Goal: Task Accomplishment & Management: Use online tool/utility

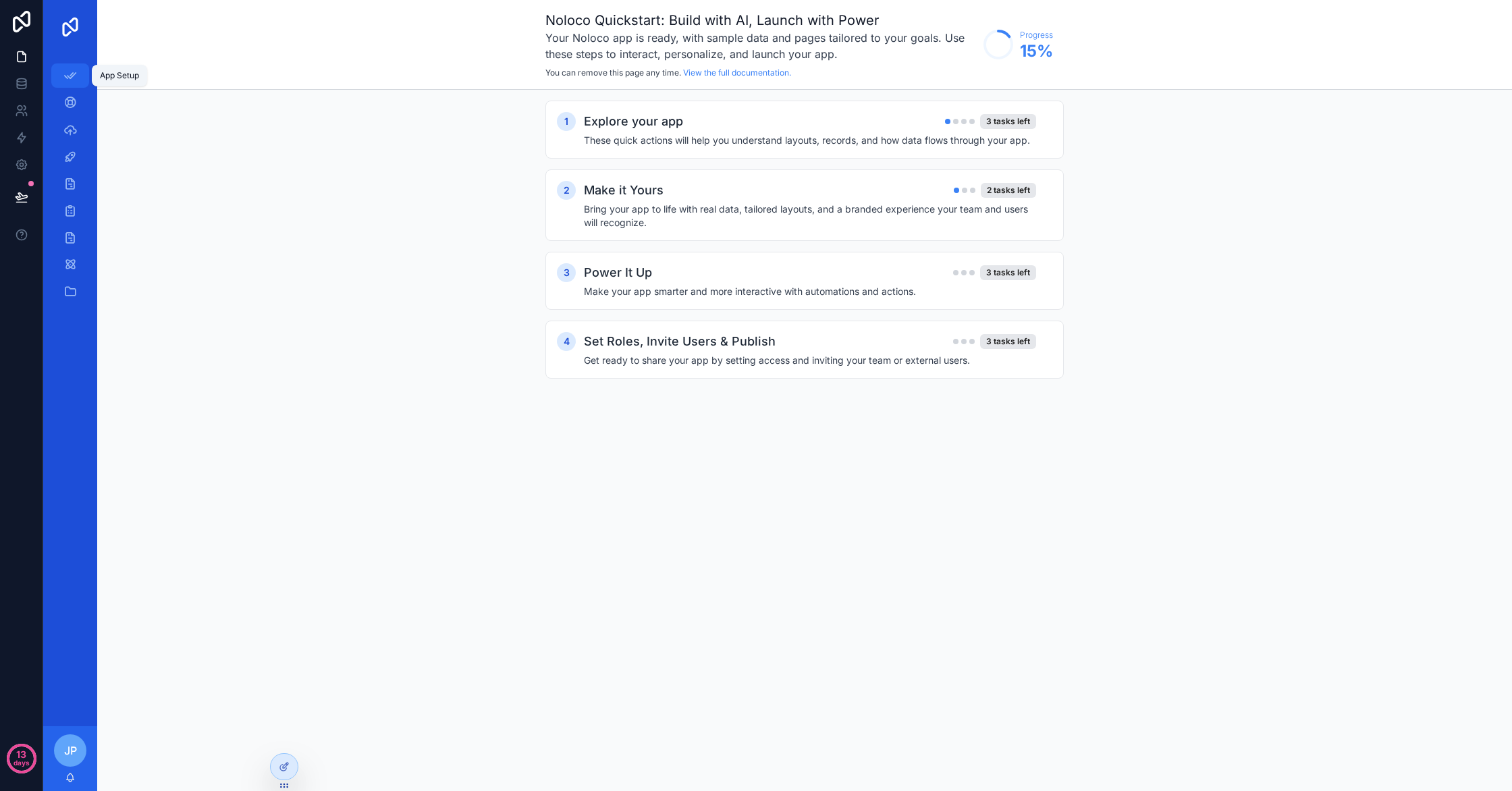
click at [74, 76] on icon "scrollable content" at bounding box center [70, 75] width 13 height 13
click at [923, 199] on div "Make it Yours 2 tasks left" at bounding box center [810, 190] width 452 height 19
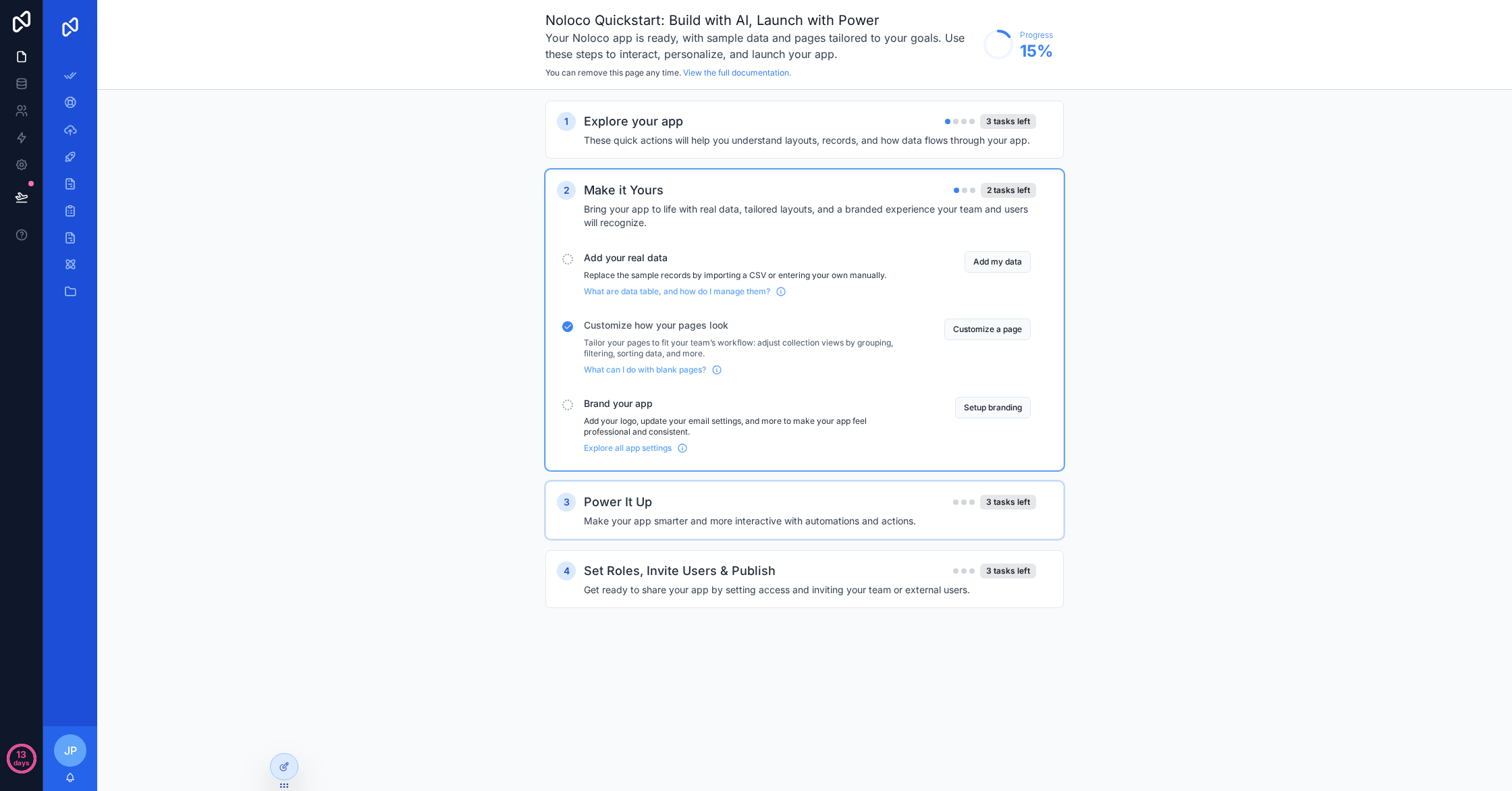
click at [653, 515] on h4 "Make your app smarter and more interactive with automations and actions." at bounding box center [810, 521] width 452 height 13
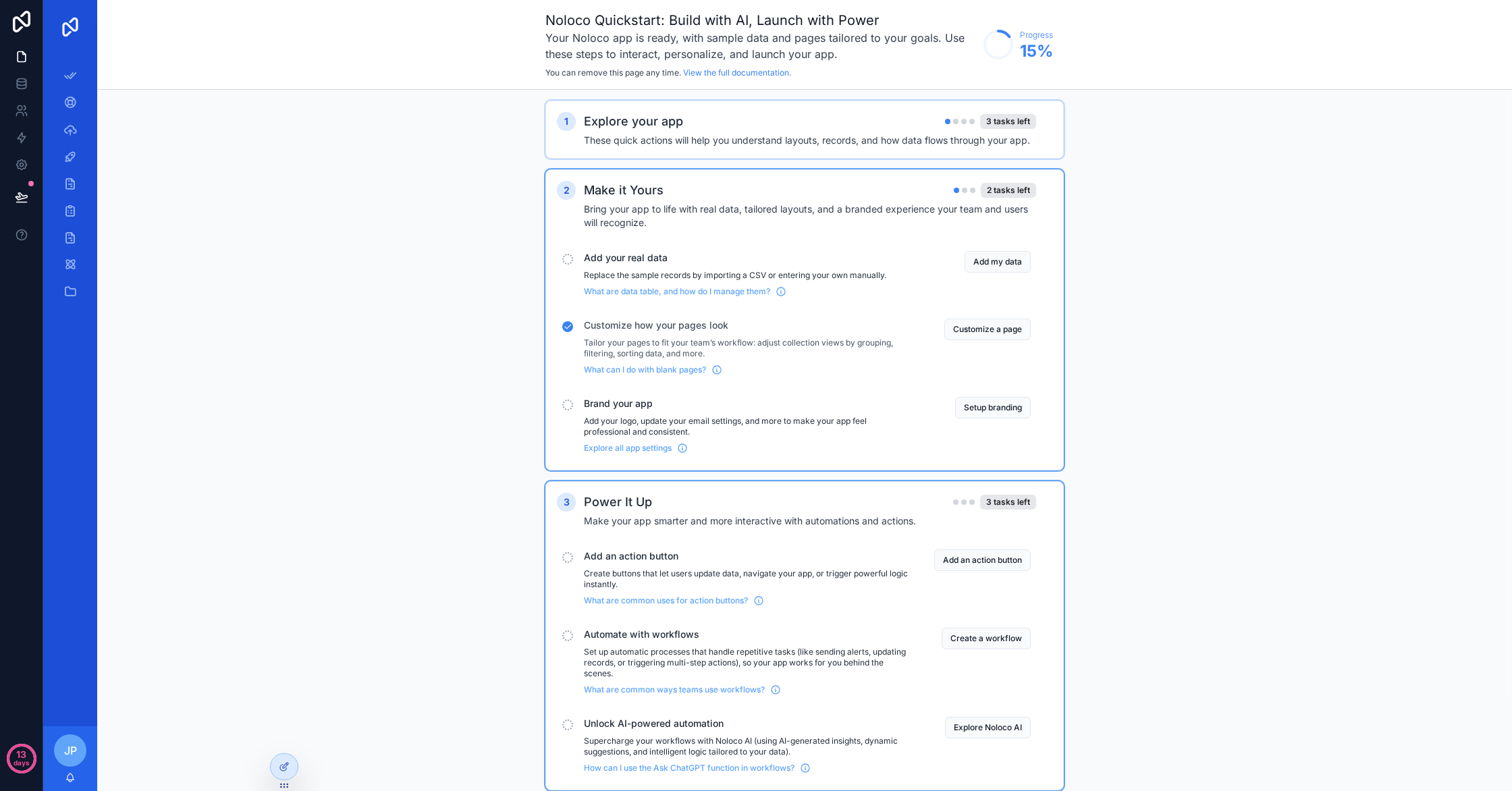
click at [866, 127] on div "Explore your app 3 tasks left" at bounding box center [810, 121] width 452 height 19
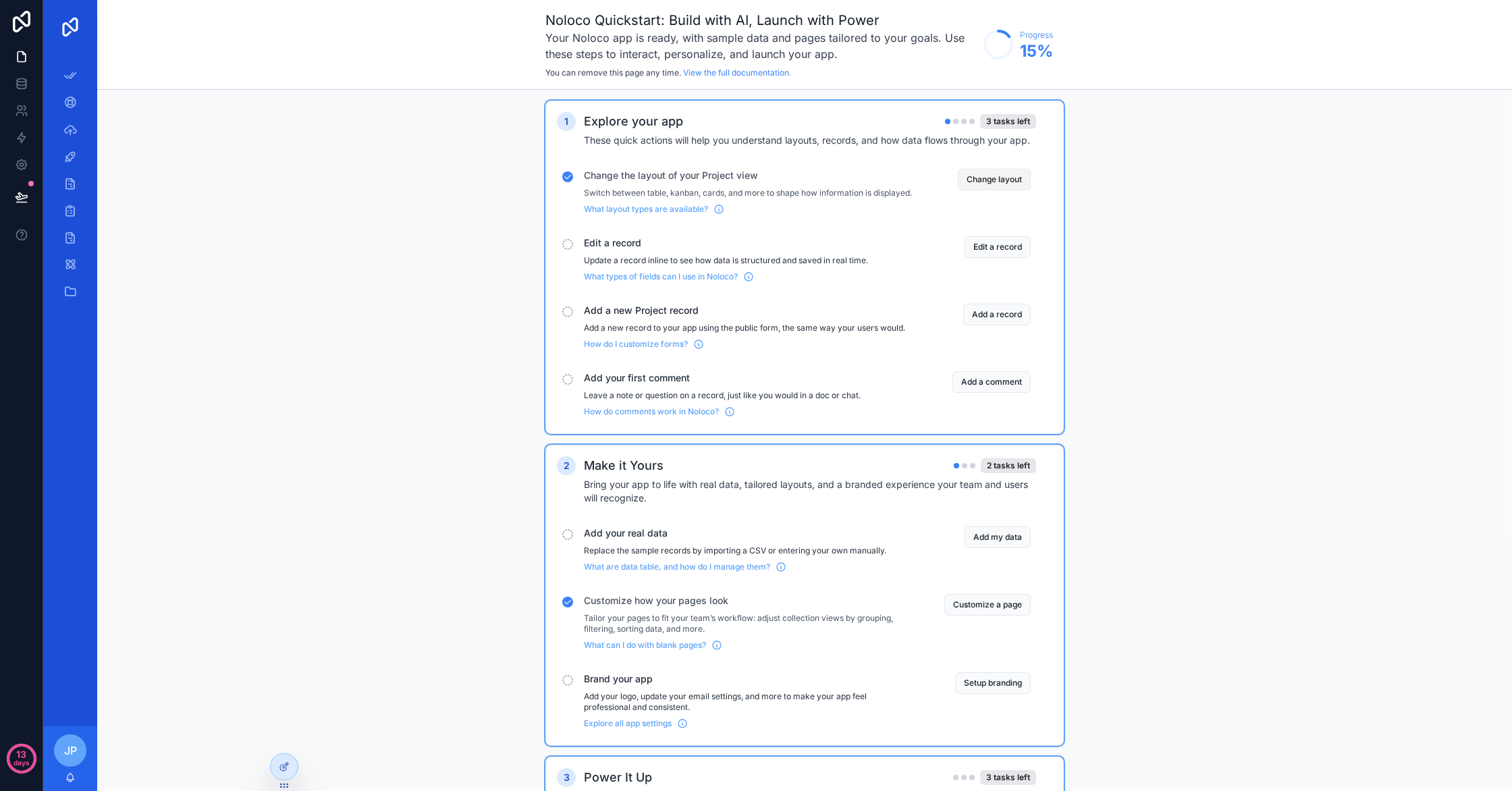
click at [983, 178] on button "Change layout" at bounding box center [994, 179] width 73 height 22
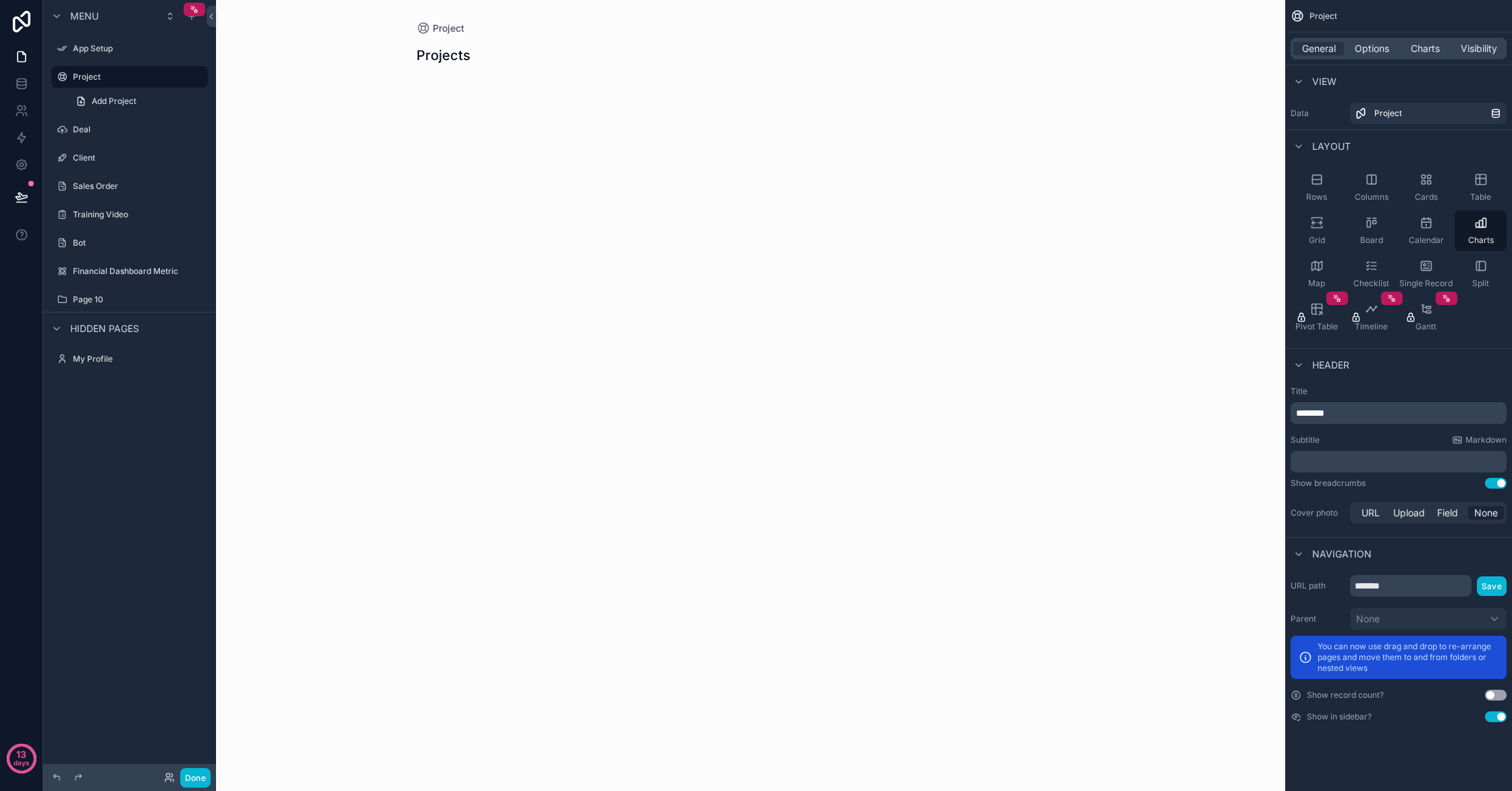
click at [107, 305] on div "Page 10" at bounding box center [139, 299] width 132 height 10
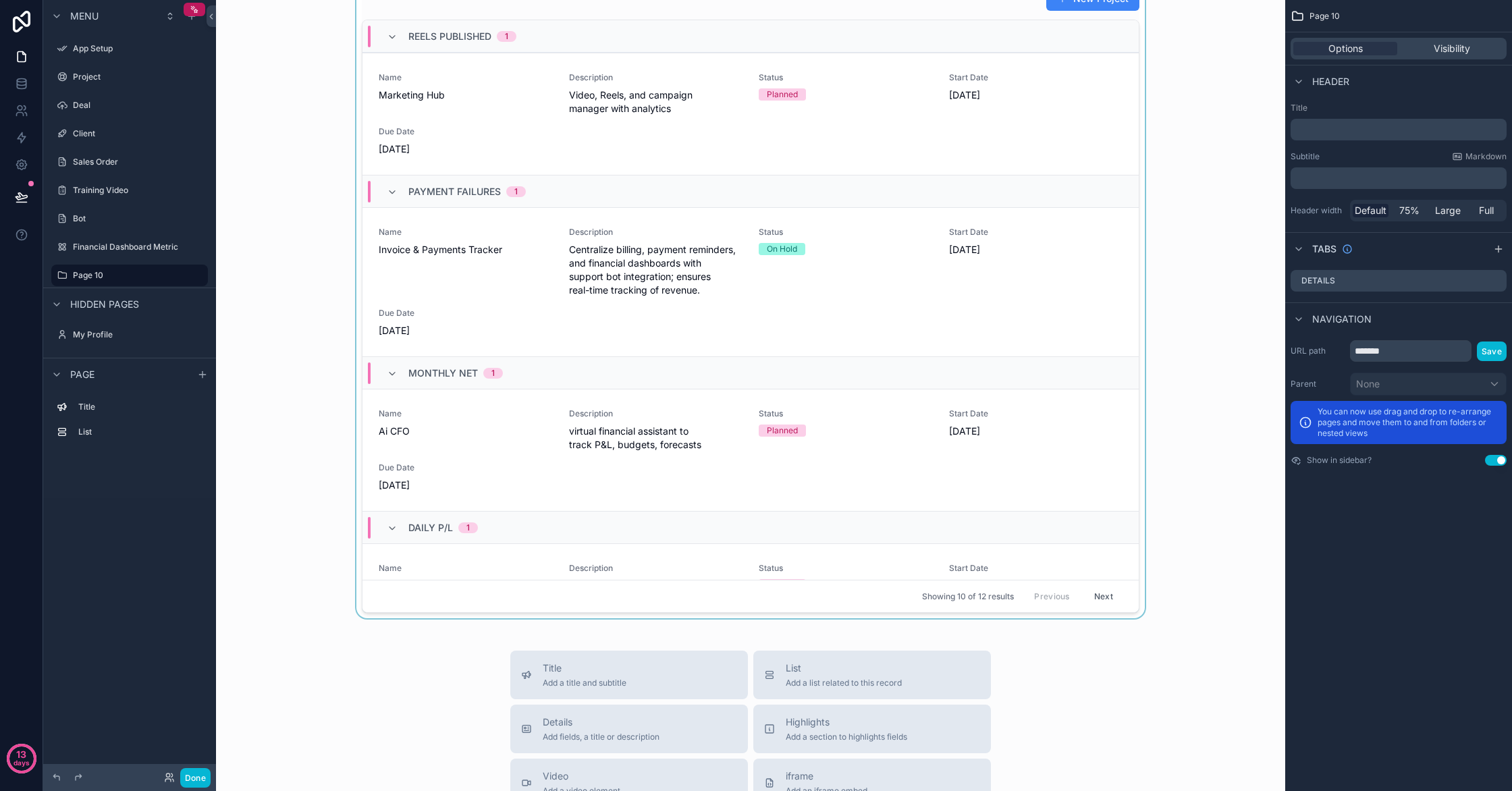
drag, startPoint x: 819, startPoint y: 234, endPoint x: 827, endPoint y: 236, distance: 8.2
click at [827, 236] on div "scrollable content" at bounding box center [750, 299] width 1048 height 638
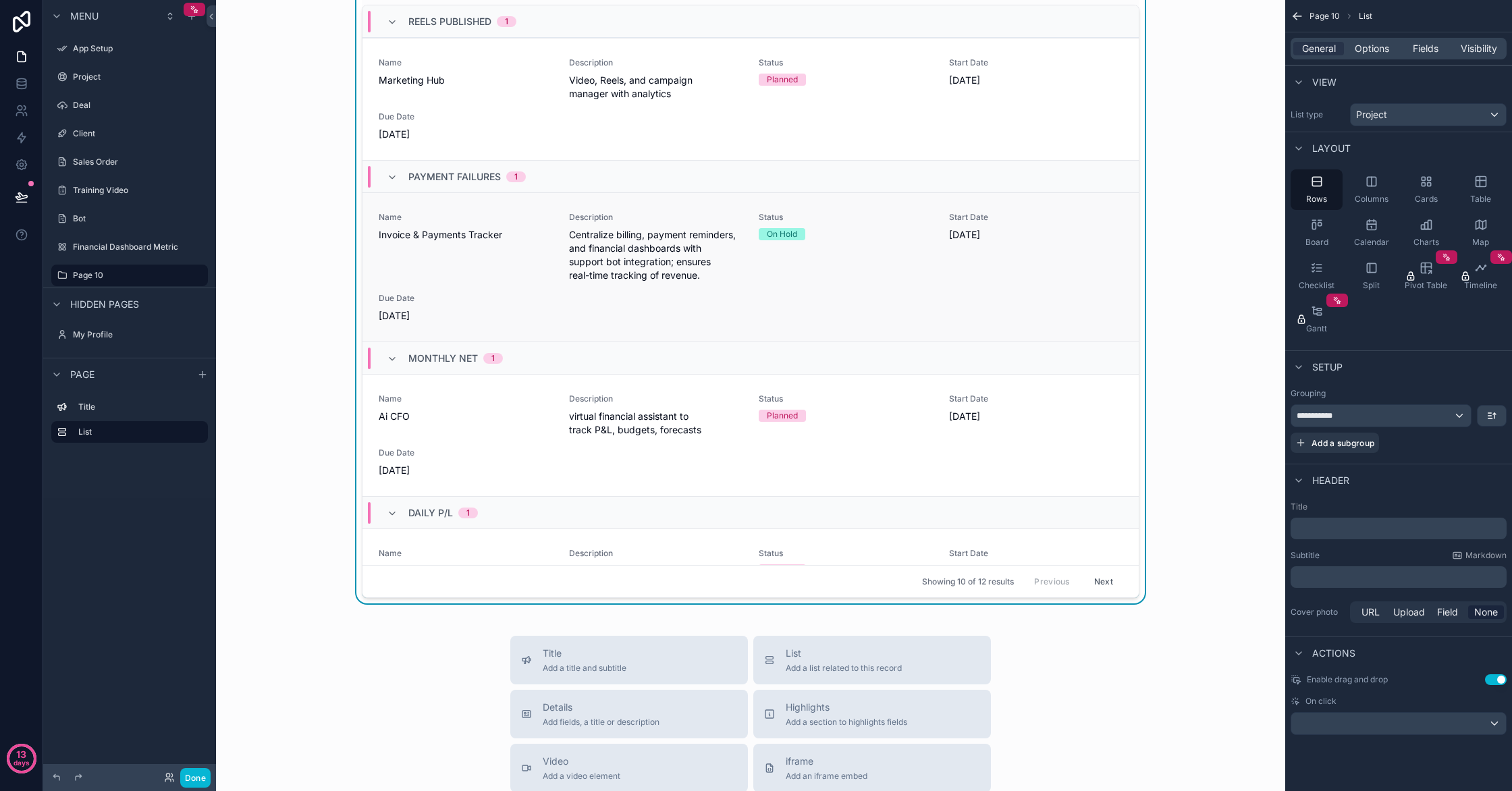
scroll to position [1, 0]
click at [826, 233] on div "On Hold" at bounding box center [846, 233] width 174 height 12
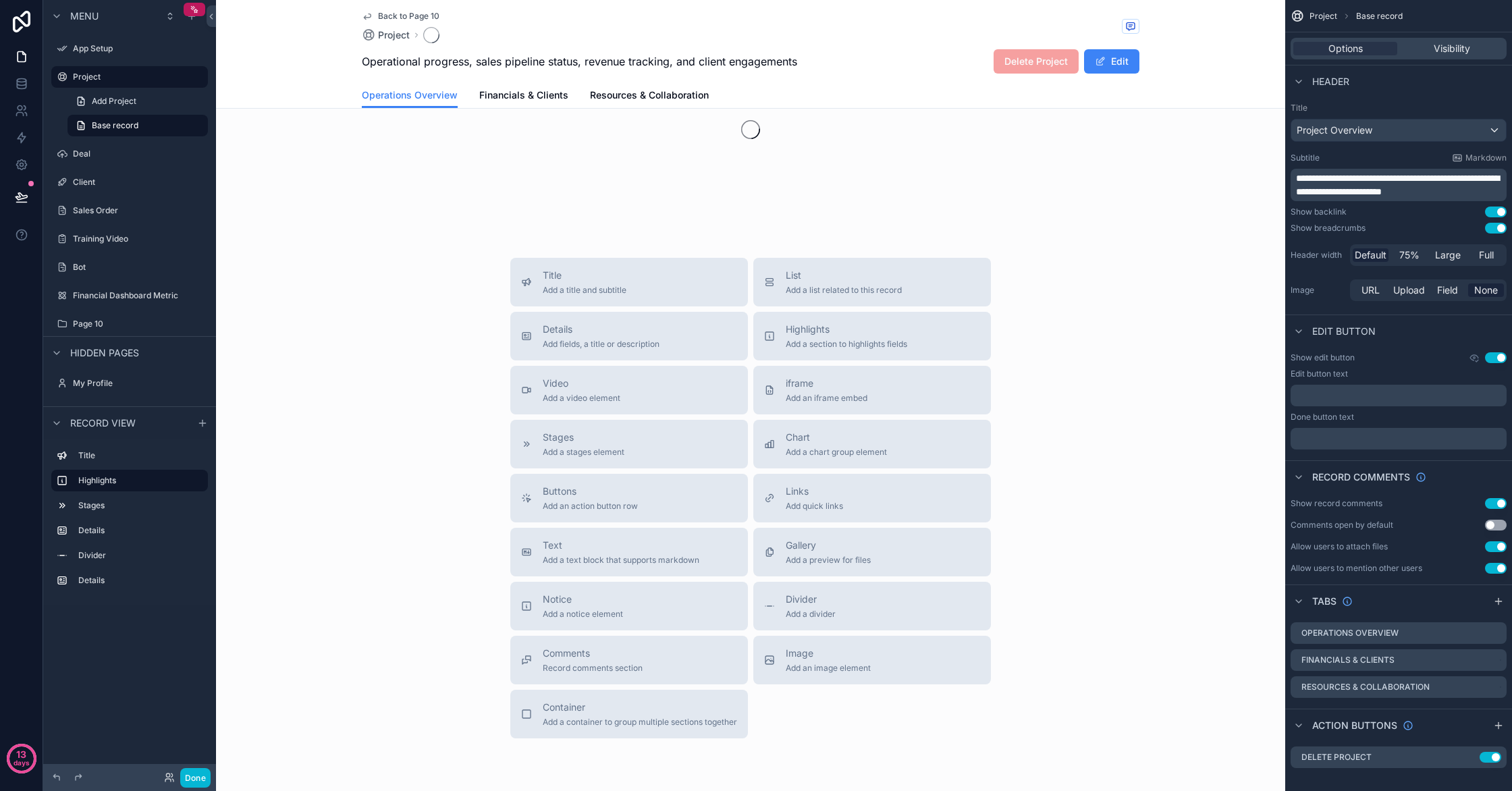
scroll to position [158, 0]
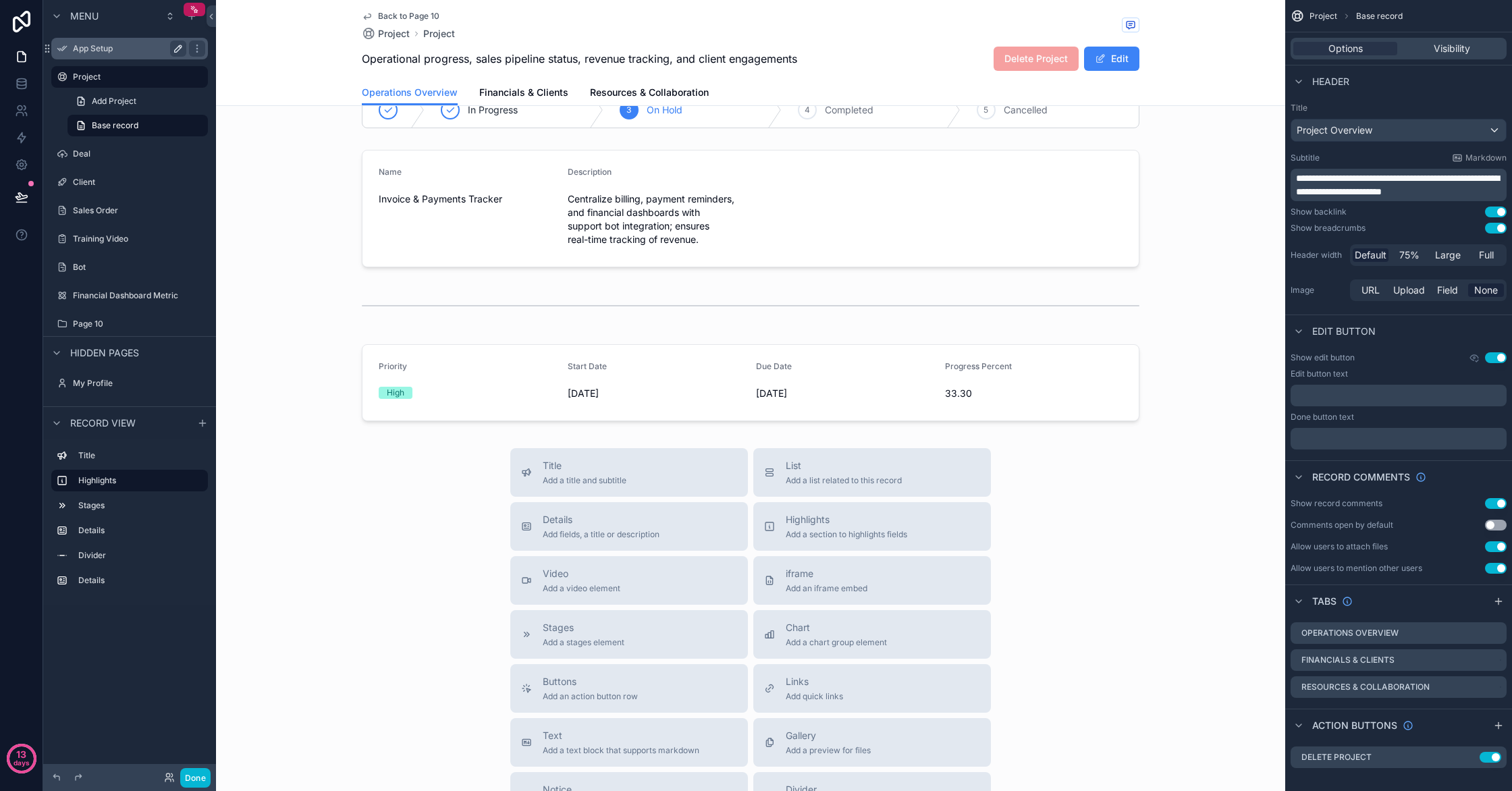
scroll to position [262, 0]
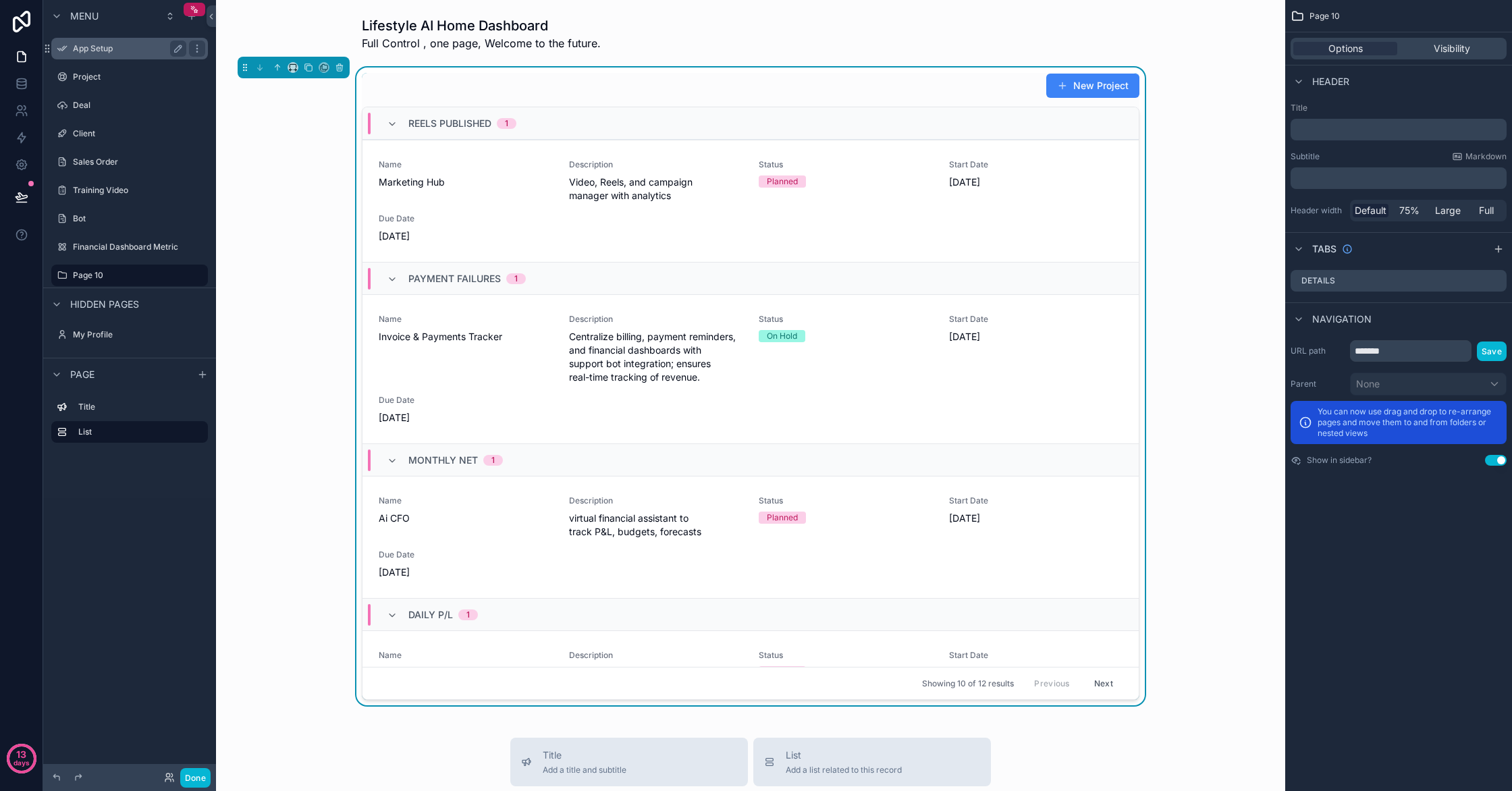
click at [99, 51] on label "App Setup" at bounding box center [127, 48] width 108 height 10
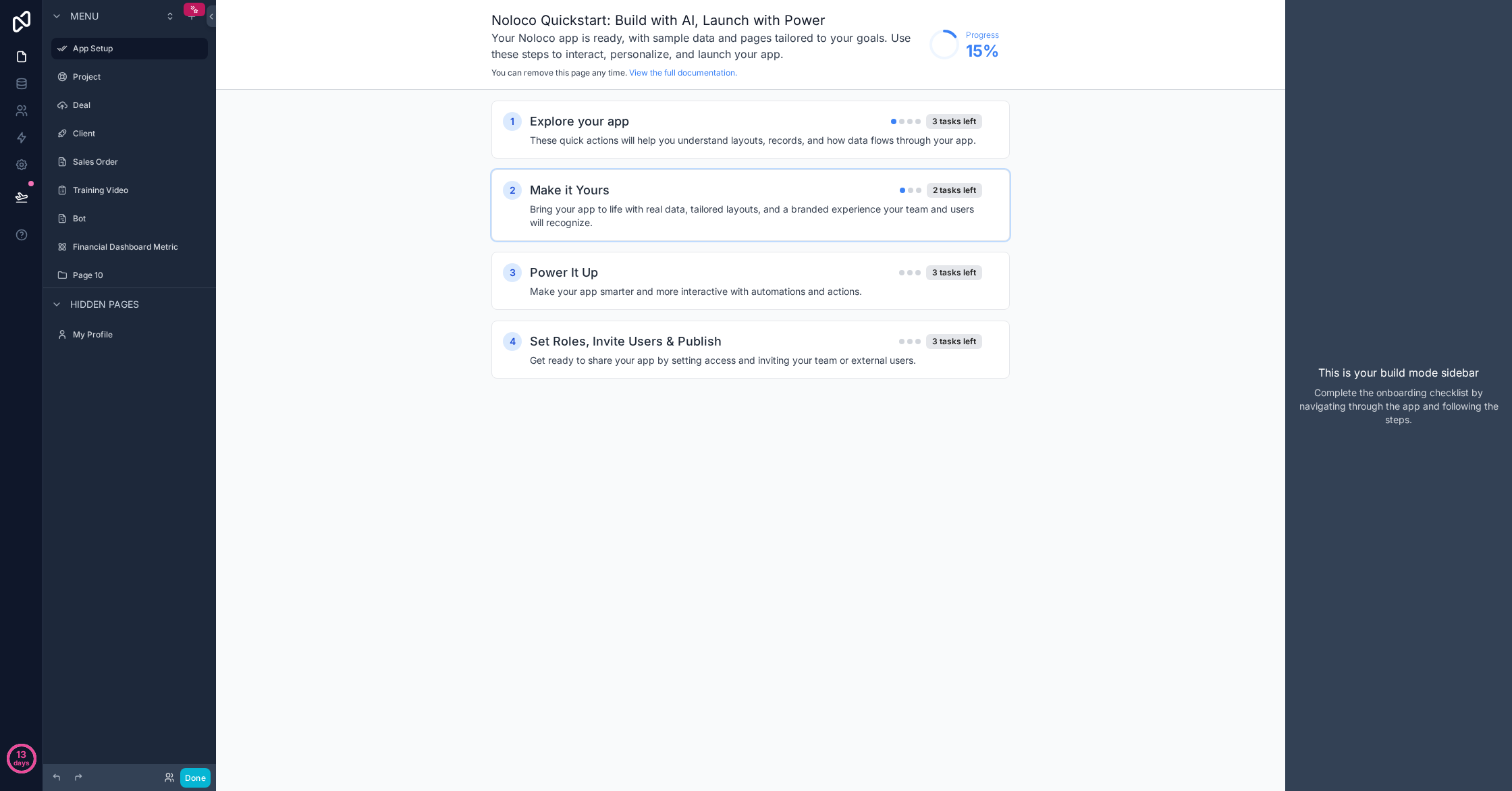
click at [636, 207] on h4 "Bring your app to life with real data, tailored layouts, and a branded experien…" at bounding box center [756, 216] width 452 height 27
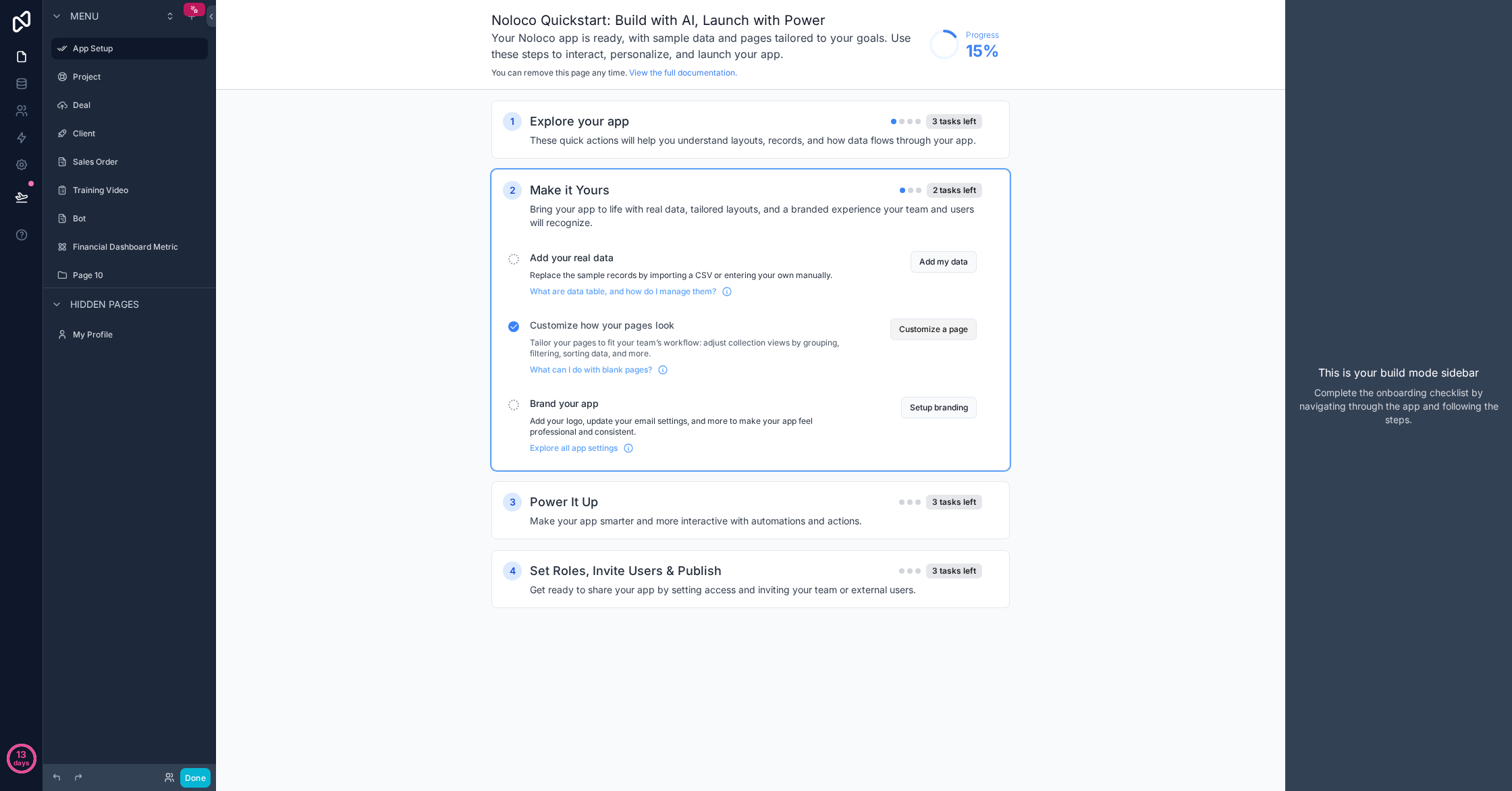
click at [957, 335] on button "Customize a page" at bounding box center [933, 329] width 86 height 22
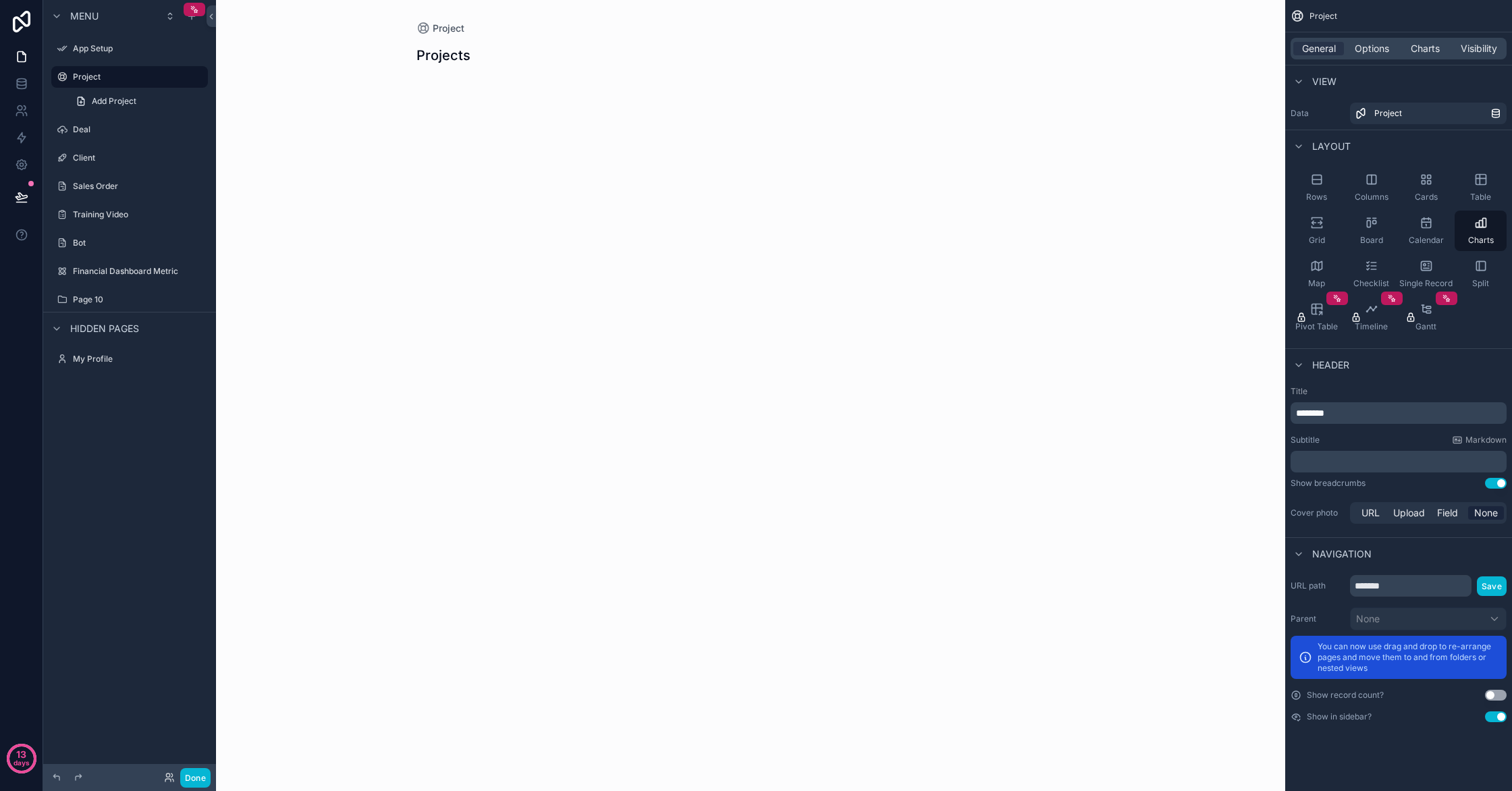
click at [122, 305] on div "Page 10" at bounding box center [139, 299] width 132 height 10
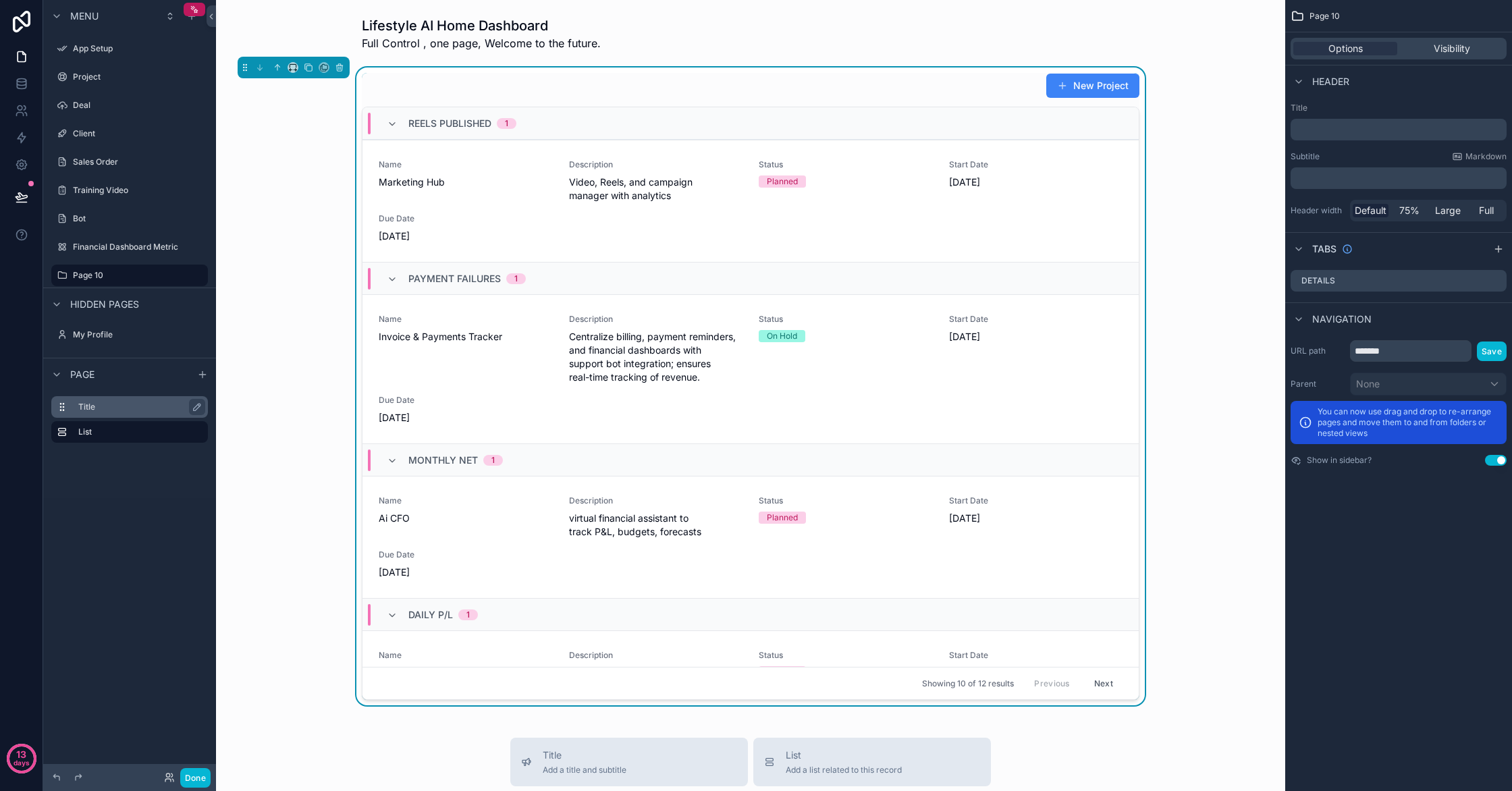
click at [126, 411] on label "Title" at bounding box center [138, 407] width 119 height 10
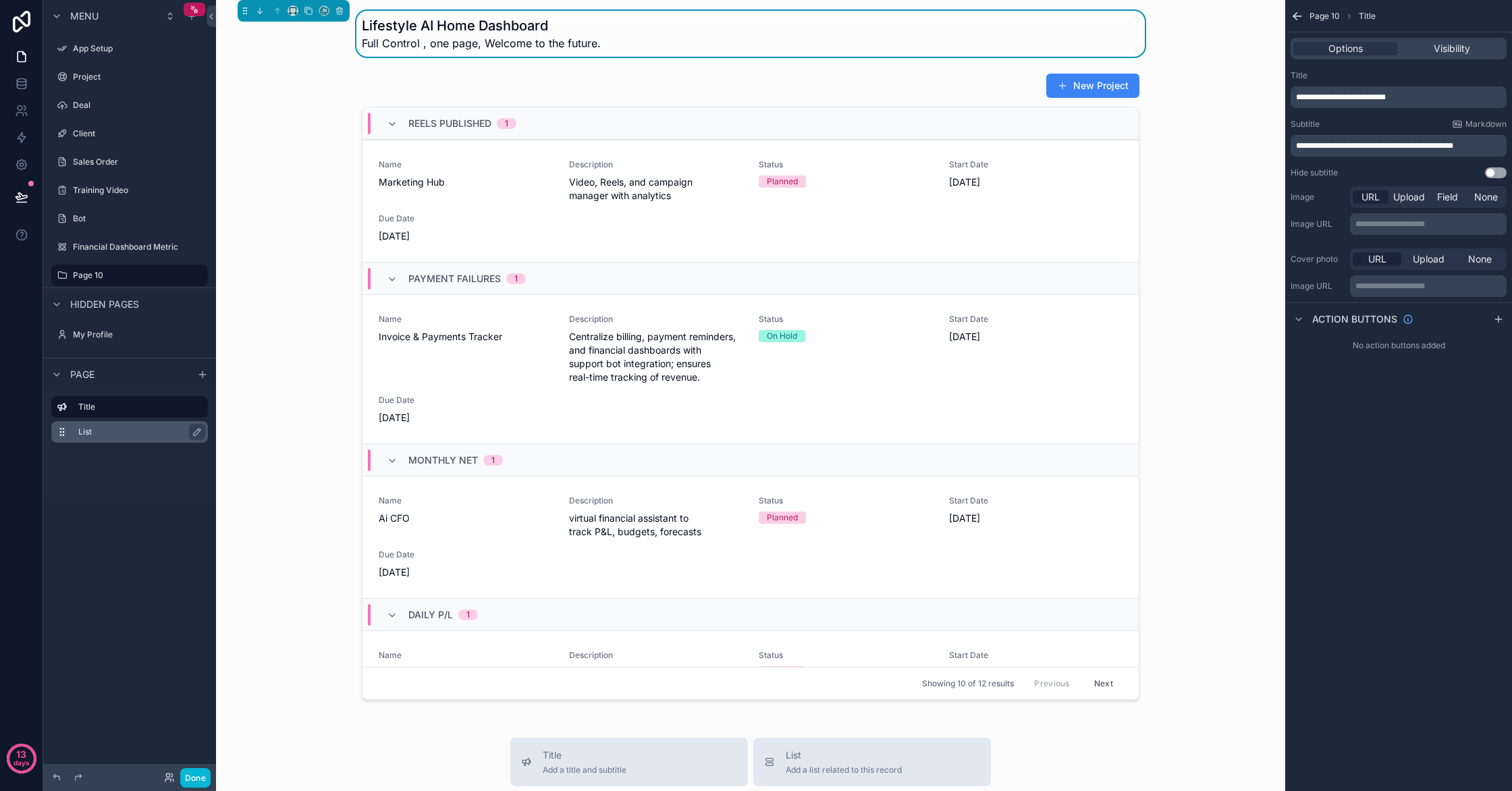
click at [126, 427] on label "List" at bounding box center [138, 431] width 119 height 10
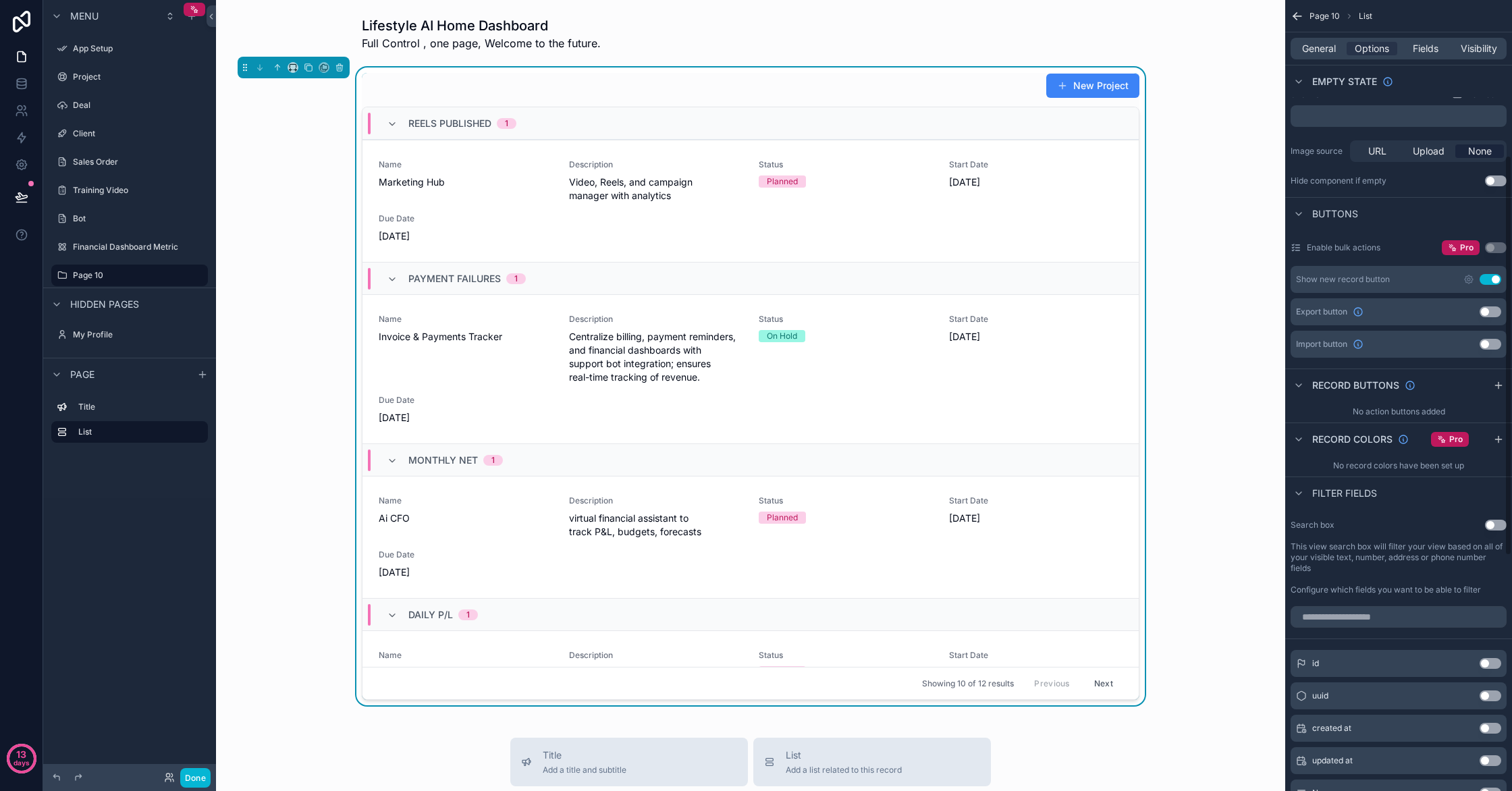
scroll to position [308, 0]
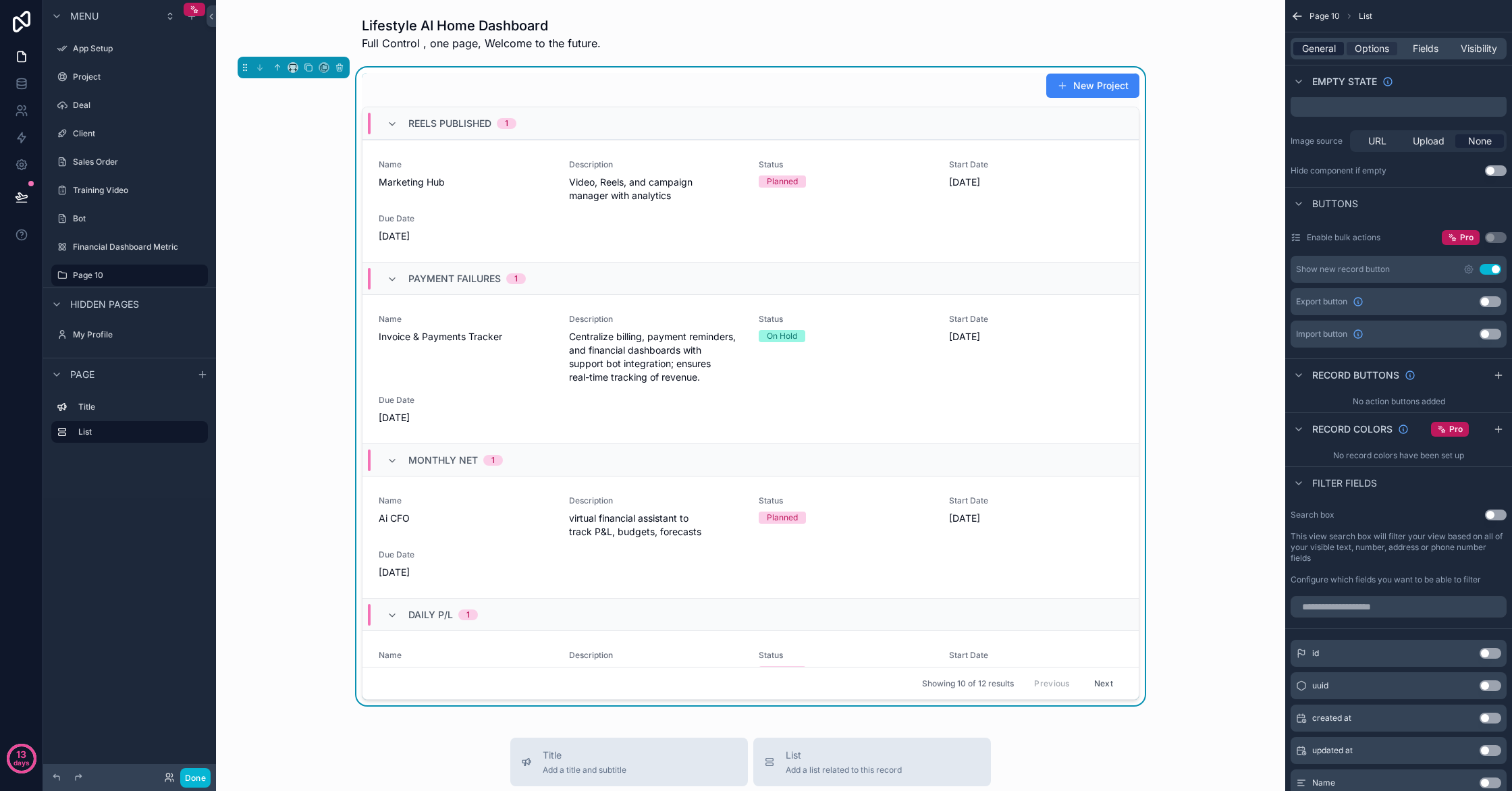
click at [1336, 46] on div "General" at bounding box center [1319, 48] width 50 height 13
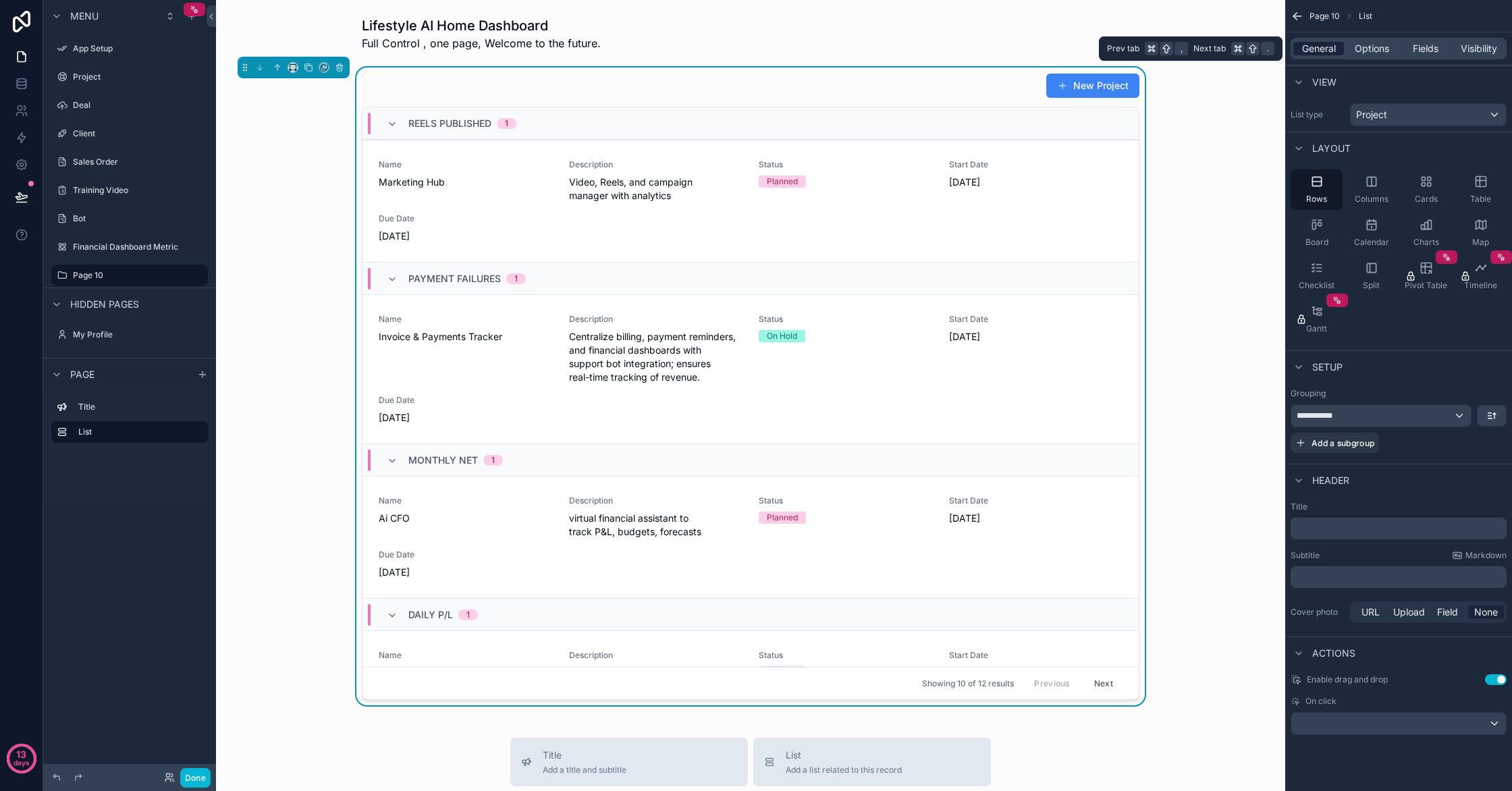
scroll to position [0, 0]
click at [1371, 52] on span "Options" at bounding box center [1371, 48] width 34 height 13
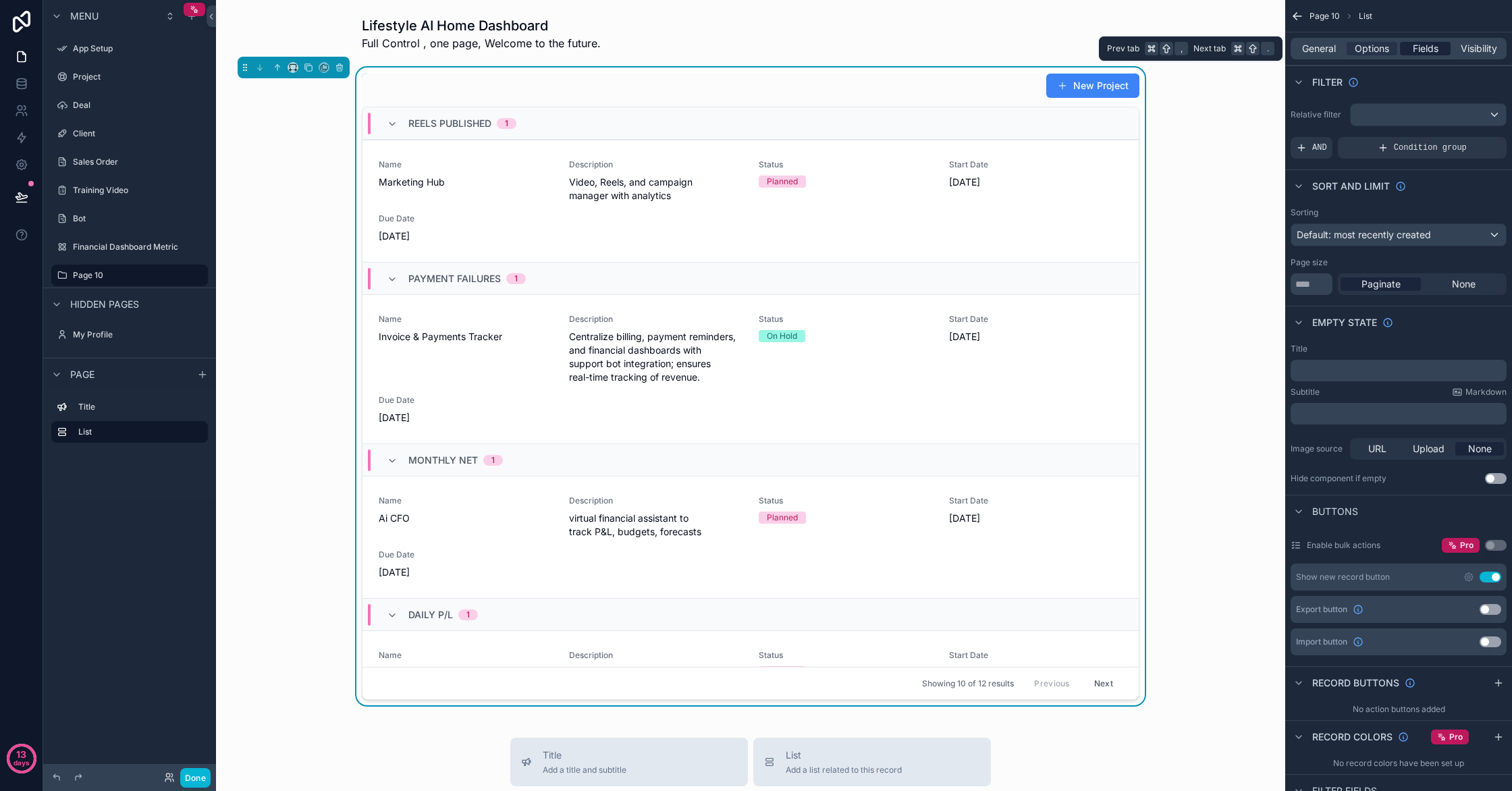
click at [1448, 50] on div "Fields" at bounding box center [1425, 48] width 50 height 13
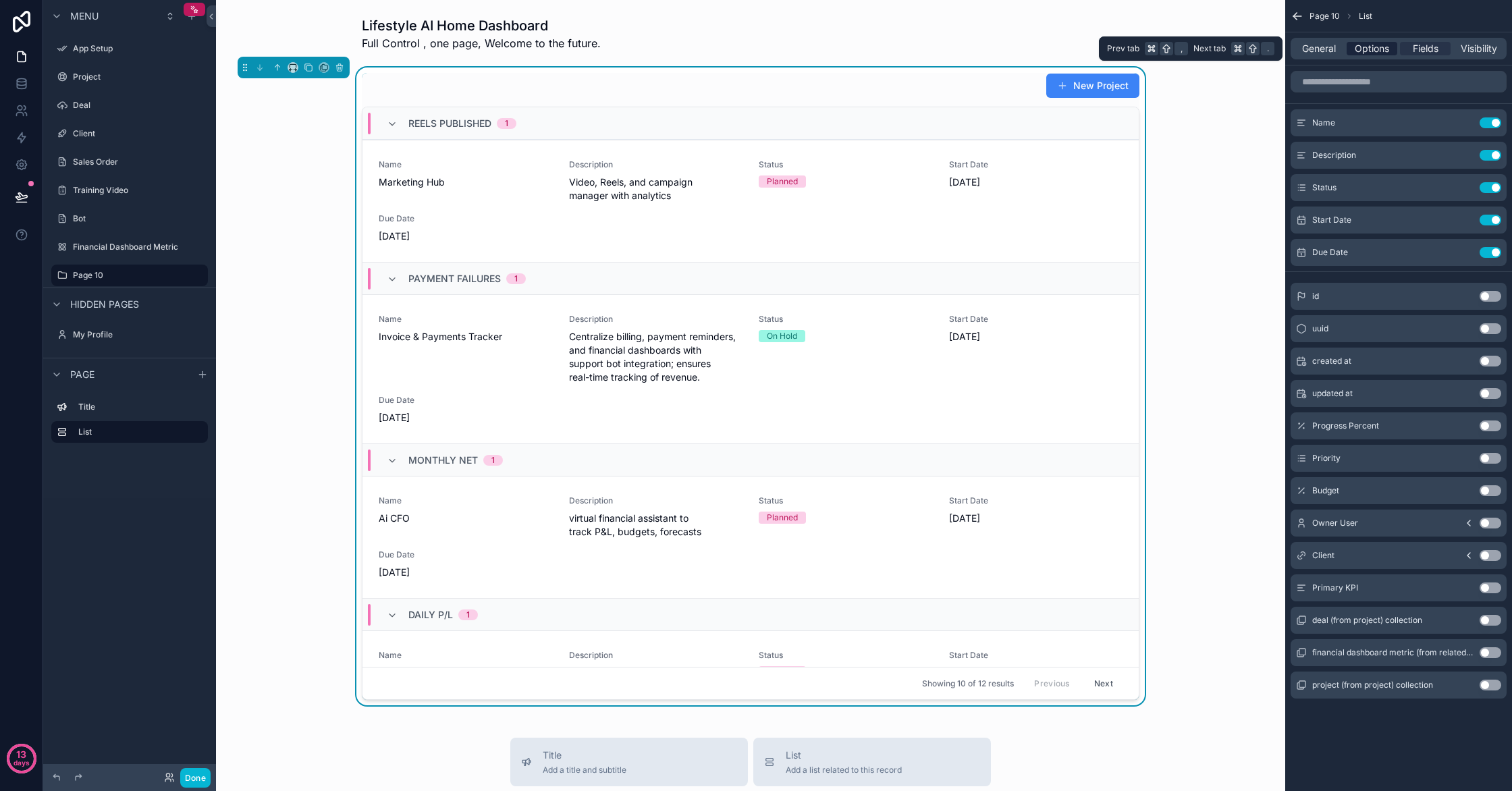
click at [1367, 51] on span "Options" at bounding box center [1371, 48] width 34 height 13
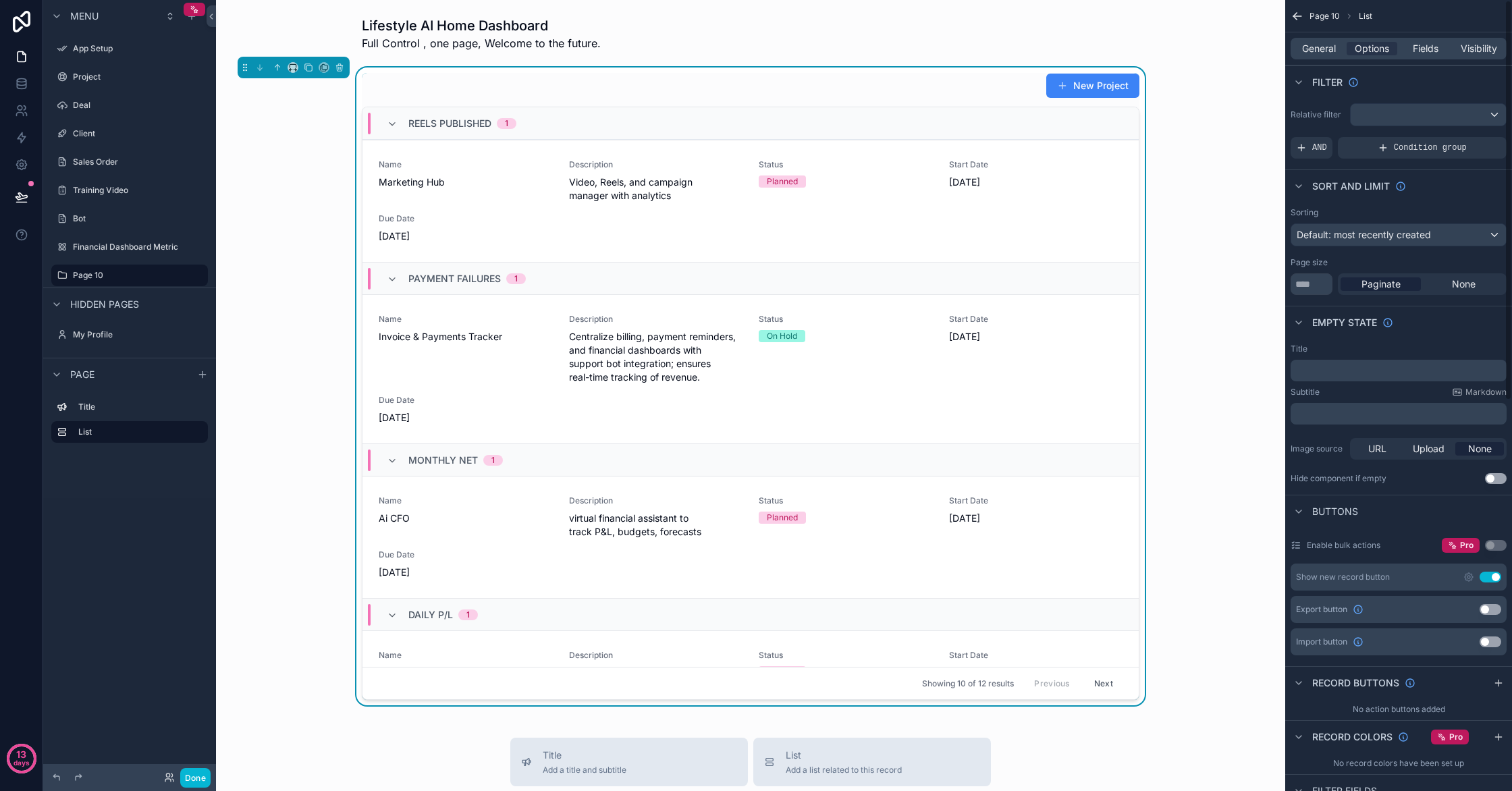
click at [1485, 57] on div "General Options Fields Visibility" at bounding box center [1399, 48] width 216 height 22
click at [1483, 49] on span "Visibility" at bounding box center [1479, 48] width 36 height 13
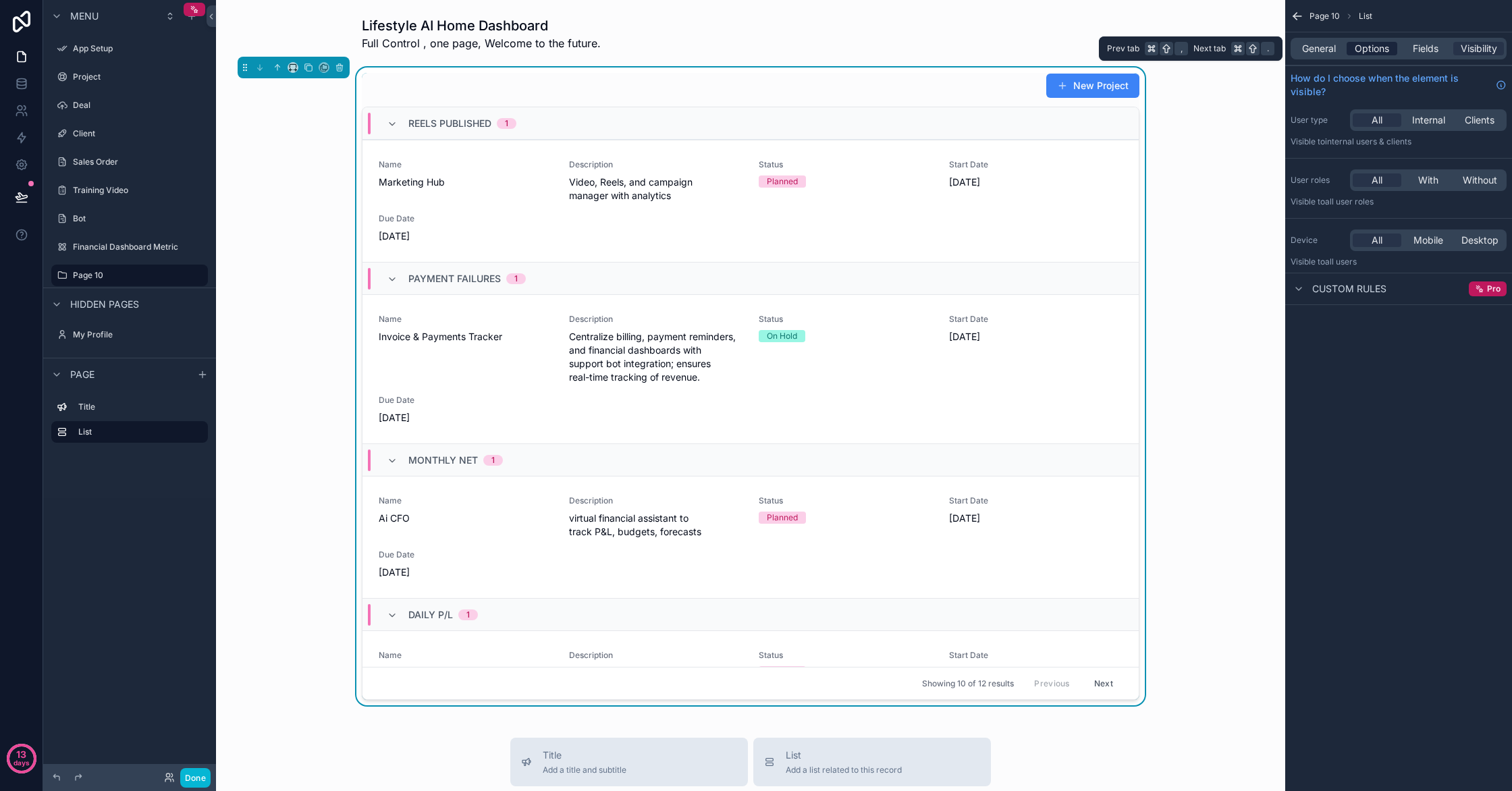
click at [1378, 52] on span "Options" at bounding box center [1371, 48] width 34 height 13
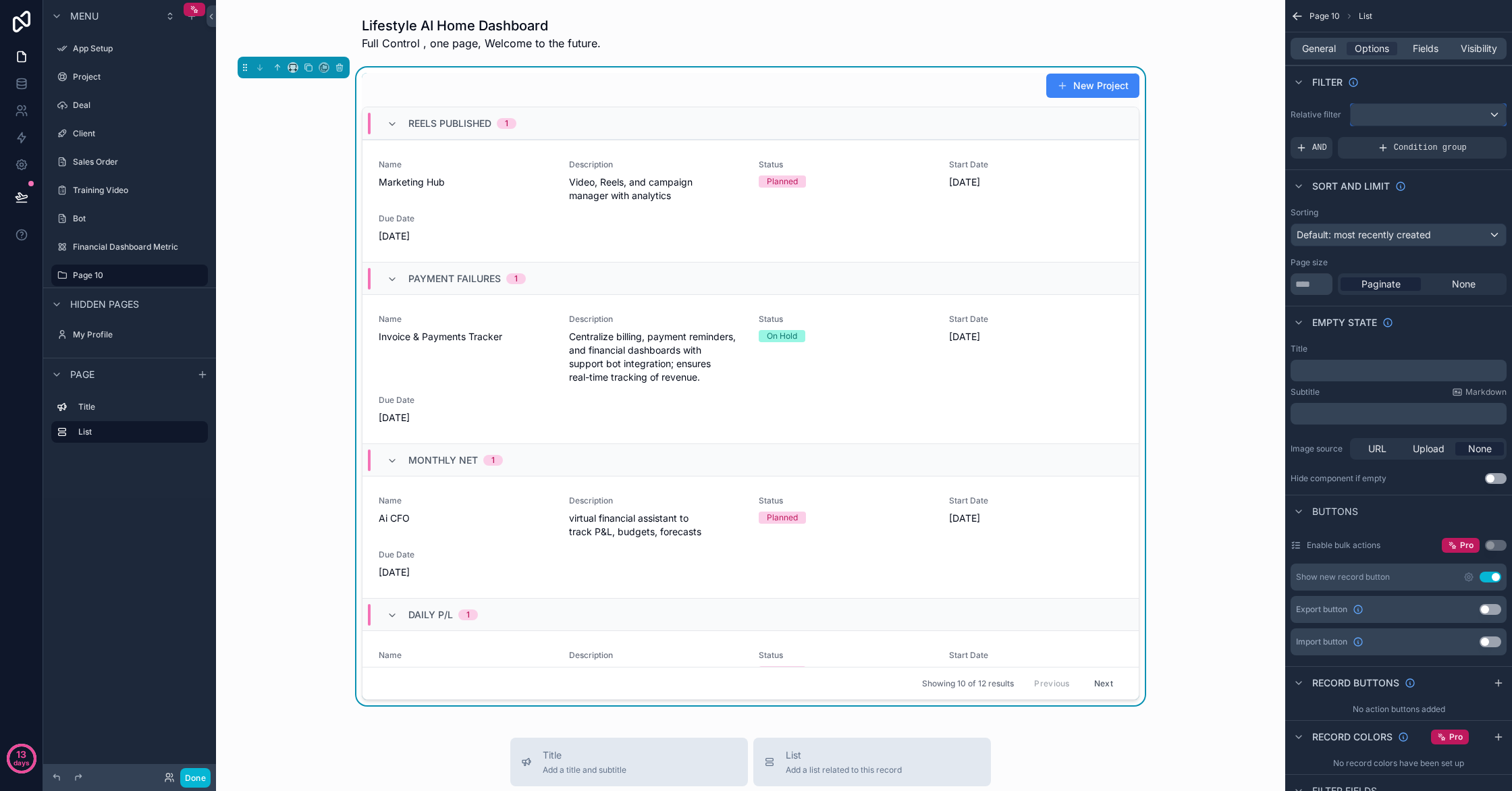
click at [1391, 119] on div "scrollable content" at bounding box center [1429, 115] width 155 height 22
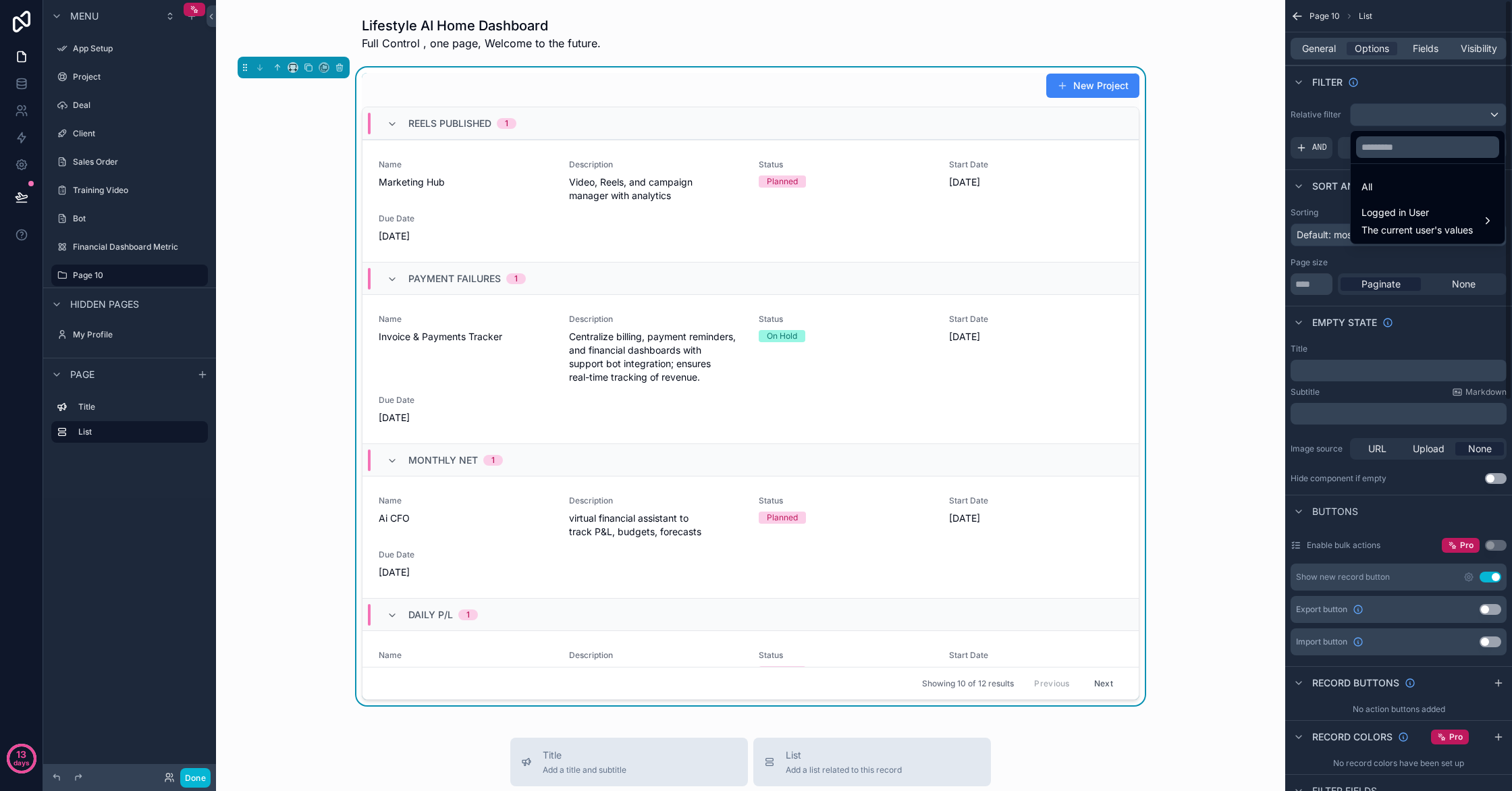
click at [1328, 94] on div "scrollable content" at bounding box center [756, 396] width 1512 height 791
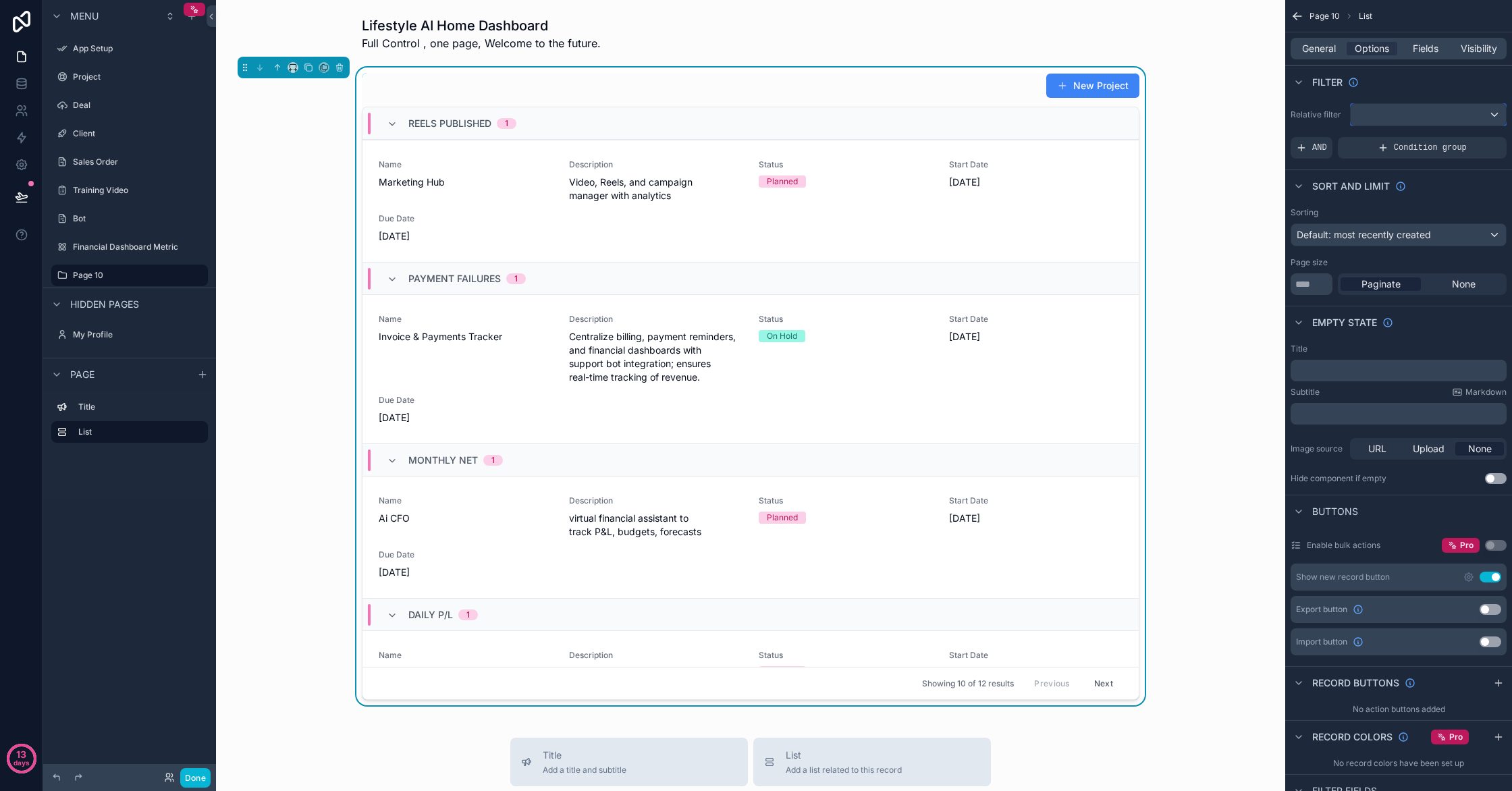
click at [1393, 120] on div "scrollable content" at bounding box center [1429, 115] width 155 height 22
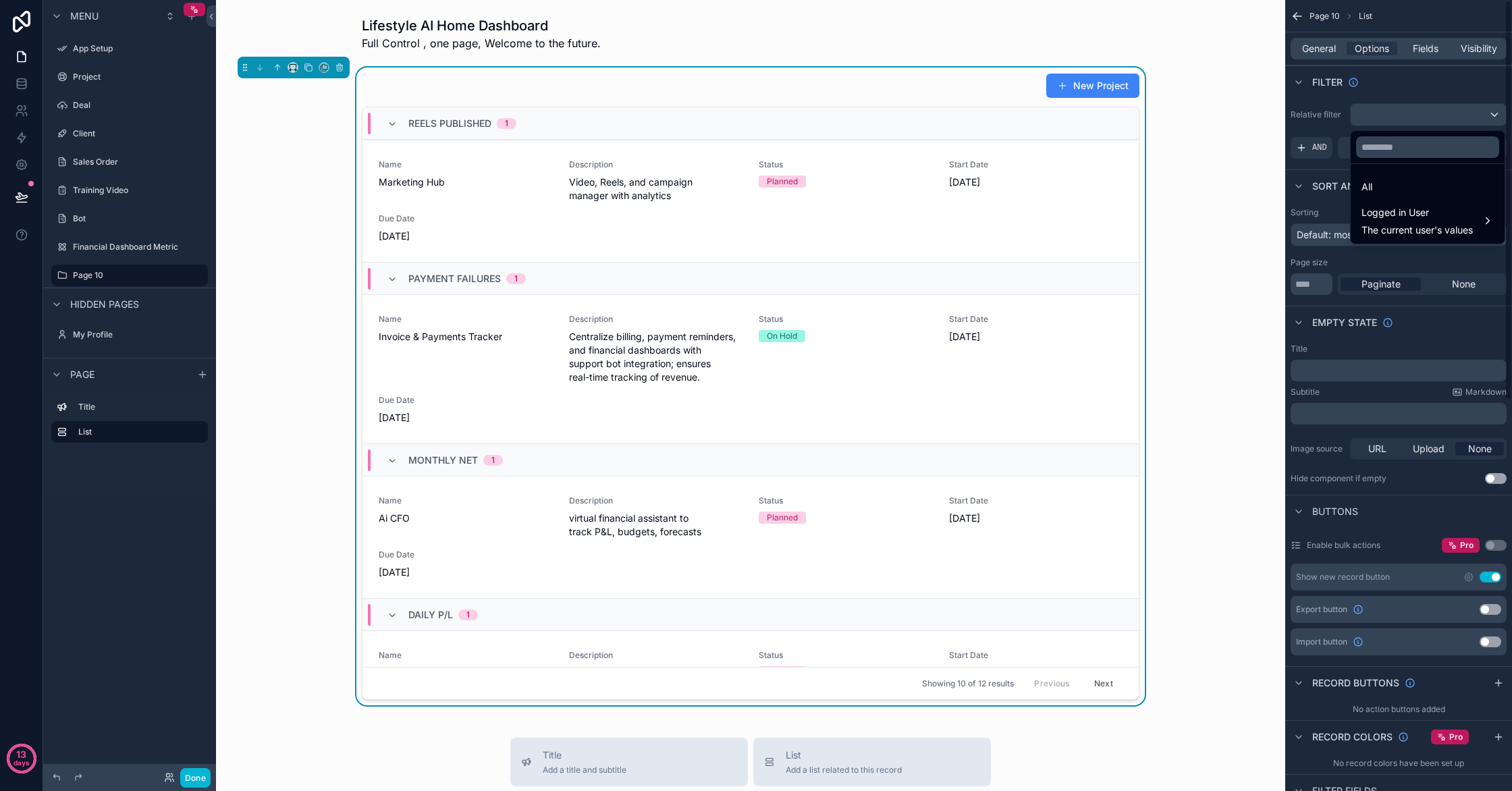
click at [1494, 112] on div "scrollable content" at bounding box center [756, 396] width 1512 height 791
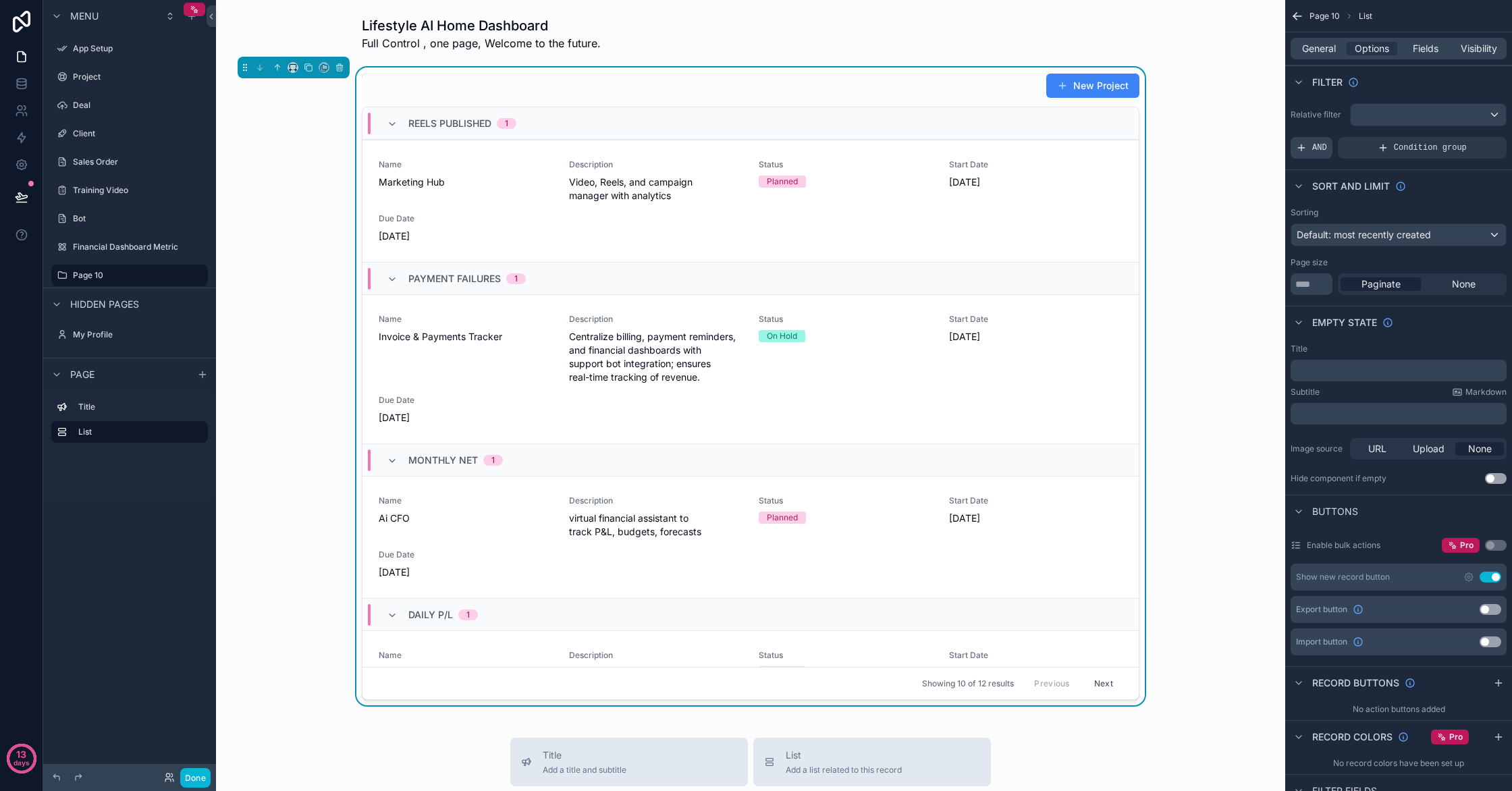
click at [1322, 150] on span "AND" at bounding box center [1320, 147] width 15 height 10
click at [1381, 145] on div "Add a filter" at bounding box center [1399, 148] width 216 height 22
click at [1375, 154] on div "Add a filter" at bounding box center [1399, 148] width 216 height 22
click at [1474, 141] on icon "scrollable content" at bounding box center [1472, 139] width 5 height 5
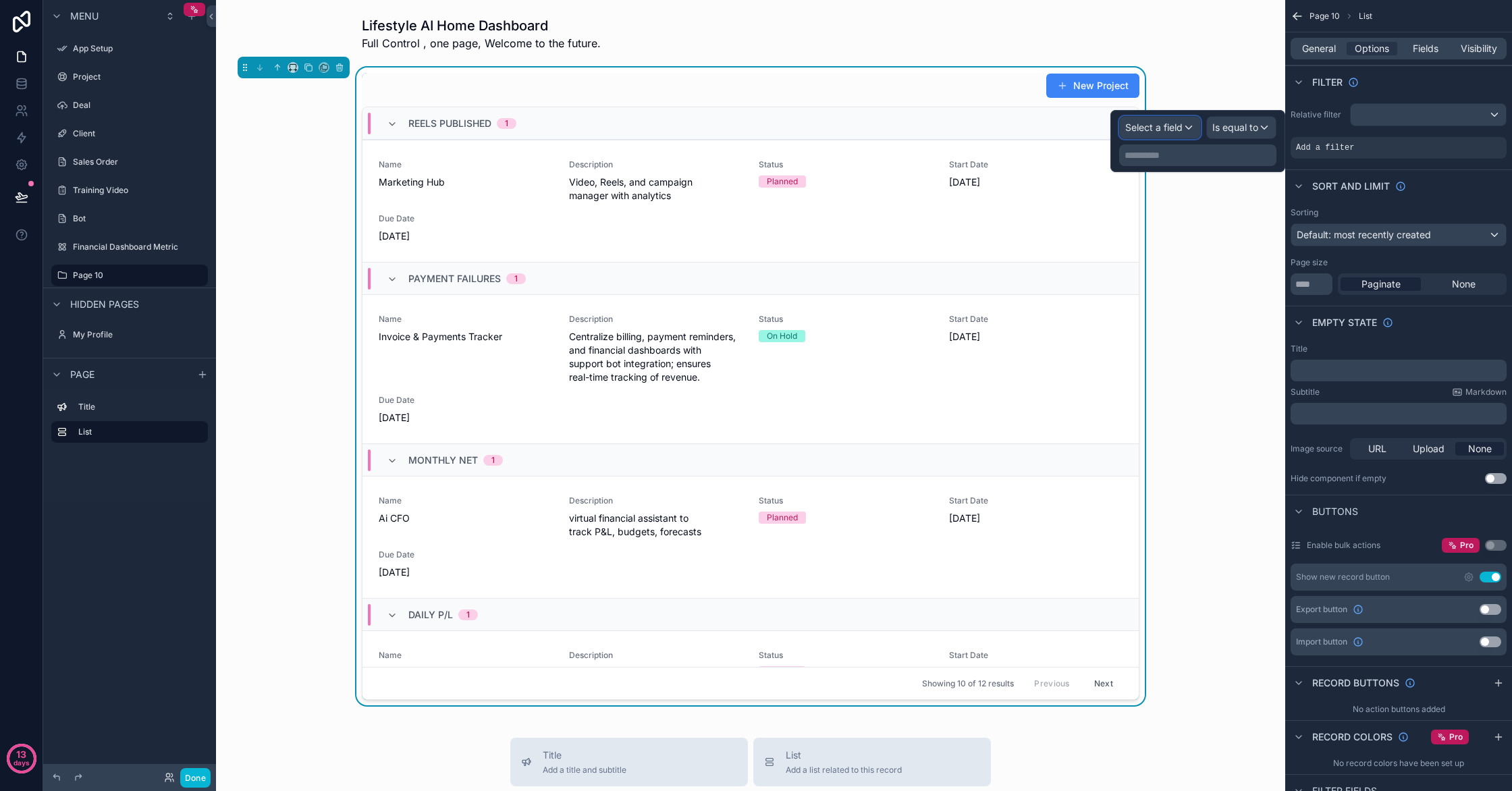
click at [1182, 130] on span "Select a field" at bounding box center [1154, 127] width 57 height 11
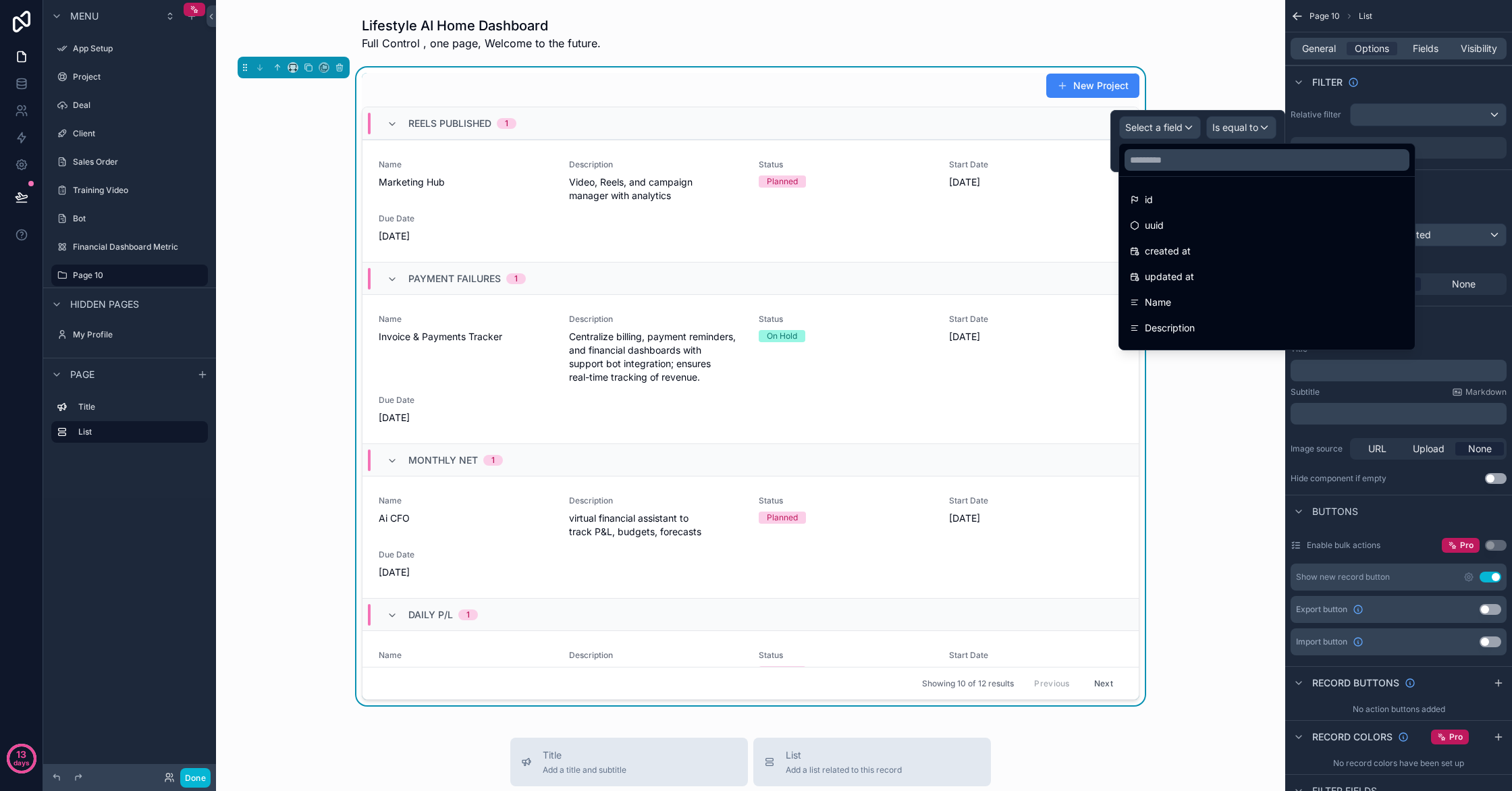
click at [1181, 130] on div at bounding box center [1198, 141] width 175 height 62
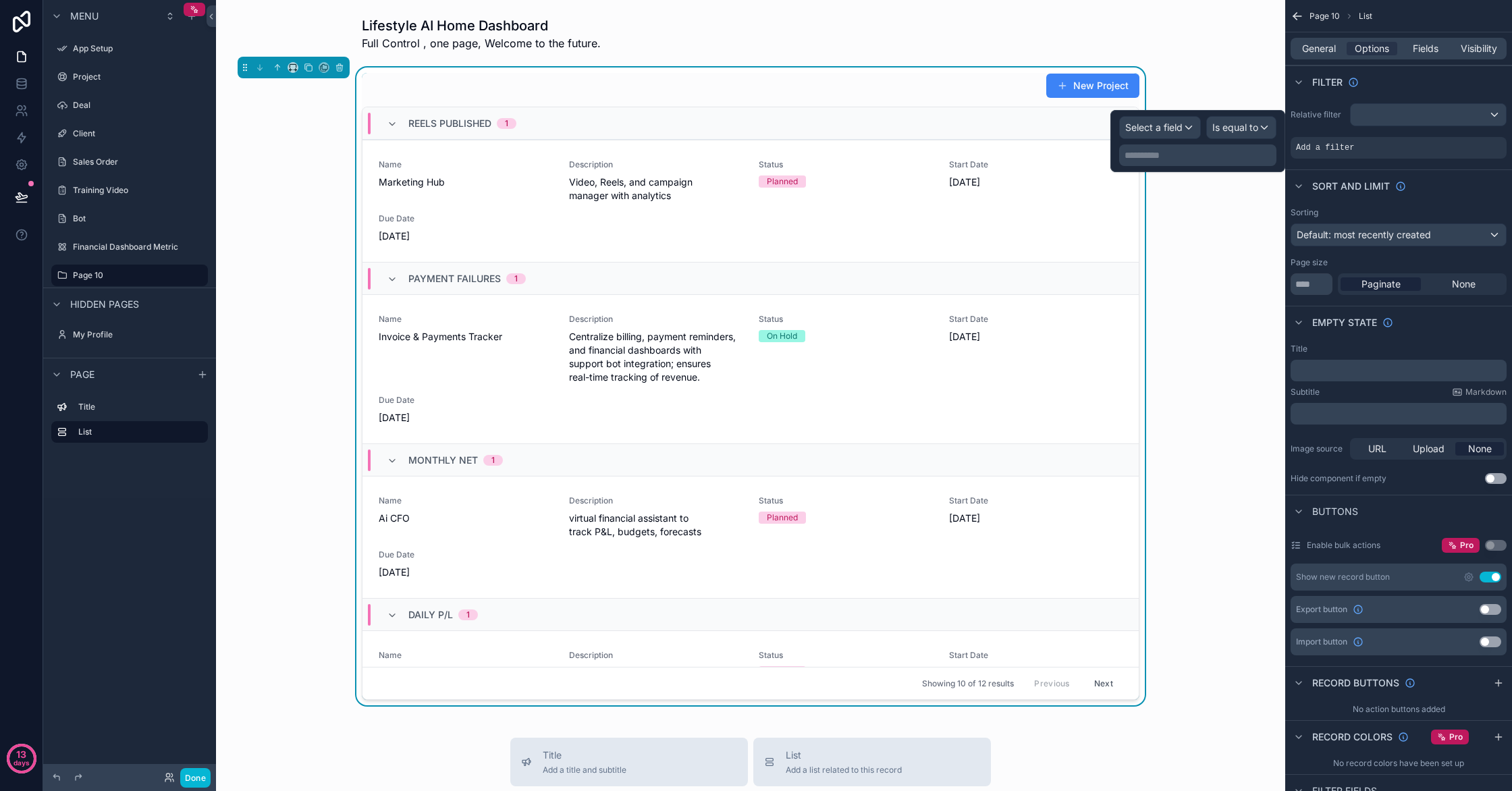
click at [1166, 155] on p "**********" at bounding box center [1199, 155] width 149 height 13
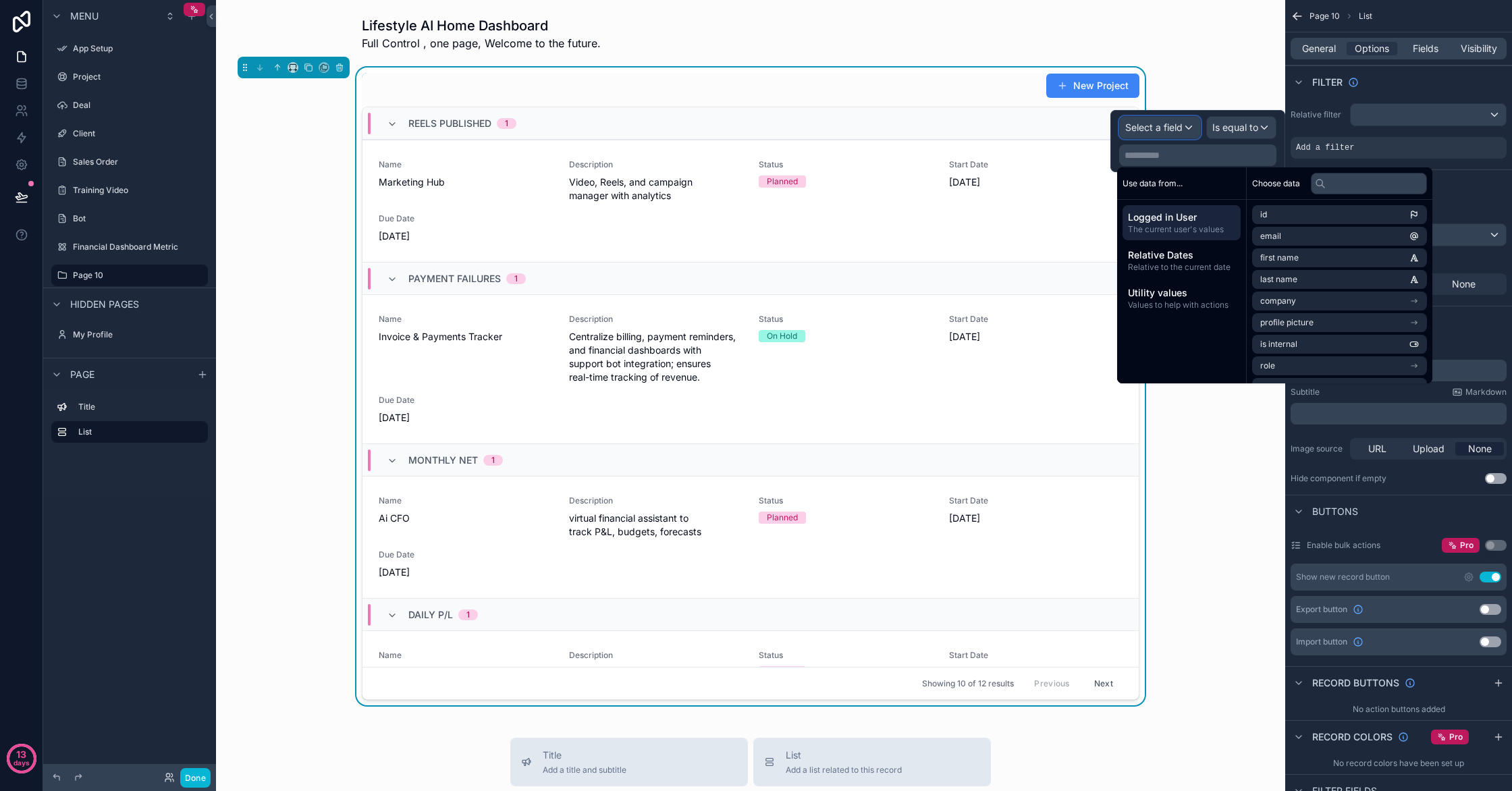
click at [1171, 125] on span "Select a field" at bounding box center [1154, 127] width 57 height 11
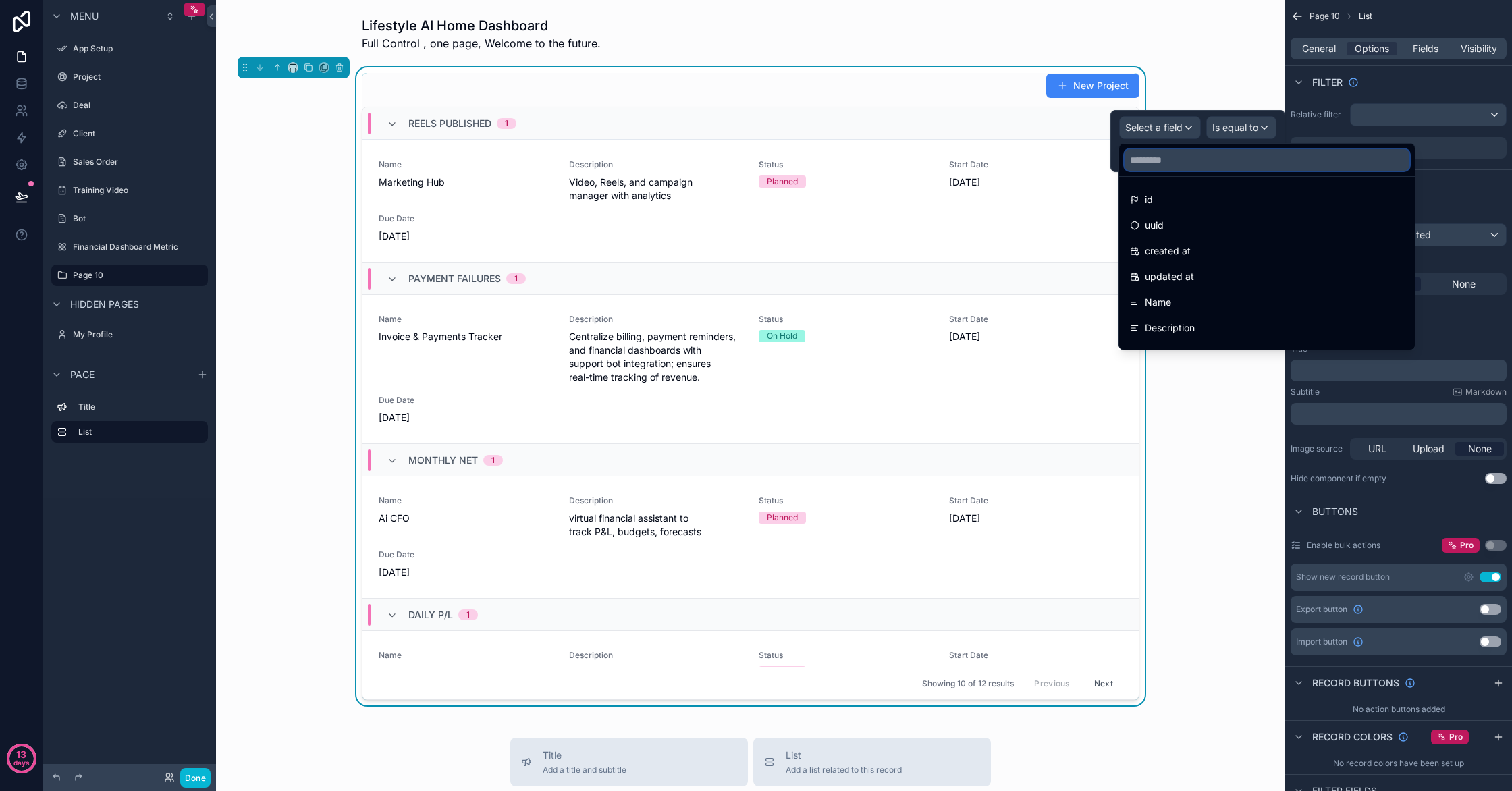
click at [1163, 158] on input "text" at bounding box center [1267, 160] width 285 height 22
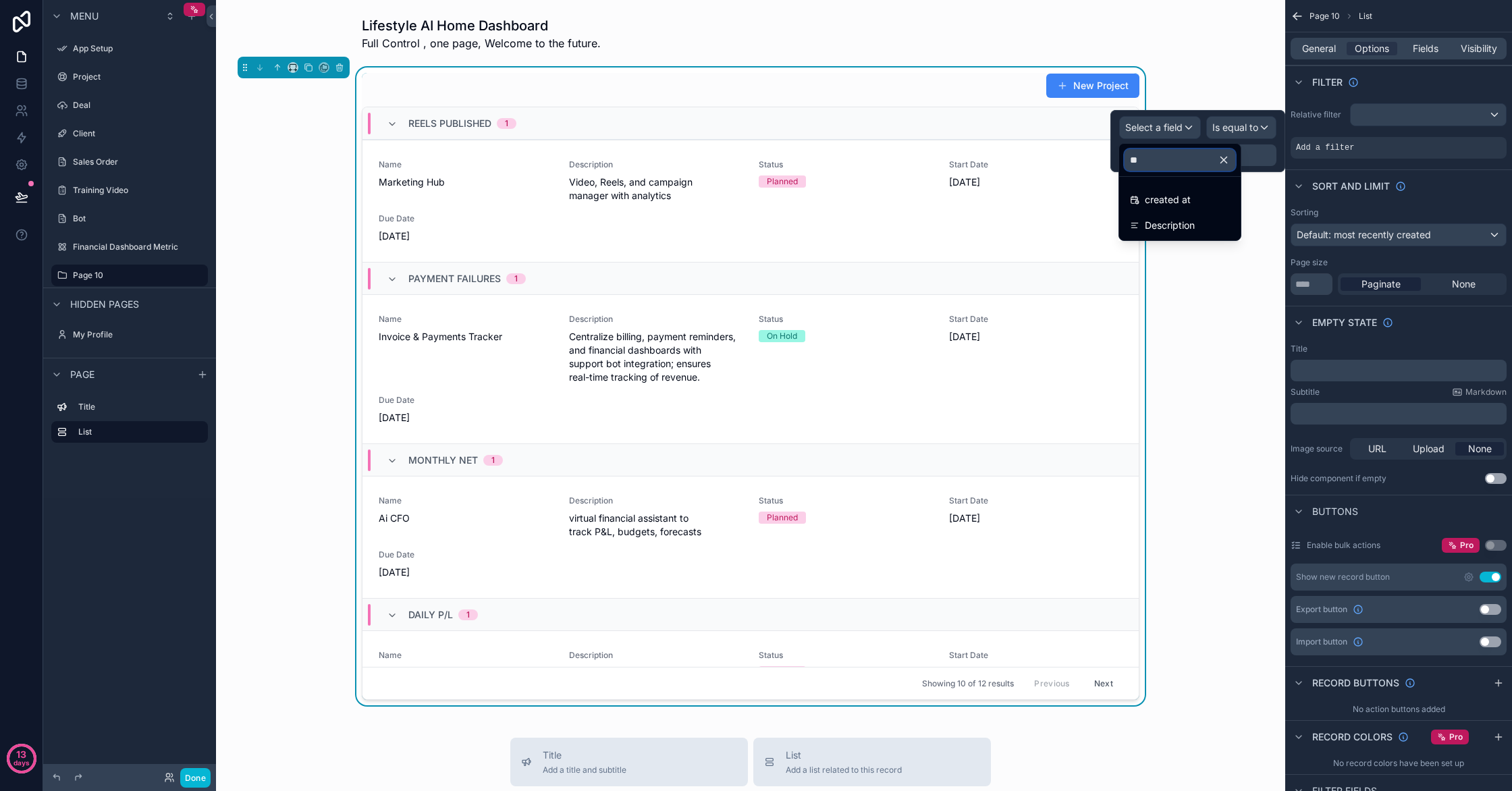
type input "*"
type input "***"
click at [1170, 193] on span "Name" at bounding box center [1158, 200] width 27 height 16
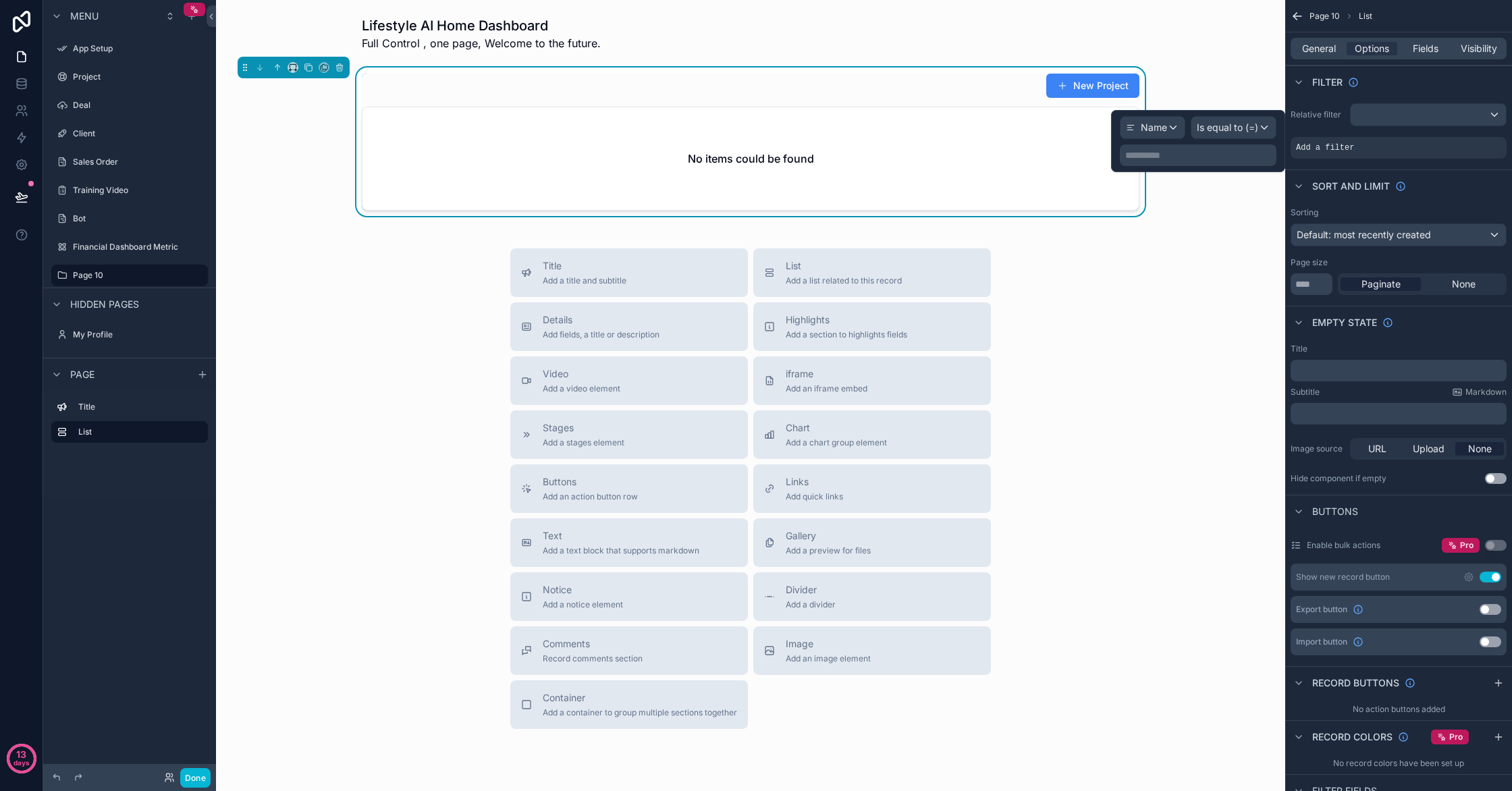
click at [1170, 161] on p "**********" at bounding box center [1200, 155] width 148 height 13
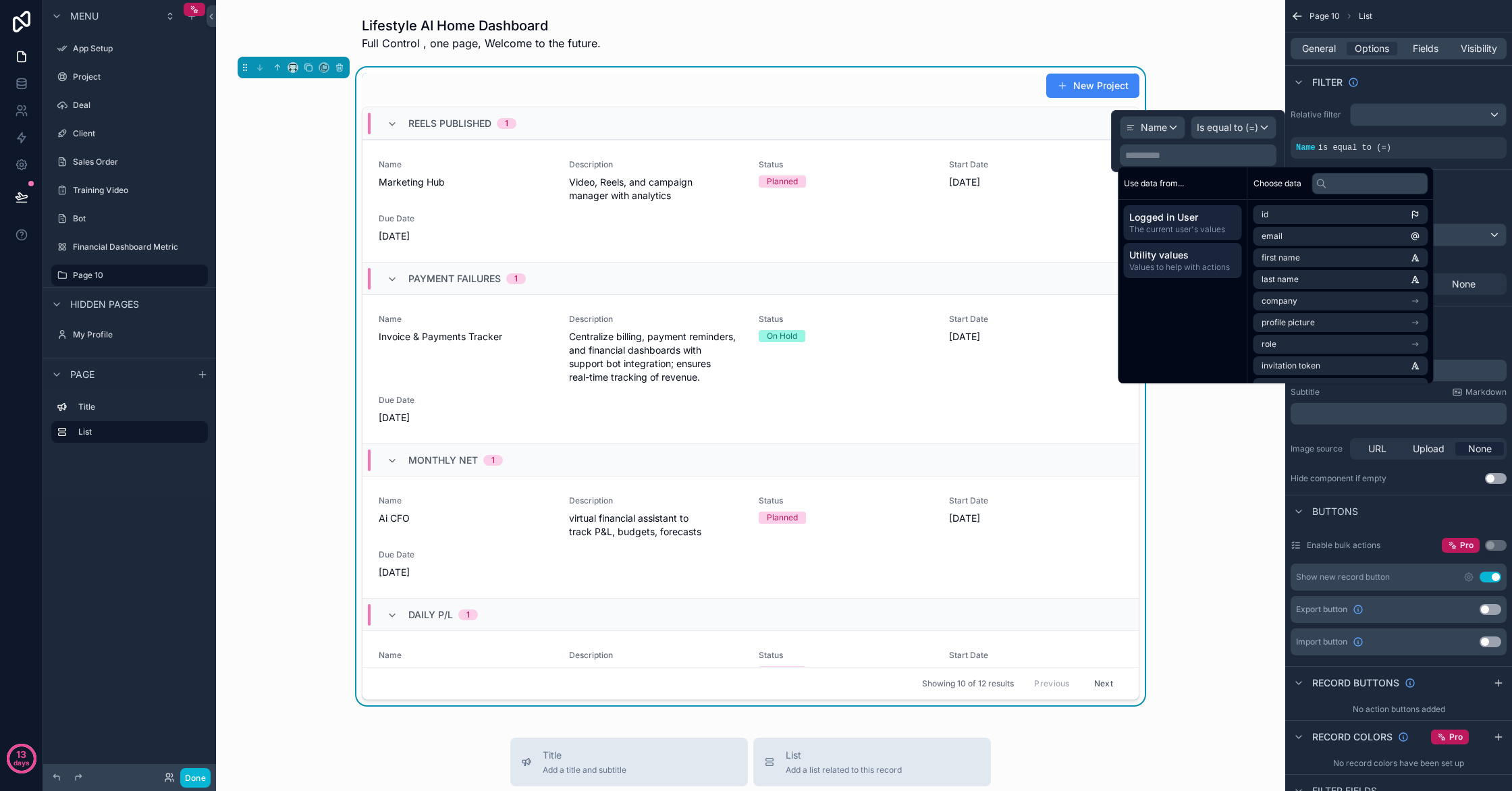
click at [1196, 255] on span "Utility values" at bounding box center [1182, 255] width 107 height 13
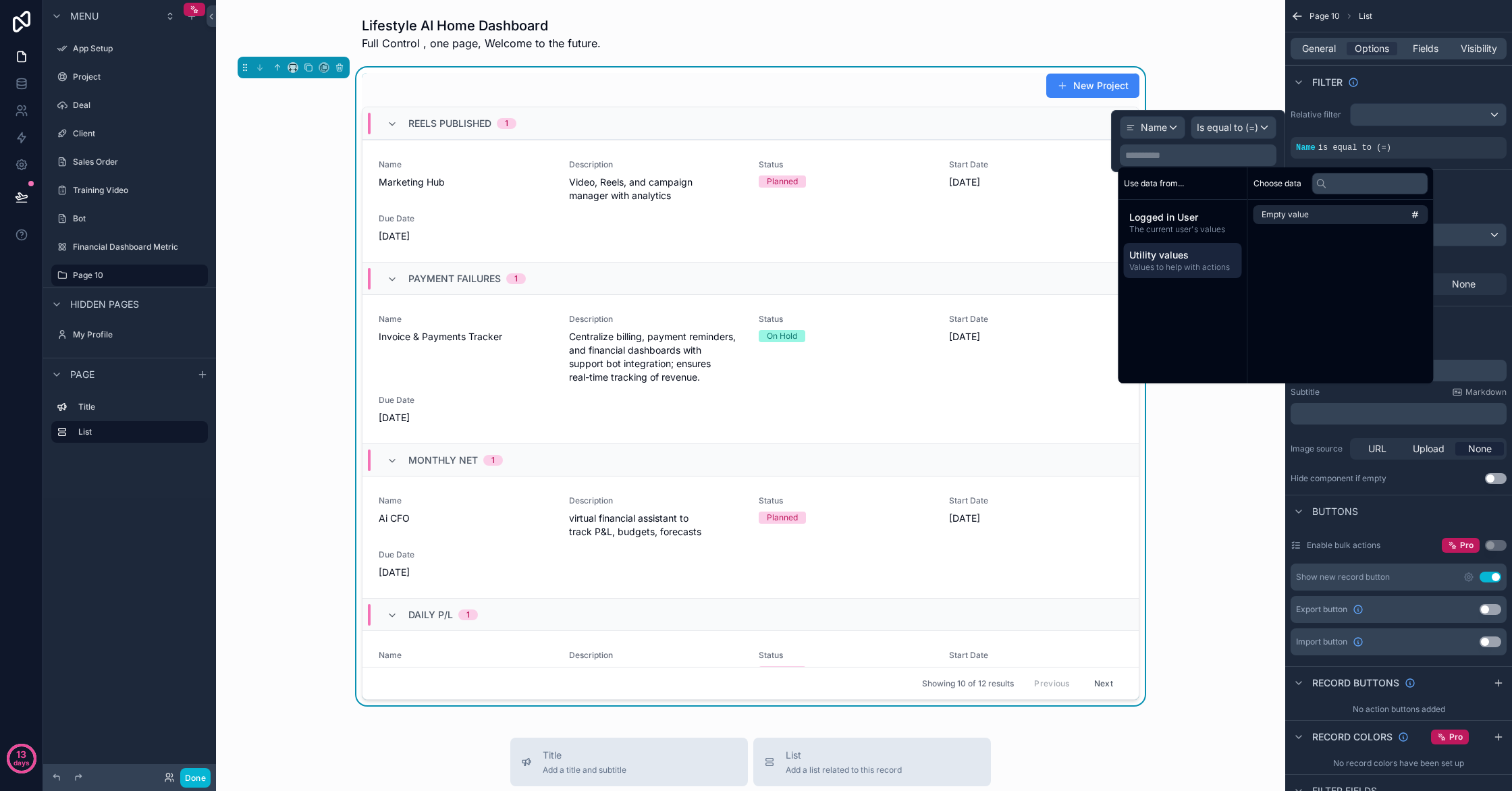
click at [1198, 160] on p "**********" at bounding box center [1200, 155] width 148 height 13
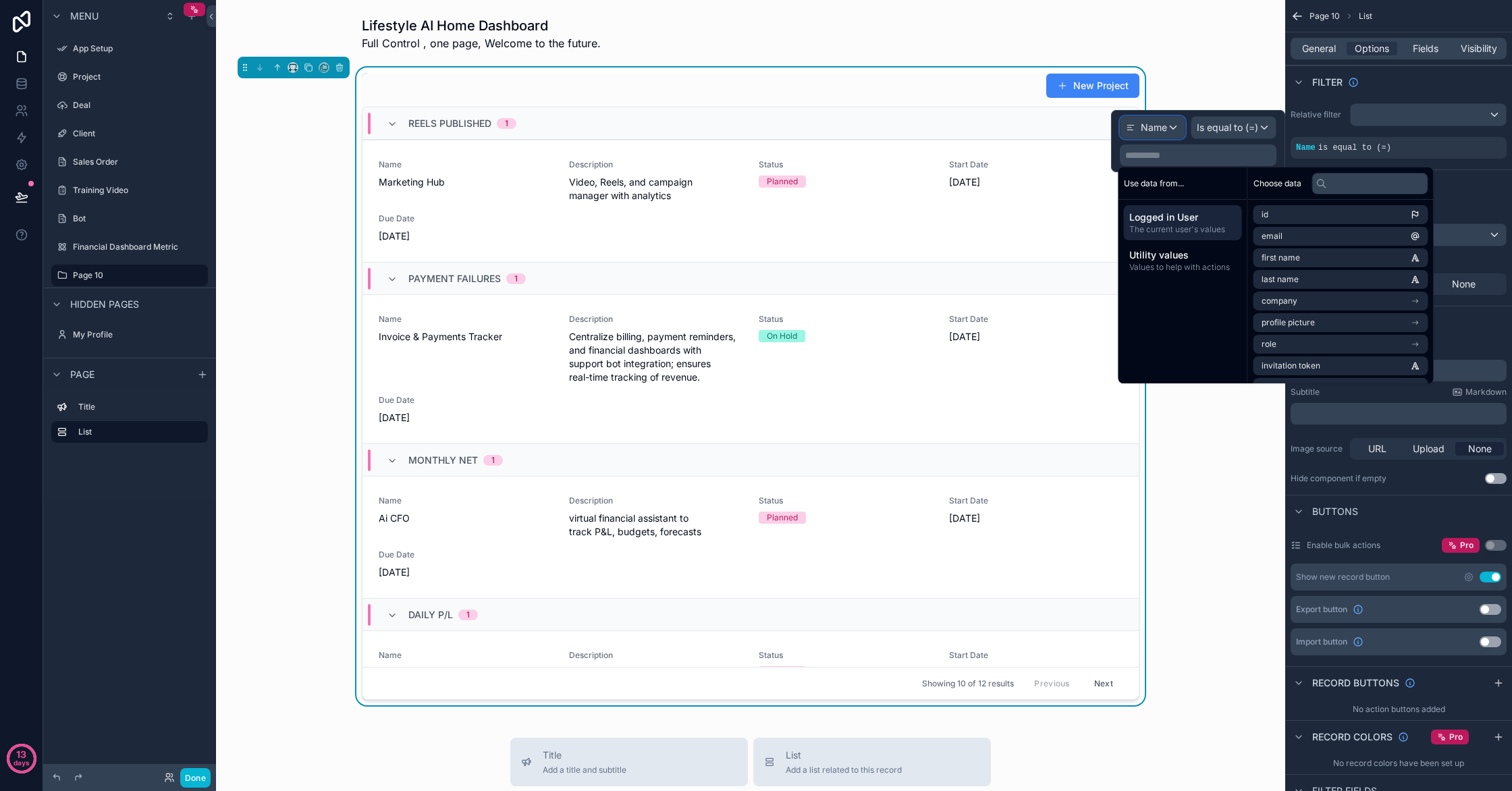
click at [1161, 131] on span "Name" at bounding box center [1154, 127] width 27 height 13
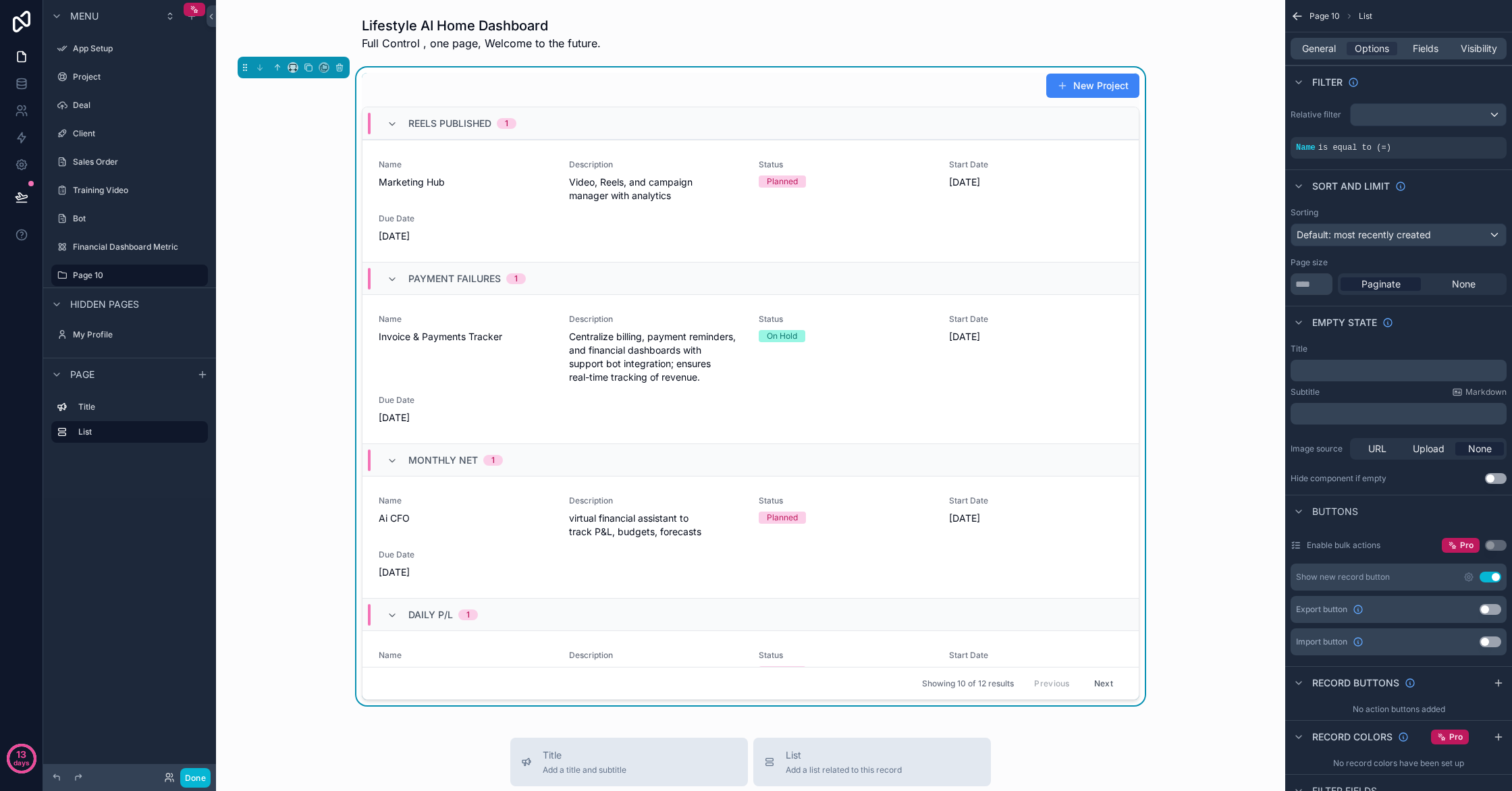
click at [1421, 84] on div "Filter" at bounding box center [1399, 82] width 227 height 32
click at [1492, 115] on div "scrollable content" at bounding box center [1429, 115] width 155 height 22
click at [1492, 115] on div "scrollable content" at bounding box center [756, 396] width 1512 height 791
click at [1343, 150] on span "is equal to (=)" at bounding box center [1354, 148] width 73 height 10
click at [1312, 149] on span "Name" at bounding box center [1306, 148] width 20 height 10
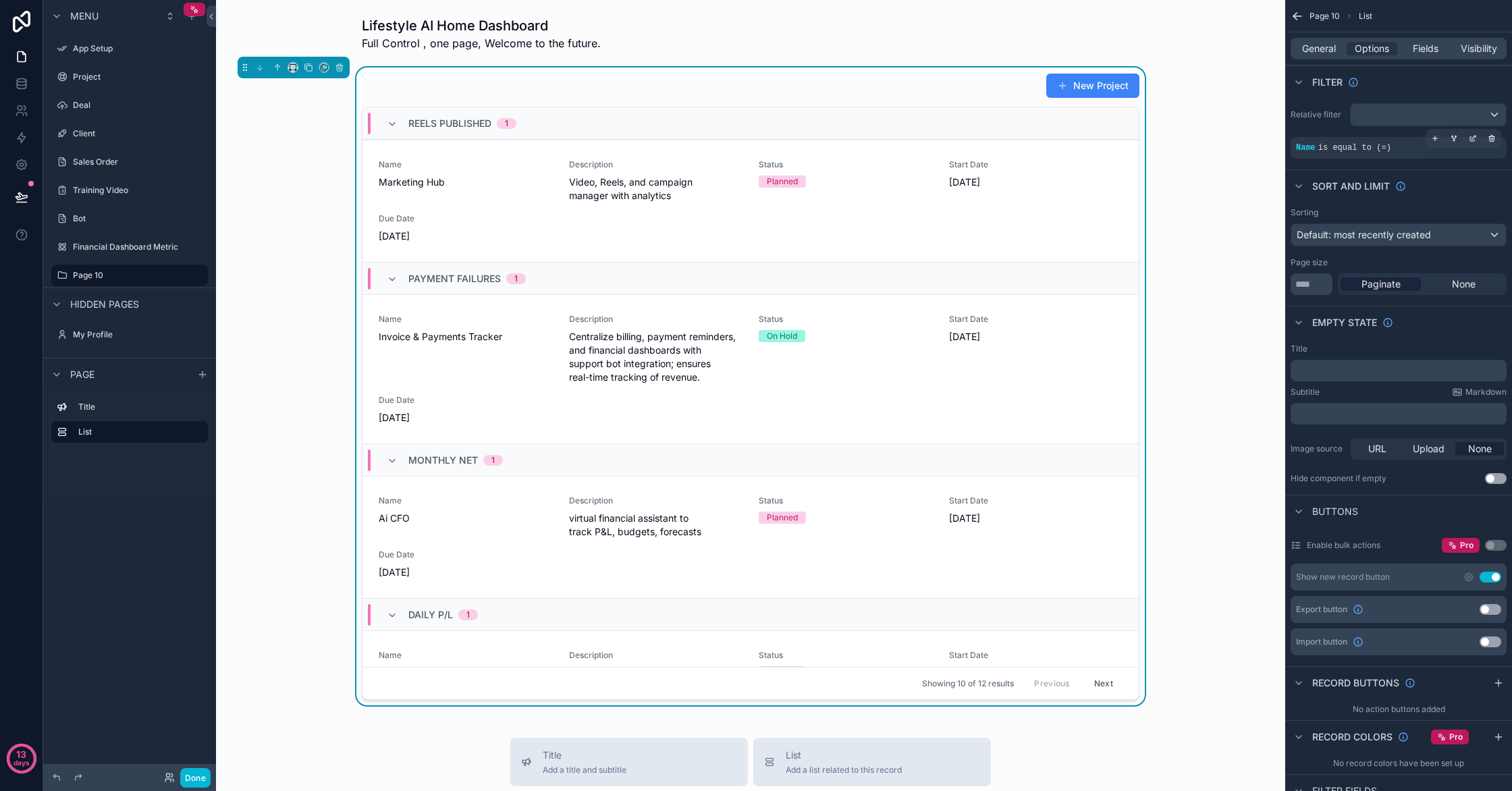
click at [1437, 139] on icon "scrollable content" at bounding box center [1435, 139] width 8 height 8
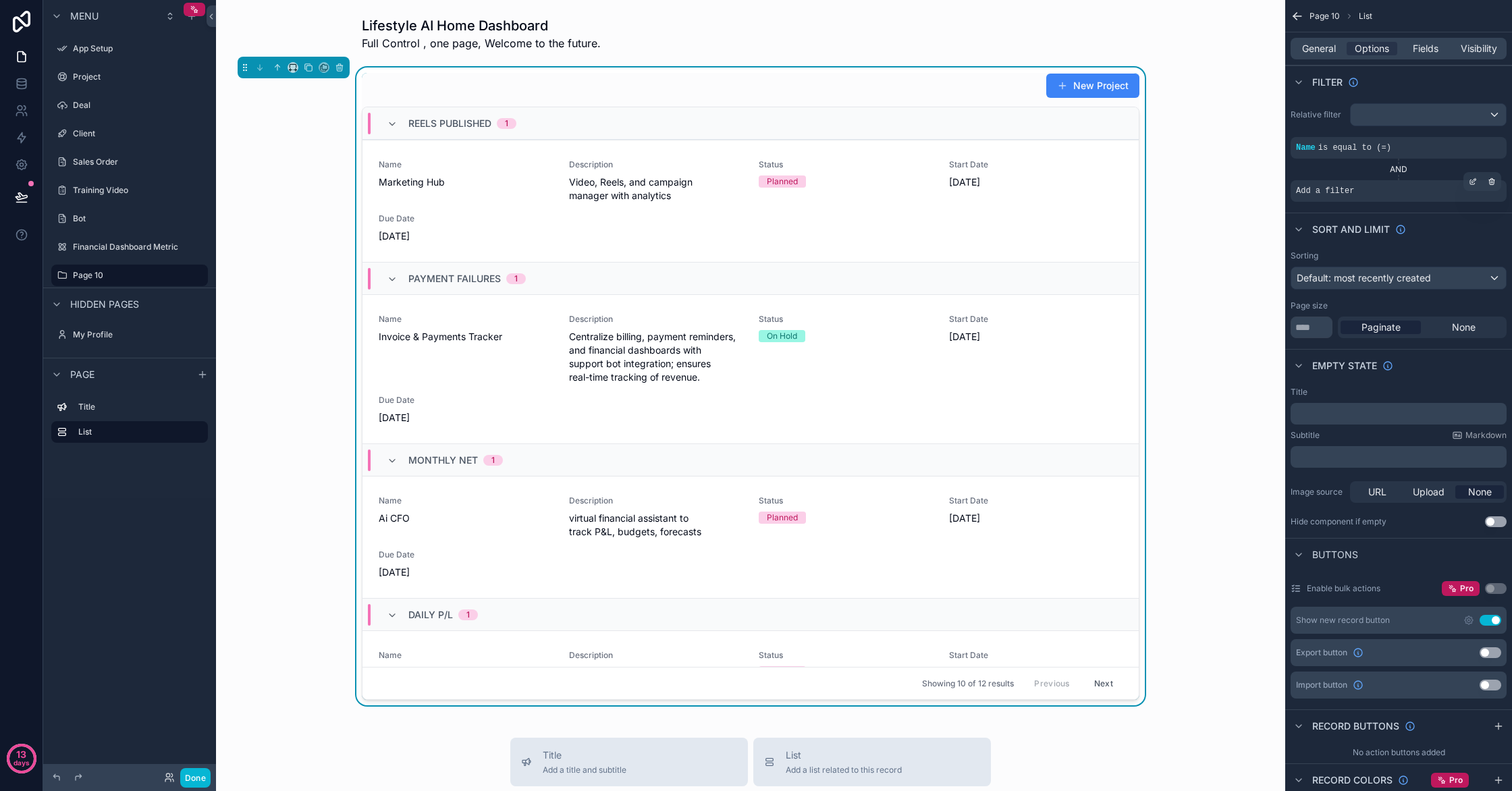
click at [1371, 190] on div "Add a filter" at bounding box center [1399, 190] width 216 height 22
click at [1364, 200] on div "Add a filter" at bounding box center [1399, 190] width 216 height 22
click at [1472, 184] on icon "scrollable content" at bounding box center [1473, 182] width 8 height 8
click at [1196, 170] on div "Select a field" at bounding box center [1160, 171] width 80 height 22
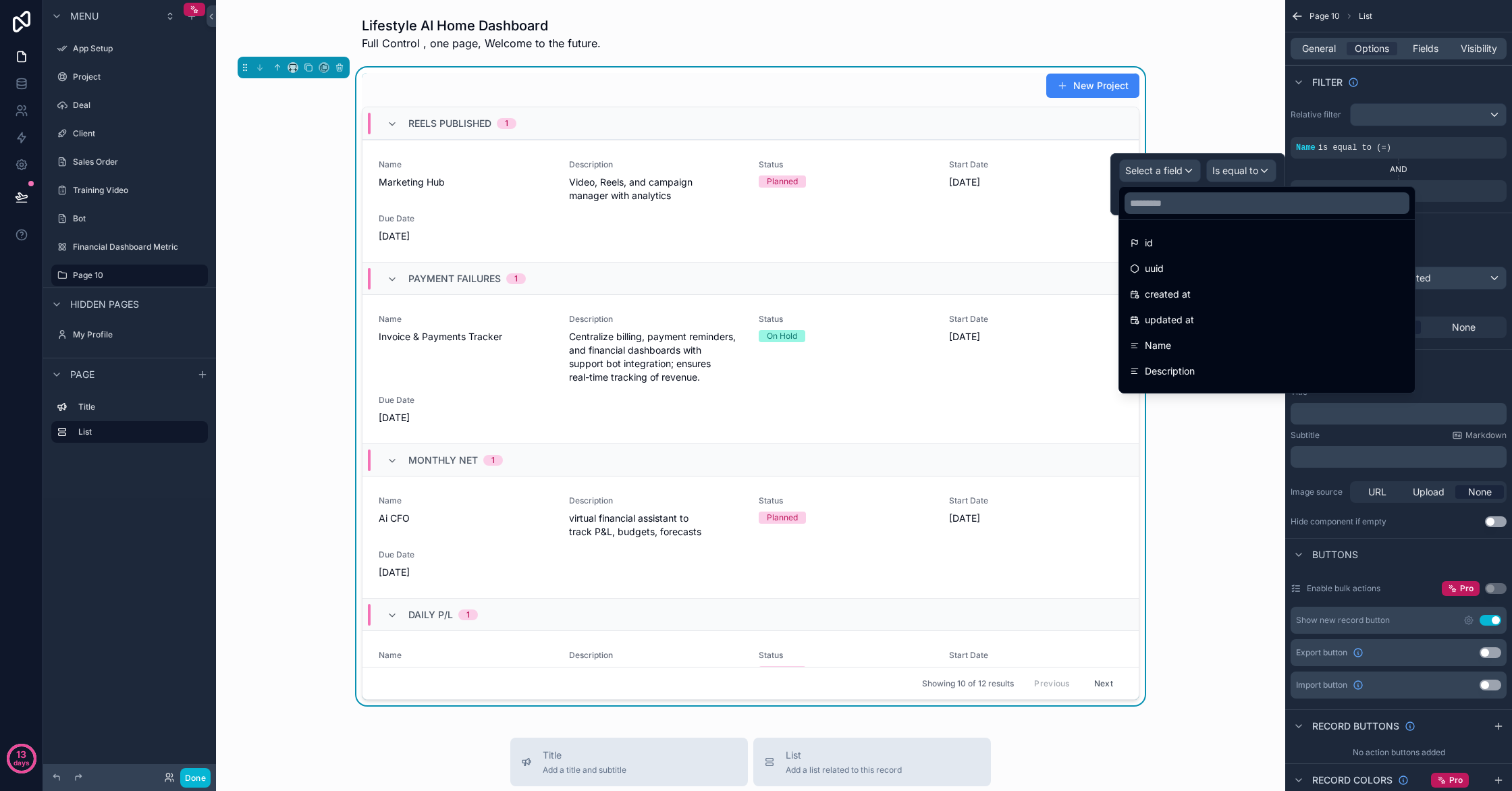
click at [1230, 173] on div at bounding box center [1198, 184] width 175 height 62
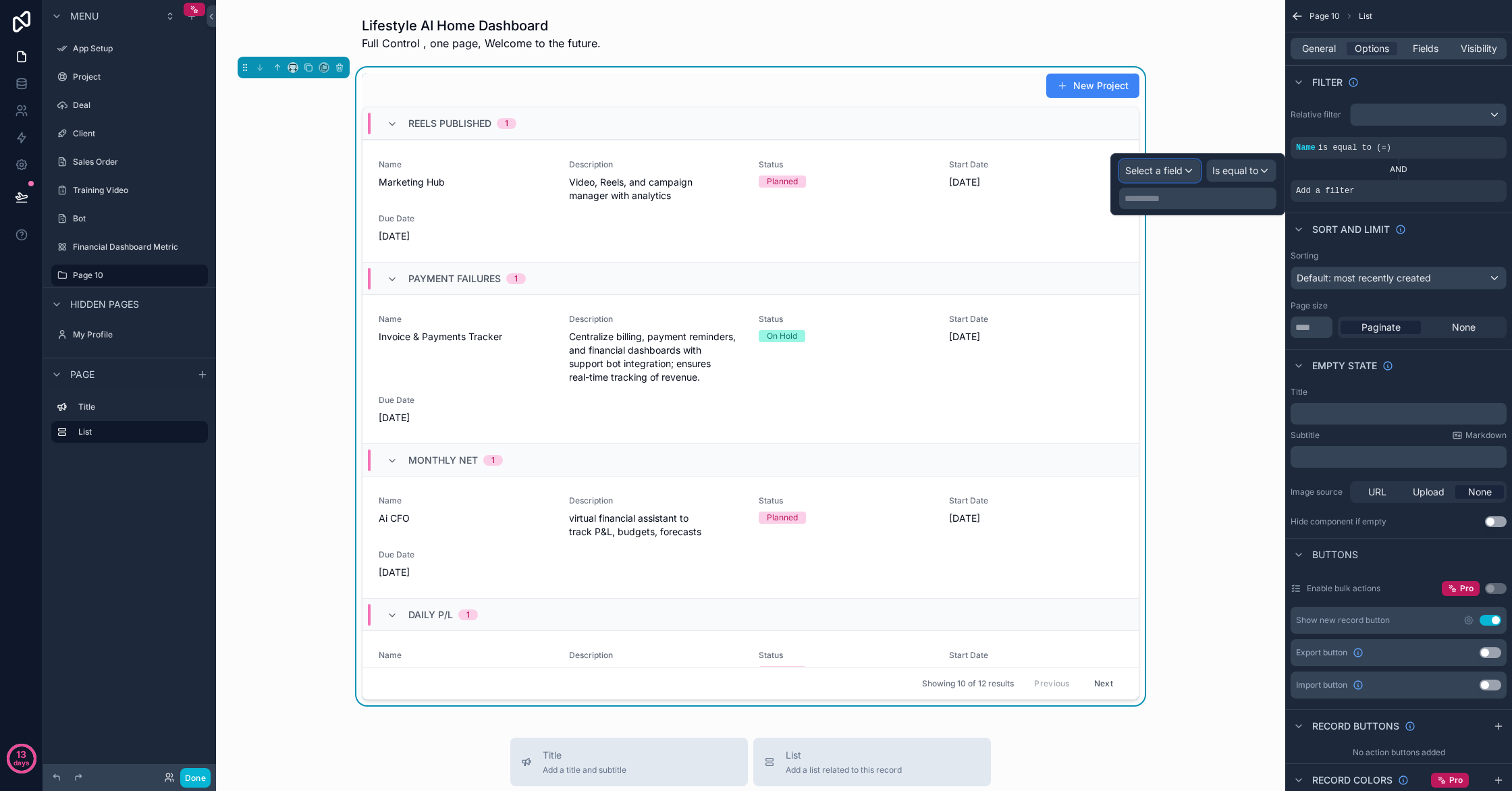
click at [1172, 169] on span "Select a field" at bounding box center [1154, 170] width 57 height 11
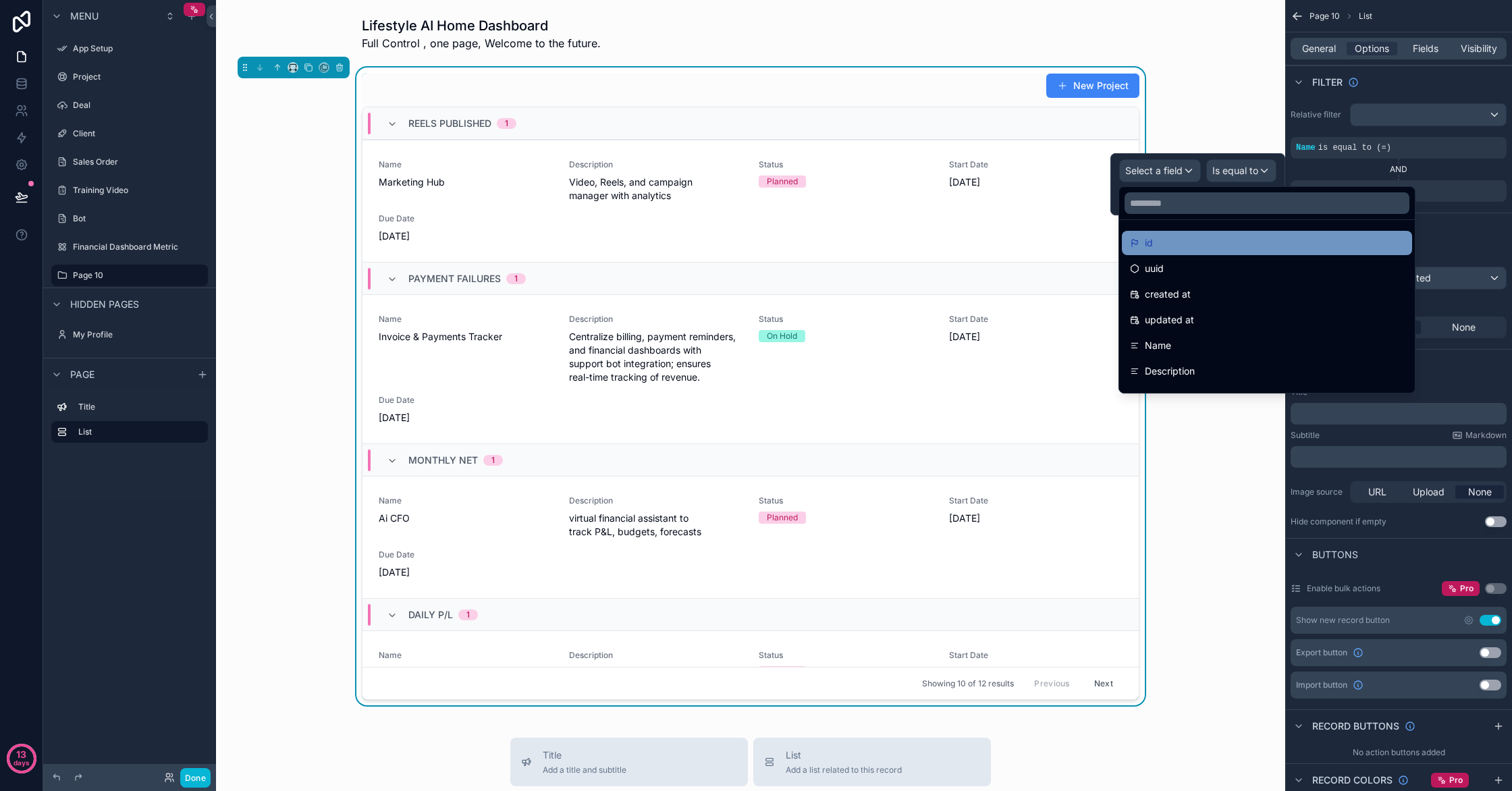
click at [1165, 248] on div "id" at bounding box center [1267, 243] width 274 height 16
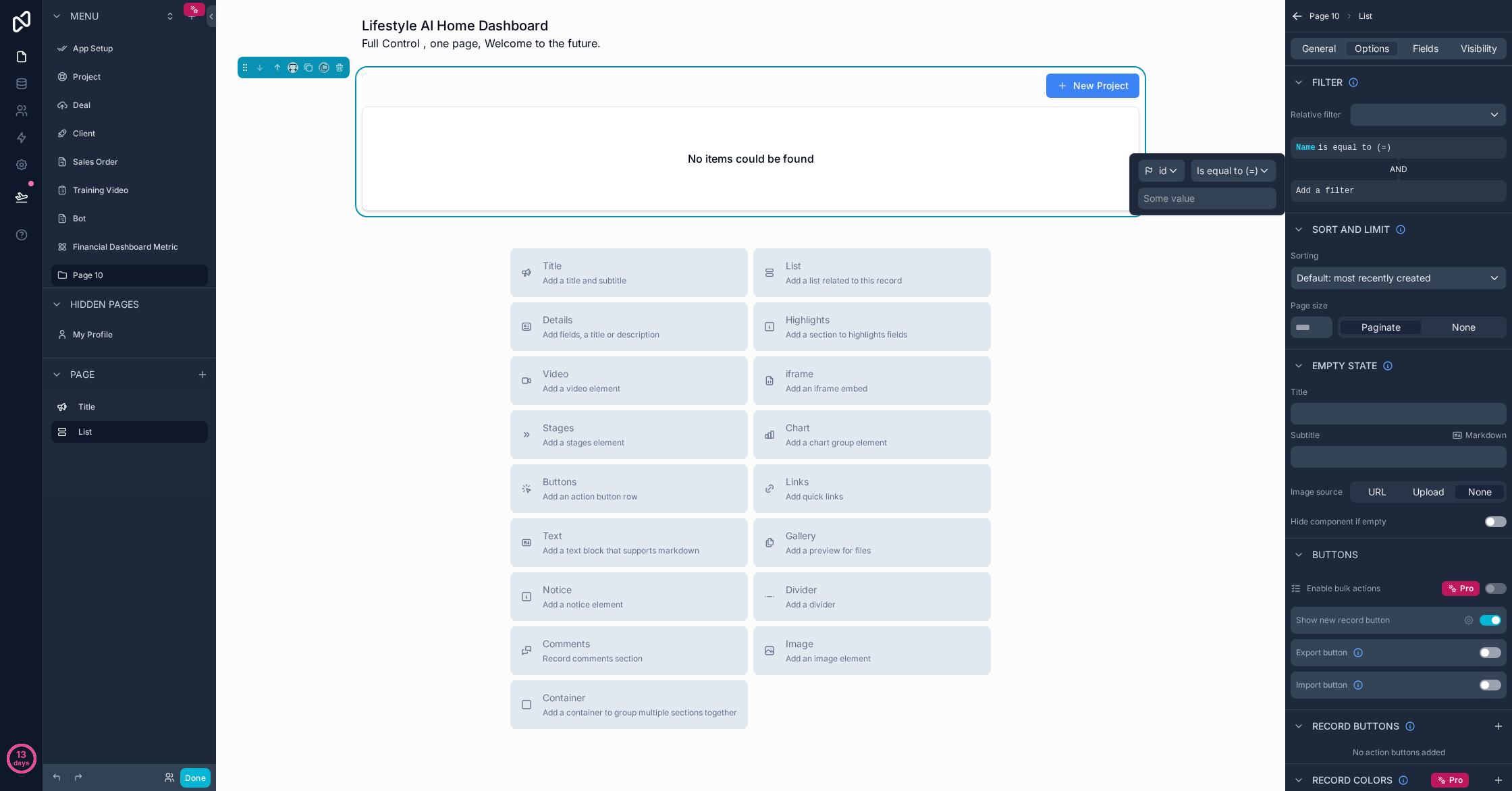
click at [1193, 202] on div "Some value" at bounding box center [1169, 198] width 51 height 13
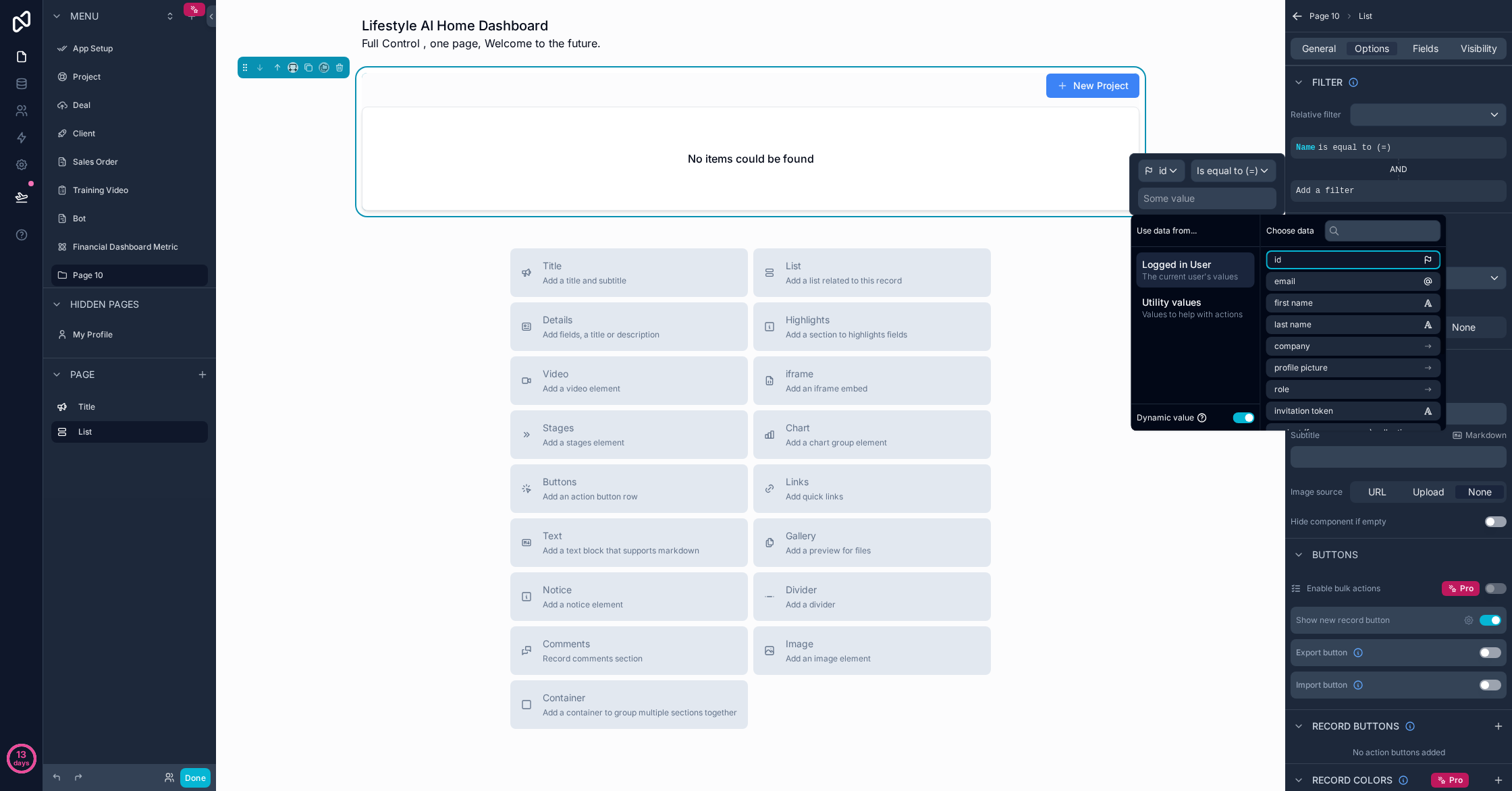
scroll to position [3, 0]
click at [1313, 275] on li "email" at bounding box center [1354, 281] width 175 height 19
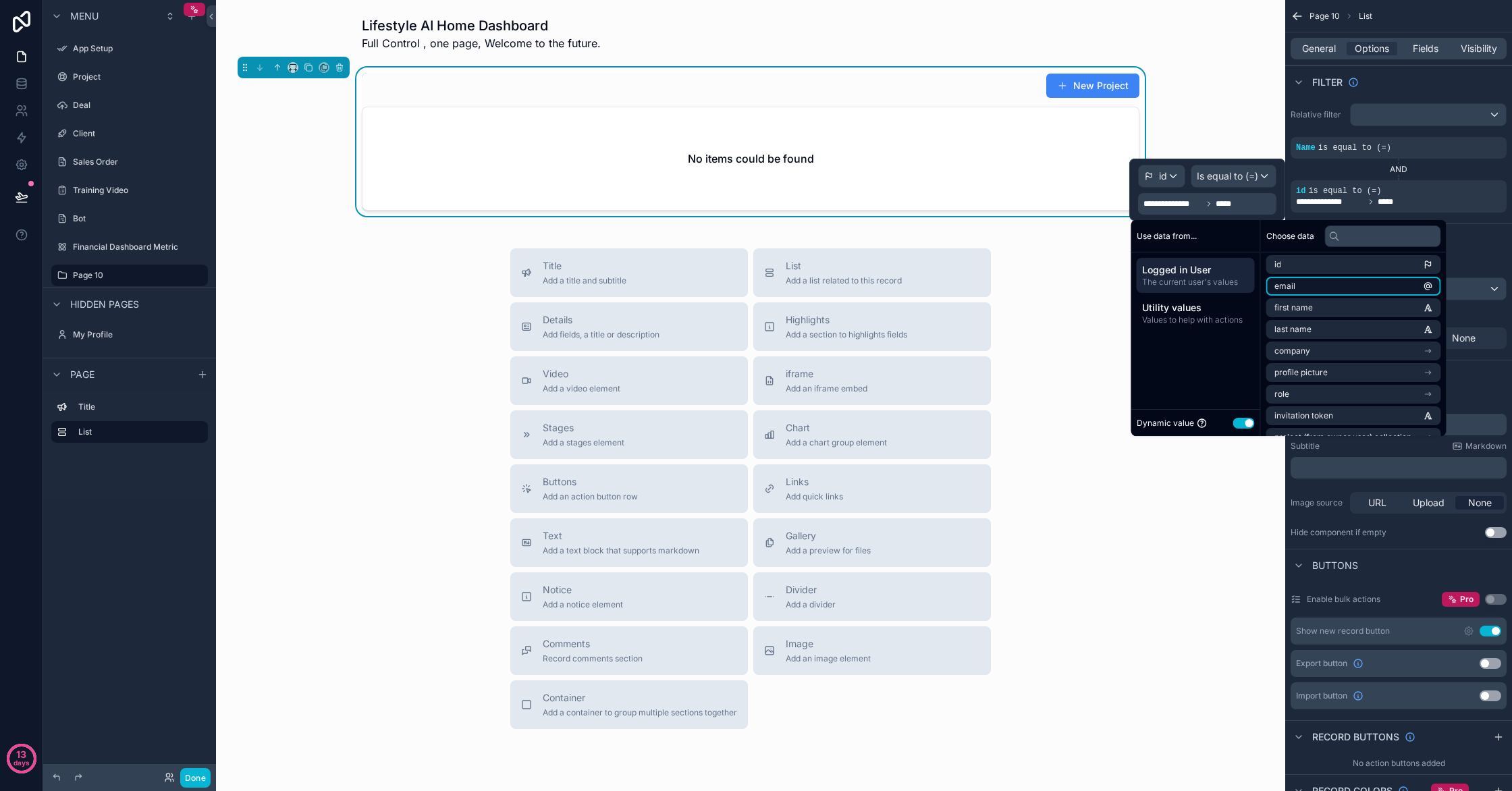
click at [1312, 288] on li "email" at bounding box center [1354, 286] width 175 height 19
click at [1485, 223] on div "Sort And Limit" at bounding box center [1399, 239] width 227 height 32
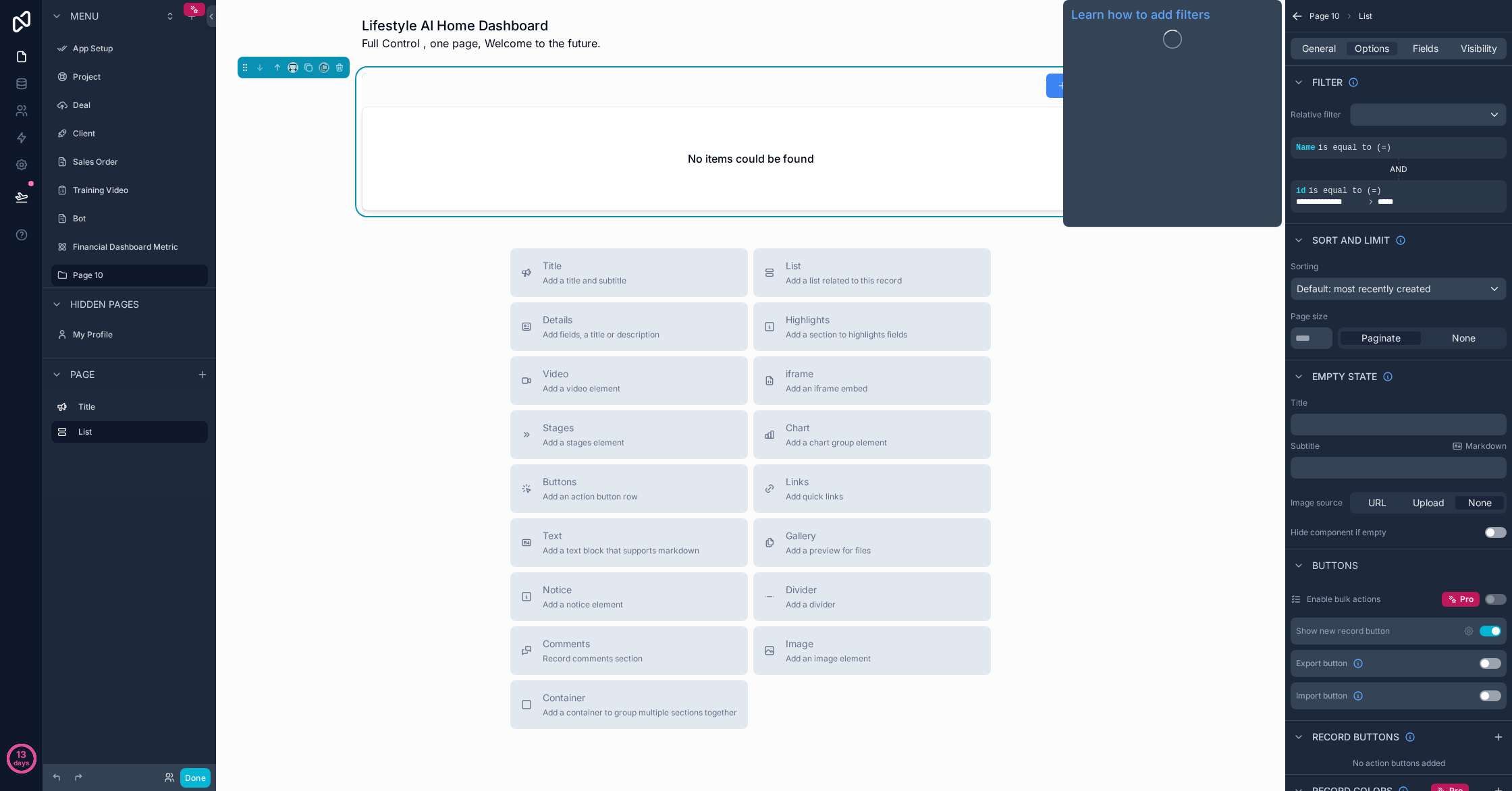
click at [1317, 85] on span "Filter" at bounding box center [1327, 82] width 30 height 13
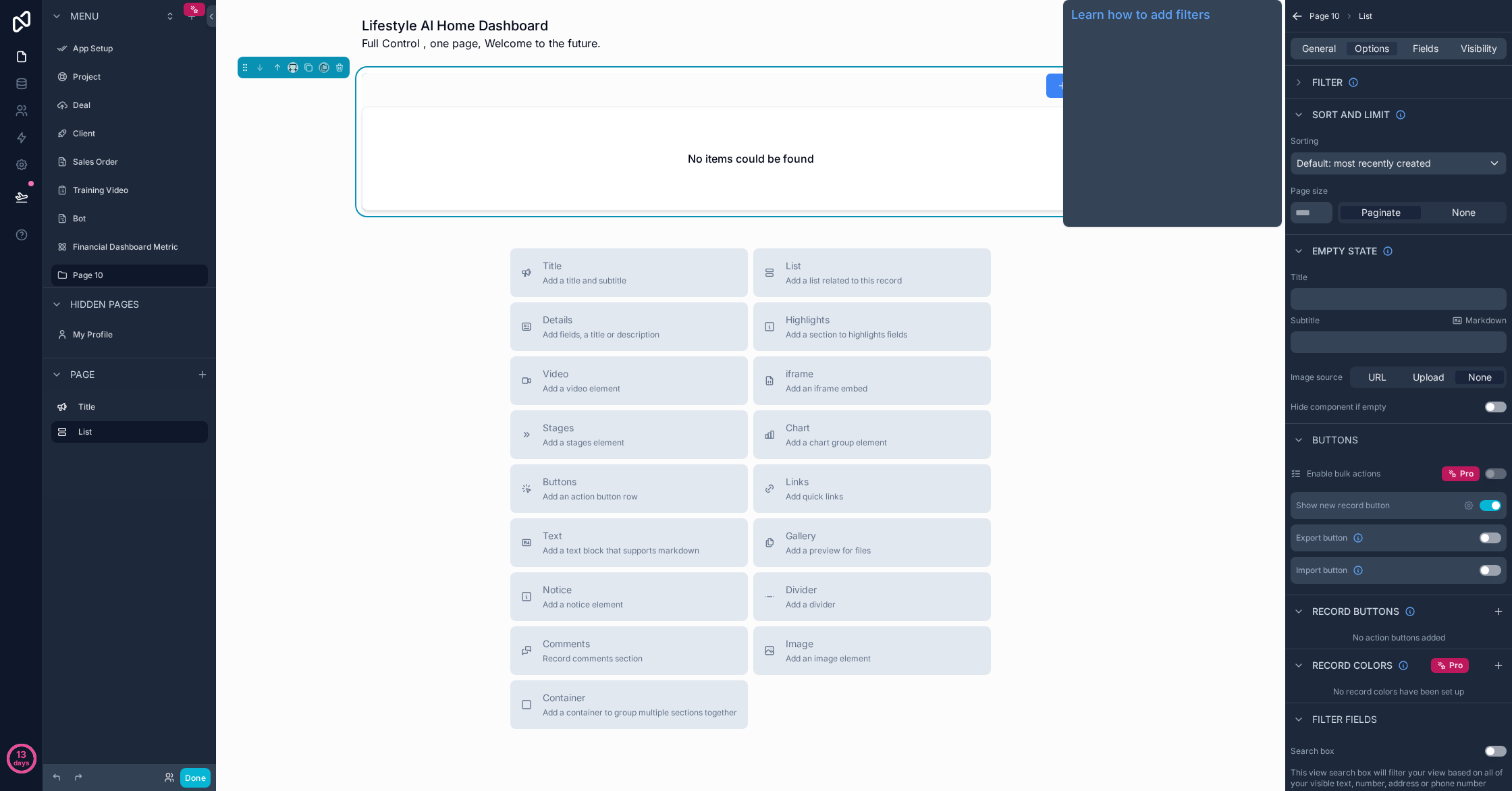
click at [1317, 85] on span "Filter" at bounding box center [1327, 82] width 30 height 13
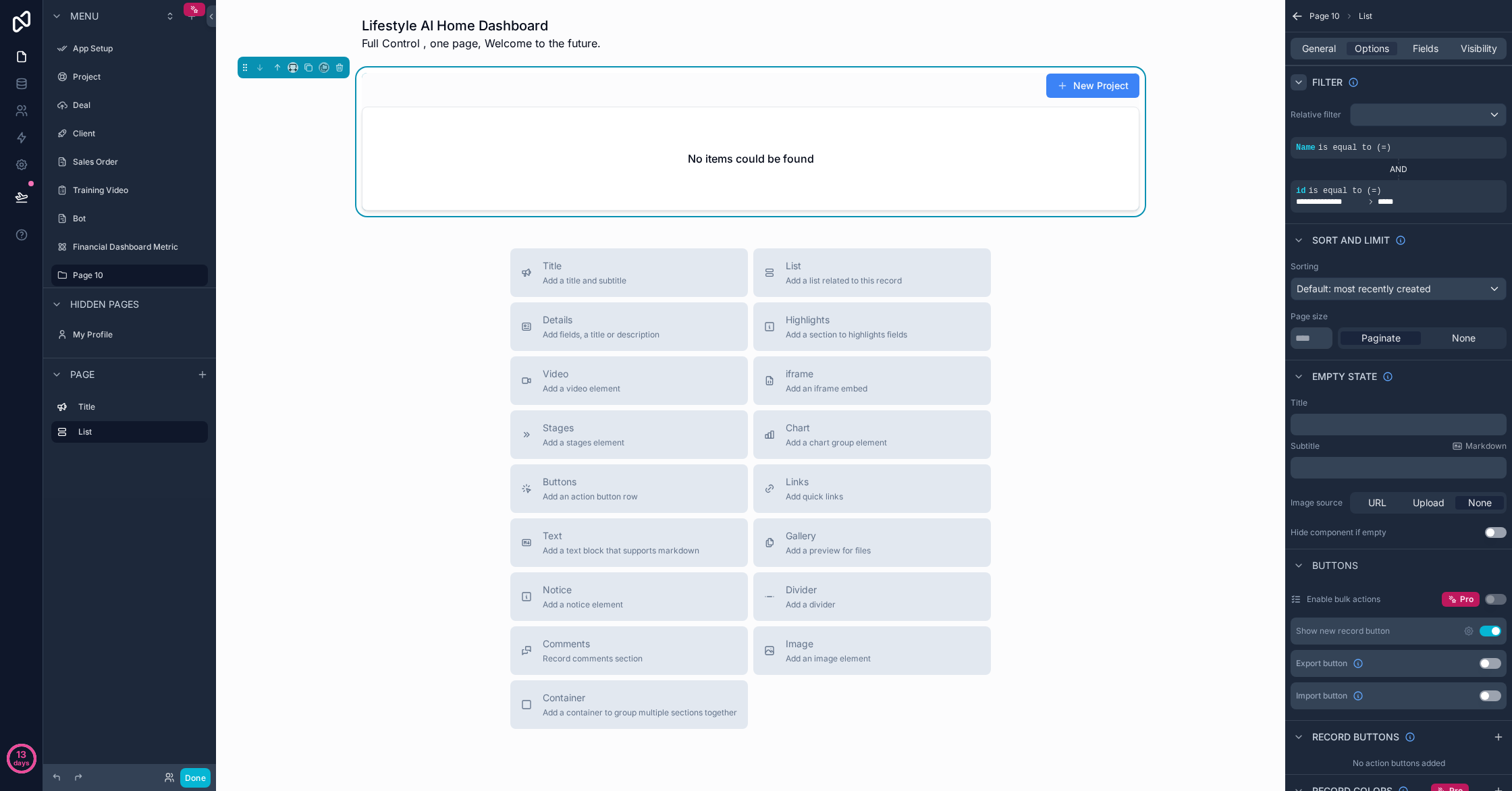
click at [1305, 83] on div "scrollable content" at bounding box center [1298, 82] width 16 height 16
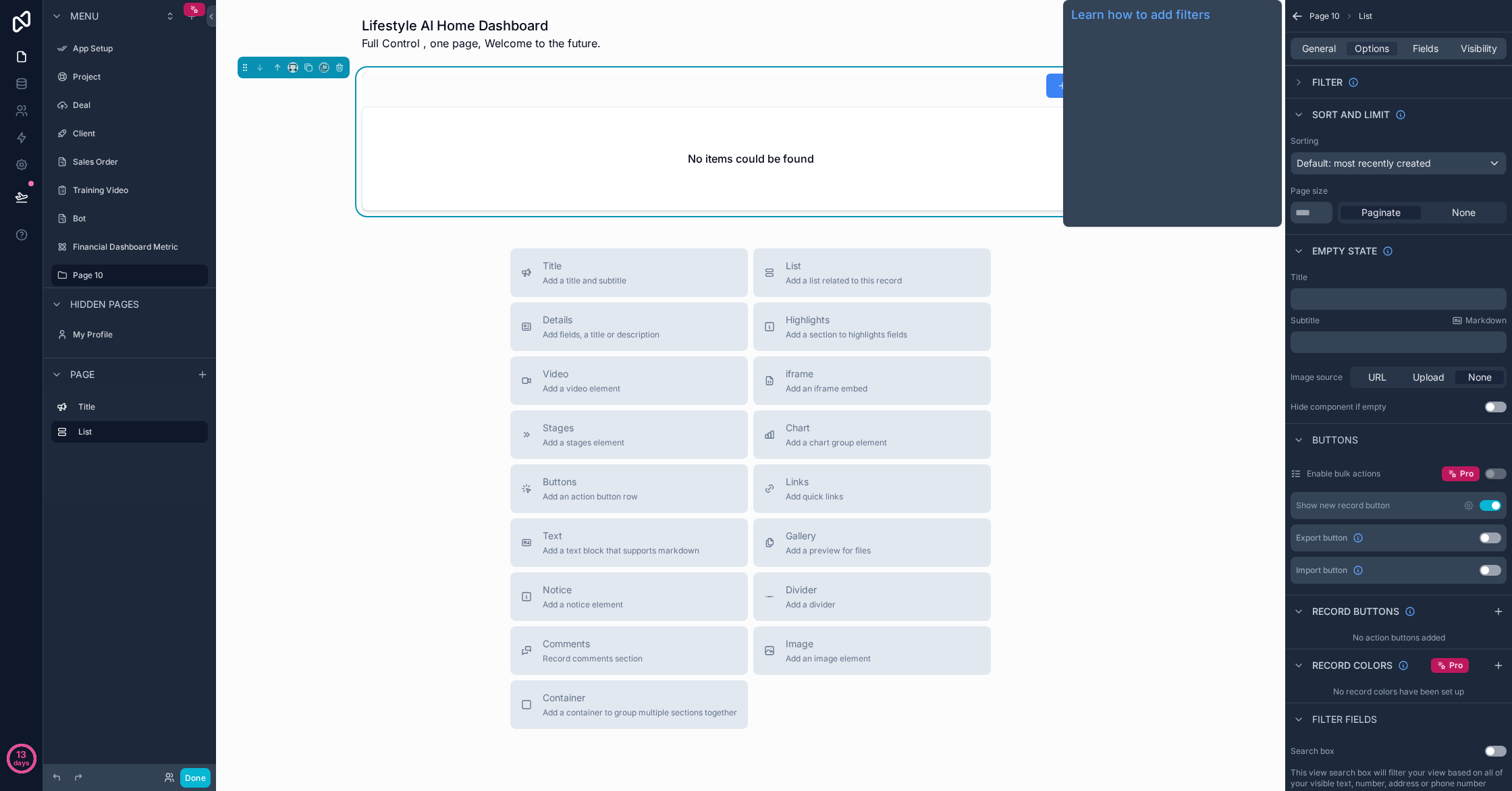
click at [1316, 84] on span "Filter" at bounding box center [1327, 82] width 30 height 13
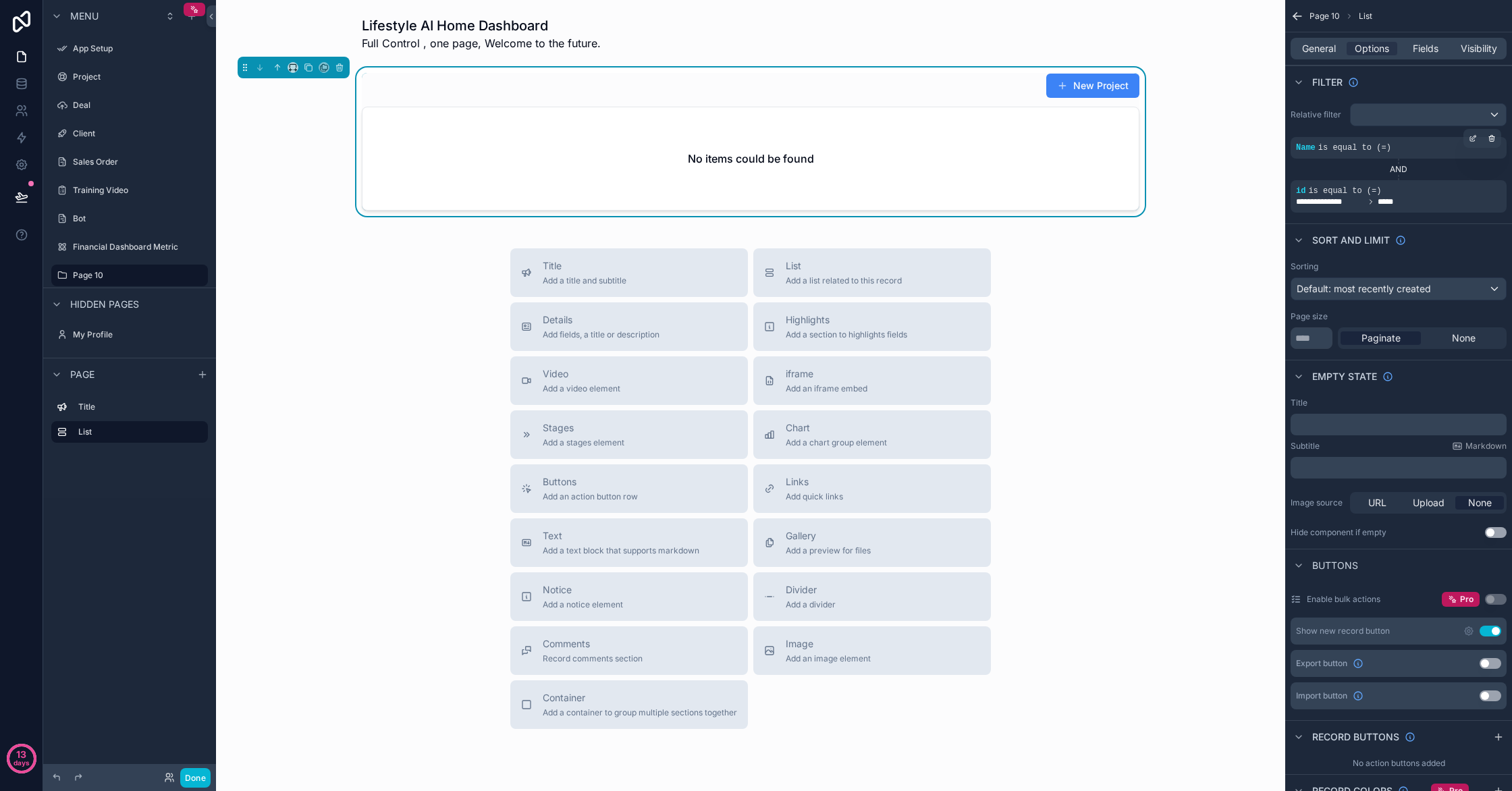
click at [1315, 148] on span "Name" at bounding box center [1306, 148] width 20 height 10
click at [1436, 182] on icon "scrollable content" at bounding box center [1435, 182] width 8 height 8
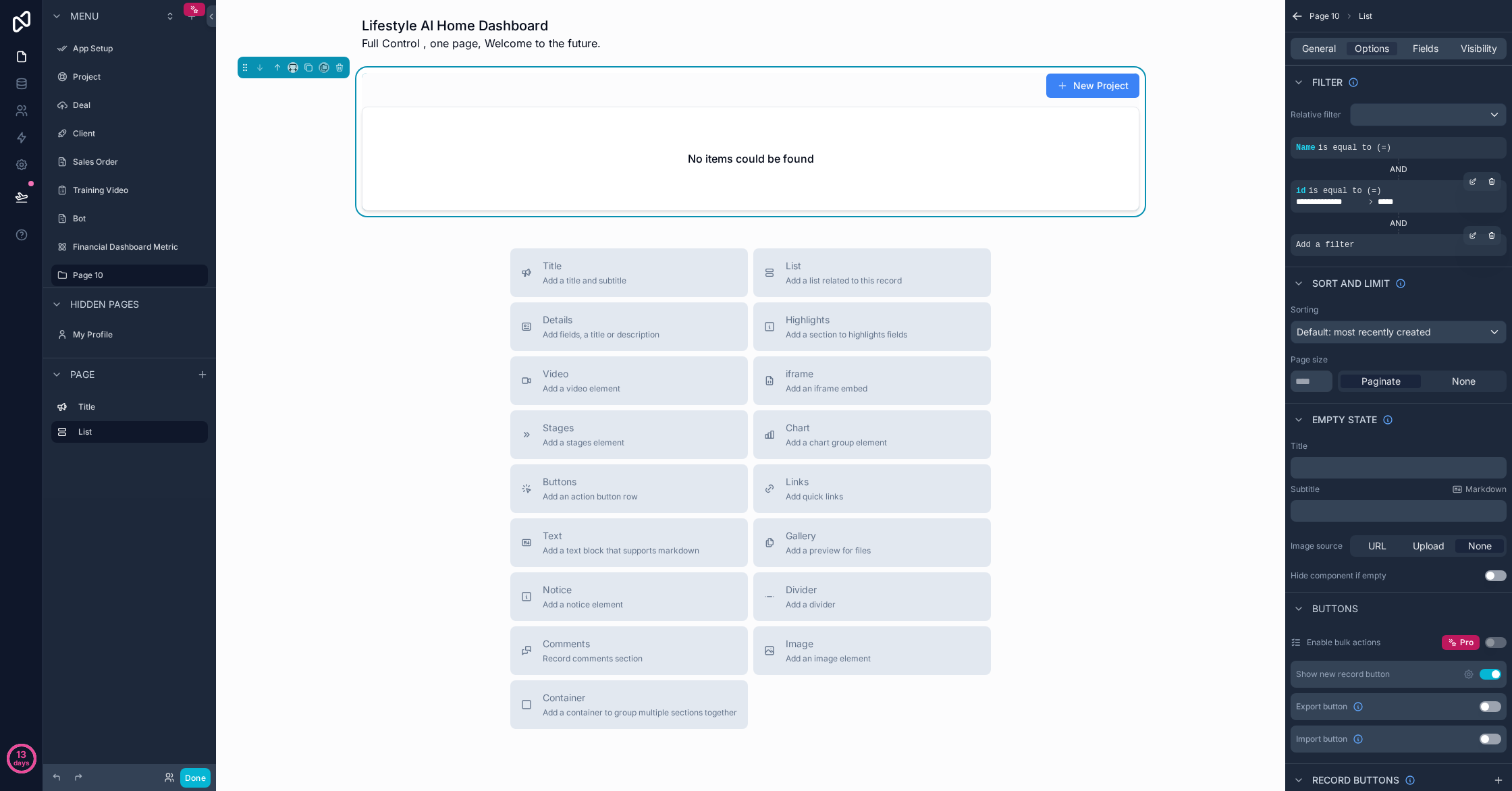
click at [1404, 239] on div "Add a filter" at bounding box center [1399, 245] width 216 height 22
click at [1378, 250] on div "Add a filter" at bounding box center [1399, 245] width 216 height 22
click at [1477, 239] on div "scrollable content" at bounding box center [1473, 235] width 19 height 19
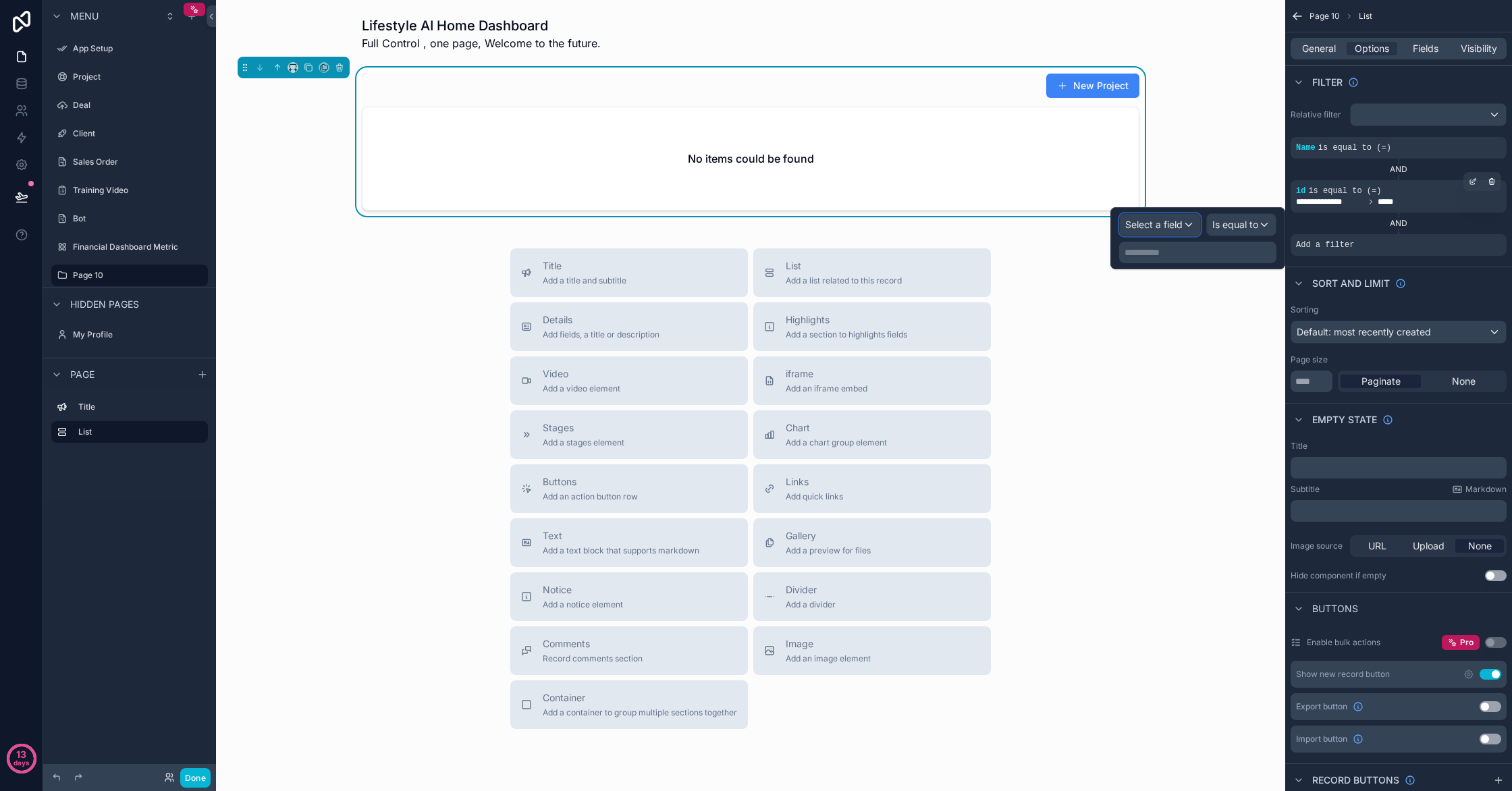
click at [1196, 225] on div "Select a field" at bounding box center [1160, 225] width 80 height 22
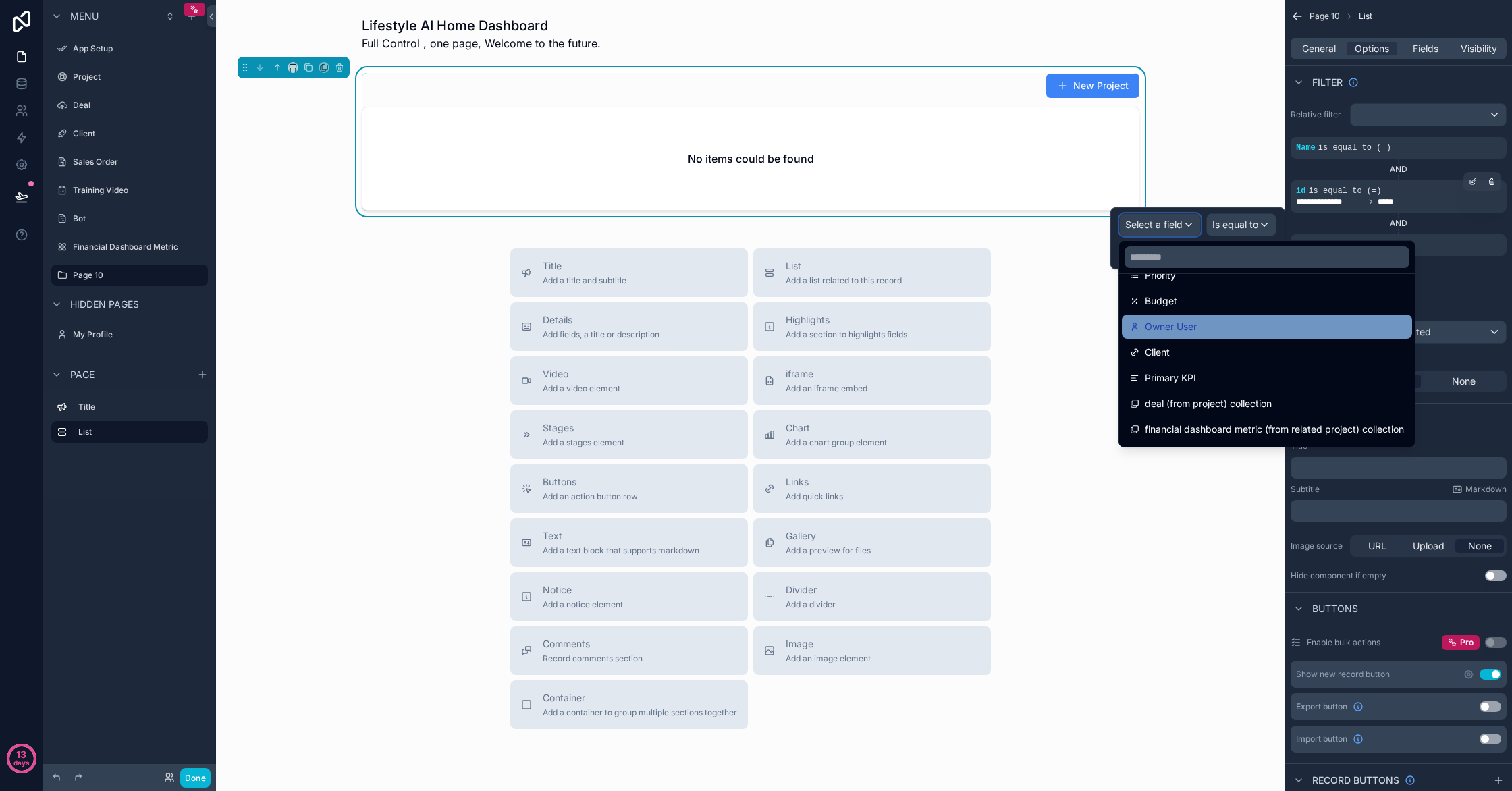
scroll to position [279, 0]
click at [1237, 331] on div "Owner User" at bounding box center [1267, 325] width 274 height 16
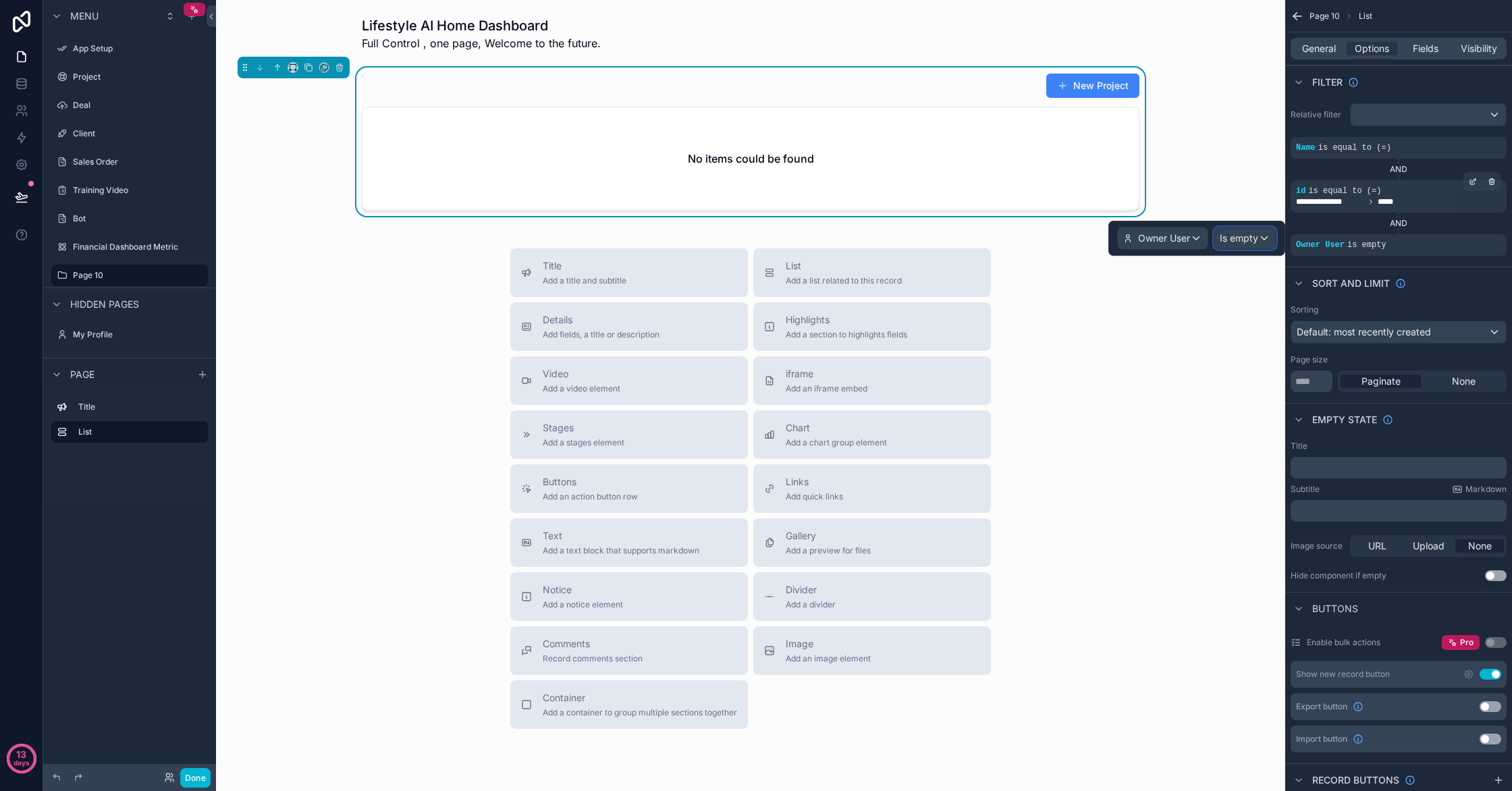
click at [1236, 238] on span "Is empty" at bounding box center [1239, 238] width 38 height 13
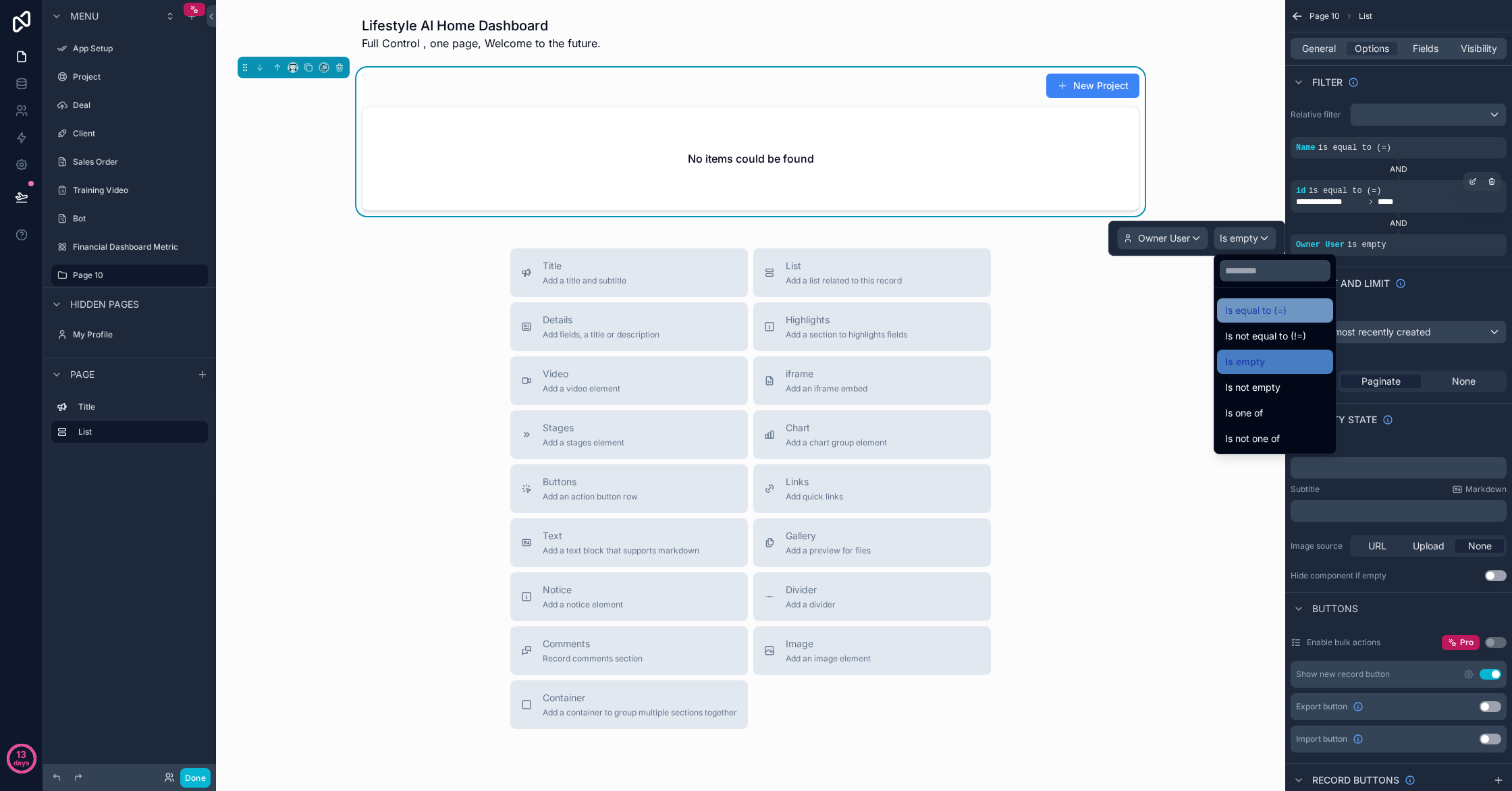
click at [1266, 309] on span "Is equal to (=)" at bounding box center [1256, 310] width 62 height 16
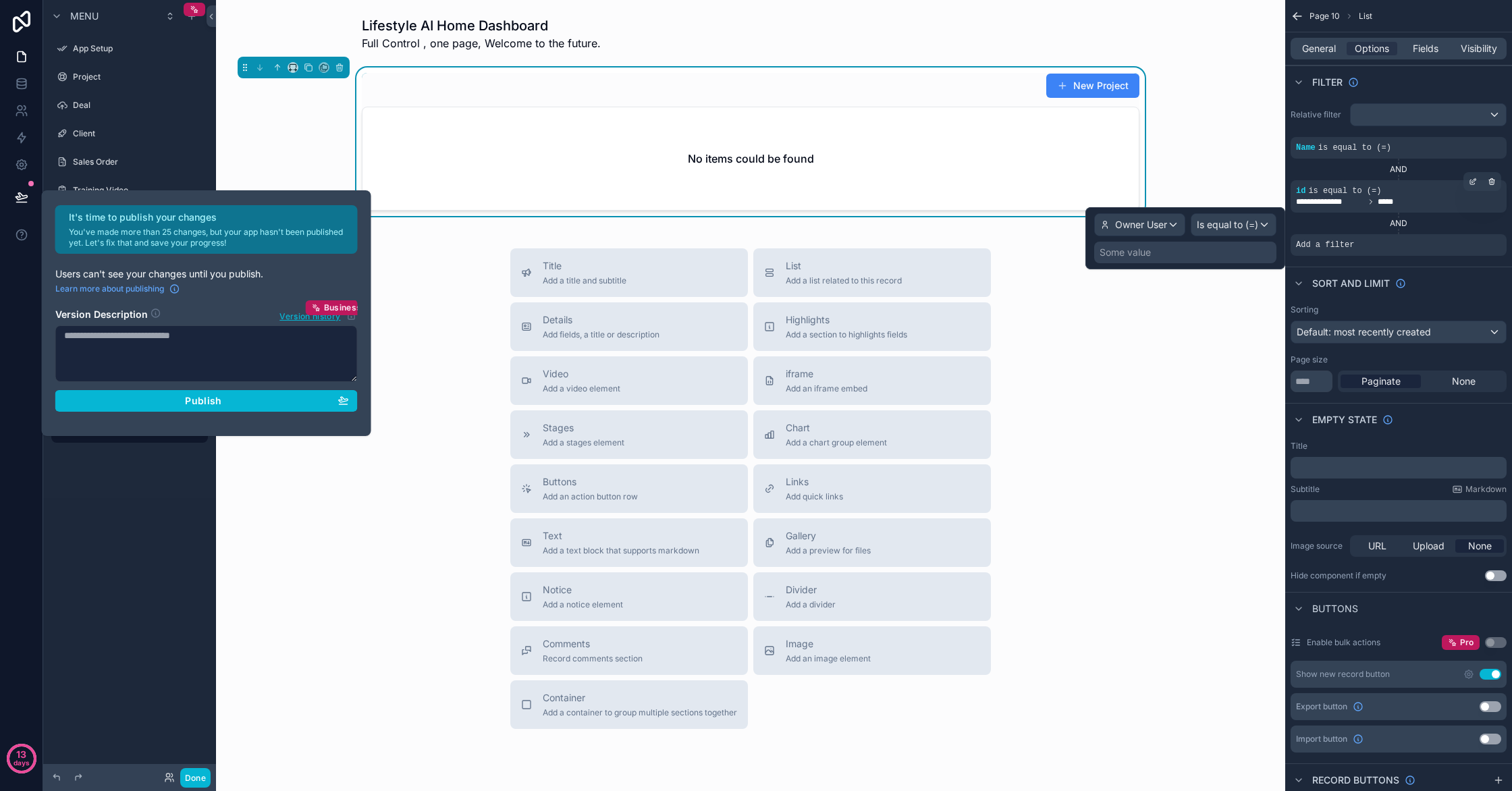
click at [1172, 252] on div "Some value" at bounding box center [1185, 252] width 182 height 22
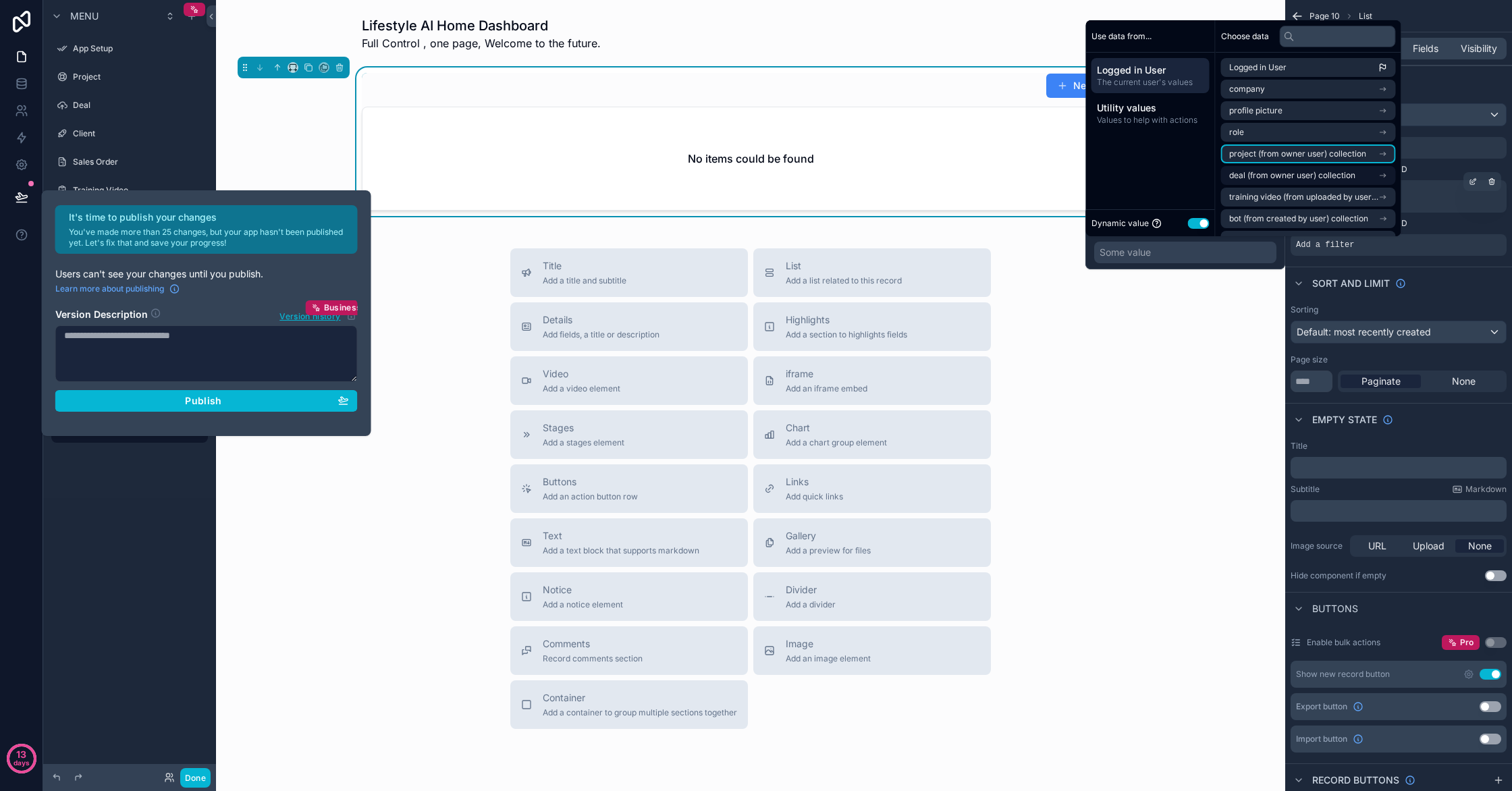
scroll to position [19, 0]
click at [1194, 116] on span "Values to help with actions" at bounding box center [1150, 120] width 107 height 10
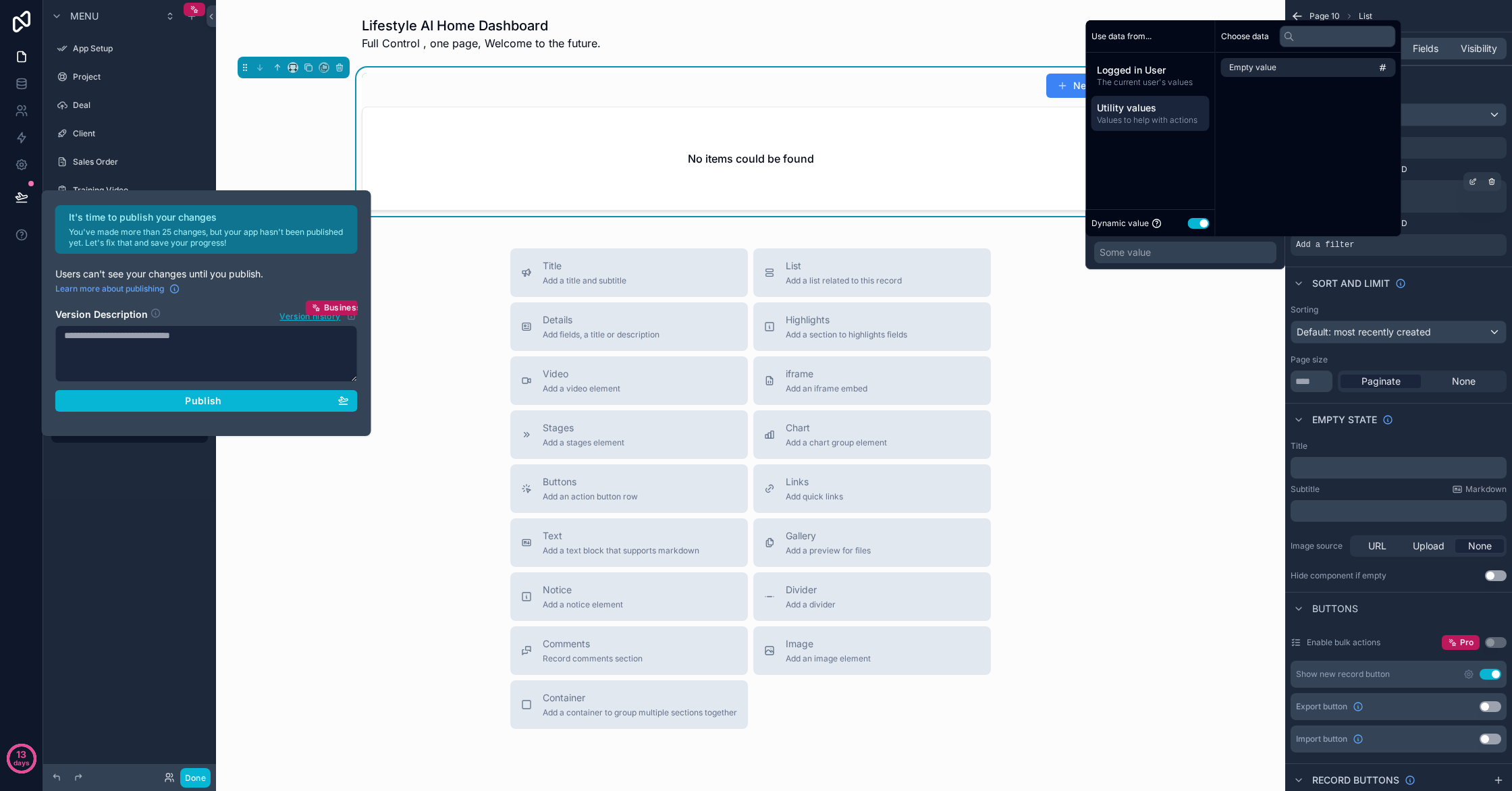
scroll to position [0, 0]
click at [1162, 250] on div "Some value" at bounding box center [1185, 252] width 182 height 22
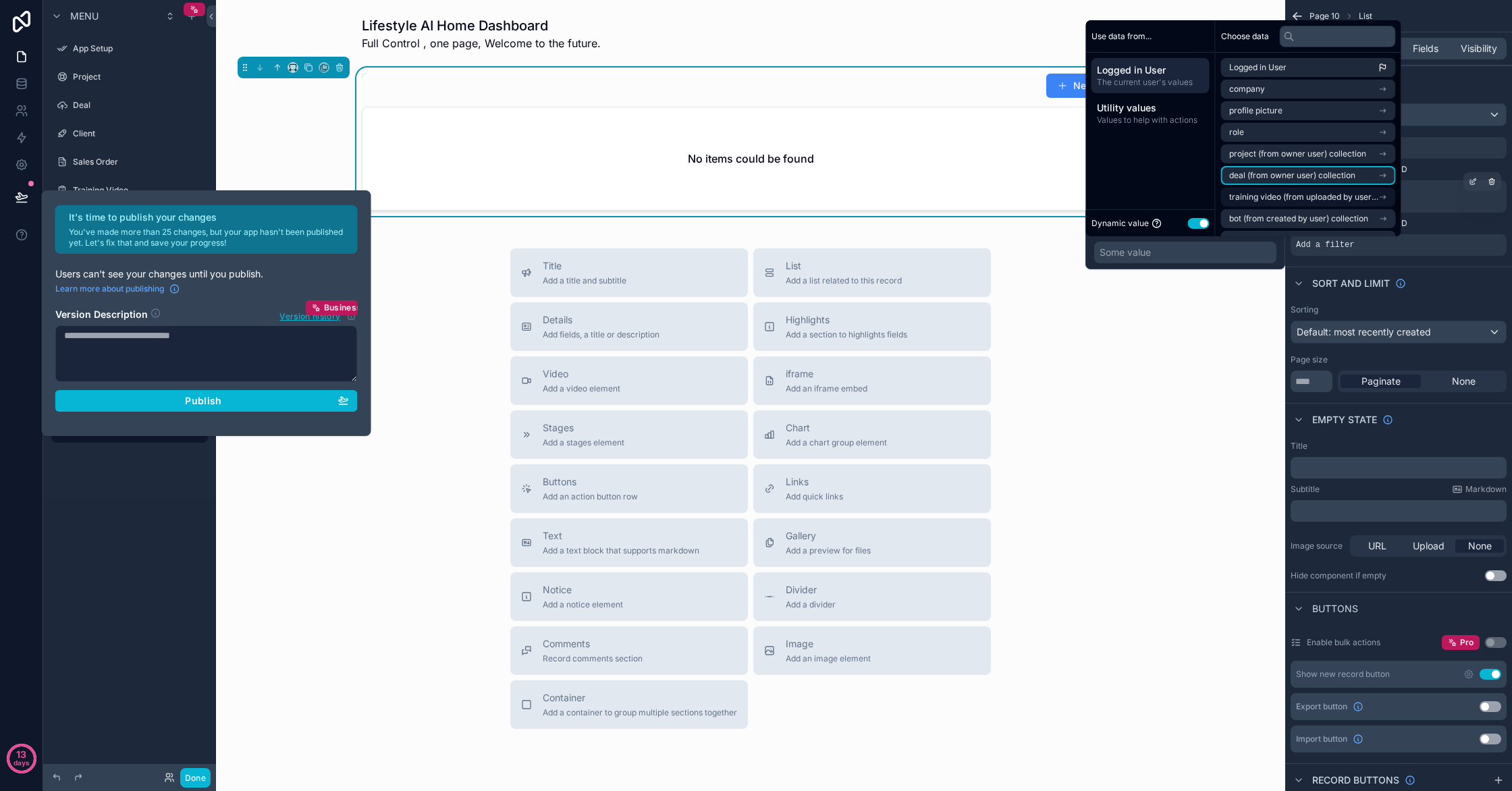
scroll to position [19, 0]
click at [1327, 220] on span "user (from user email) collection" at bounding box center [1291, 221] width 123 height 10
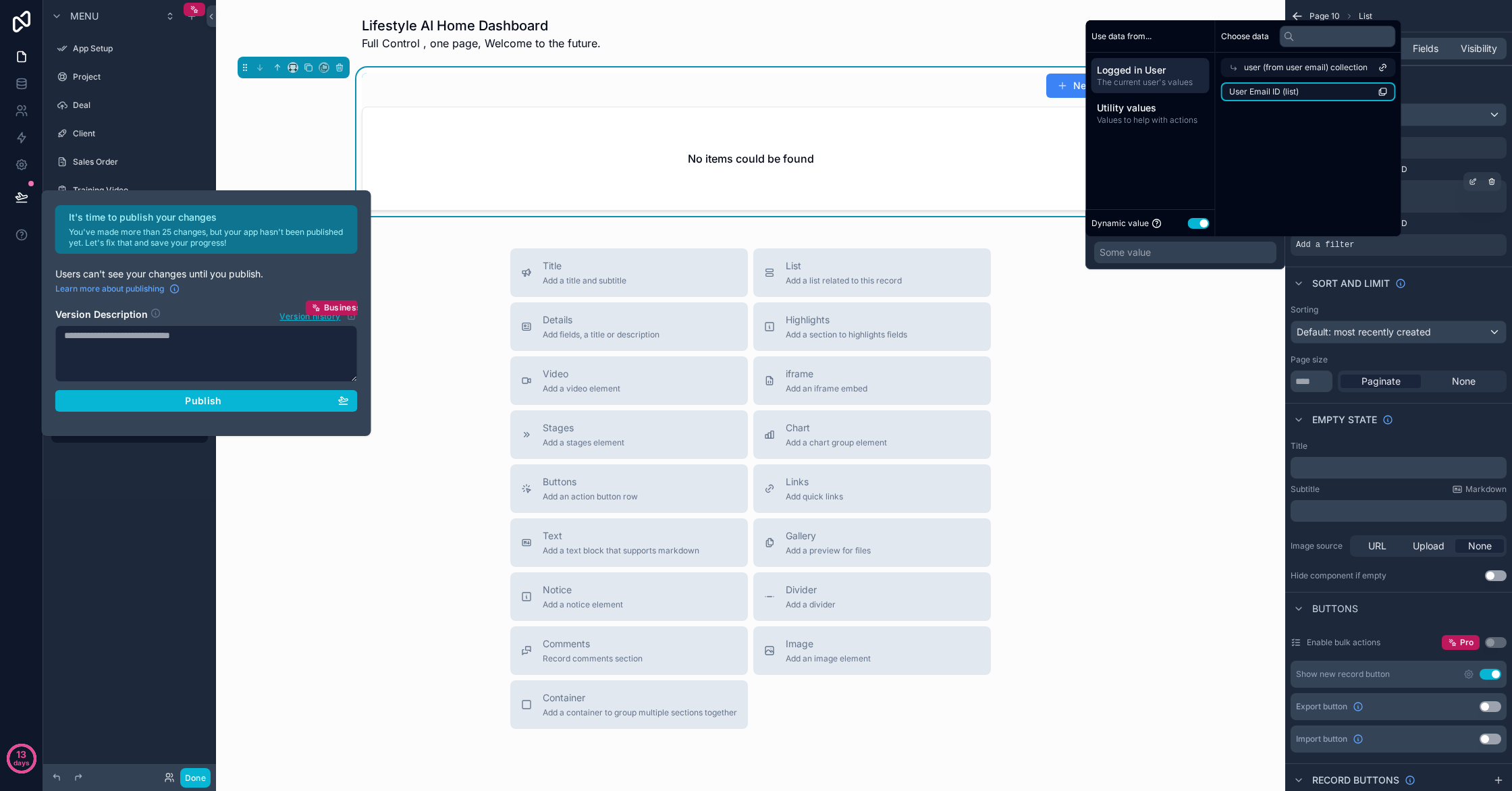
click at [1362, 93] on li "User Email ID (list)" at bounding box center [1309, 92] width 175 height 19
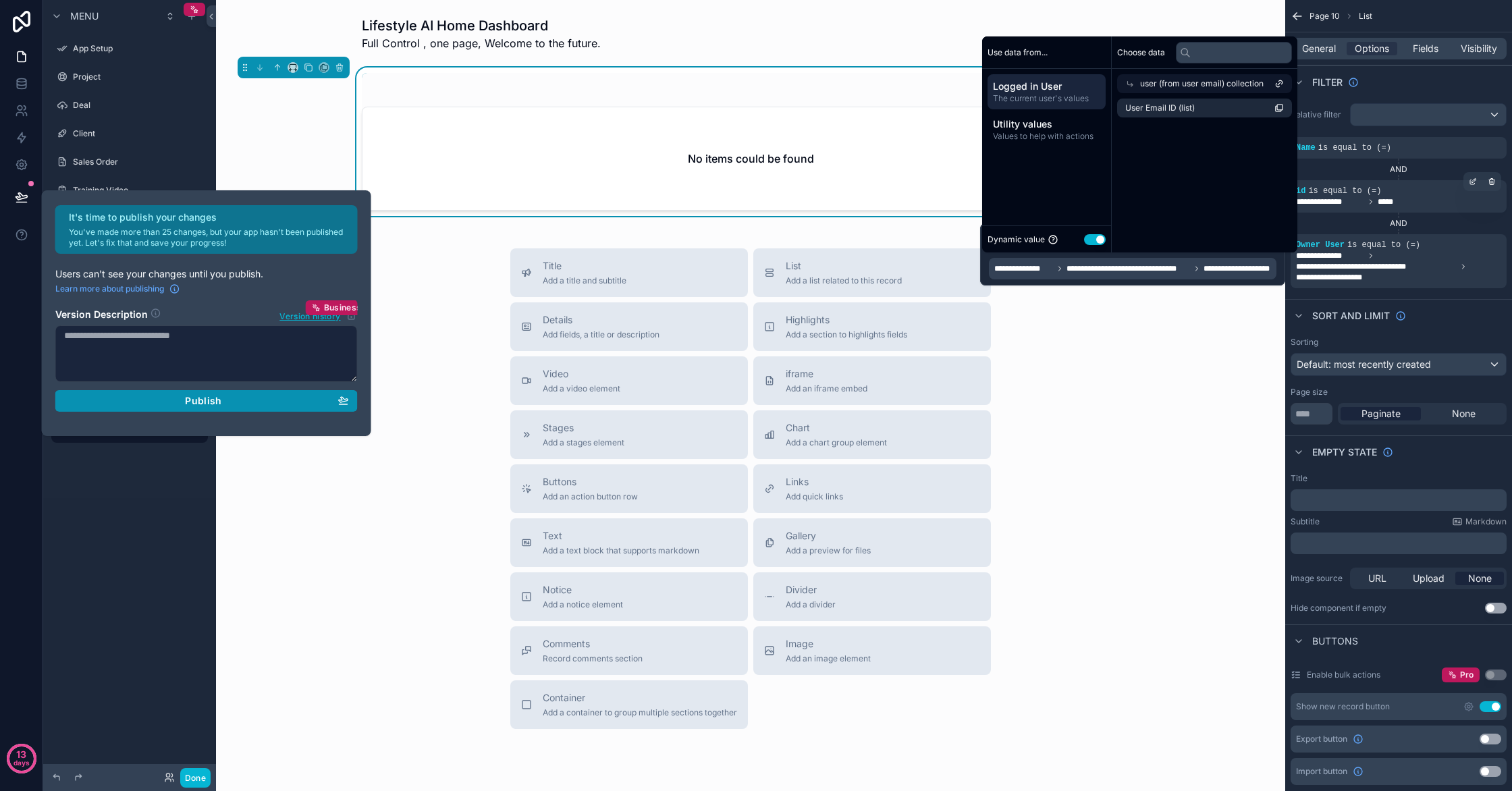
click at [287, 404] on div "Publish" at bounding box center [206, 400] width 285 height 12
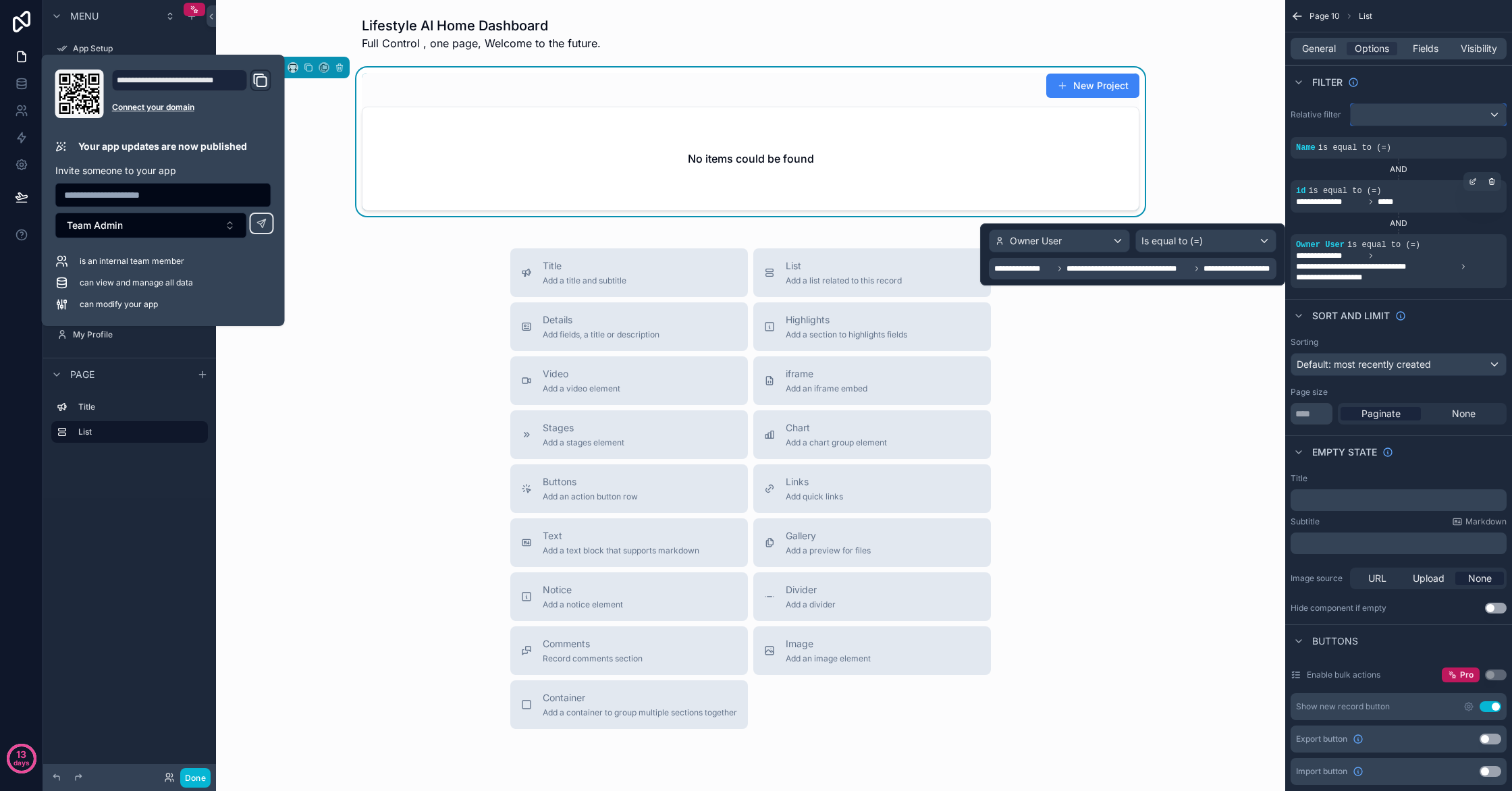
click at [1476, 122] on div "scrollable content" at bounding box center [1429, 115] width 155 height 22
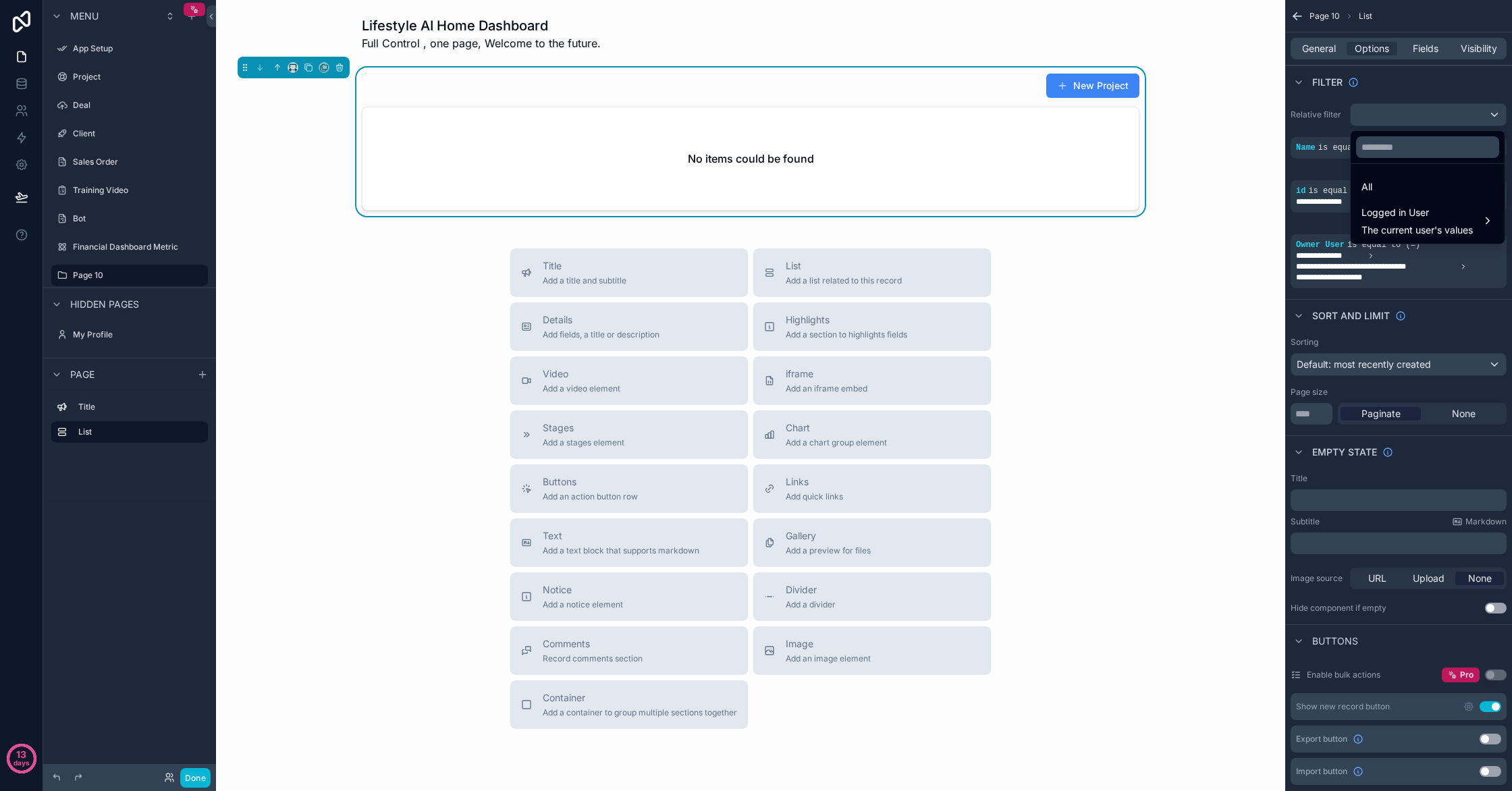
click at [1490, 122] on div "scrollable content" at bounding box center [756, 396] width 1512 height 791
click at [1438, 237] on icon "scrollable content" at bounding box center [1435, 236] width 8 height 8
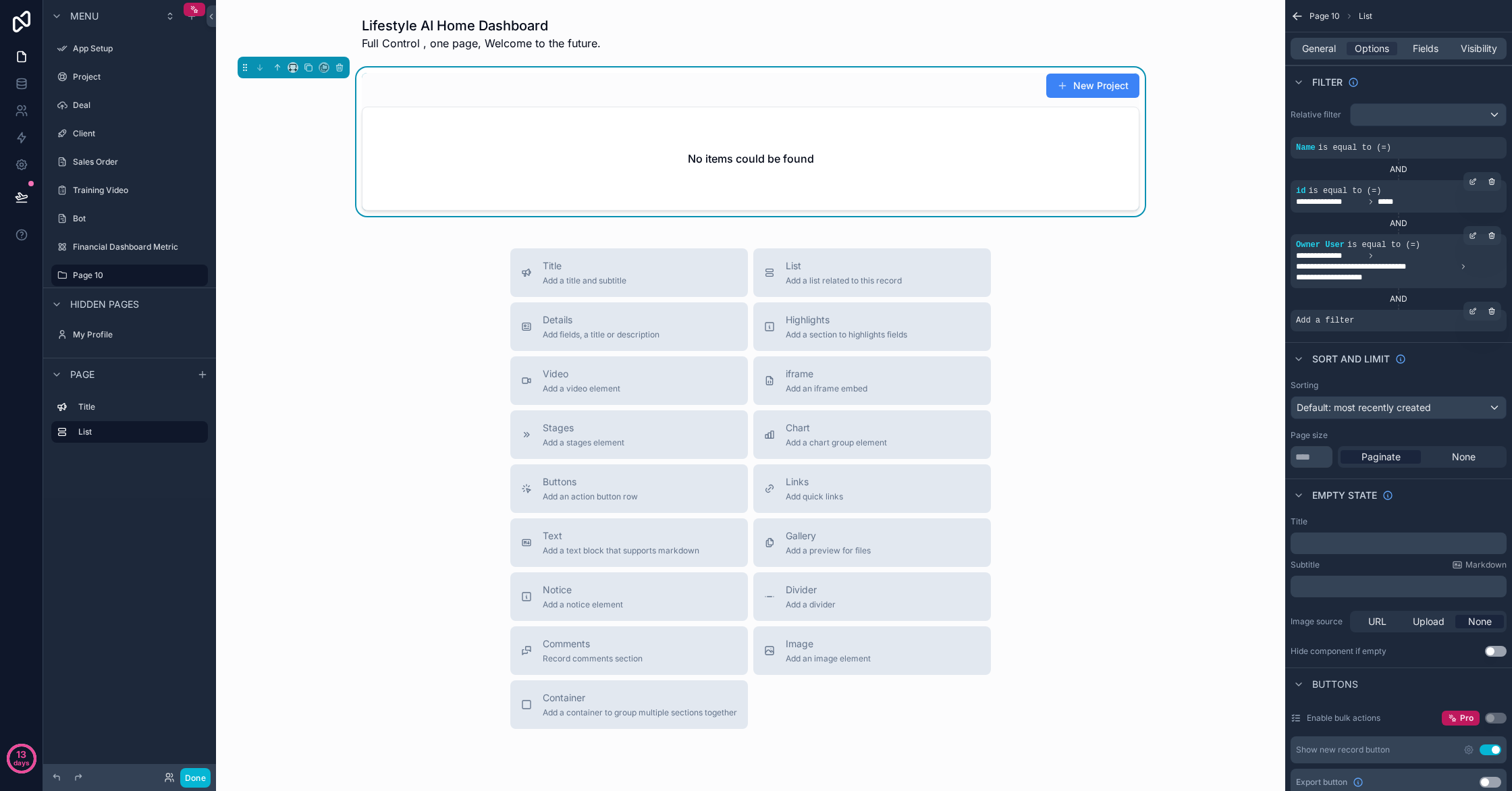
click at [1383, 323] on div "Add a filter" at bounding box center [1399, 321] width 216 height 22
click at [1474, 312] on icon "scrollable content" at bounding box center [1473, 312] width 8 height 8
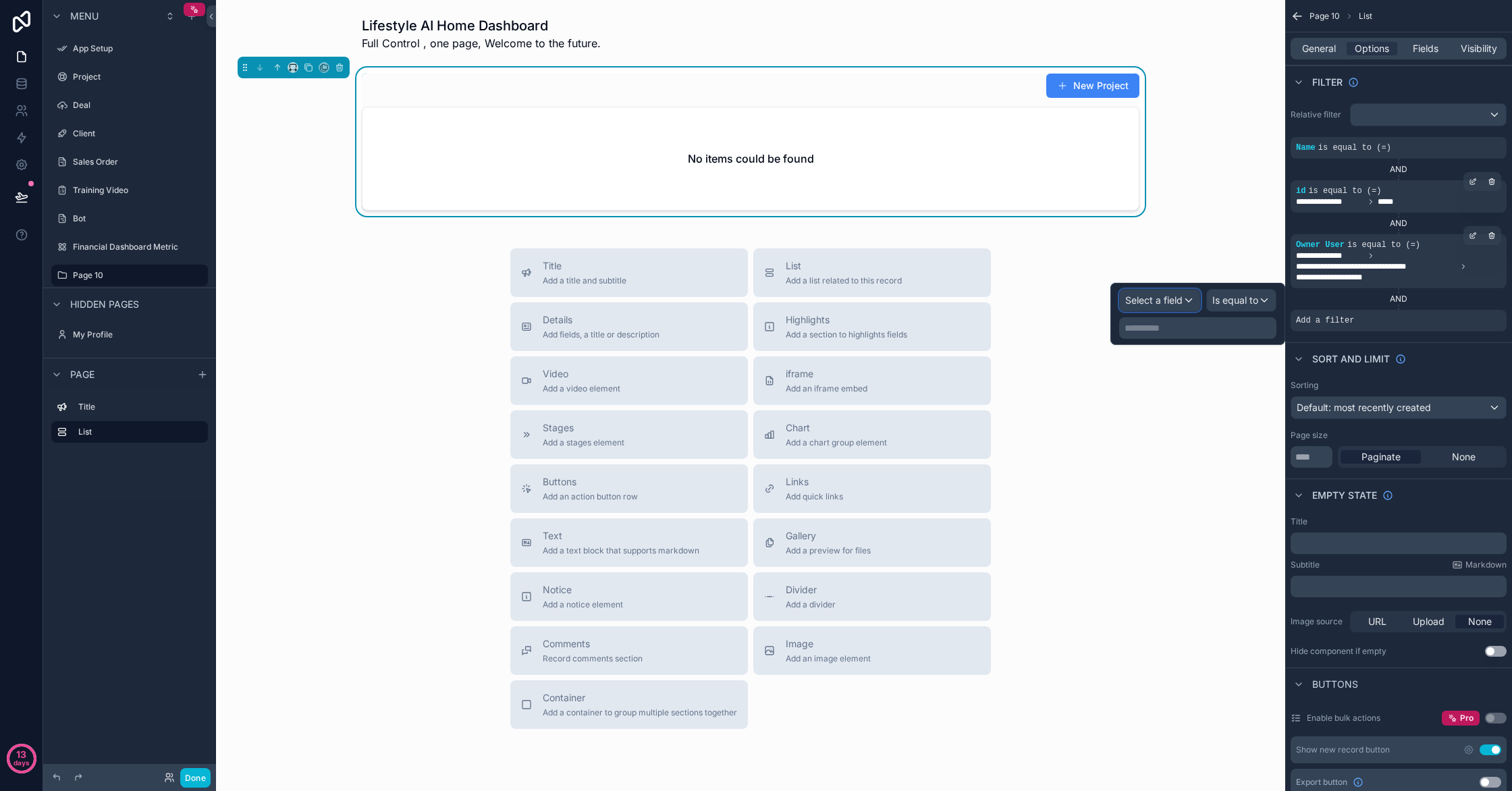
click at [1163, 307] on span "Select a field" at bounding box center [1154, 300] width 57 height 13
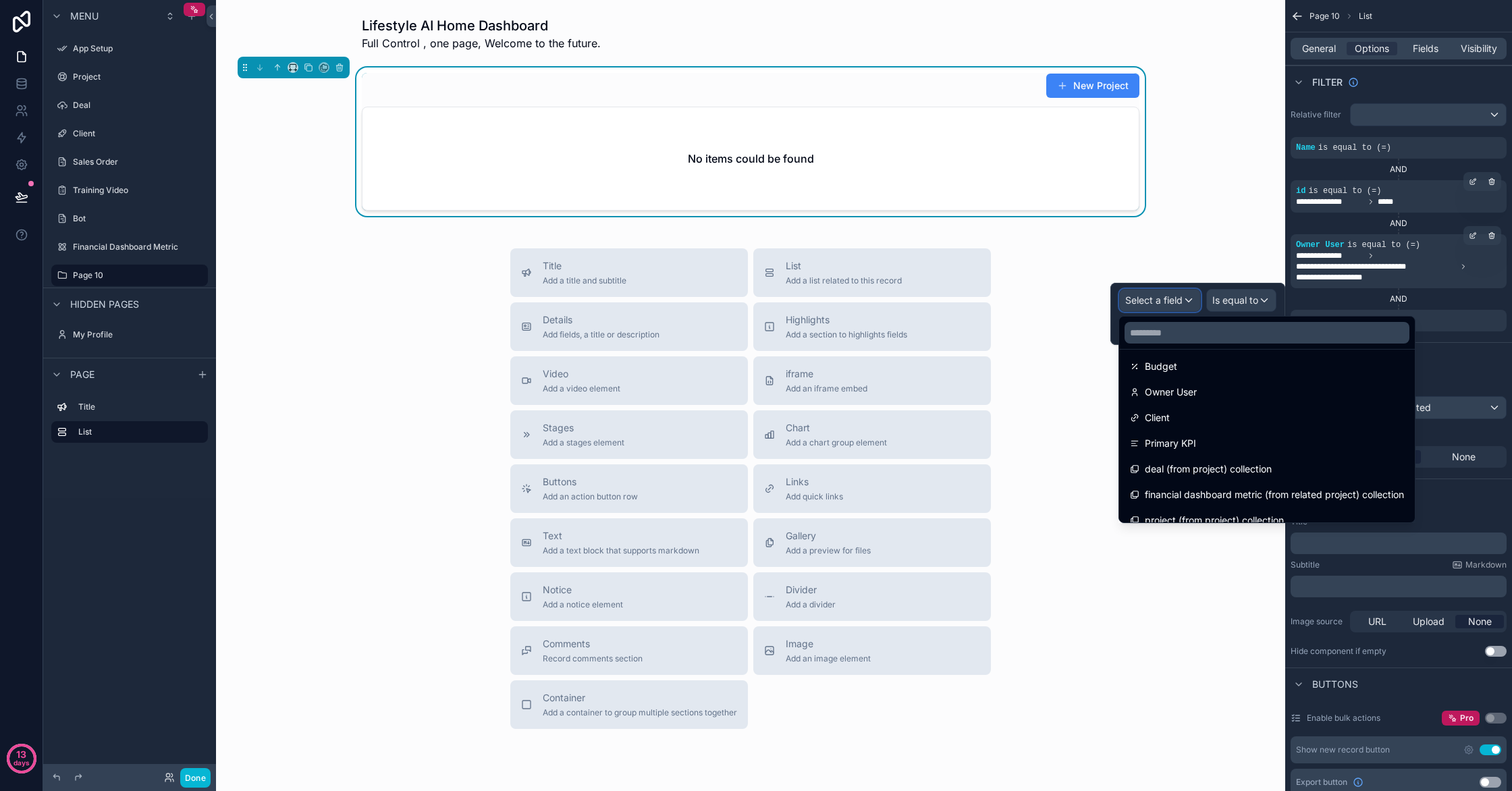
scroll to position [301, 0]
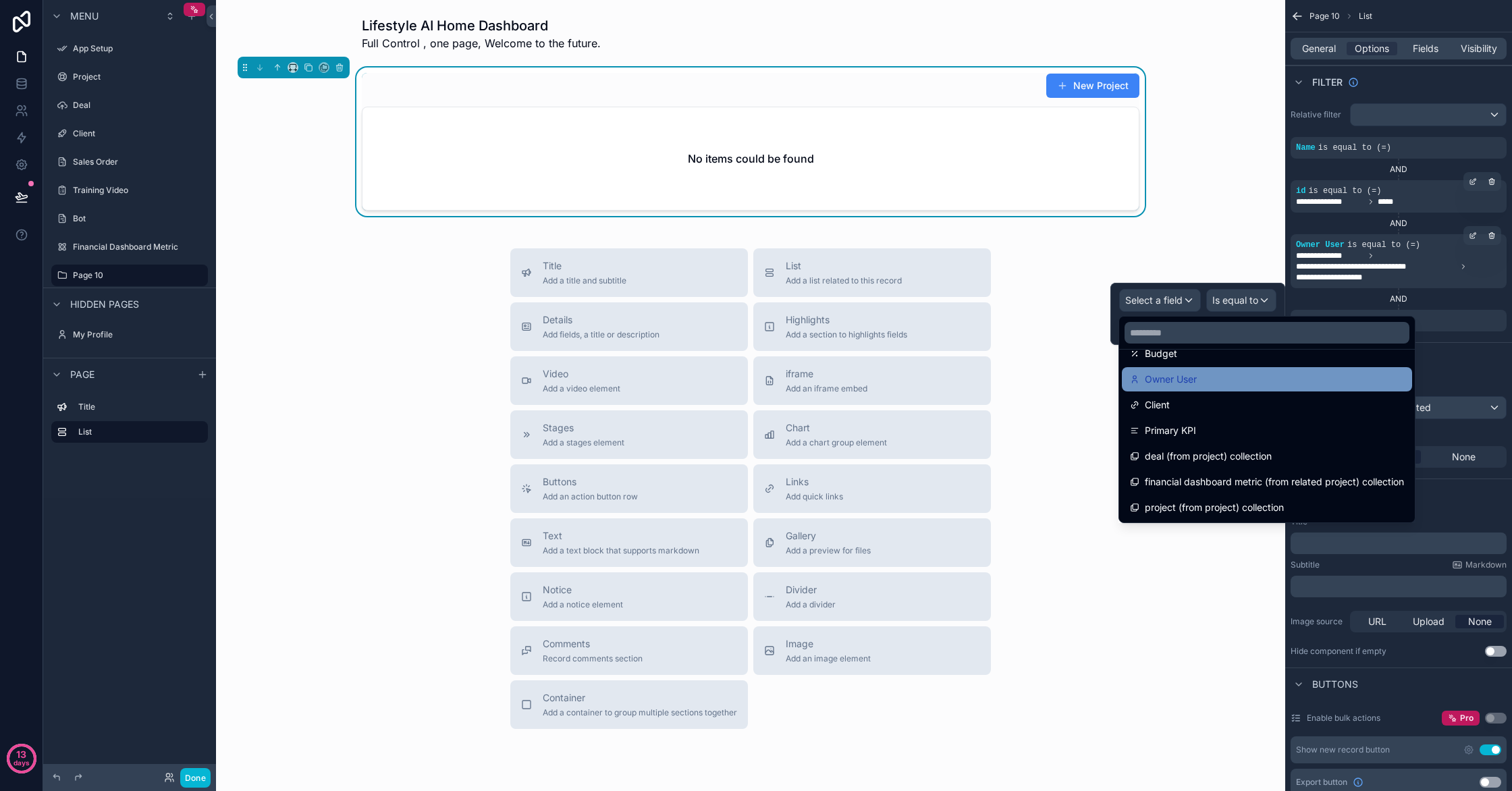
click at [1218, 388] on div "Owner User" at bounding box center [1267, 379] width 290 height 24
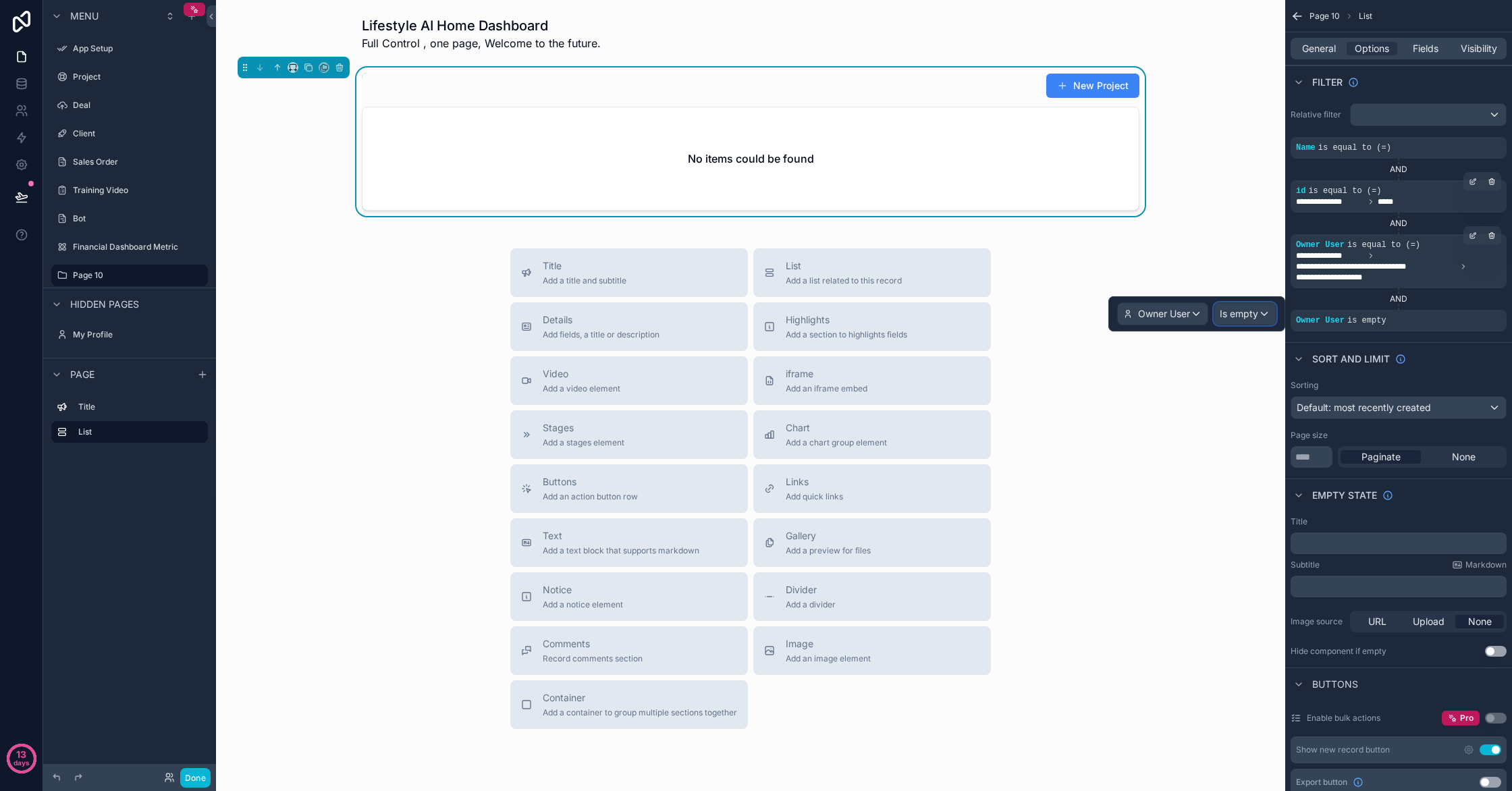
click at [1261, 315] on div "Is empty" at bounding box center [1245, 314] width 62 height 22
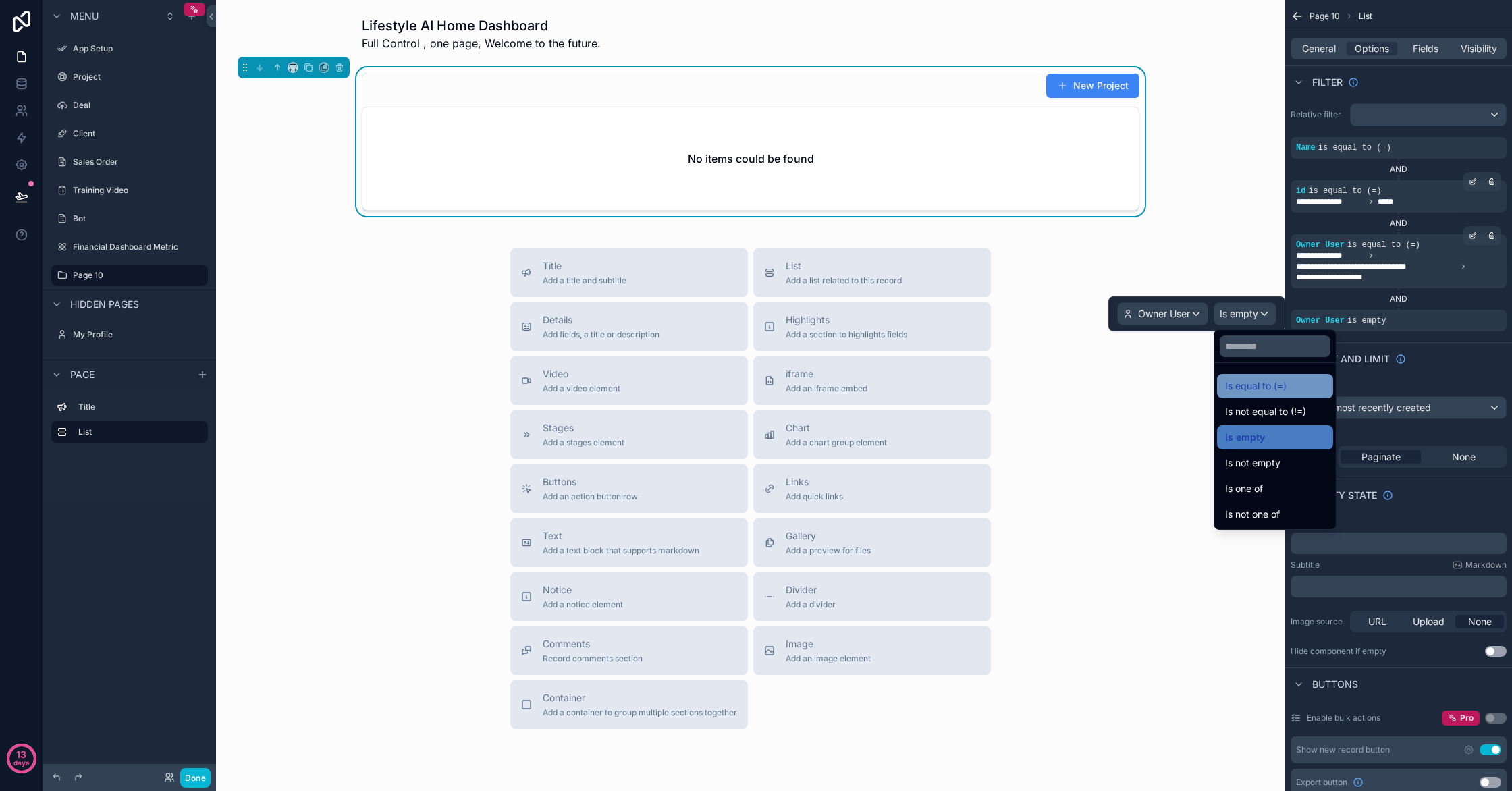
click at [1261, 384] on span "Is equal to (=)" at bounding box center [1256, 386] width 62 height 16
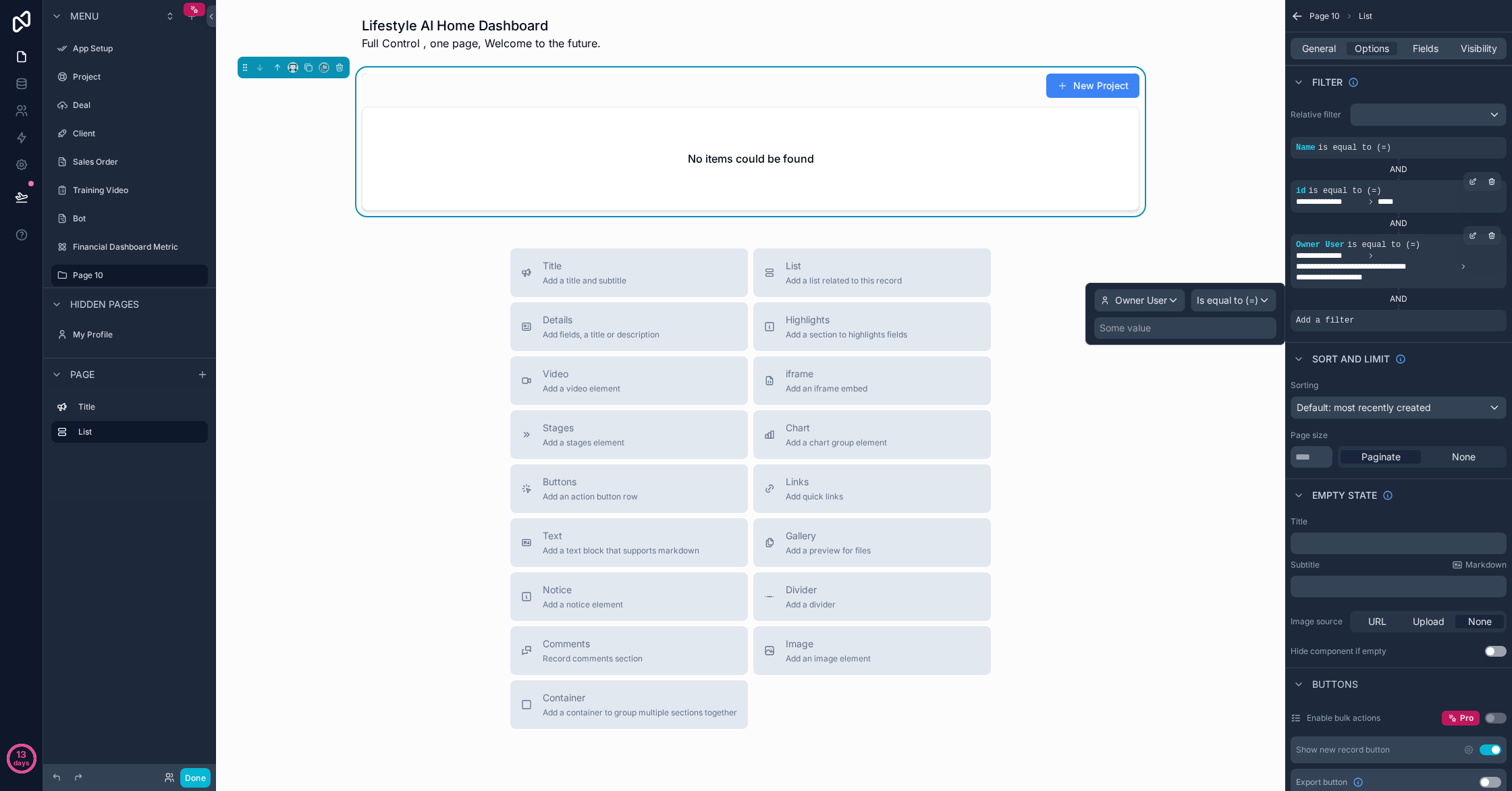
click at [1226, 324] on div "Some value" at bounding box center [1185, 328] width 182 height 22
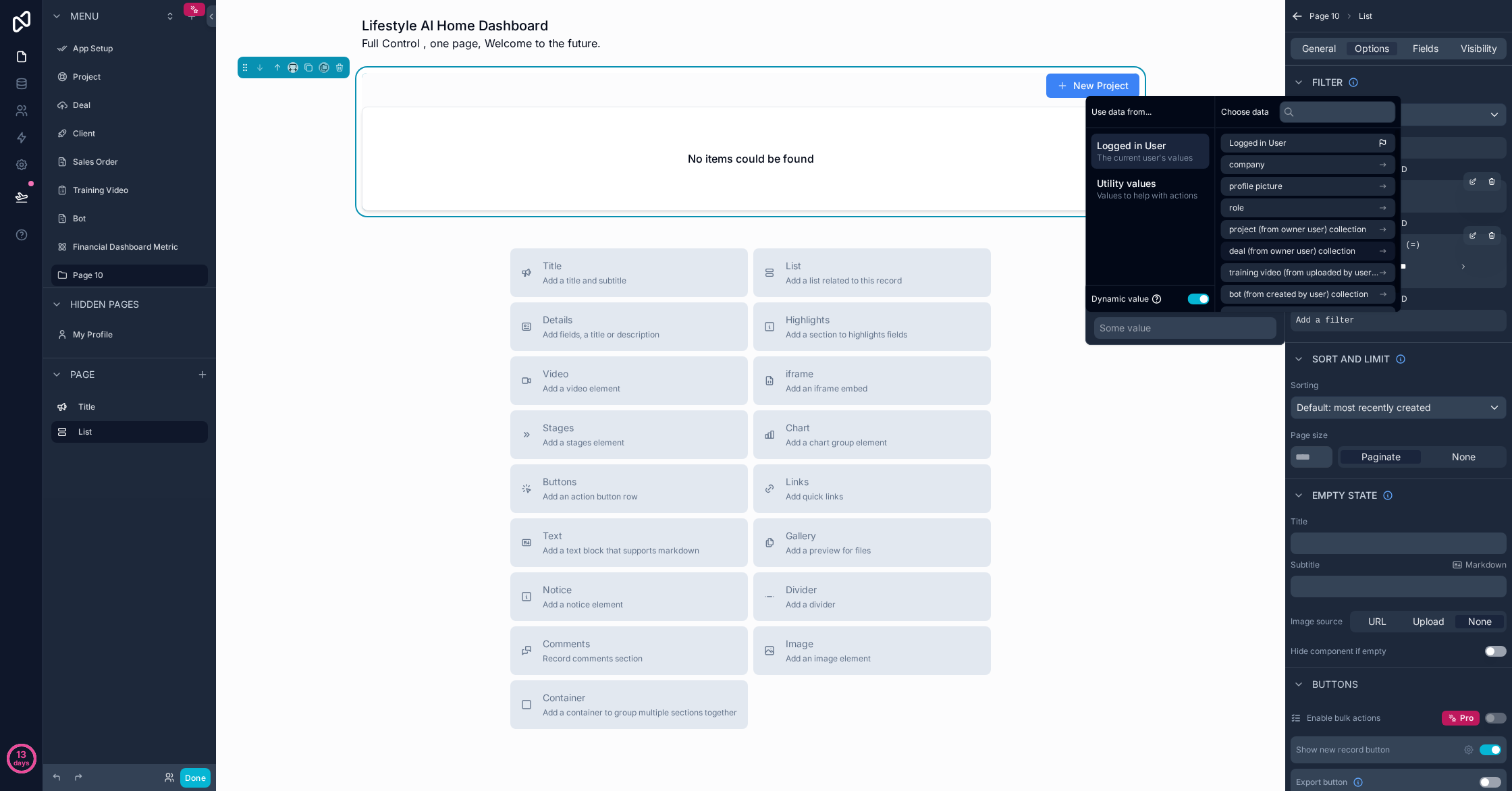
scroll to position [19, 0]
click at [1356, 111] on input "text" at bounding box center [1338, 112] width 116 height 22
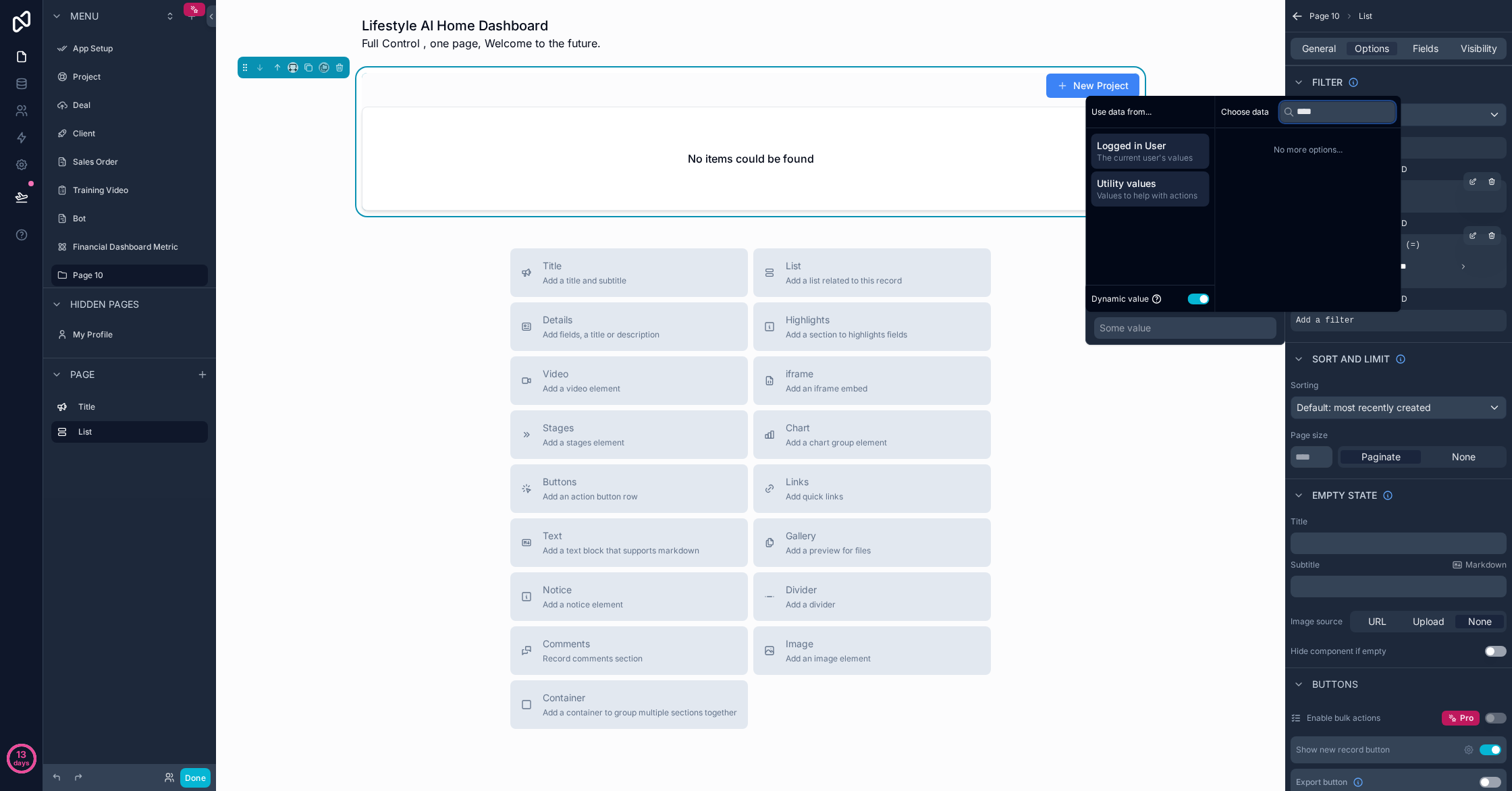
type input "****"
click at [1180, 179] on span "Utility values" at bounding box center [1150, 183] width 107 height 13
click at [1335, 114] on input "text" at bounding box center [1338, 112] width 116 height 22
click at [1320, 136] on li "Empty value" at bounding box center [1309, 143] width 175 height 19
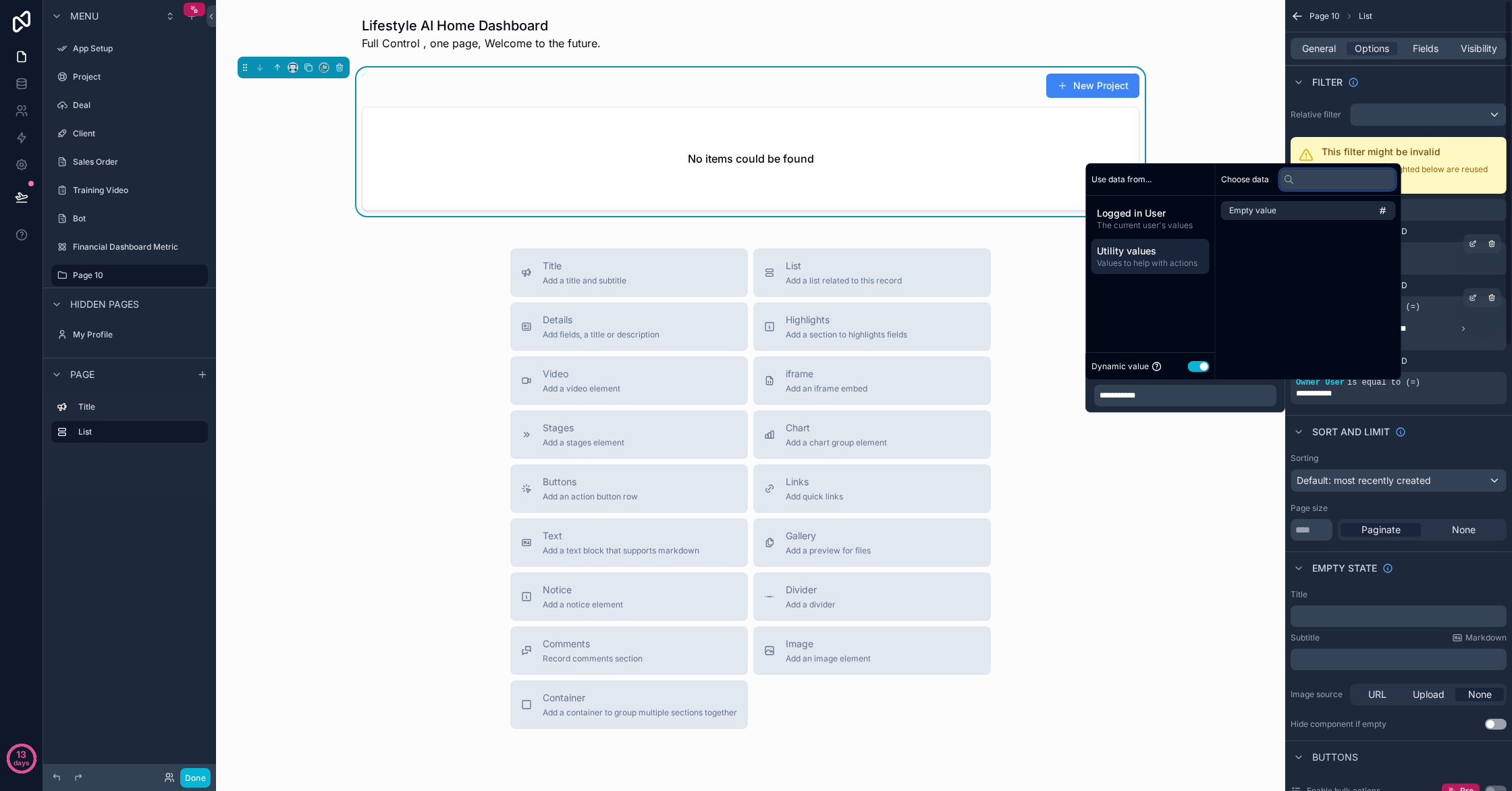
click at [1370, 181] on input "text" at bounding box center [1338, 179] width 116 height 22
type input "****"
click at [1156, 222] on span "The current user's values" at bounding box center [1150, 225] width 107 height 10
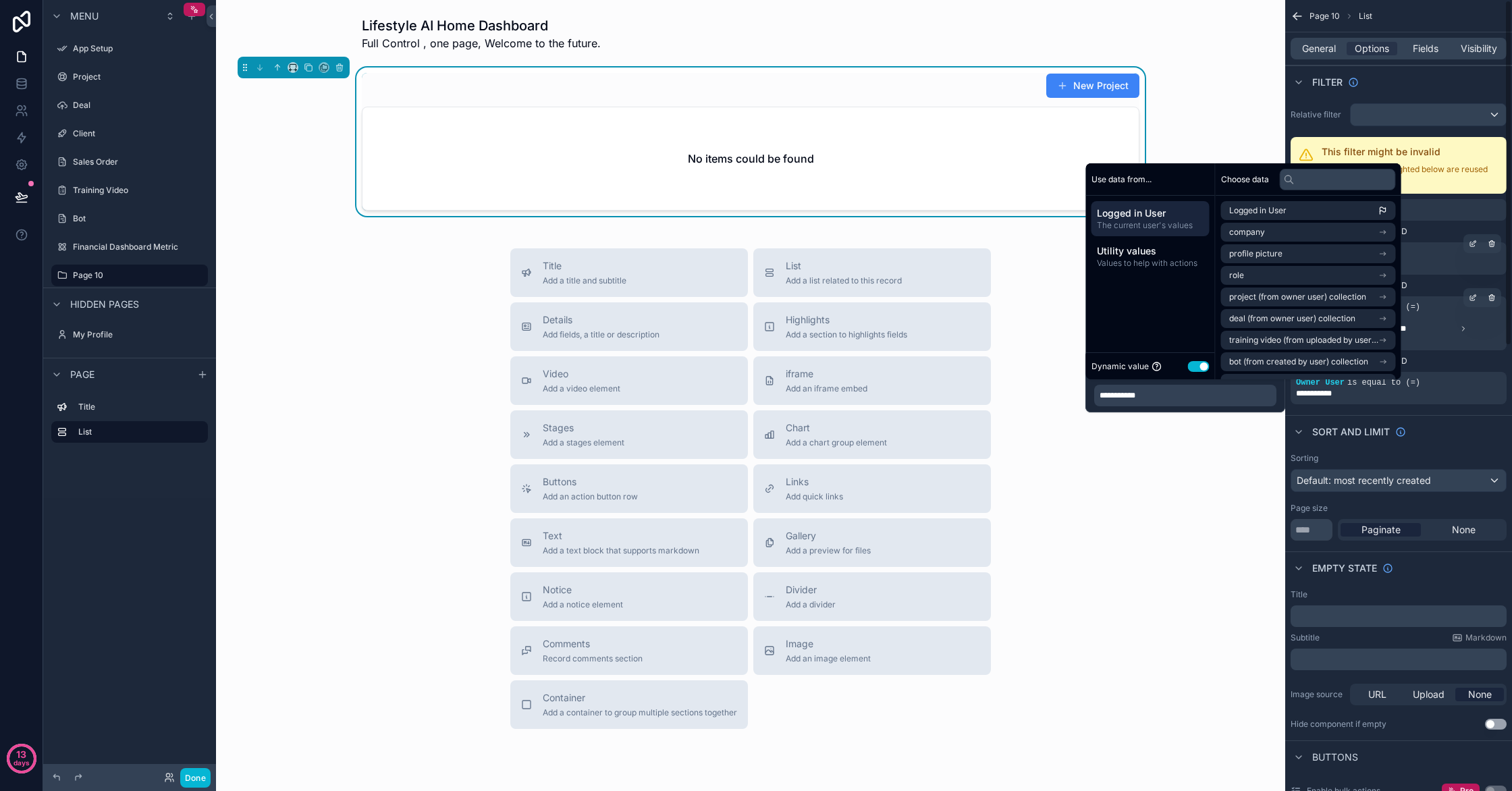
click at [1423, 159] on div "This filter might be invalid The operators highlighted below are reused by the …" at bounding box center [1410, 165] width 177 height 41
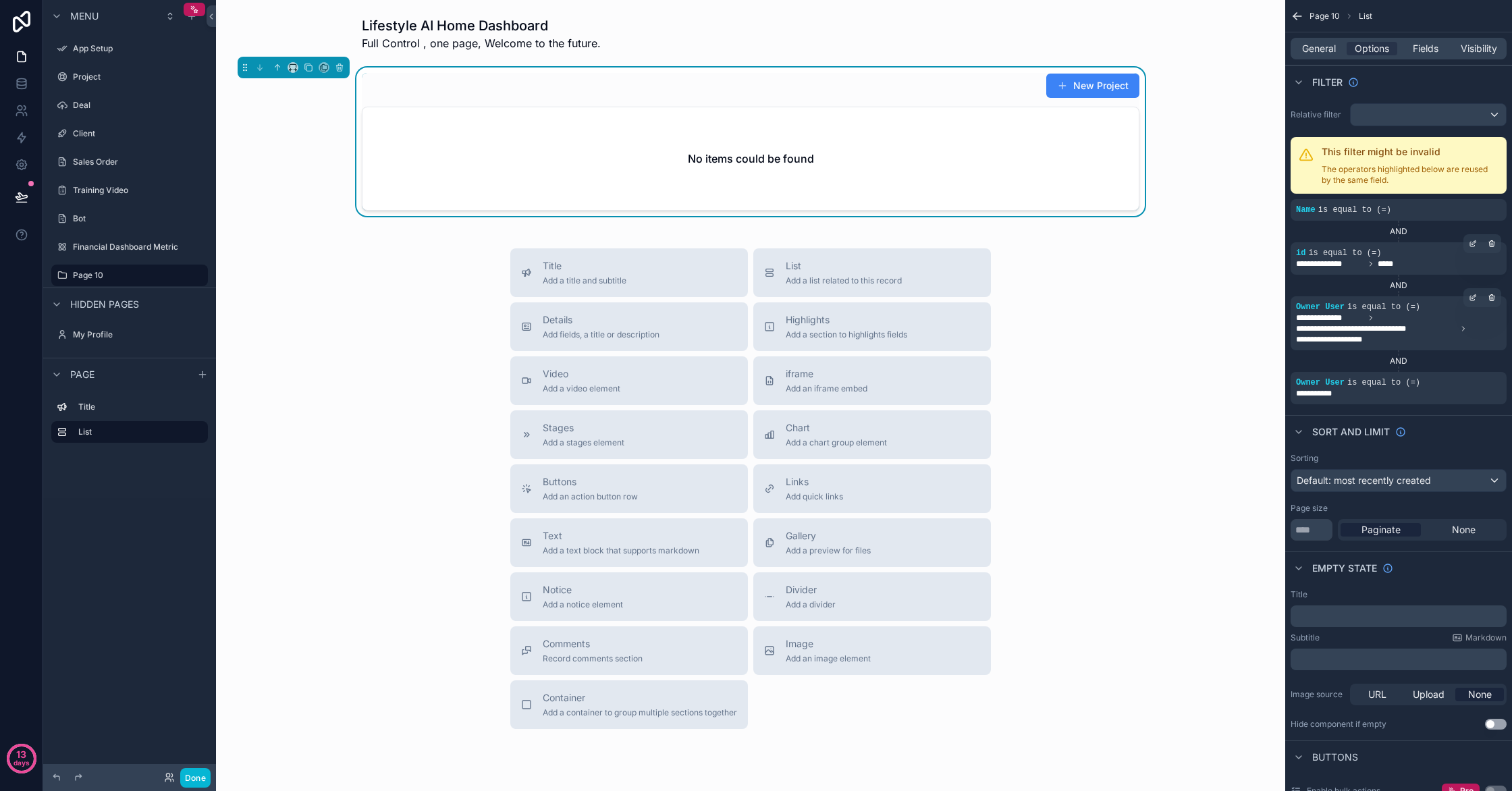
click at [0, 0] on div "scrollable content" at bounding box center [0, 0] width 0 height 0
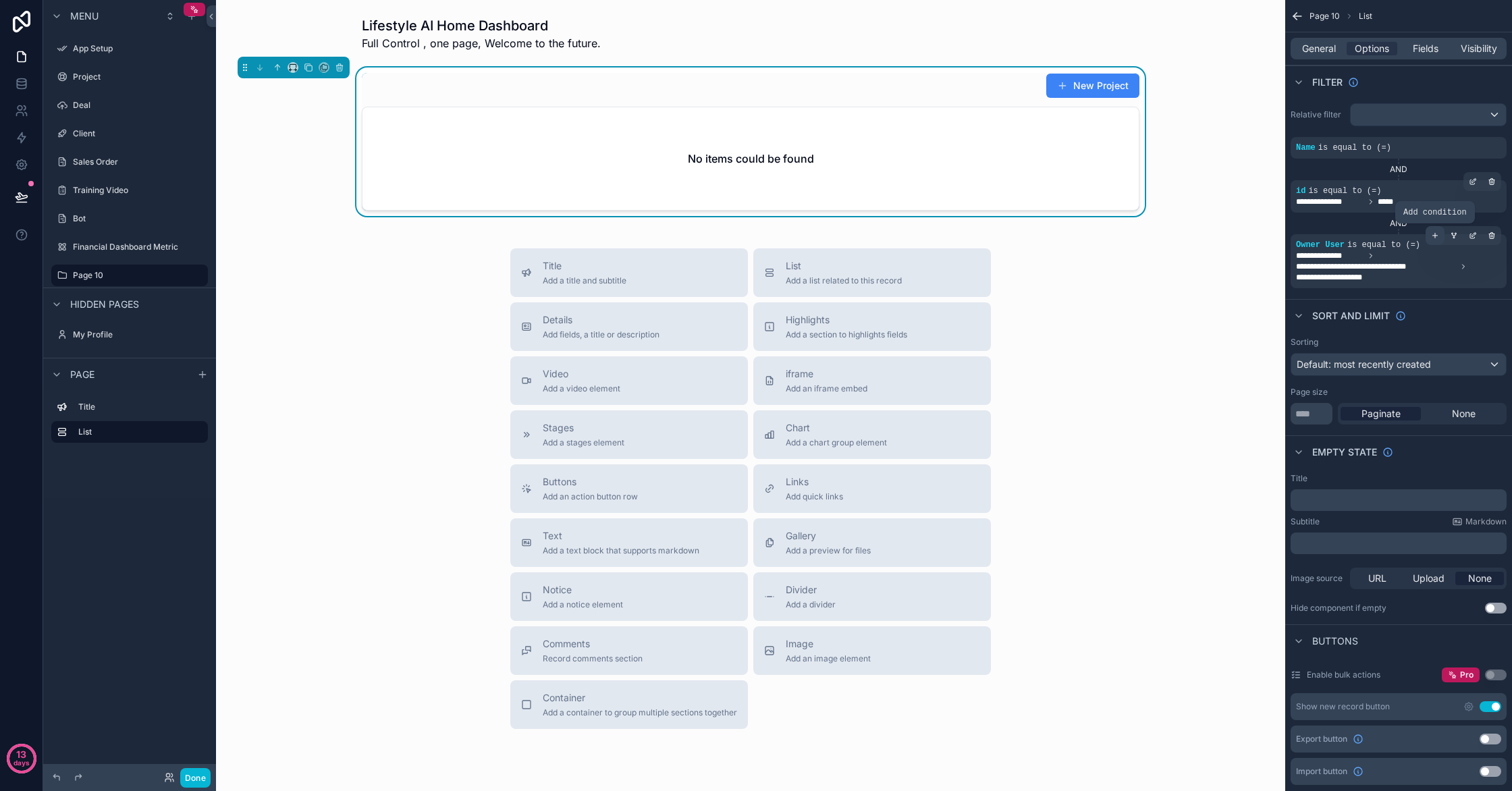
click at [1433, 240] on div "scrollable content" at bounding box center [1435, 235] width 19 height 19
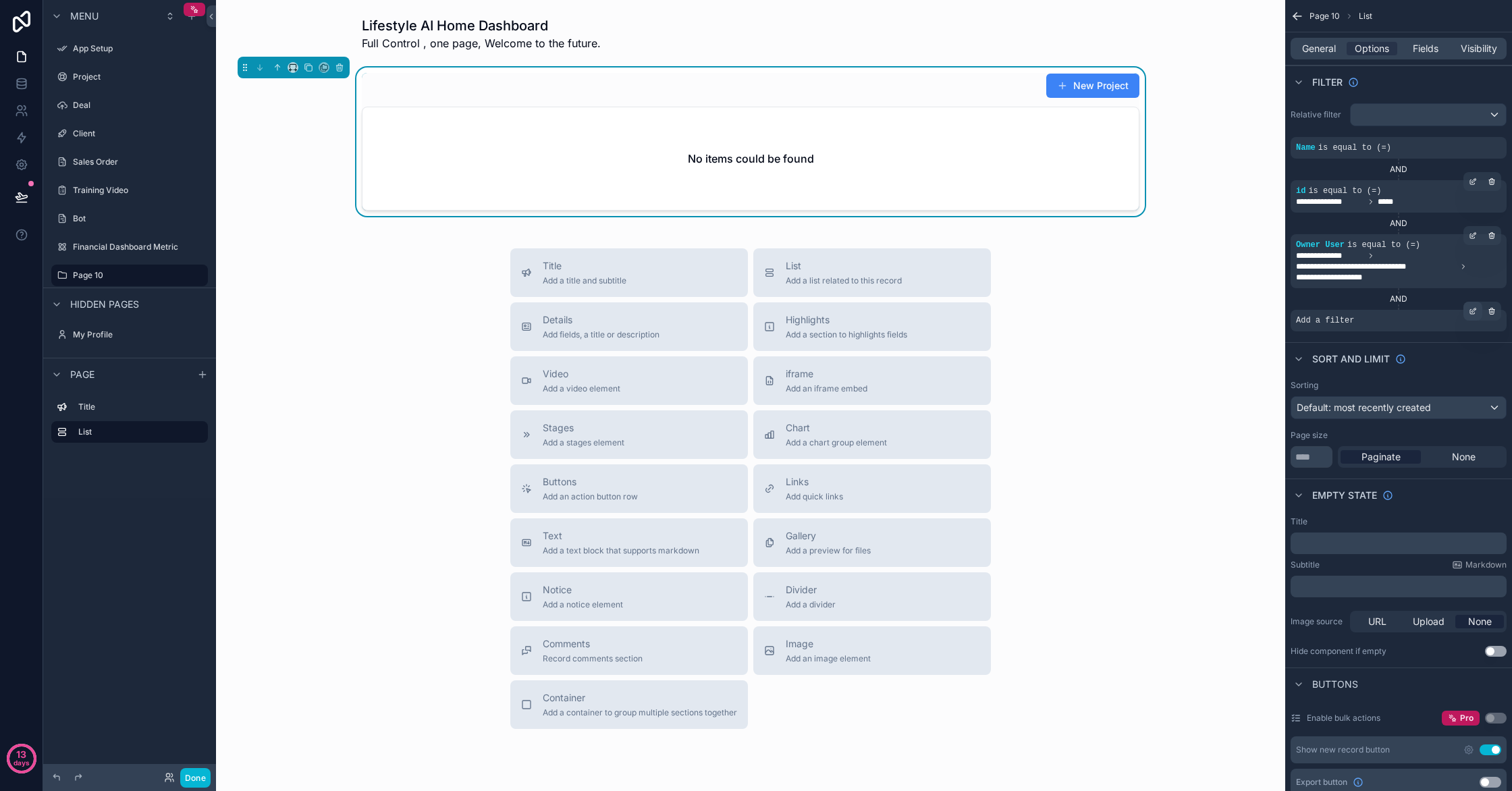
click at [1470, 314] on icon "scrollable content" at bounding box center [1473, 312] width 8 height 8
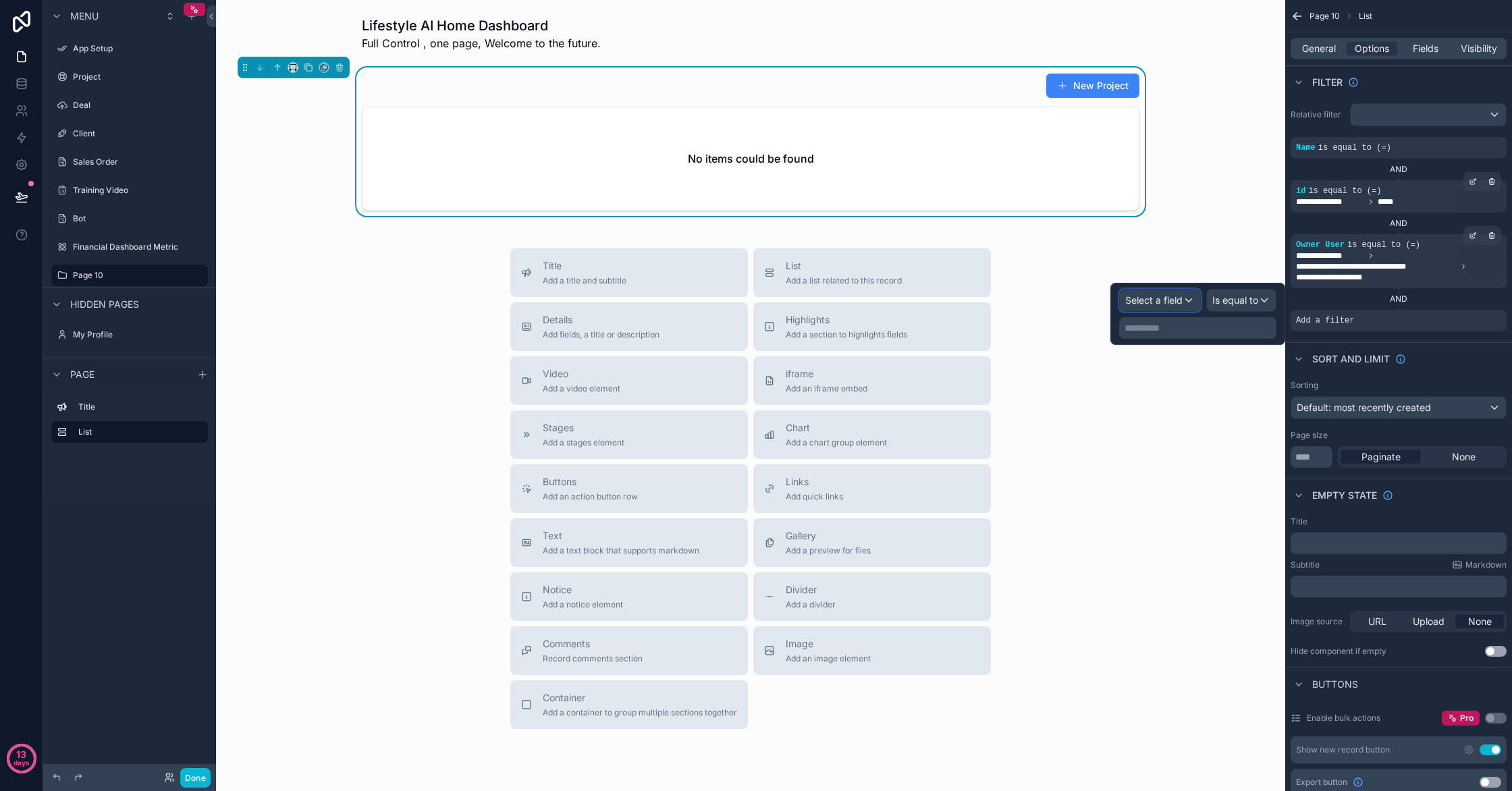
click at [1169, 302] on span "Select a field" at bounding box center [1154, 300] width 57 height 11
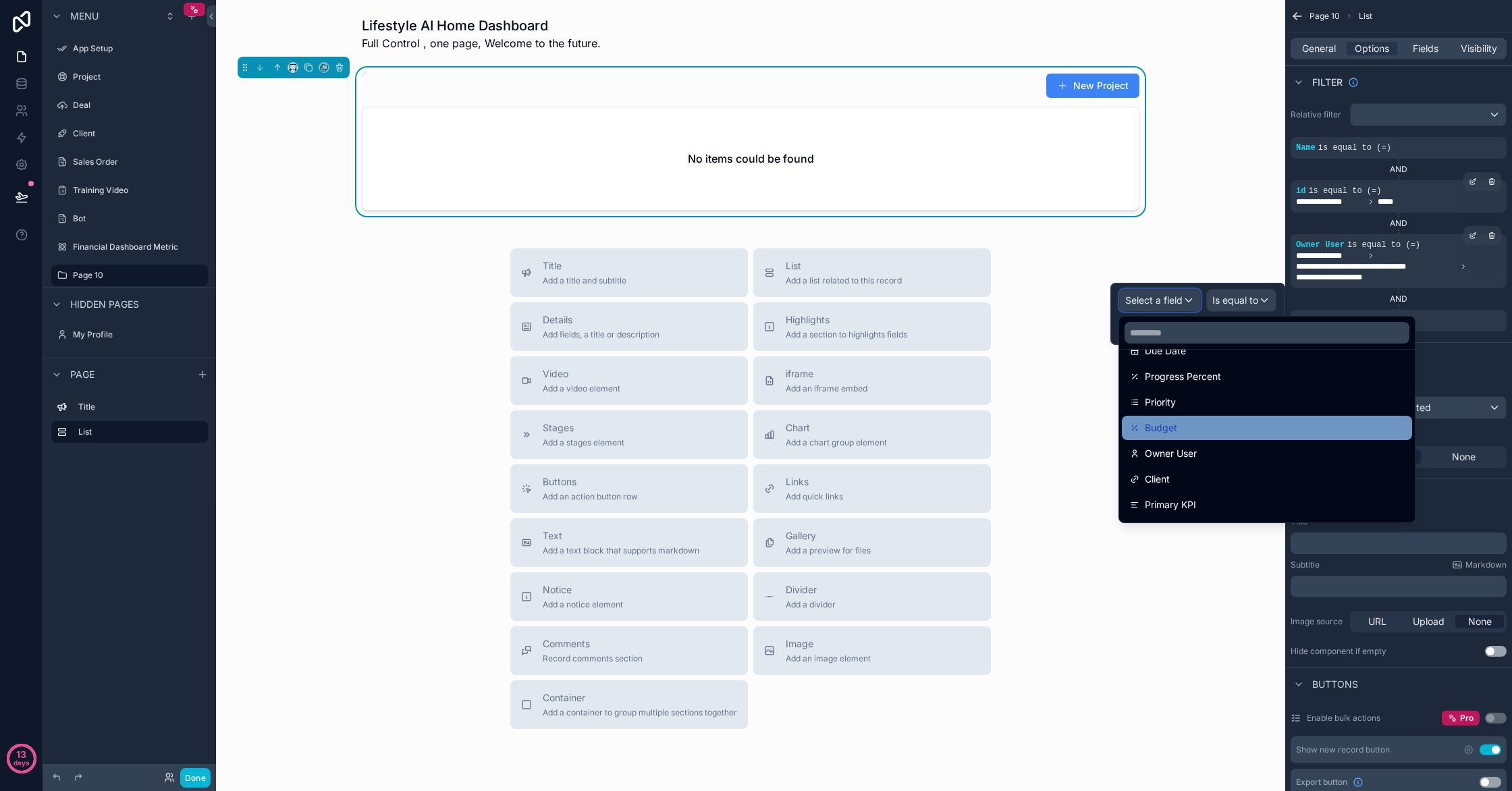
scroll to position [246, 0]
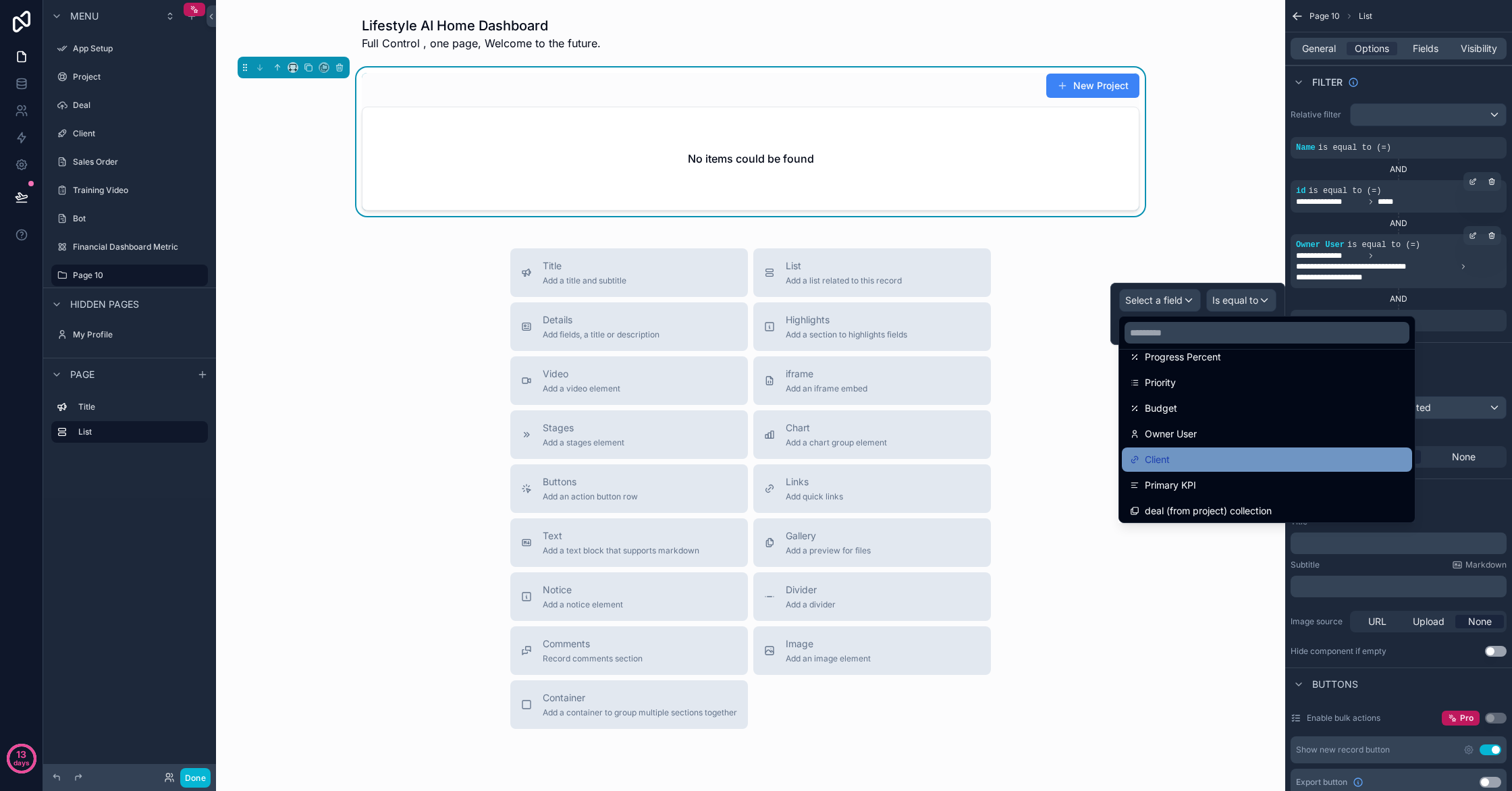
click at [1224, 458] on div "Client" at bounding box center [1267, 459] width 274 height 16
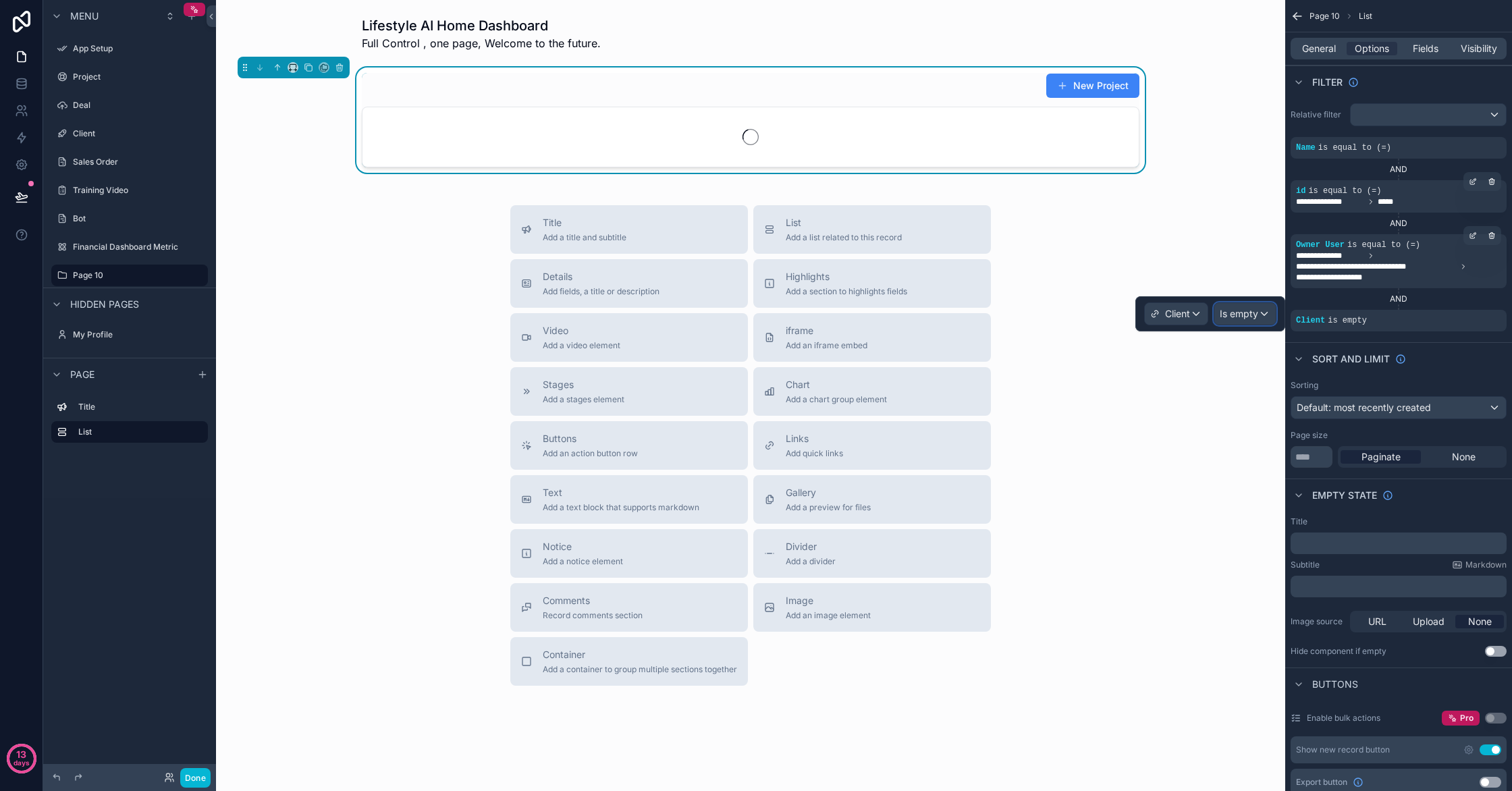
click at [1259, 318] on div "Is empty" at bounding box center [1245, 314] width 62 height 22
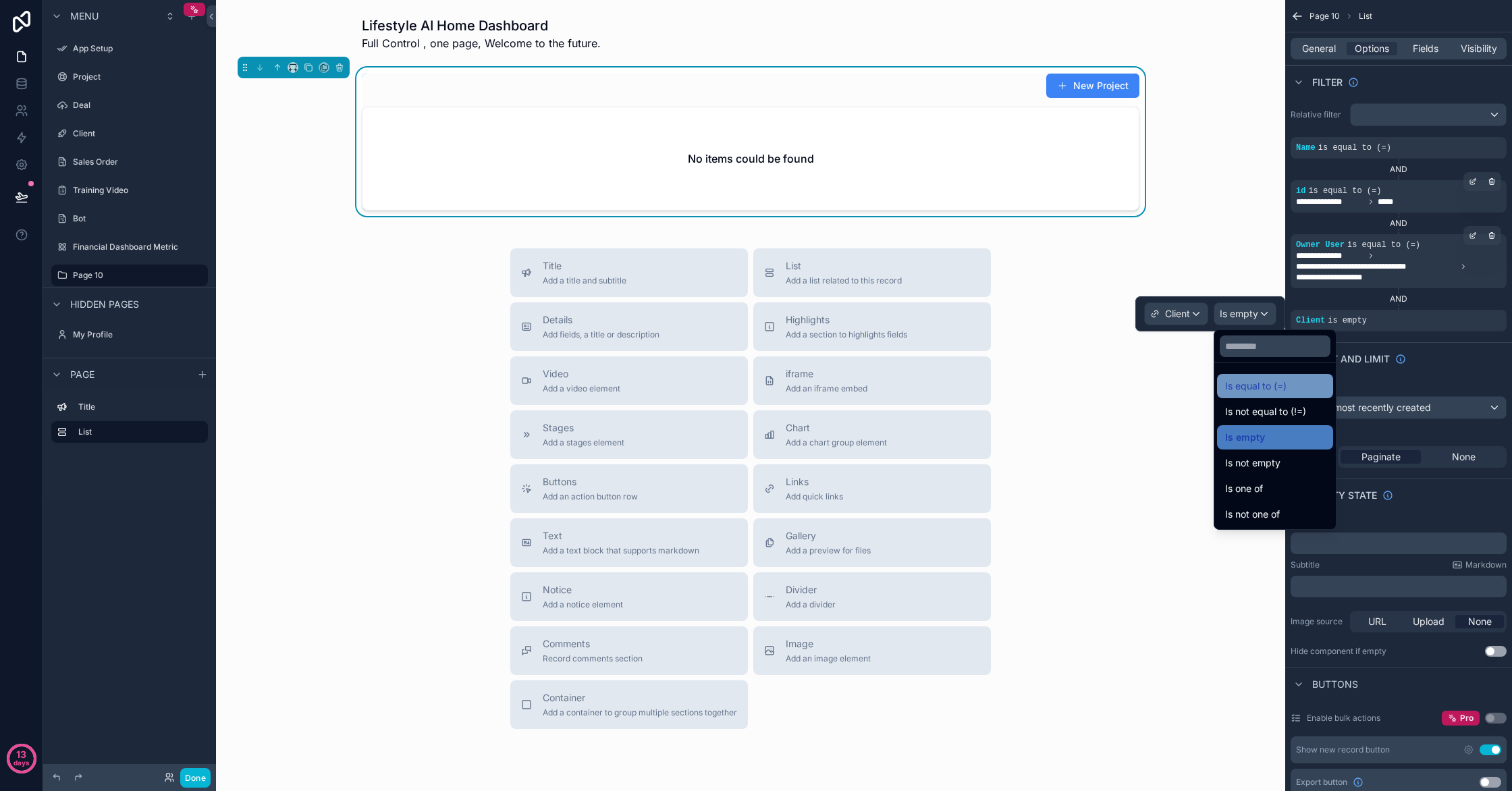
click at [1258, 382] on span "Is equal to (=)" at bounding box center [1256, 386] width 62 height 16
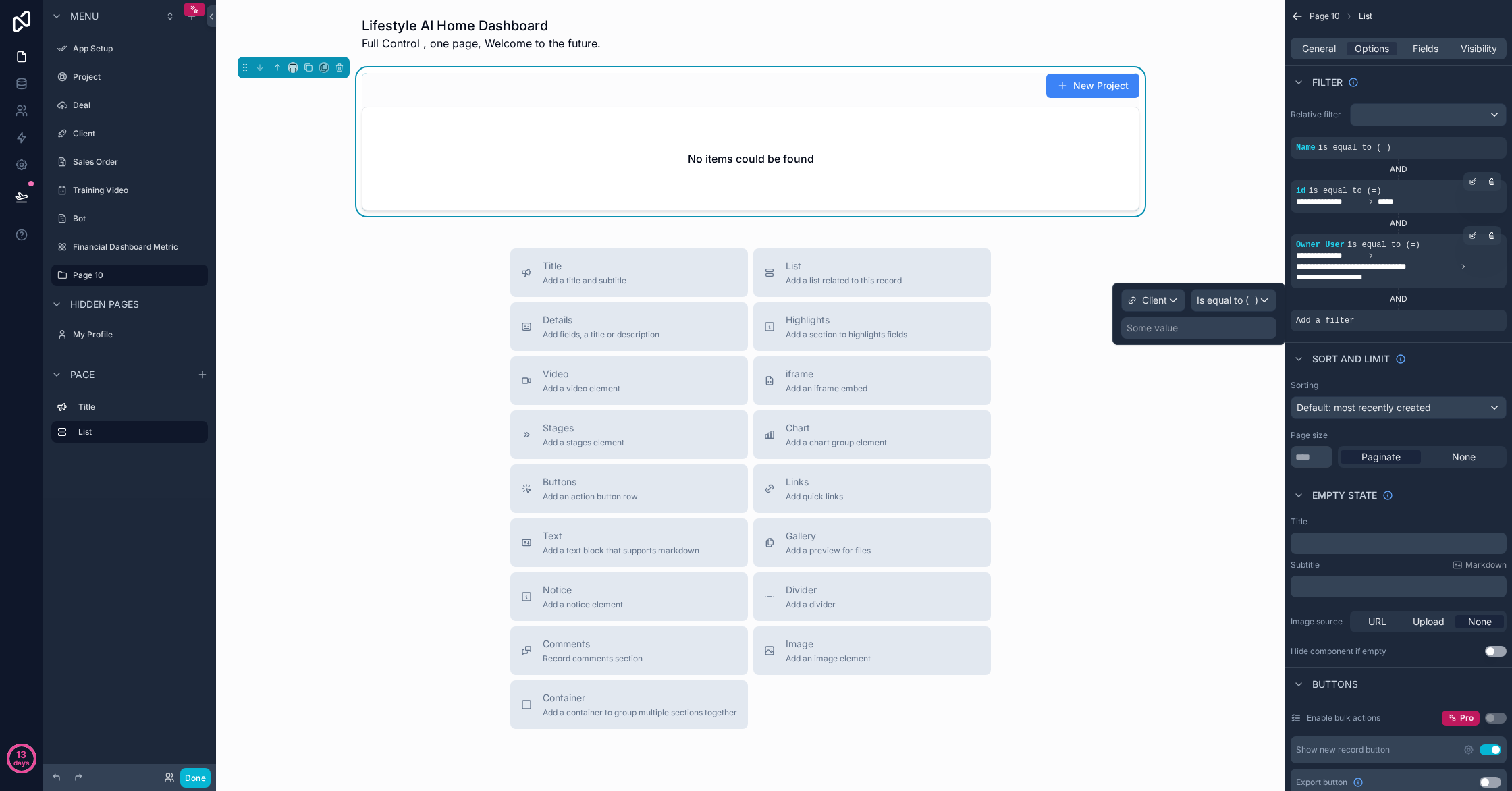
click at [1237, 334] on div "Some value" at bounding box center [1199, 328] width 155 height 22
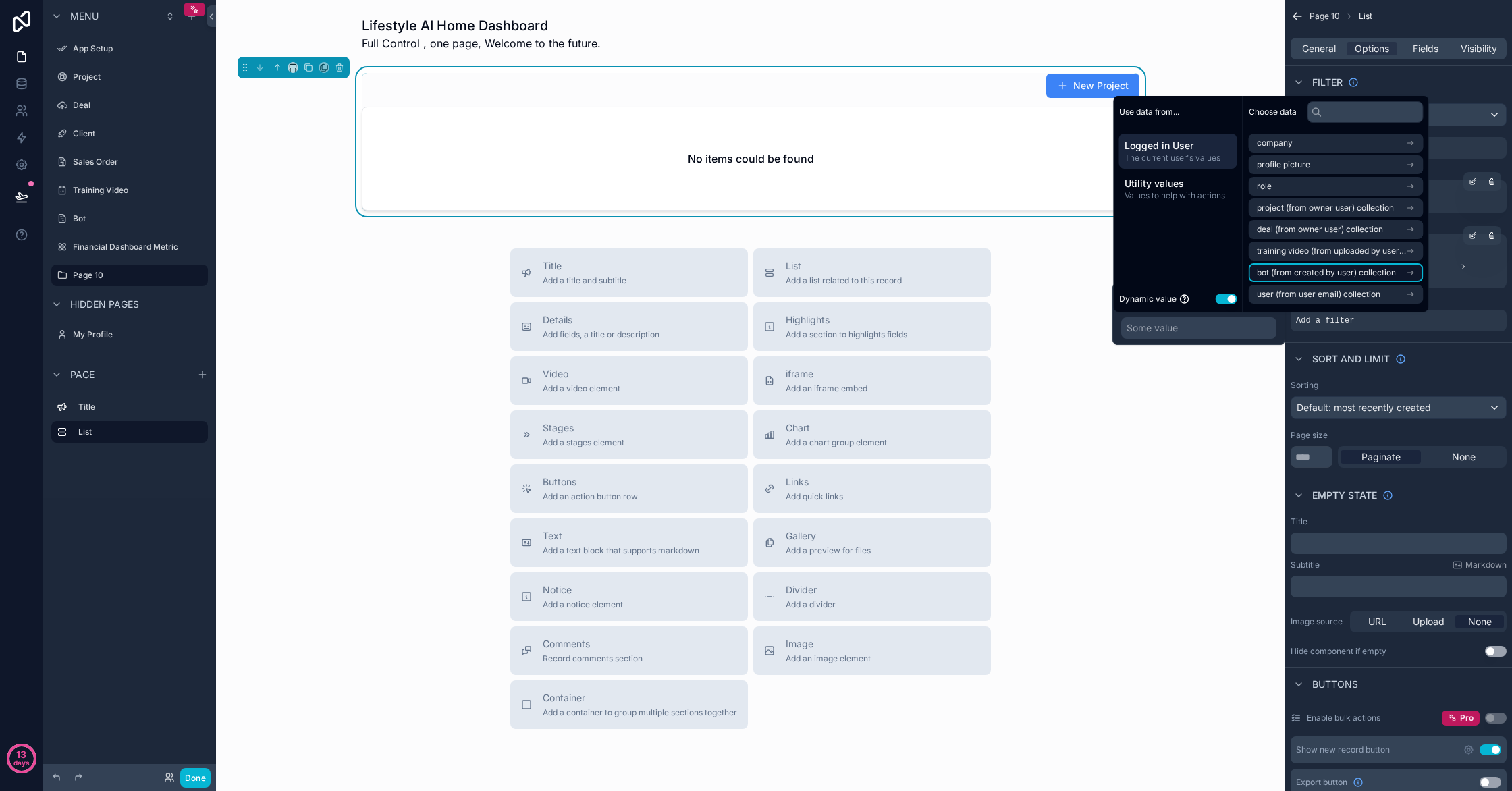
click at [1315, 273] on span "bot (from created by user) collection" at bounding box center [1326, 272] width 139 height 10
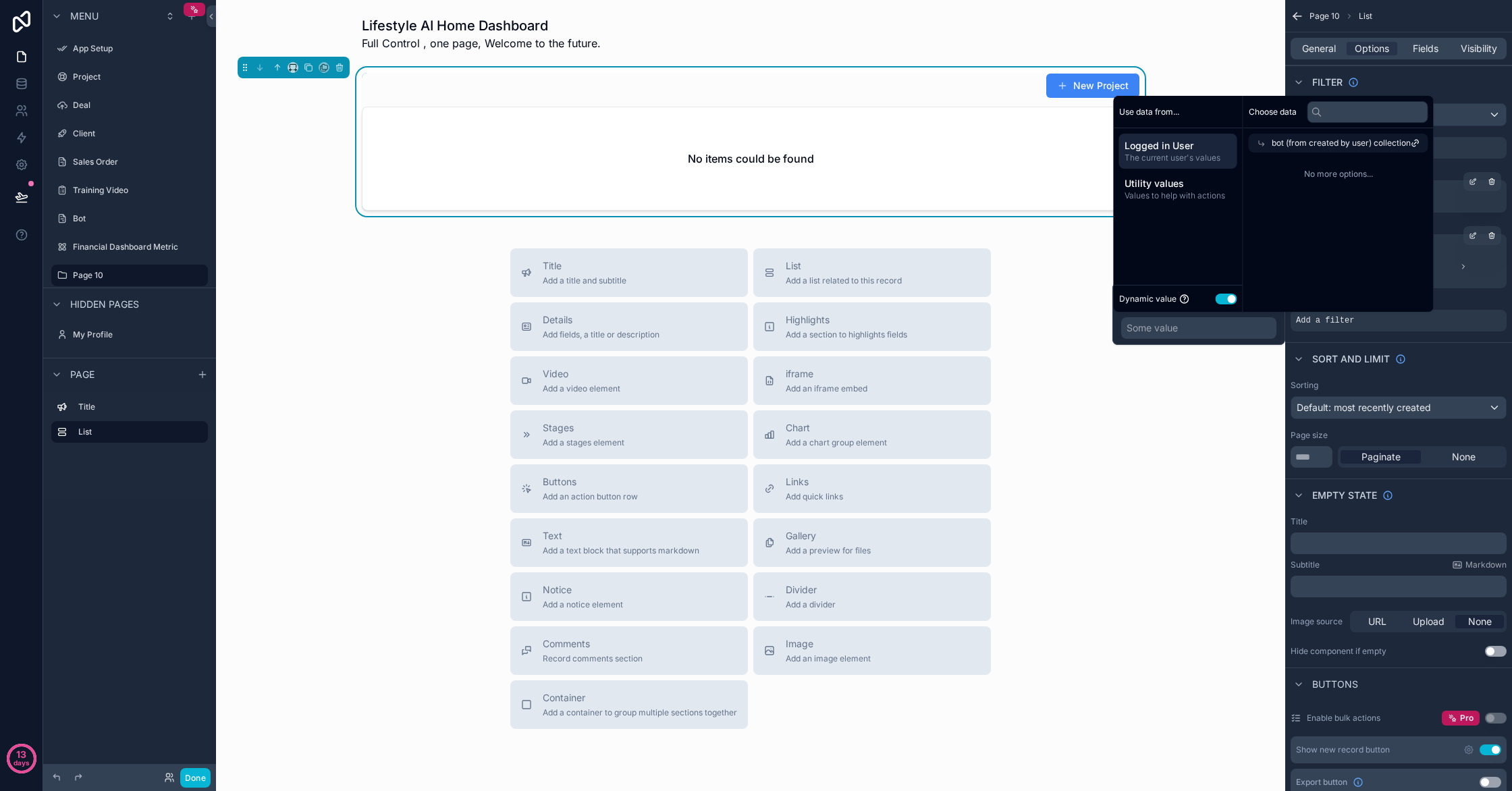
click at [1362, 146] on span "bot (from created by user) collection" at bounding box center [1341, 143] width 139 height 10
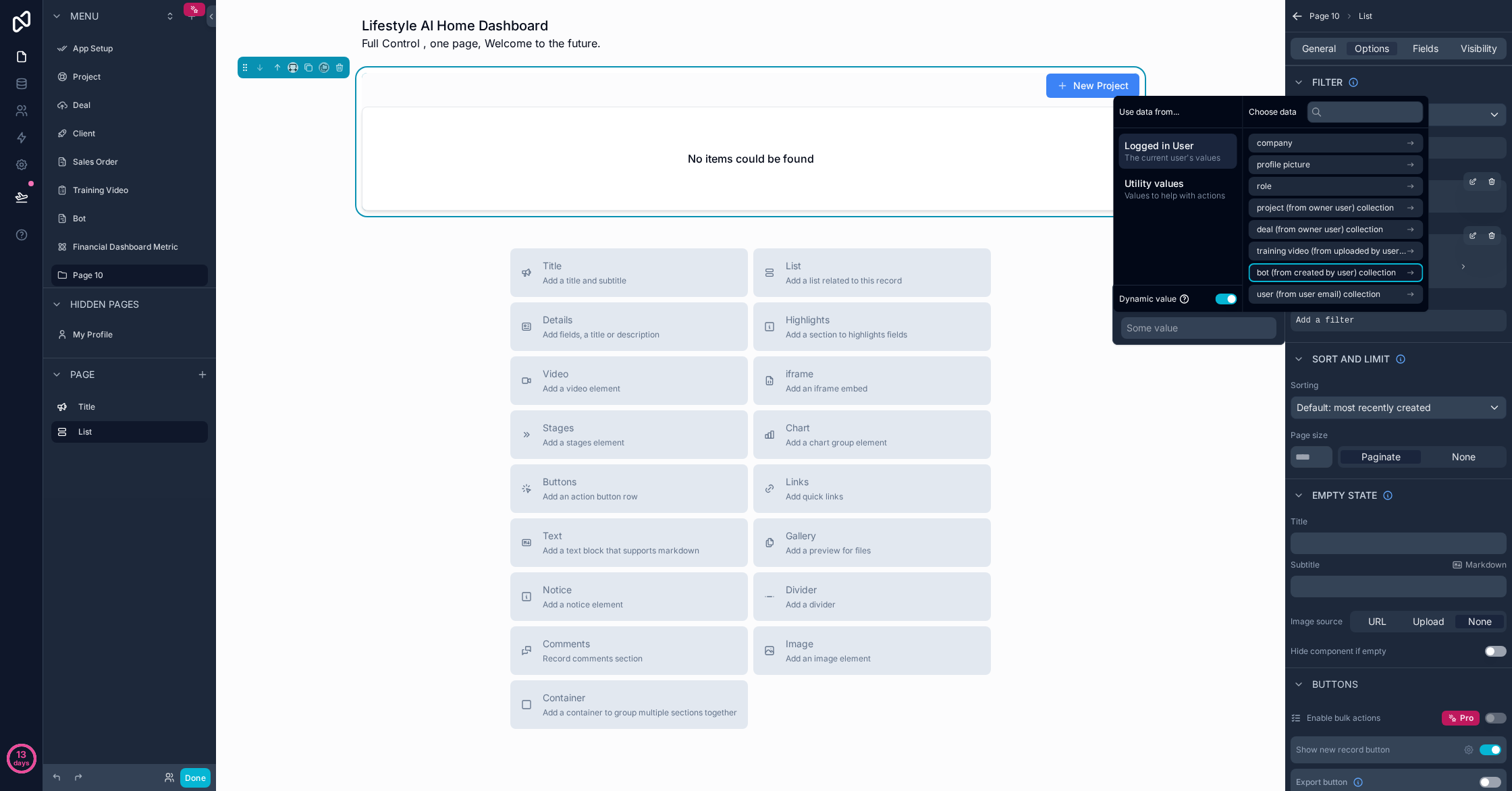
click at [1359, 271] on span "bot (from created by user) collection" at bounding box center [1326, 272] width 139 height 10
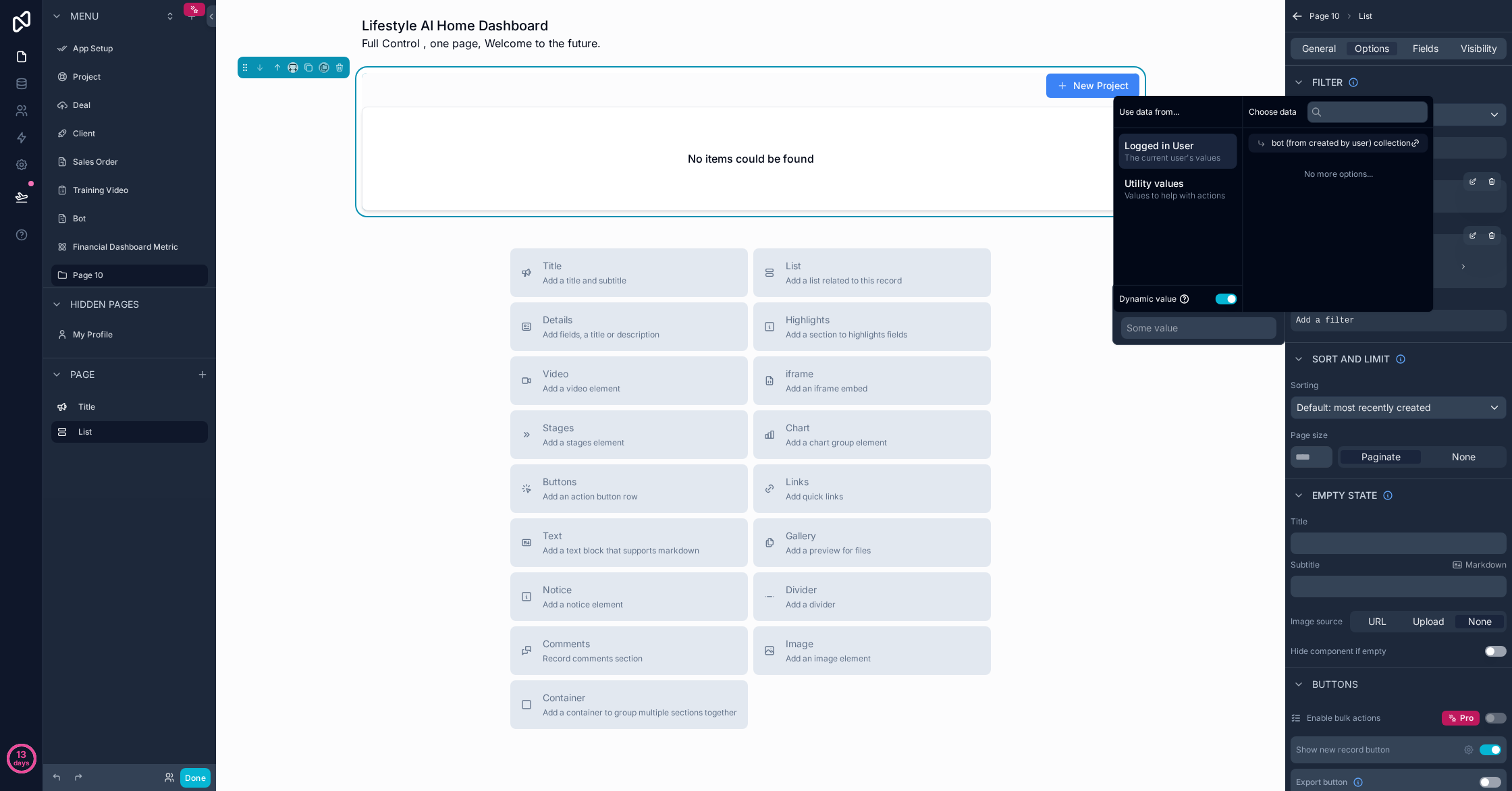
click at [1371, 174] on span "No more options..." at bounding box center [1338, 174] width 180 height 10
click at [1363, 174] on span "No more options..." at bounding box center [1338, 174] width 180 height 10
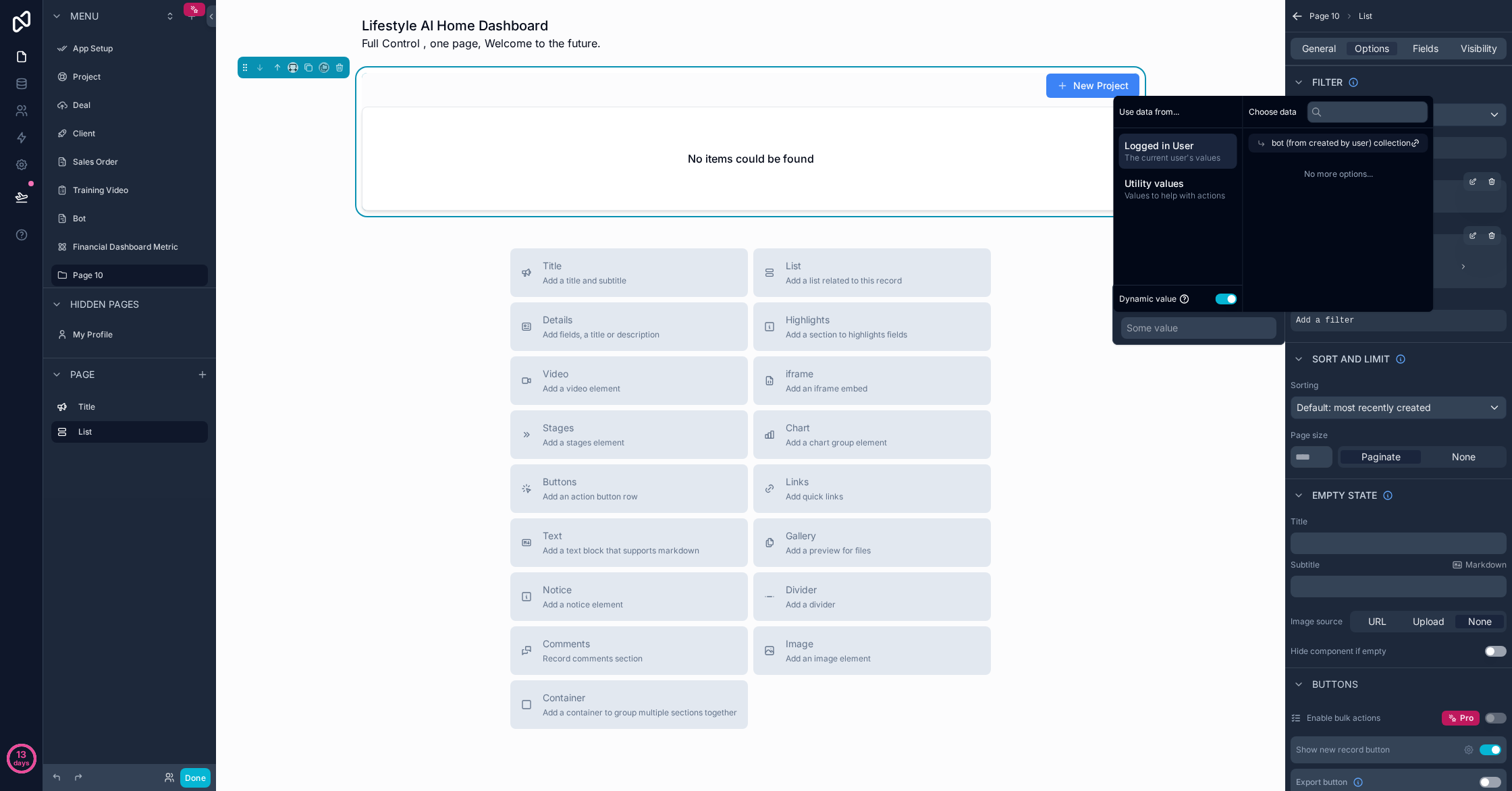
click at [1357, 218] on div "Choose data bot (from created by user) collection No more options..." at bounding box center [1338, 204] width 190 height 216
click at [1354, 233] on div "Choose data bot (from created by user) collection No more options..." at bounding box center [1338, 204] width 190 height 216
click at [1420, 145] on icon at bounding box center [1416, 144] width 10 height 10
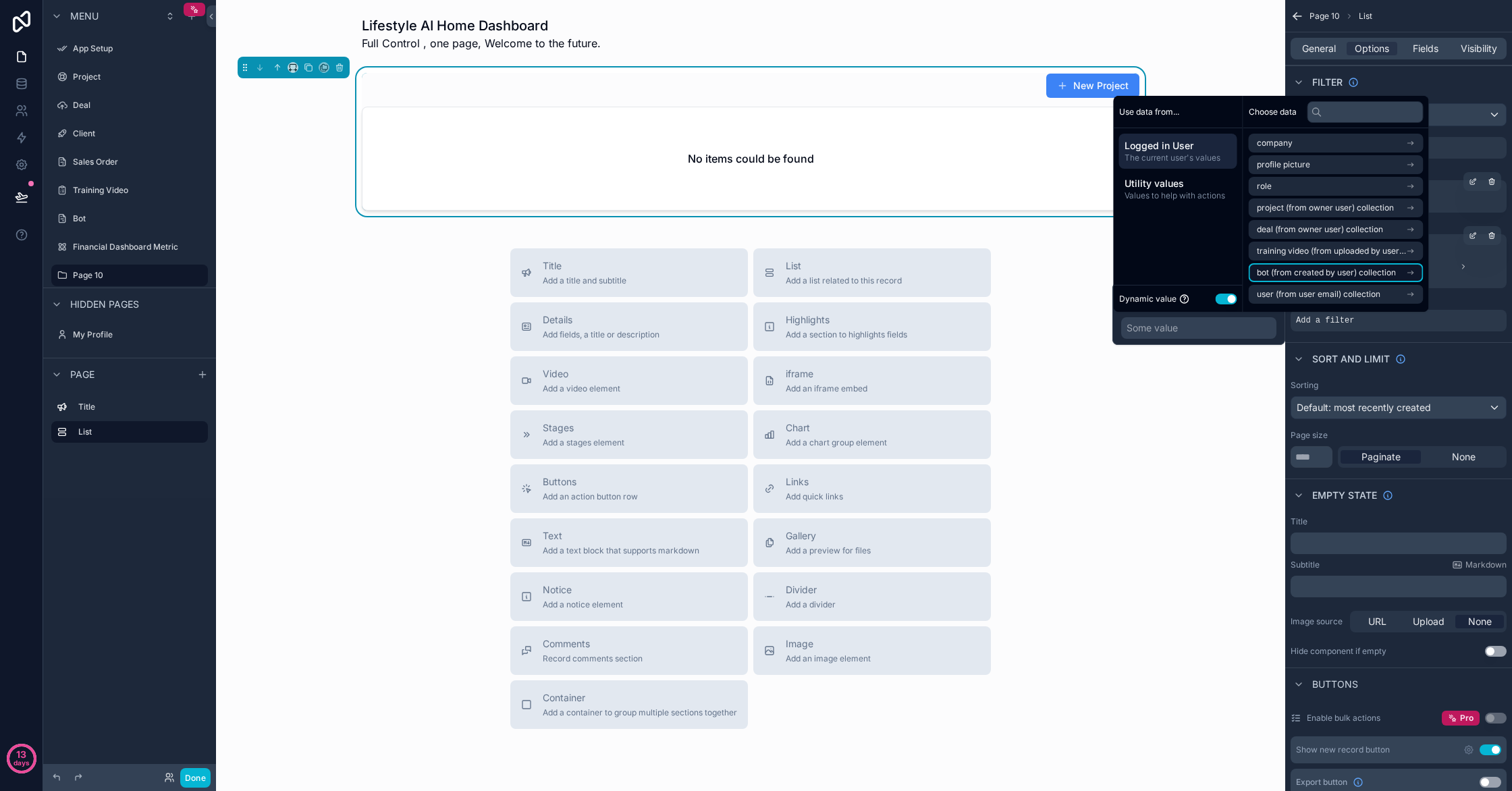
click at [1424, 276] on li "bot (from created by user) collection" at bounding box center [1336, 272] width 175 height 19
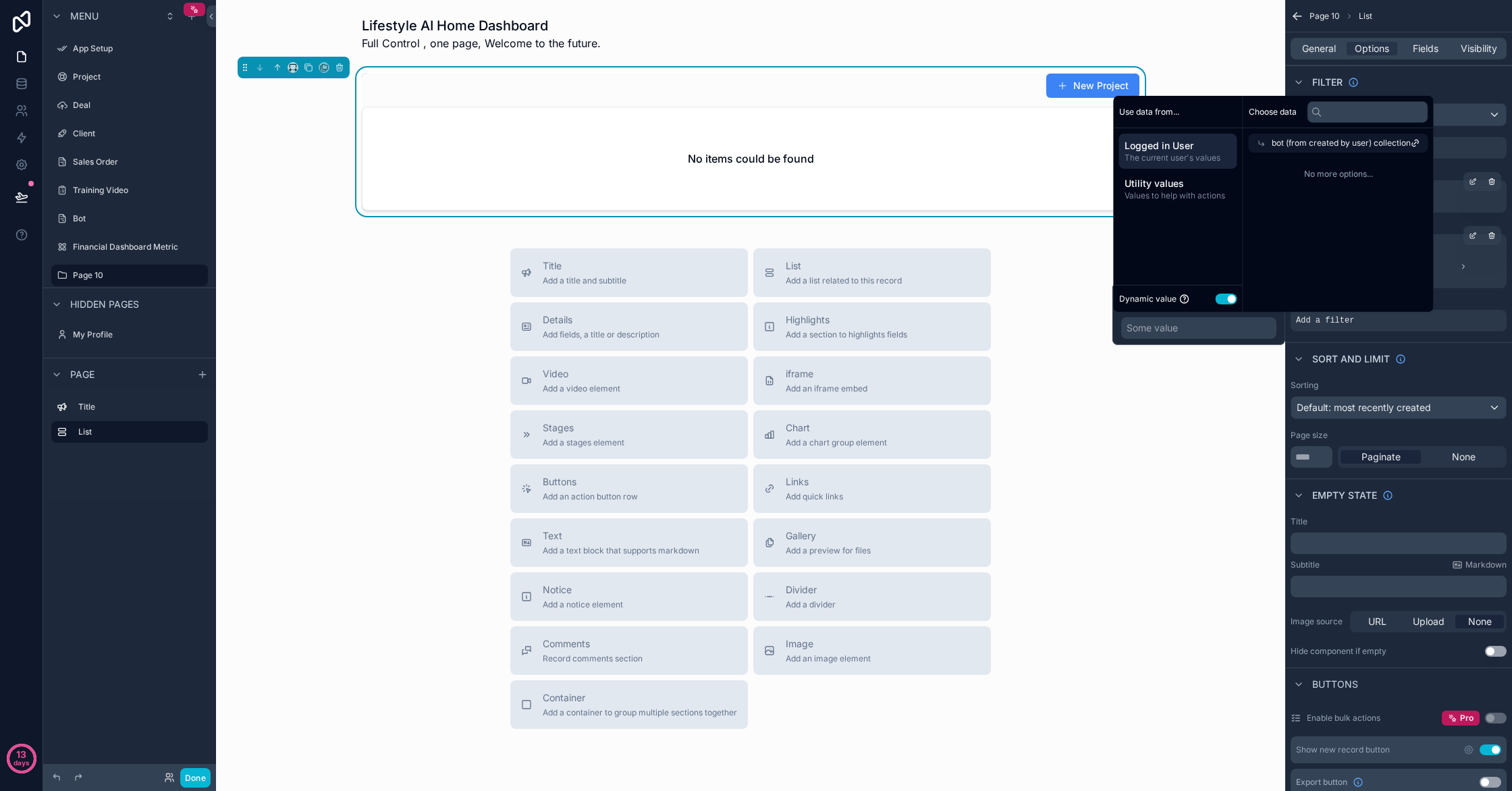
click at [1384, 181] on div "No more options..." at bounding box center [1338, 174] width 190 height 43
click at [1382, 180] on div "No more options..." at bounding box center [1338, 174] width 190 height 43
click at [1385, 148] on div "bot (from created by user) collection" at bounding box center [1338, 143] width 180 height 19
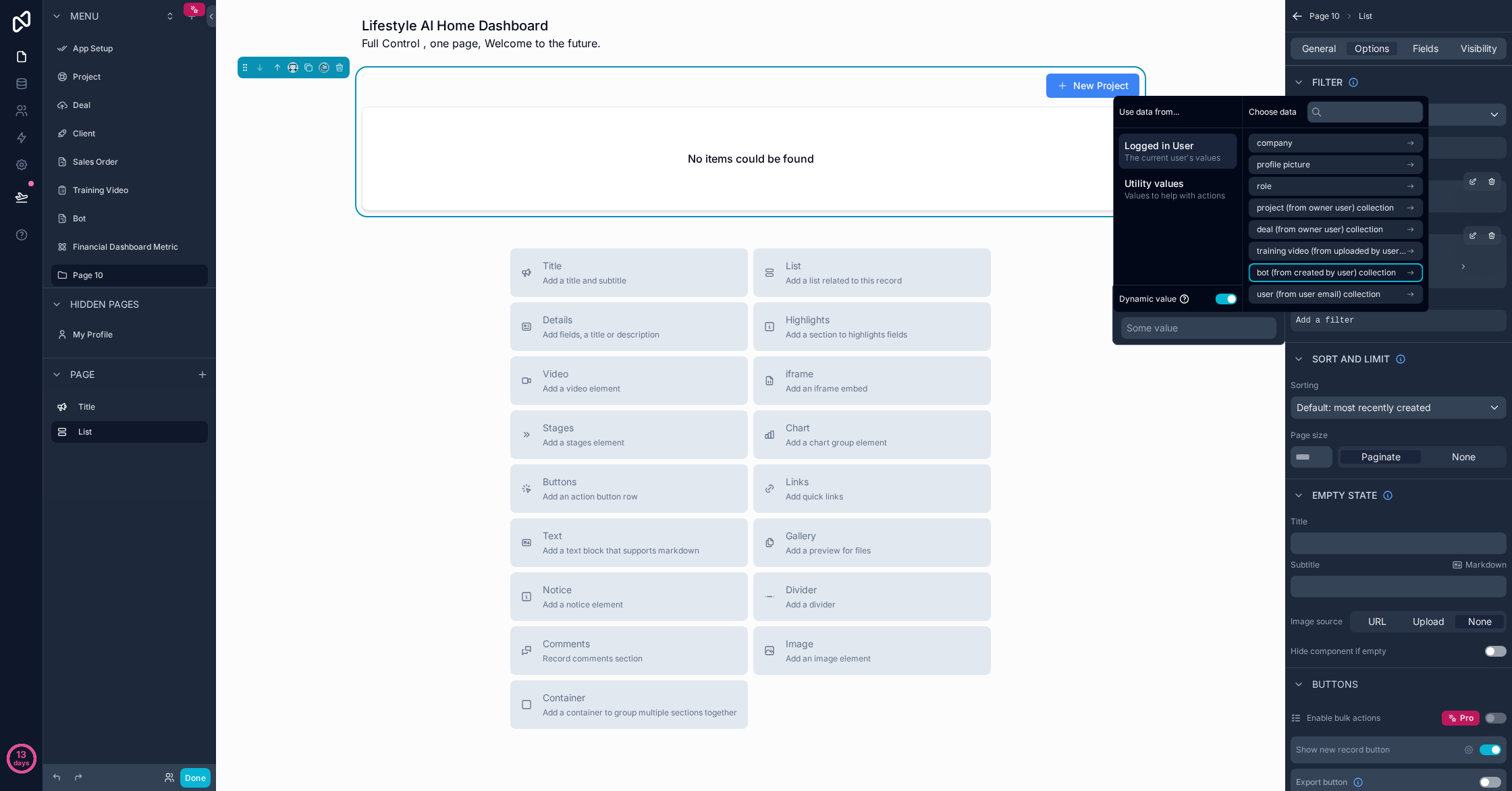
click at [1396, 272] on span "bot (from created by user) collection" at bounding box center [1326, 272] width 139 height 10
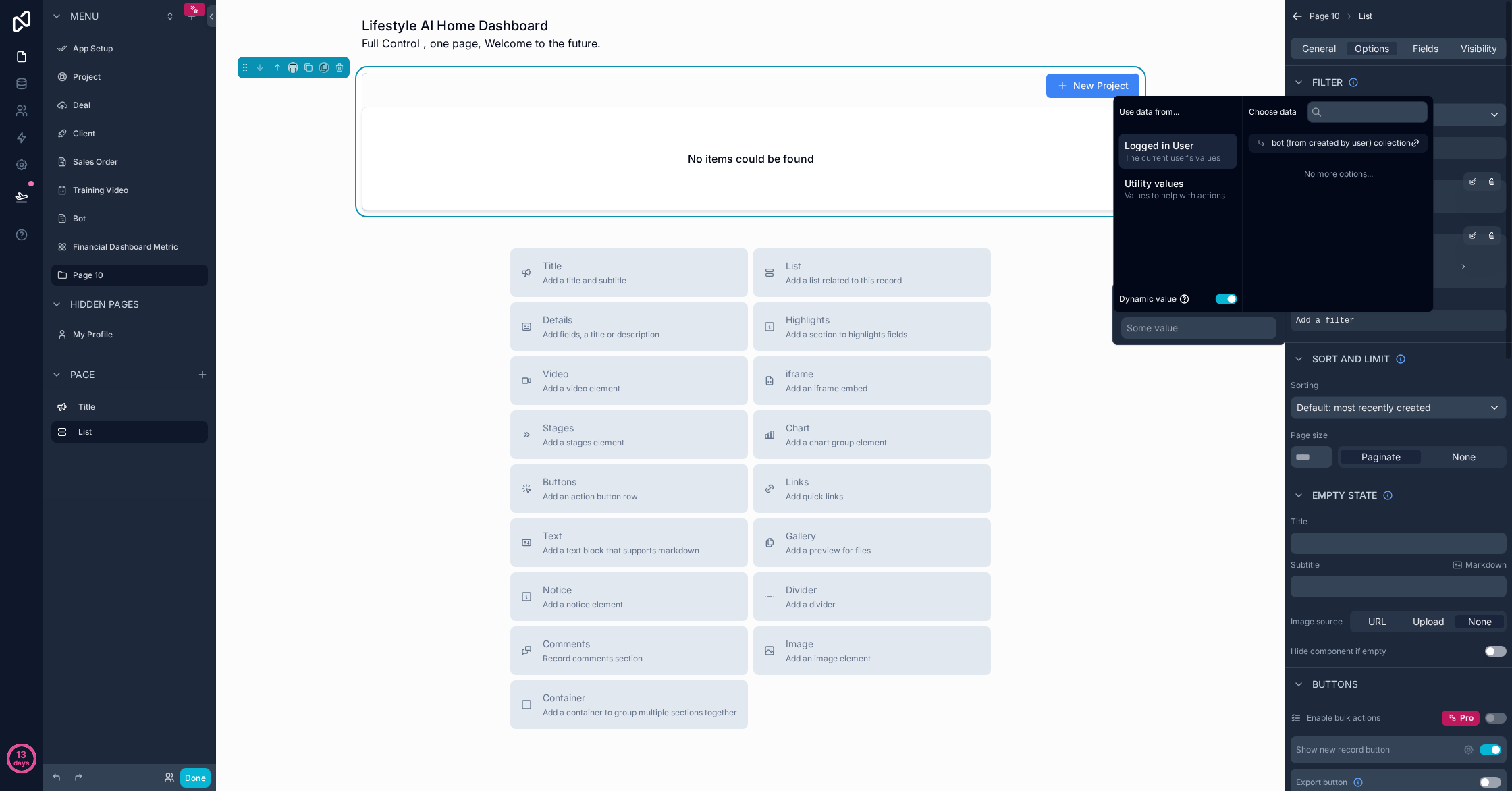
click at [1497, 376] on div "Sorting Default: most recently created Page size ** Paginate None" at bounding box center [1399, 424] width 227 height 99
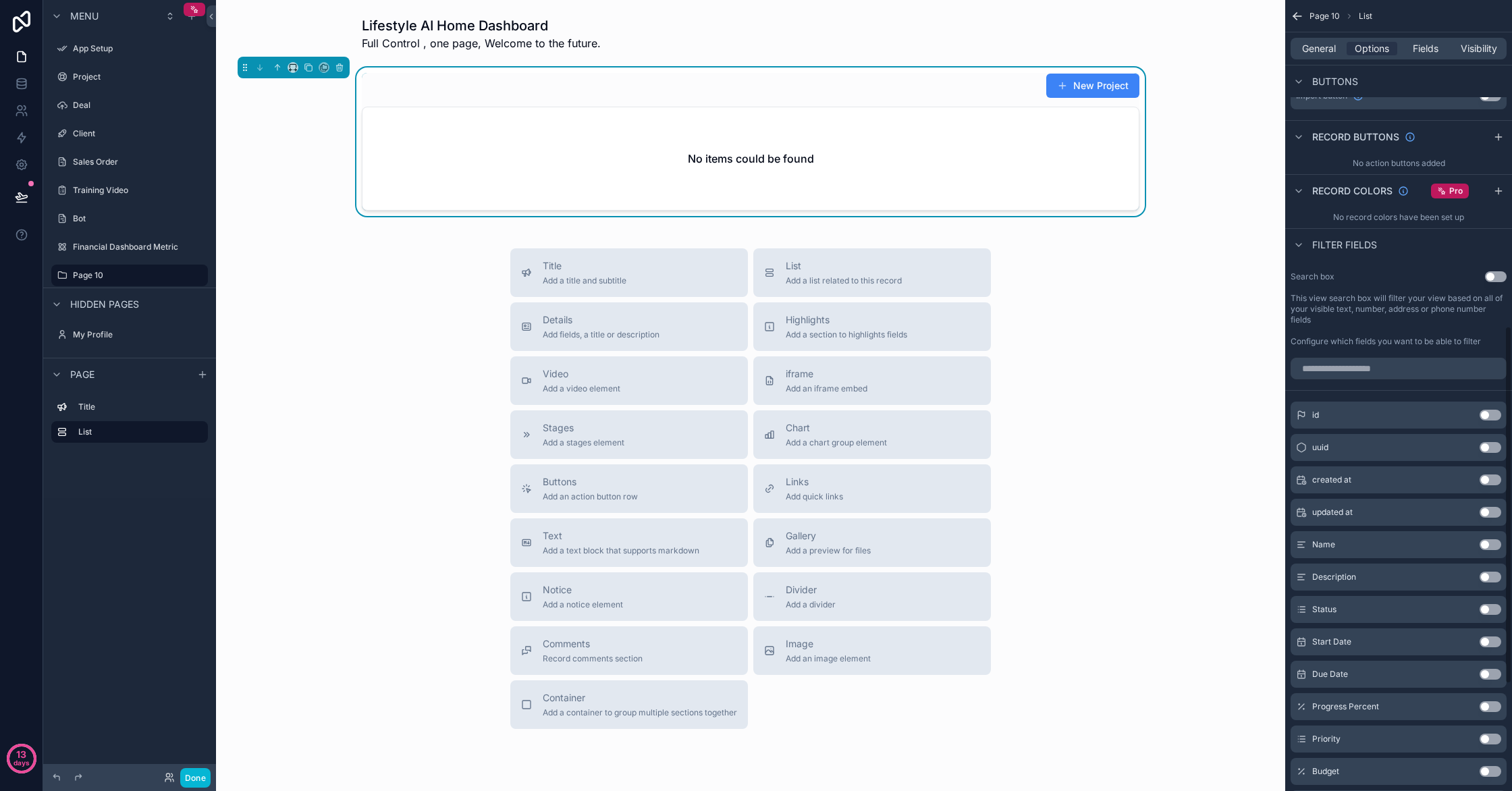
scroll to position [720, 0]
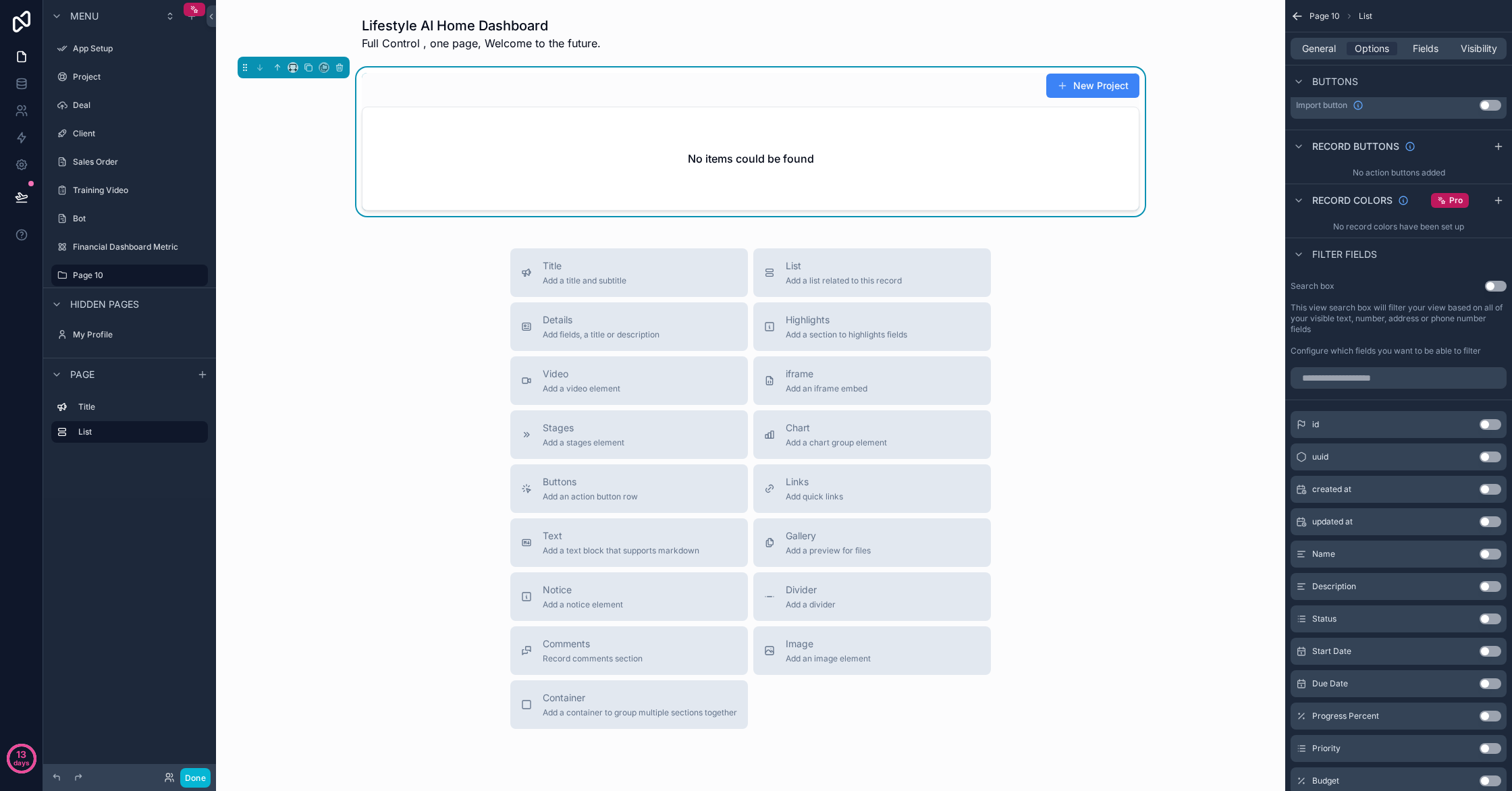
click at [1353, 253] on span "Filter fields" at bounding box center [1345, 254] width 65 height 13
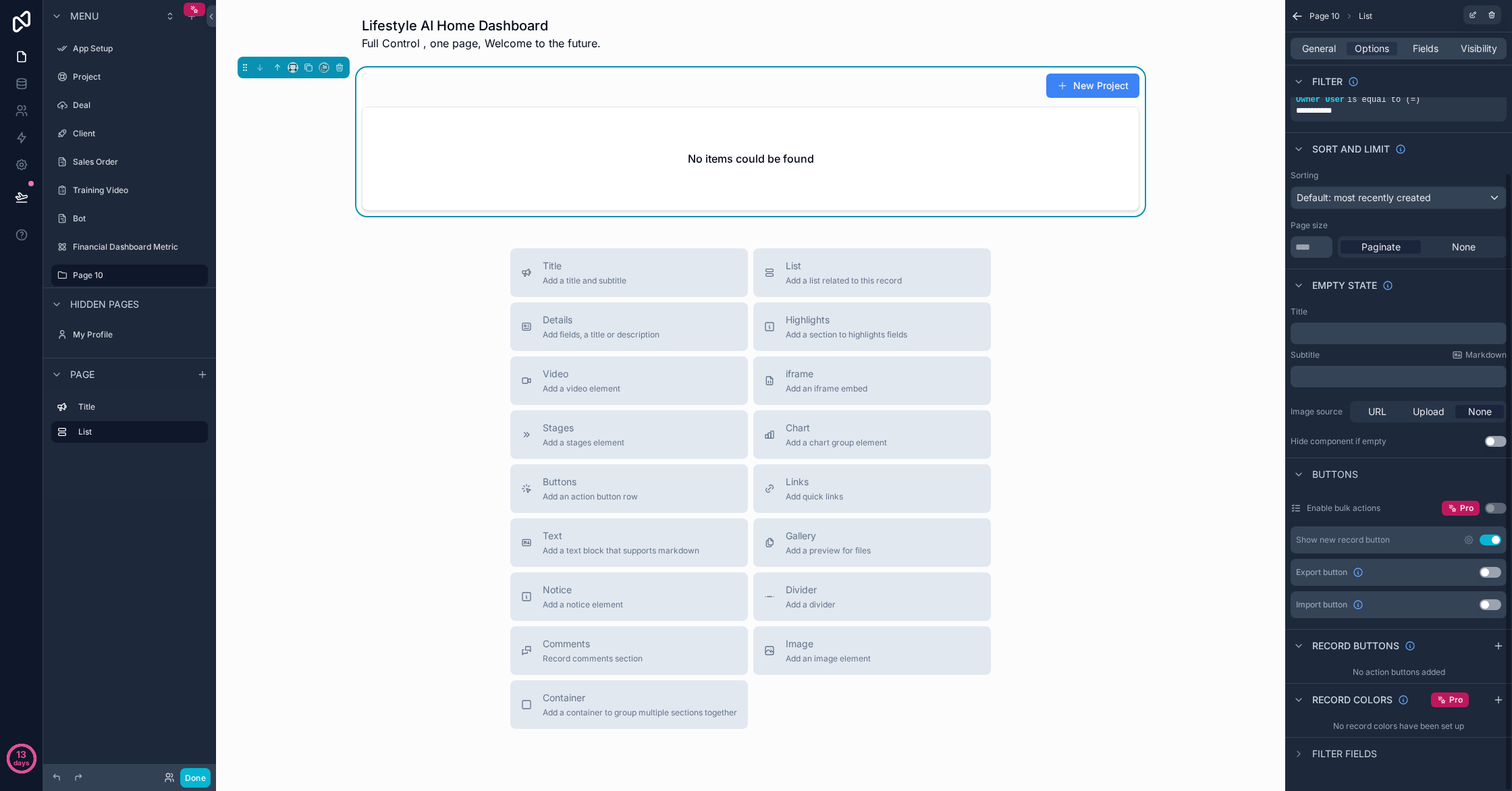
scroll to position [220, 0]
click at [1329, 53] on span "General" at bounding box center [1319, 48] width 34 height 13
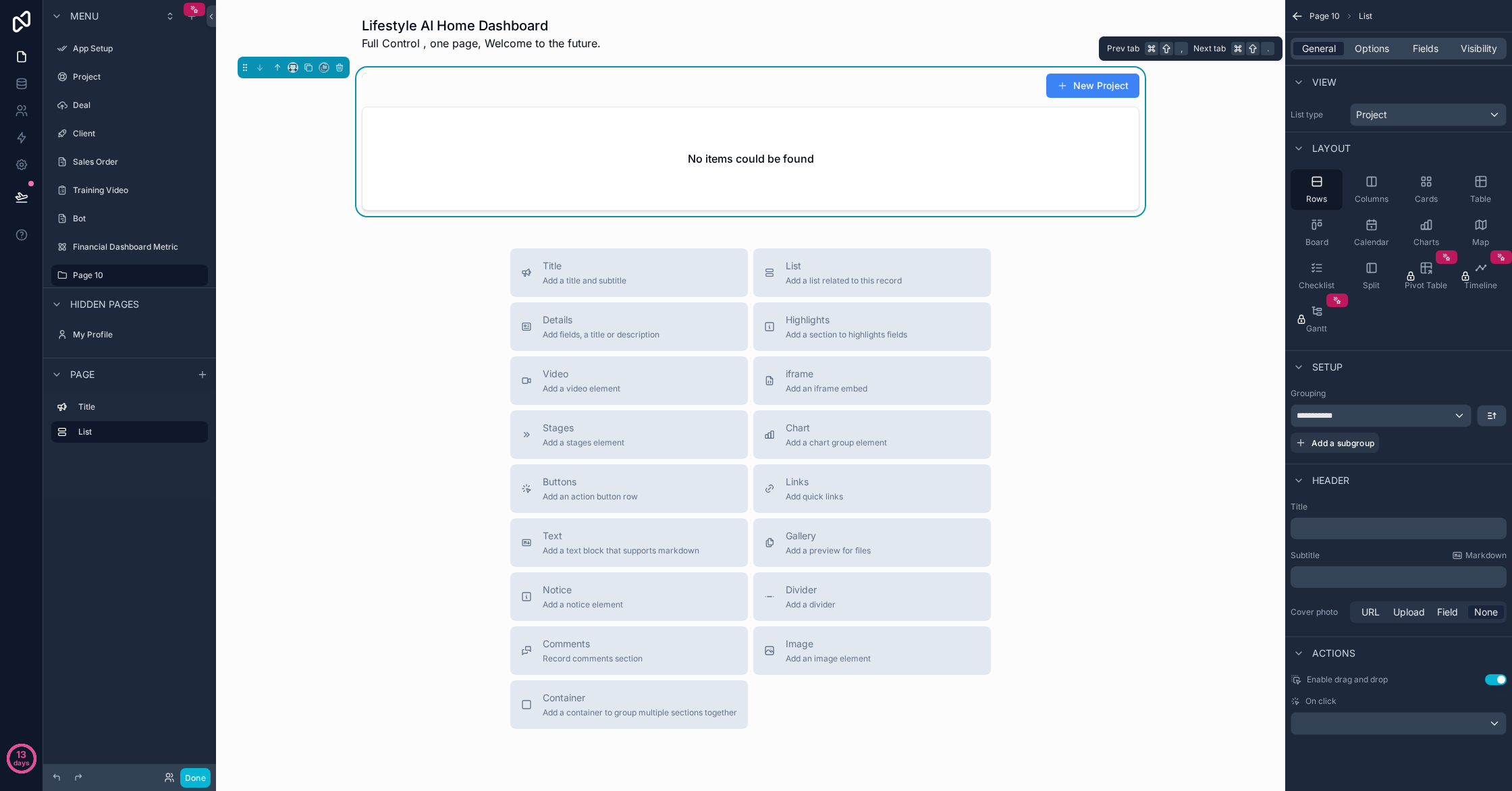
scroll to position [0, 0]
click at [1388, 47] on span "Options" at bounding box center [1371, 48] width 34 height 13
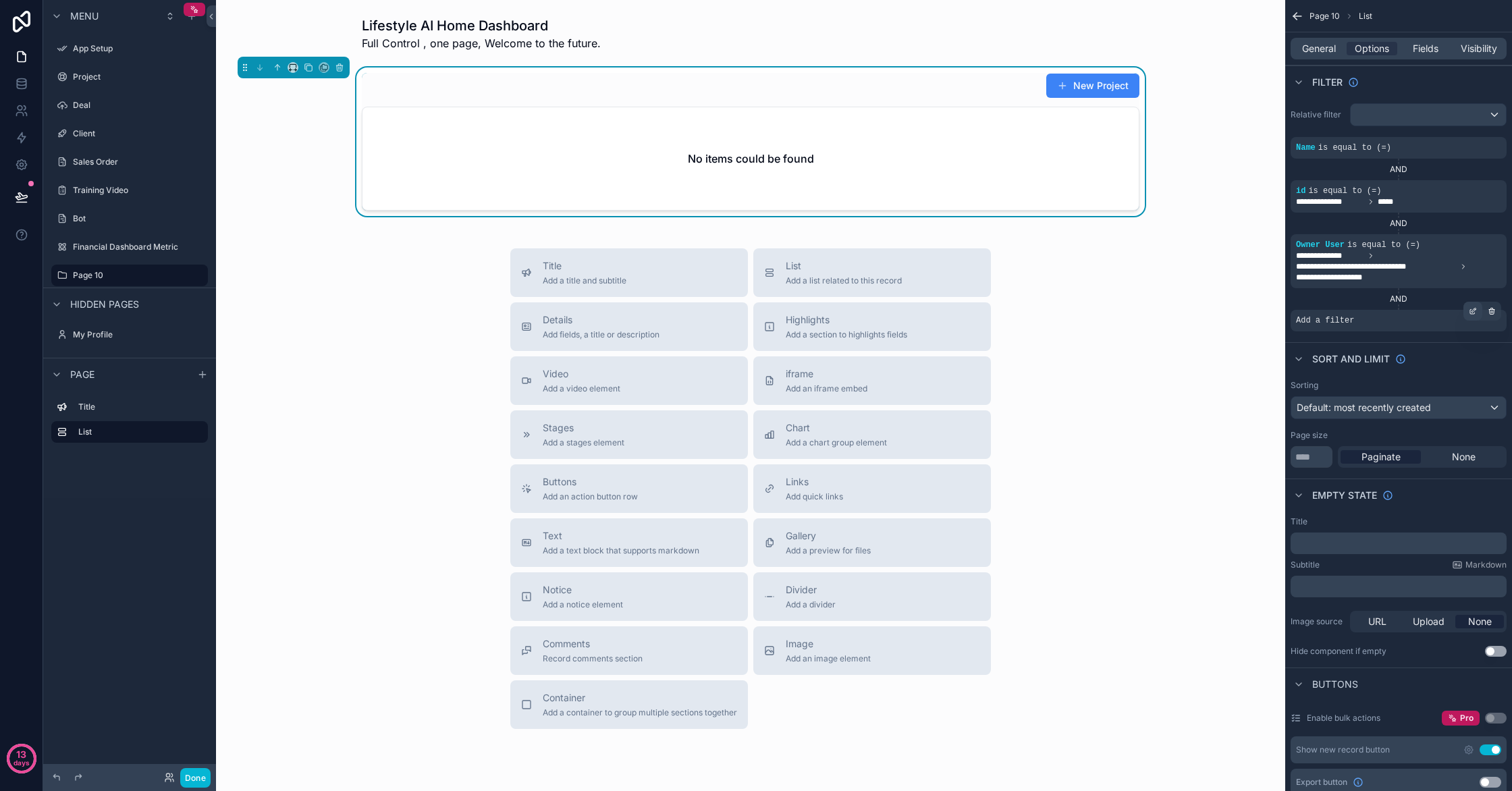
click at [1476, 312] on icon "scrollable content" at bounding box center [1473, 312] width 8 height 8
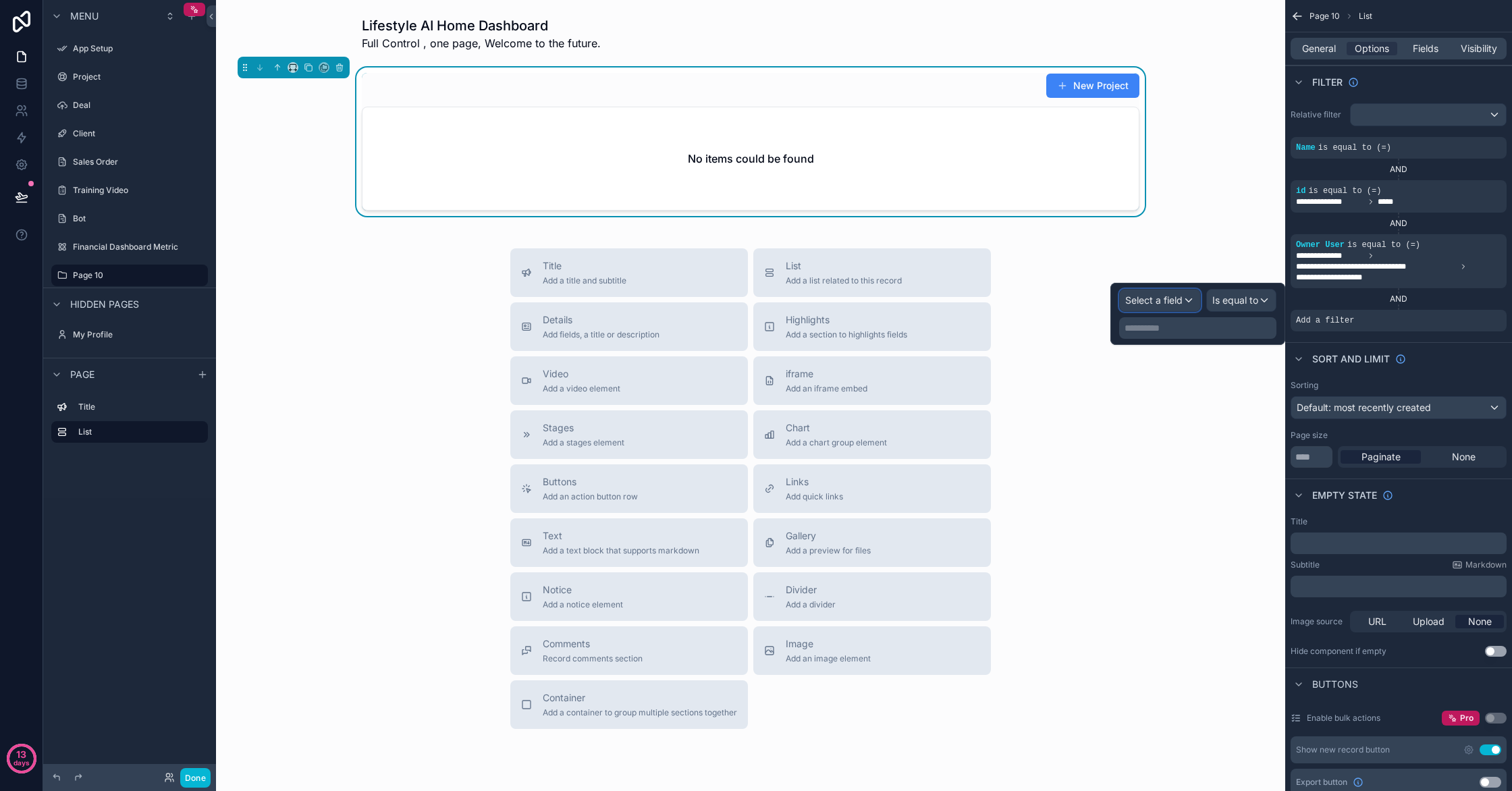
click at [1180, 296] on span "Select a field" at bounding box center [1154, 300] width 57 height 11
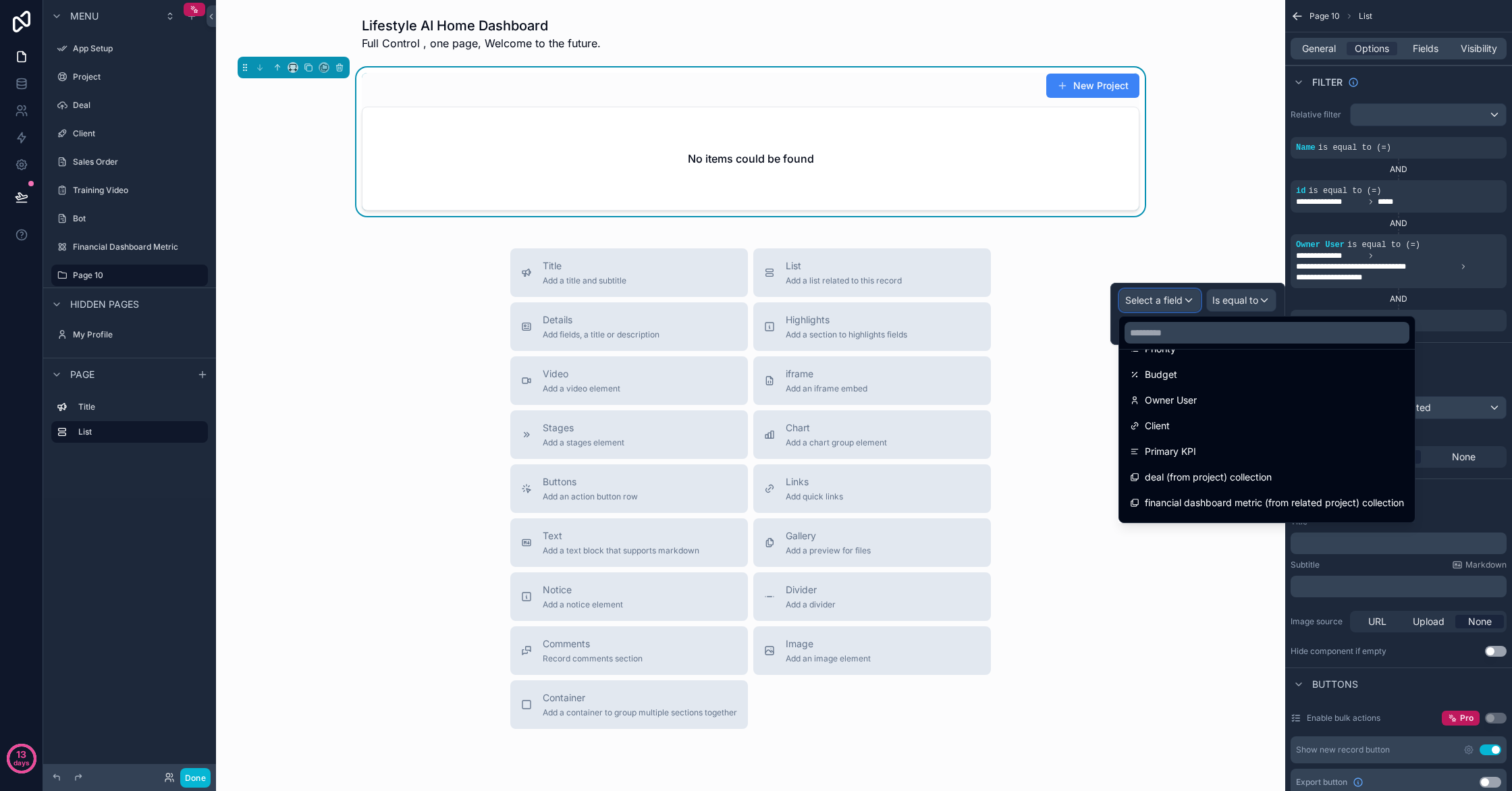
scroll to position [301, 0]
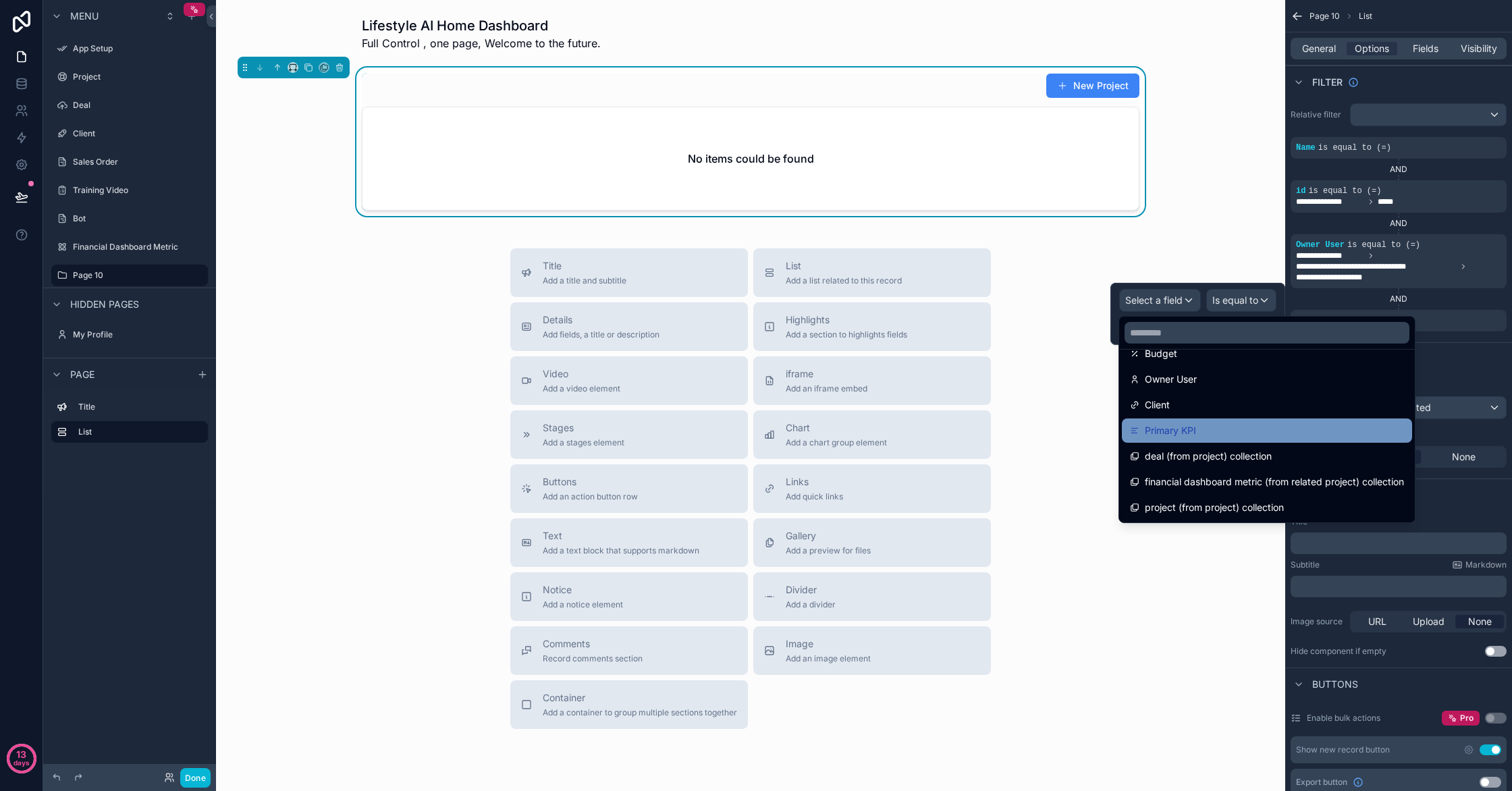
click at [1297, 435] on div "Primary KPI" at bounding box center [1267, 430] width 274 height 16
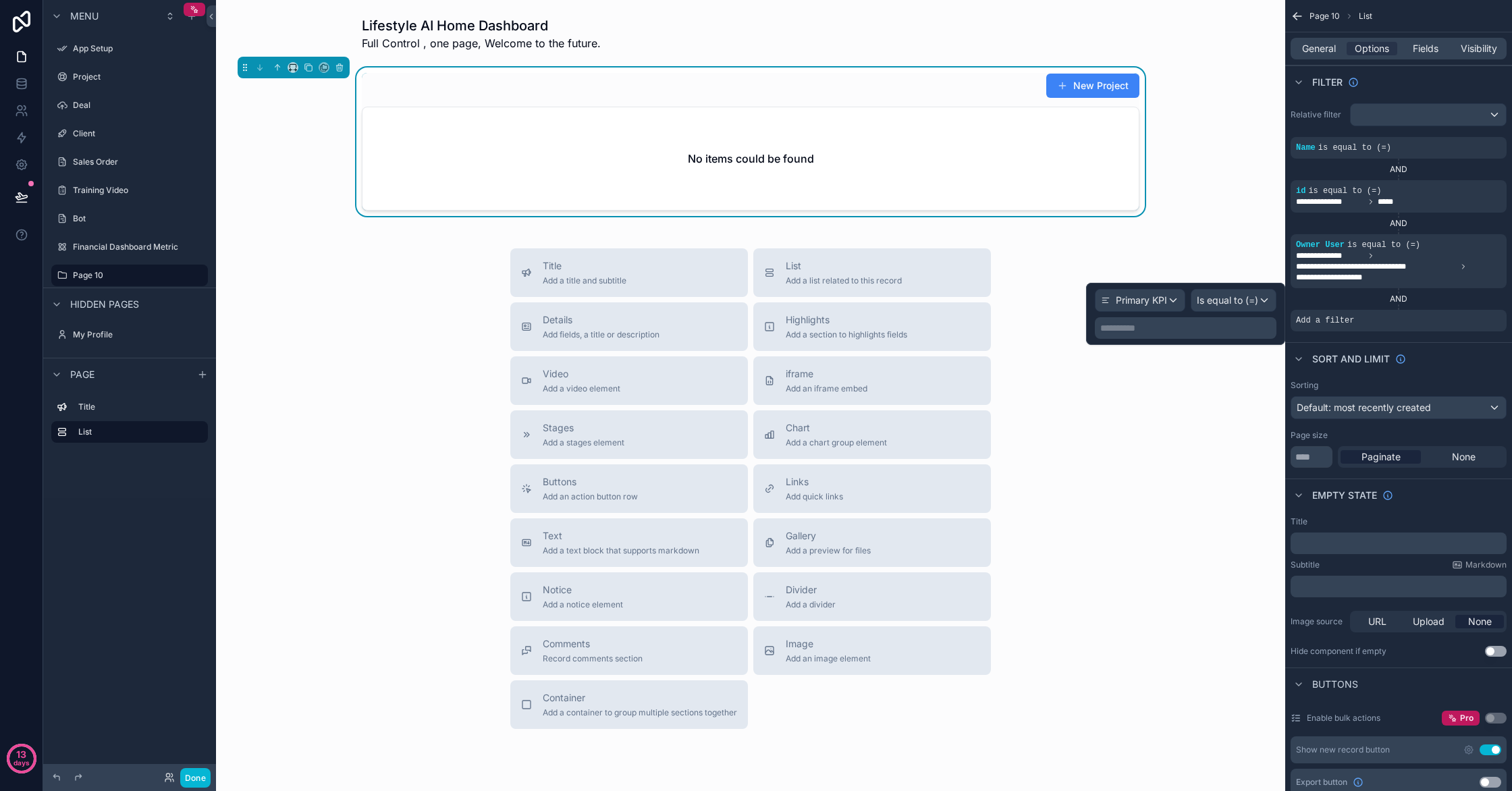
click at [1189, 324] on p "**********" at bounding box center [1187, 328] width 174 height 13
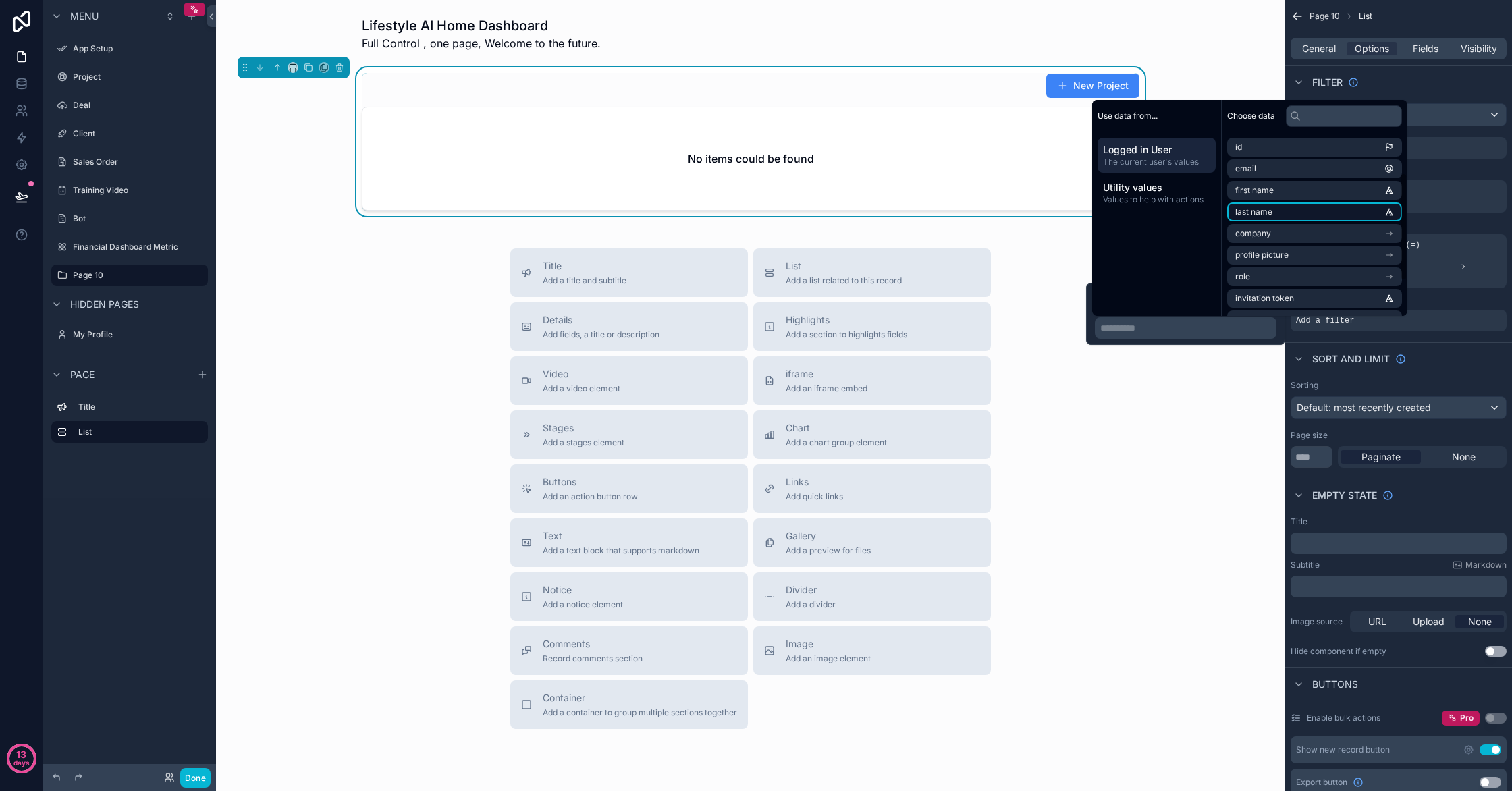
scroll to position [127, 0]
click at [1339, 251] on li "bot (from created by user) collection" at bounding box center [1315, 258] width 175 height 19
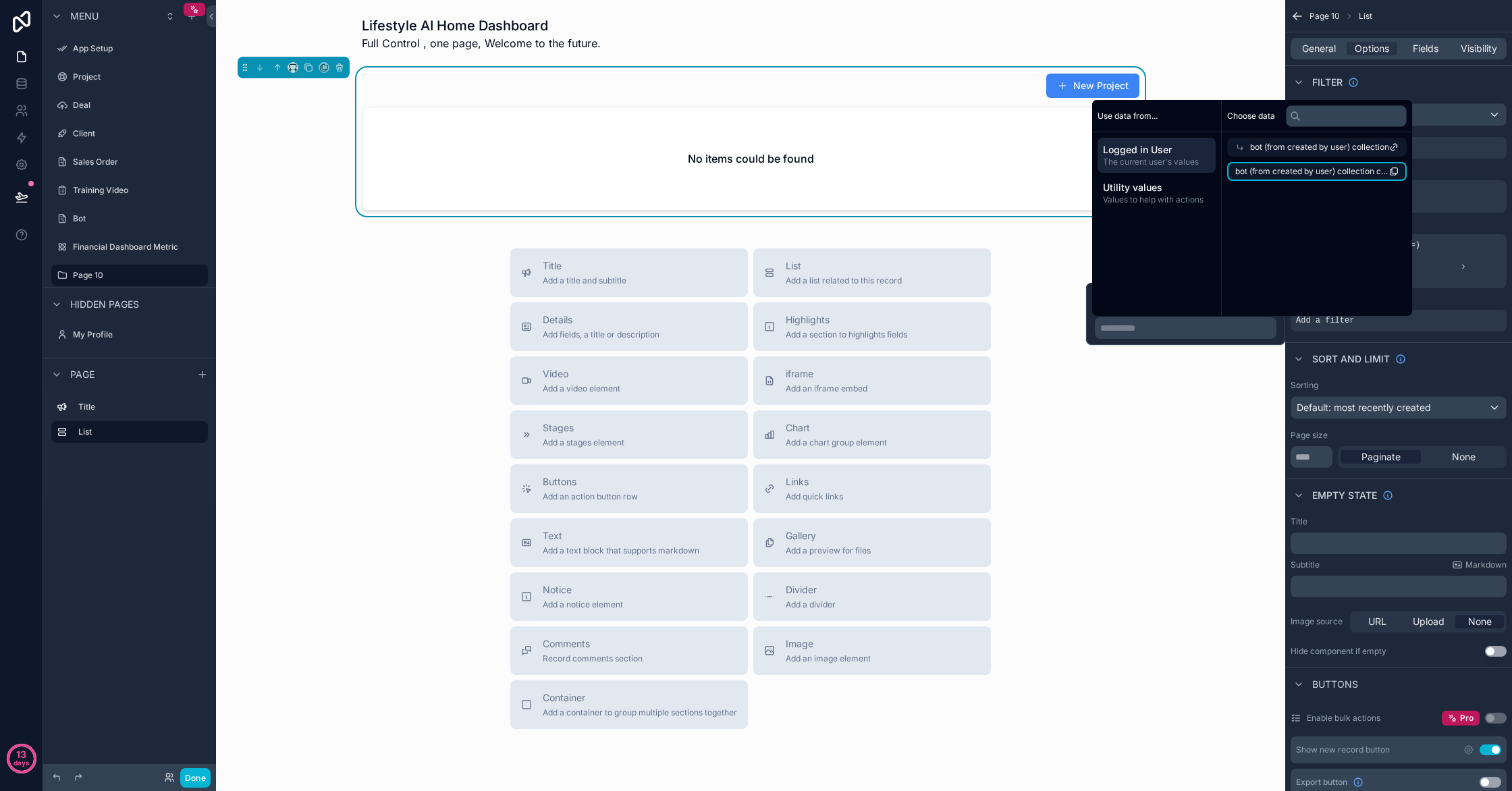
click at [1347, 173] on span "bot (from created by user) collection count" at bounding box center [1312, 171] width 154 height 10
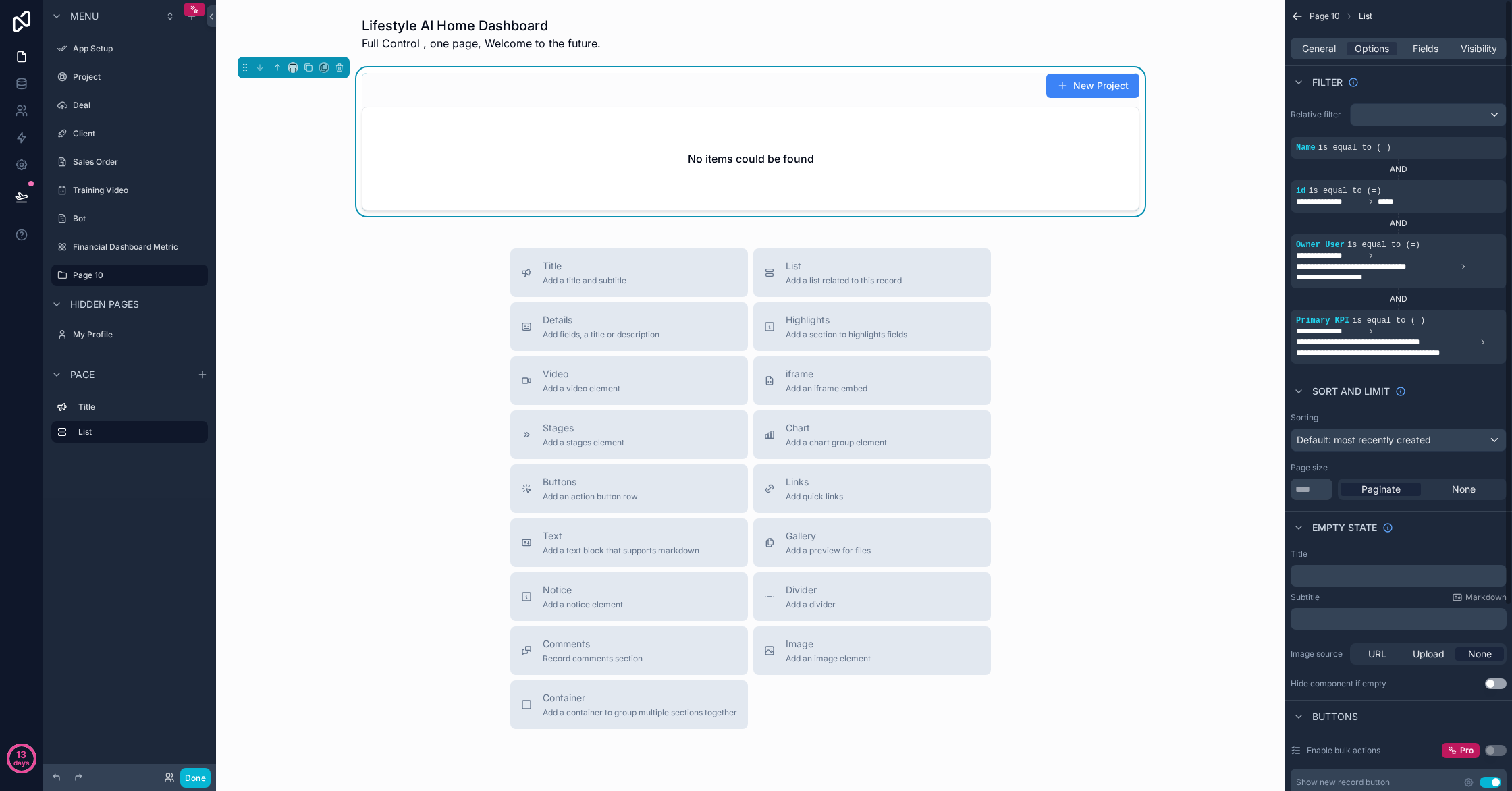
click at [1477, 386] on div "Sort And Limit" at bounding box center [1399, 391] width 227 height 32
click at [1437, 312] on icon "scrollable content" at bounding box center [1435, 312] width 8 height 8
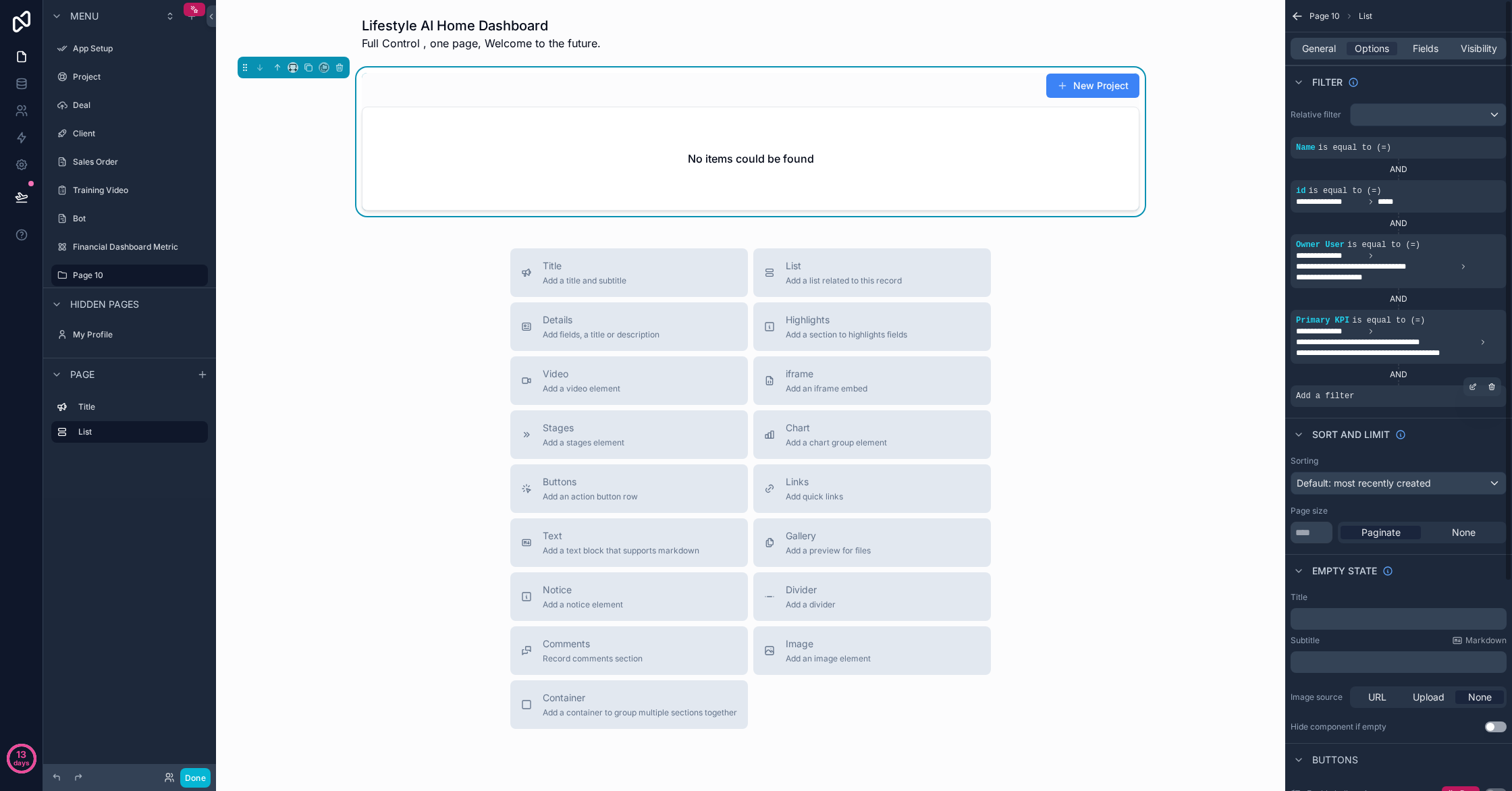
click at [1373, 395] on div "Add a filter" at bounding box center [1399, 396] width 216 height 22
click at [1471, 392] on div "scrollable content" at bounding box center [1473, 386] width 19 height 19
click at [1167, 372] on span "Select a field" at bounding box center [1154, 375] width 57 height 11
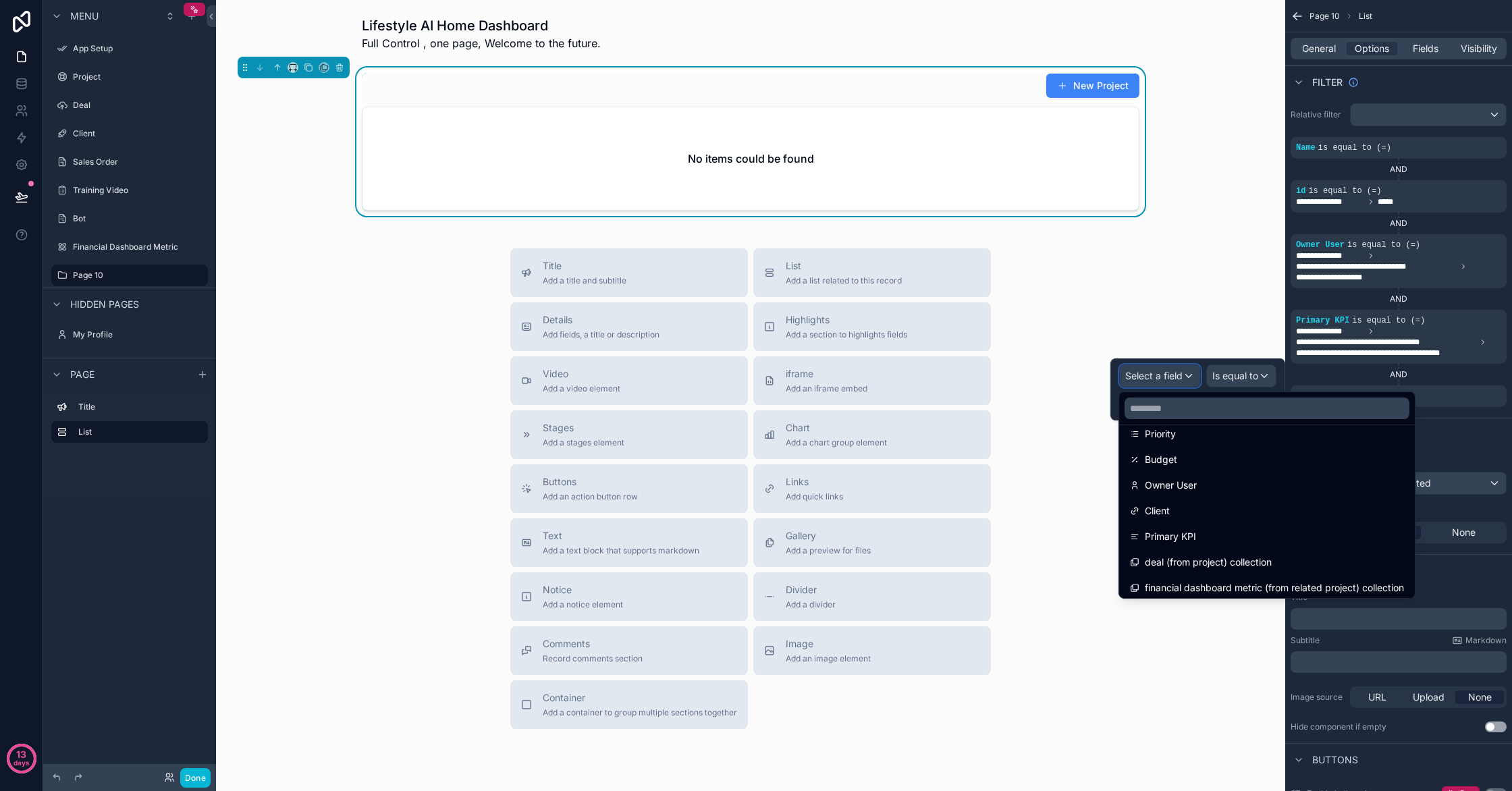
scroll to position [301, 0]
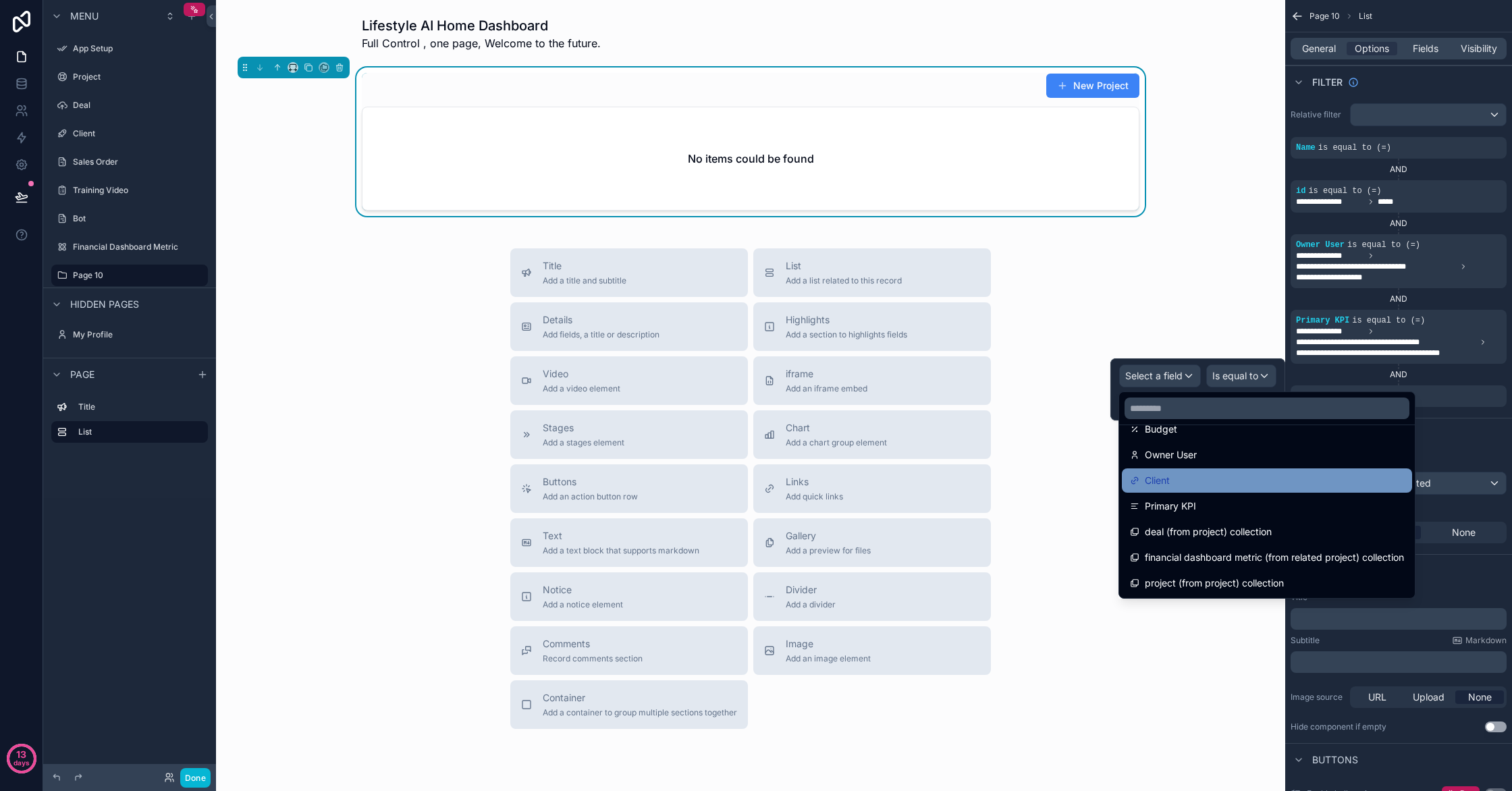
click at [1200, 491] on div "Client" at bounding box center [1267, 480] width 290 height 24
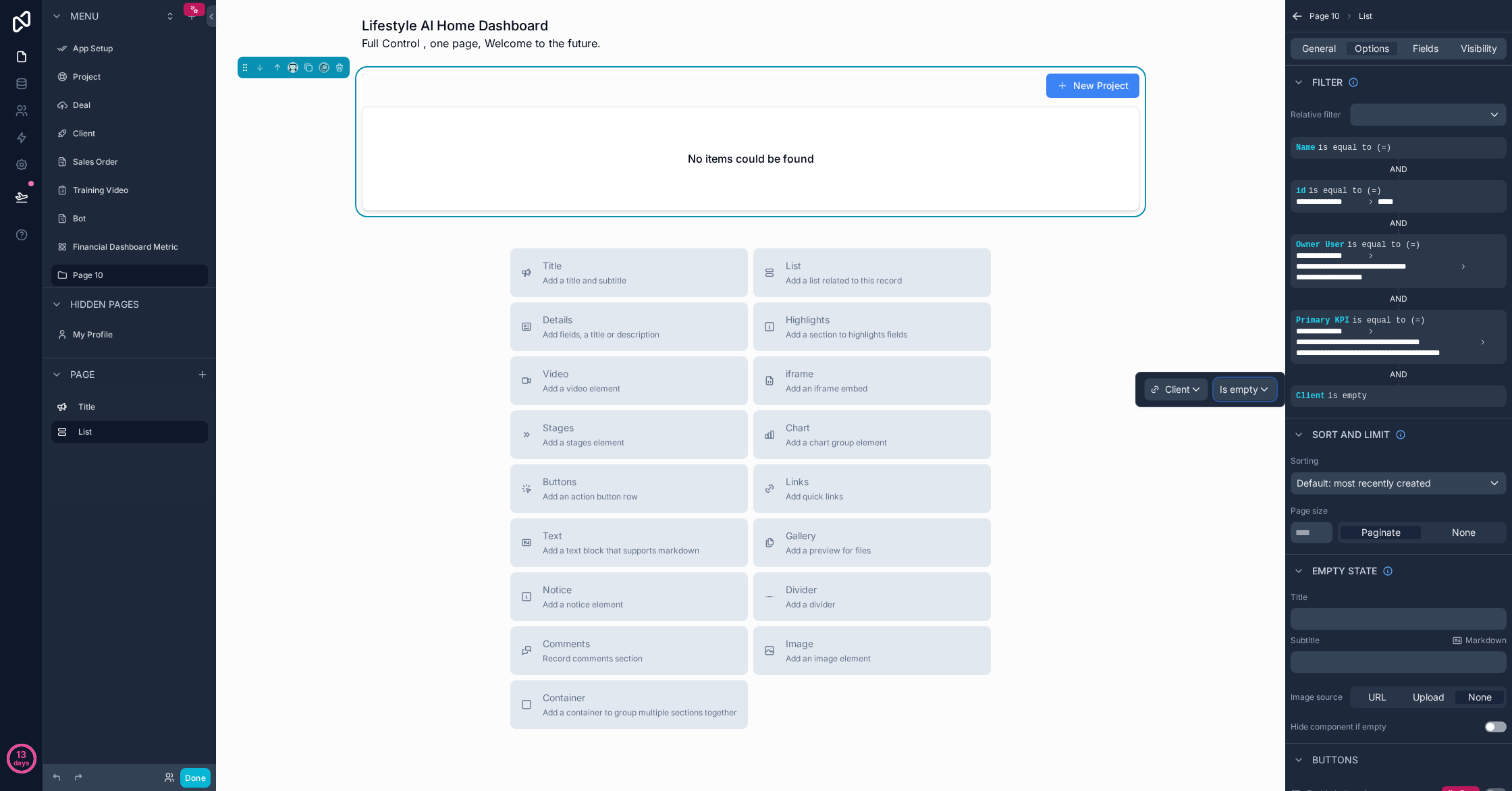
click at [1252, 393] on span "Is empty" at bounding box center [1239, 389] width 38 height 13
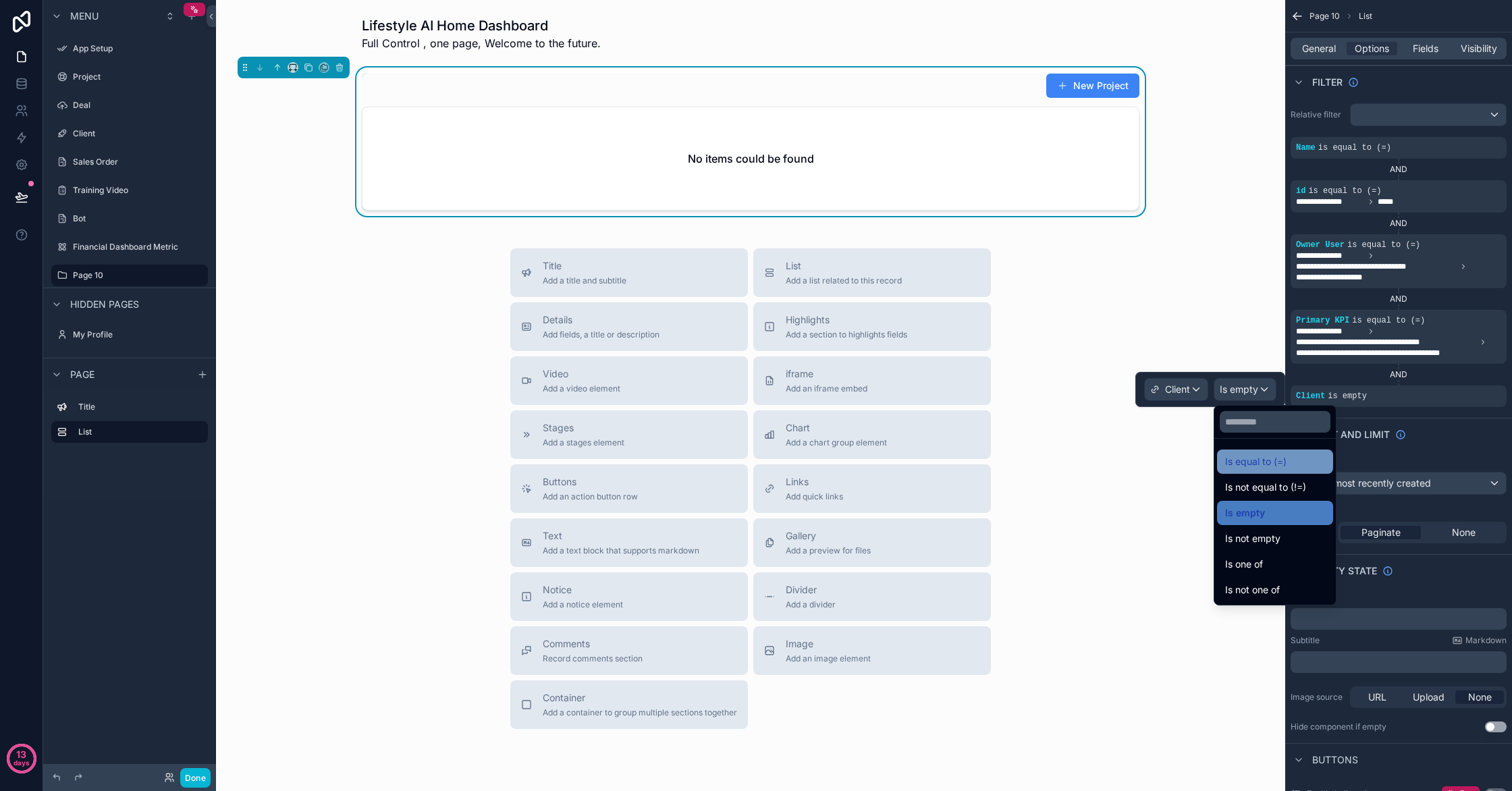
click at [1252, 458] on span "Is equal to (=)" at bounding box center [1256, 461] width 62 height 16
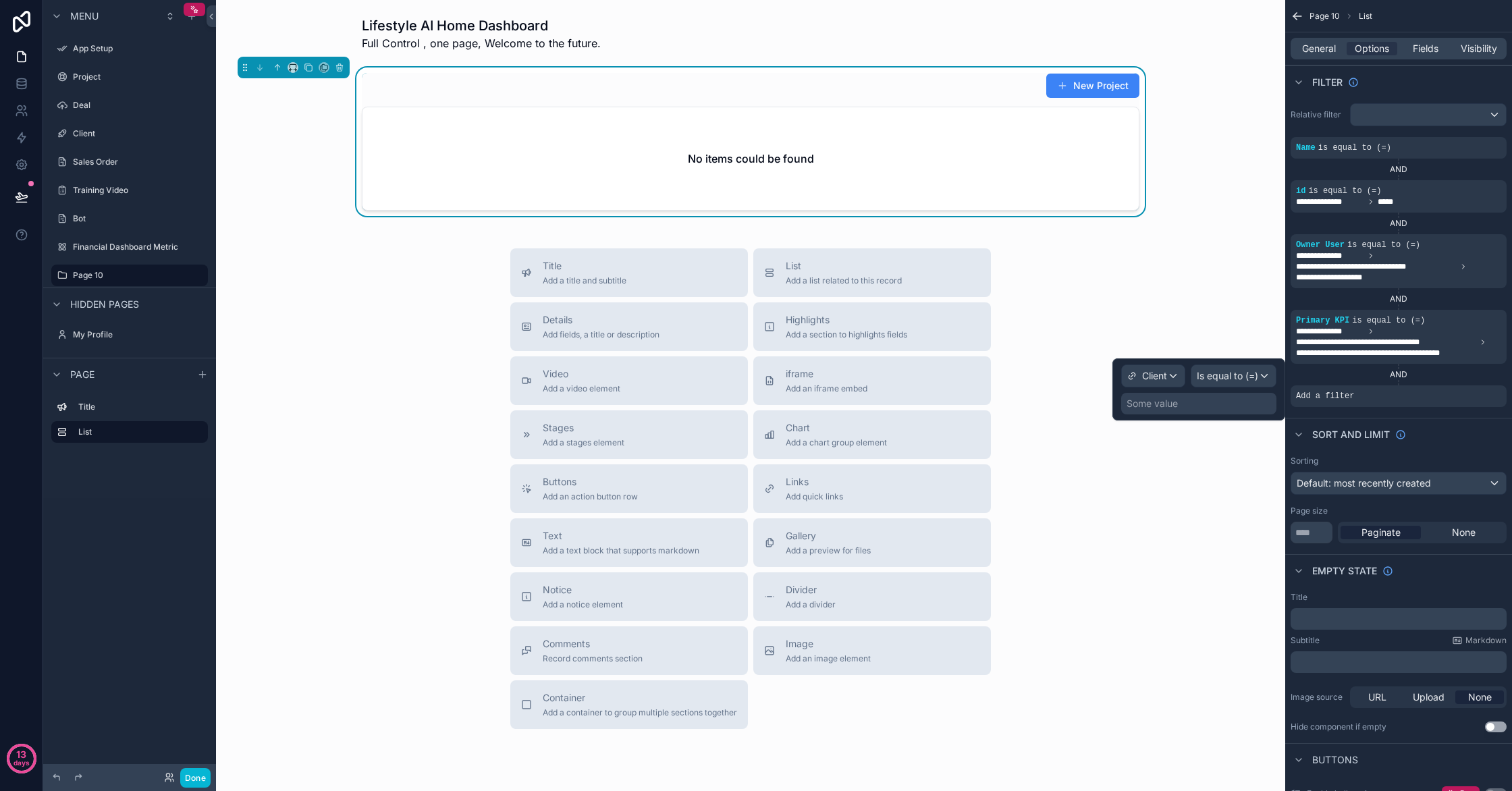
click at [1217, 410] on div "Some value" at bounding box center [1199, 403] width 155 height 22
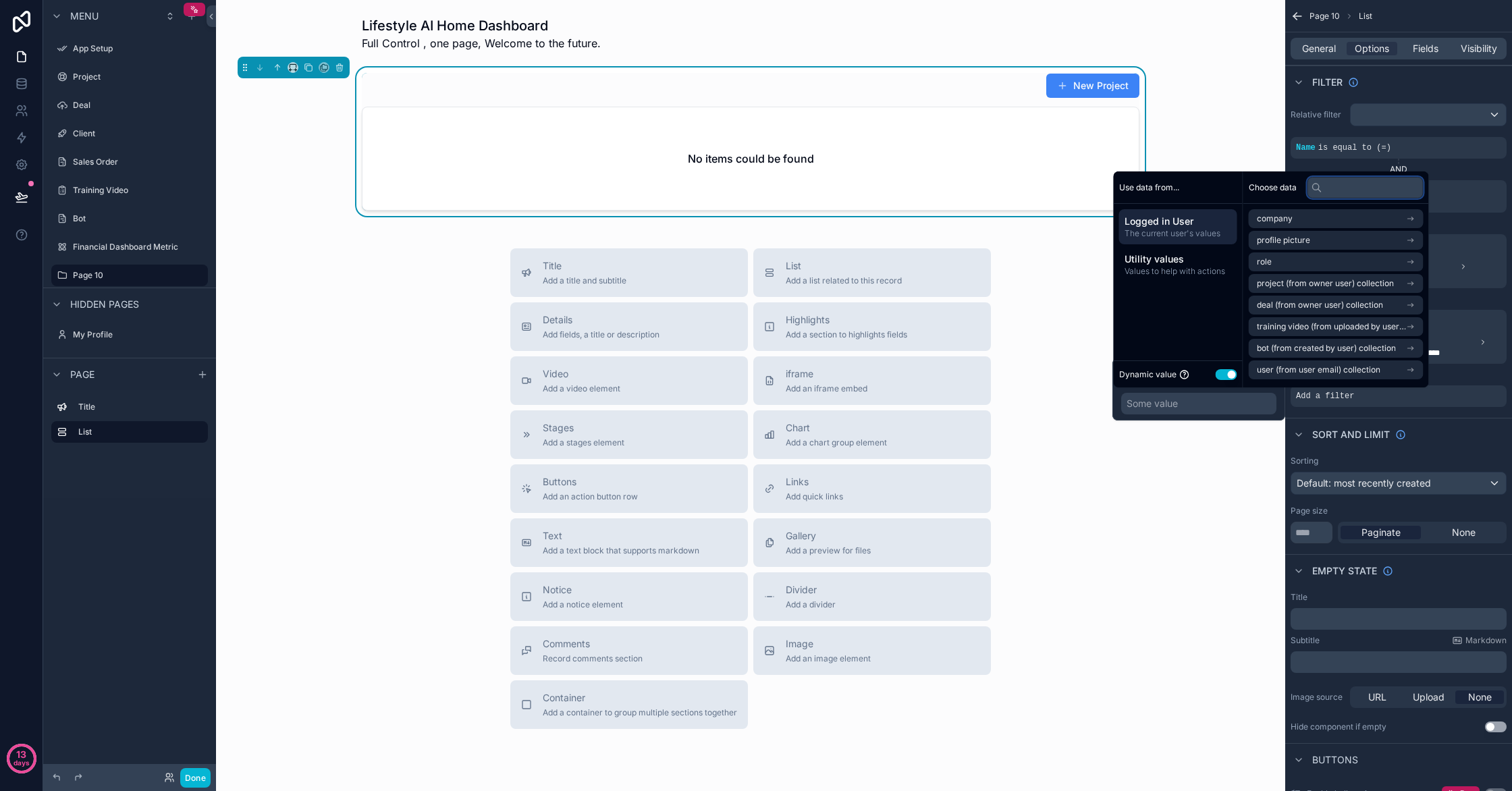
click at [1359, 190] on input "text" at bounding box center [1366, 188] width 116 height 22
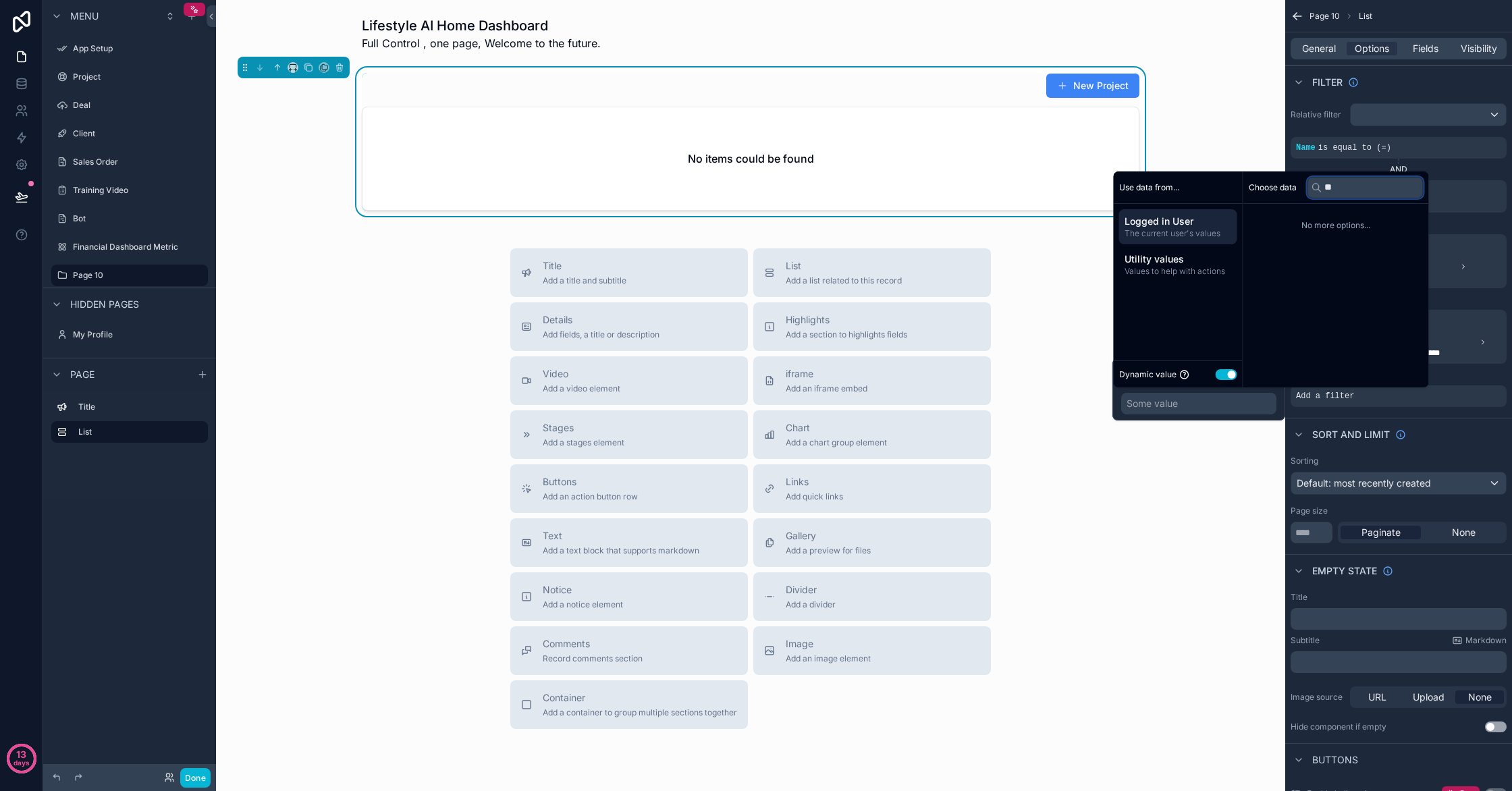
type input "*"
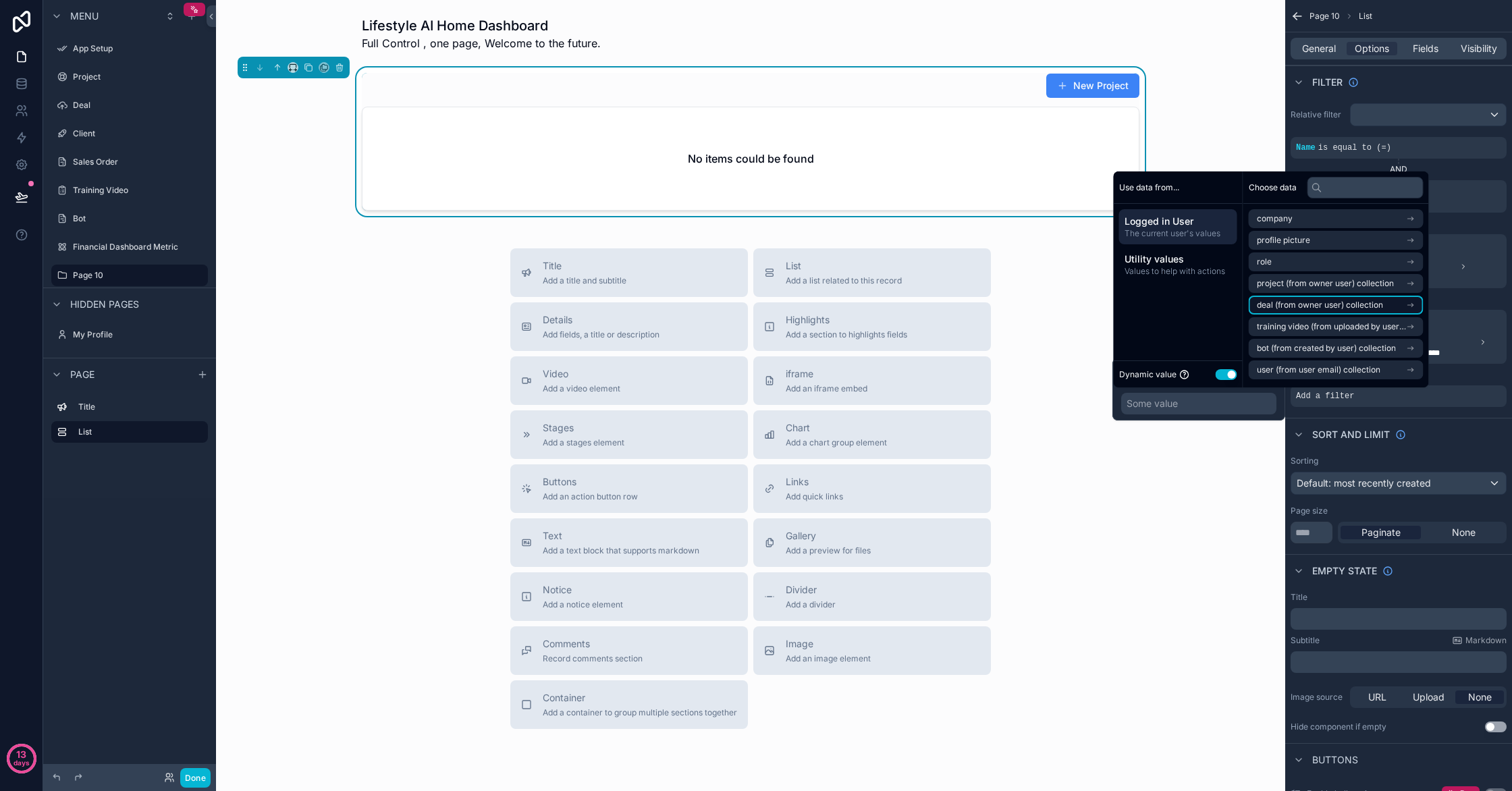
click at [1349, 306] on span "deal (from owner user) collection" at bounding box center [1320, 304] width 126 height 10
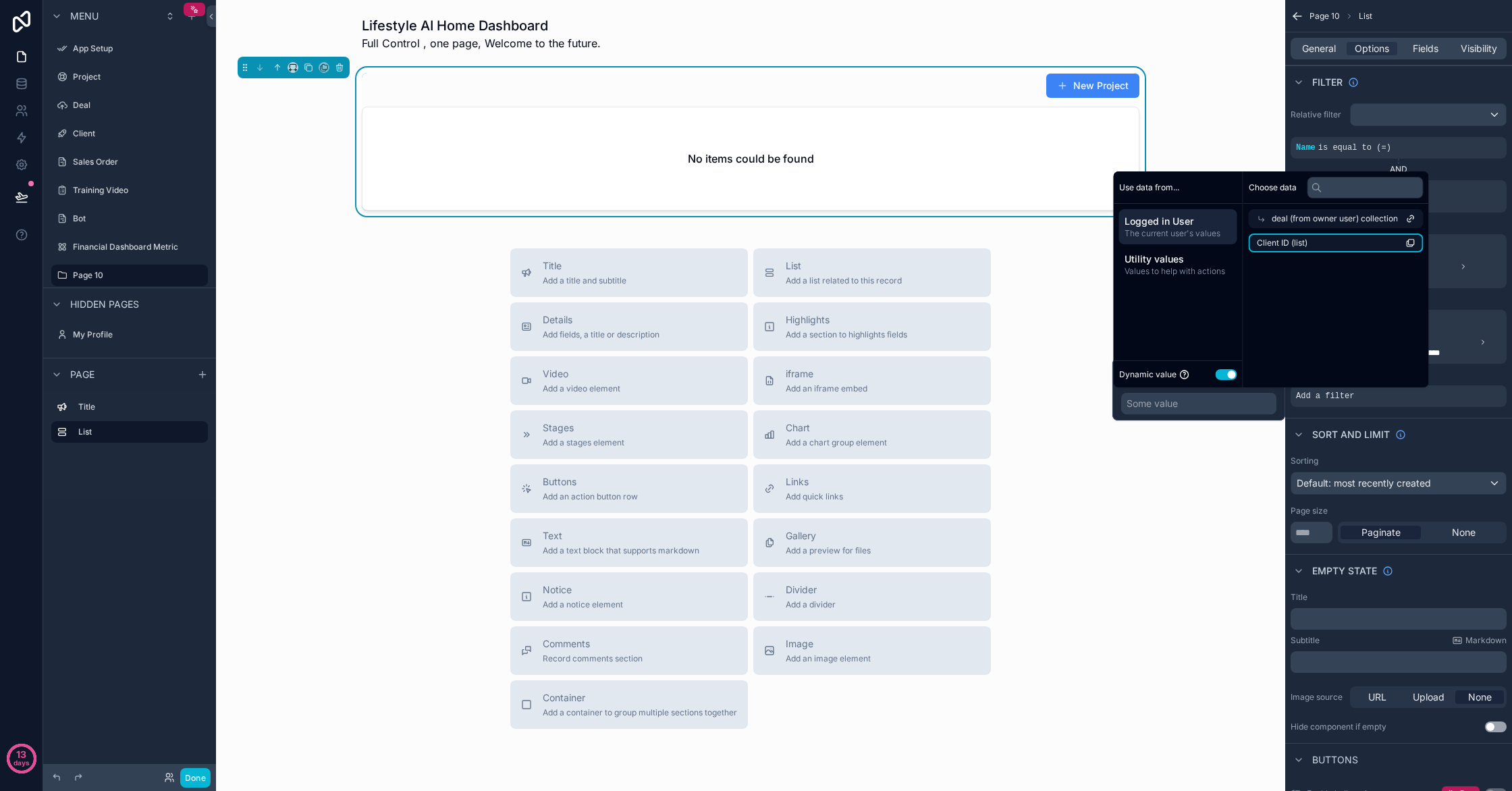
click at [1372, 243] on li "Client ID (list)" at bounding box center [1336, 243] width 175 height 19
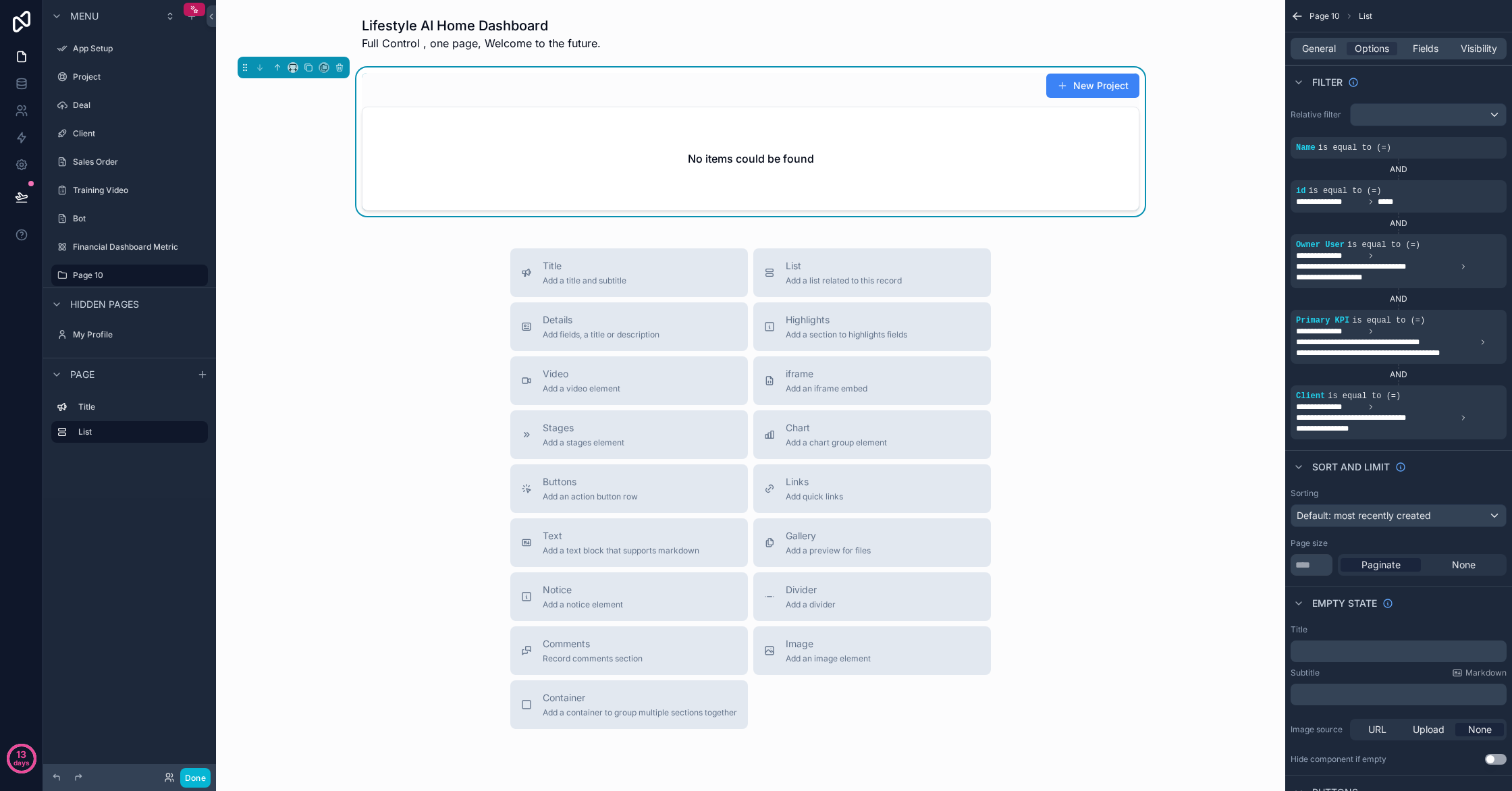
click at [1449, 477] on div "Sort And Limit" at bounding box center [1399, 466] width 227 height 32
click at [1438, 388] on icon "scrollable content" at bounding box center [1435, 387] width 8 height 8
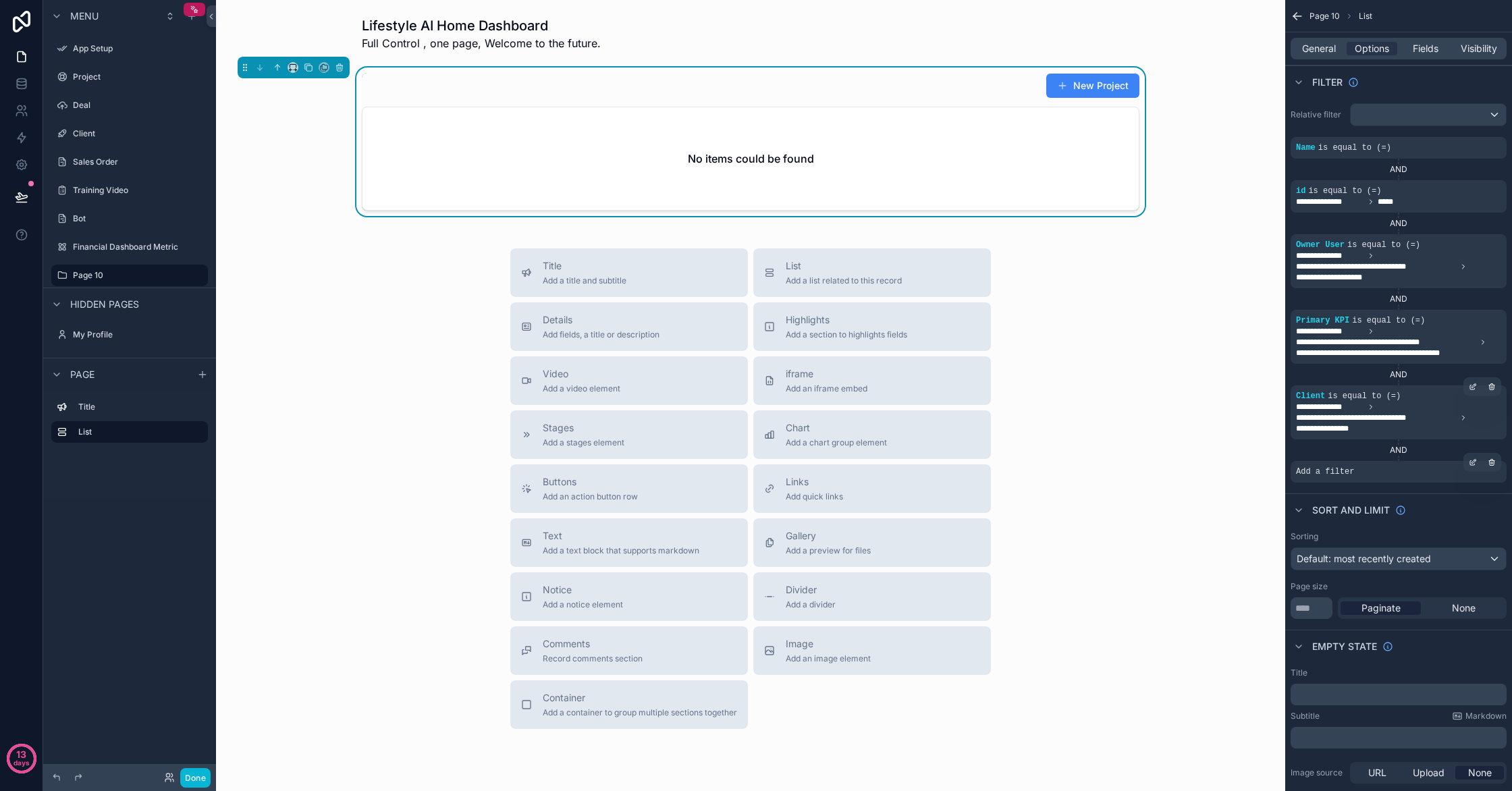
click at [1401, 469] on div "Add a filter" at bounding box center [1399, 472] width 216 height 22
click at [1468, 468] on div "scrollable content" at bounding box center [1473, 462] width 19 height 19
click at [1186, 454] on div "Select a field" at bounding box center [1160, 451] width 80 height 22
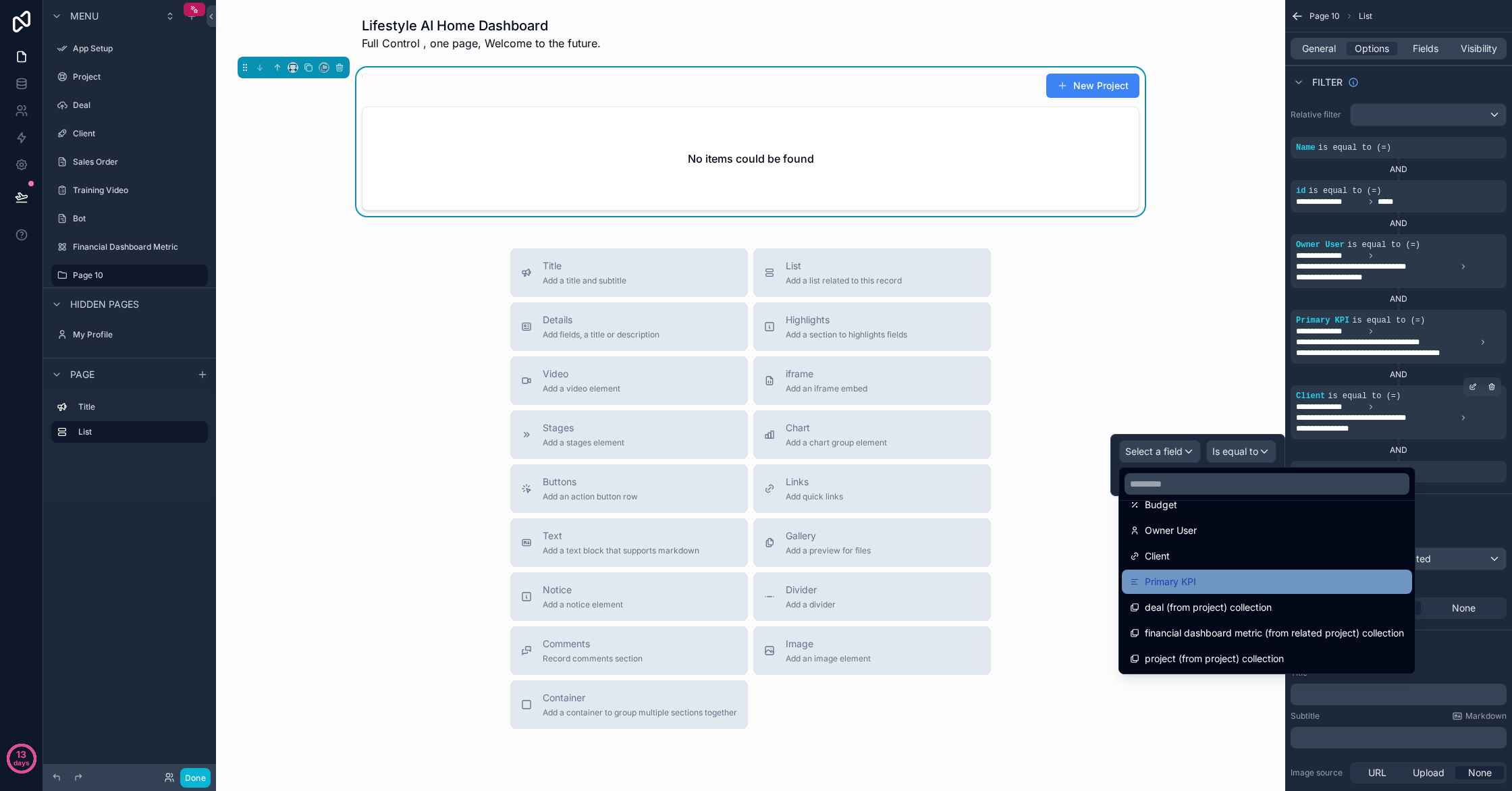
click at [1203, 582] on div "Primary KPI" at bounding box center [1267, 582] width 274 height 16
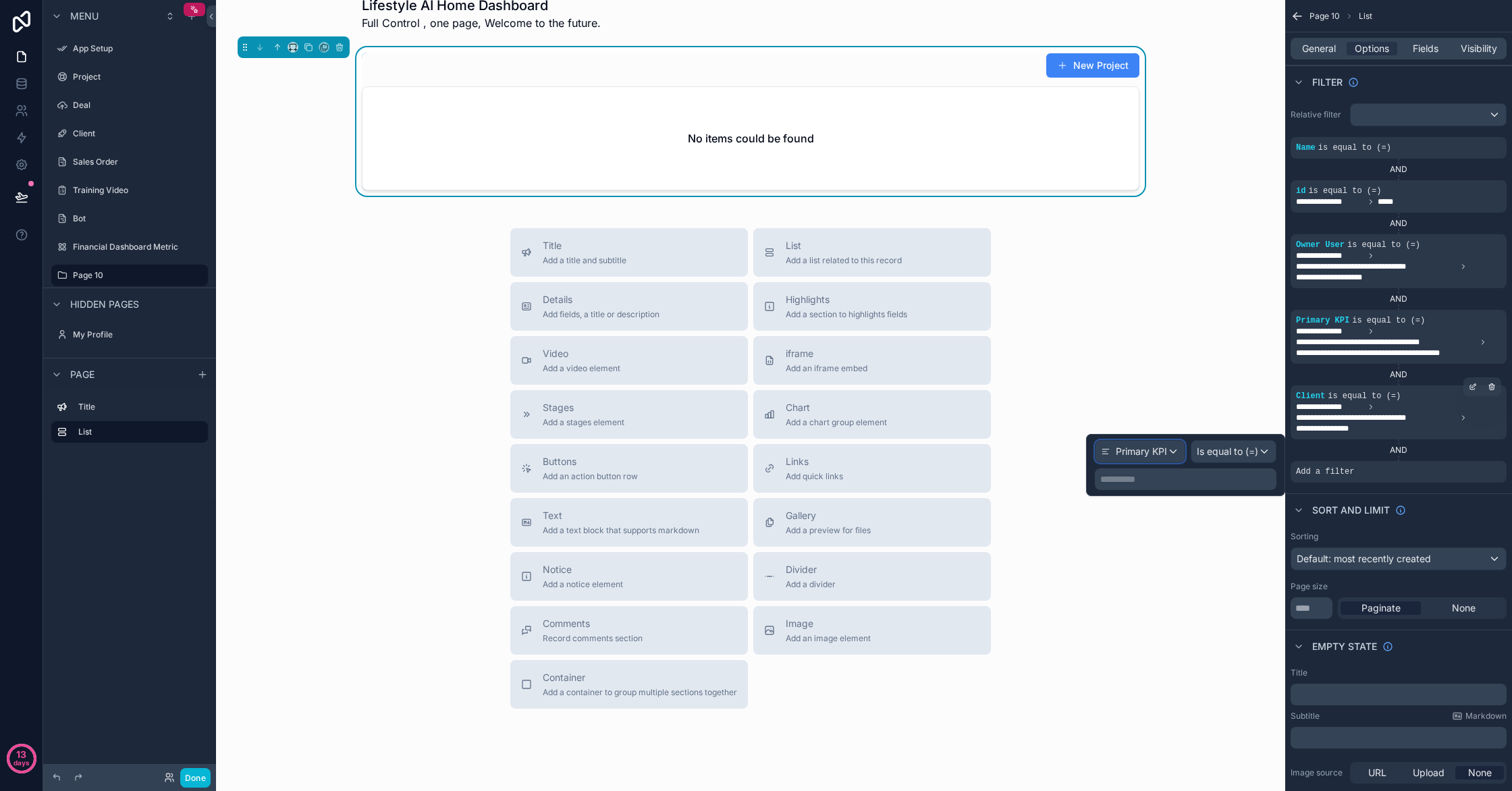
click at [1177, 451] on div "Primary KPI" at bounding box center [1140, 451] width 89 height 22
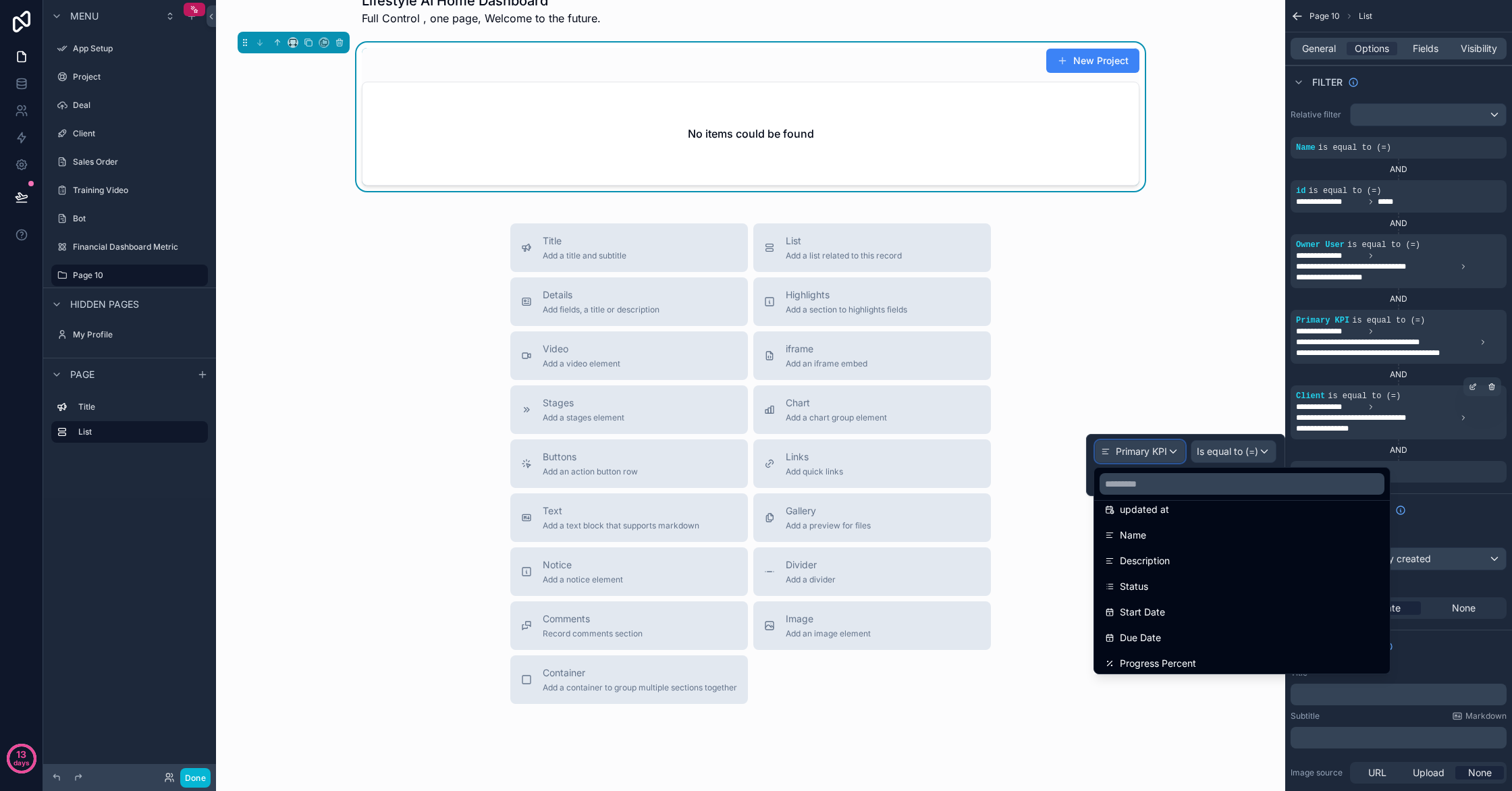
scroll to position [112, 0]
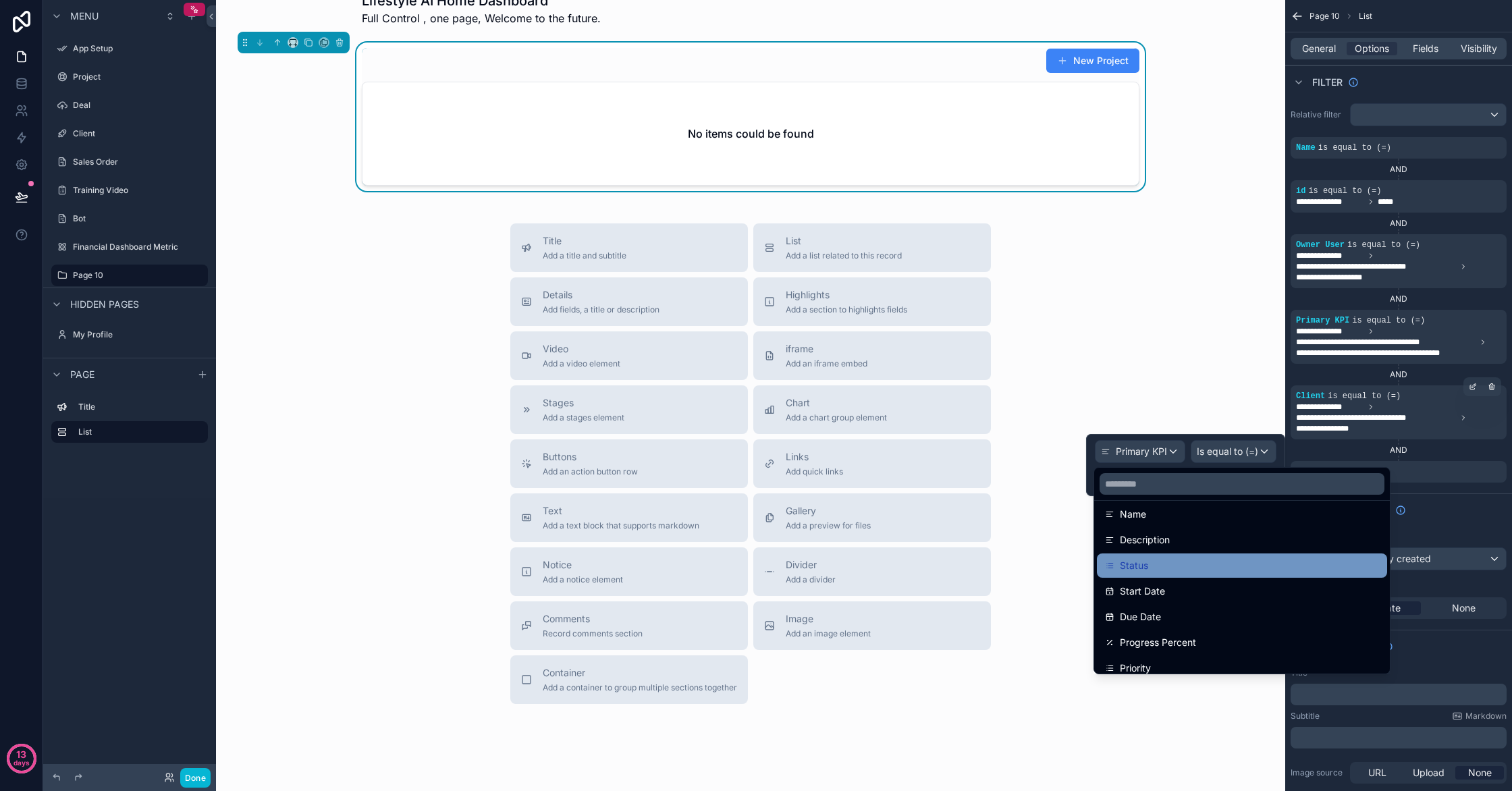
click at [1203, 564] on div "Status" at bounding box center [1242, 566] width 274 height 16
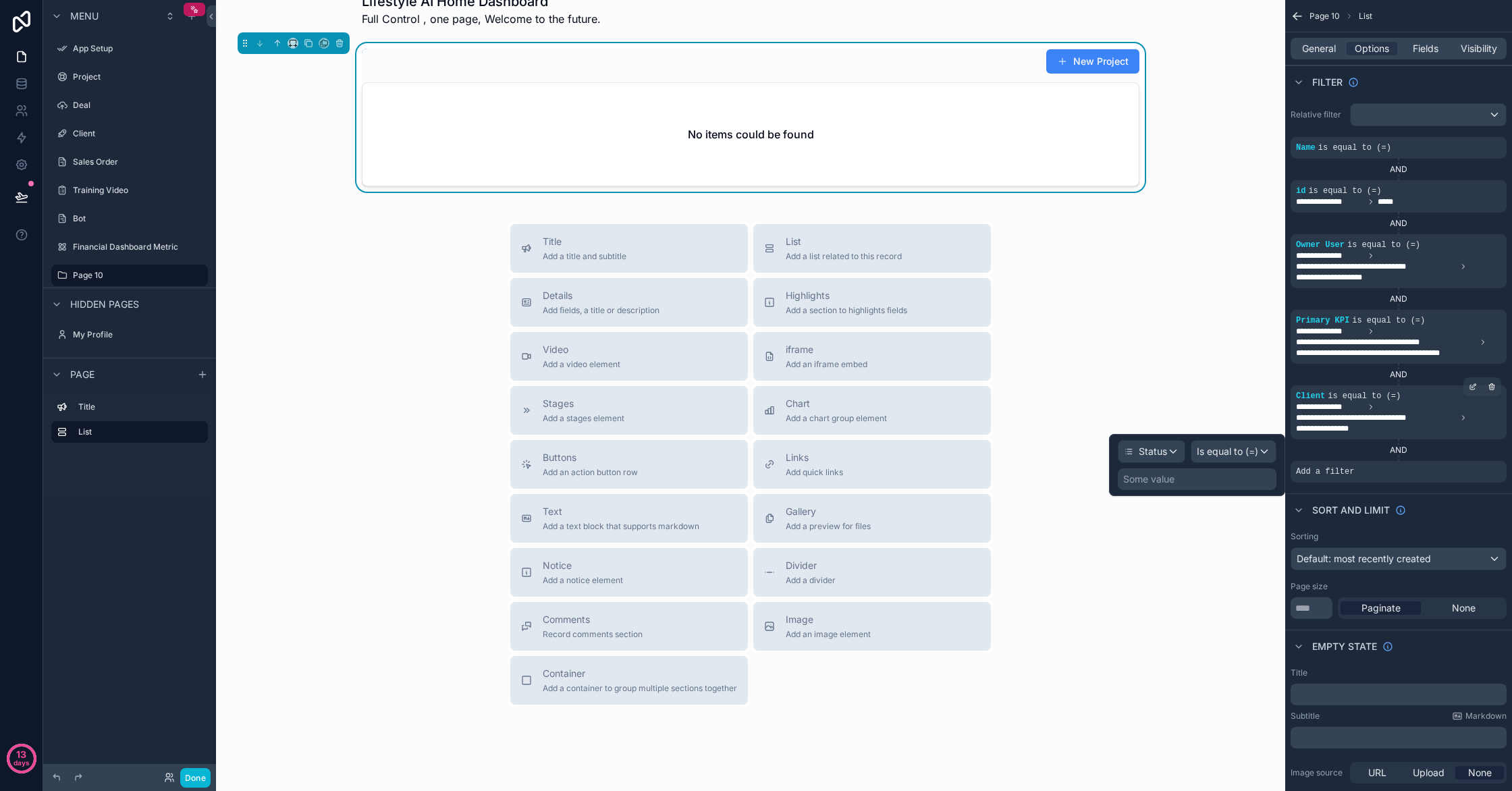
scroll to position [25, 0]
click at [1213, 453] on span "Is equal to (=)" at bounding box center [1228, 451] width 62 height 13
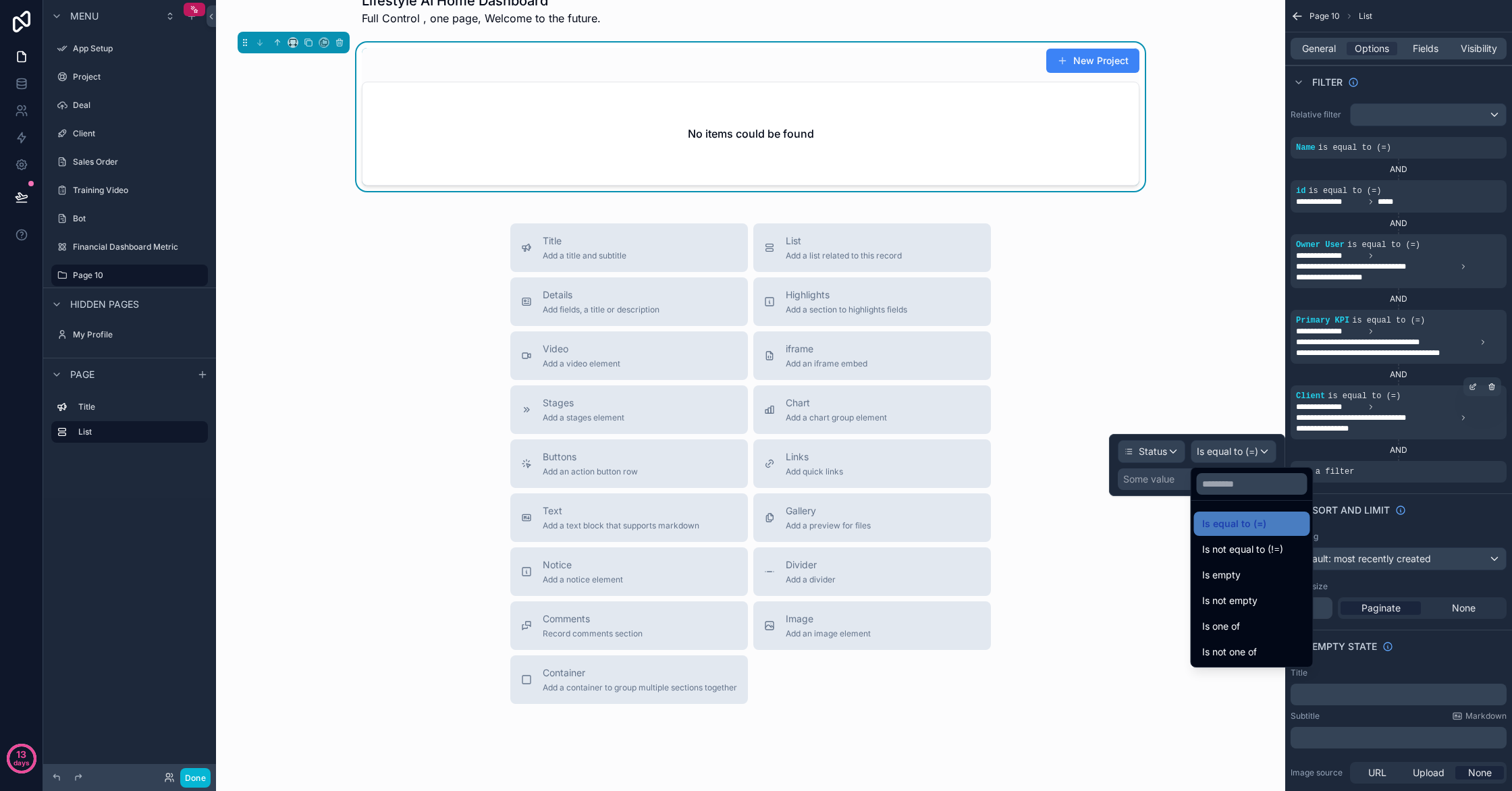
click at [1175, 470] on div at bounding box center [1197, 465] width 176 height 62
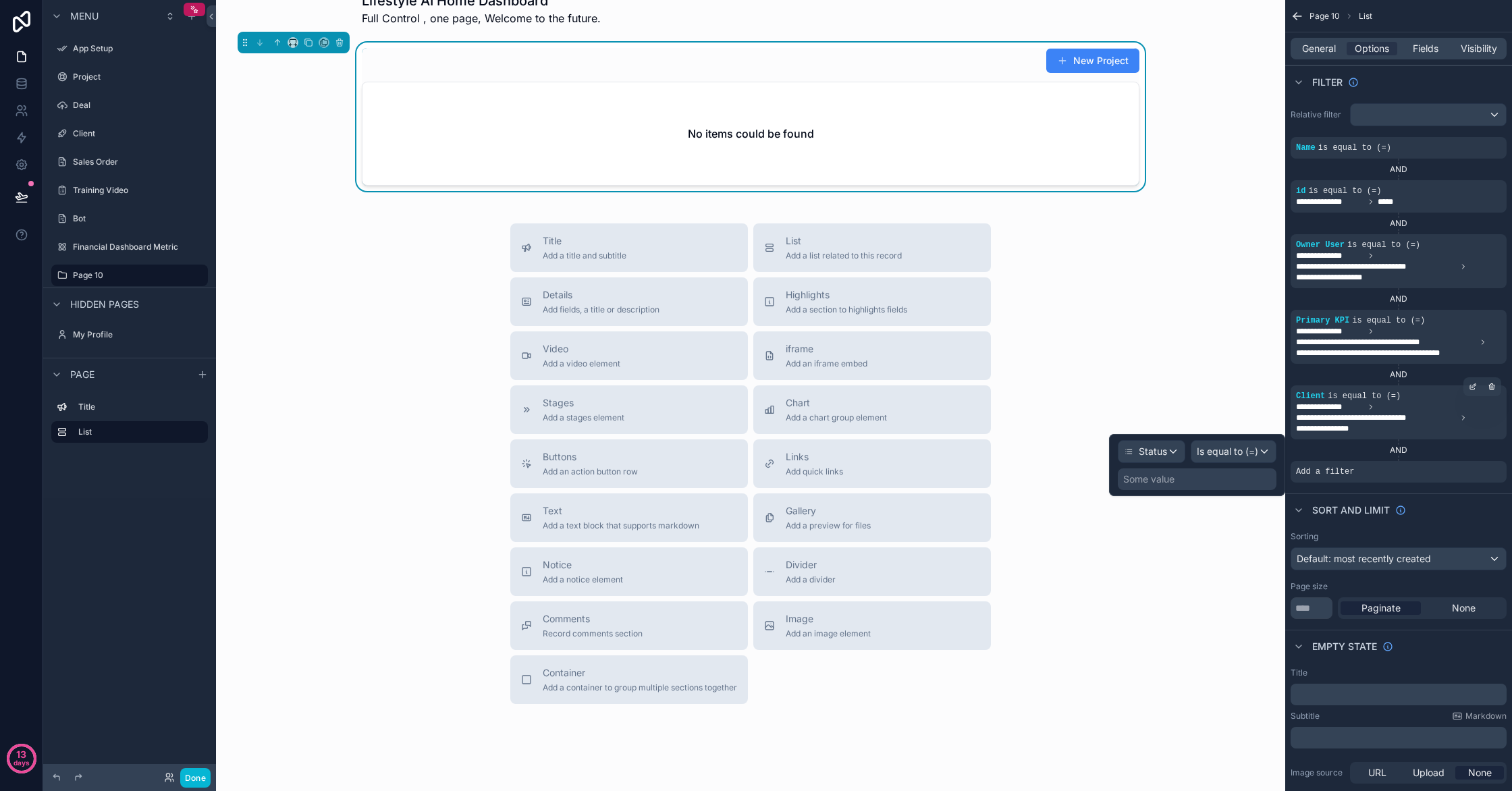
click at [1169, 478] on div "Some value" at bounding box center [1149, 479] width 51 height 13
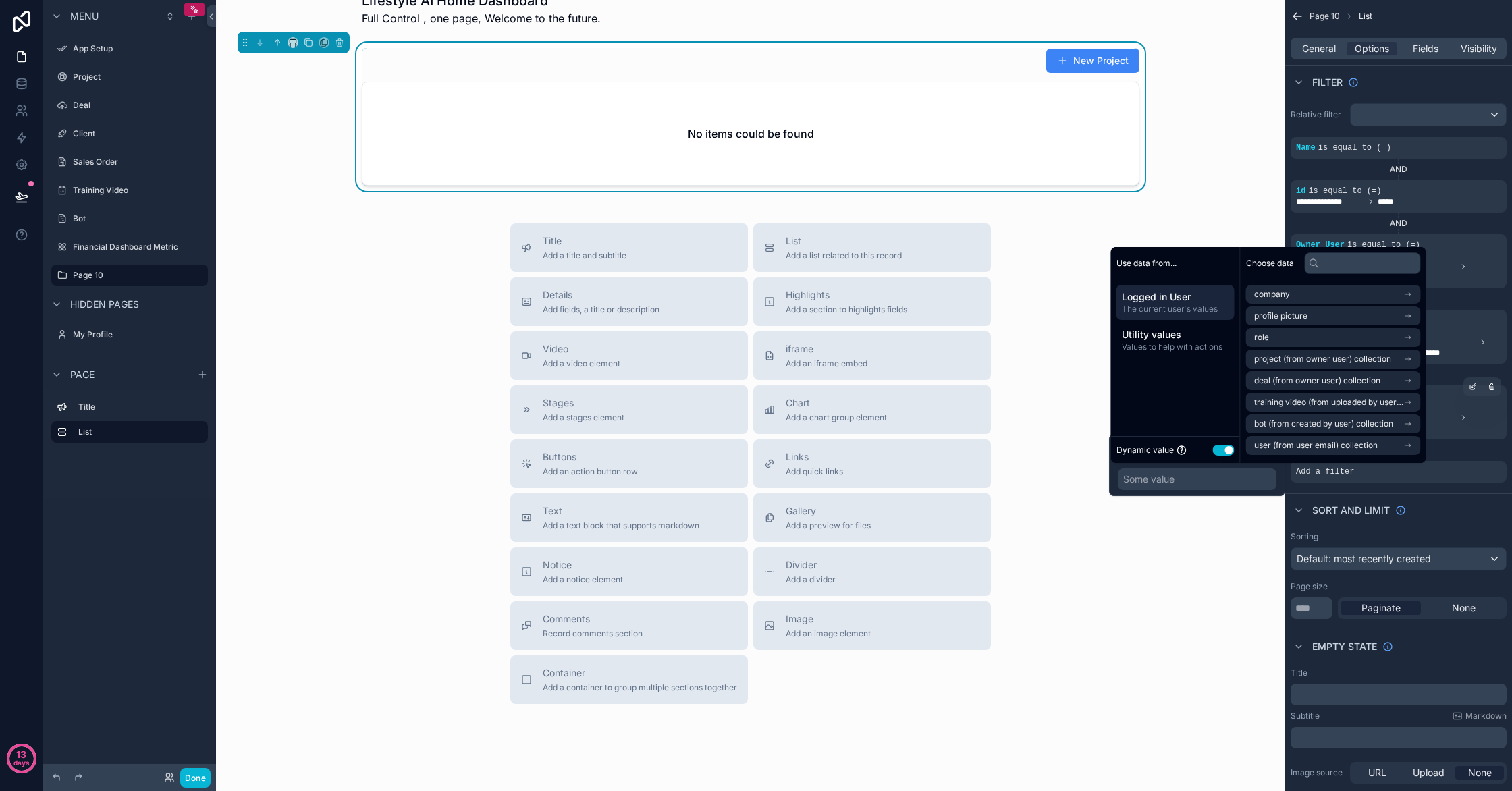
click at [1222, 478] on div "Some value" at bounding box center [1197, 479] width 159 height 22
click at [1386, 244] on span "is equal to (=)" at bounding box center [1384, 245] width 73 height 10
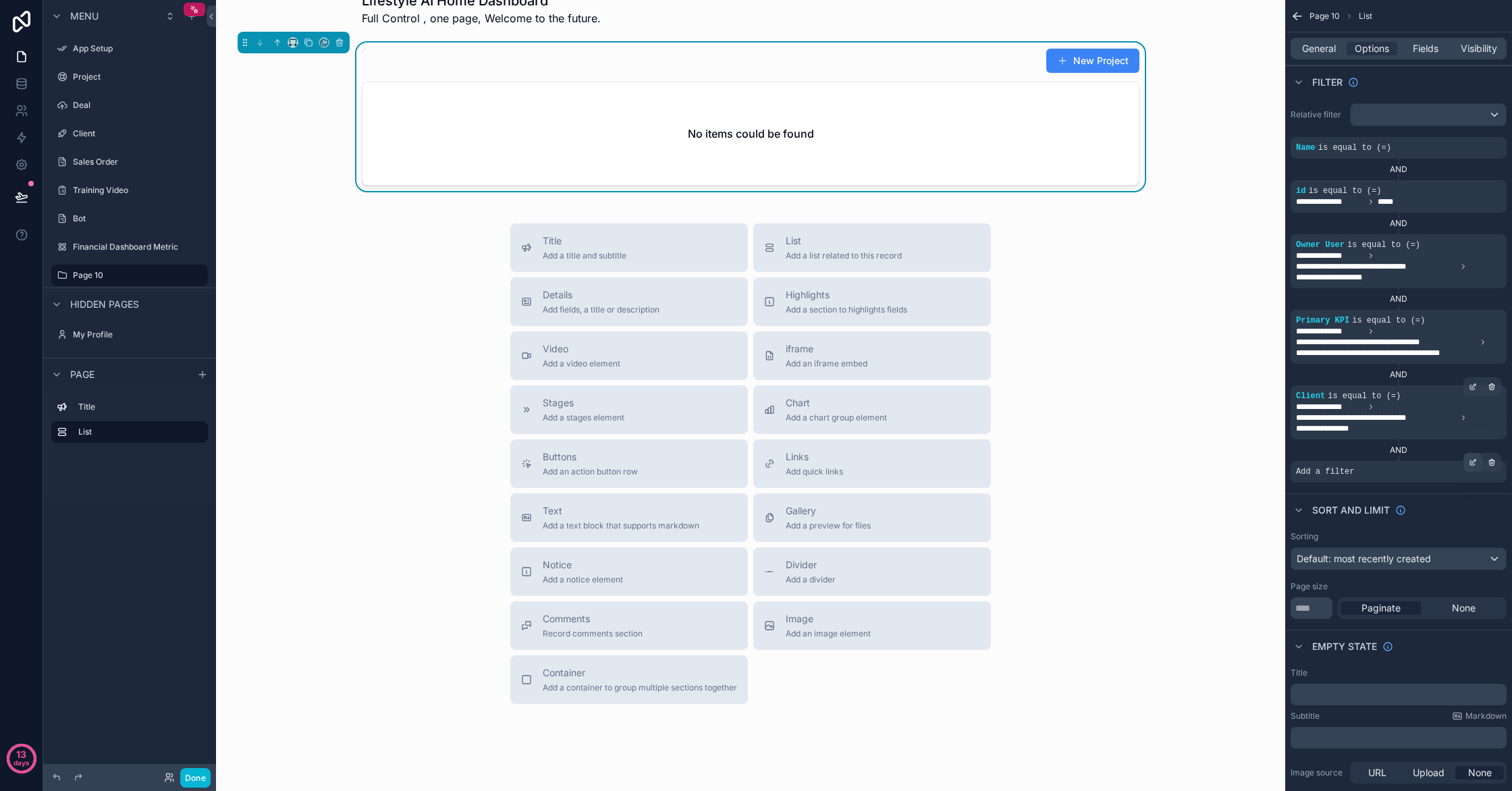
click at [1470, 463] on icon "scrollable content" at bounding box center [1472, 463] width 5 height 5
click at [1165, 455] on span "Status" at bounding box center [1153, 451] width 29 height 13
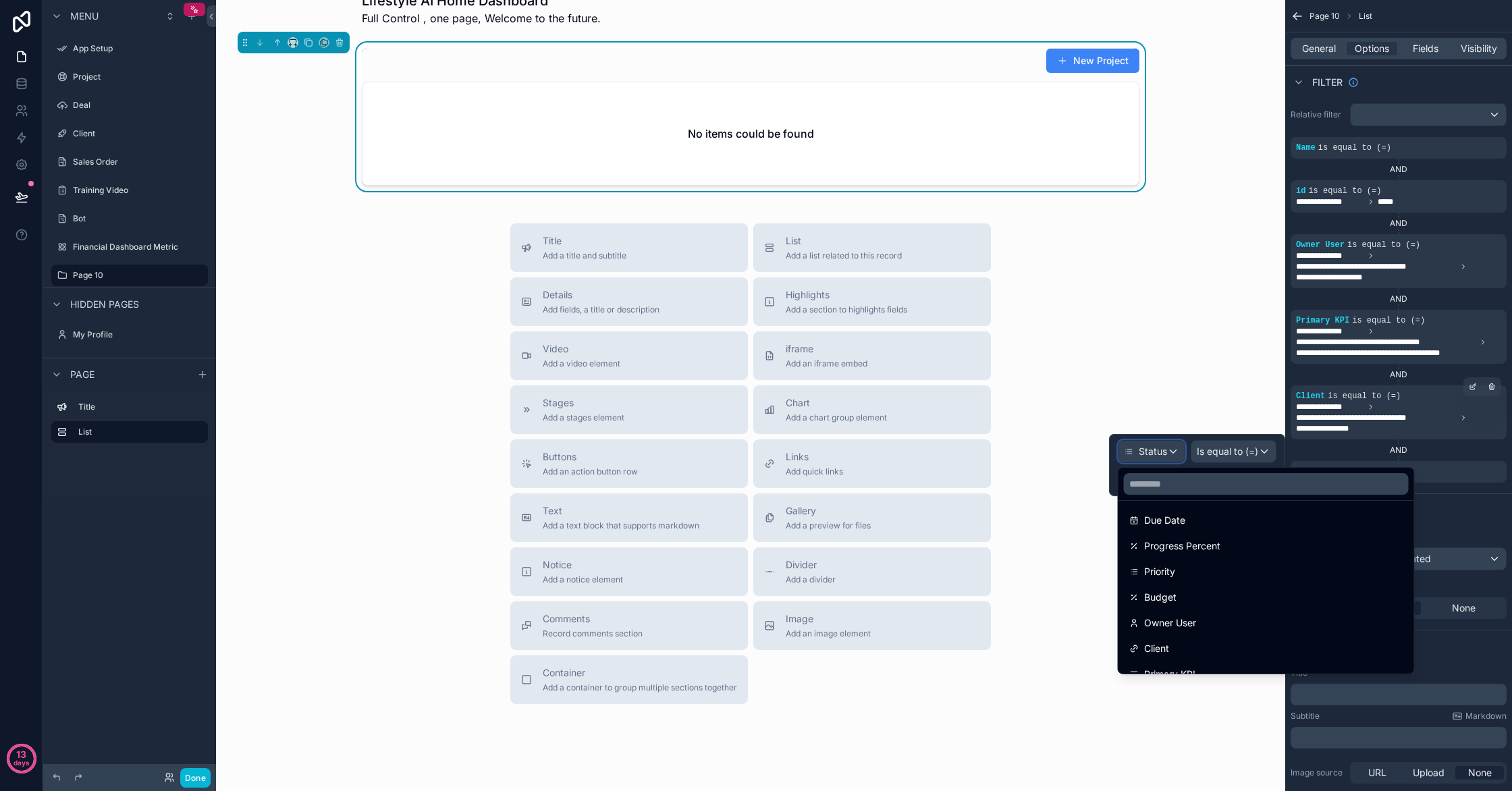
scroll to position [301, 0]
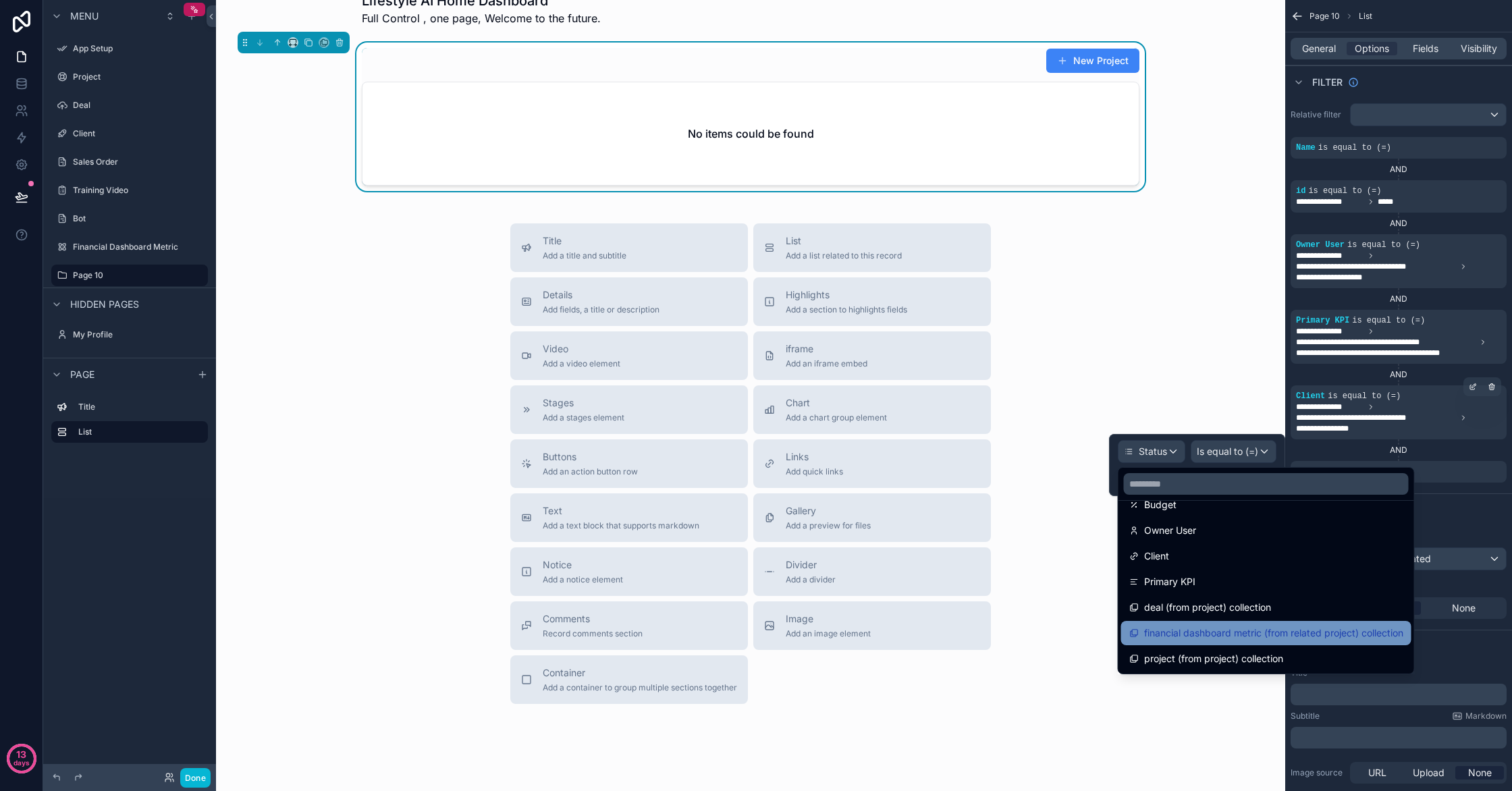
click at [1224, 630] on span "financial dashboard metric (from related project) collection" at bounding box center [1274, 633] width 259 height 16
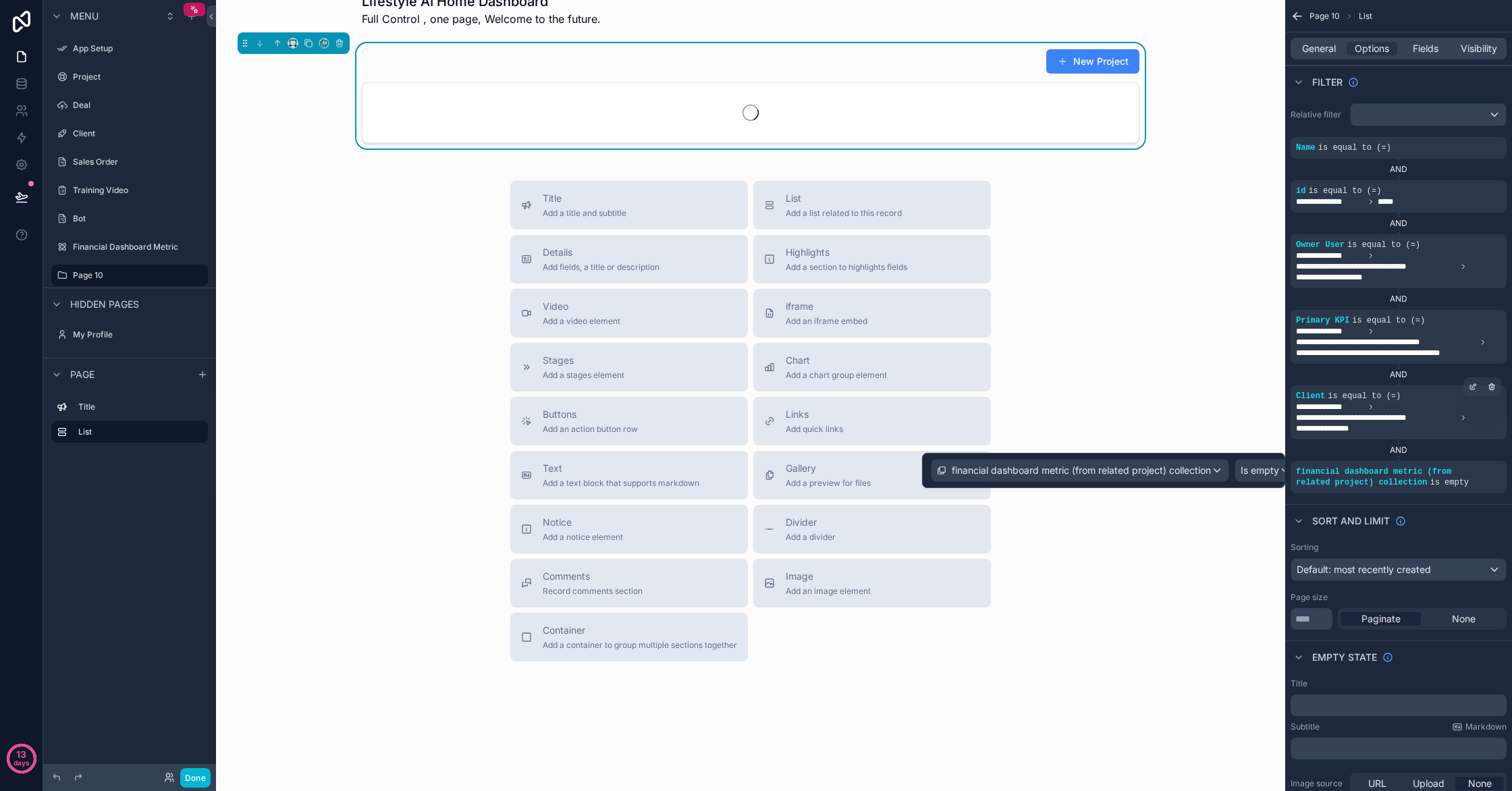
scroll to position [25, 0]
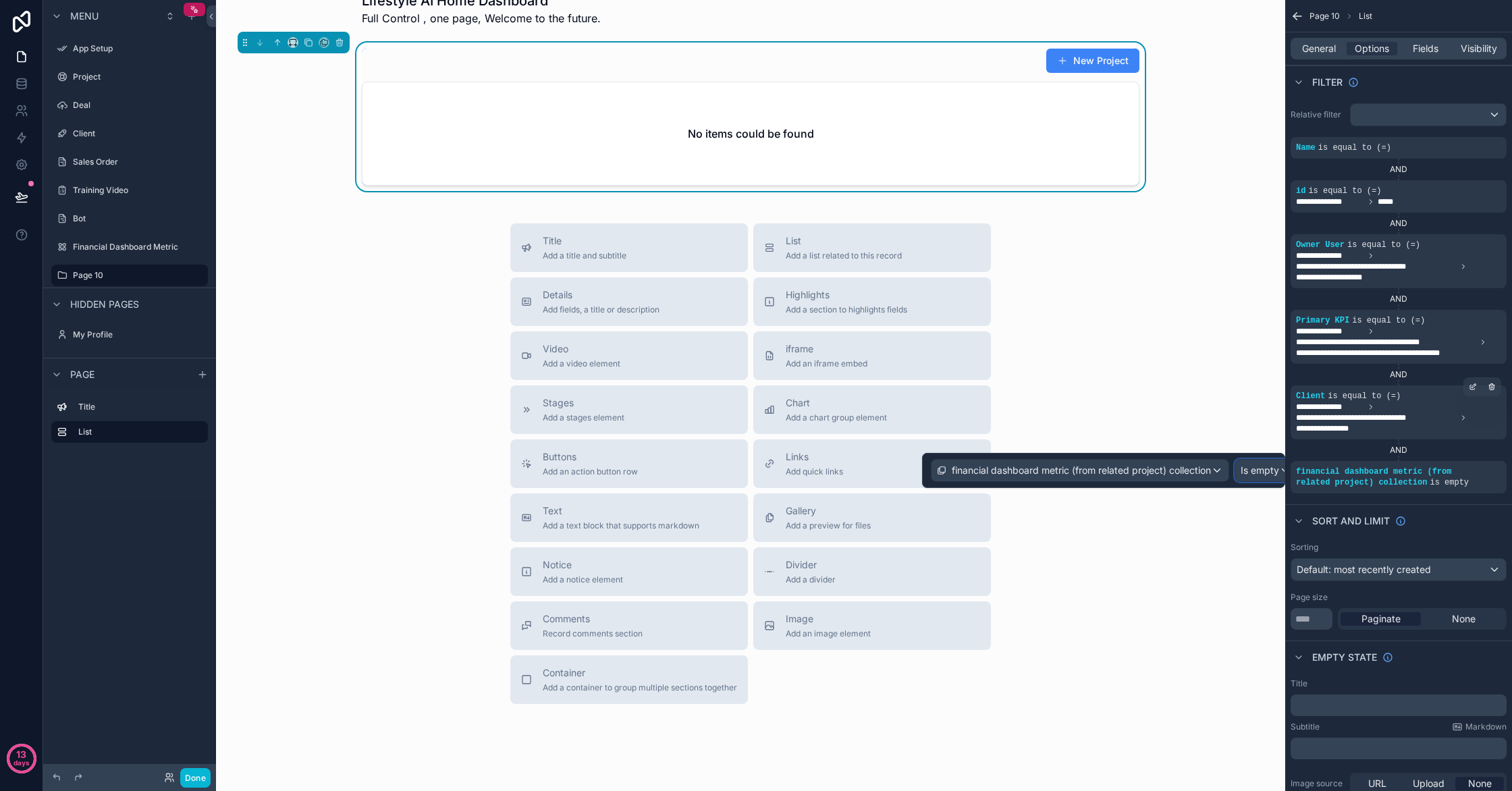
click at [1258, 475] on span "Is empty" at bounding box center [1259, 470] width 38 height 13
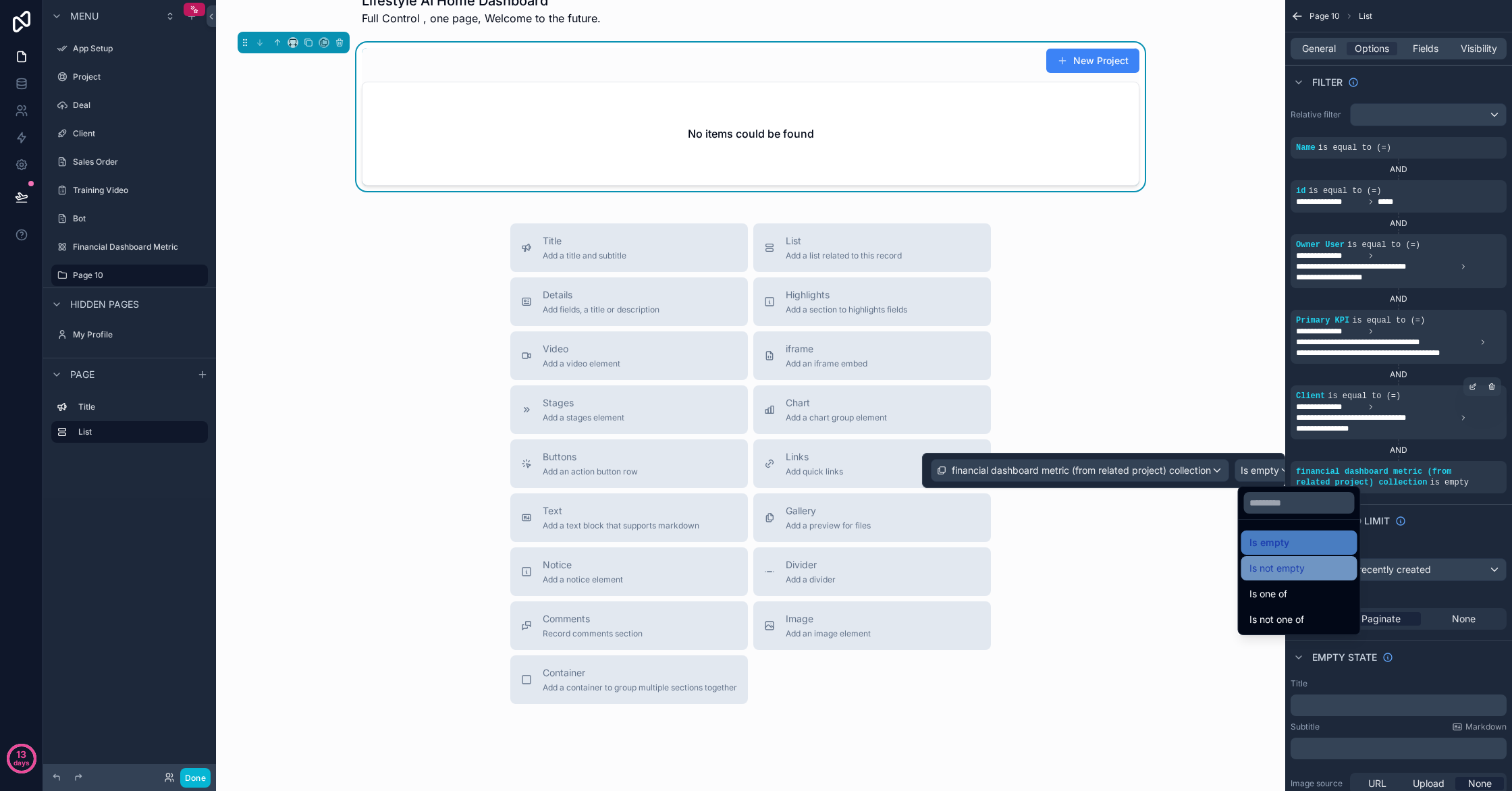
click at [1289, 576] on span "Is not empty" at bounding box center [1277, 568] width 55 height 16
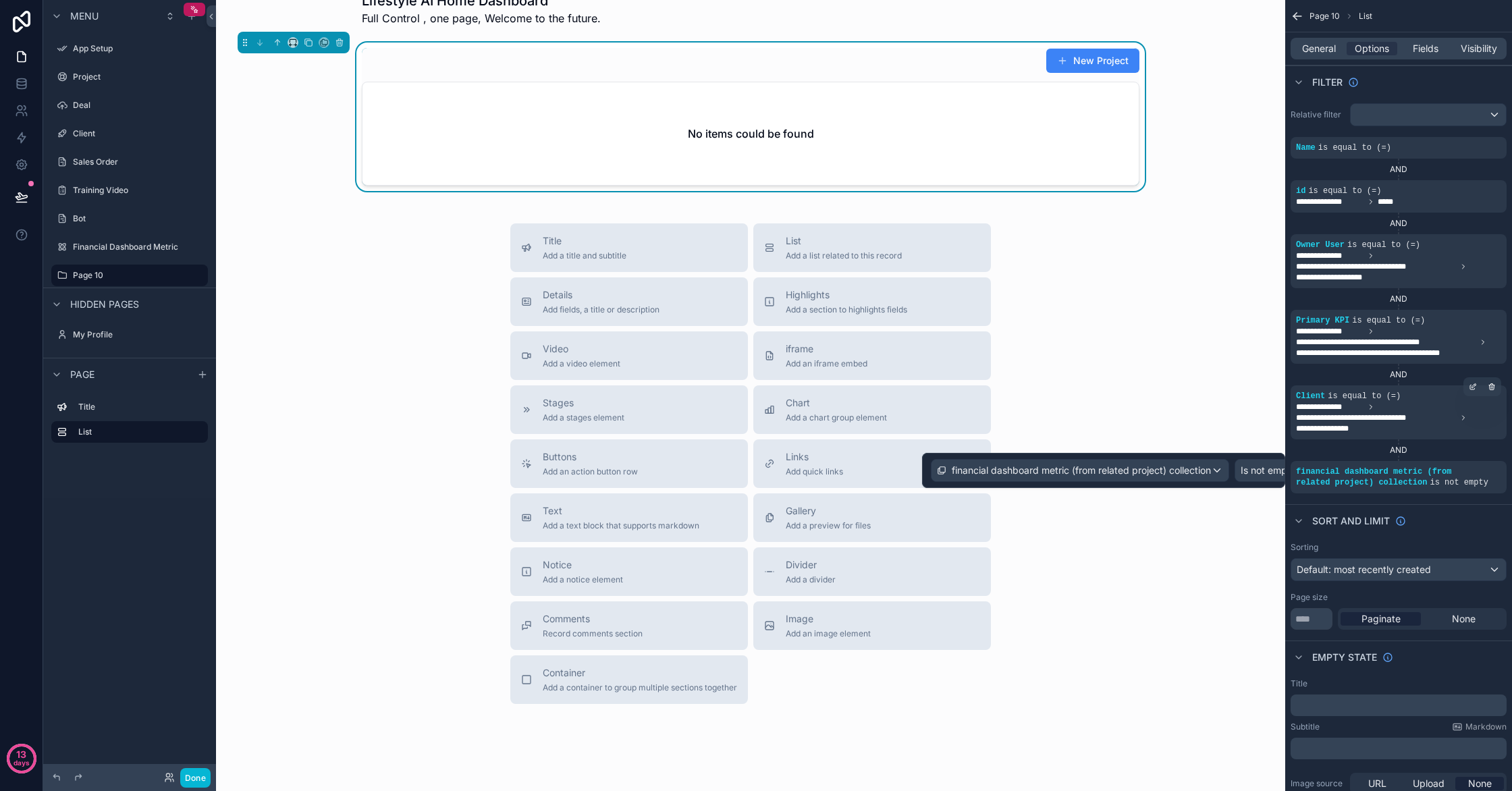
click at [1457, 518] on div "Sort And Limit" at bounding box center [1399, 520] width 227 height 32
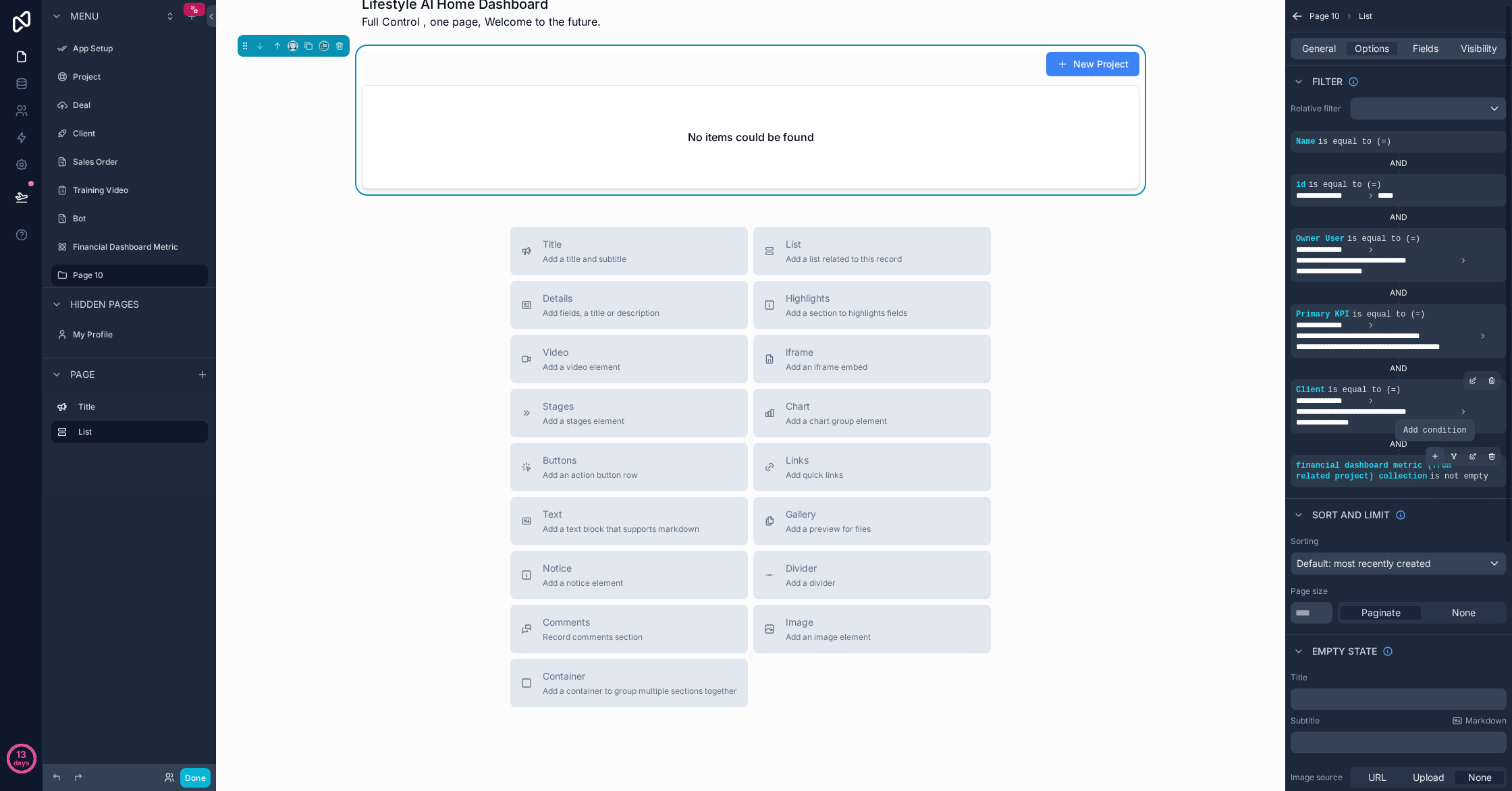
scroll to position [9, 0]
click at [1434, 457] on icon "scrollable content" at bounding box center [1435, 454] width 8 height 8
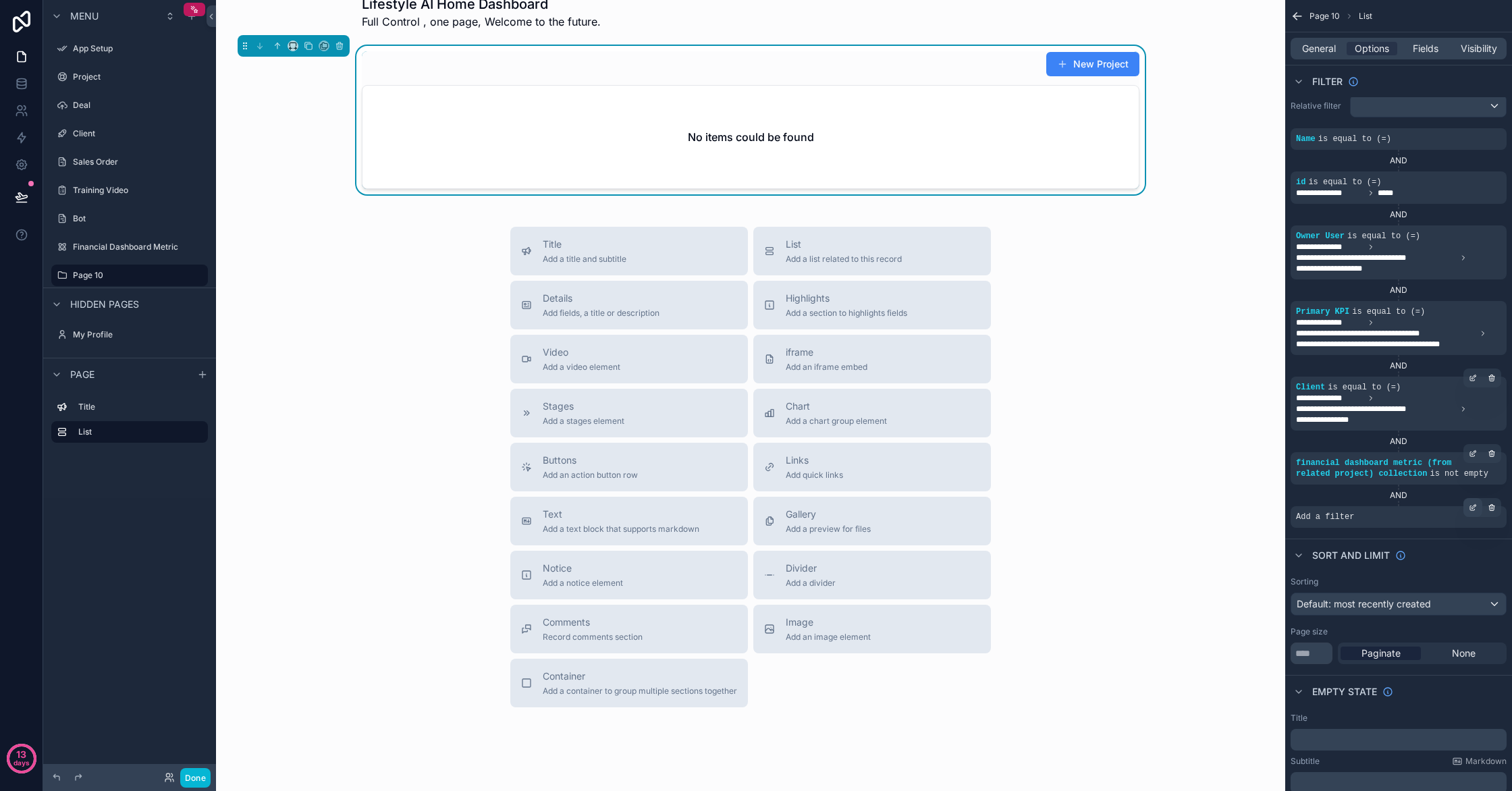
click at [1474, 504] on icon "scrollable content" at bounding box center [1473, 507] width 8 height 8
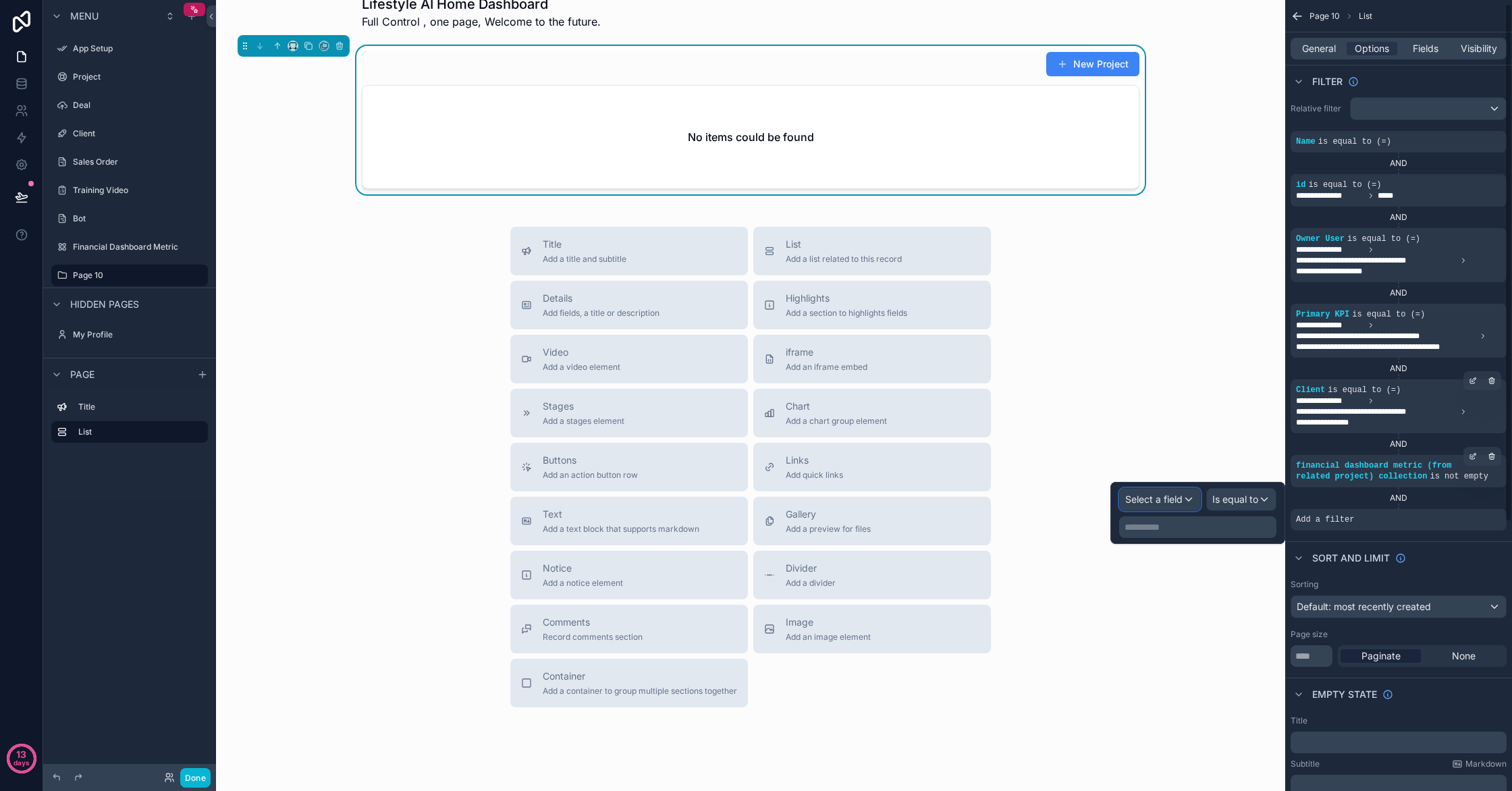
click at [1156, 503] on span "Select a field" at bounding box center [1154, 499] width 57 height 11
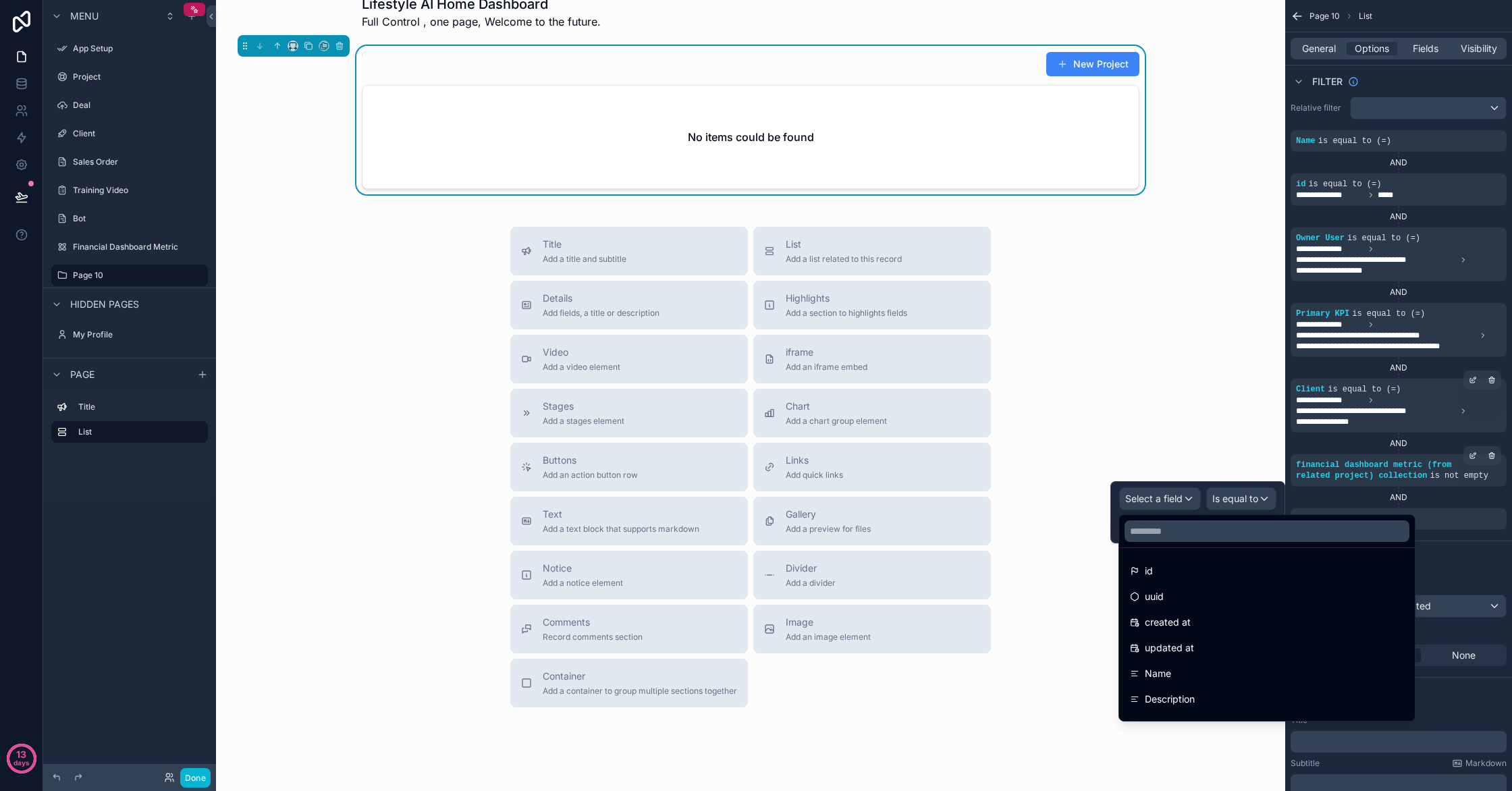
click at [1168, 510] on div at bounding box center [1198, 512] width 175 height 62
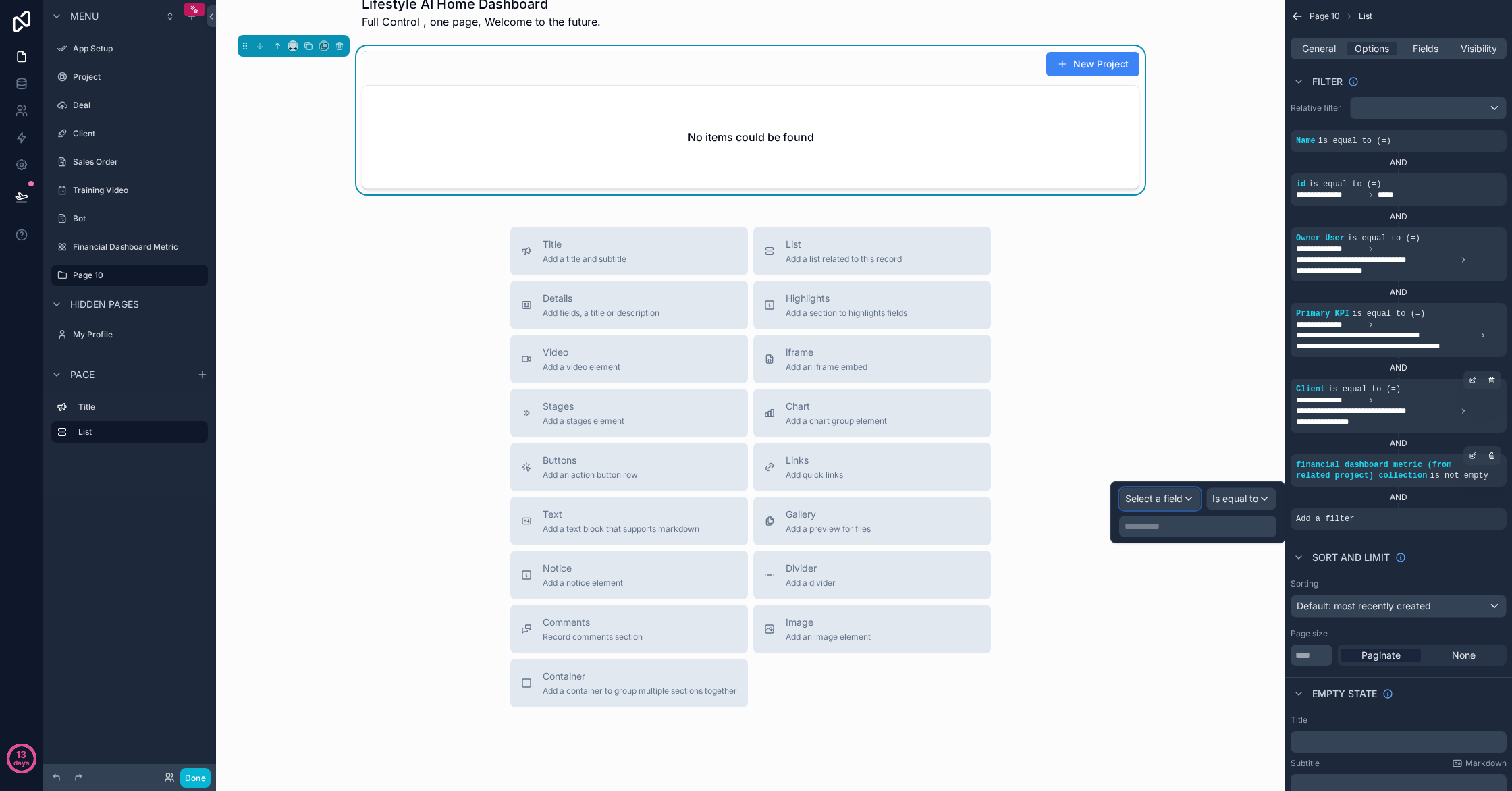
click at [1166, 507] on div "Select a field" at bounding box center [1160, 498] width 80 height 22
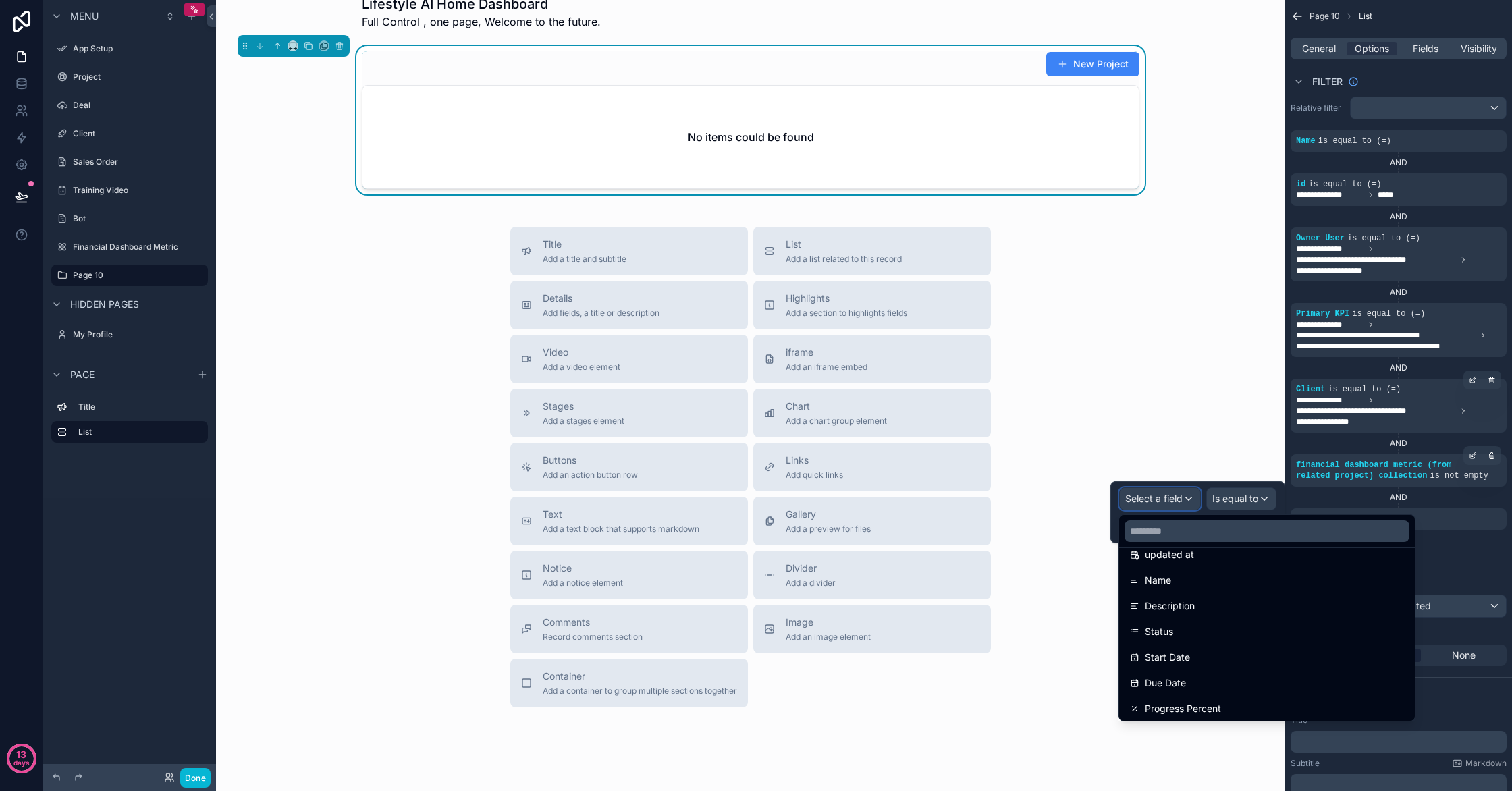
scroll to position [111, 0]
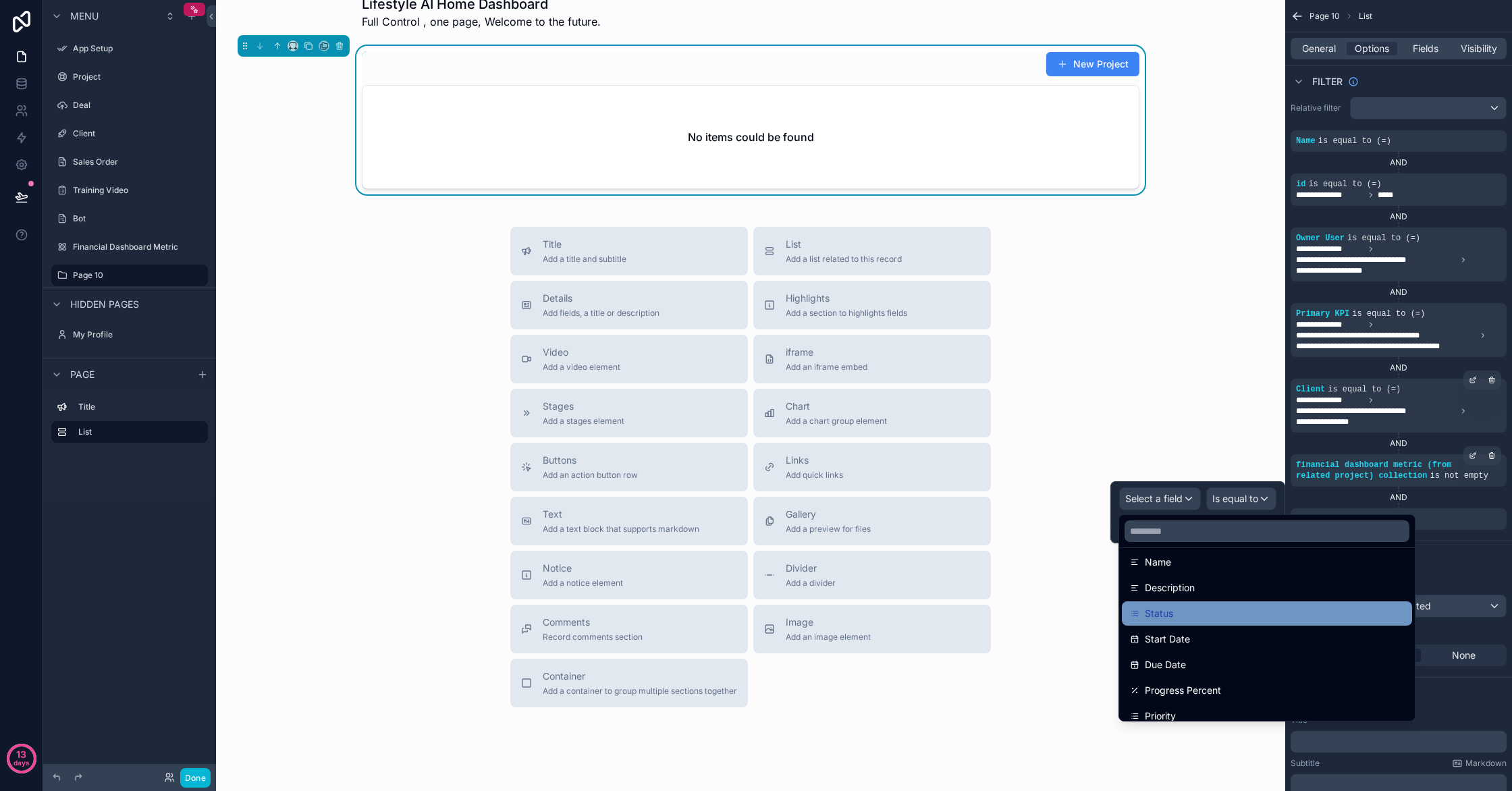
click at [1201, 615] on div "Status" at bounding box center [1267, 613] width 274 height 16
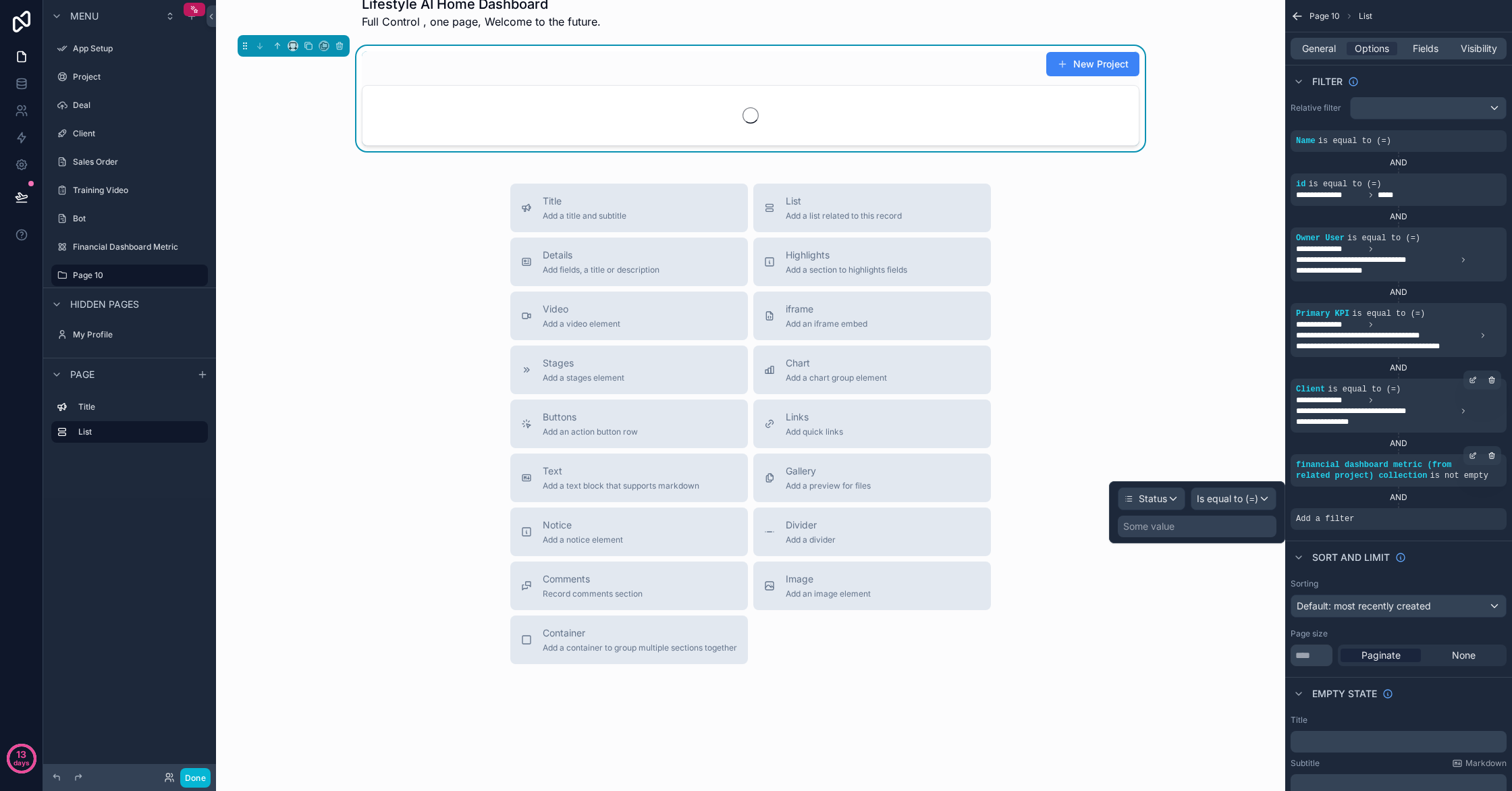
click at [1219, 528] on div "Some value" at bounding box center [1197, 526] width 159 height 22
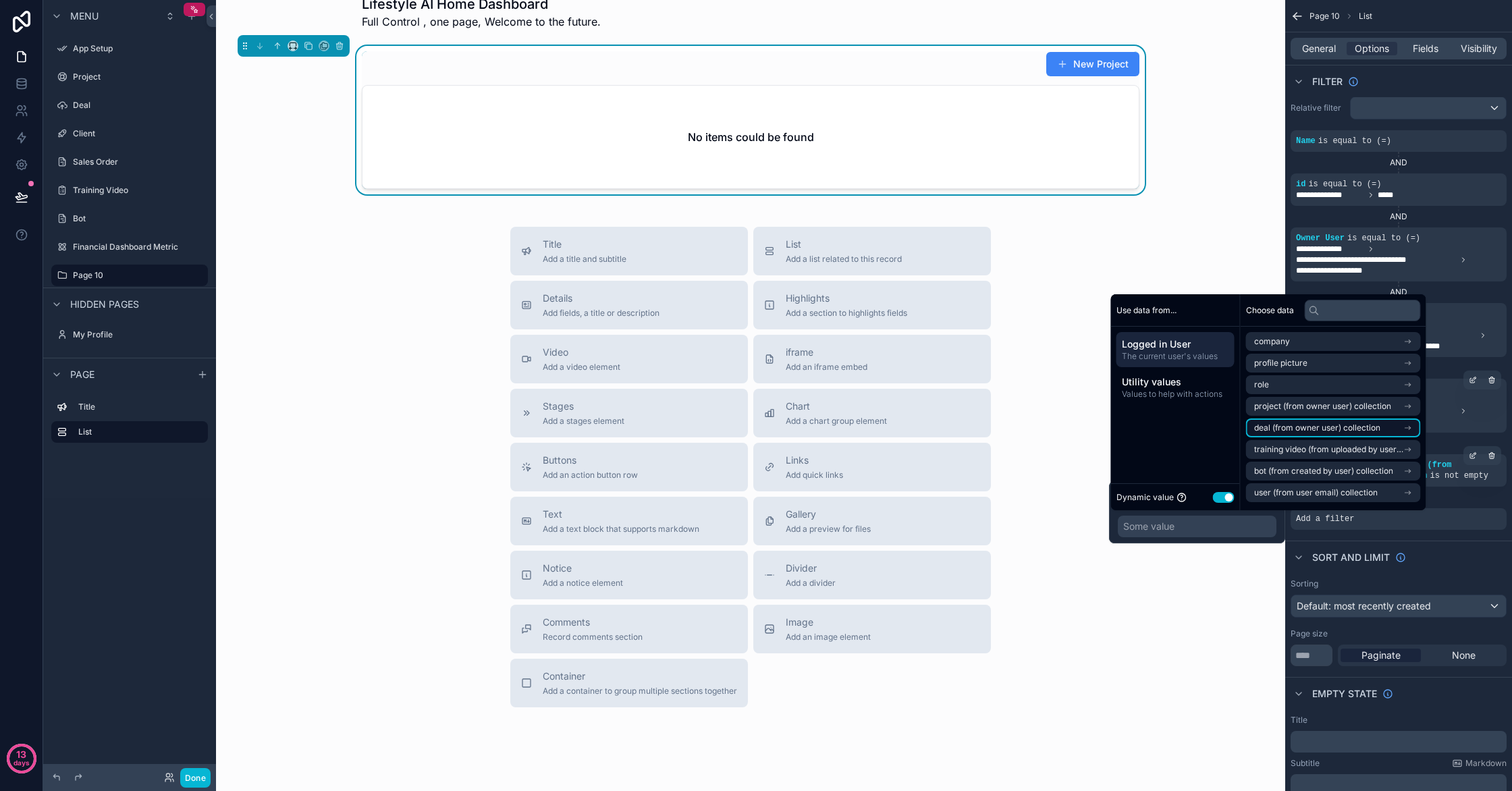
click at [1331, 425] on span "deal (from owner user) collection" at bounding box center [1317, 428] width 126 height 10
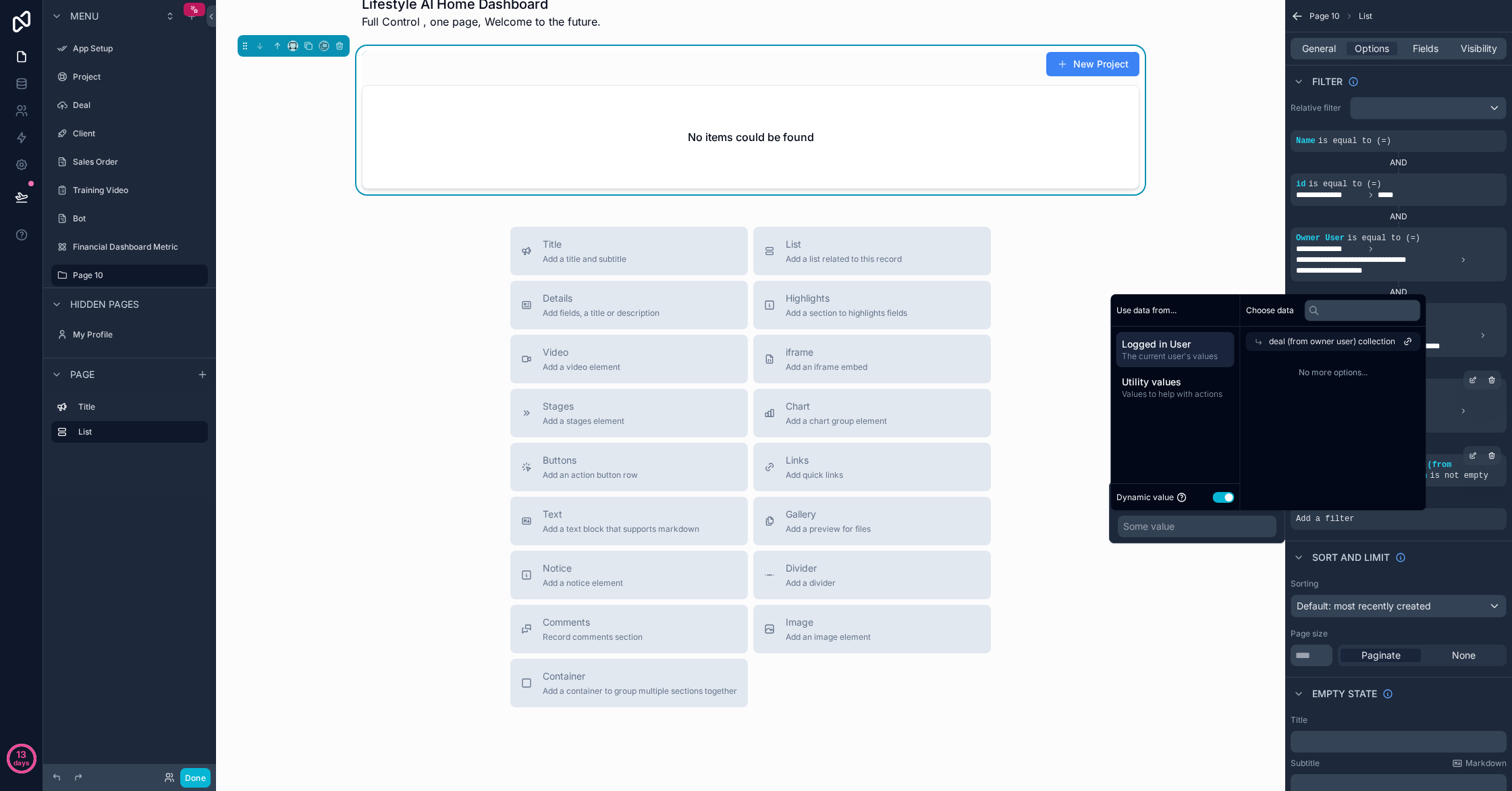
click at [1345, 370] on span "No more options..." at bounding box center [1334, 372] width 175 height 10
click at [1344, 370] on span "No more options..." at bounding box center [1334, 372] width 175 height 10
click at [1358, 343] on span "deal (from owner user) collection" at bounding box center [1332, 341] width 126 height 10
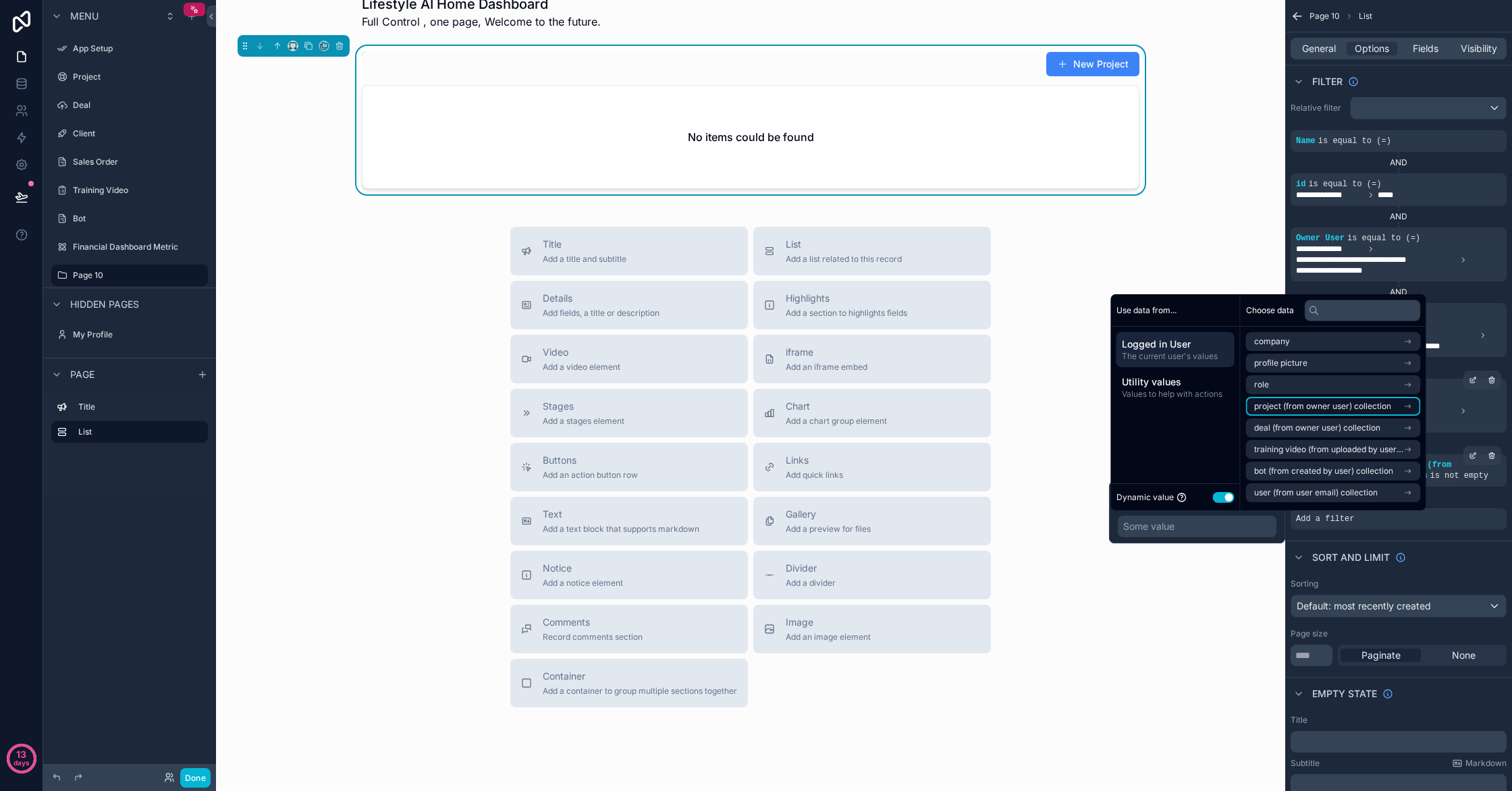
click at [1298, 409] on span "project (from owner user) collection" at bounding box center [1323, 406] width 137 height 10
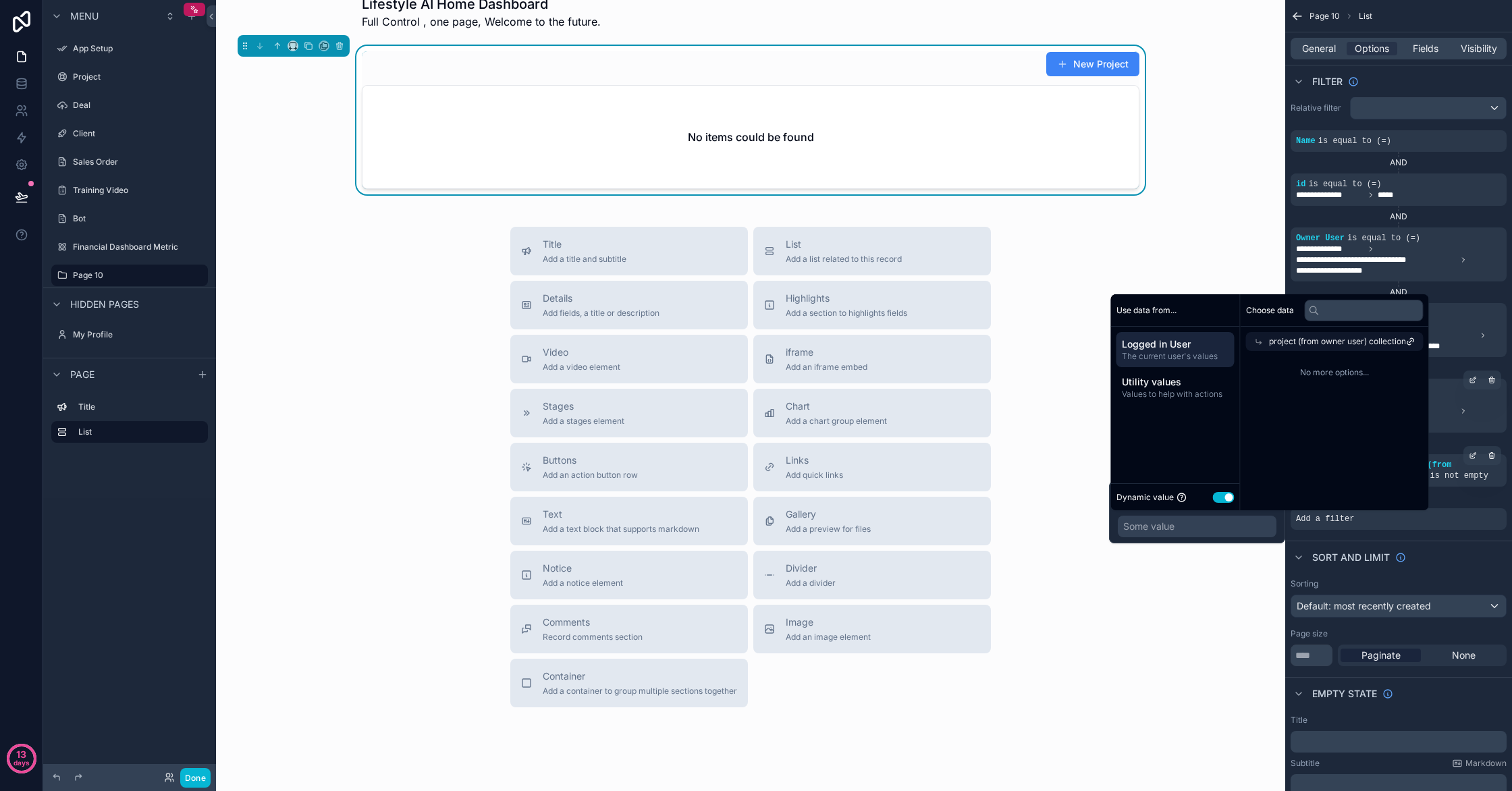
click at [1311, 371] on span "No more options..." at bounding box center [1335, 372] width 178 height 10
click at [1322, 346] on span "project (from owner user) collection" at bounding box center [1338, 341] width 137 height 10
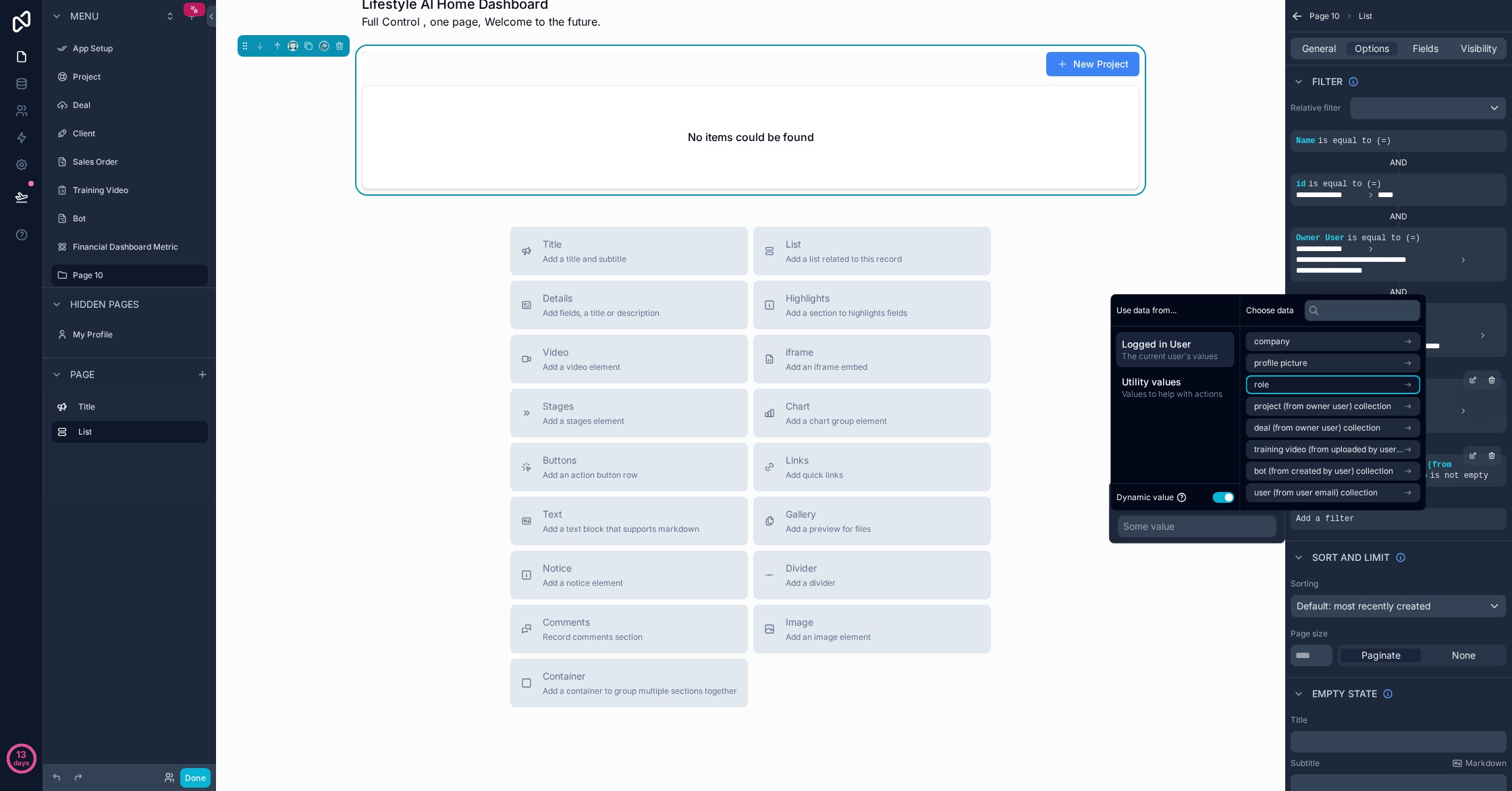
click at [1334, 388] on li "role" at bounding box center [1334, 384] width 175 height 19
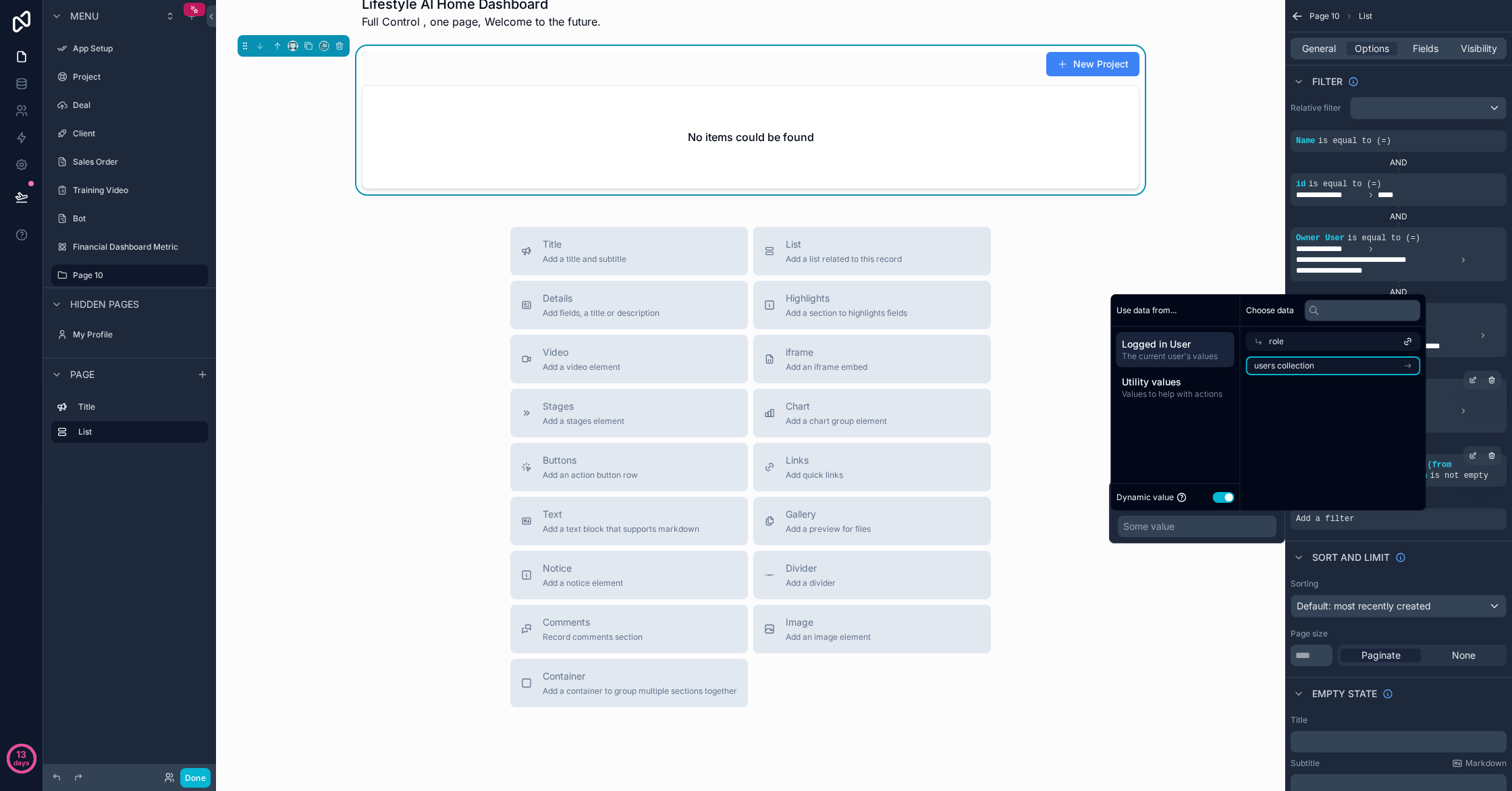
click at [1343, 373] on li "users collection" at bounding box center [1334, 365] width 175 height 19
click at [1308, 363] on span "users collection" at bounding box center [1299, 363] width 60 height 10
click at [1303, 370] on span "users collection" at bounding box center [1284, 365] width 60 height 10
click at [1359, 365] on div "users collection" at bounding box center [1334, 363] width 175 height 19
click at [1413, 369] on icon "scrollable content" at bounding box center [1408, 366] width 10 height 10
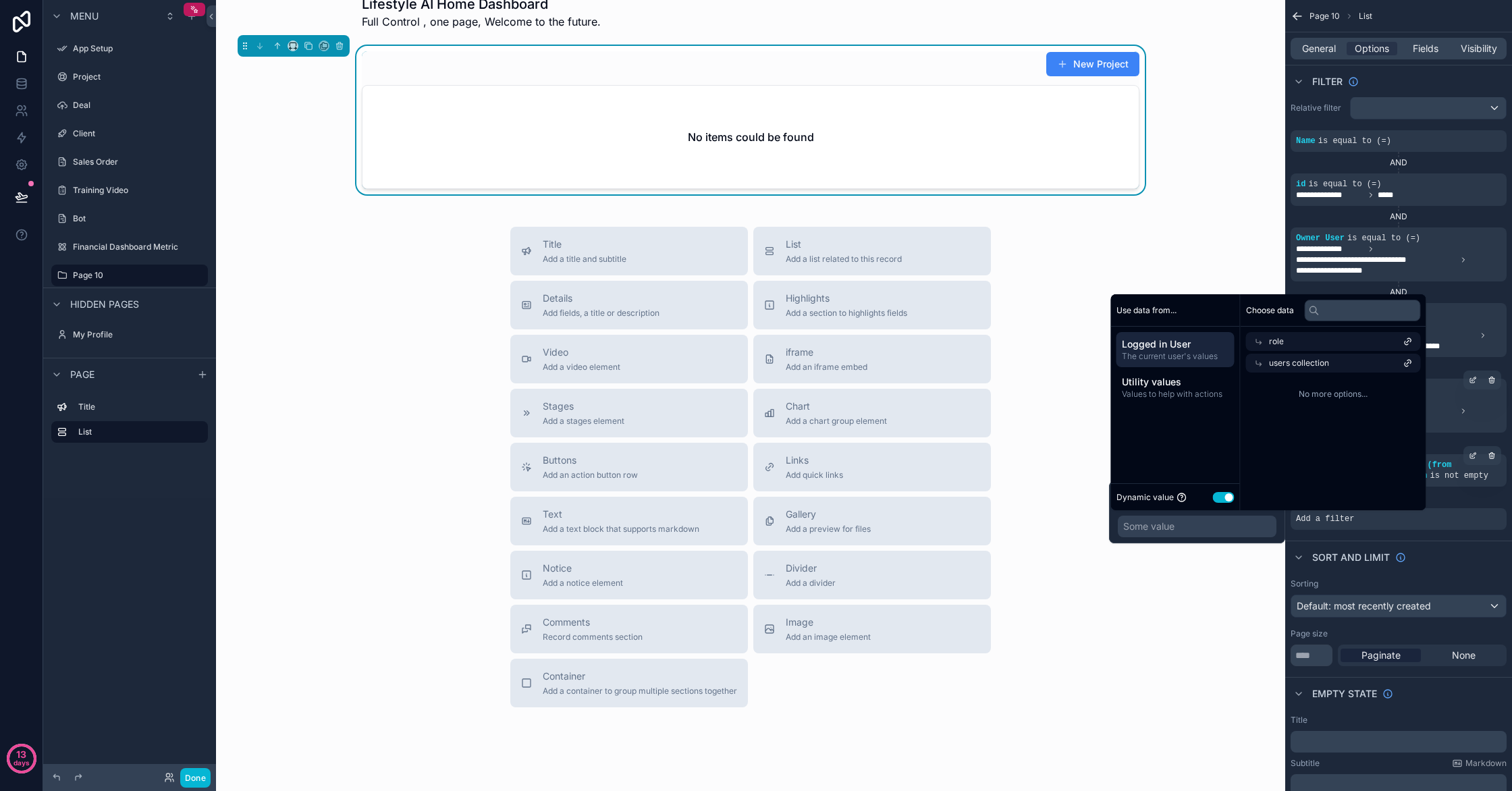
click at [1413, 367] on icon at bounding box center [1408, 363] width 10 height 10
click at [1346, 366] on li "users collection" at bounding box center [1334, 365] width 175 height 19
click at [1282, 362] on span "users collection" at bounding box center [1299, 363] width 60 height 10
click at [1266, 366] on span "users collection" at bounding box center [1284, 365] width 60 height 10
click at [1266, 366] on div "users collection" at bounding box center [1334, 363] width 175 height 19
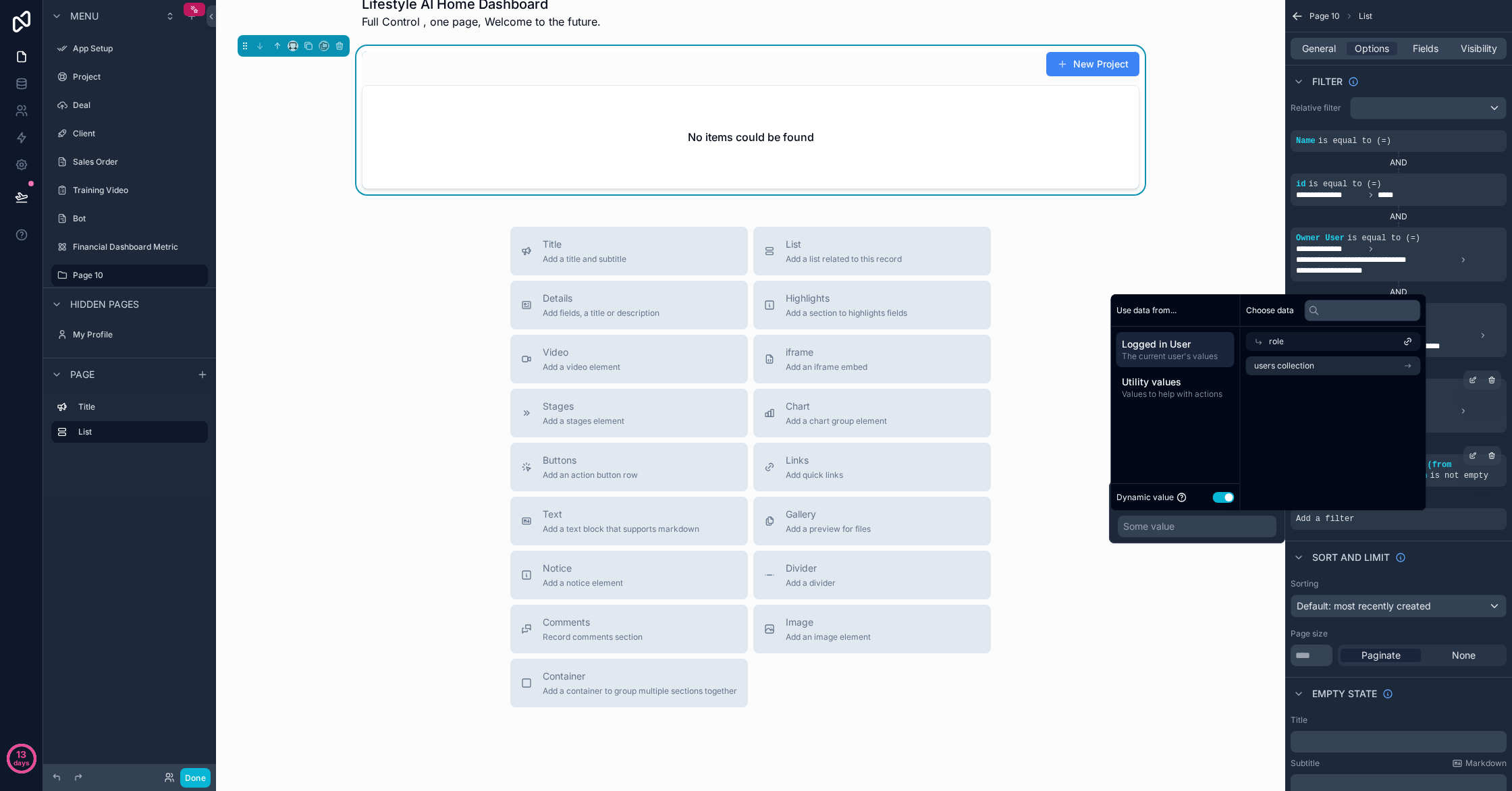
click at [1280, 350] on div "role" at bounding box center [1334, 341] width 175 height 19
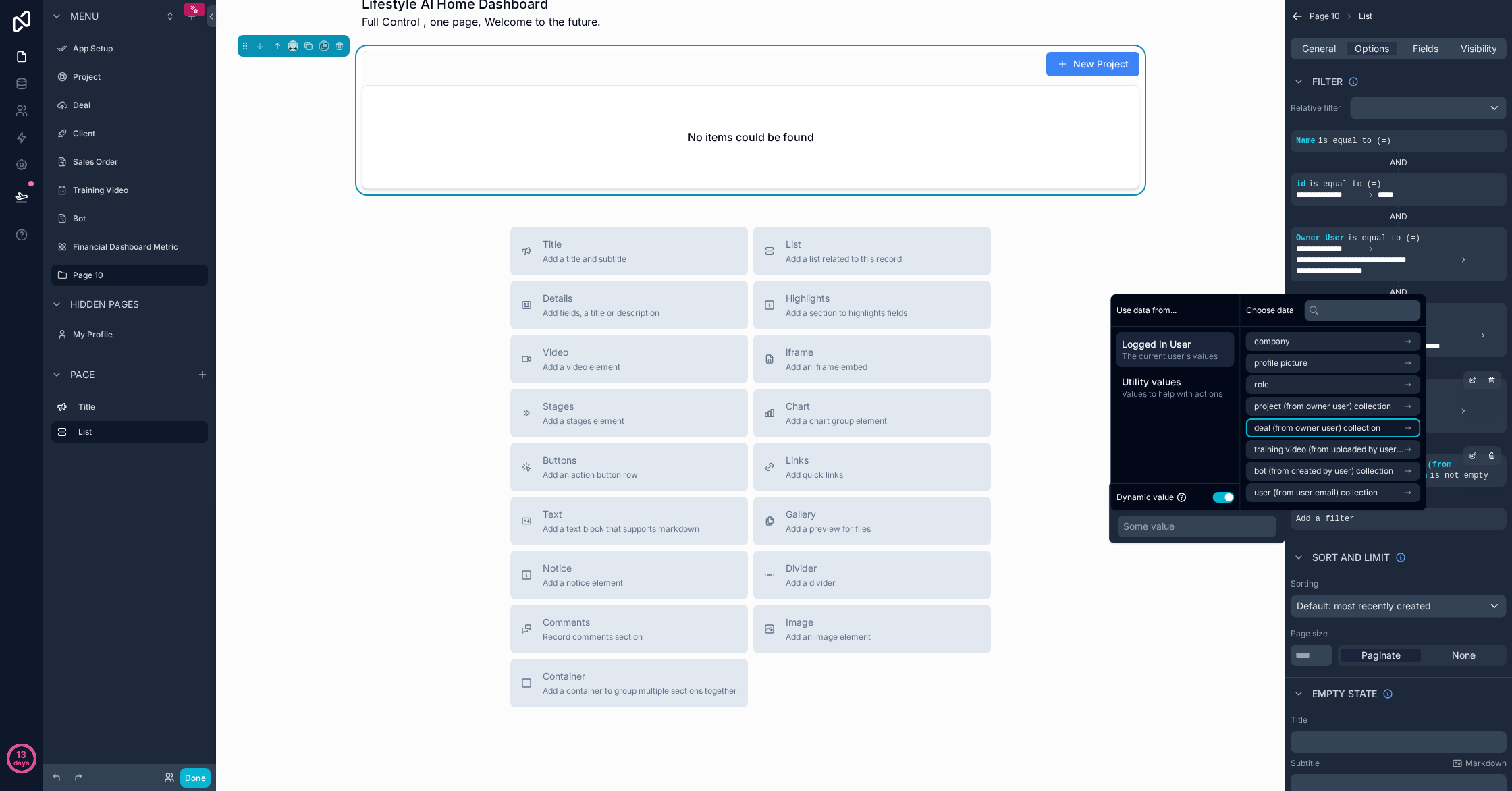
click at [1350, 430] on span "deal (from owner user) collection" at bounding box center [1317, 428] width 126 height 10
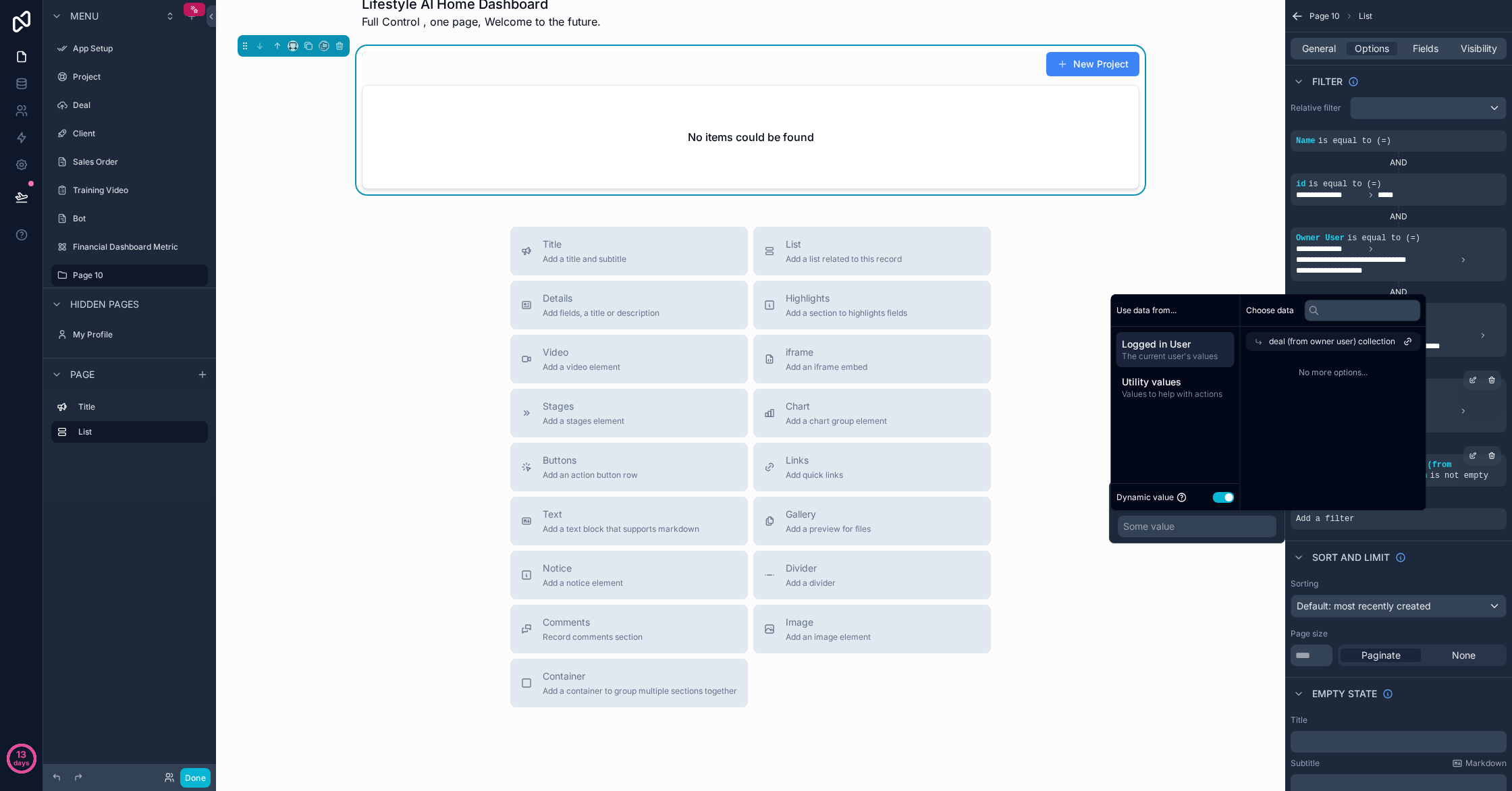
click at [1343, 343] on span "deal (from owner user) collection" at bounding box center [1332, 341] width 126 height 10
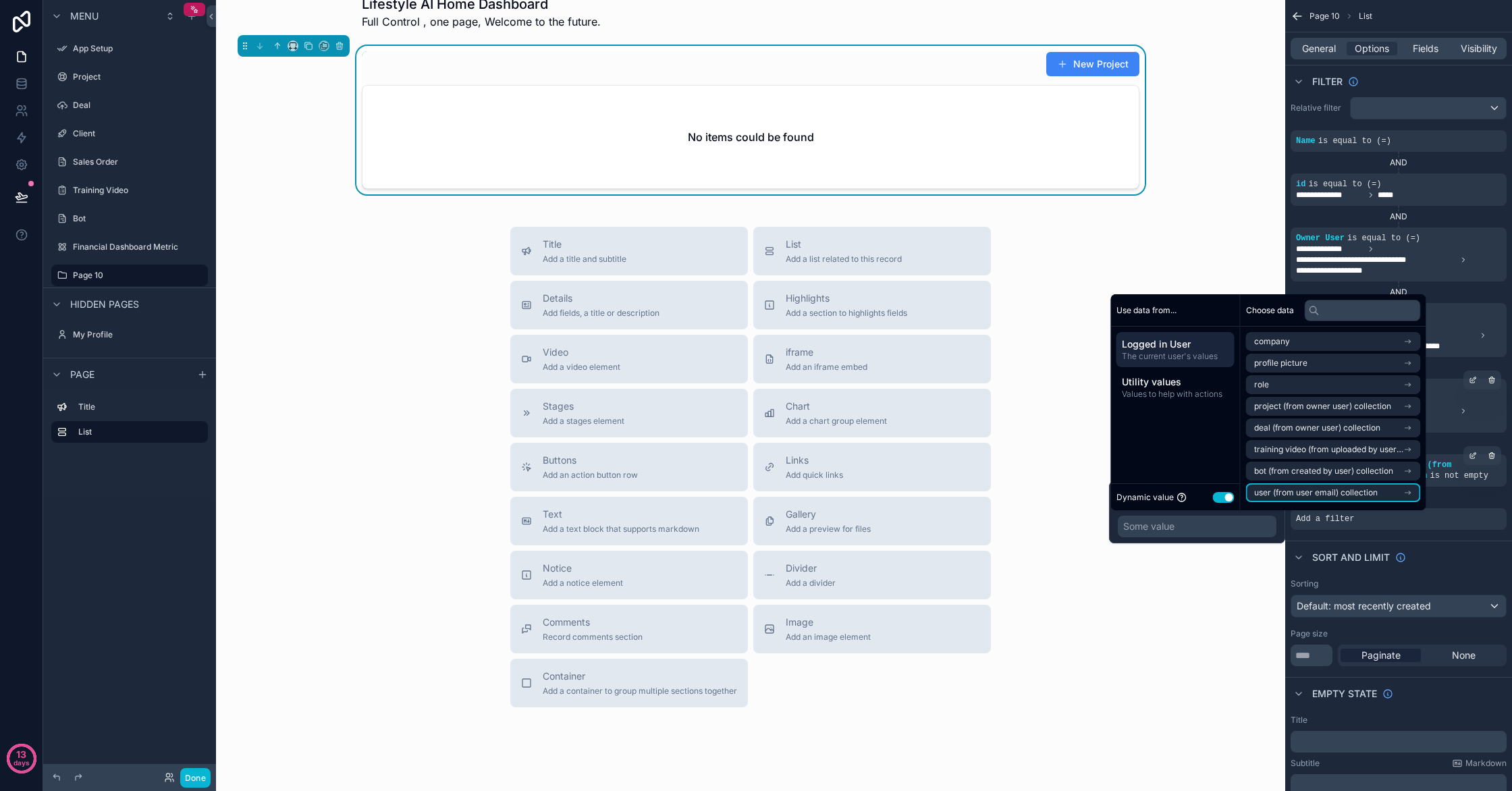
click at [1393, 486] on li "user (from user email) collection" at bounding box center [1334, 492] width 175 height 19
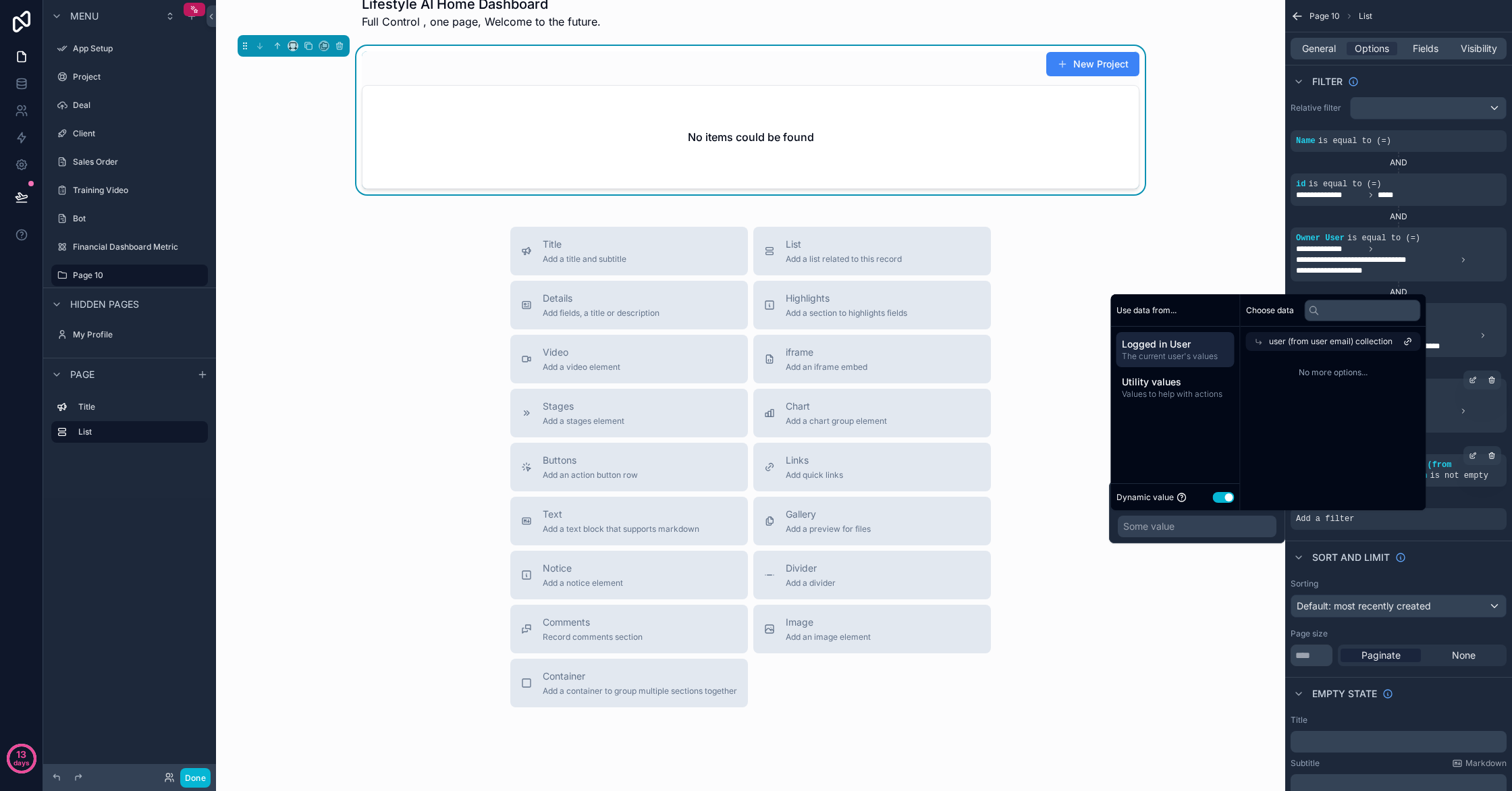
click at [1410, 345] on icon at bounding box center [1408, 342] width 10 height 10
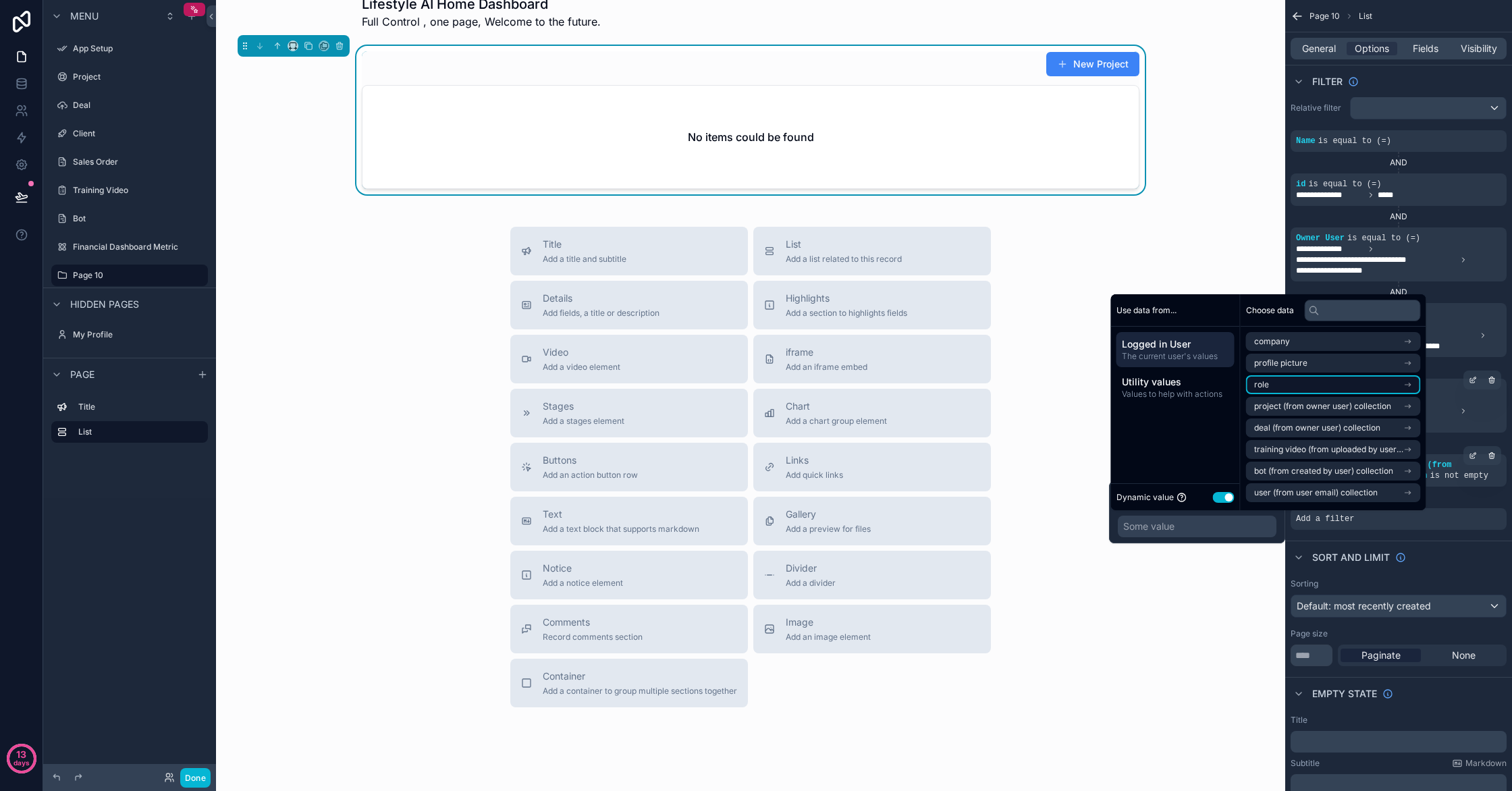
click at [1357, 389] on li "role" at bounding box center [1334, 384] width 175 height 19
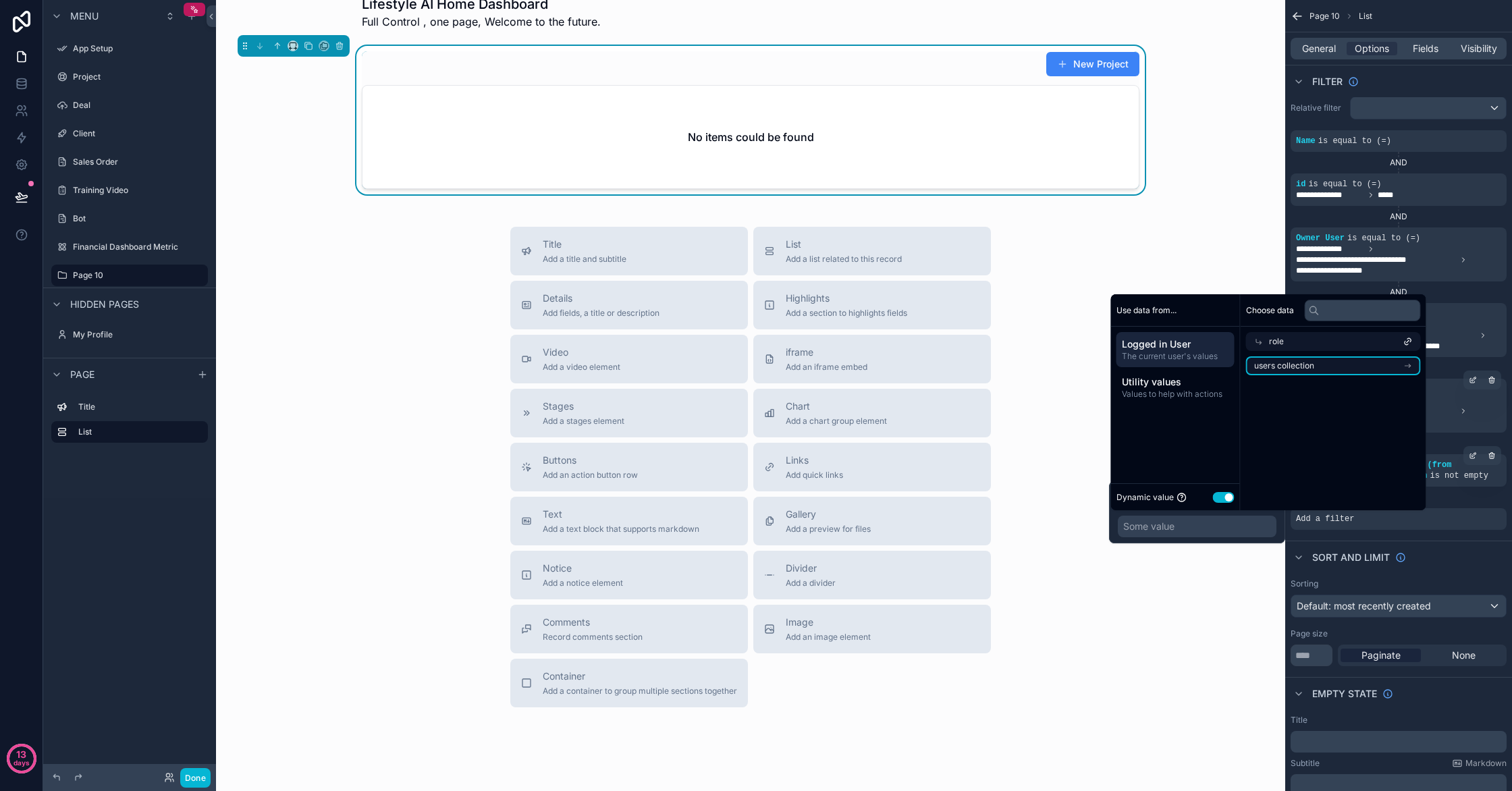
click at [1359, 370] on li "users collection" at bounding box center [1334, 365] width 175 height 19
click at [1338, 362] on div "users collection" at bounding box center [1334, 363] width 175 height 19
click at [1335, 367] on li "users collection" at bounding box center [1334, 365] width 175 height 19
click at [1336, 367] on div "users collection" at bounding box center [1334, 363] width 175 height 19
click at [1336, 367] on li "users collection" at bounding box center [1334, 365] width 175 height 19
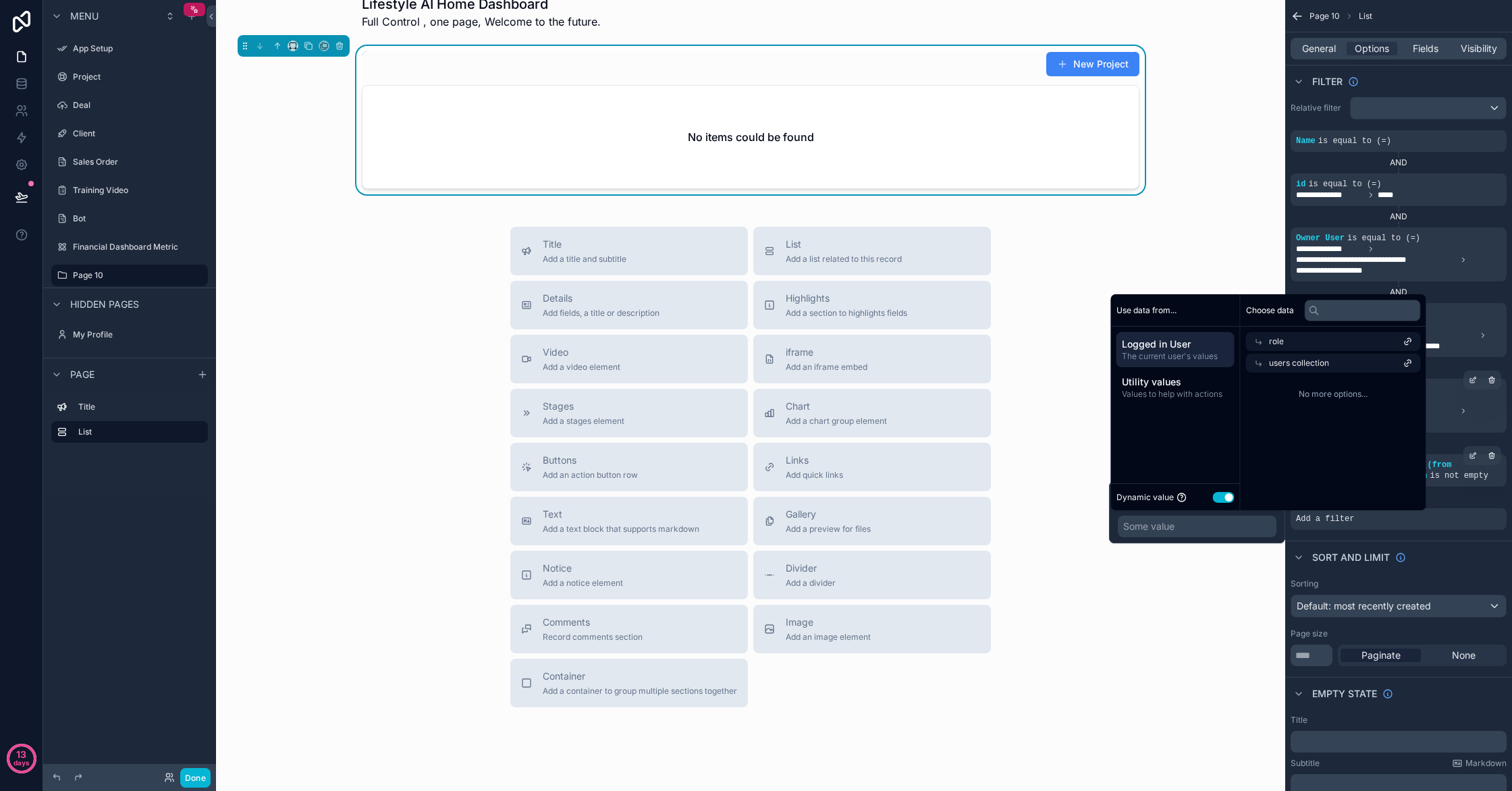
click at [1343, 344] on div "role" at bounding box center [1334, 341] width 175 height 19
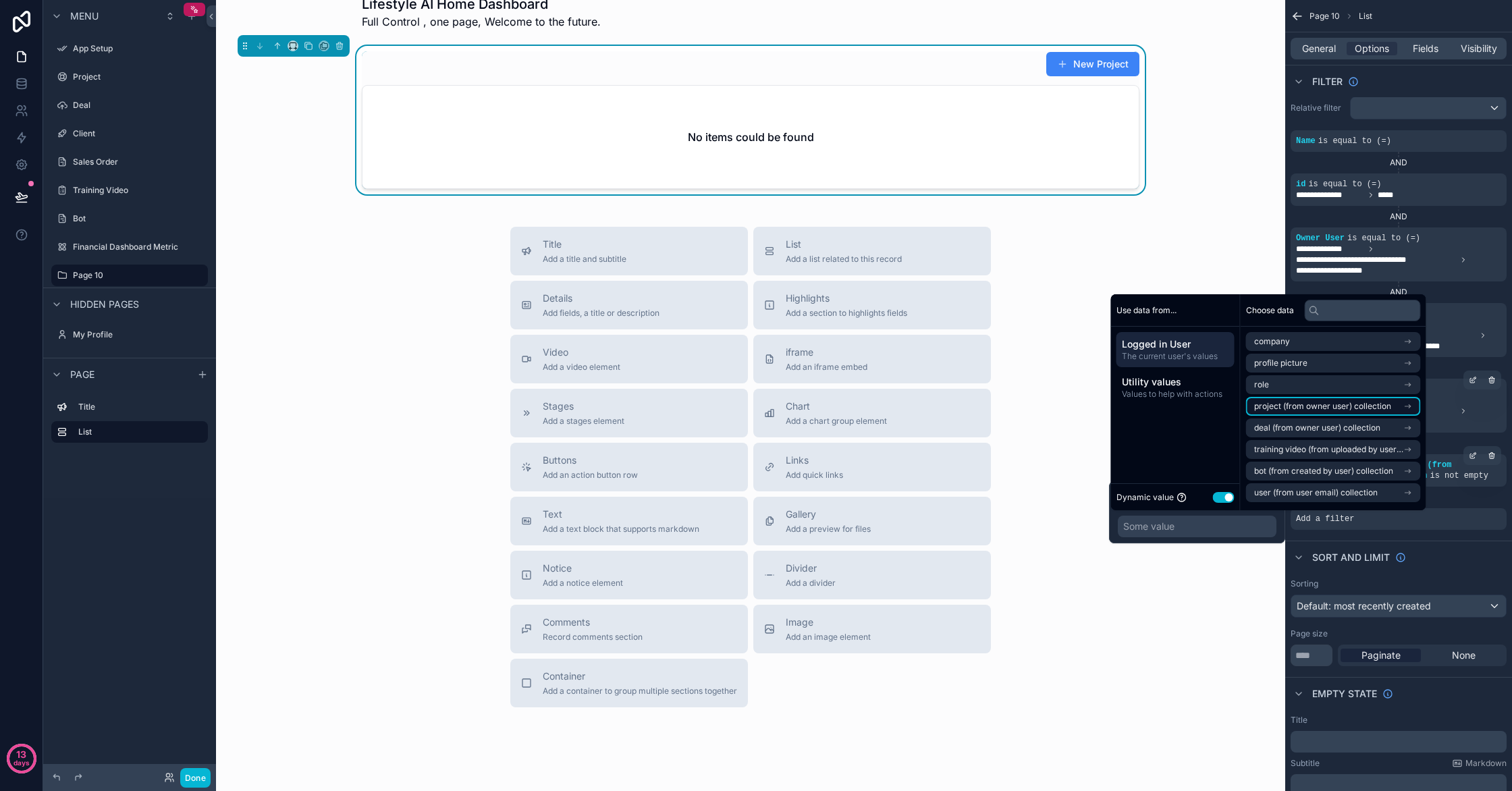
click at [1325, 400] on li "project (from owner user) collection" at bounding box center [1334, 406] width 175 height 19
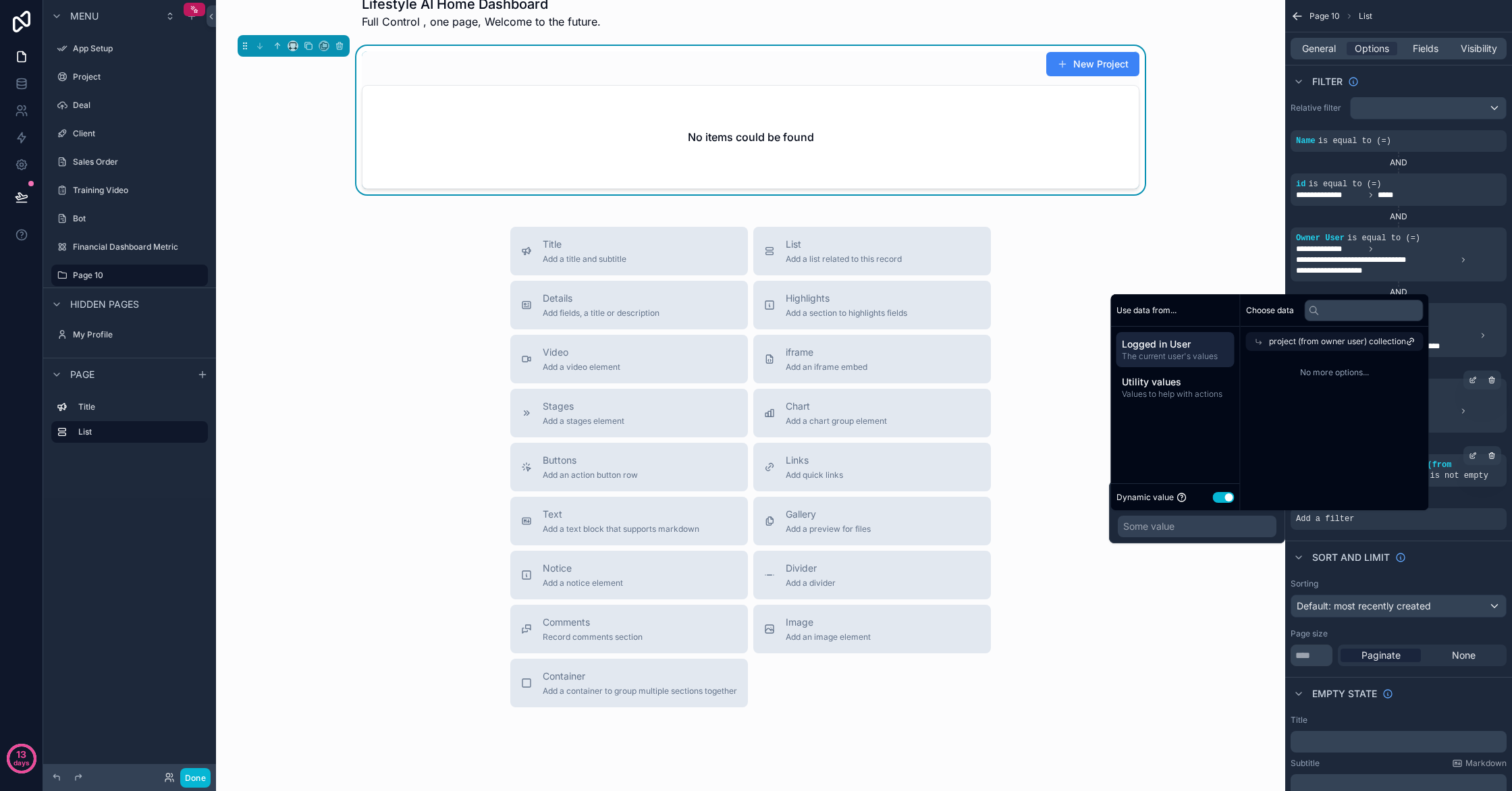
click at [1334, 374] on span "No more options..." at bounding box center [1335, 372] width 178 height 10
click at [1335, 374] on span "No more options..." at bounding box center [1335, 372] width 178 height 10
drag, startPoint x: 1324, startPoint y: 353, endPoint x: 1326, endPoint y: 346, distance: 7.3
click at [1325, 352] on div "No more options..." at bounding box center [1334, 372] width 188 height 43
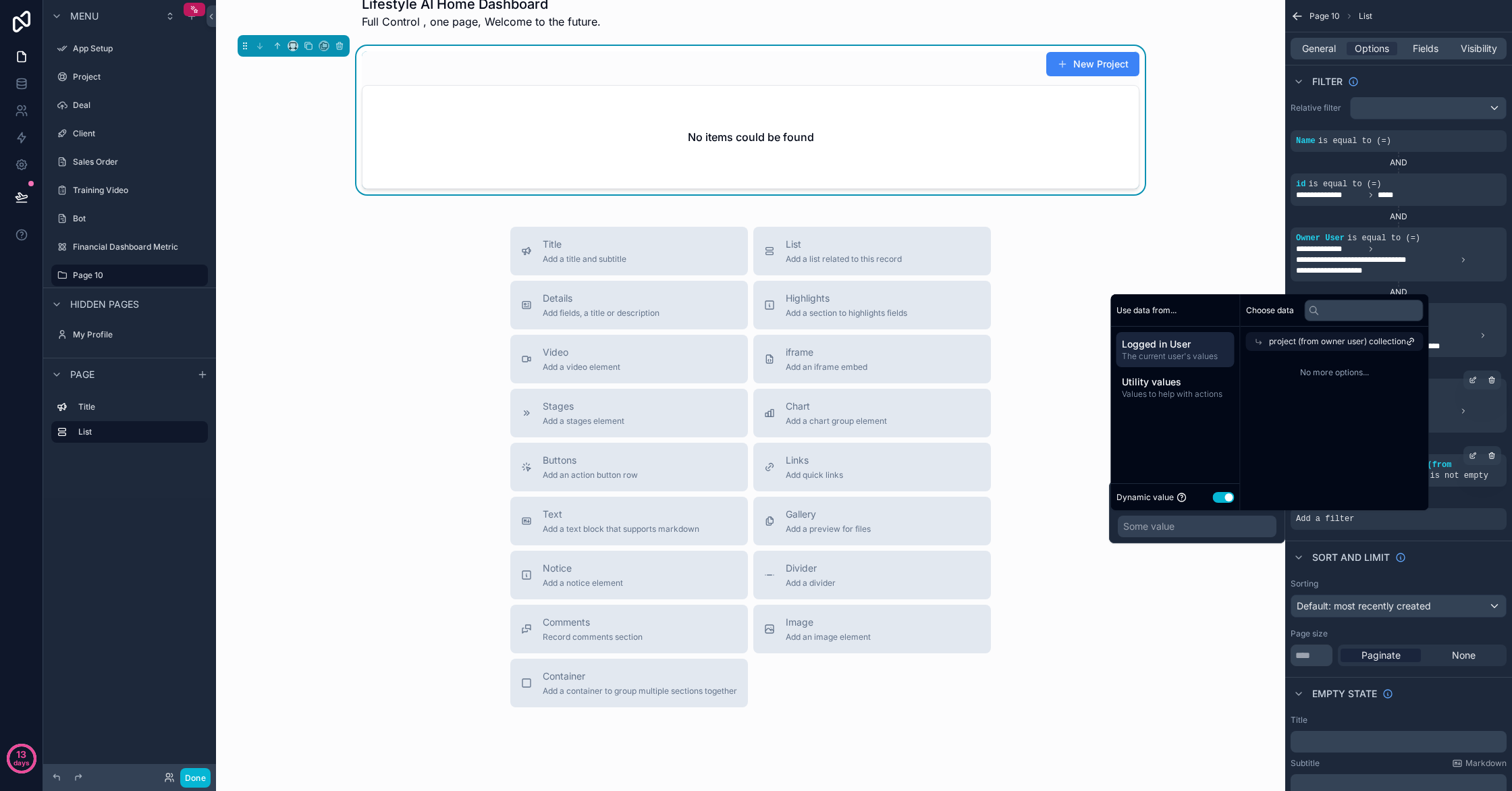
click at [1327, 340] on span "project (from owner user) collection" at bounding box center [1338, 341] width 137 height 10
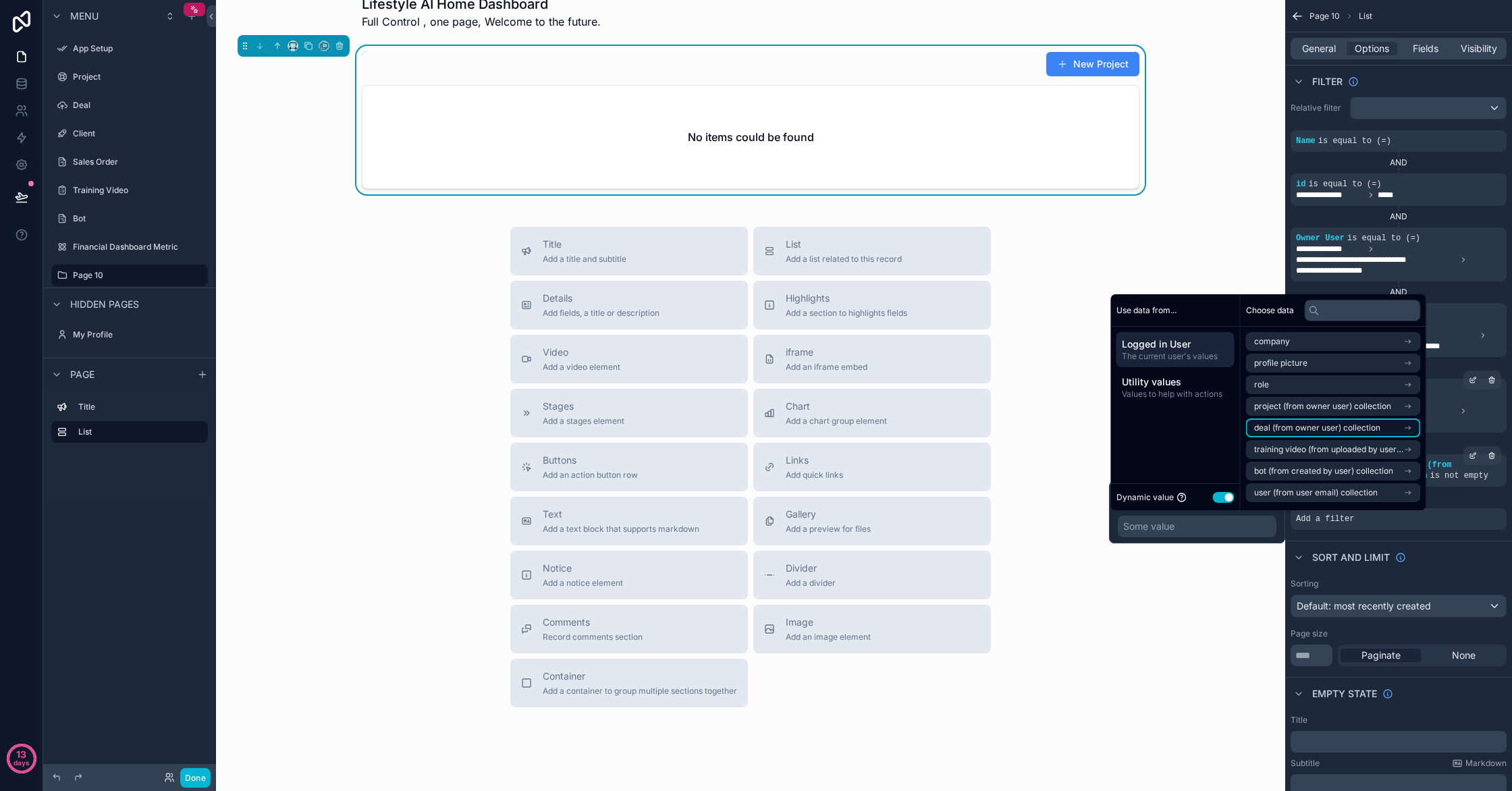
click at [1307, 420] on li "deal (from owner user) collection" at bounding box center [1334, 428] width 175 height 19
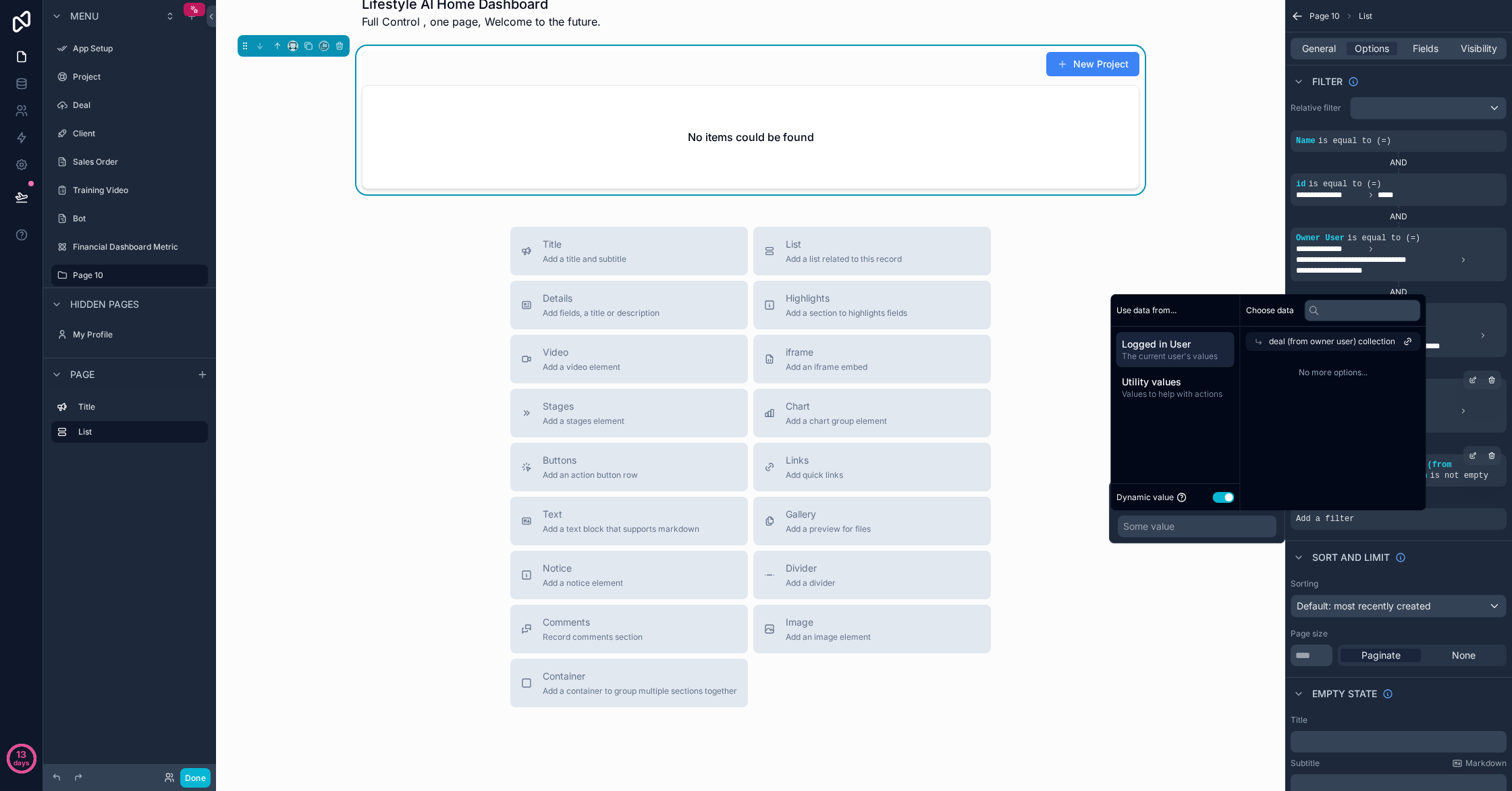
click at [1331, 337] on span "deal (from owner user) collection" at bounding box center [1332, 341] width 126 height 10
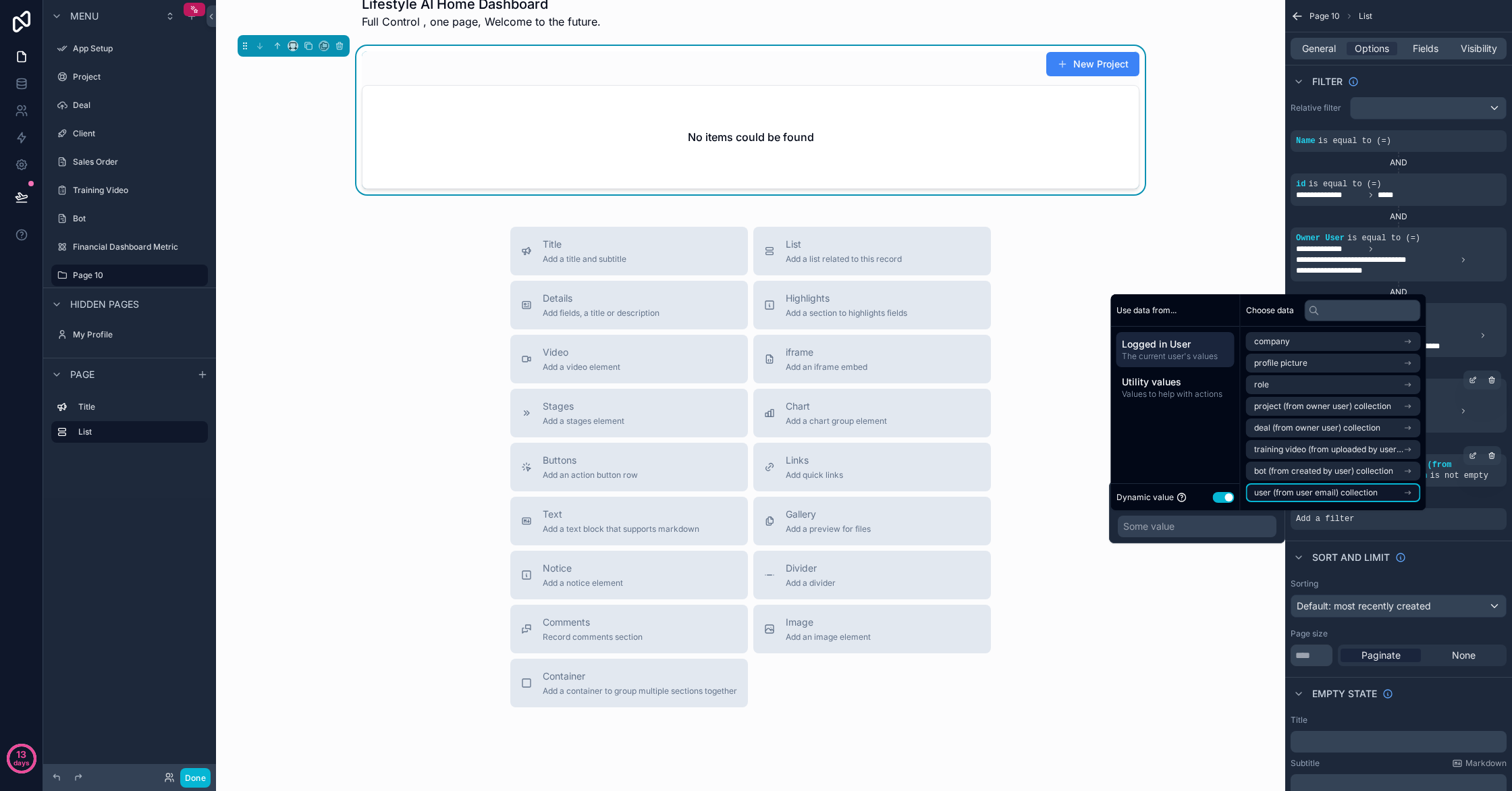
click at [1357, 493] on span "user (from user email) collection" at bounding box center [1316, 492] width 123 height 10
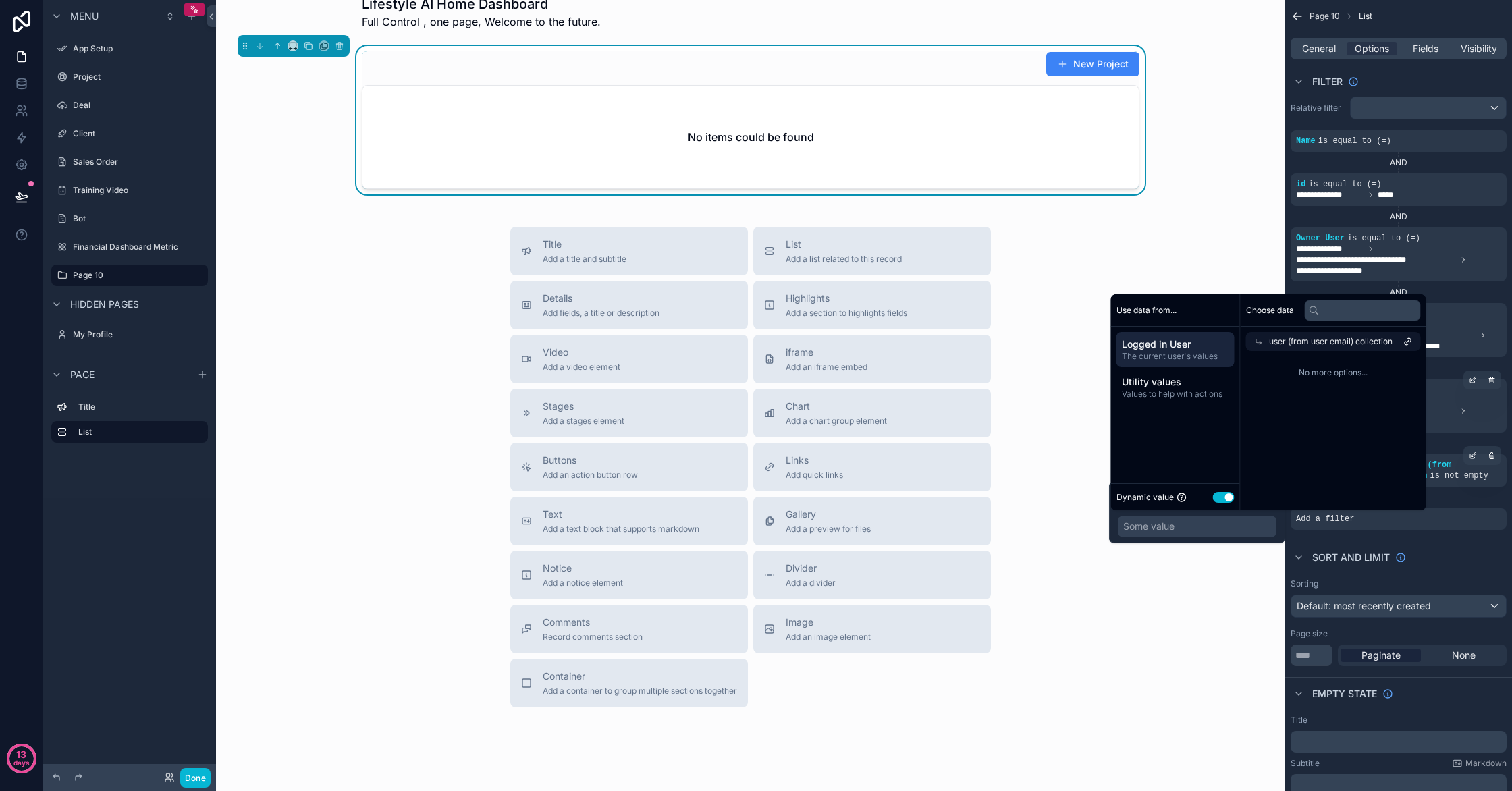
click at [1333, 347] on div "user (from user email) collection" at bounding box center [1334, 341] width 175 height 19
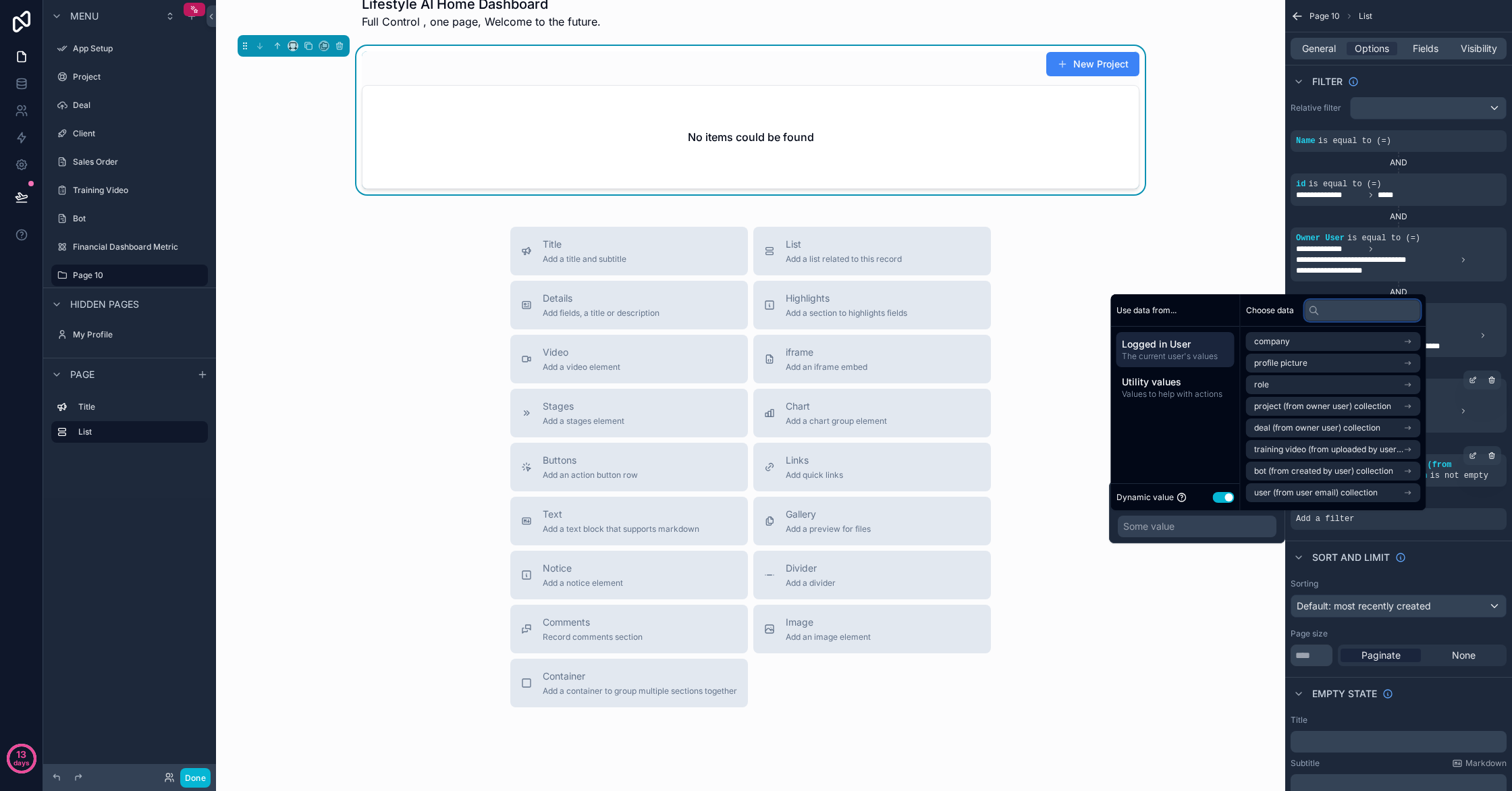
click at [1342, 316] on input "text" at bounding box center [1363, 310] width 116 height 22
click at [1326, 468] on span "bot (from created by user) collection" at bounding box center [1324, 470] width 139 height 10
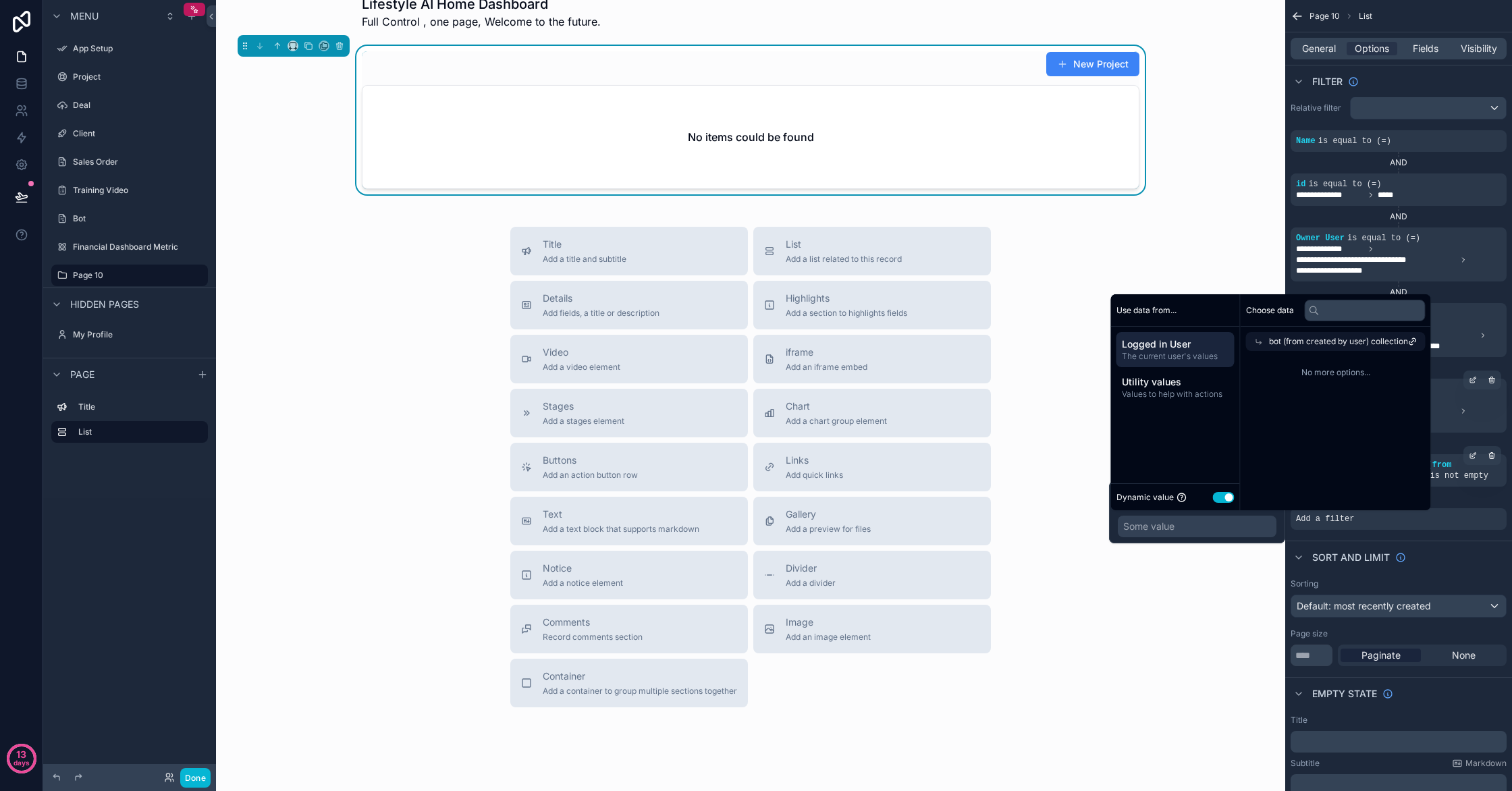
click at [1352, 369] on span "No more options..." at bounding box center [1336, 372] width 180 height 10
click at [1354, 346] on span "bot (from created by user) collection" at bounding box center [1338, 341] width 139 height 10
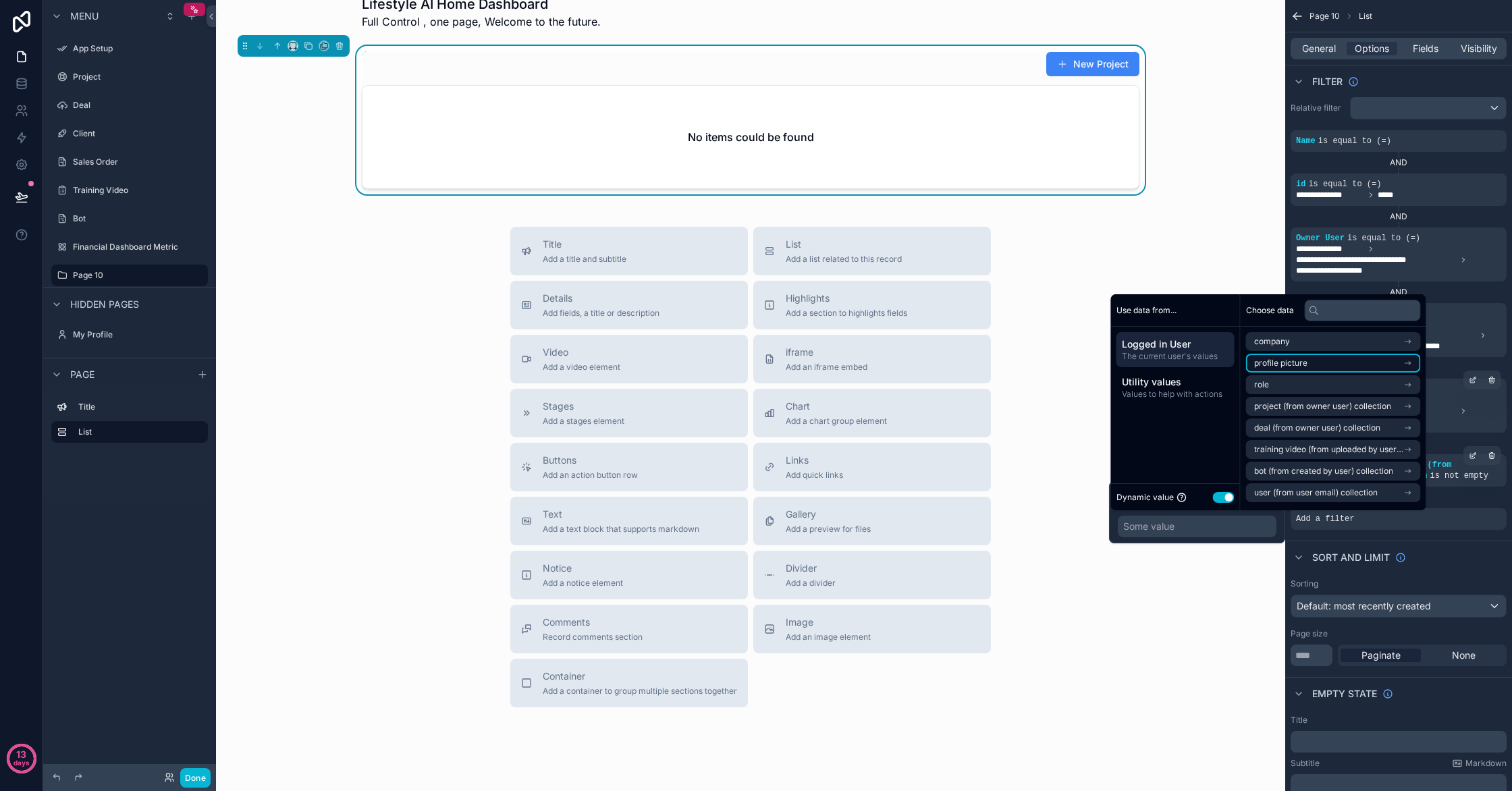
click at [1341, 372] on li "profile picture" at bounding box center [1334, 363] width 175 height 19
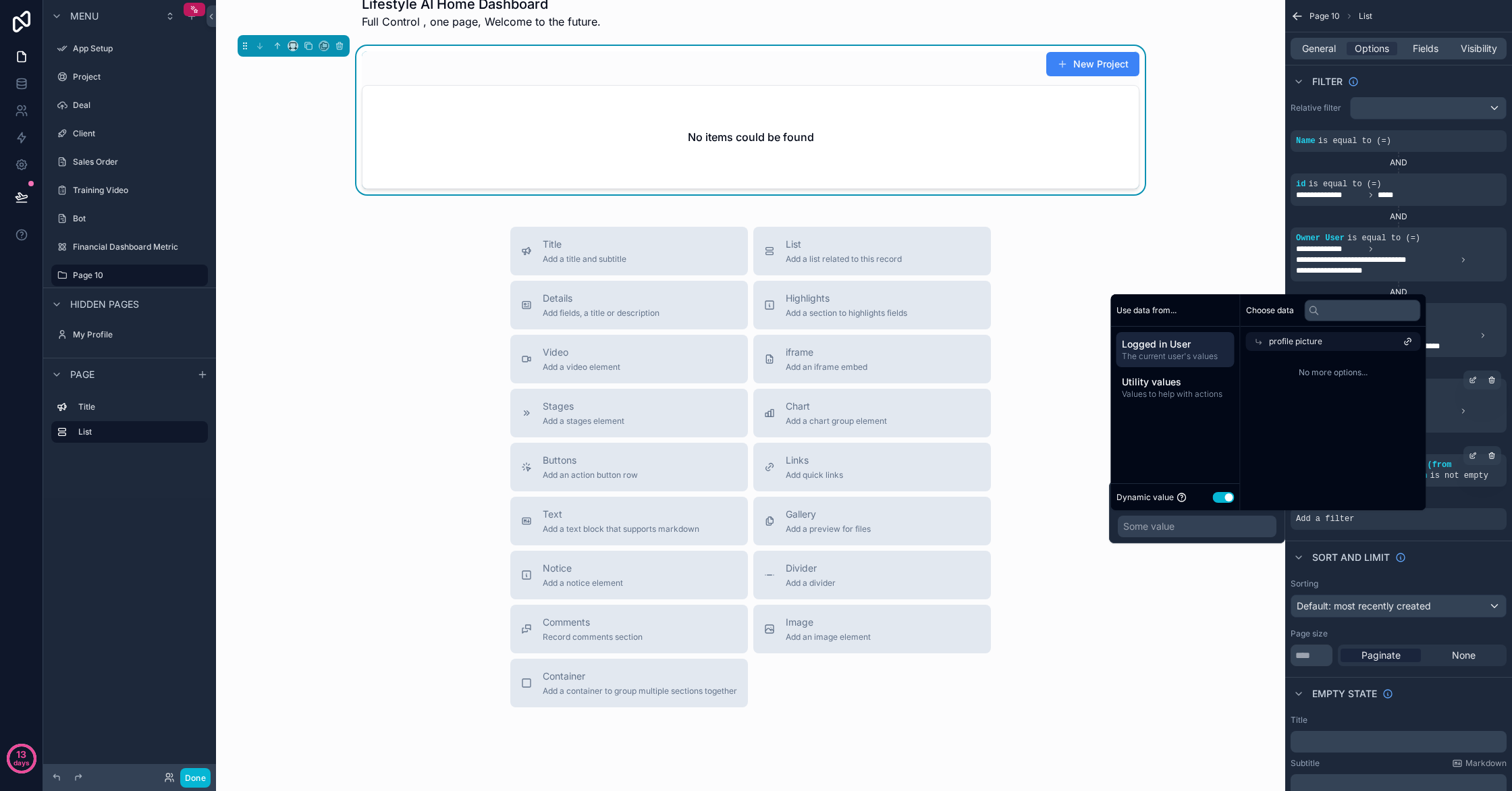
click at [1346, 351] on div "No more options..." at bounding box center [1333, 372] width 186 height 43
click at [1346, 345] on div "profile picture" at bounding box center [1334, 341] width 175 height 19
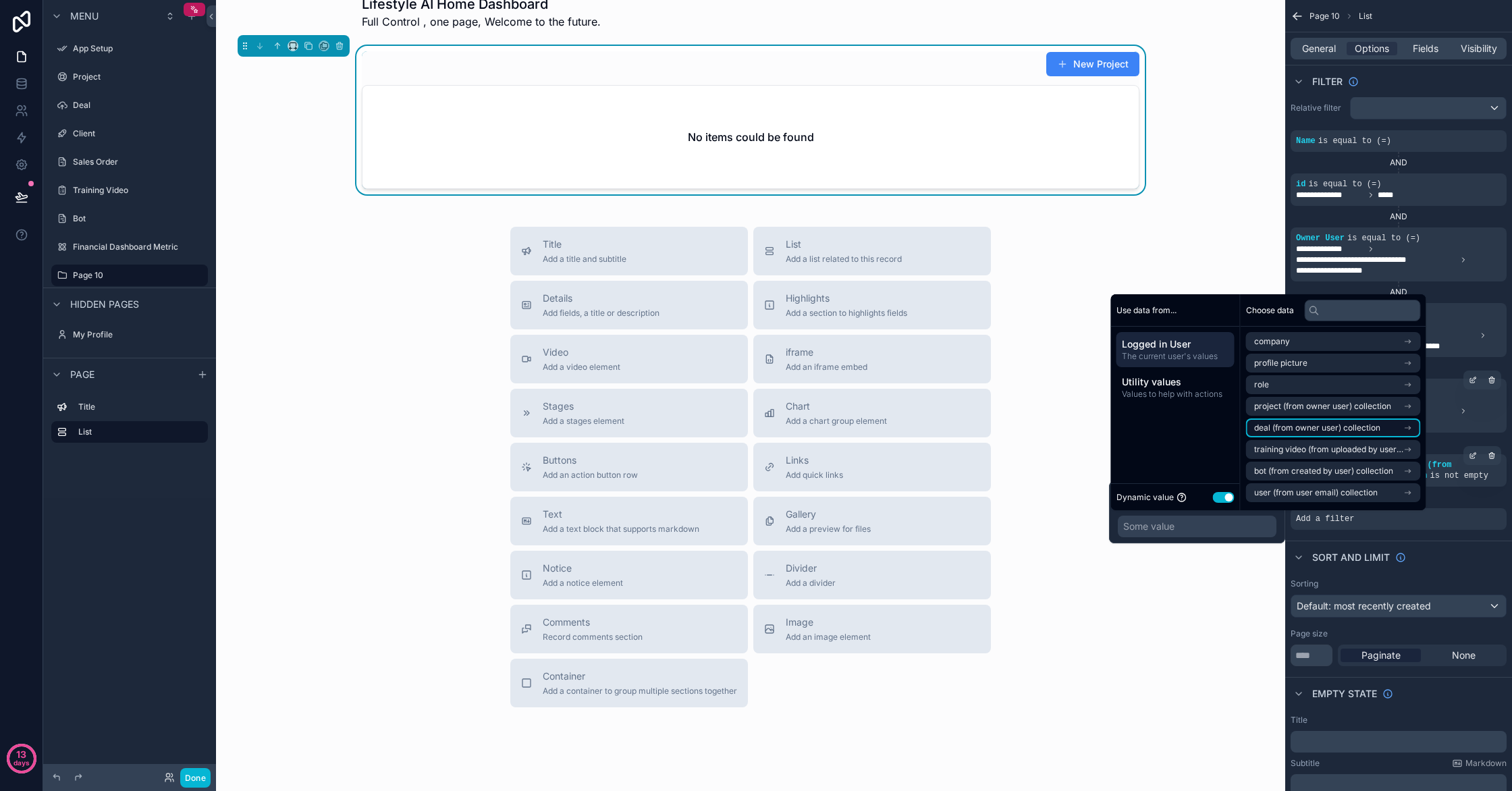
click at [1355, 434] on li "deal (from owner user) collection" at bounding box center [1334, 428] width 175 height 19
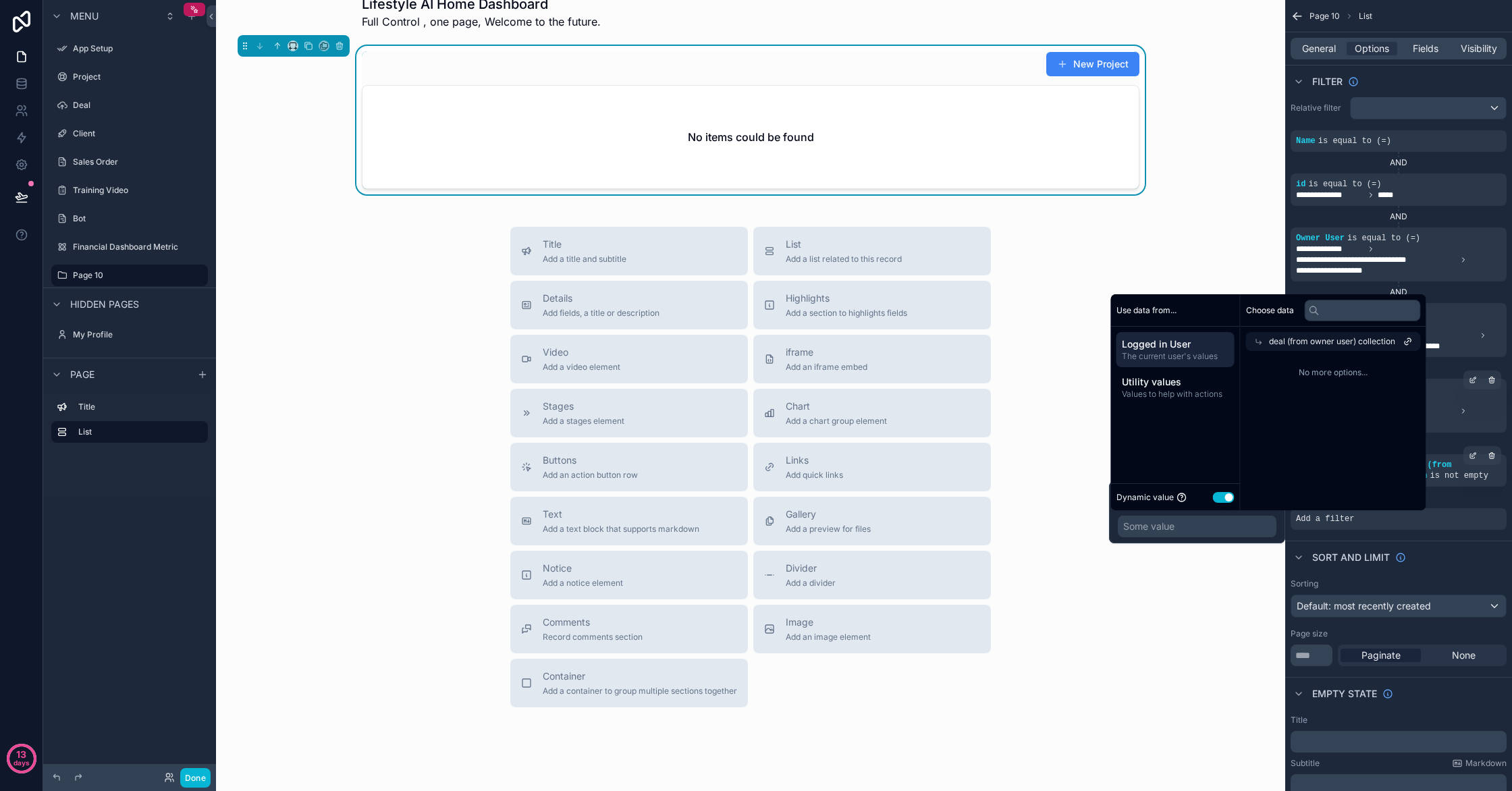
click at [1366, 349] on div "deal (from owner user) collection" at bounding box center [1334, 341] width 175 height 19
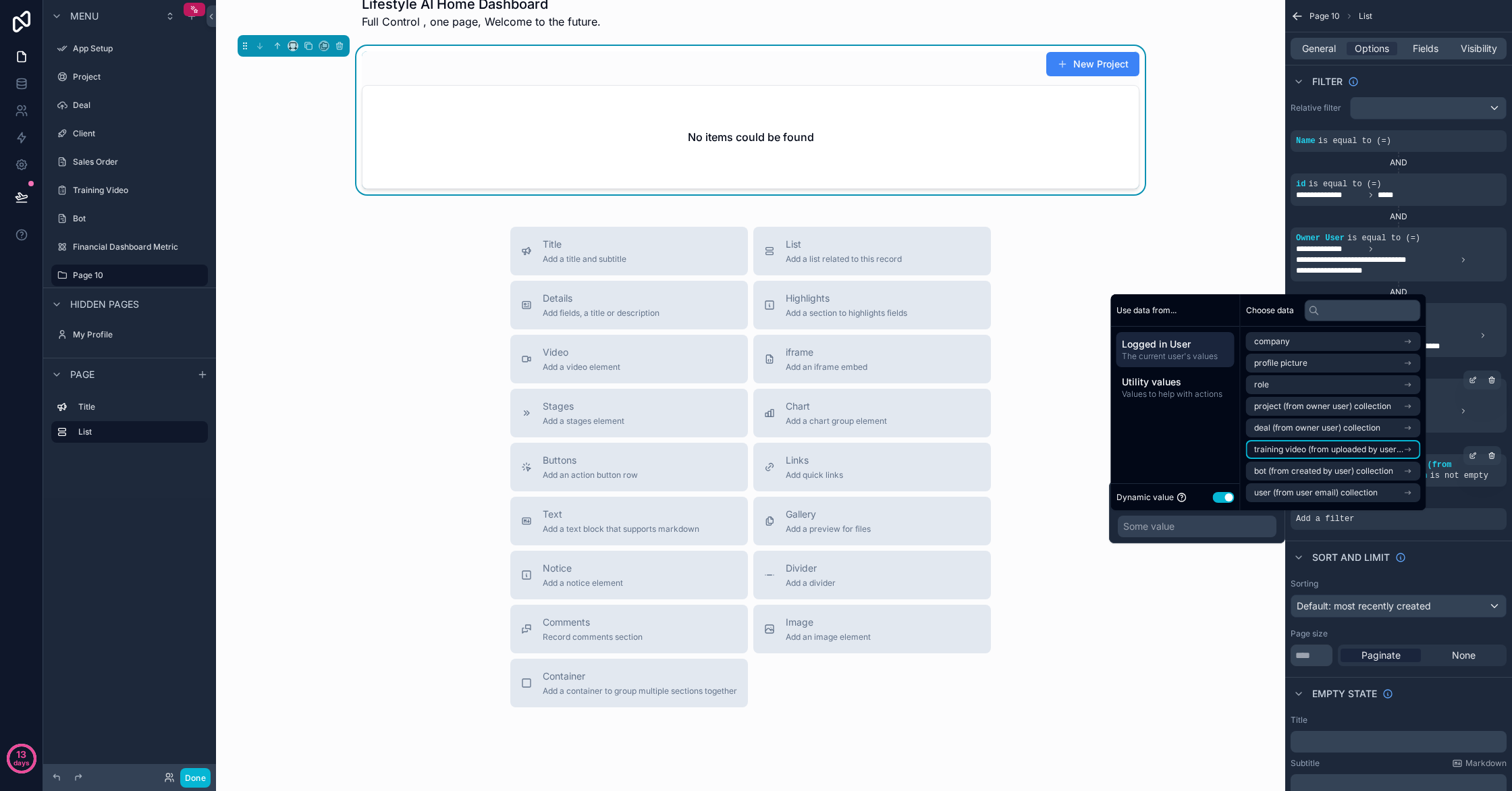
click at [1357, 447] on span "training video (from uploaded by user) collection" at bounding box center [1329, 449] width 149 height 10
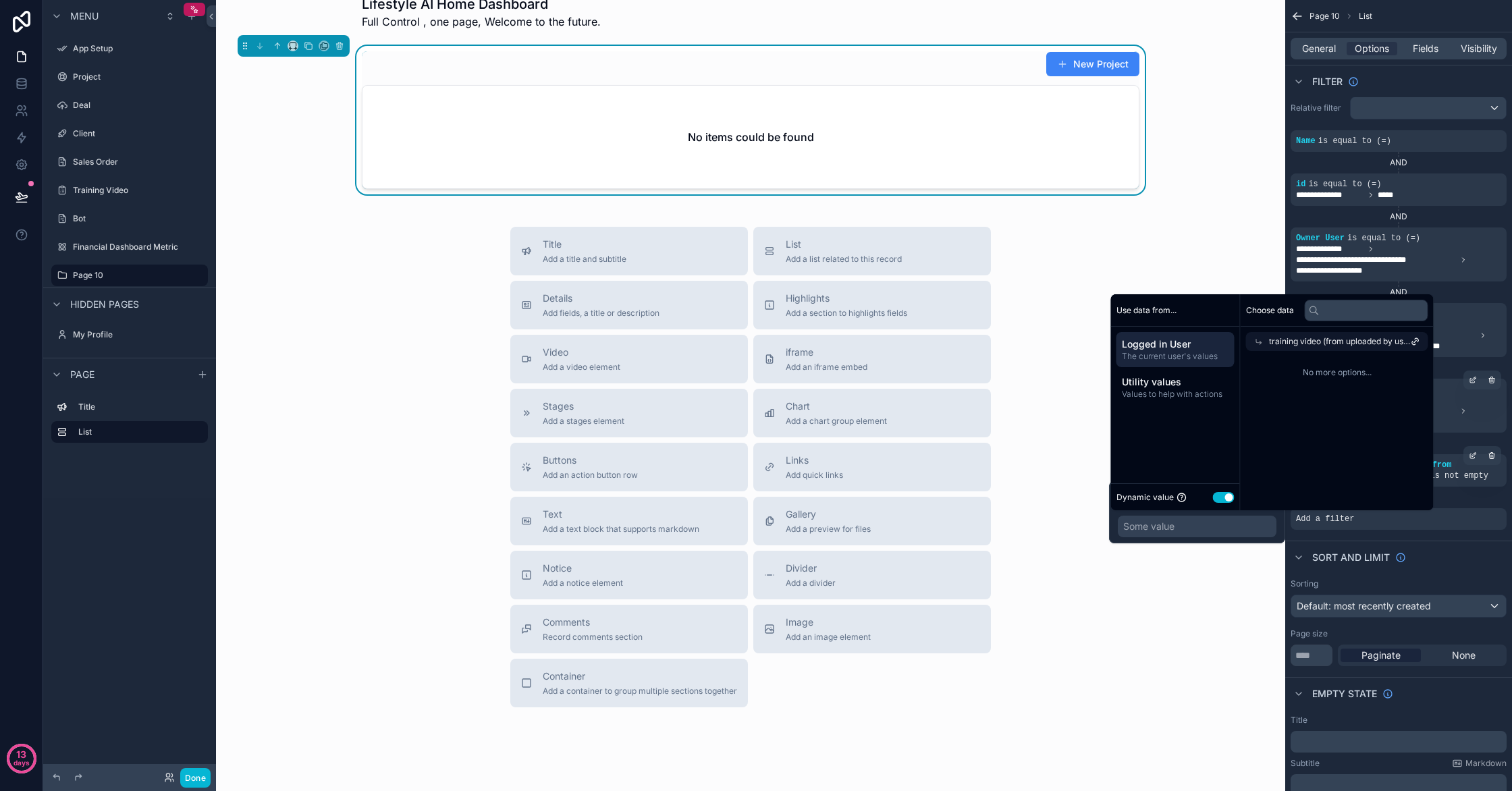
click at [1372, 330] on div "training video (from uploaded by user) collection" at bounding box center [1337, 339] width 193 height 24
click at [1366, 338] on span "training video (from uploaded by user) collection" at bounding box center [1340, 341] width 142 height 10
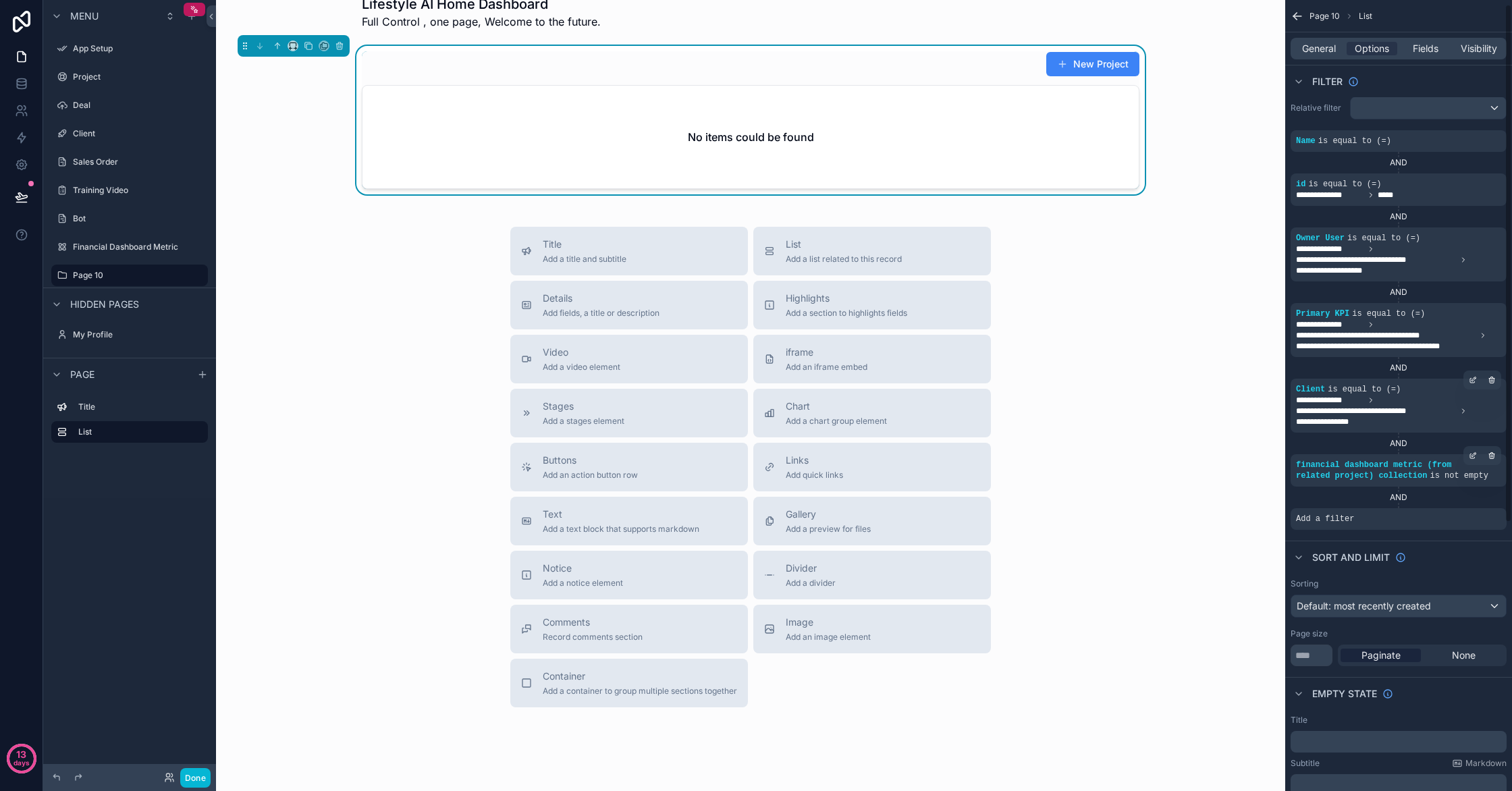
click at [1502, 538] on div "**********" at bounding box center [1399, 585] width 227 height 1184
click at [1470, 517] on div "scrollable content" at bounding box center [1473, 512] width 19 height 19
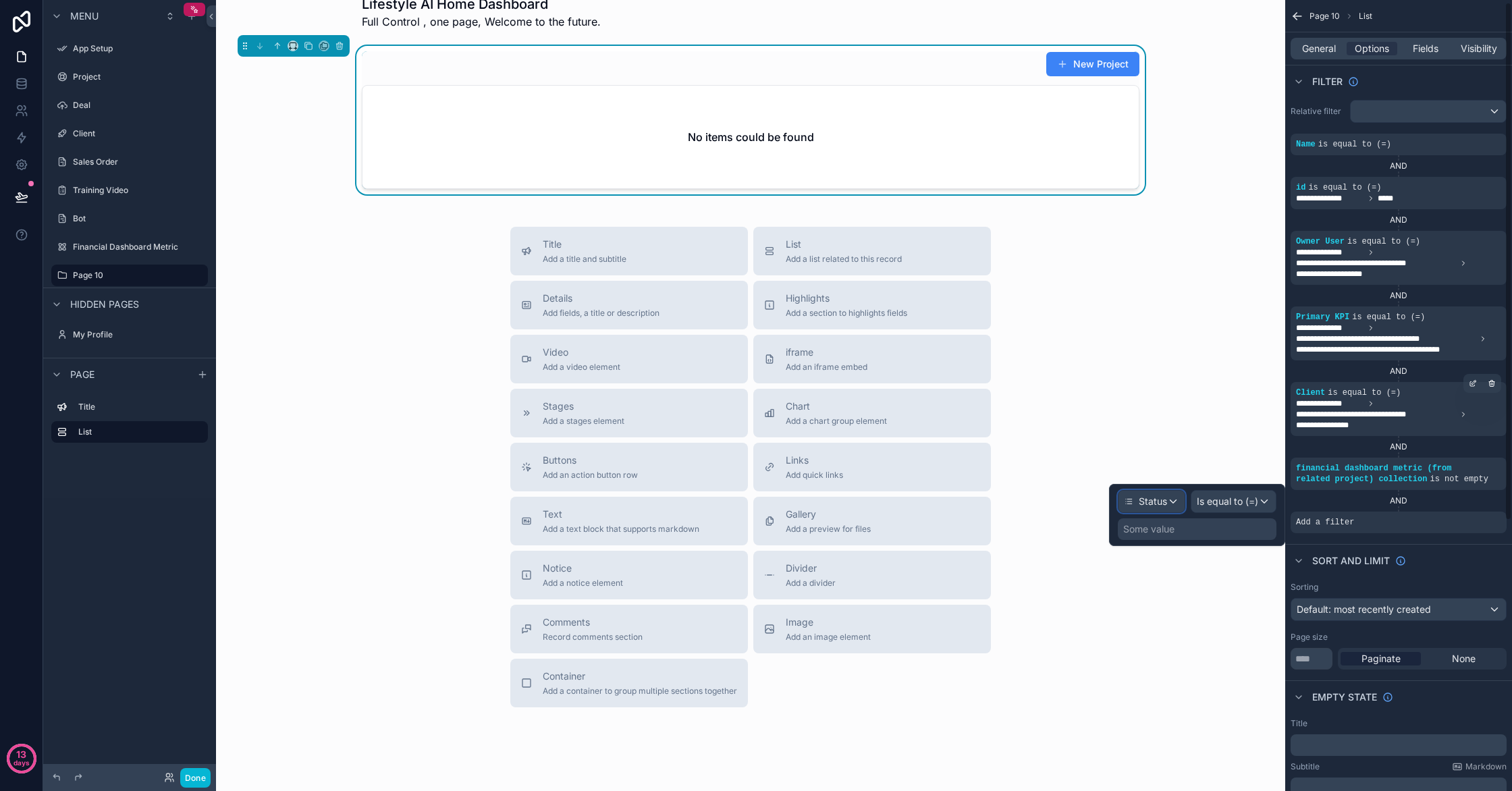
click at [1163, 503] on span "Status" at bounding box center [1153, 501] width 29 height 13
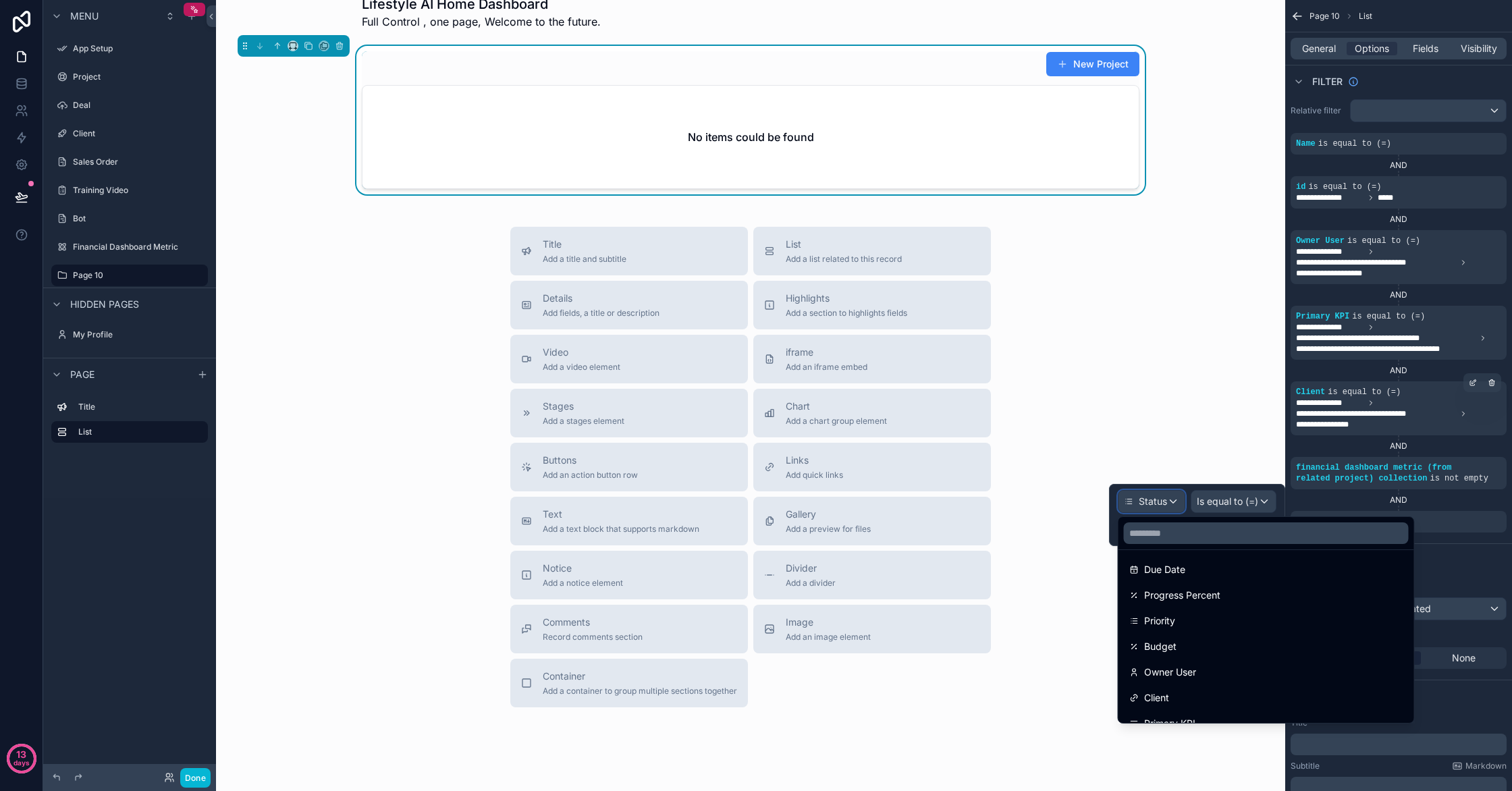
scroll to position [214, 0]
click at [1233, 574] on div "Due Date" at bounding box center [1266, 564] width 290 height 24
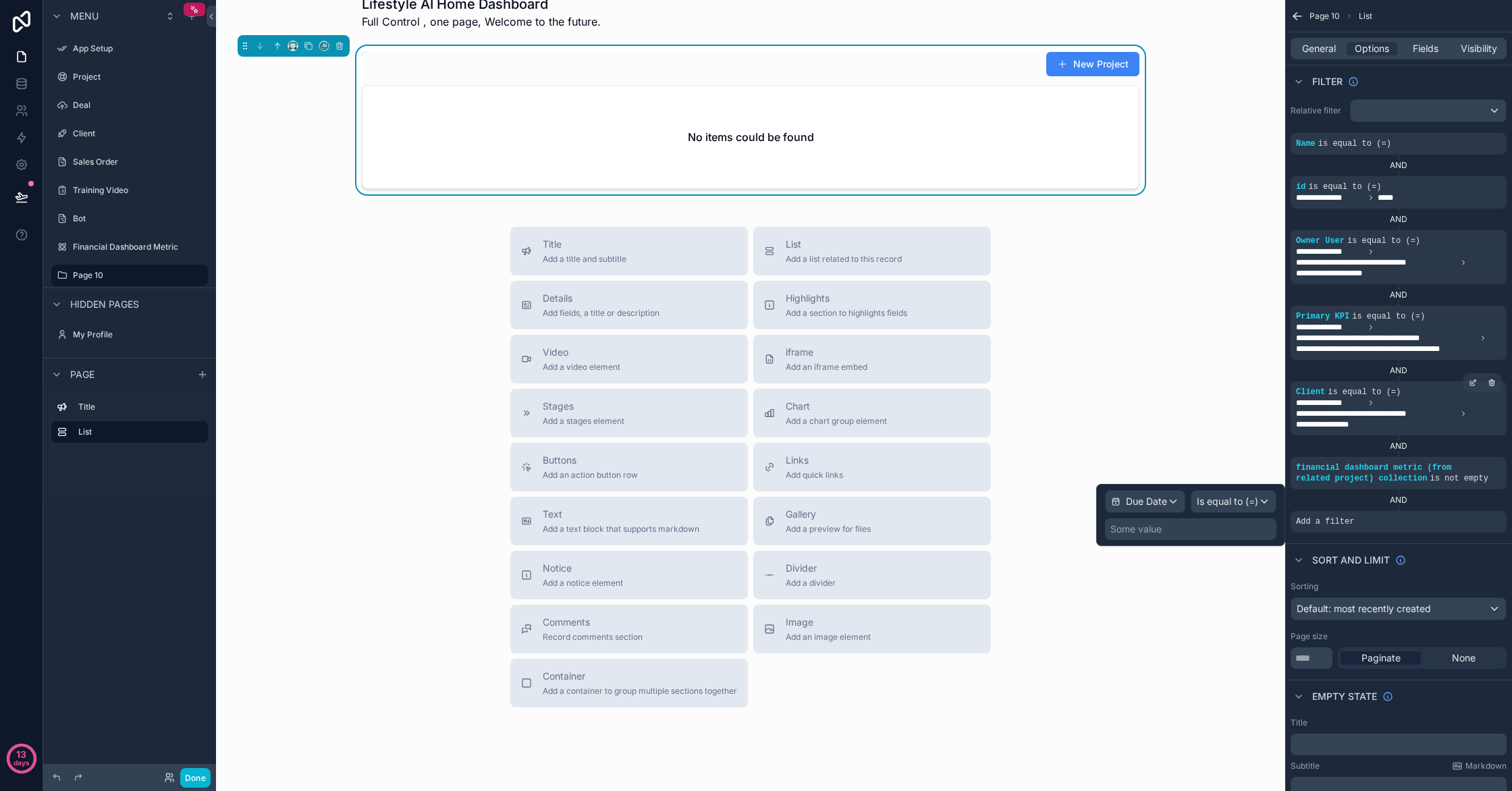
click at [1210, 537] on div "Some value" at bounding box center [1191, 529] width 172 height 22
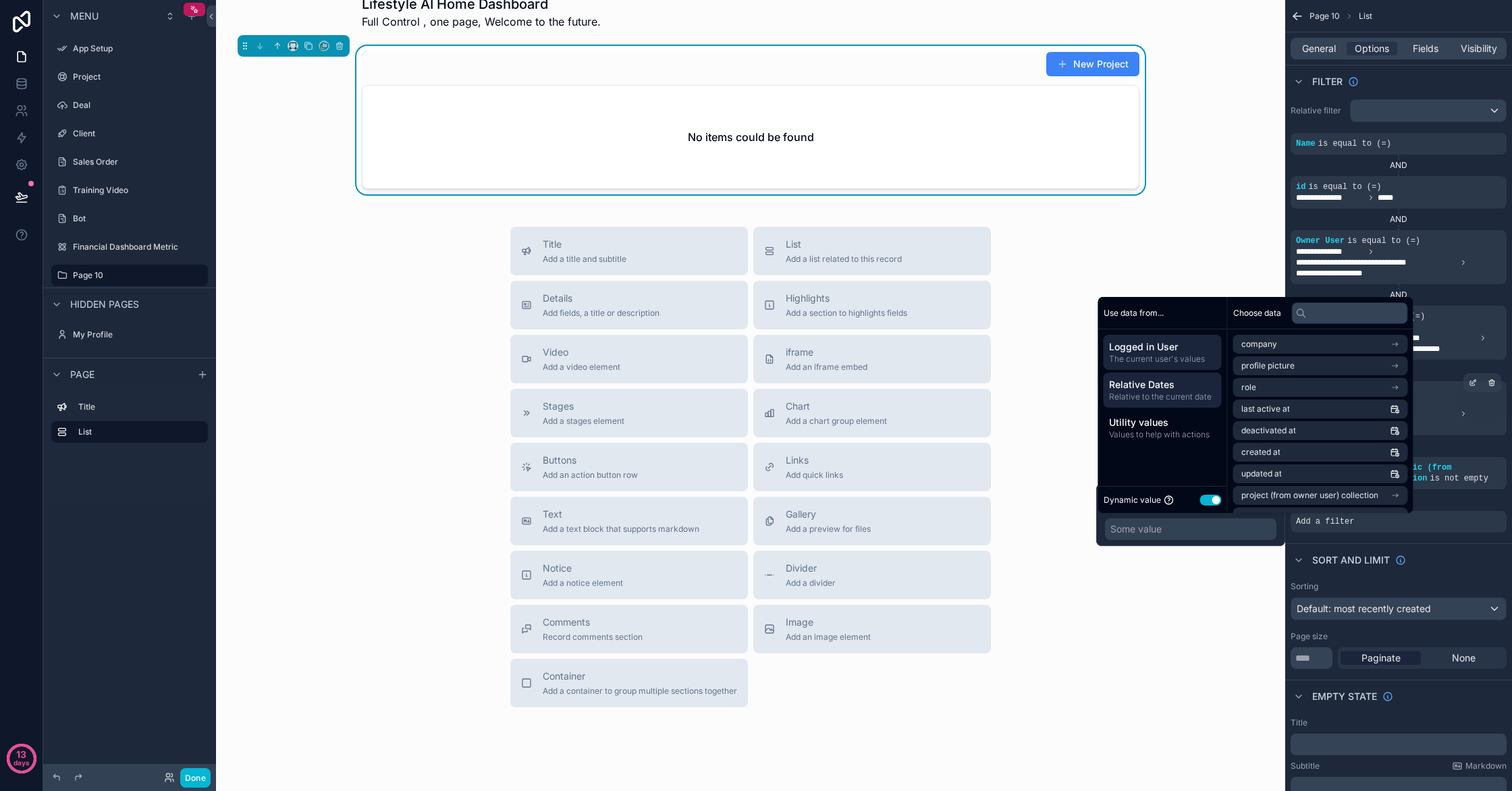
click at [1170, 397] on span "Relative to the current date" at bounding box center [1162, 396] width 107 height 10
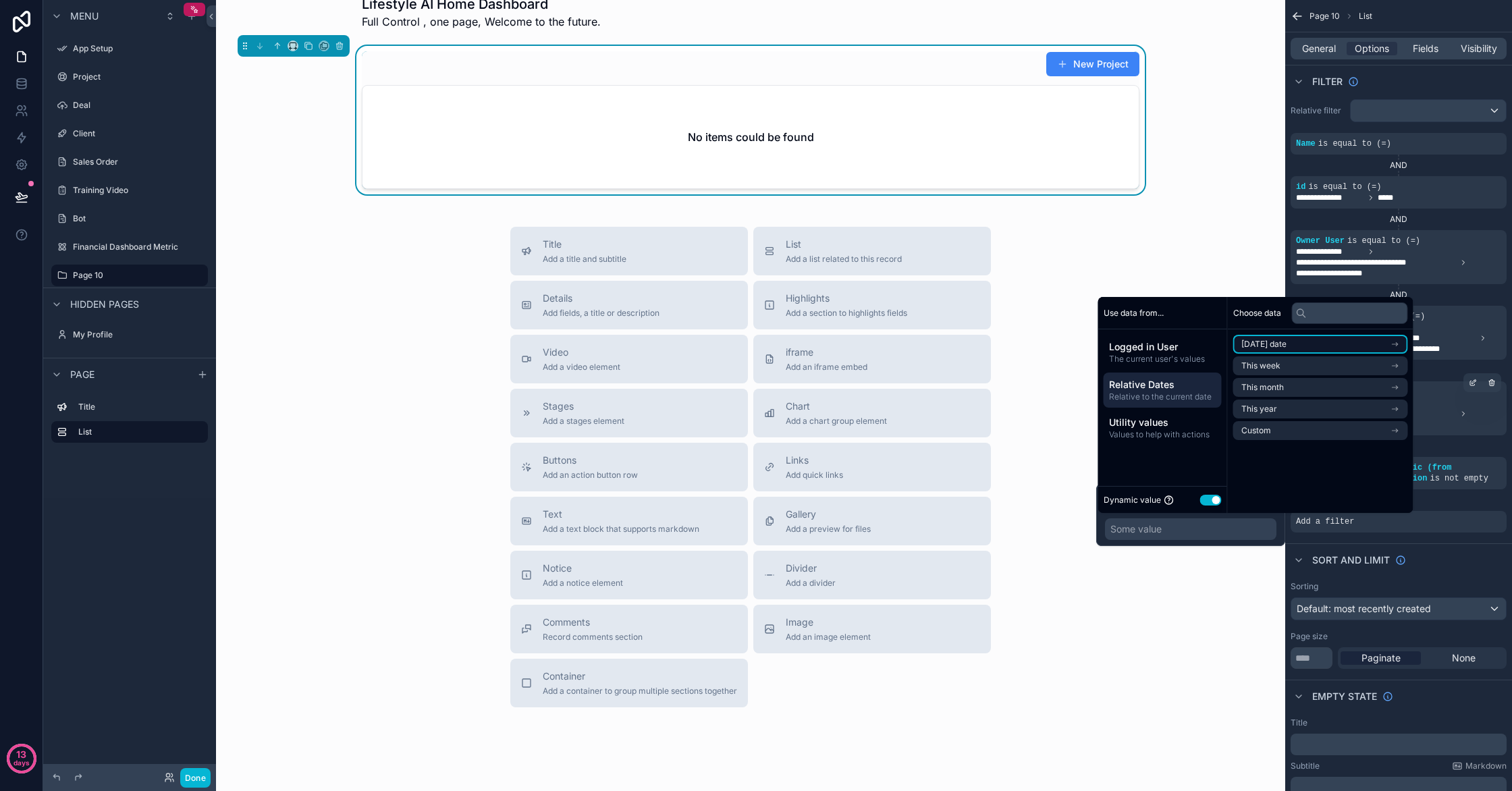
click at [1309, 349] on li "[DATE] date" at bounding box center [1321, 344] width 175 height 19
click at [1299, 383] on li "Start of day" at bounding box center [1321, 390] width 175 height 19
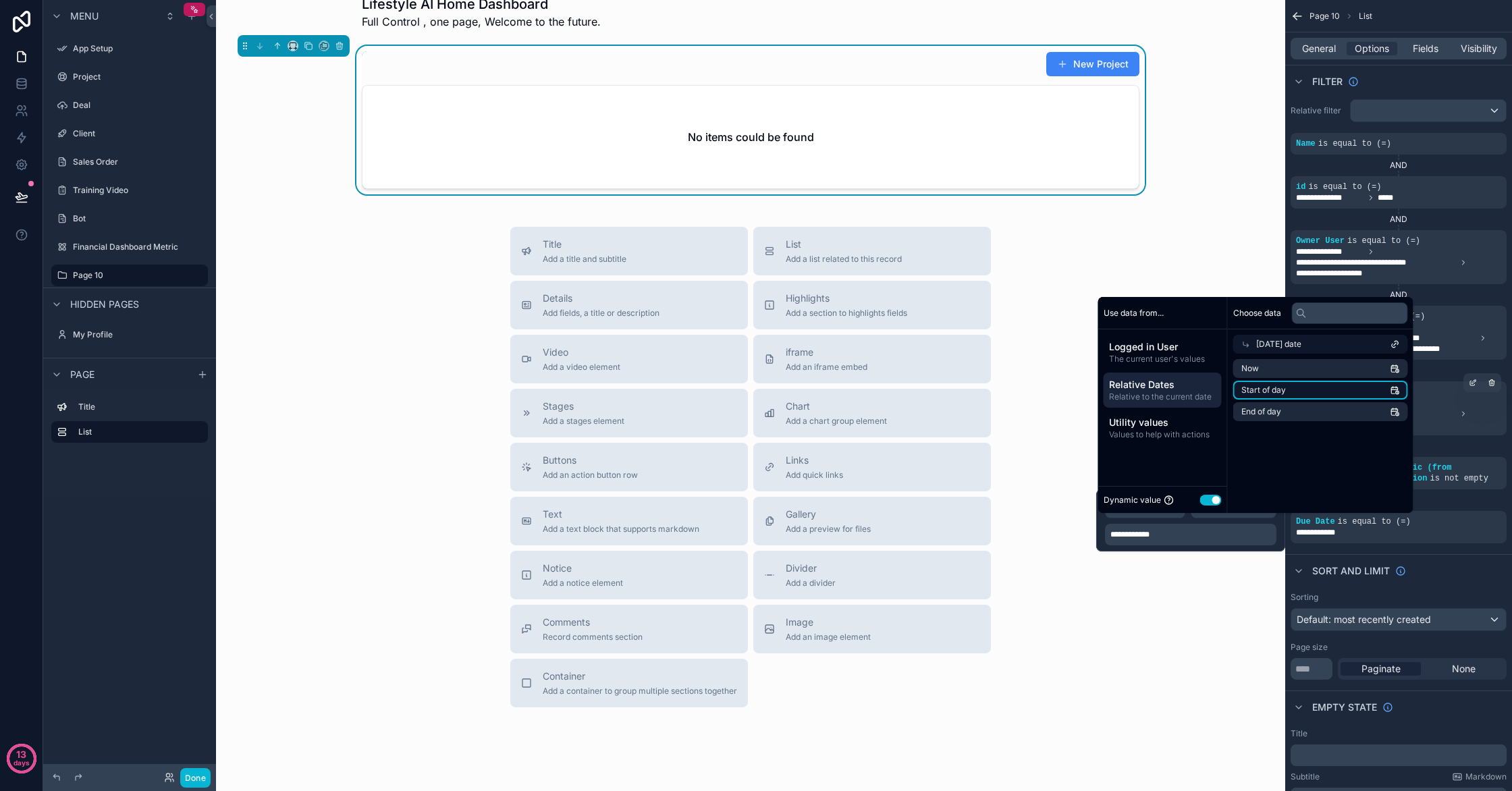
click at [1298, 392] on li "Start of day" at bounding box center [1321, 390] width 175 height 19
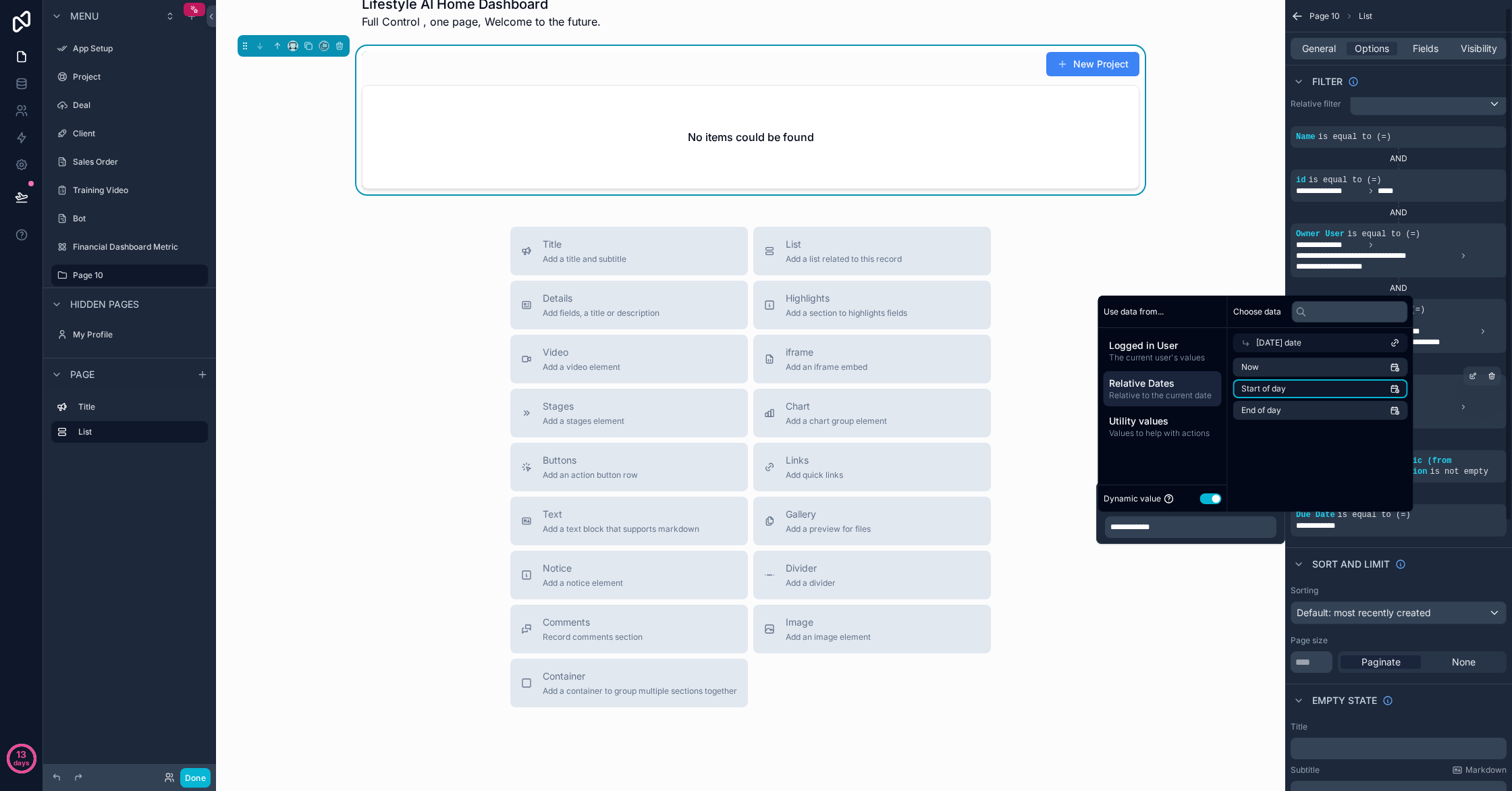
scroll to position [14, 0]
click at [1406, 395] on li "Start of day" at bounding box center [1321, 388] width 175 height 19
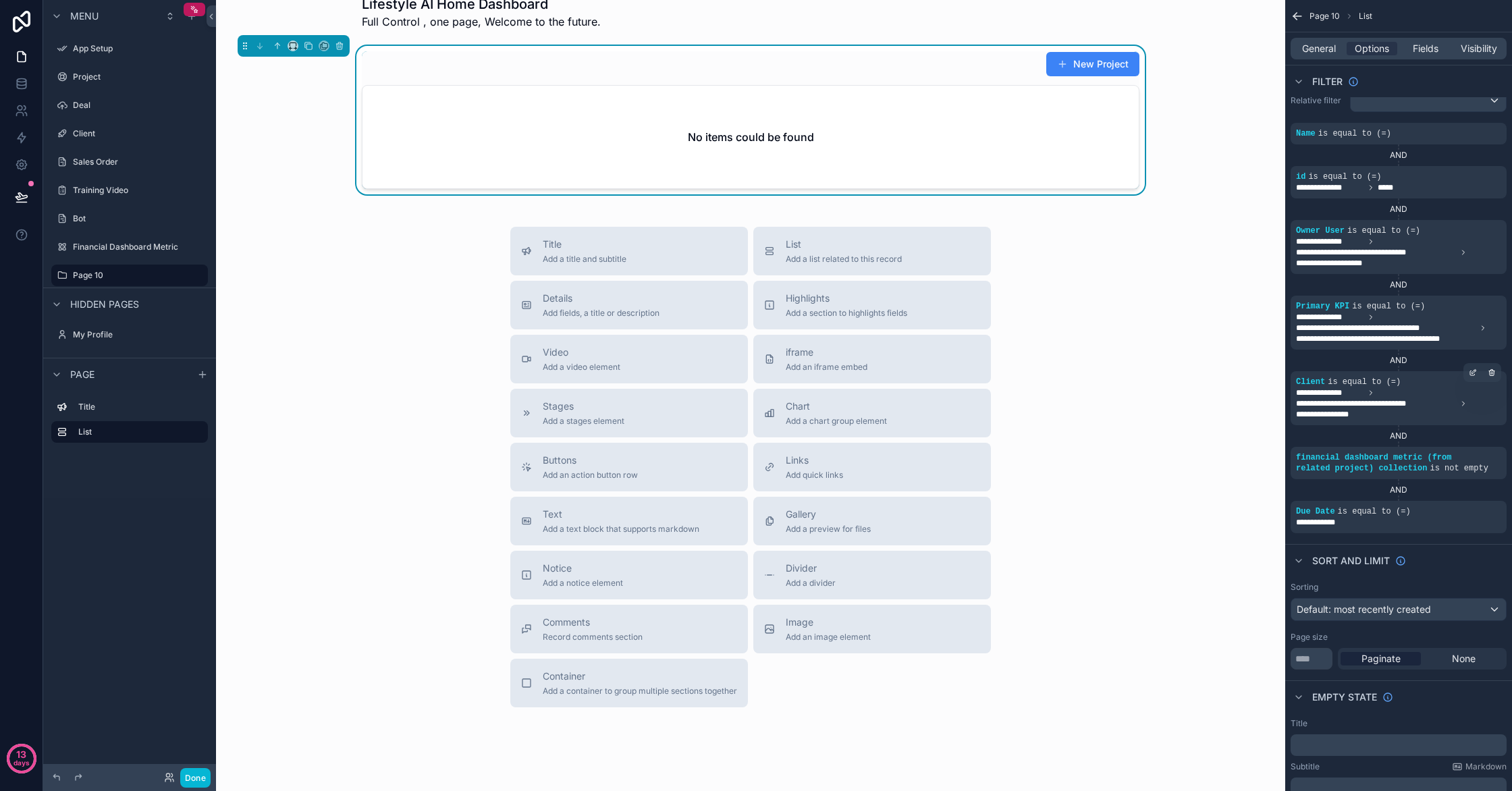
click at [1485, 540] on div "**********" at bounding box center [1399, 584] width 227 height 1196
click at [89, 82] on label "Project" at bounding box center [127, 76] width 108 height 10
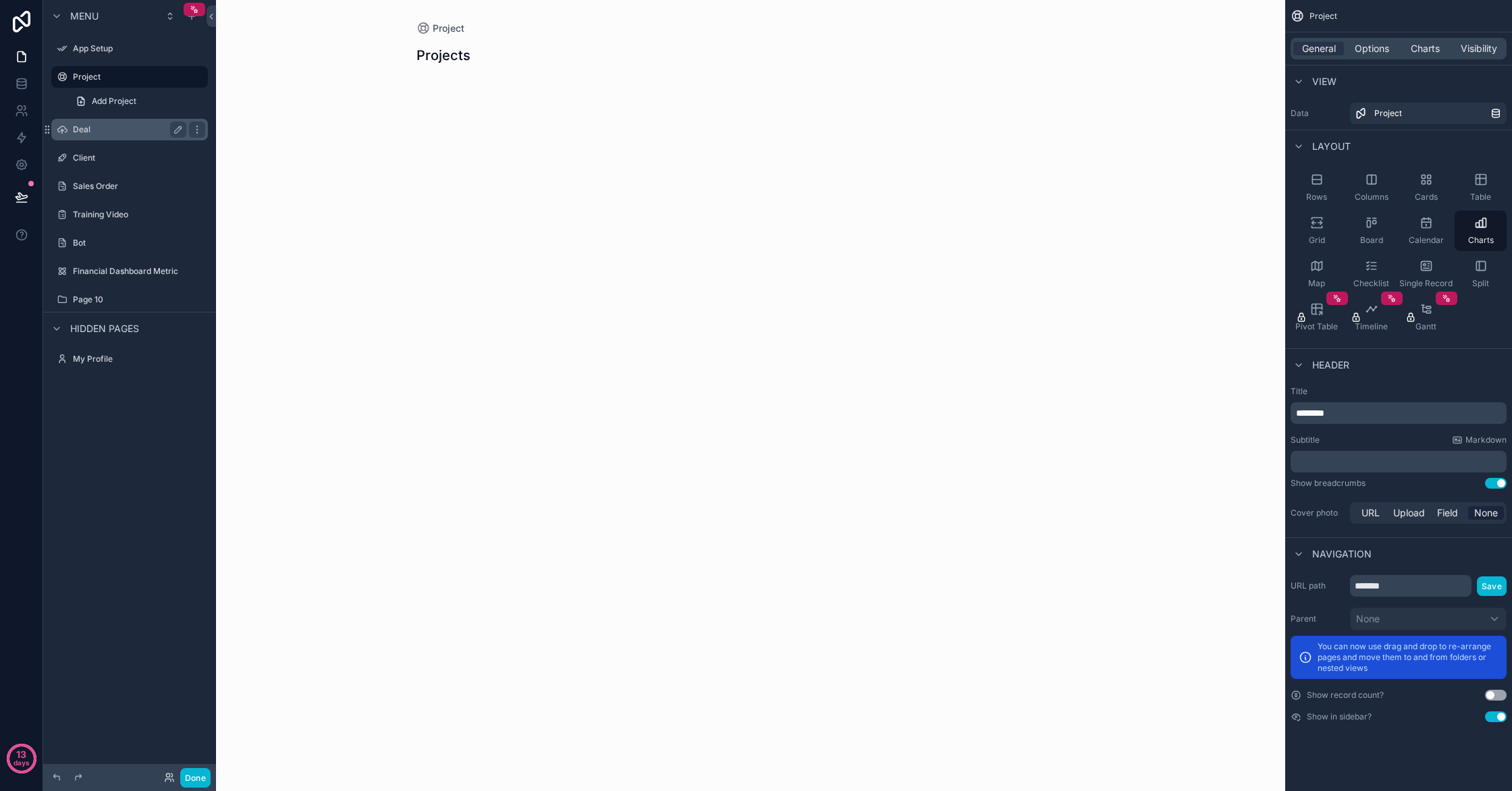
click at [83, 125] on label "Deal" at bounding box center [127, 129] width 108 height 10
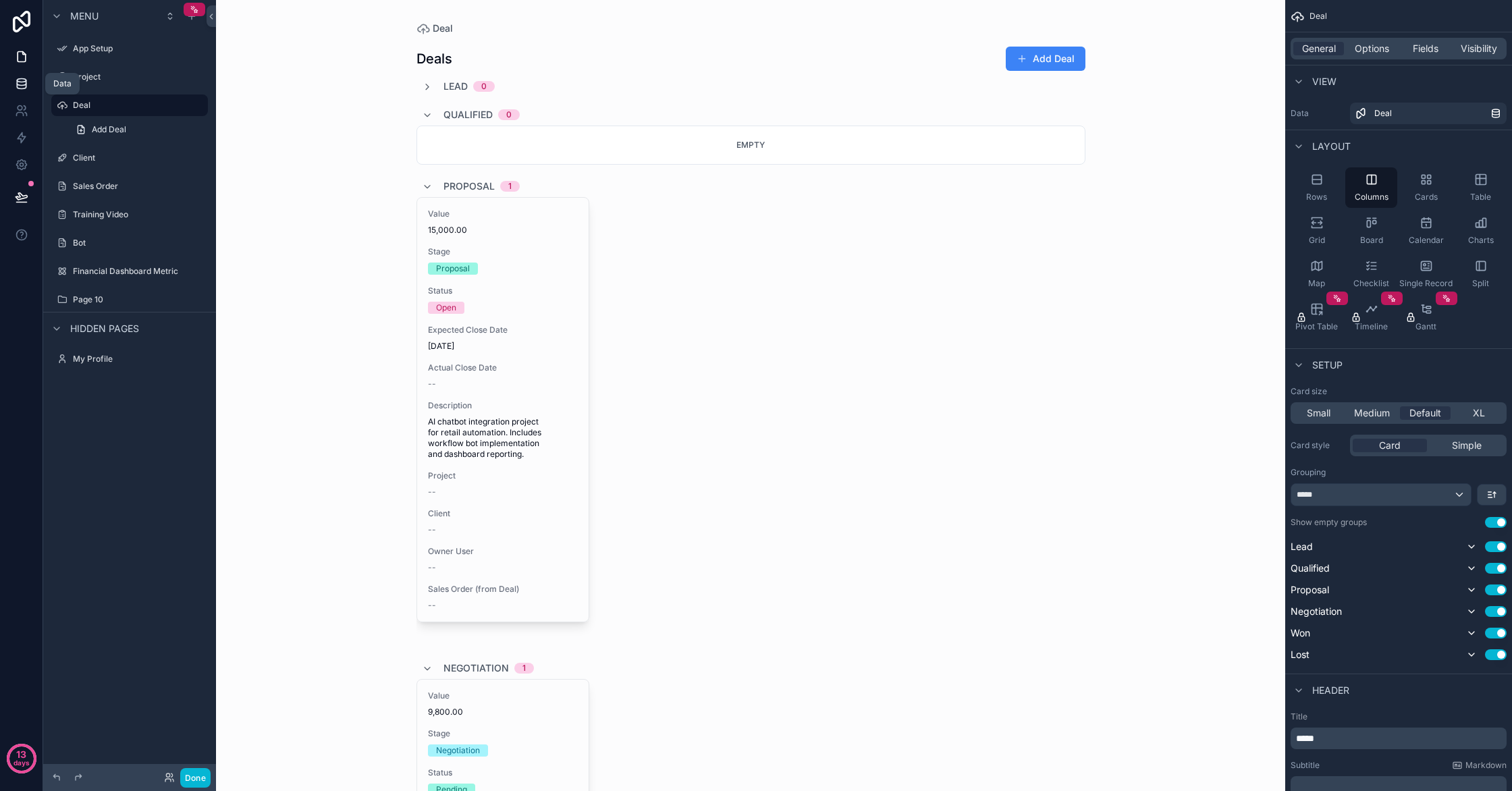
click at [18, 85] on icon at bounding box center [21, 83] width 13 height 13
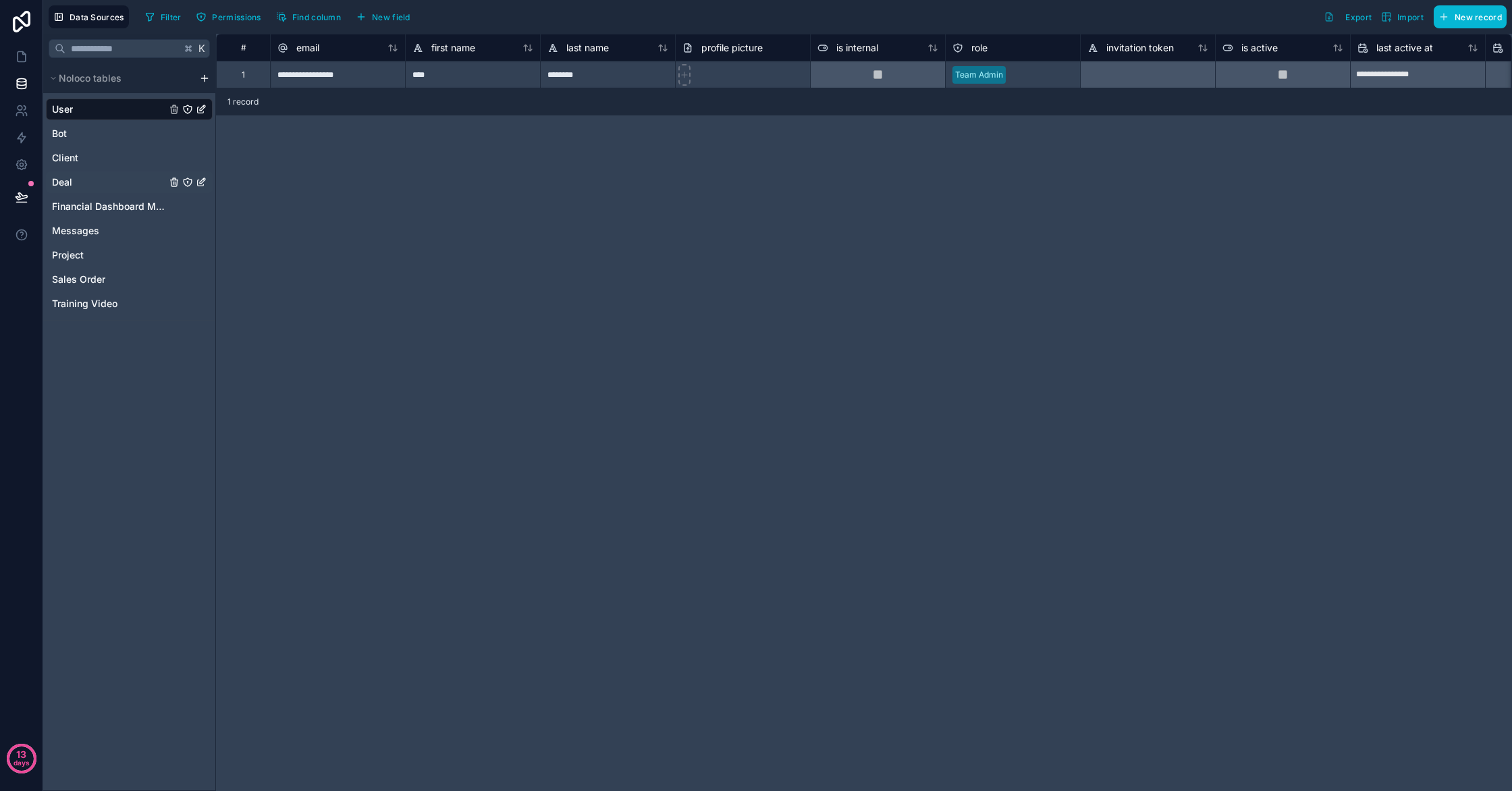
click at [131, 184] on link "Deal" at bounding box center [108, 182] width 114 height 13
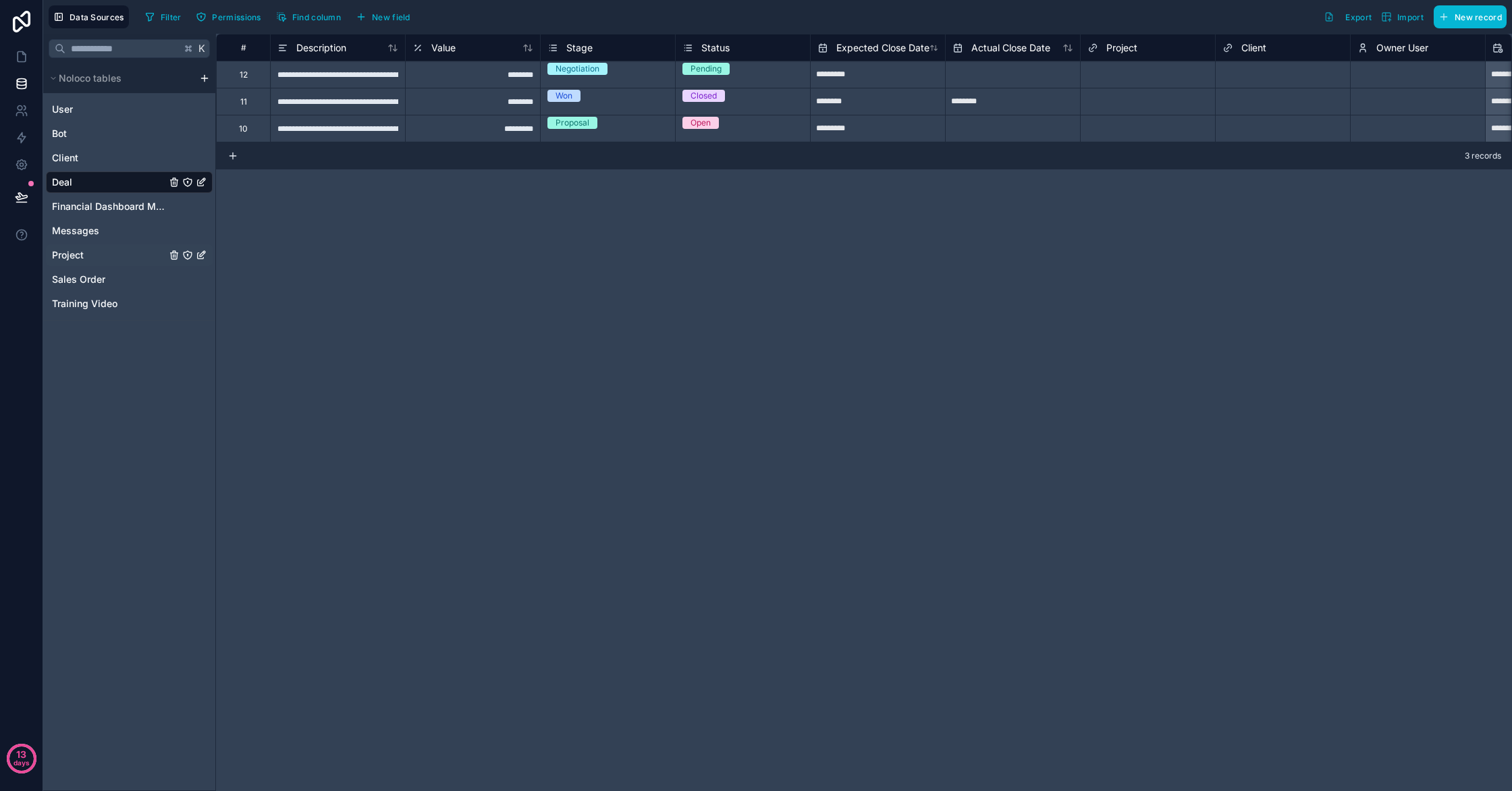
click at [107, 254] on link "Project" at bounding box center [108, 255] width 114 height 13
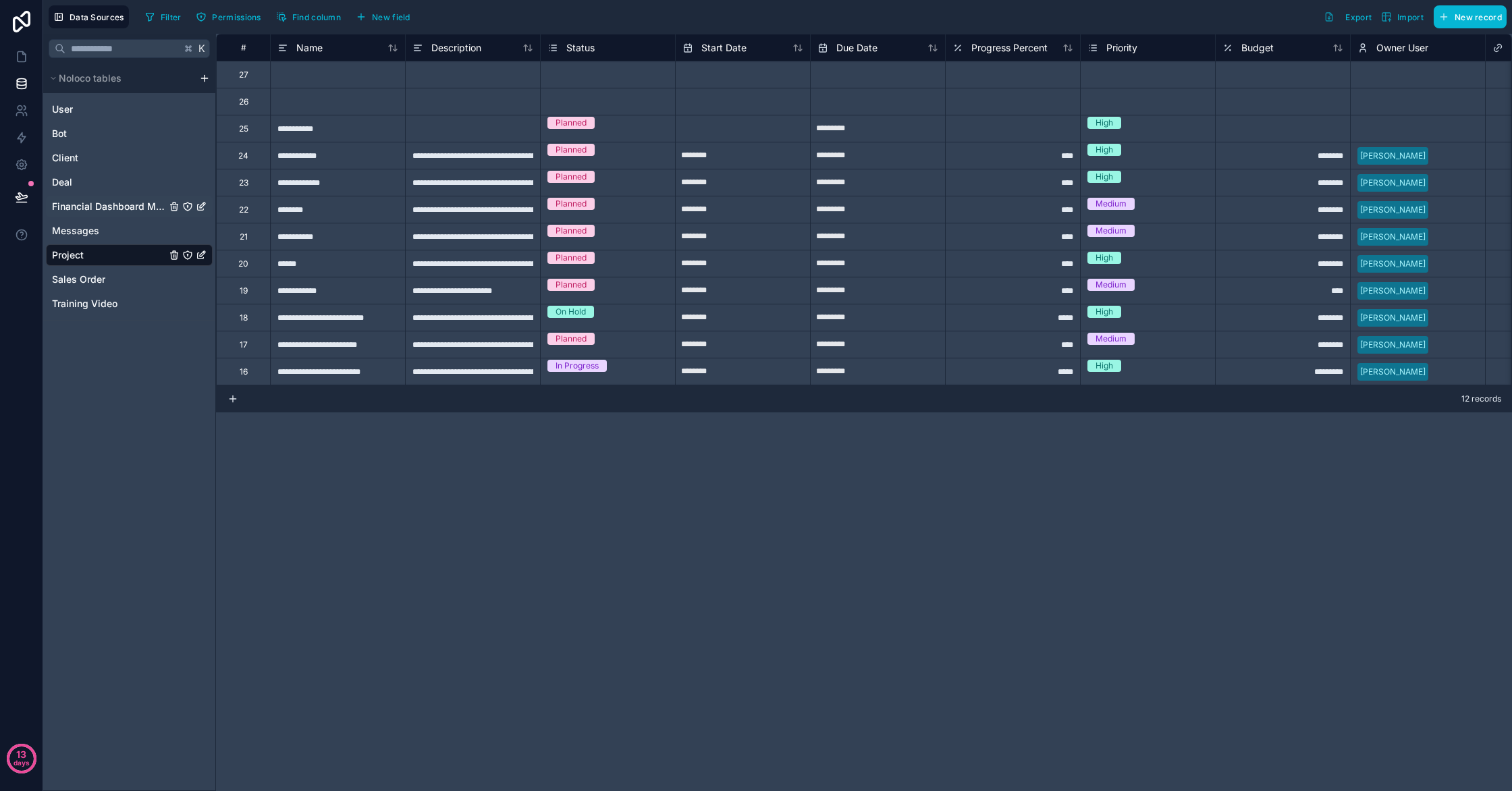
click at [101, 209] on span "Financial Dashboard Metric" at bounding box center [108, 206] width 114 height 13
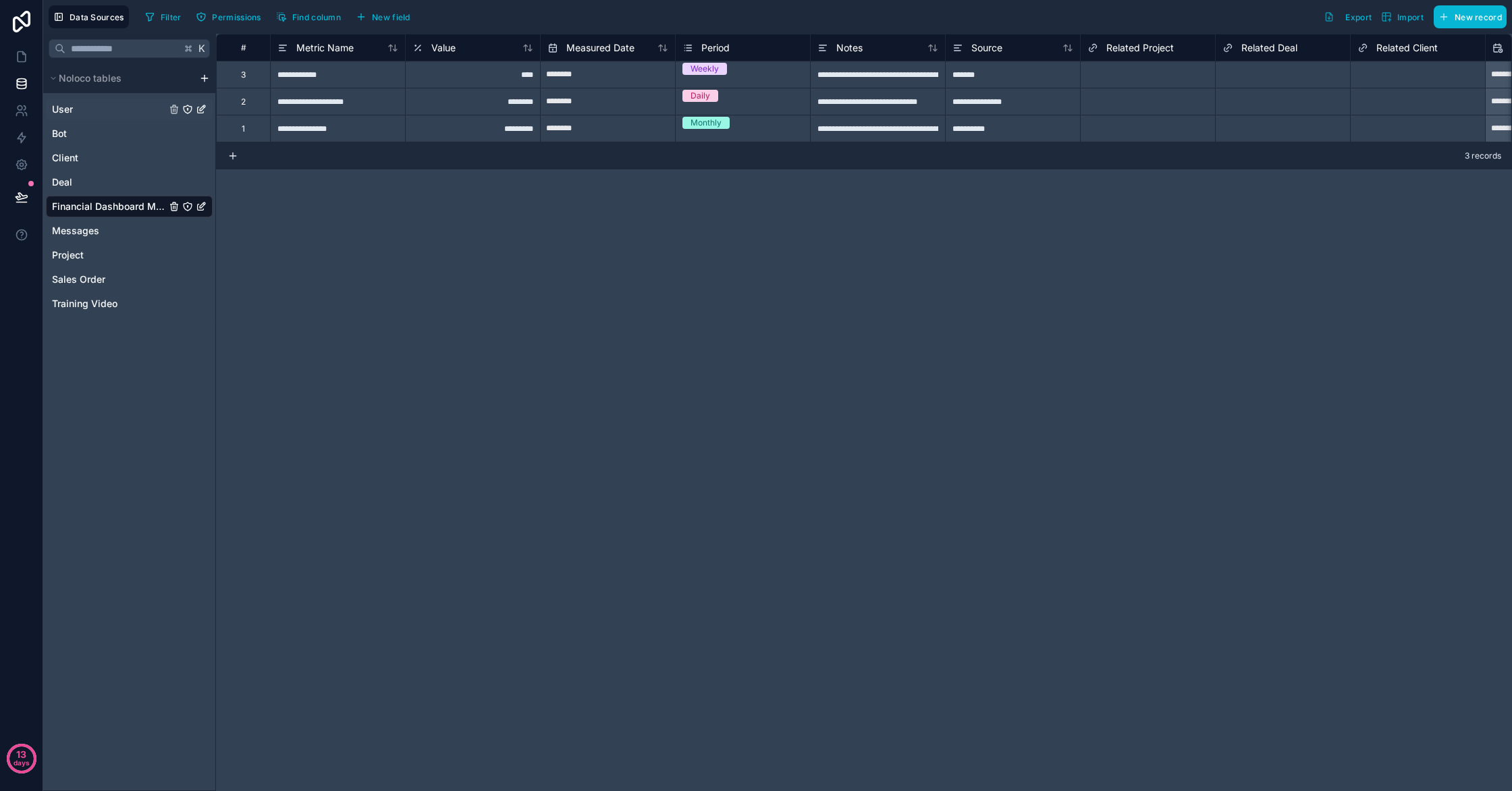
click at [87, 108] on link "User" at bounding box center [108, 109] width 114 height 13
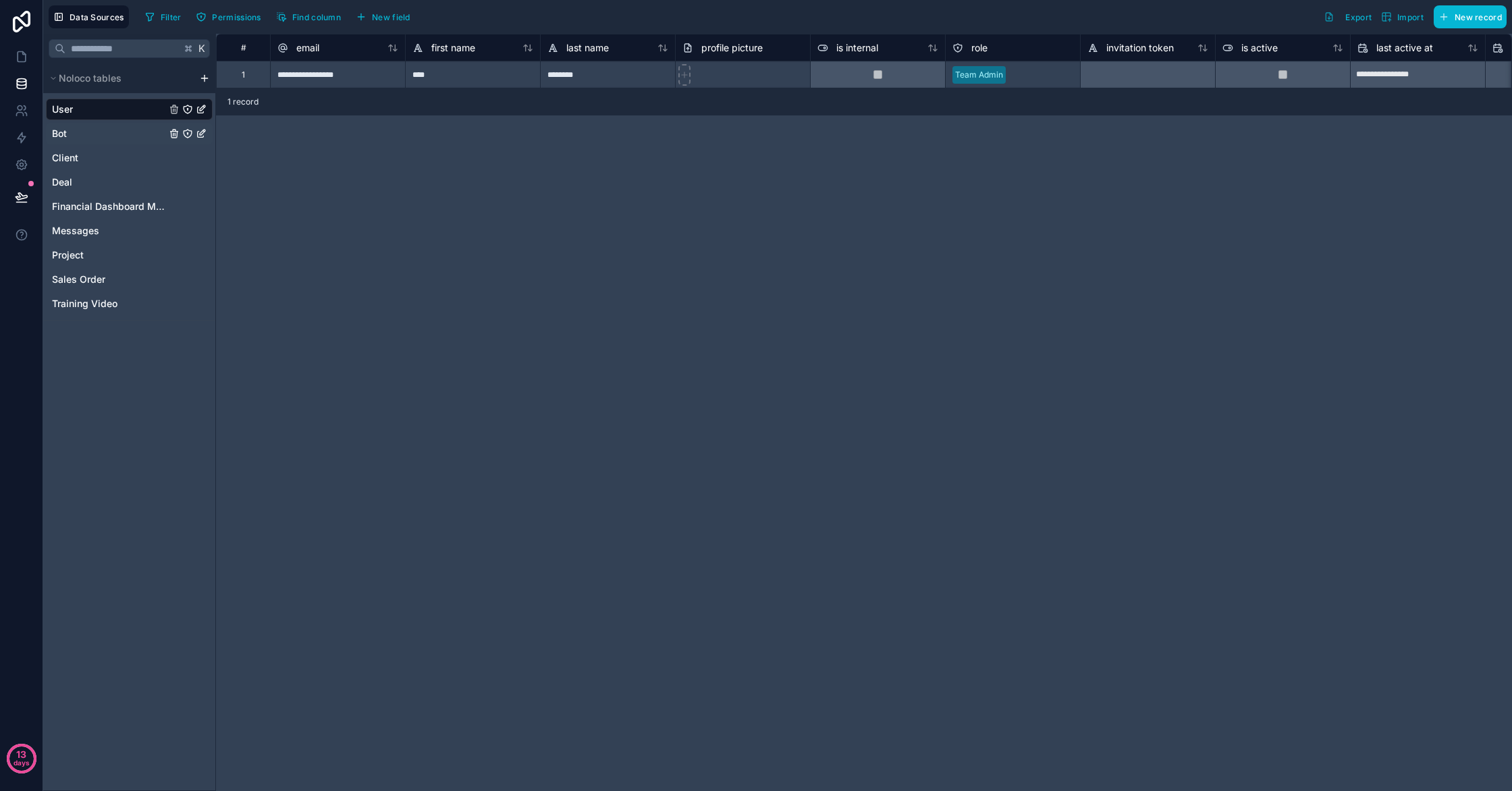
click at [92, 130] on link "Bot" at bounding box center [108, 133] width 114 height 13
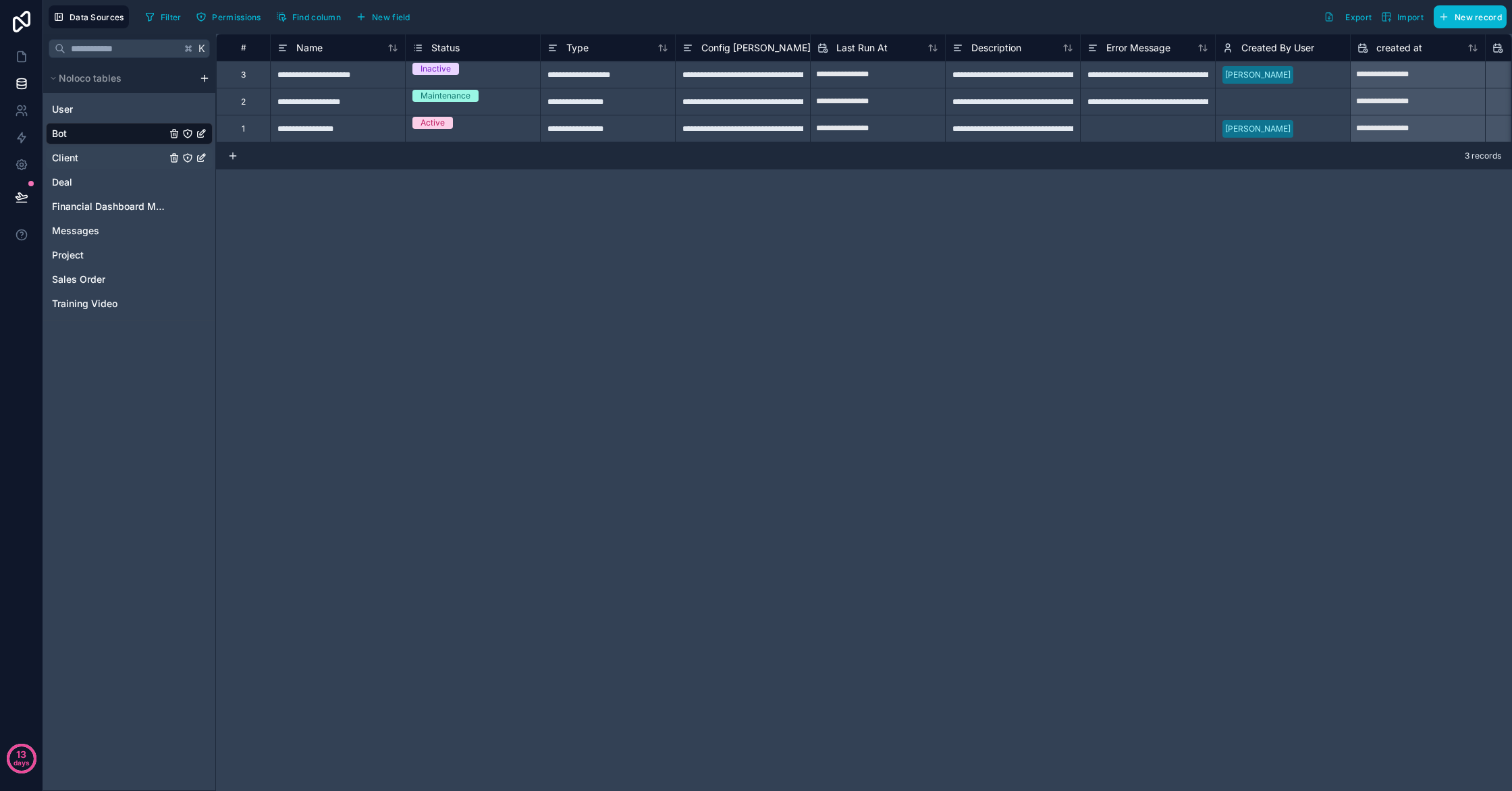
click at [90, 149] on div "Client" at bounding box center [130, 158] width 167 height 22
click at [86, 164] on div "Client" at bounding box center [130, 158] width 167 height 22
click at [87, 159] on link "Client" at bounding box center [108, 158] width 114 height 13
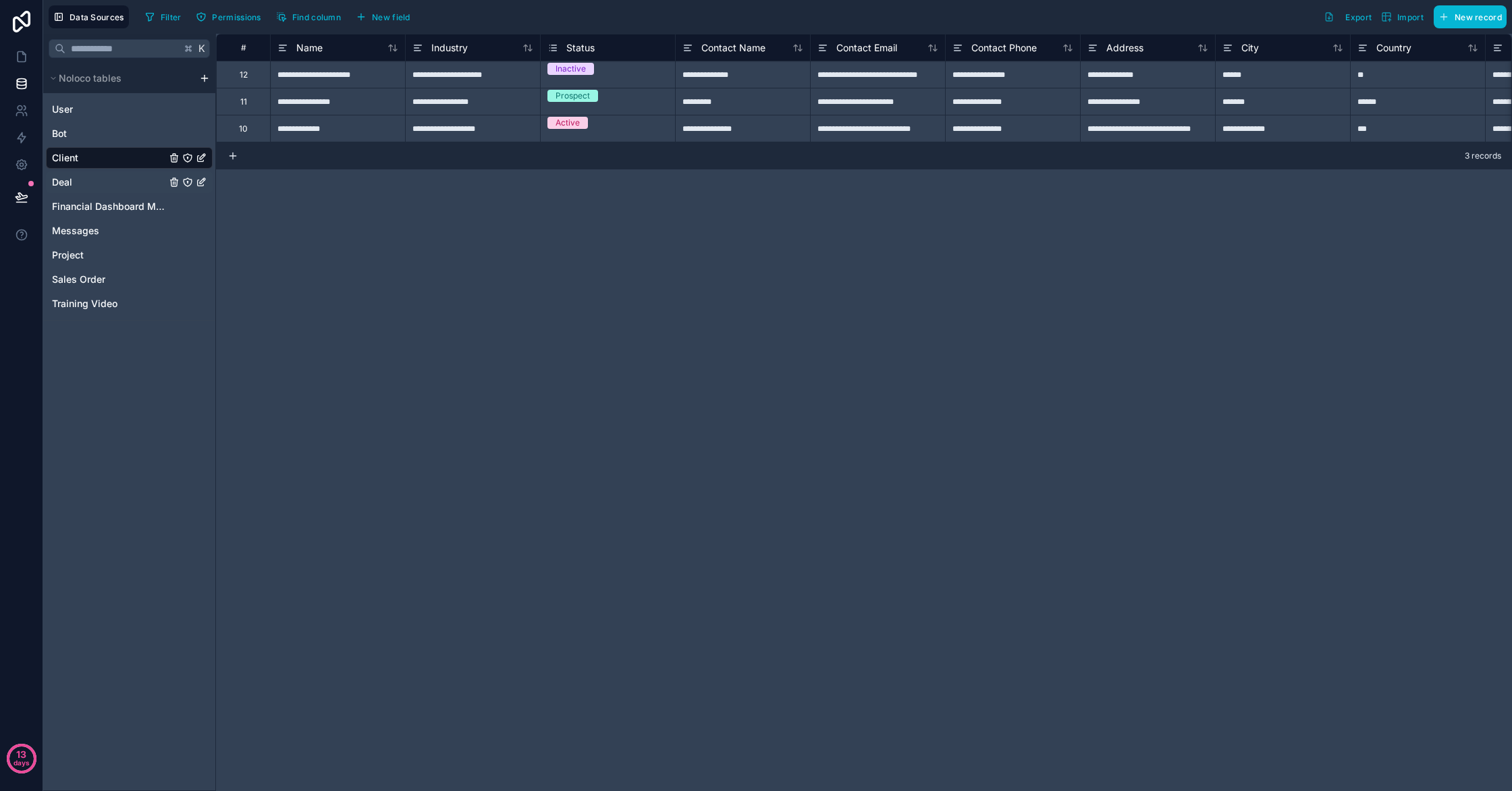
click at [85, 180] on link "Deal" at bounding box center [108, 182] width 114 height 13
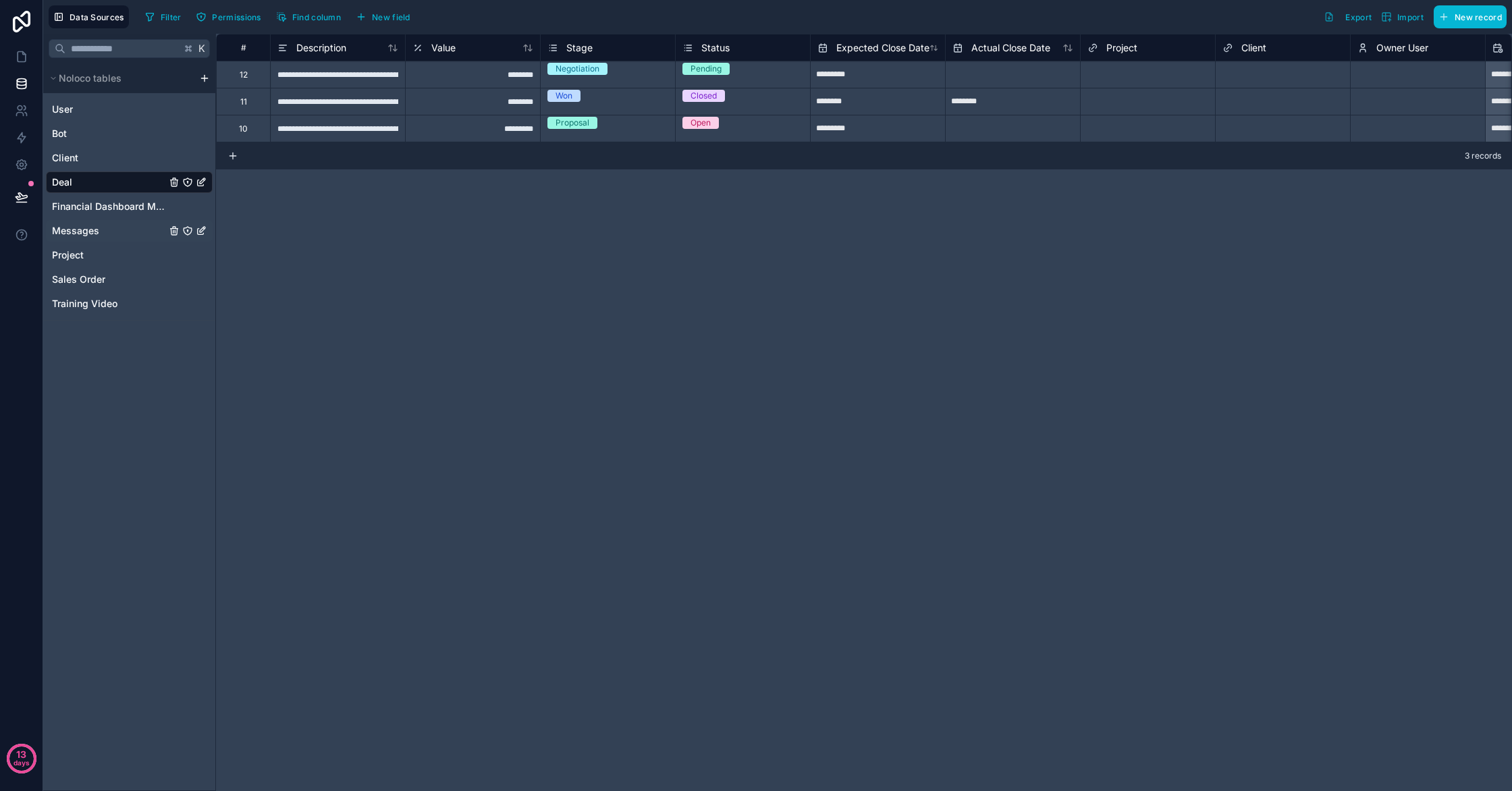
click at [85, 238] on div "Messages" at bounding box center [130, 230] width 167 height 22
click at [76, 229] on span "Messages" at bounding box center [76, 230] width 48 height 13
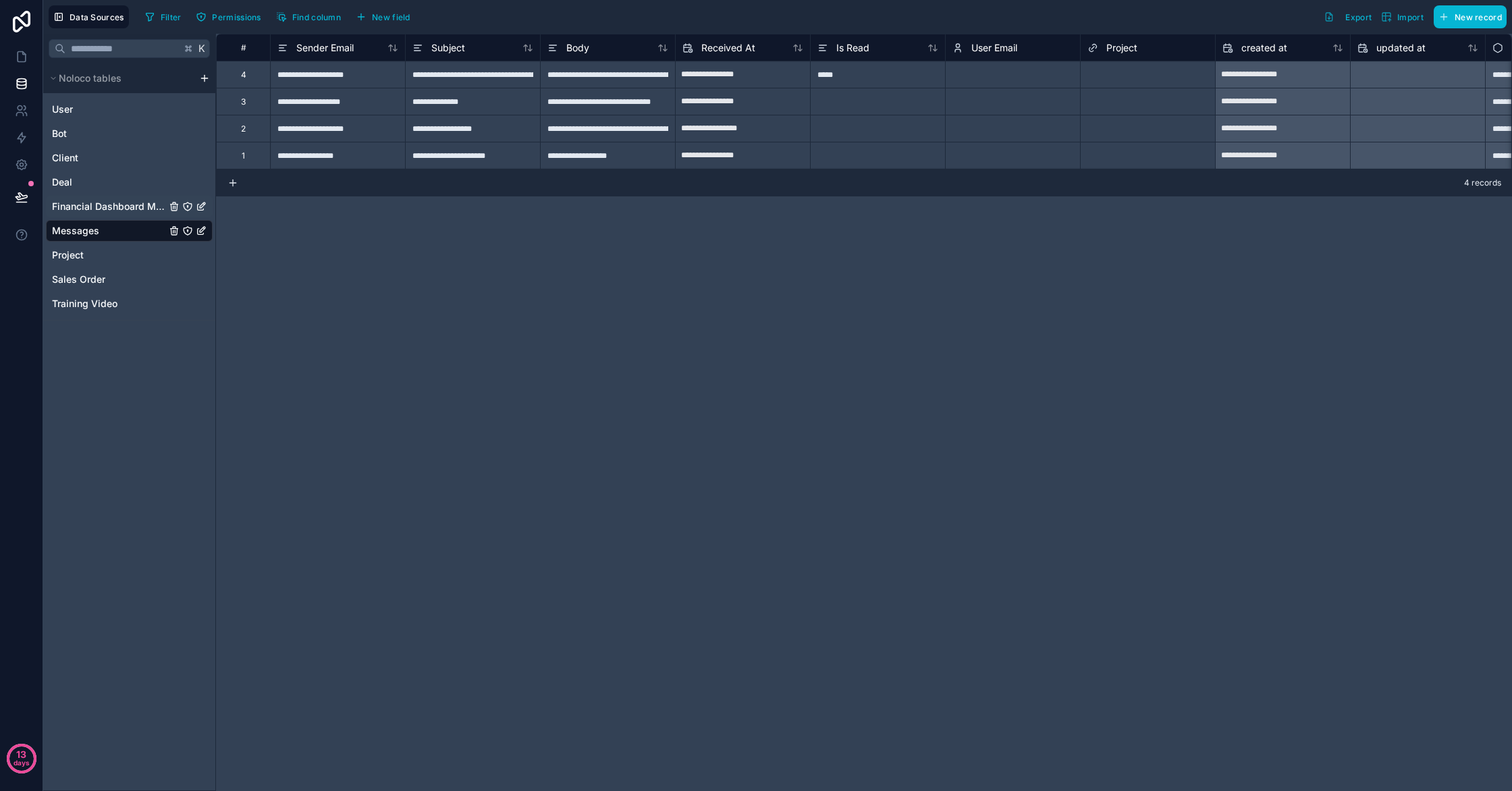
click at [88, 209] on span "Financial Dashboard Metric" at bounding box center [108, 206] width 114 height 13
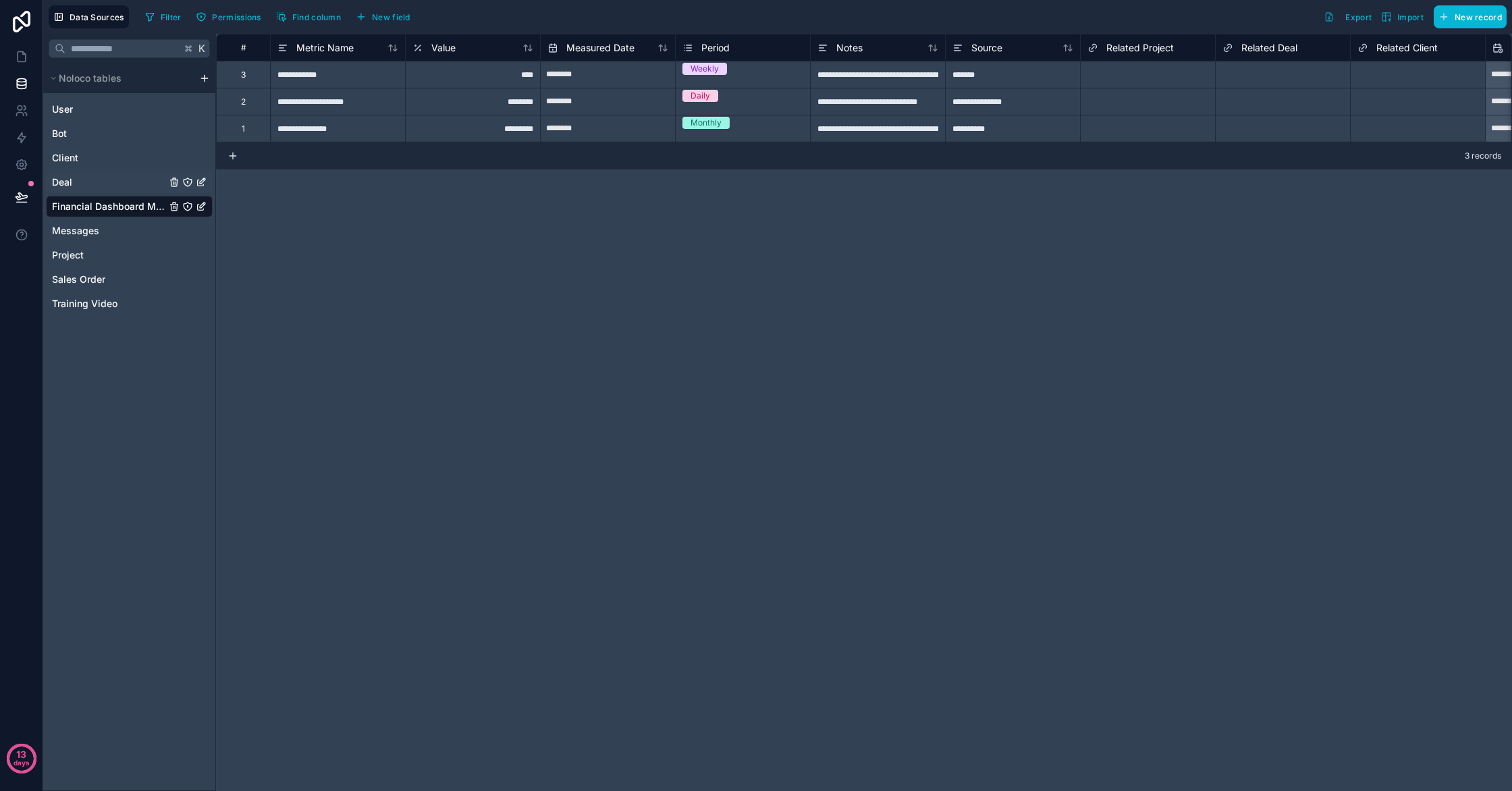
click at [93, 189] on div "Deal" at bounding box center [130, 182] width 167 height 22
drag, startPoint x: 342, startPoint y: 154, endPoint x: 395, endPoint y: 160, distance: 53.3
click at [395, 160] on div "3 records" at bounding box center [864, 155] width 1296 height 27
click at [389, 13] on span "New field" at bounding box center [391, 17] width 38 height 10
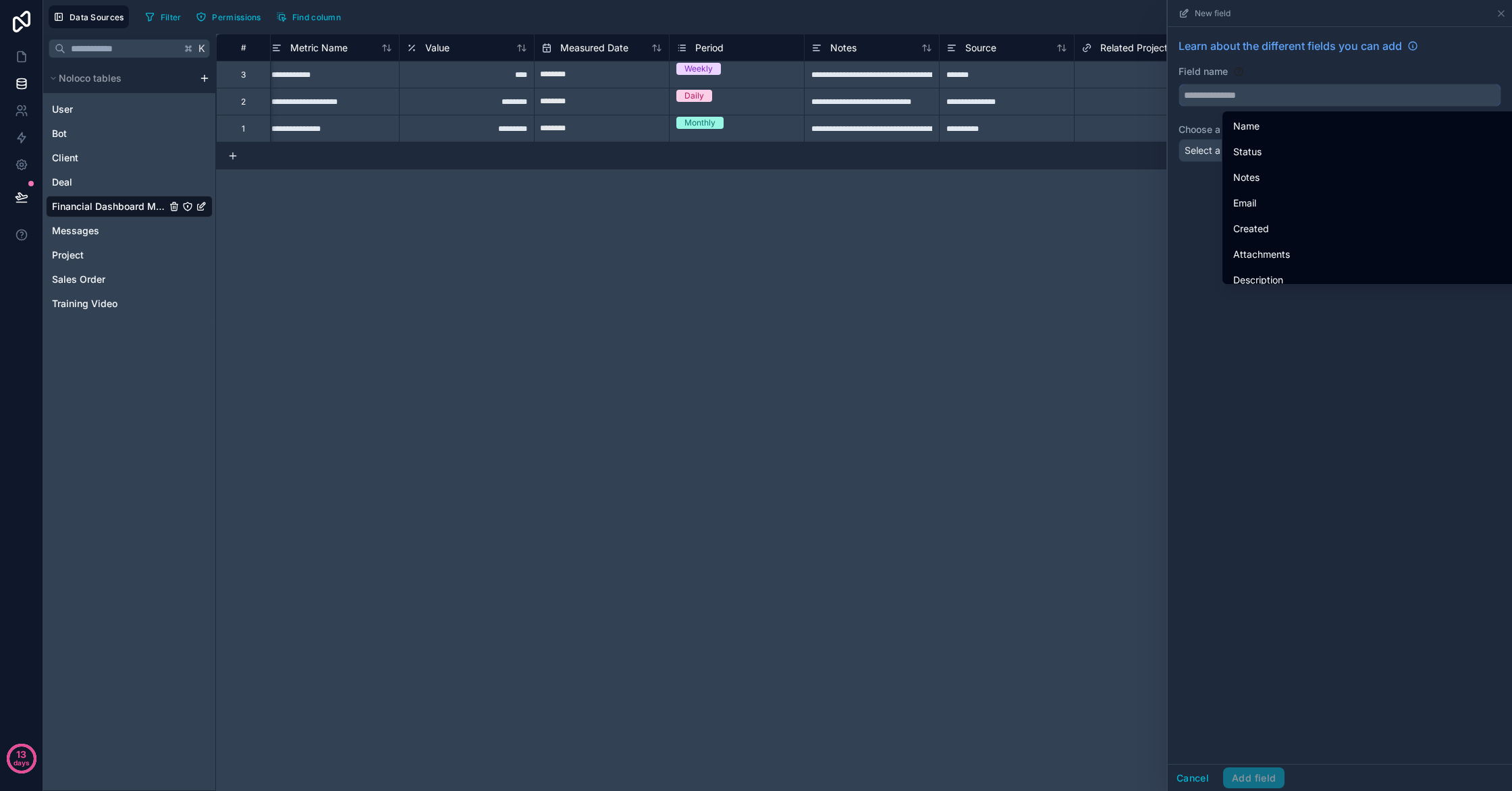
click at [1348, 97] on input "text" at bounding box center [1340, 95] width 321 height 22
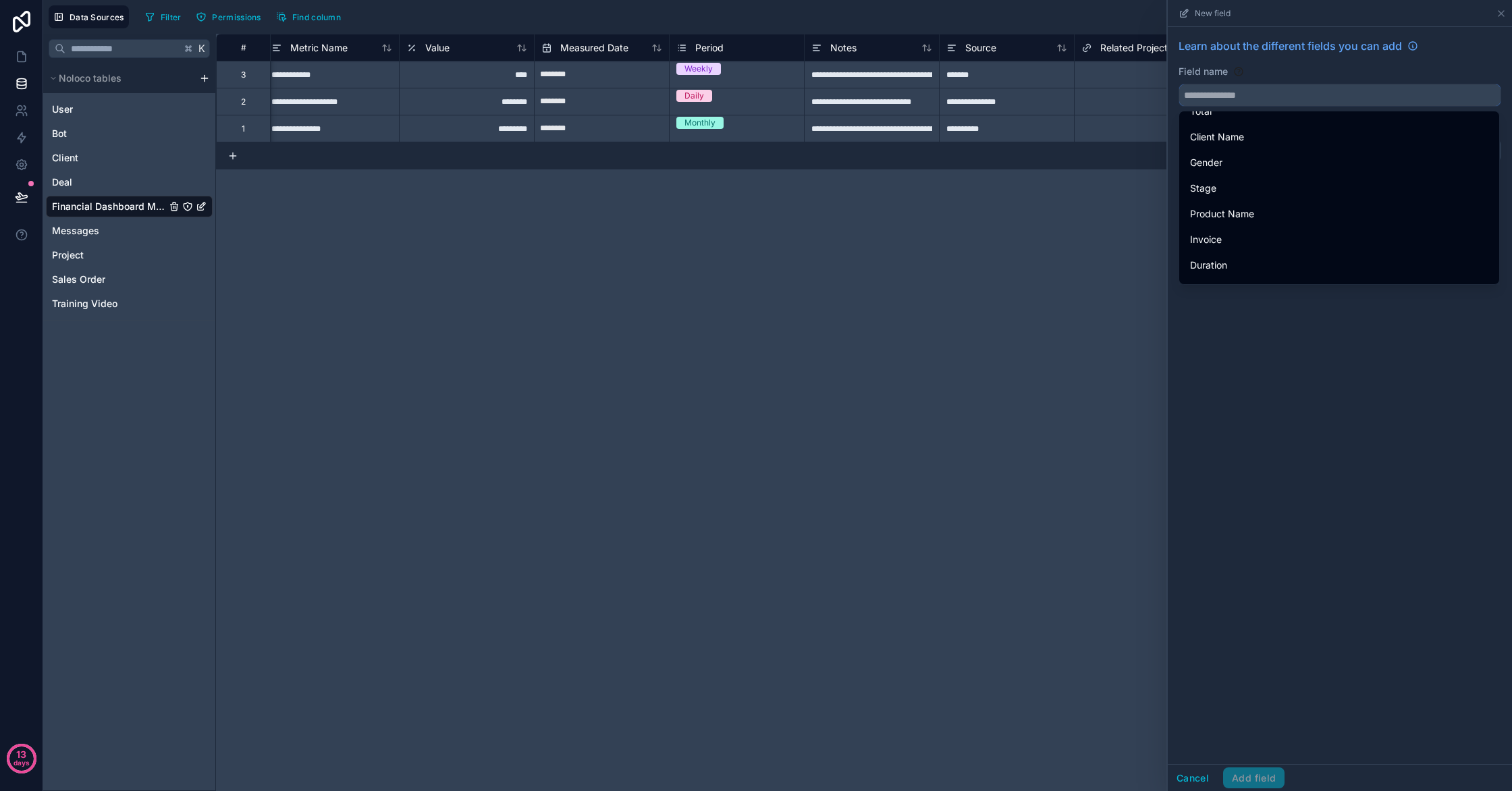
scroll to position [1737, 0]
click at [1250, 378] on div "Learn about the different fields you can add Field name Choose a field type Sel…" at bounding box center [1340, 396] width 344 height 737
click at [708, 212] on div "**********" at bounding box center [864, 412] width 1296 height 757
click at [1500, 13] on icon at bounding box center [1501, 13] width 10 height 10
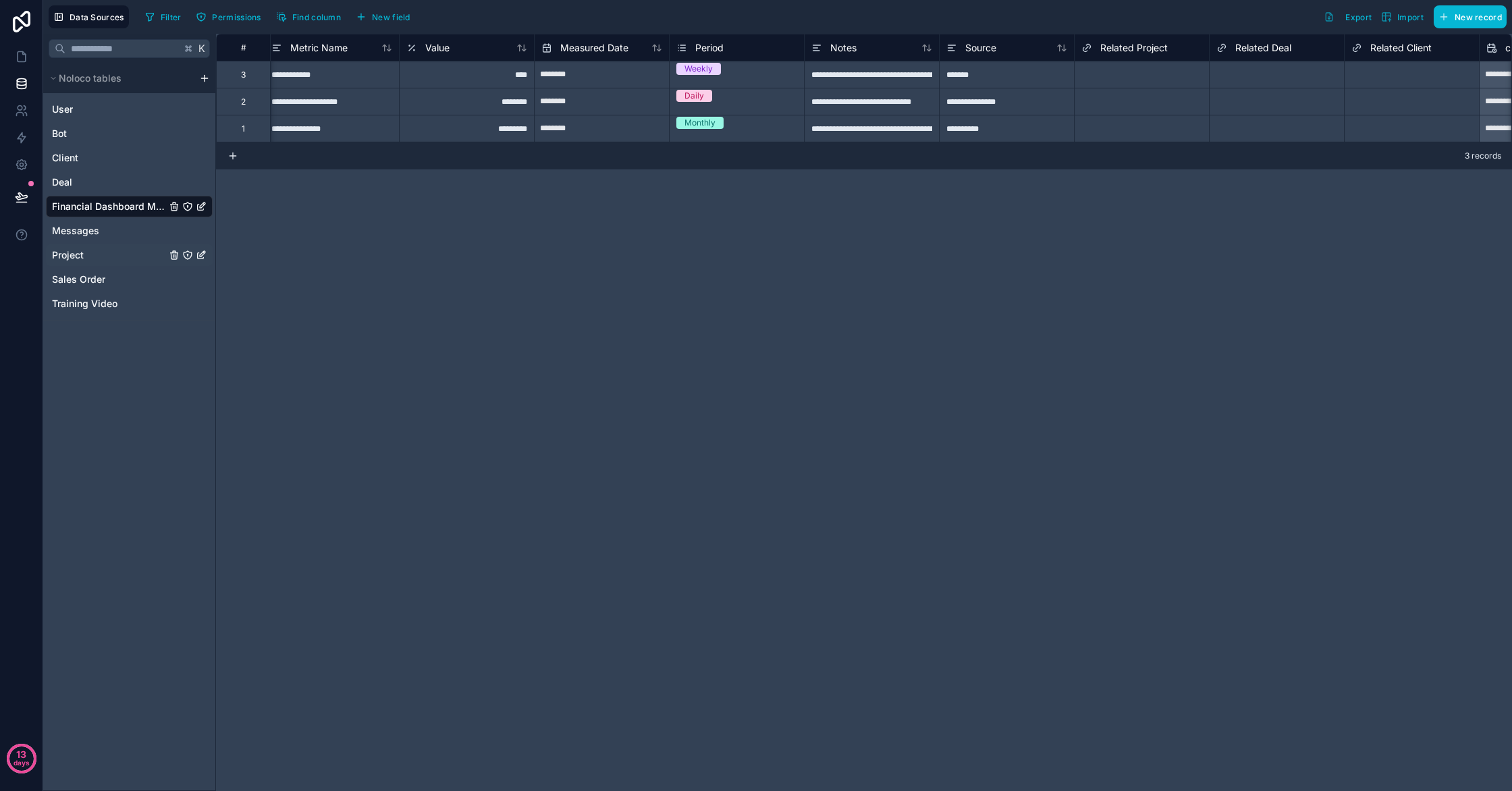
click at [102, 253] on link "Project" at bounding box center [108, 255] width 114 height 13
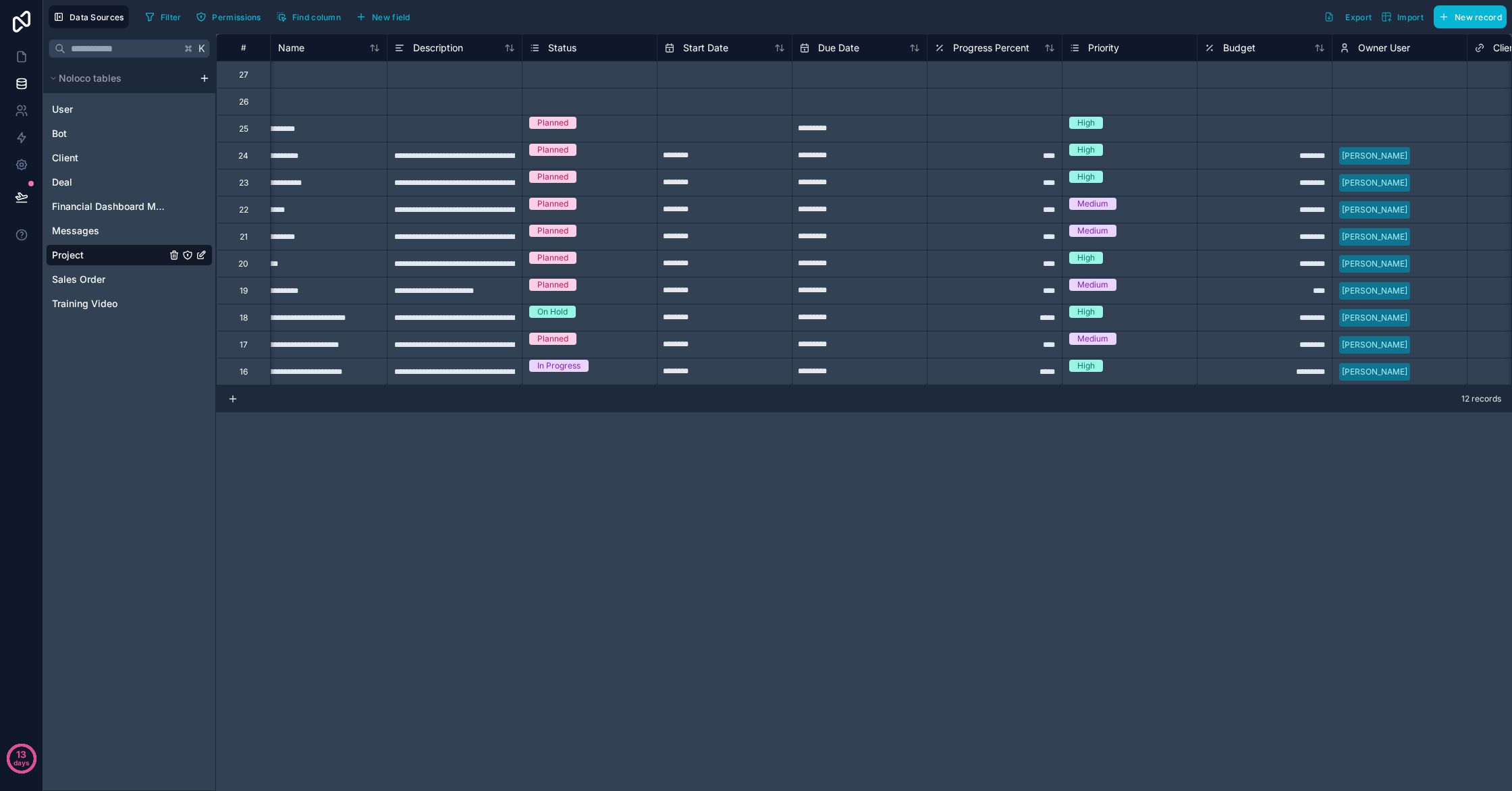
scroll to position [0, 12]
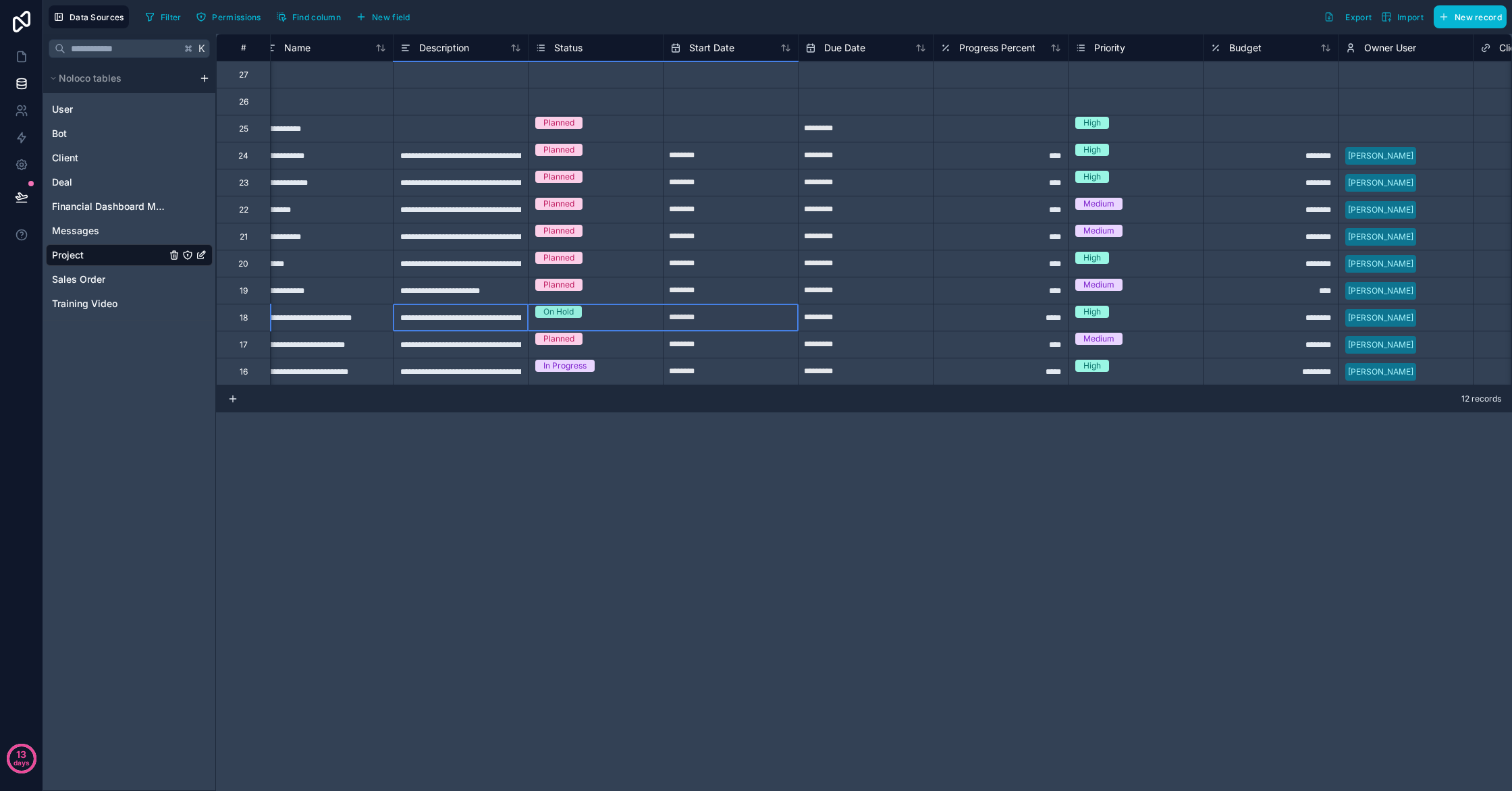
drag, startPoint x: 533, startPoint y: 314, endPoint x: 746, endPoint y: 328, distance: 213.5
click at [750, 328] on div "**********" at bounding box center [1378, 317] width 2349 height 27
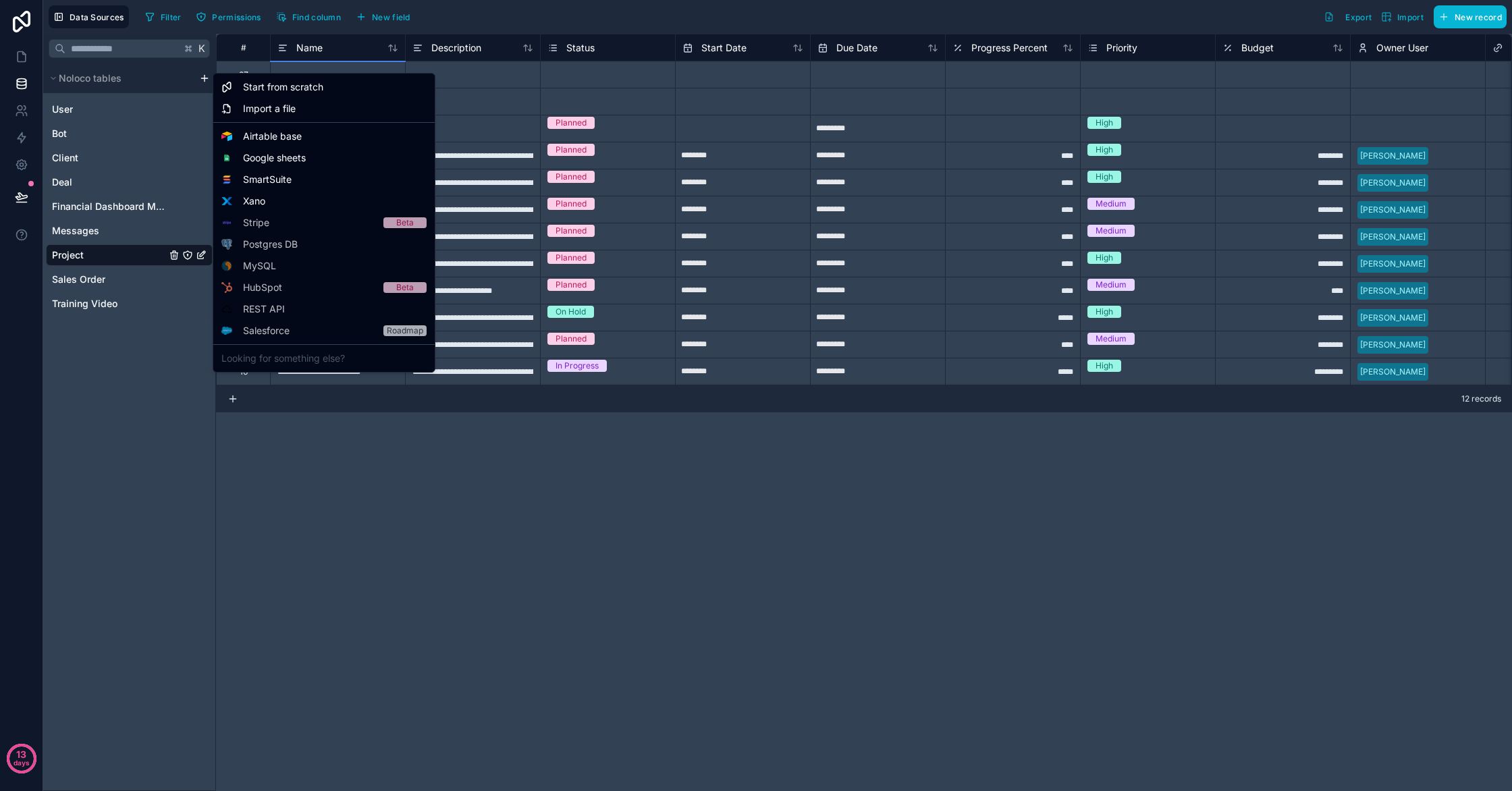
click at [203, 79] on html "**********" at bounding box center [756, 396] width 1512 height 791
click at [91, 604] on html "**********" at bounding box center [756, 396] width 1512 height 791
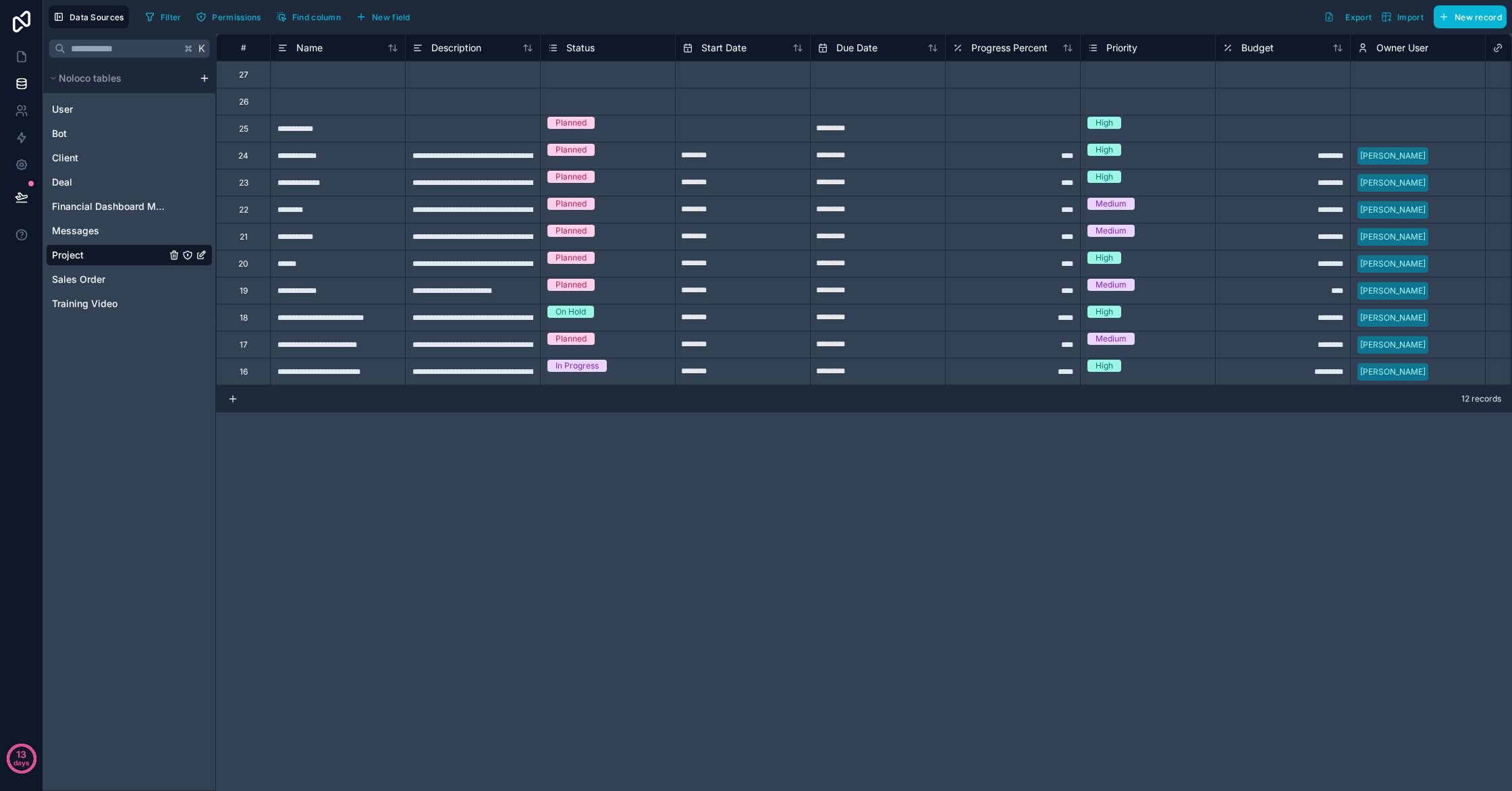
scroll to position [0, 1]
click at [175, 15] on span "Filter" at bounding box center [172, 17] width 21 height 10
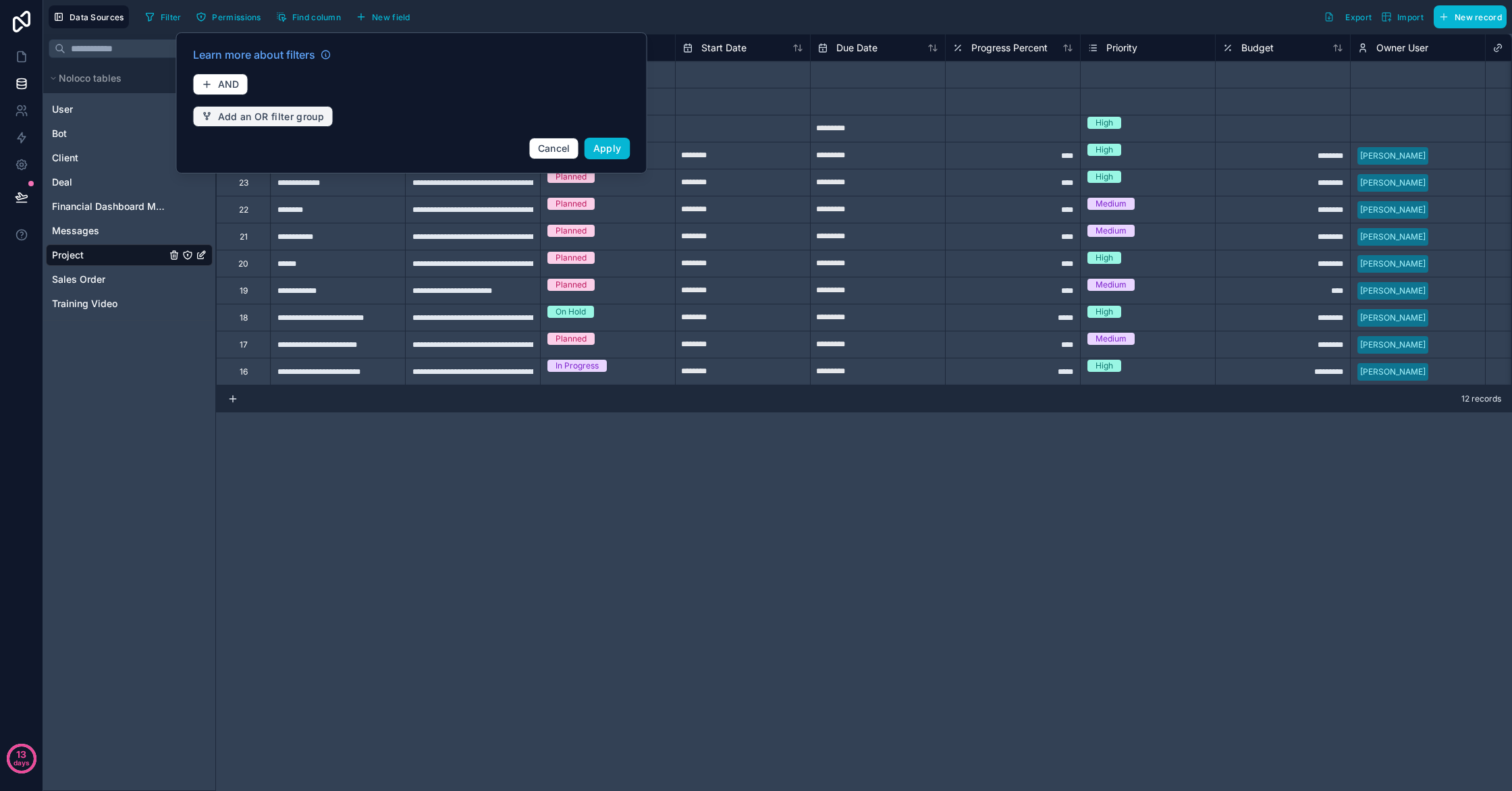
click at [224, 118] on span "Add an OR filter group" at bounding box center [271, 116] width 106 height 12
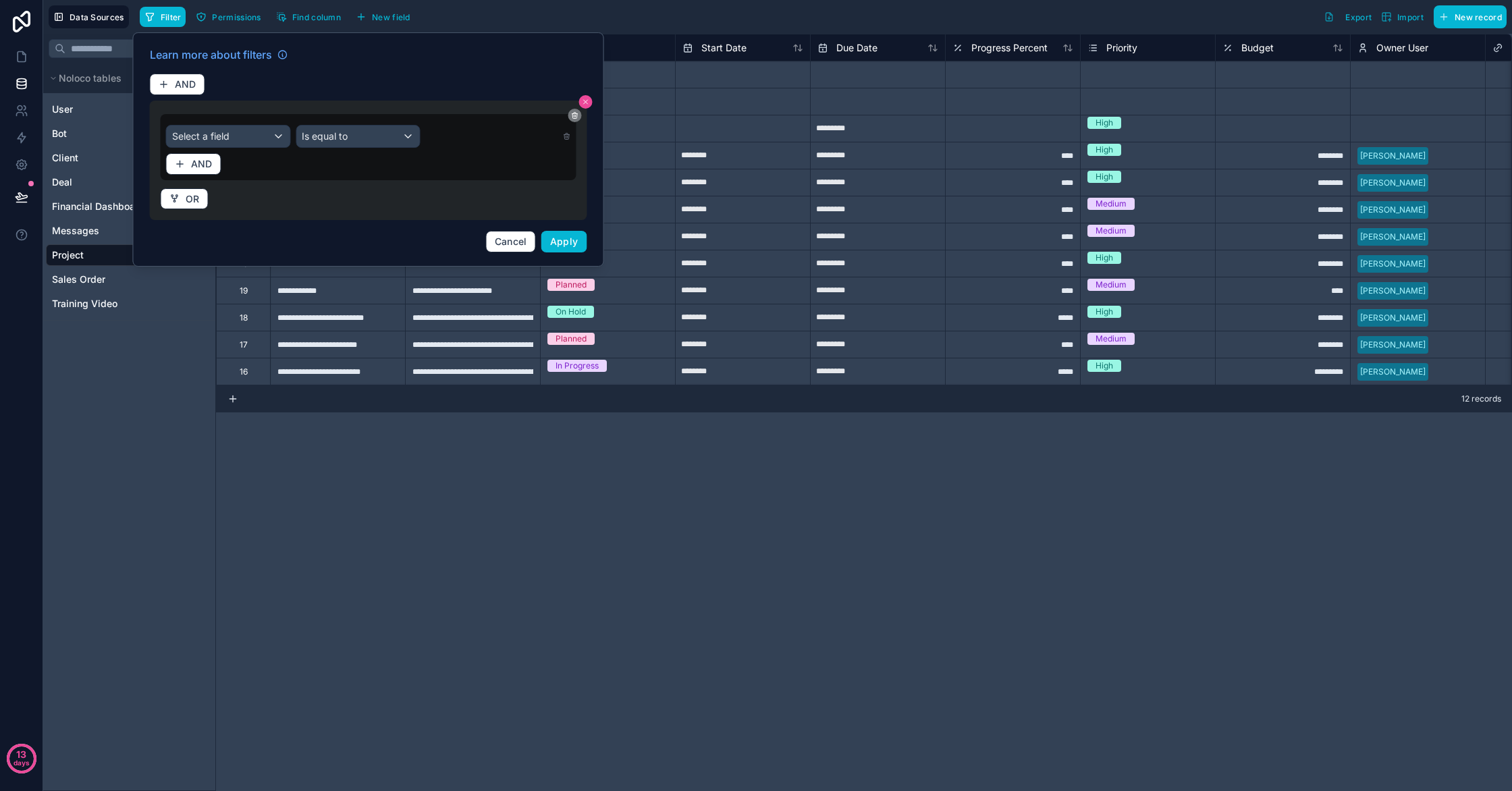
click at [583, 101] on icon at bounding box center [586, 102] width 8 height 8
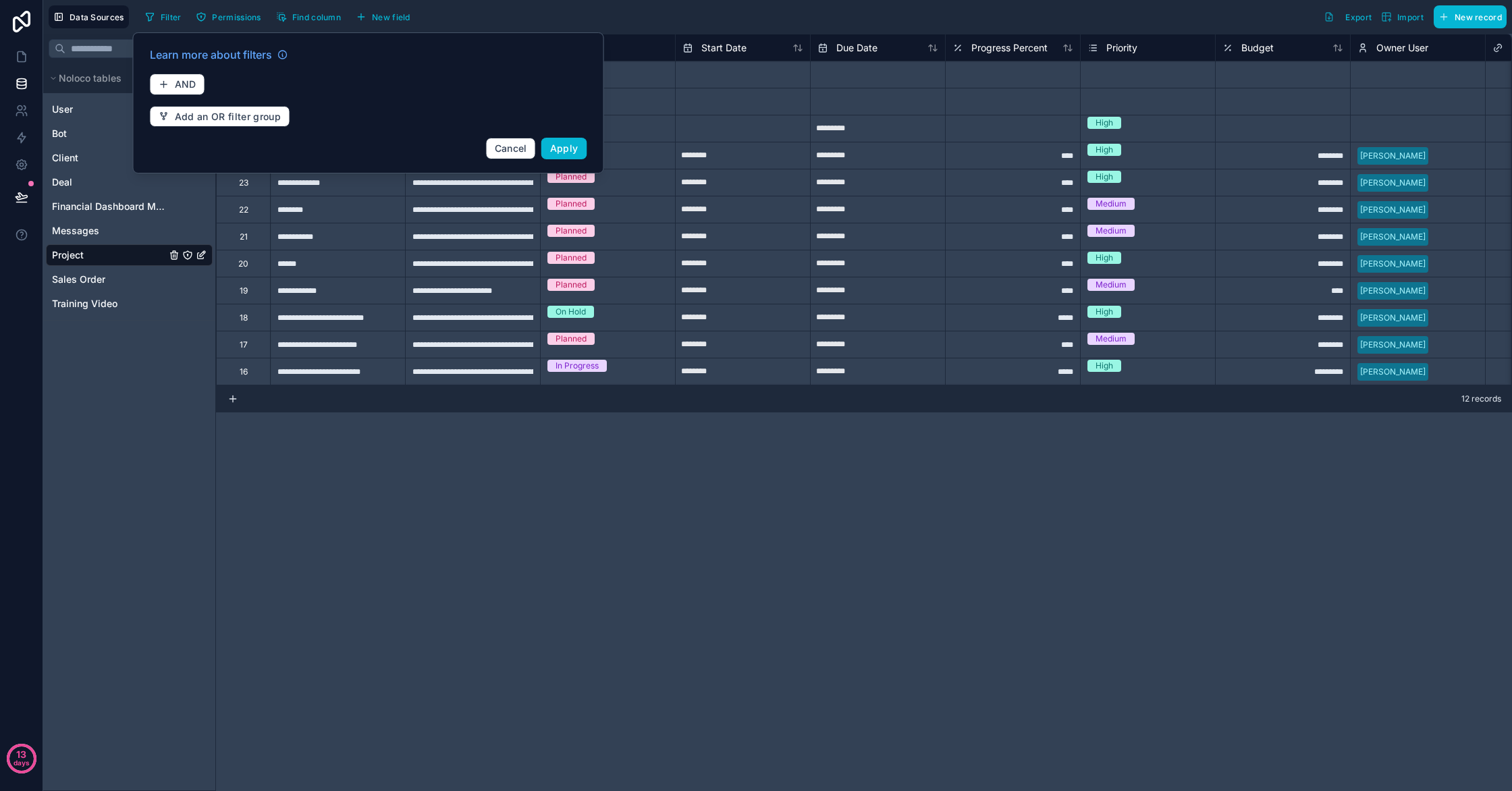
click at [622, 8] on div "Filter Permissions Find column New field Export Import New record" at bounding box center [823, 17] width 1367 height 23
click at [509, 148] on span "Cancel" at bounding box center [511, 148] width 32 height 11
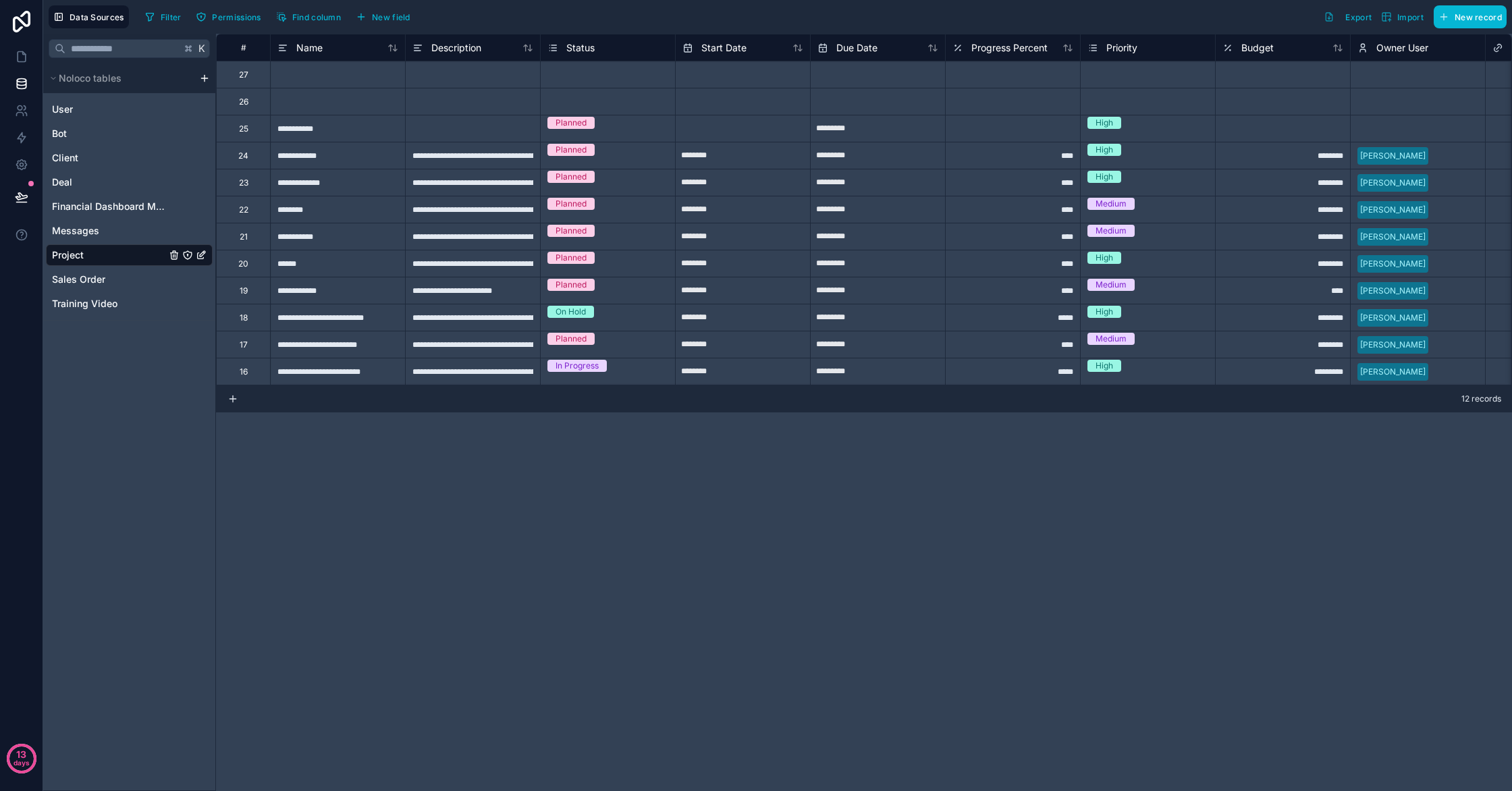
click at [575, 7] on div "Filter Permissions Find column New field Export Import New record" at bounding box center [823, 17] width 1367 height 23
click at [172, 258] on icon "Project" at bounding box center [174, 255] width 10 height 10
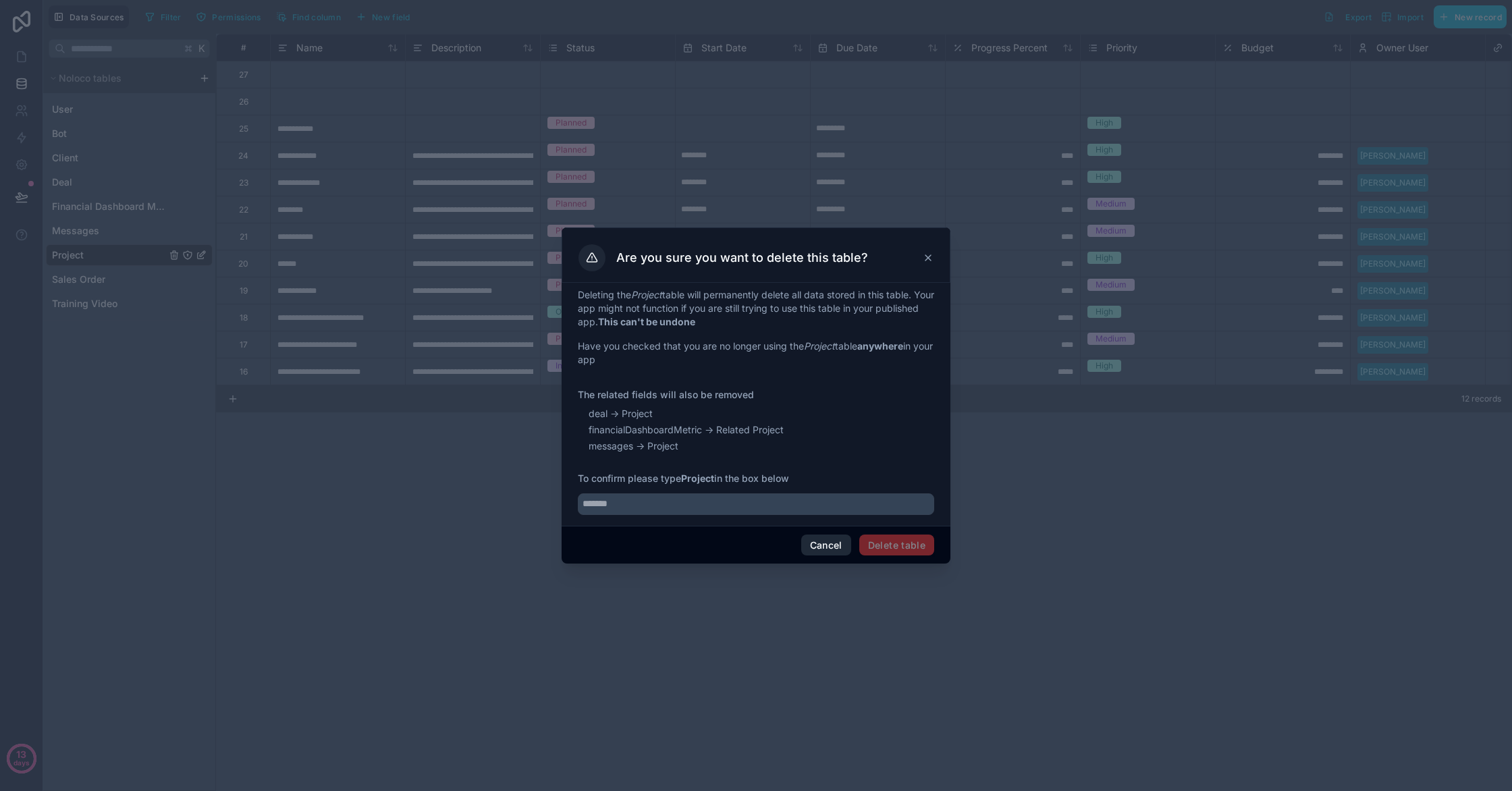
click at [809, 546] on button "Cancel" at bounding box center [826, 545] width 50 height 22
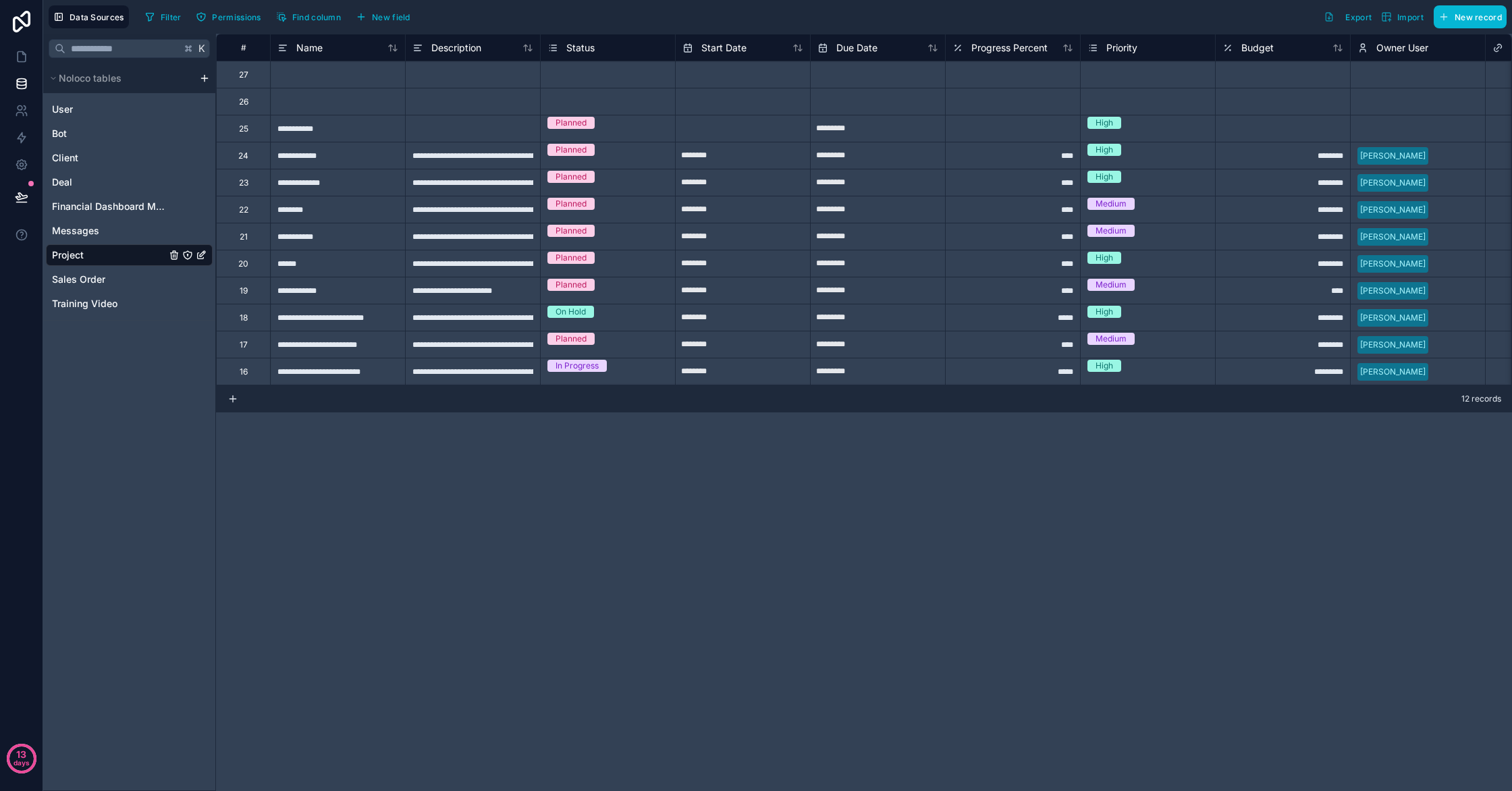
click at [203, 76] on html "**********" at bounding box center [756, 396] width 1512 height 791
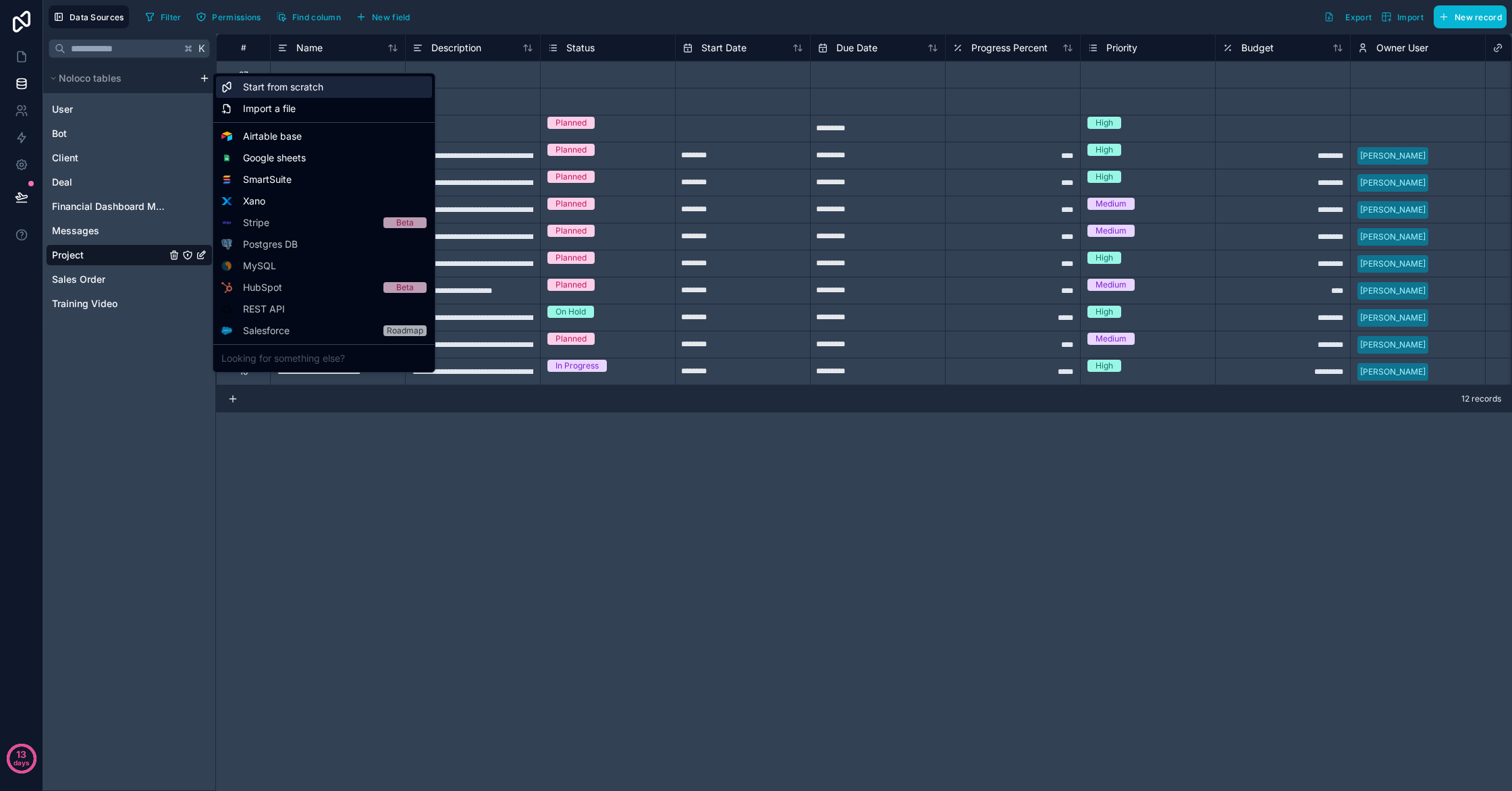
click at [238, 90] on div "Start from scratch" at bounding box center [324, 87] width 216 height 22
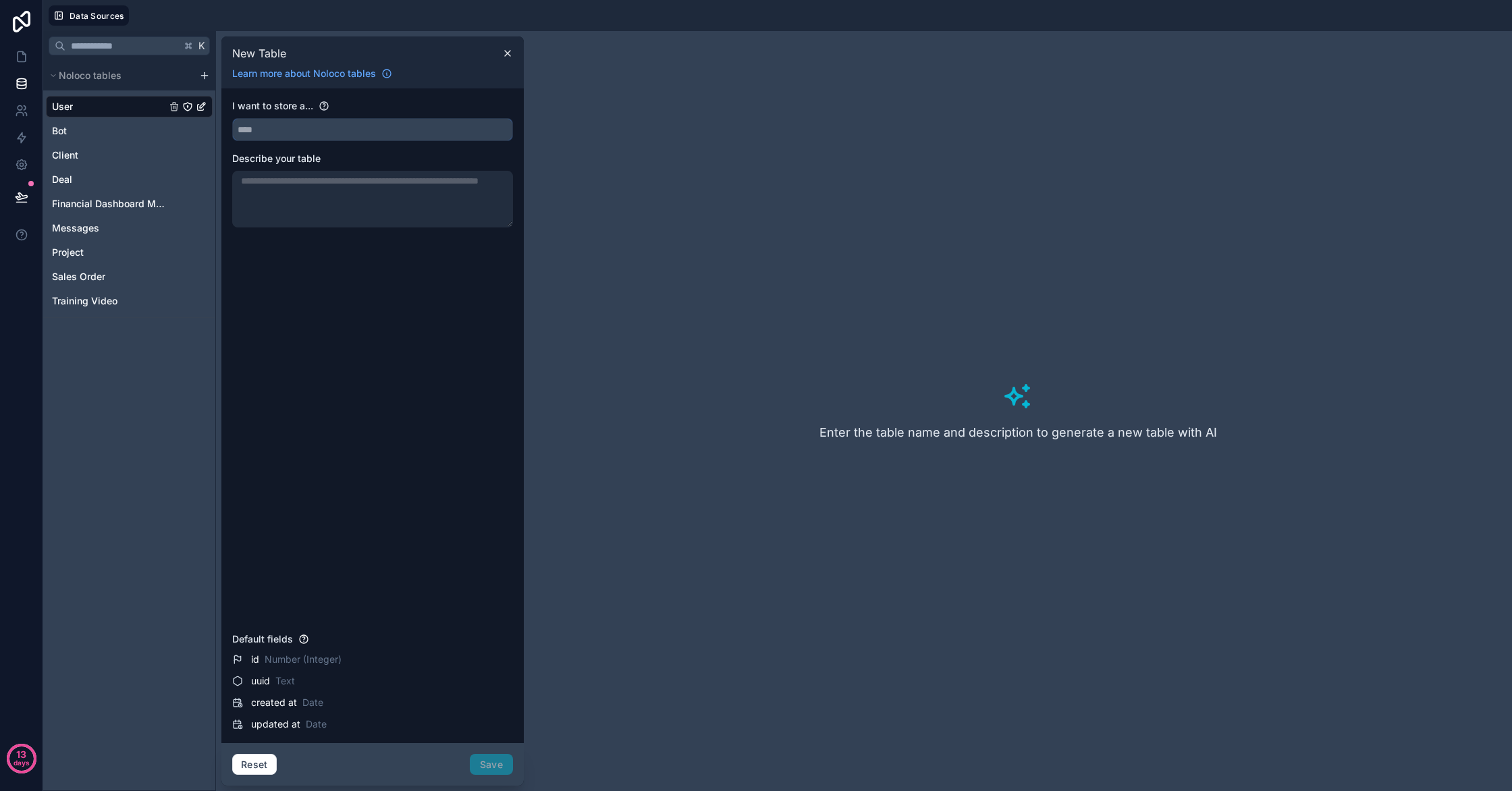
click at [330, 132] on input "text" at bounding box center [372, 130] width 279 height 22
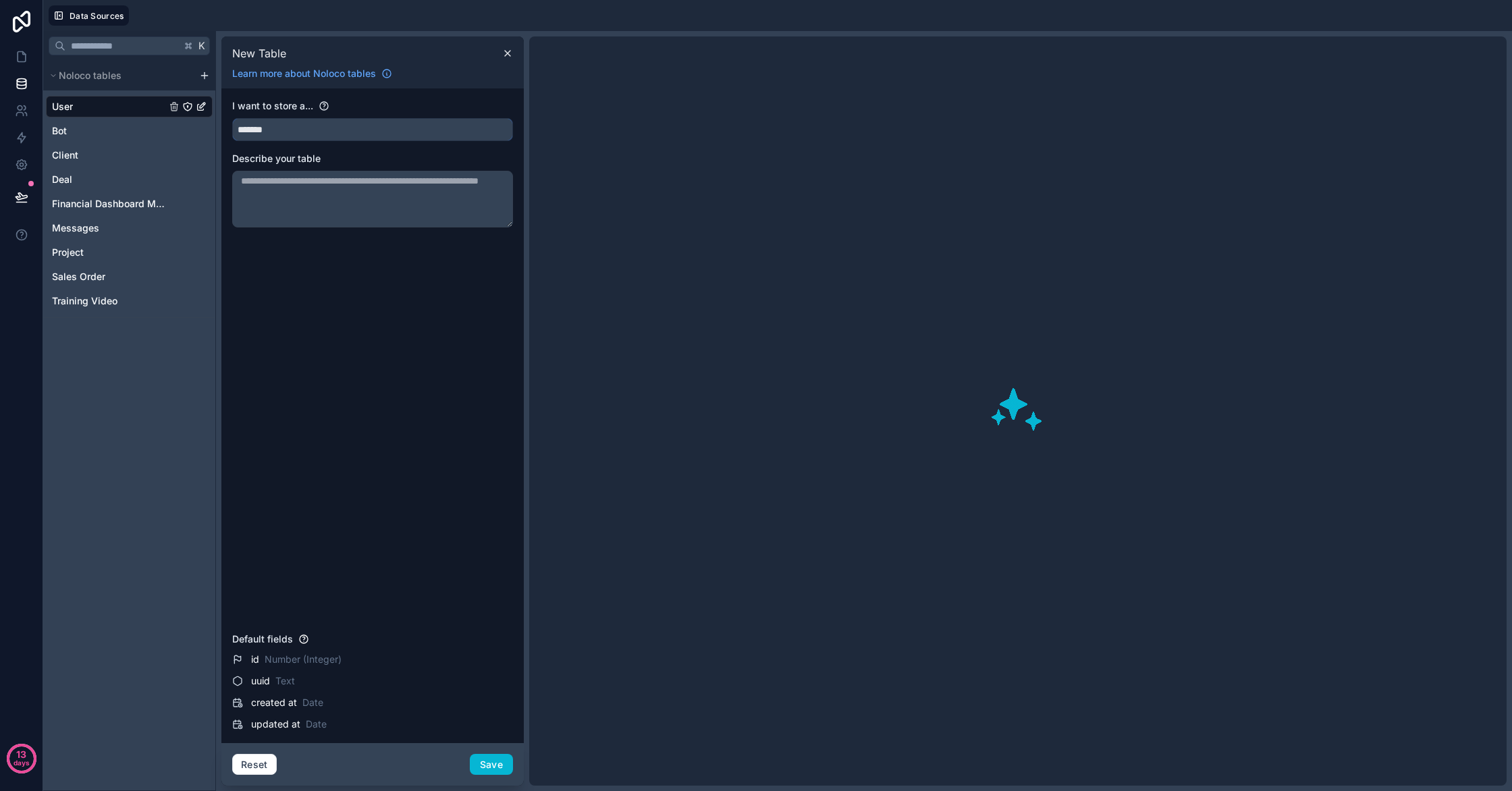
type input "********"
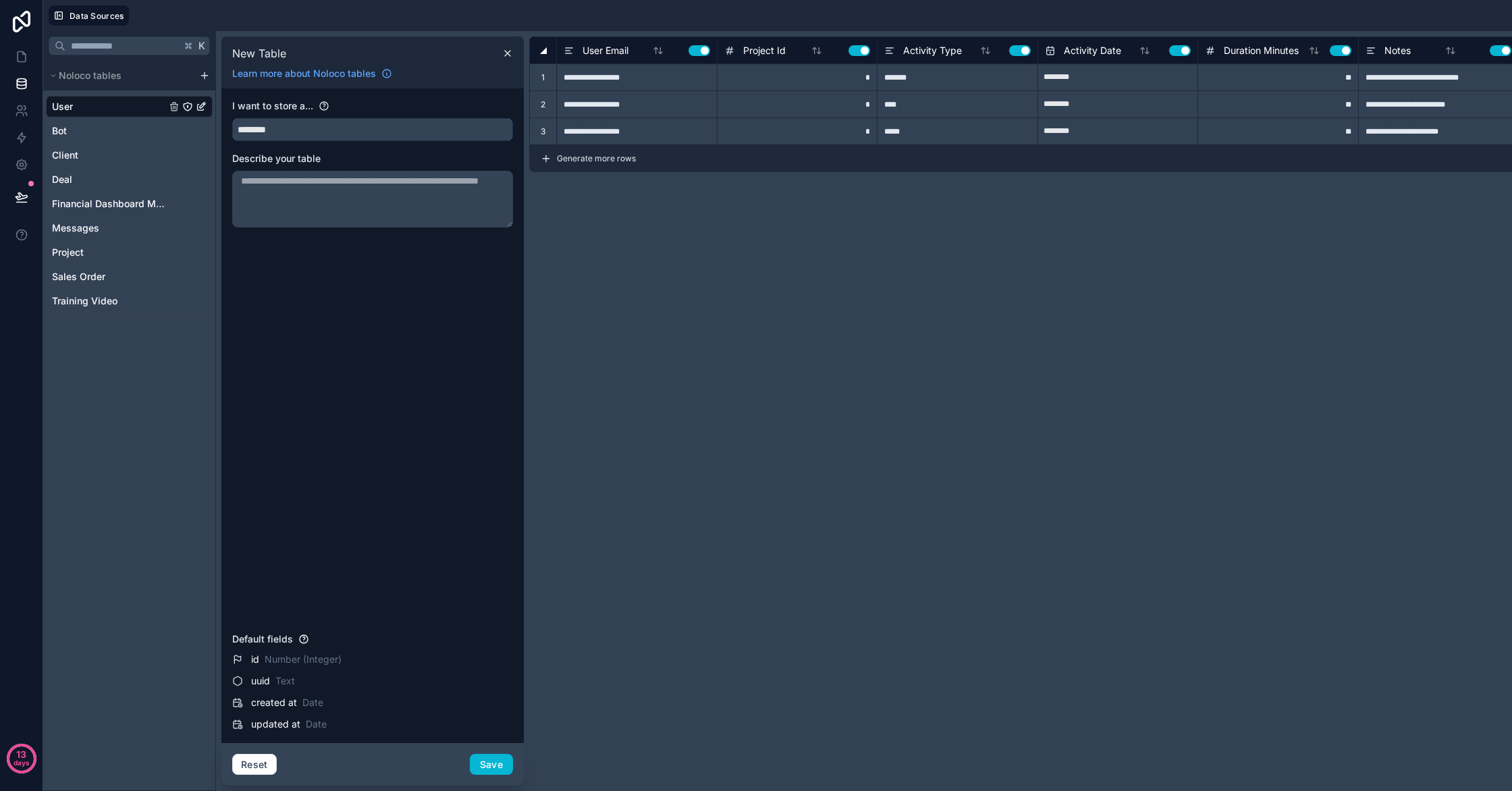
type input "**********"
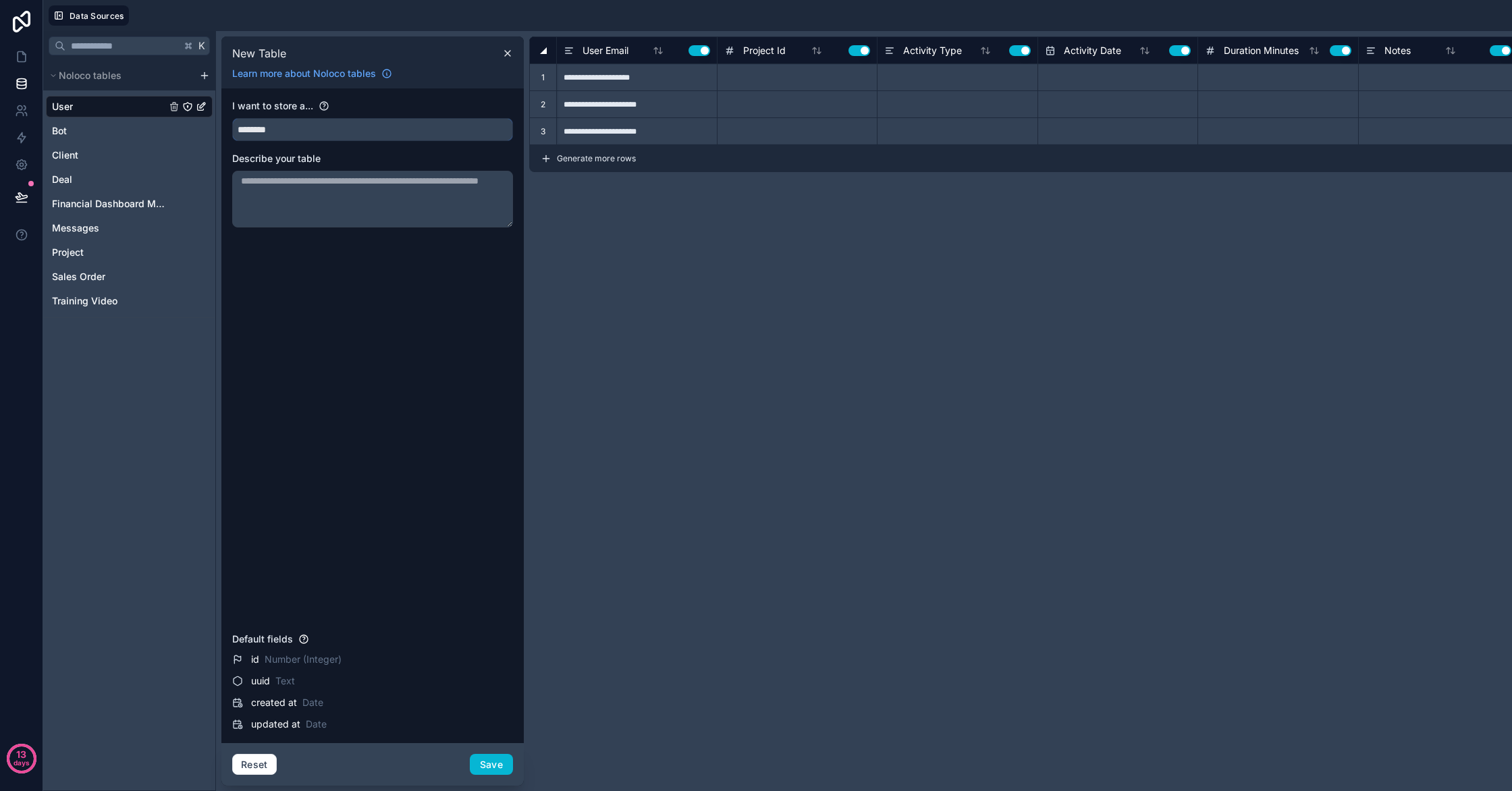
type input "**********"
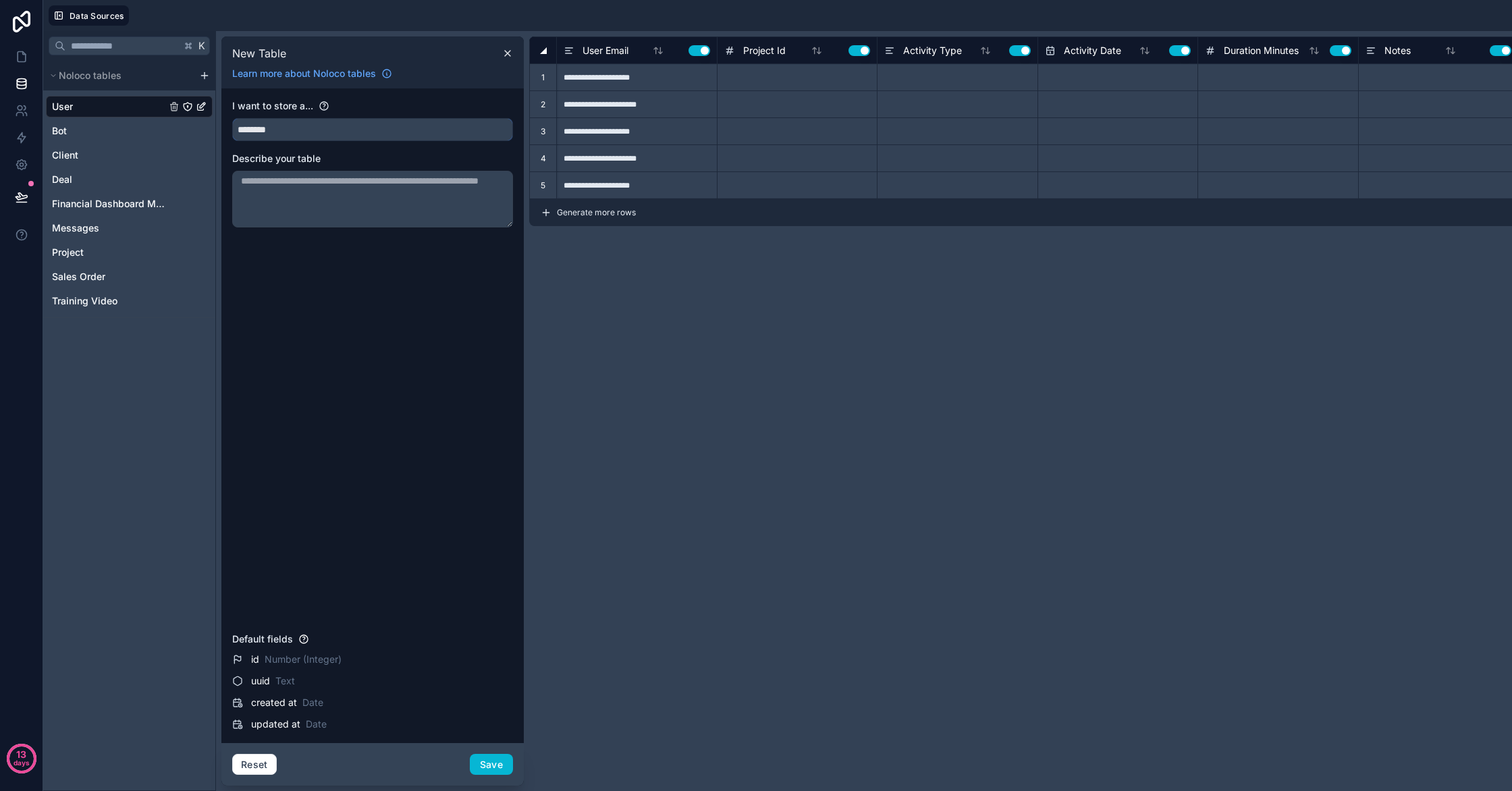
type input "********"
click at [289, 200] on textarea at bounding box center [372, 199] width 281 height 57
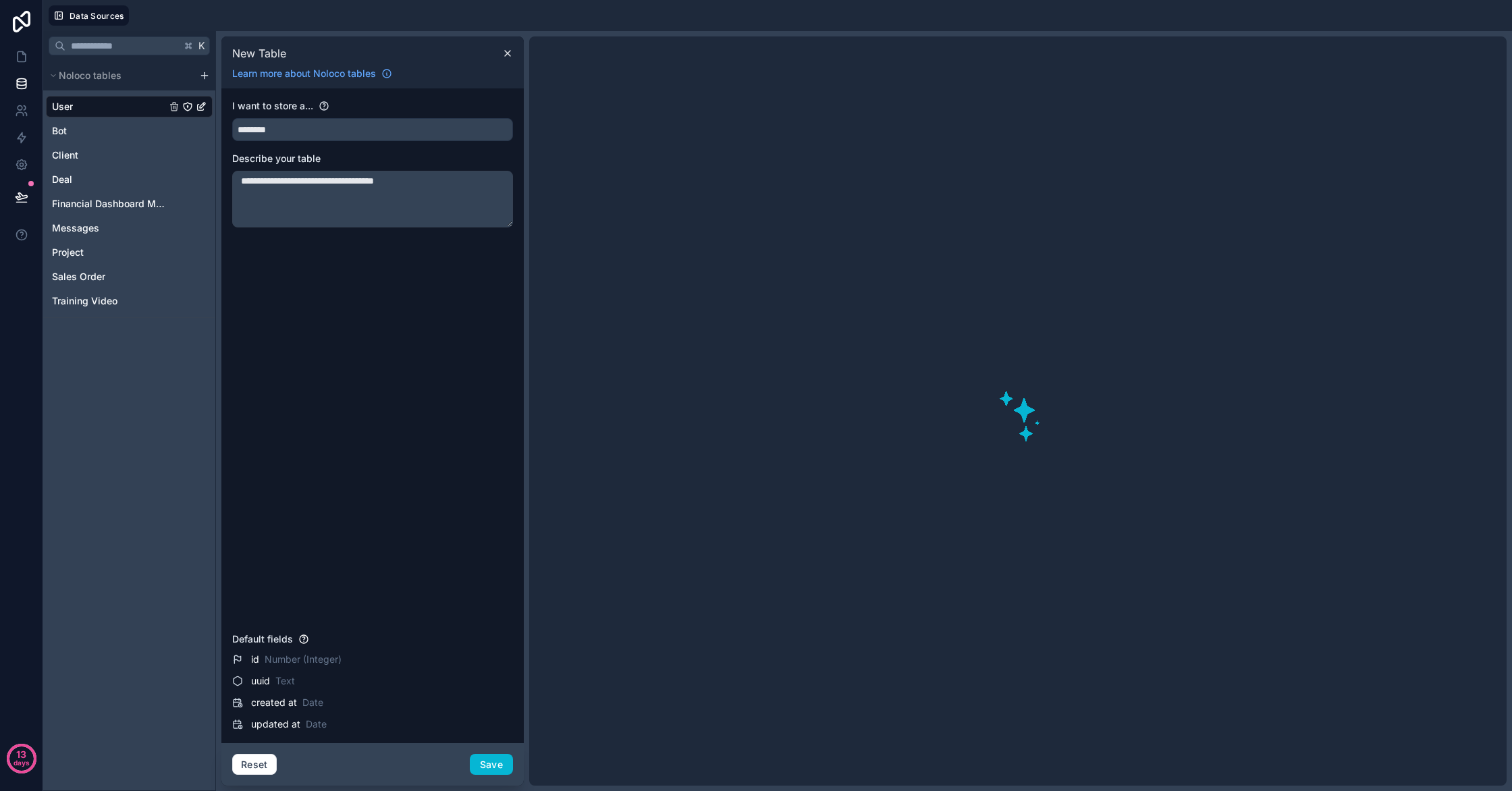
type textarea "**********"
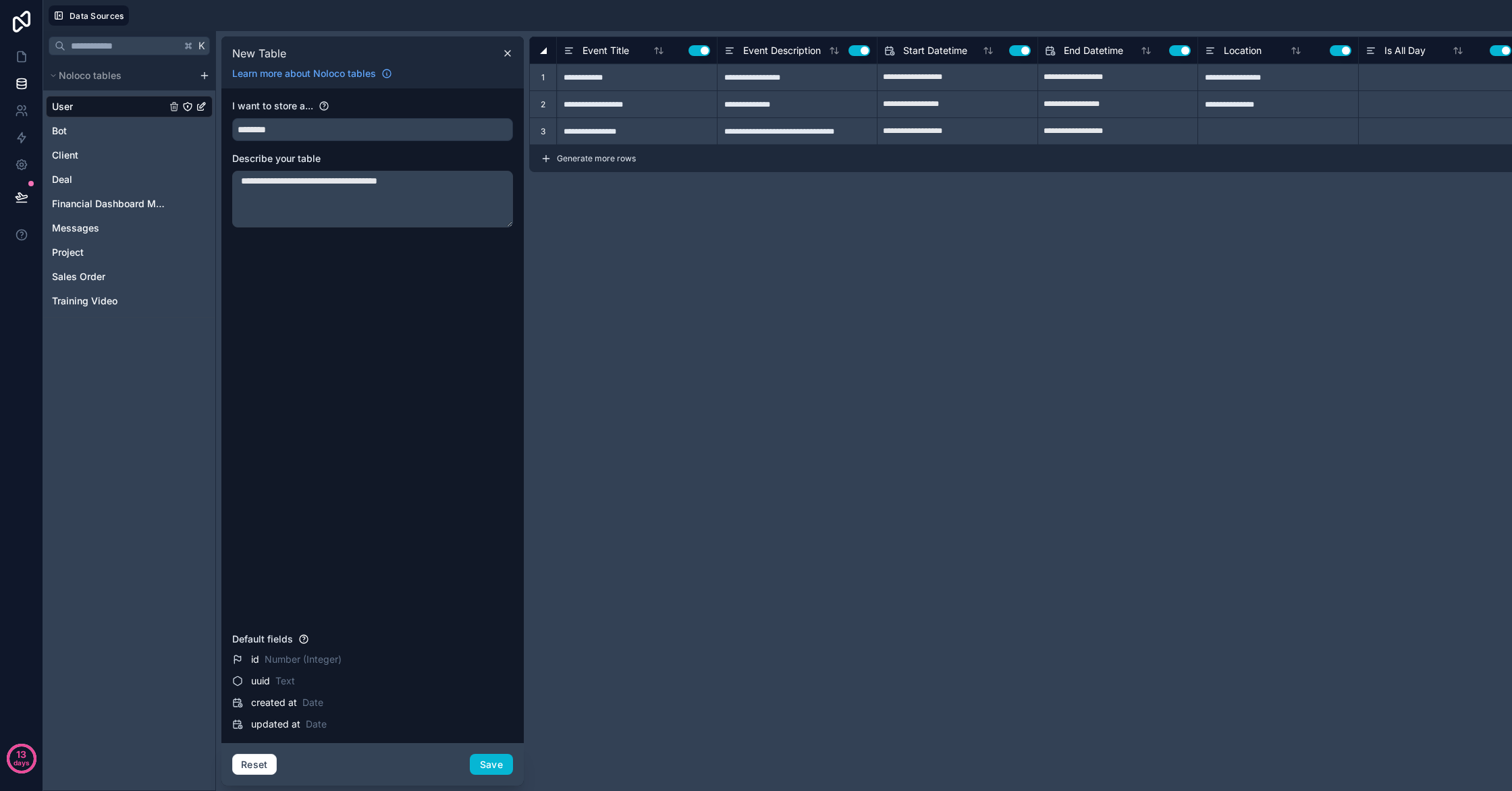
type input "**********"
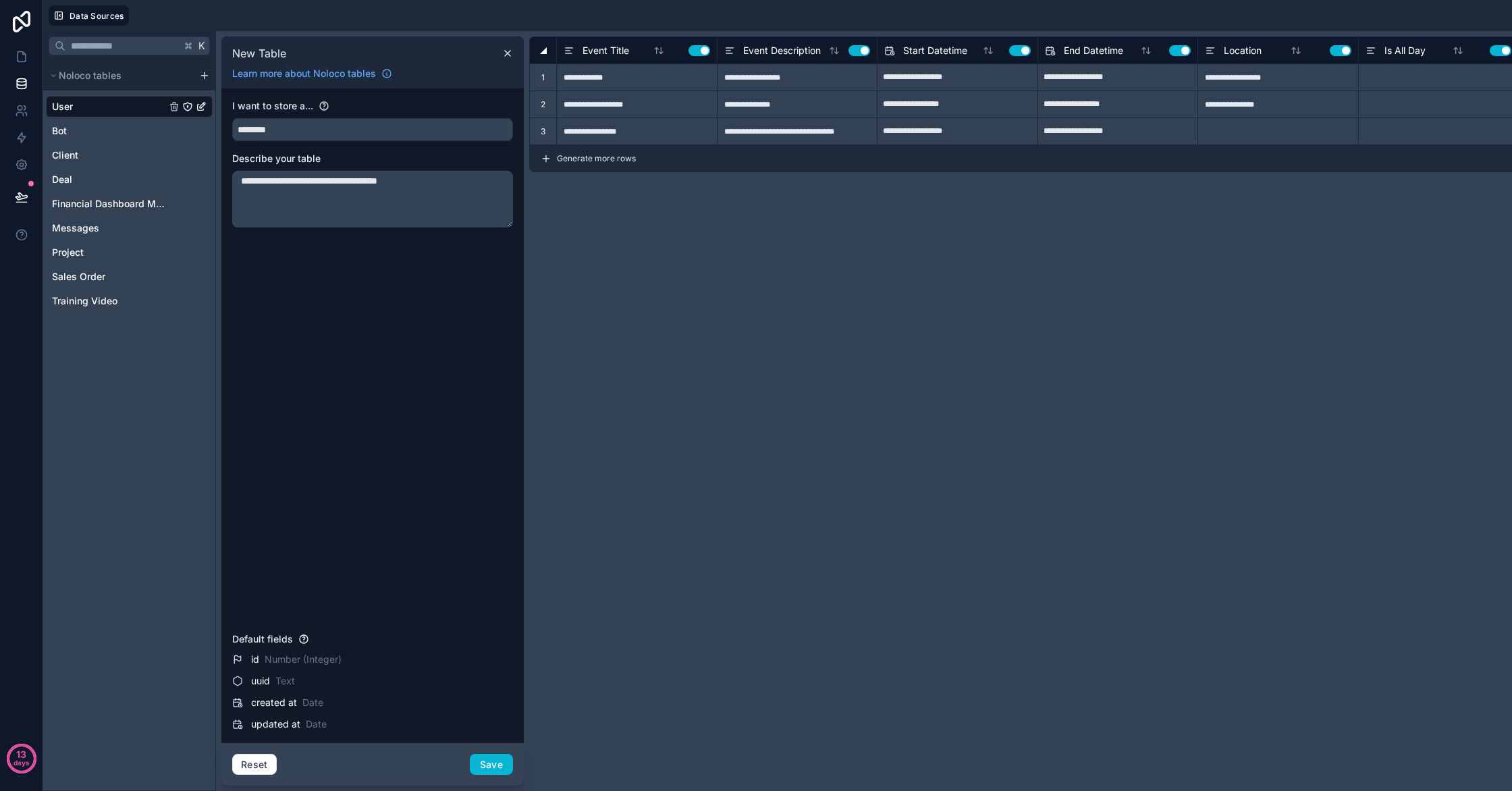
type input "**********"
type input "****"
type input "**********"
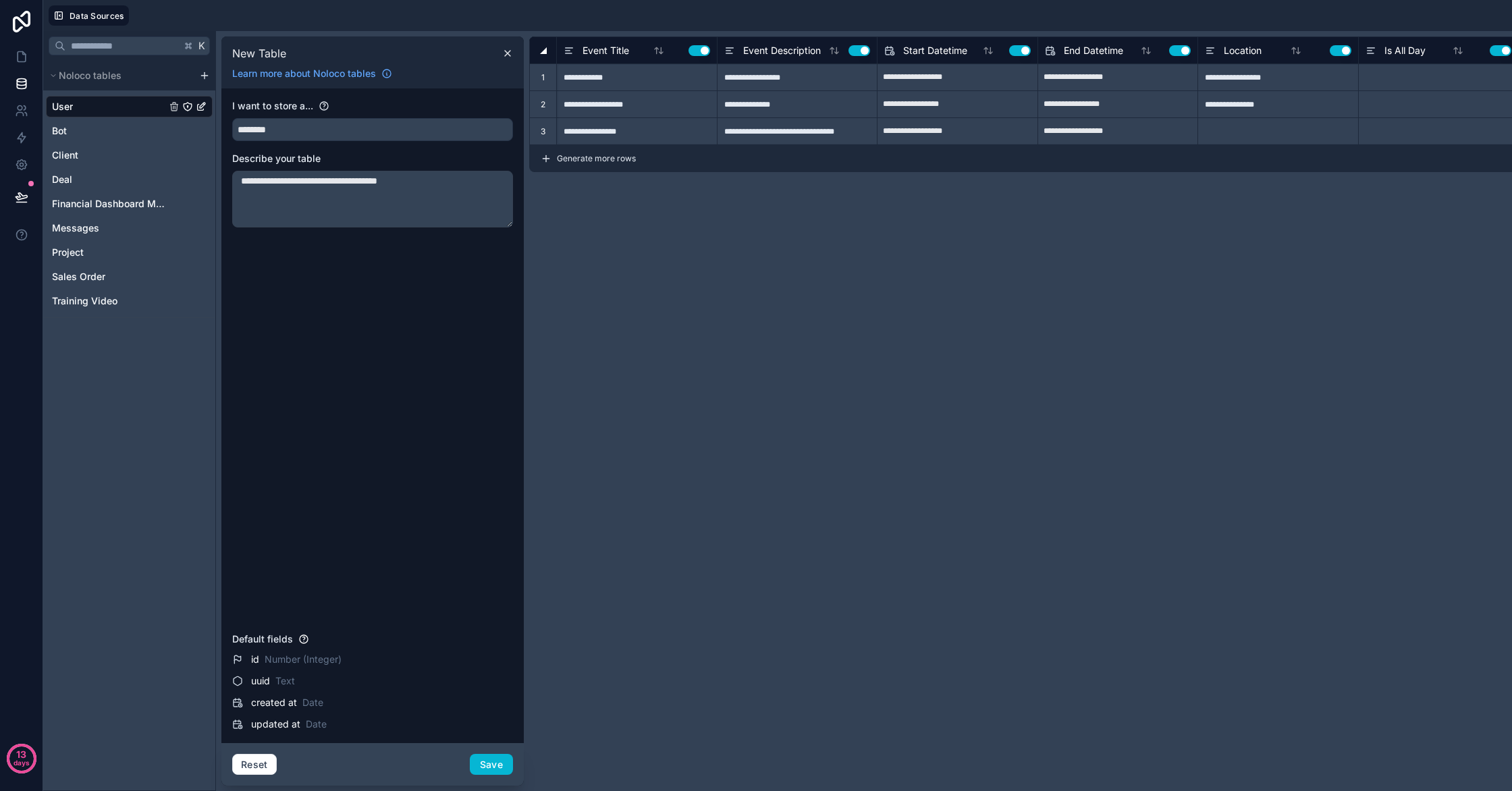
type input "**********"
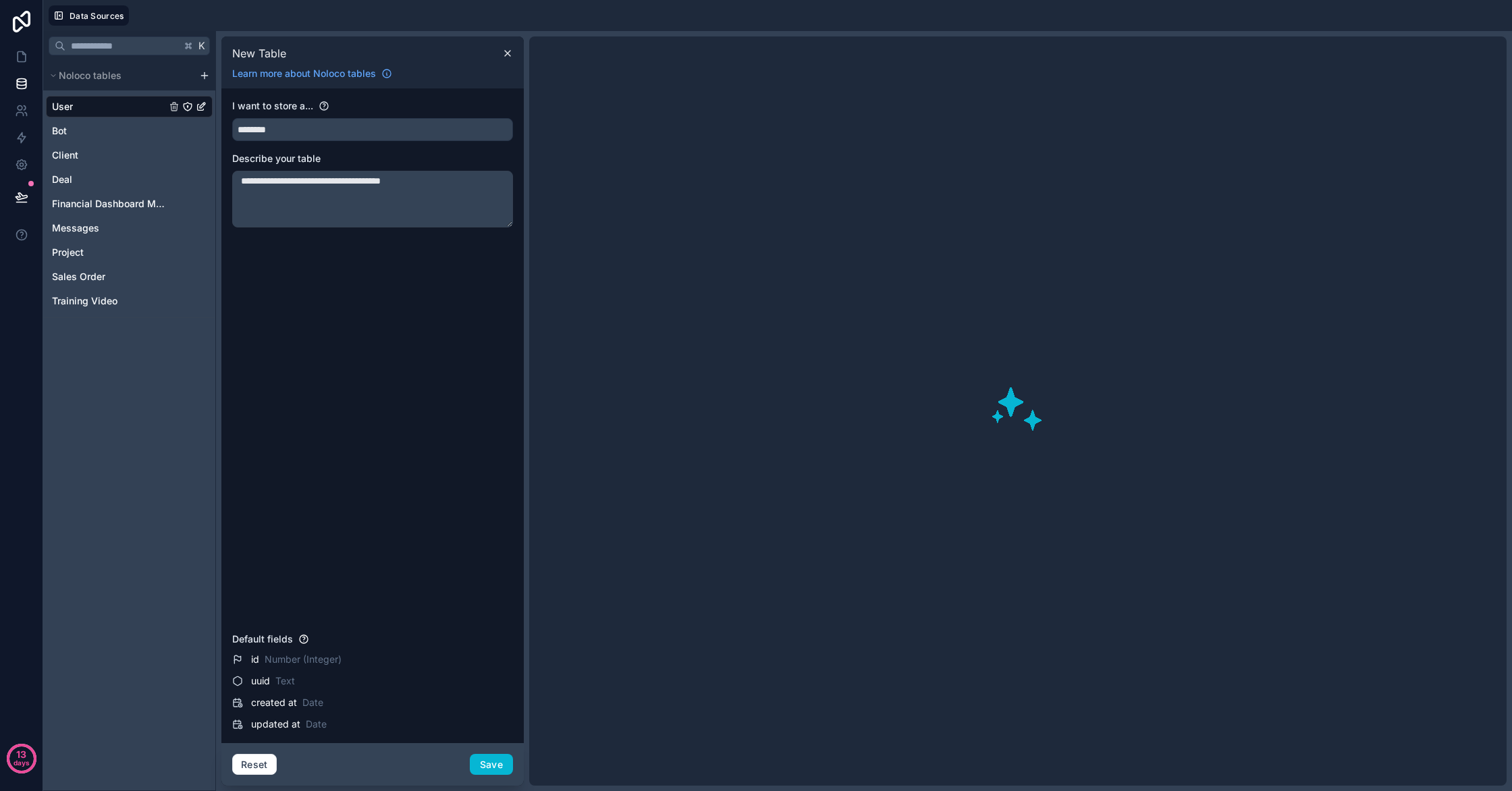
type textarea "**********"
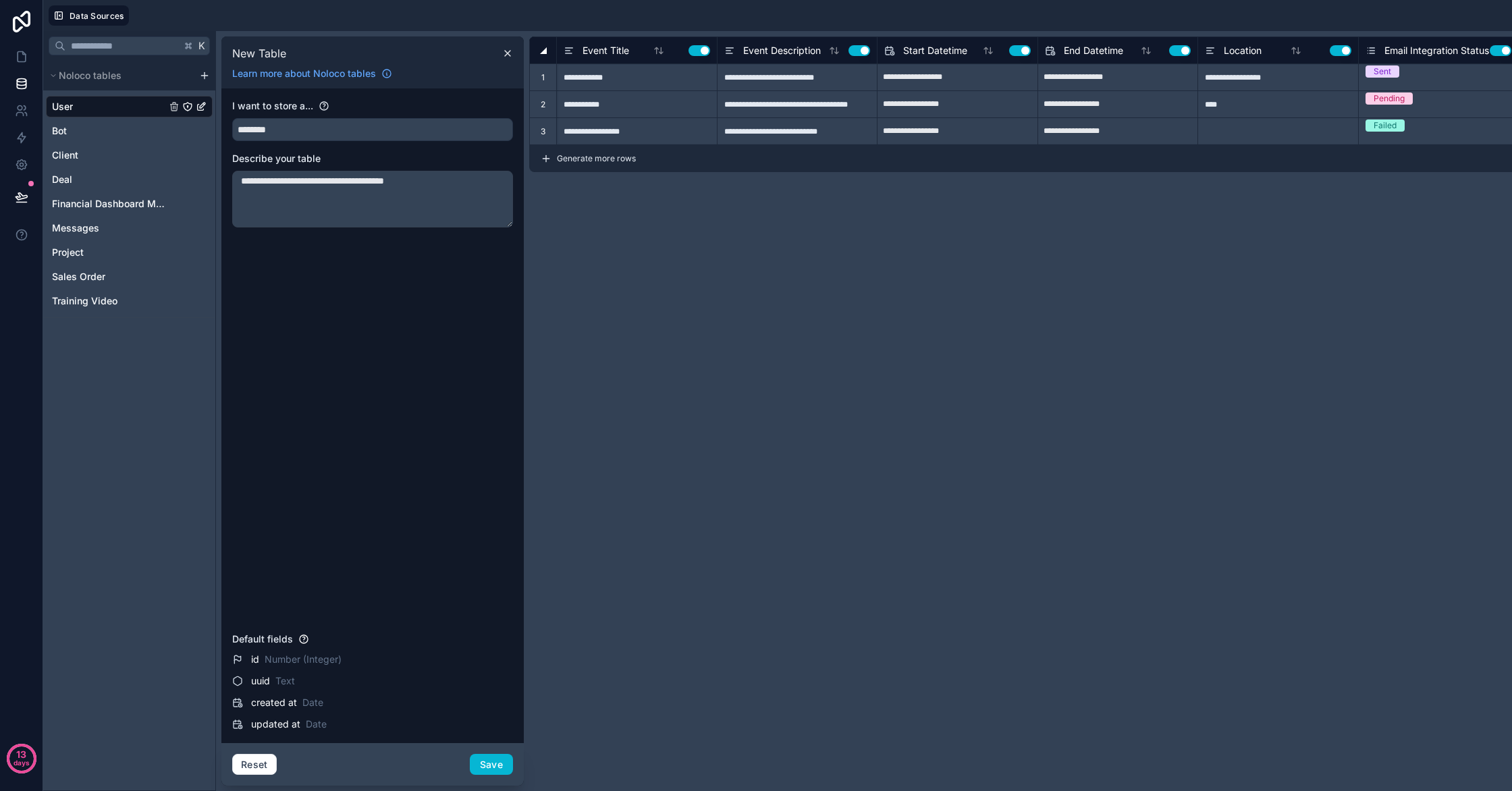
type input "**********"
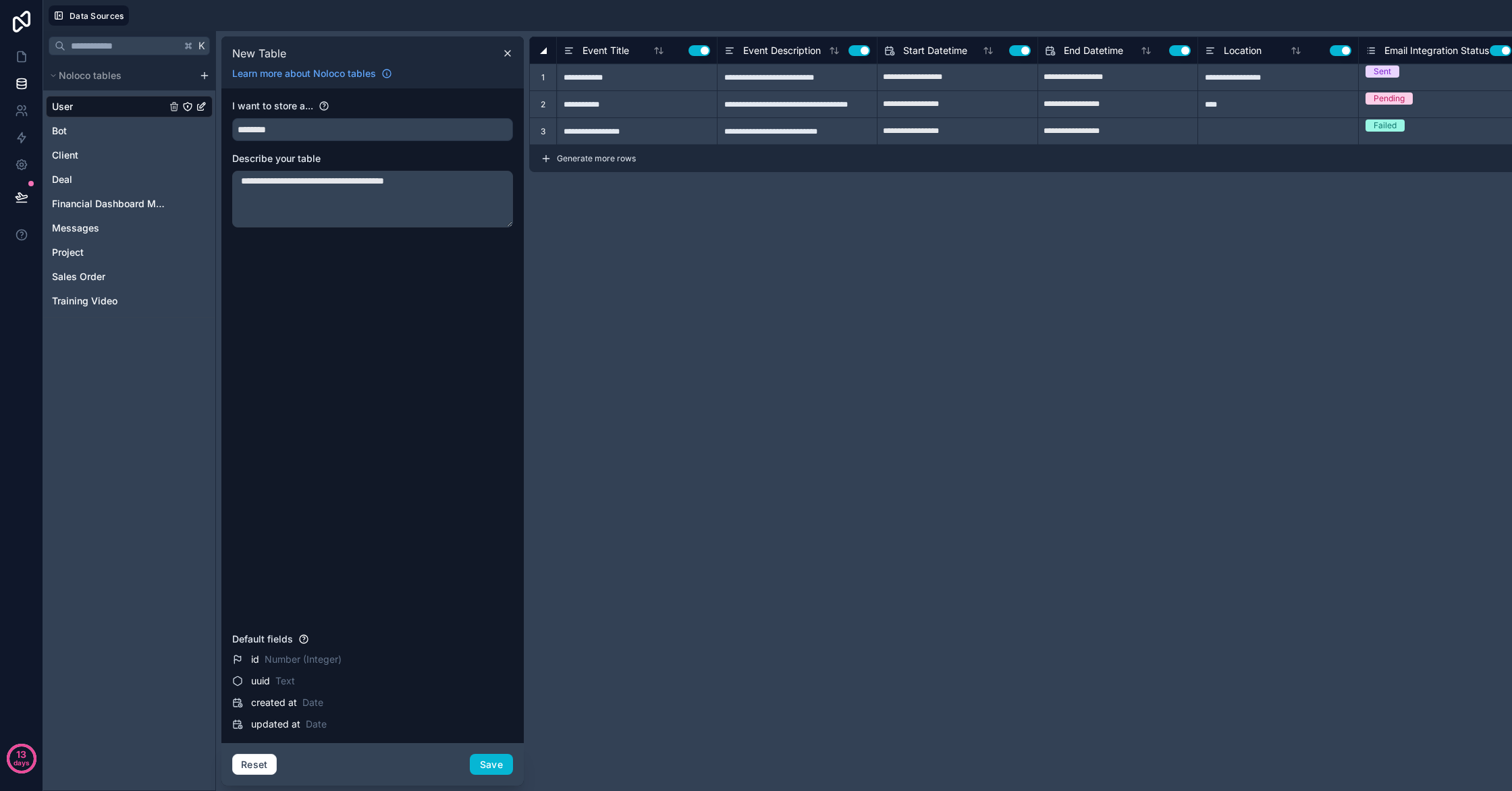
type input "**********"
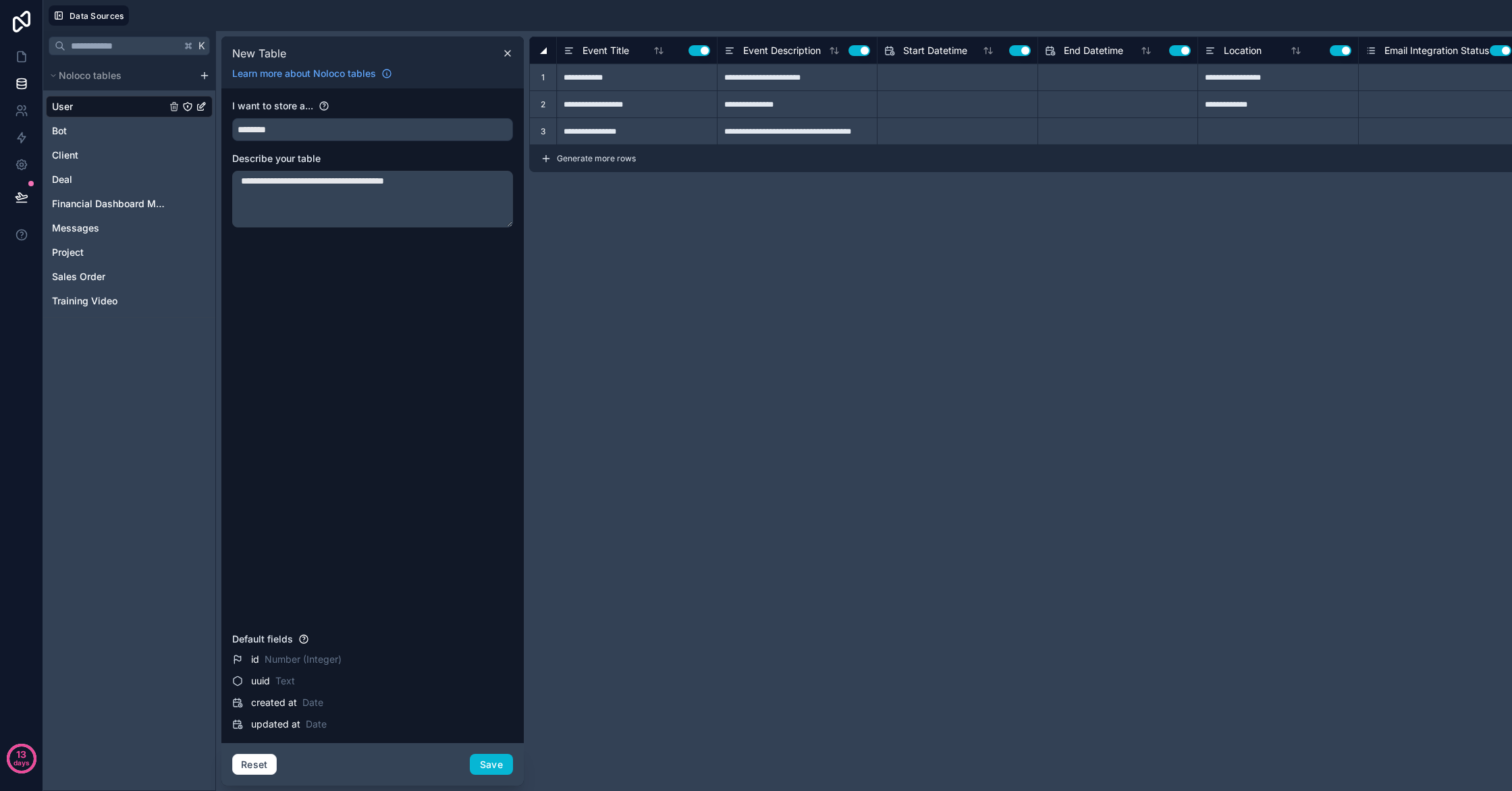
type input "**********"
type input "****"
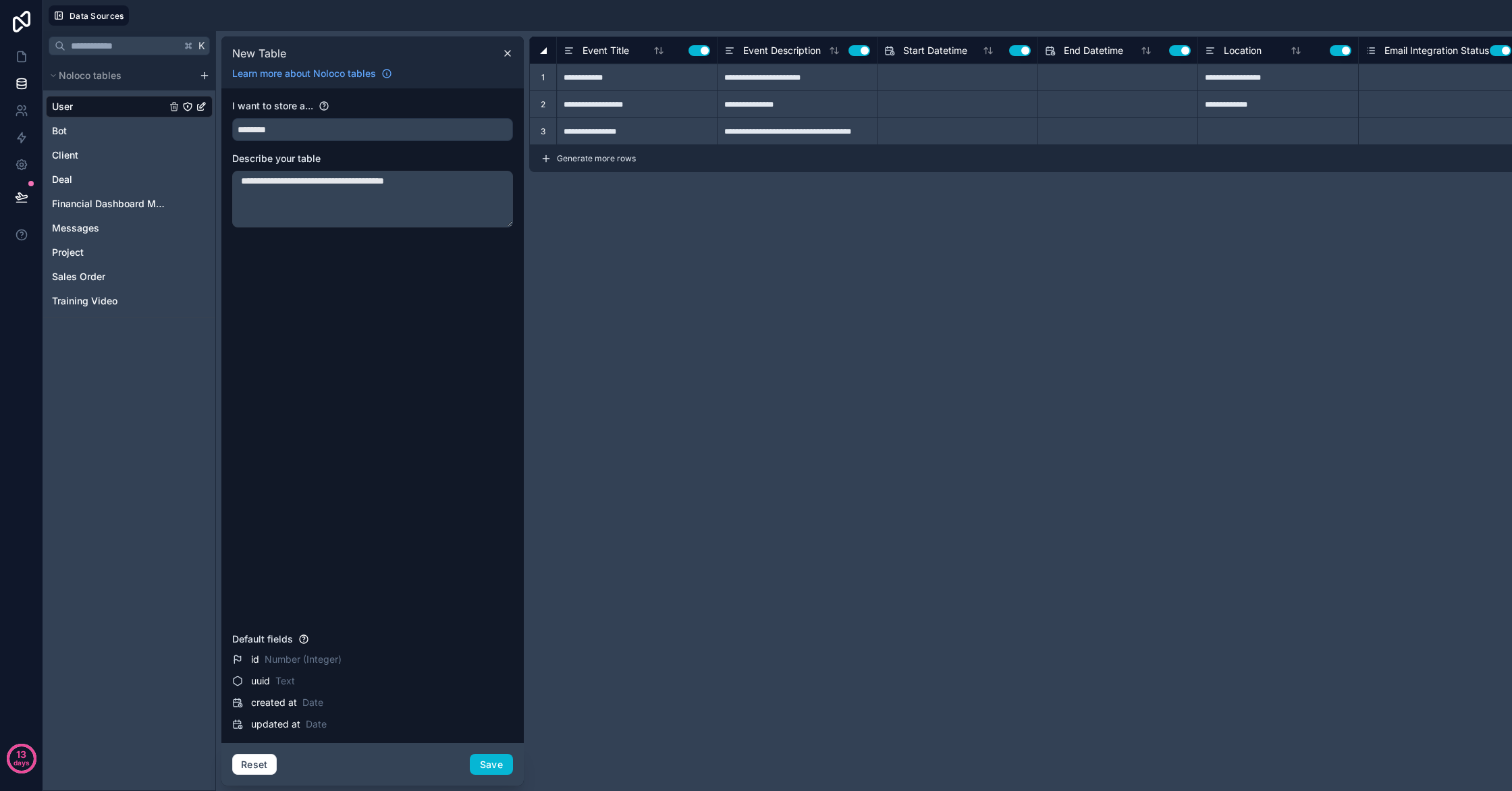
type input "**********"
type input "*********"
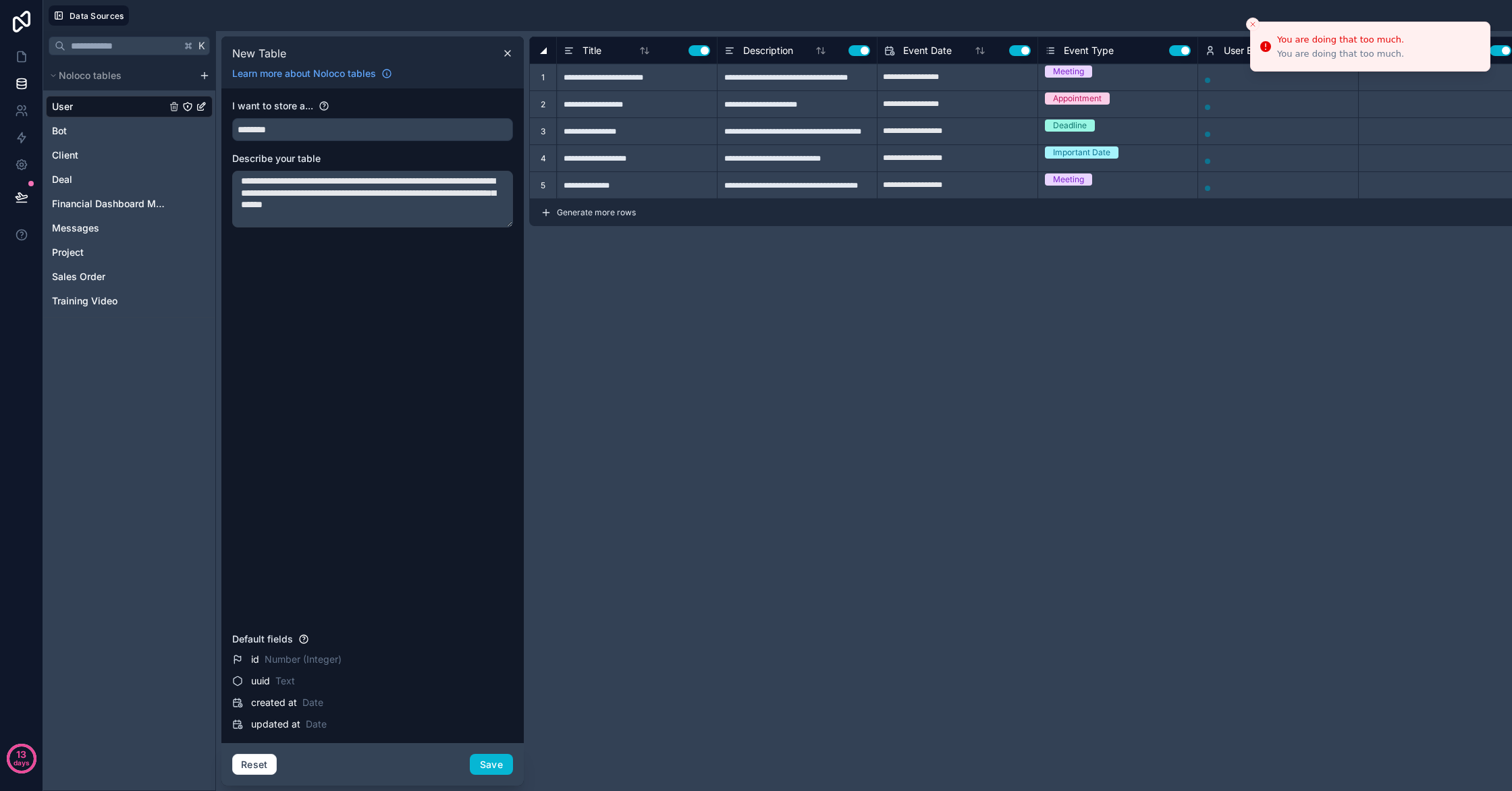
type textarea "**********"
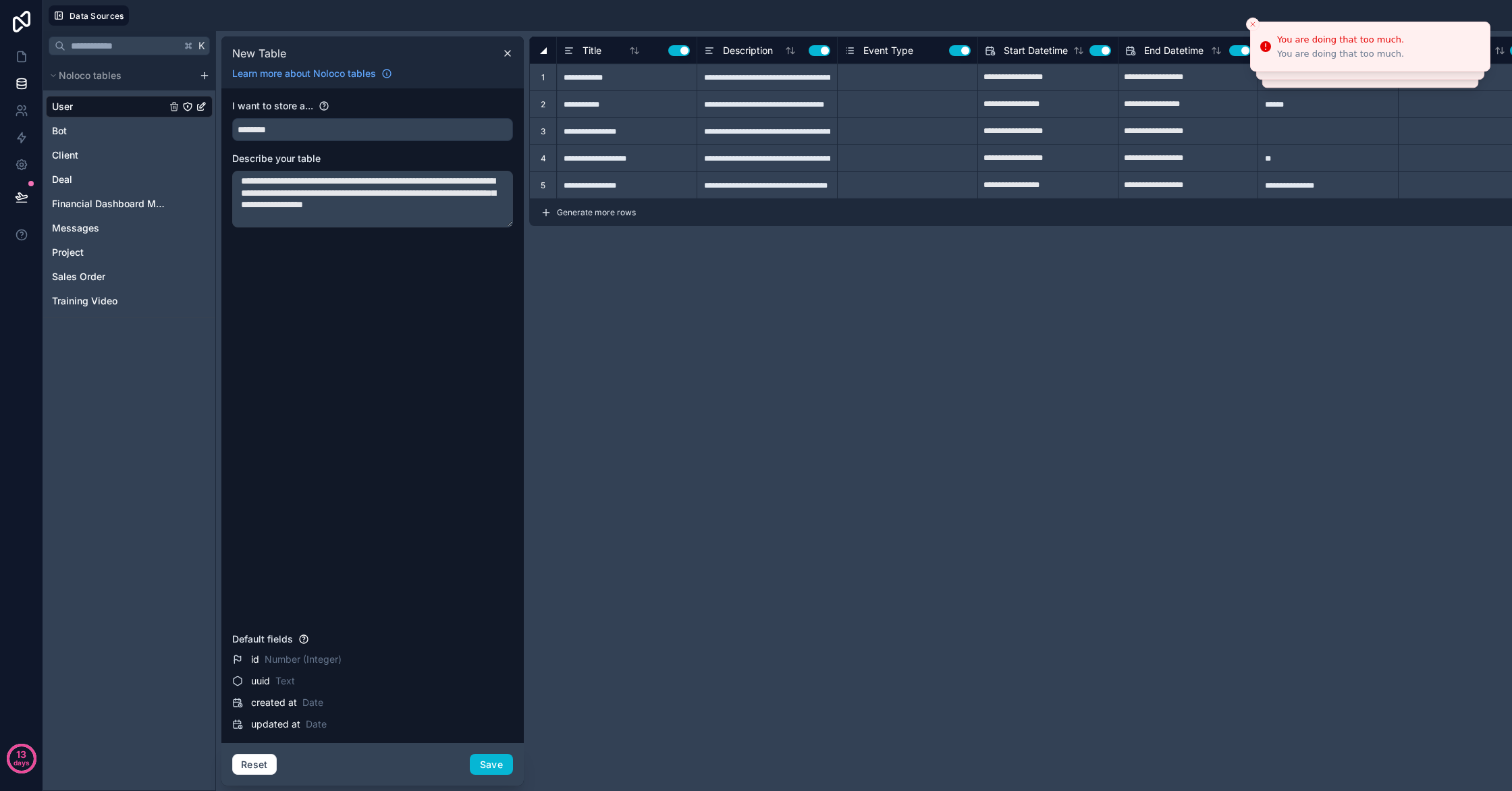
type textarea "**********"
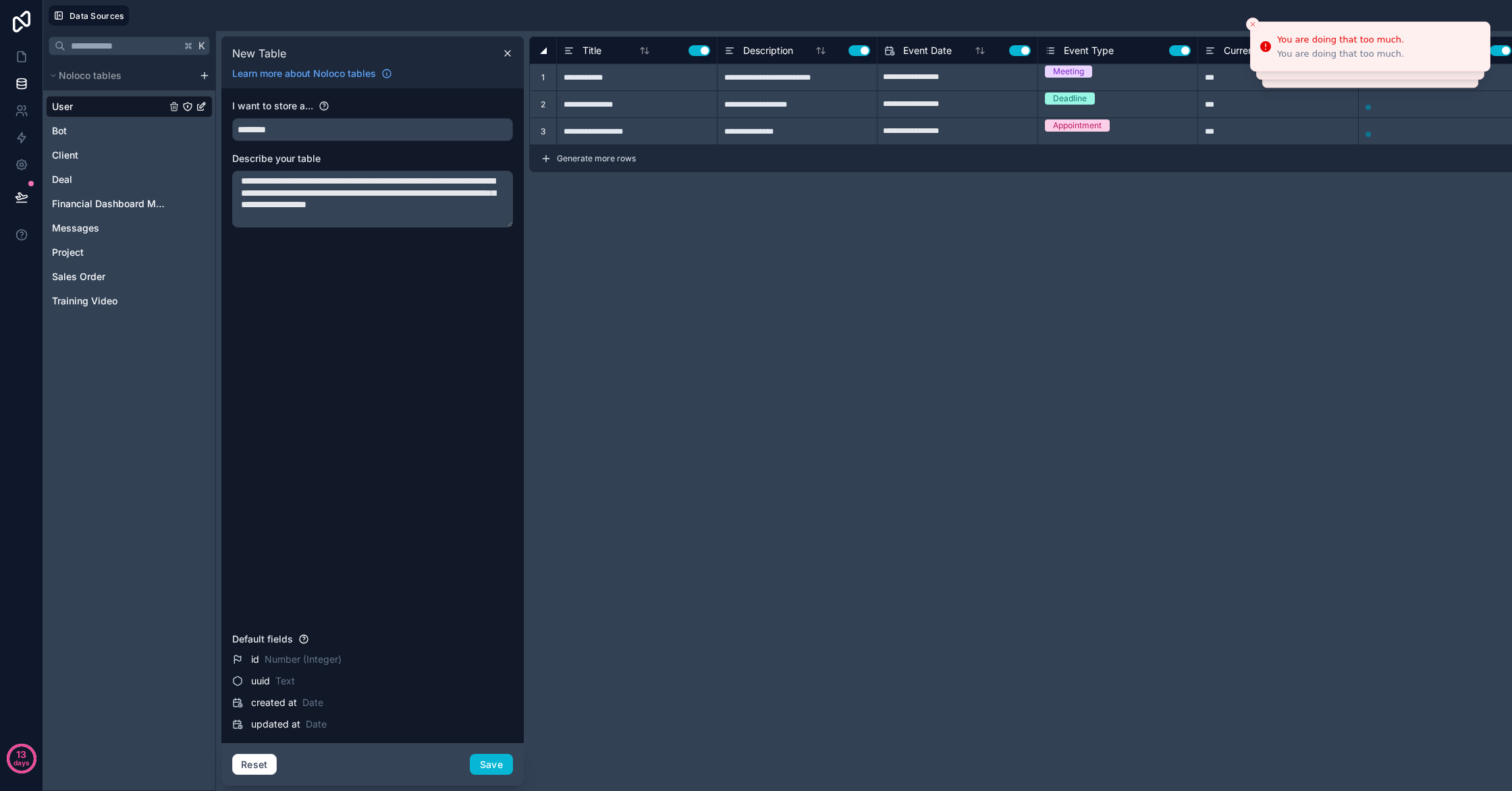
type input "**********"
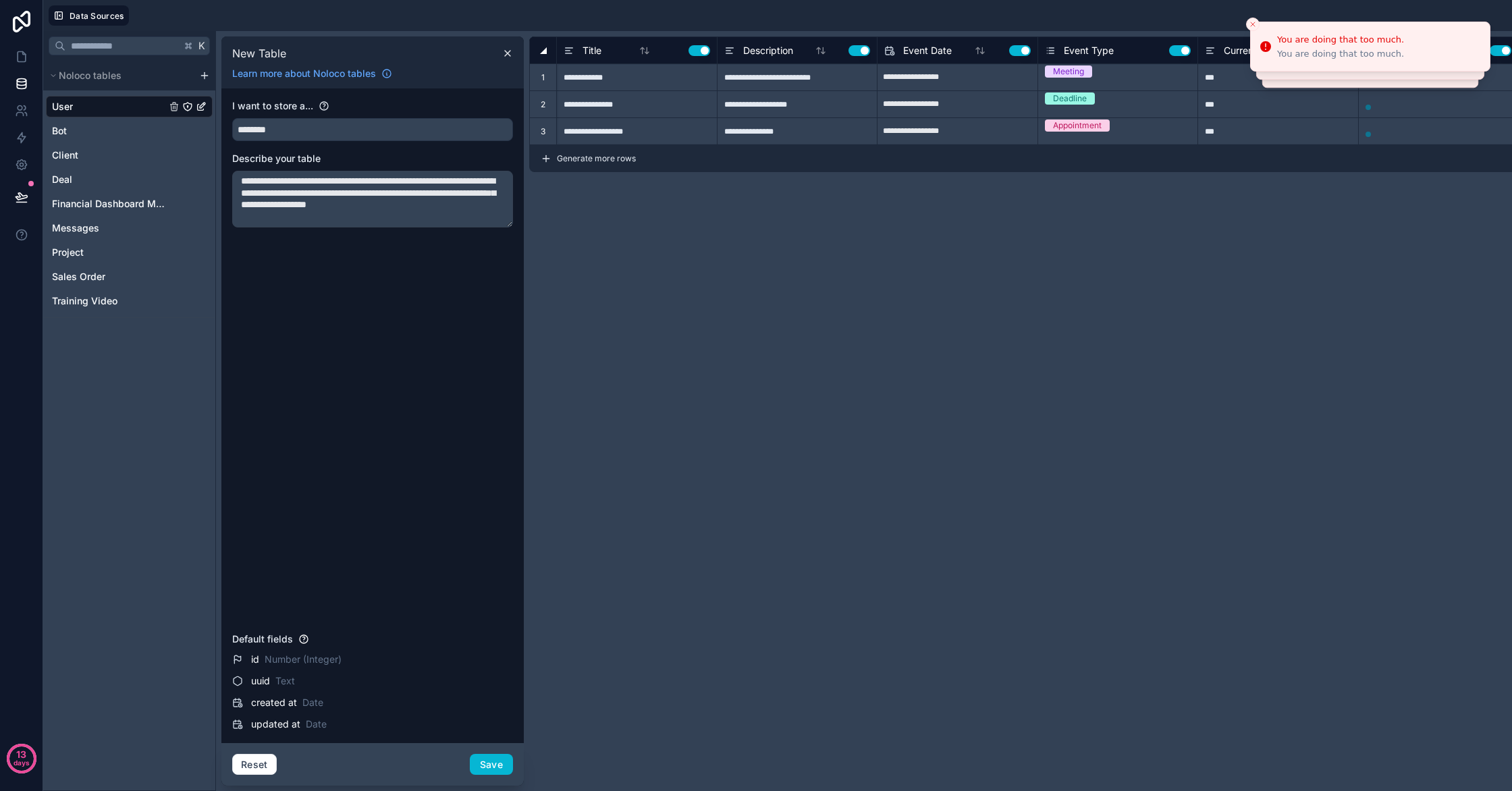
type input "**********"
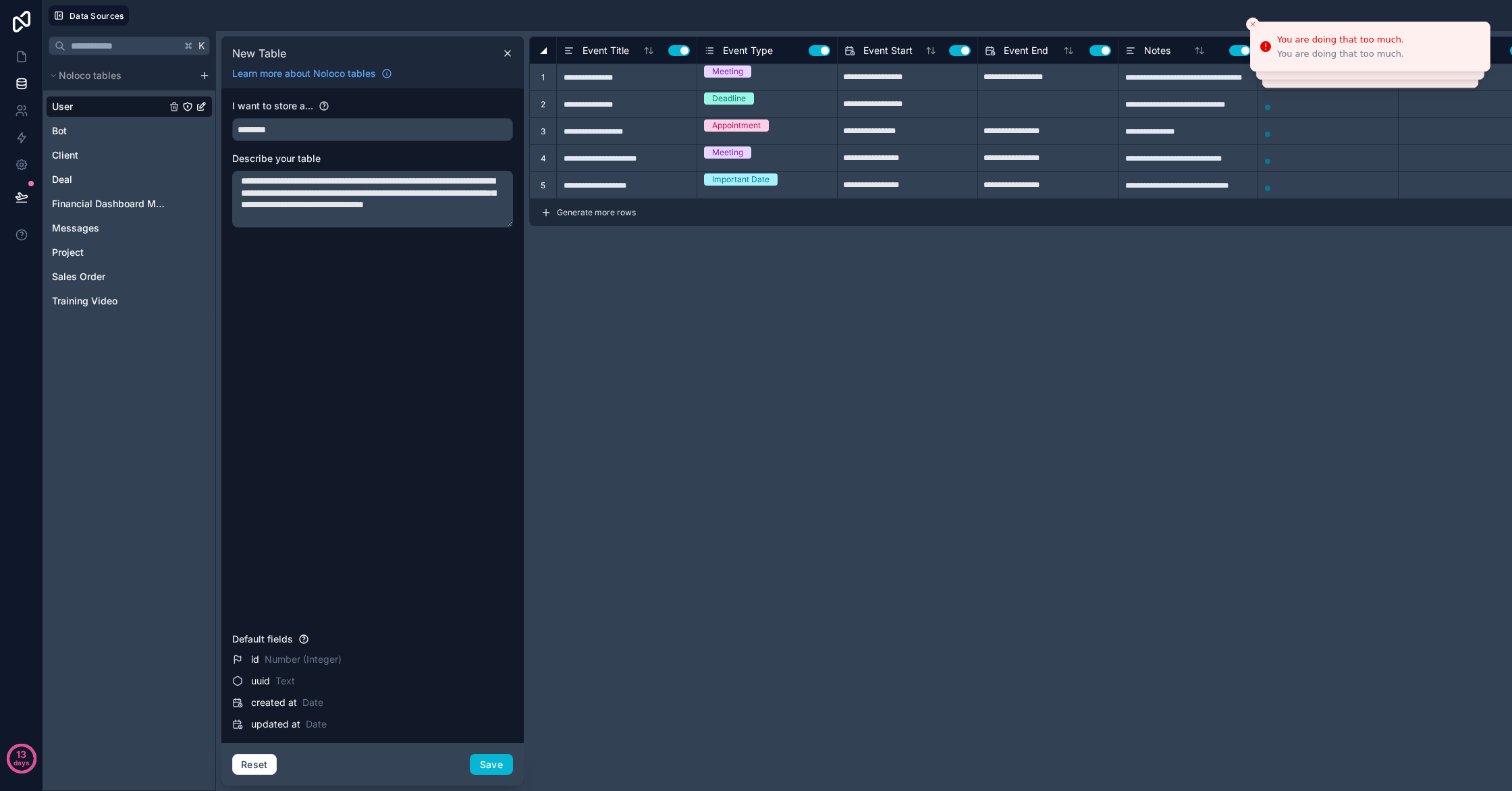
click at [280, 192] on textarea "**********" at bounding box center [372, 199] width 281 height 57
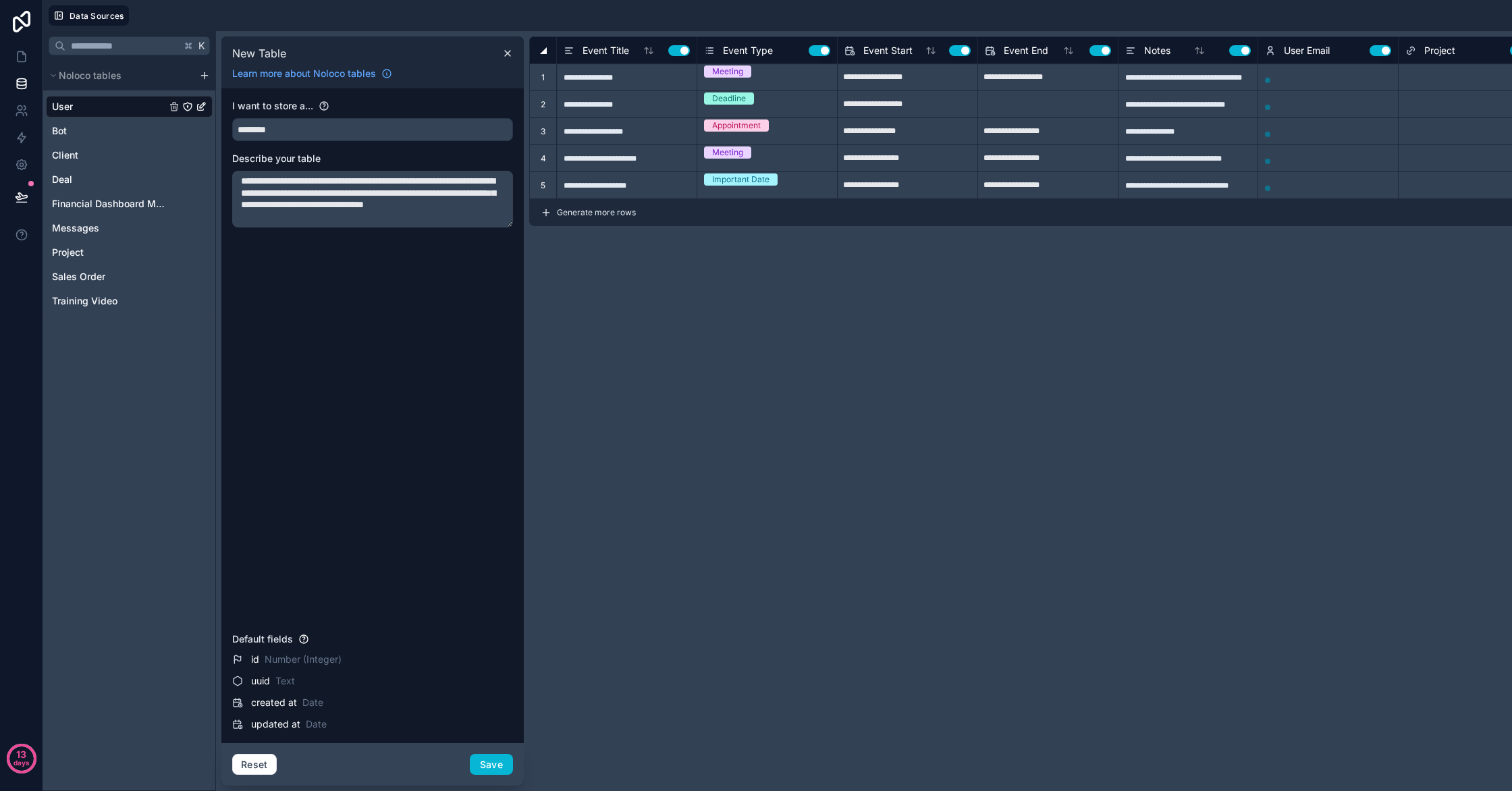
click at [288, 180] on textarea "**********" at bounding box center [372, 199] width 281 height 57
click at [255, 182] on textarea "**********" at bounding box center [372, 199] width 281 height 57
click at [289, 180] on textarea "**********" at bounding box center [372, 199] width 281 height 57
drag, startPoint x: 461, startPoint y: 180, endPoint x: 326, endPoint y: 183, distance: 135.0
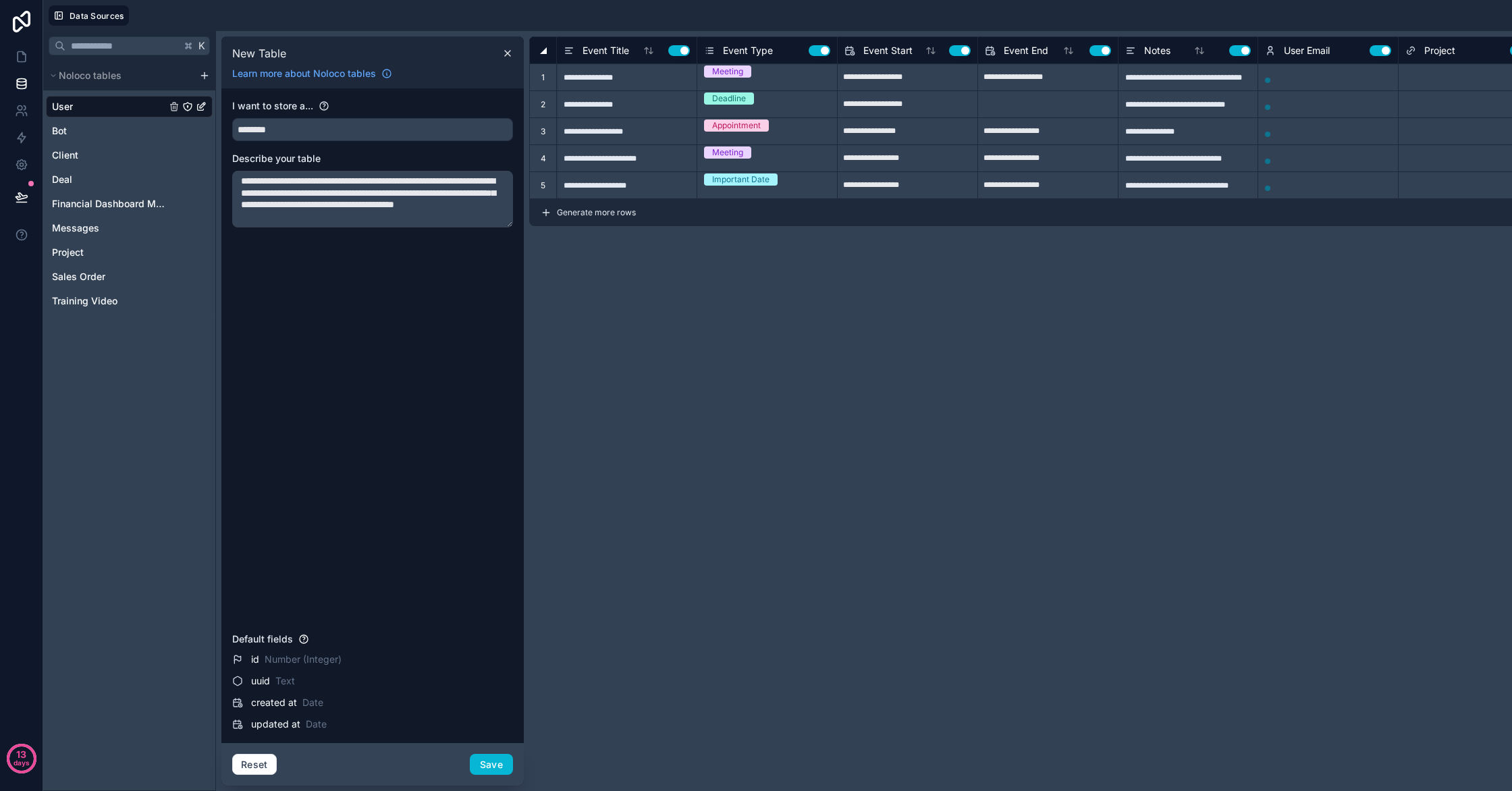
click at [326, 183] on textarea "**********" at bounding box center [372, 199] width 281 height 57
drag, startPoint x: 332, startPoint y: 181, endPoint x: 458, endPoint y: 209, distance: 129.1
click at [458, 210] on textarea "**********" at bounding box center [372, 199] width 281 height 57
paste textarea "**********"
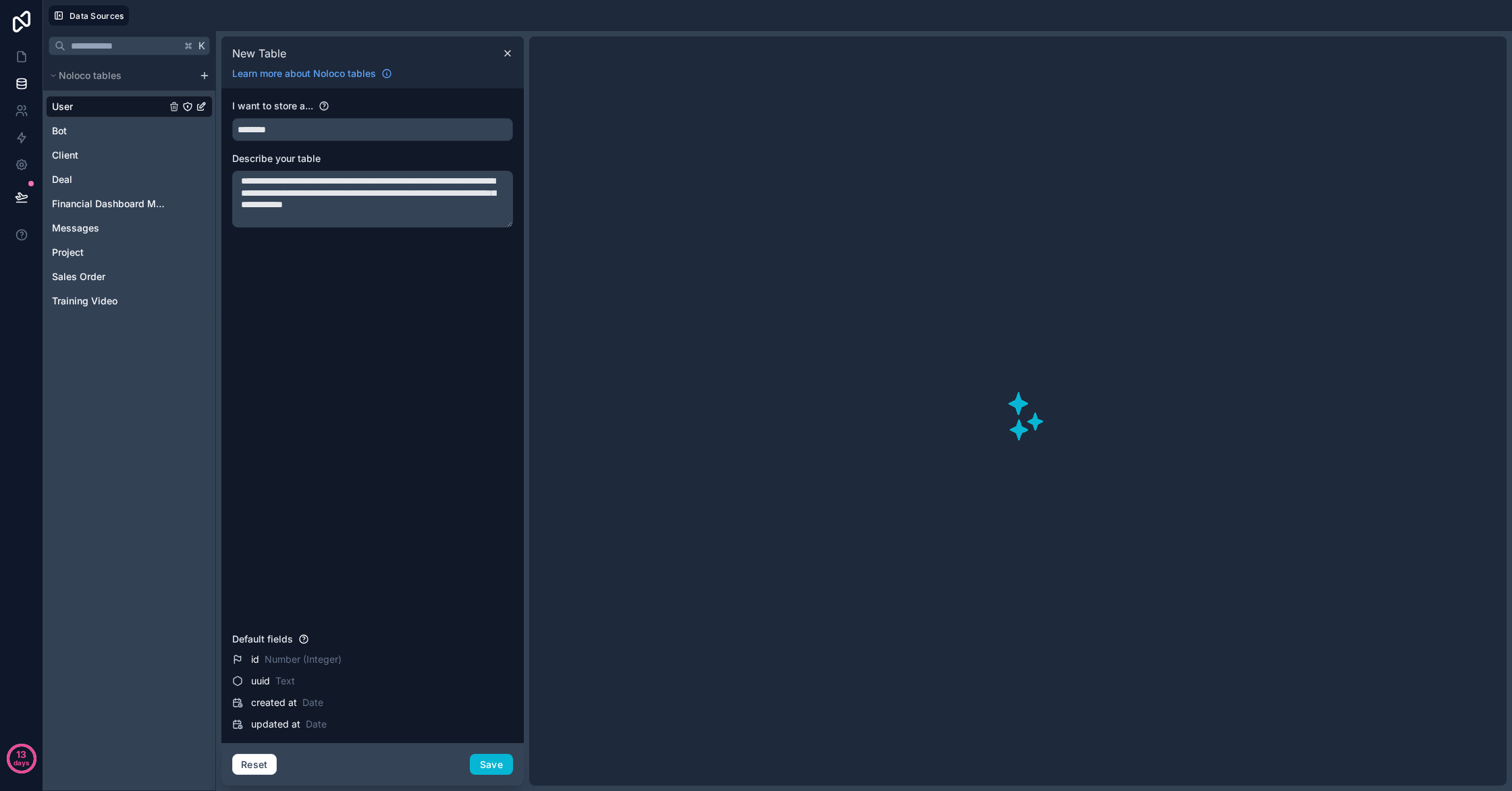
click at [329, 182] on textarea "**********" at bounding box center [372, 199] width 281 height 57
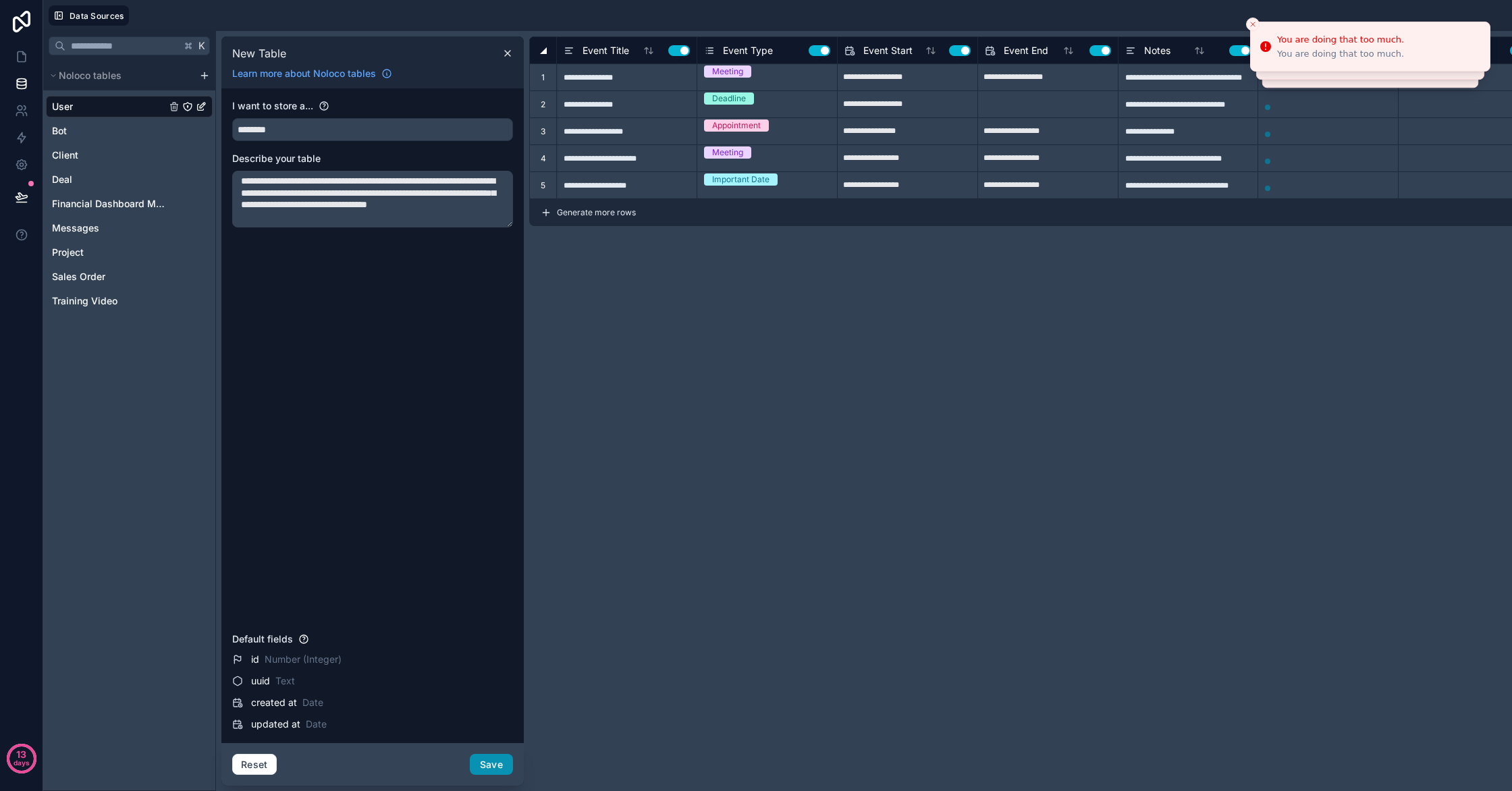
type textarea "**********"
click at [498, 770] on button "Save" at bounding box center [491, 764] width 43 height 22
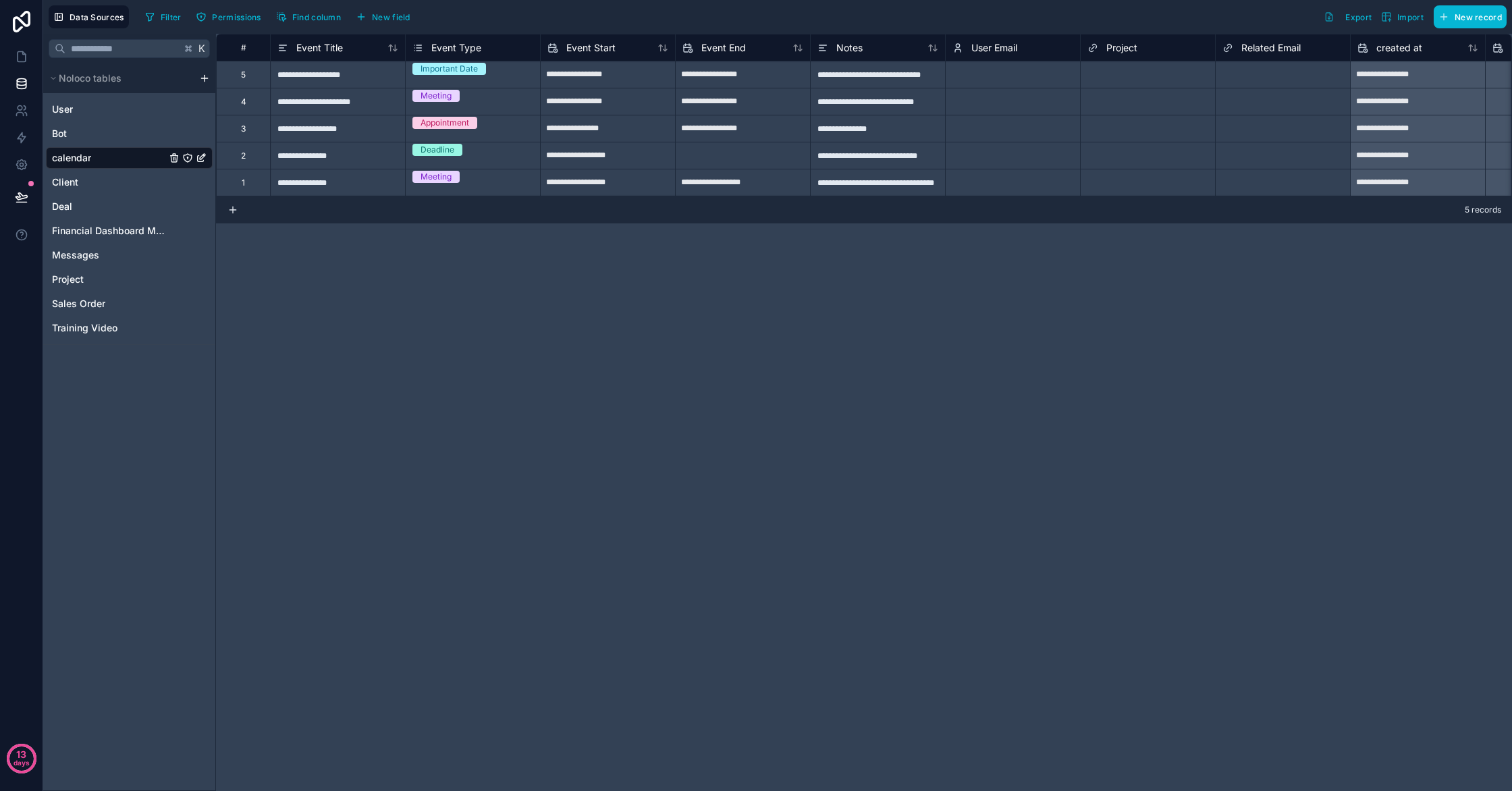
click at [200, 157] on icon "calendar" at bounding box center [202, 157] width 6 height 6
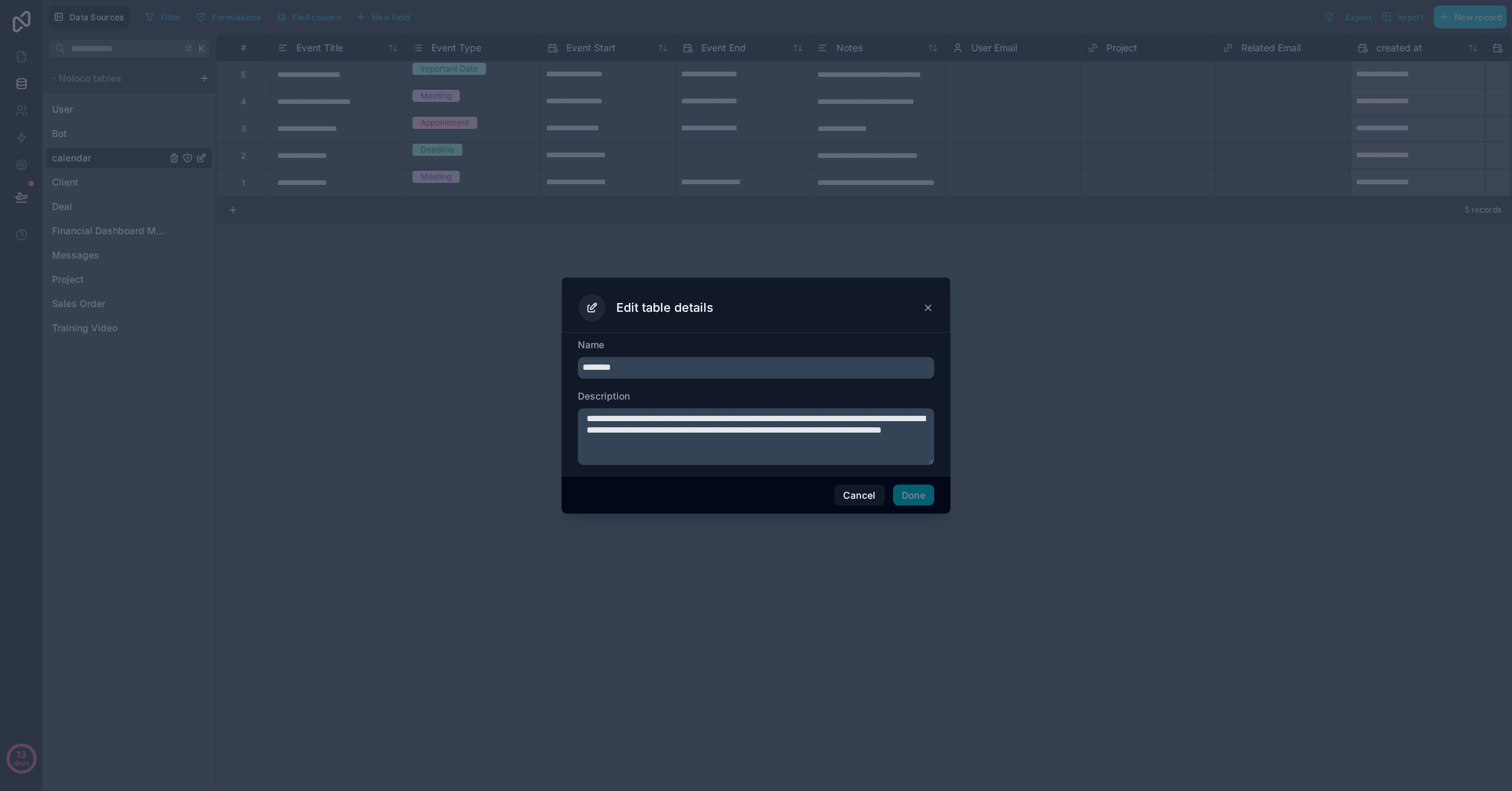
drag, startPoint x: 598, startPoint y: 365, endPoint x: 435, endPoint y: 360, distance: 163.1
click at [435, 360] on div "**********" at bounding box center [756, 396] width 1512 height 791
type input "********"
click at [906, 497] on button "Done" at bounding box center [913, 495] width 41 height 22
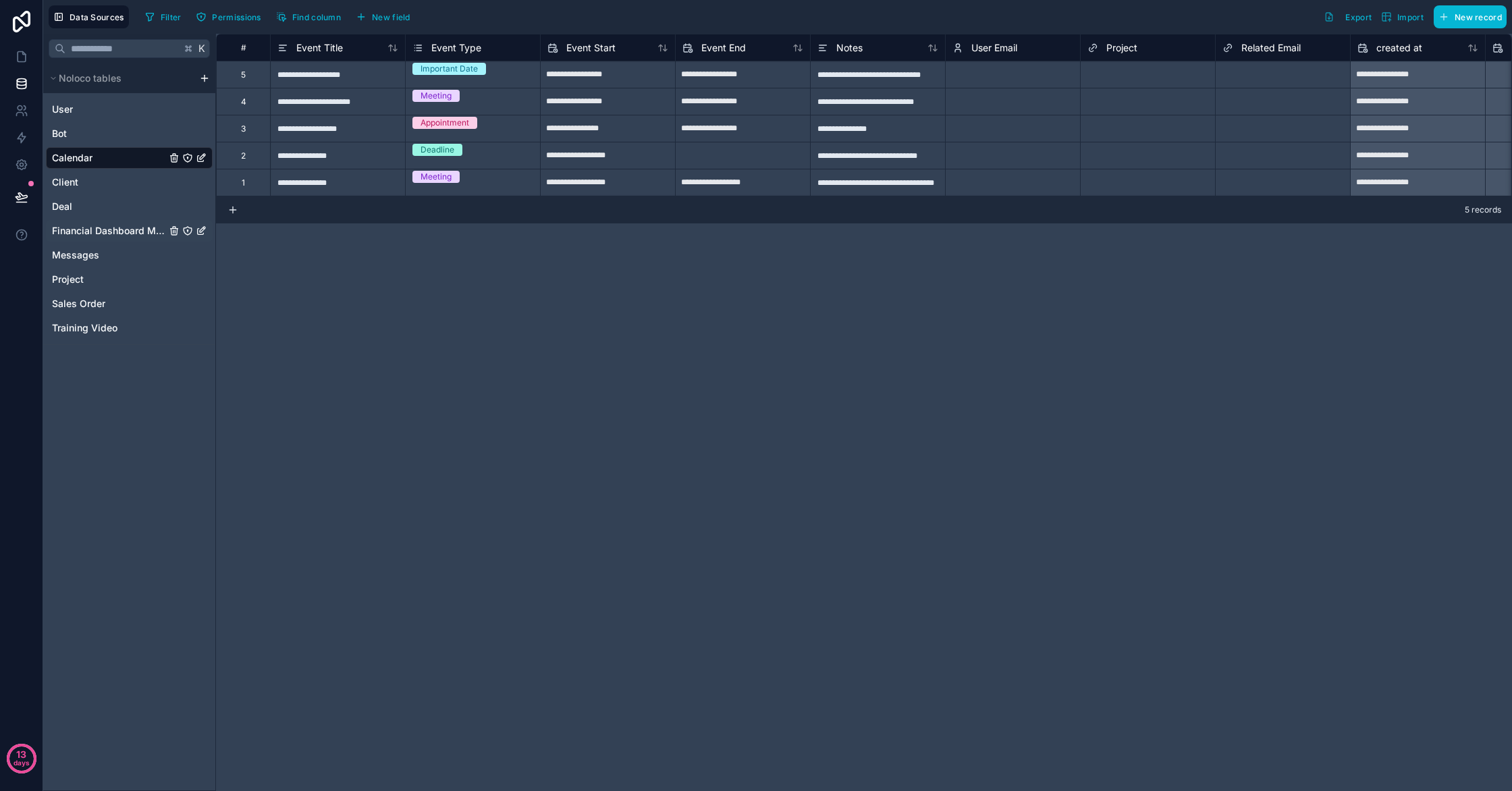
click at [125, 237] on div "Financial Dashboard Metric" at bounding box center [130, 230] width 167 height 22
click at [123, 230] on span "Financial Dashboard Metric" at bounding box center [108, 230] width 114 height 13
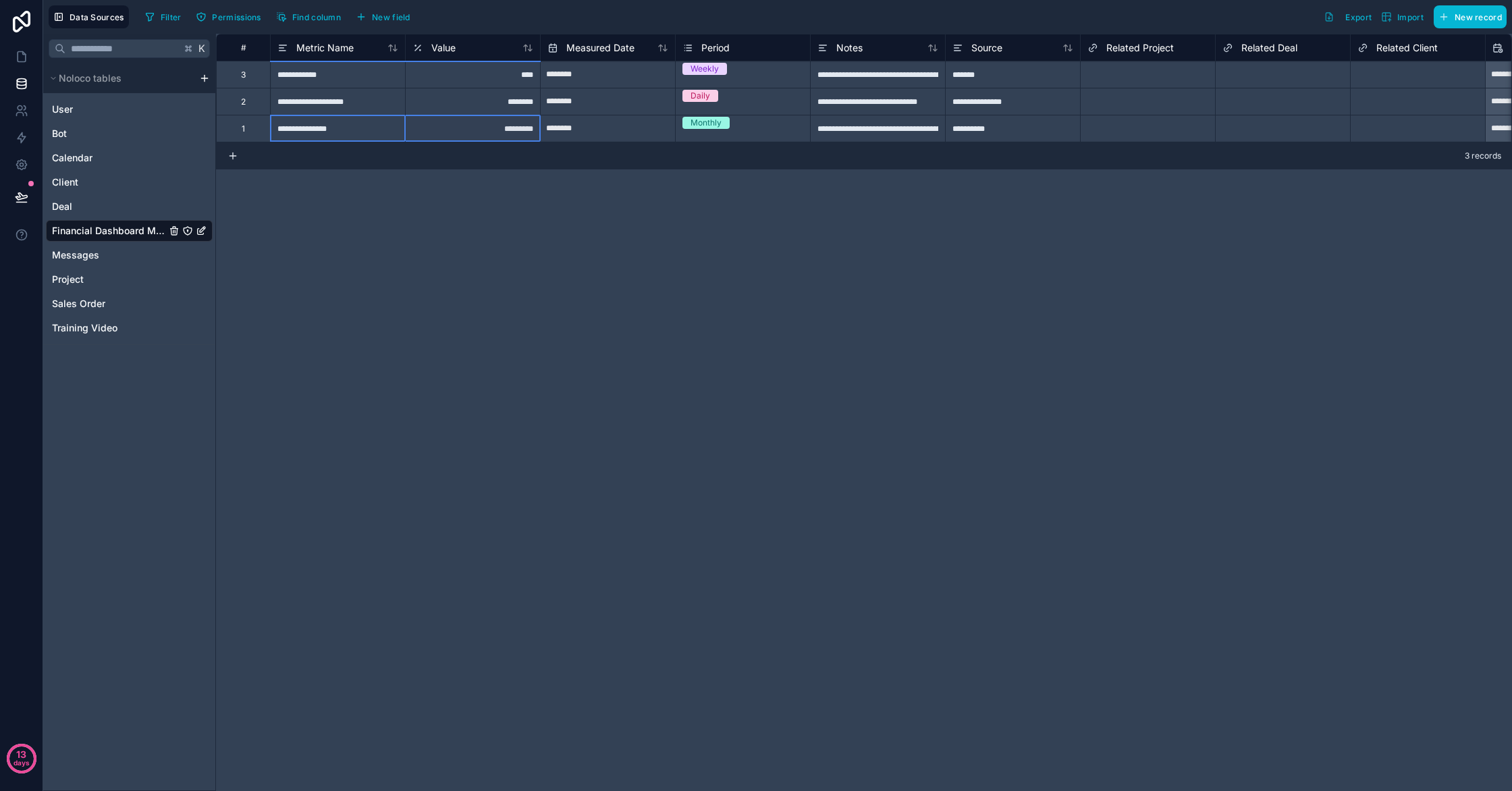
drag, startPoint x: 340, startPoint y: 123, endPoint x: 446, endPoint y: 130, distance: 106.2
click at [446, 130] on div "**********" at bounding box center [1054, 128] width 1674 height 27
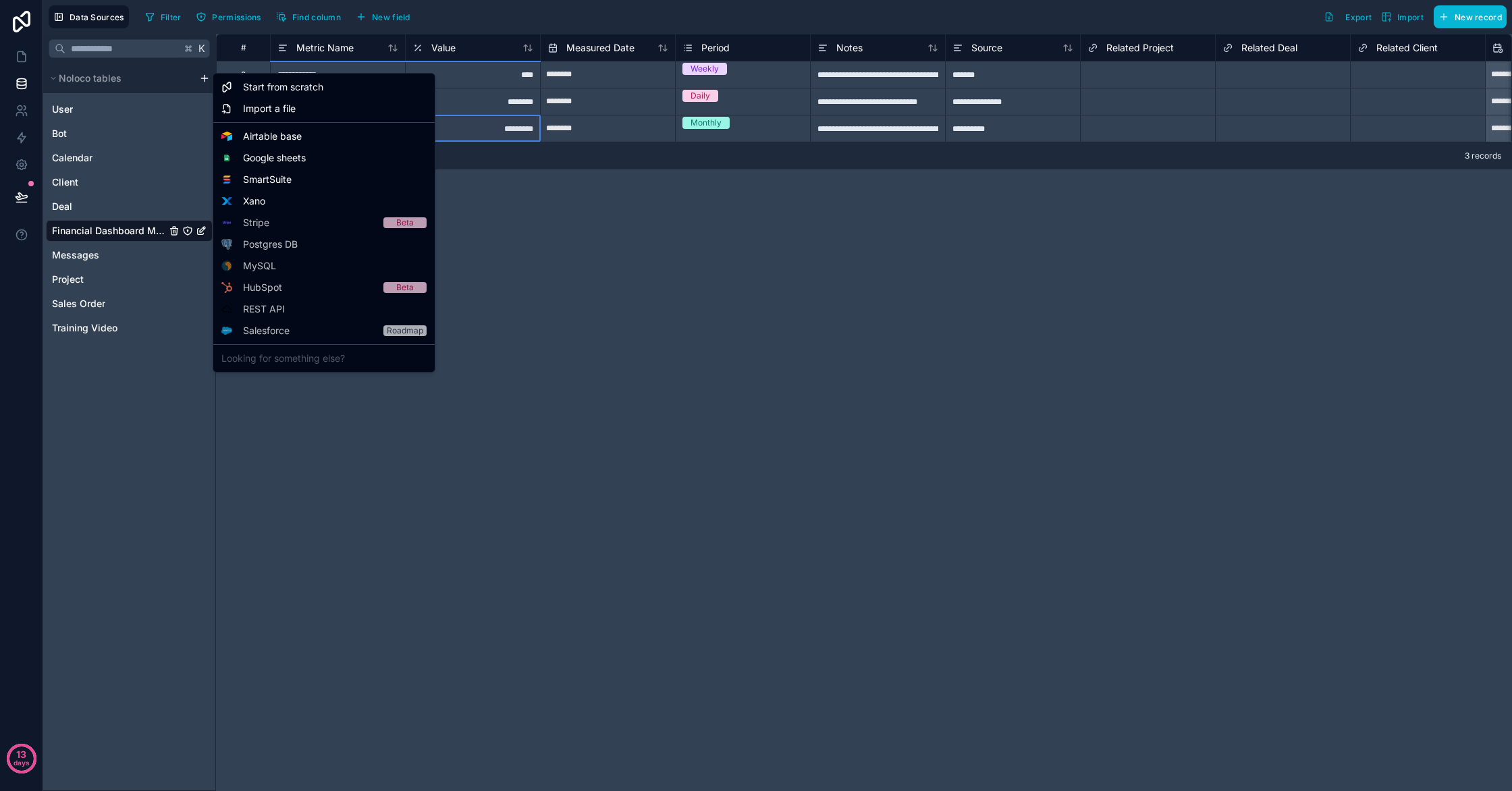
click at [206, 76] on html "**********" at bounding box center [756, 396] width 1512 height 791
click at [262, 92] on span "Start from scratch" at bounding box center [283, 87] width 80 height 13
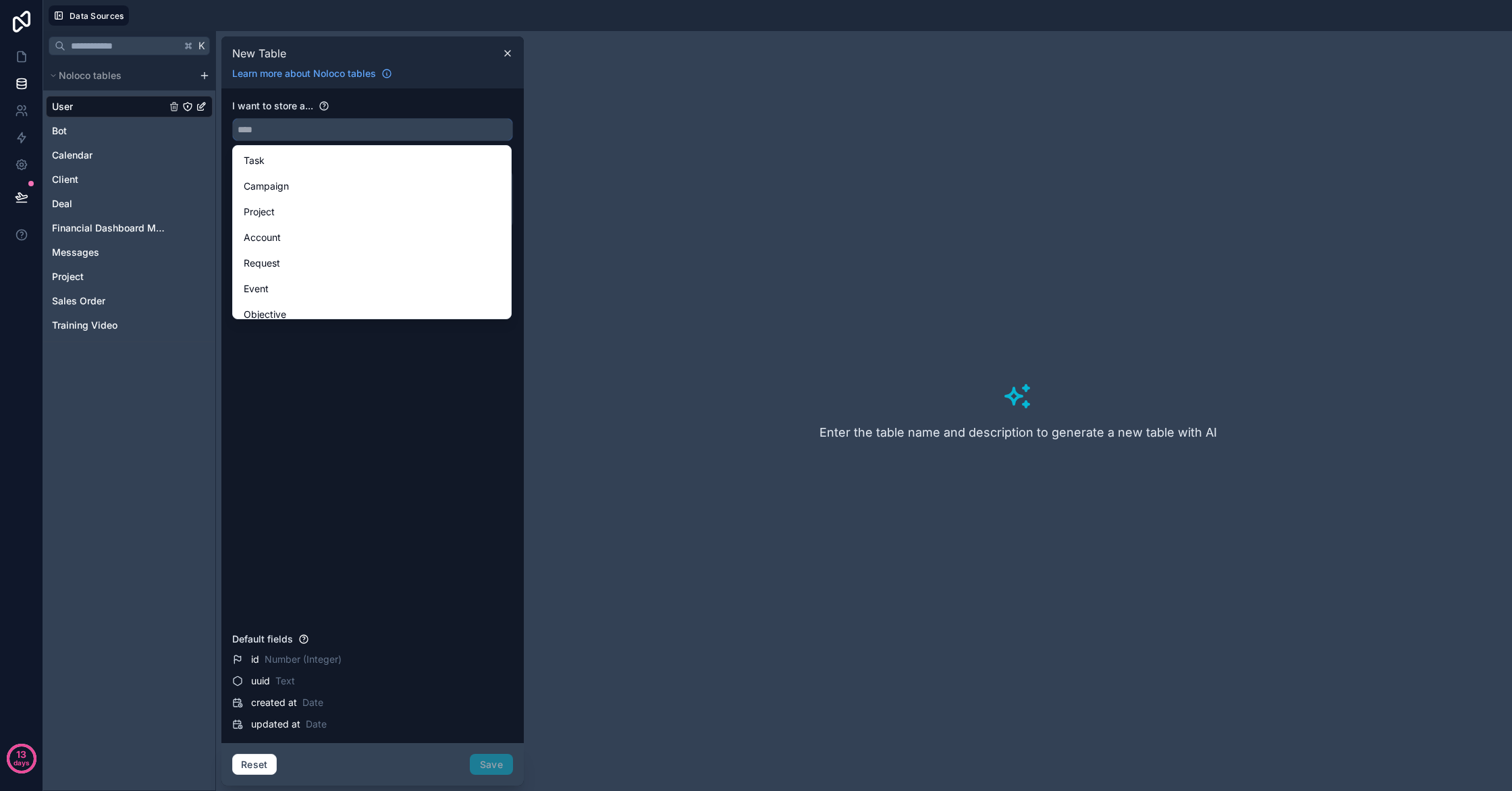
click at [309, 125] on input "text" at bounding box center [372, 130] width 279 height 22
type input "*"
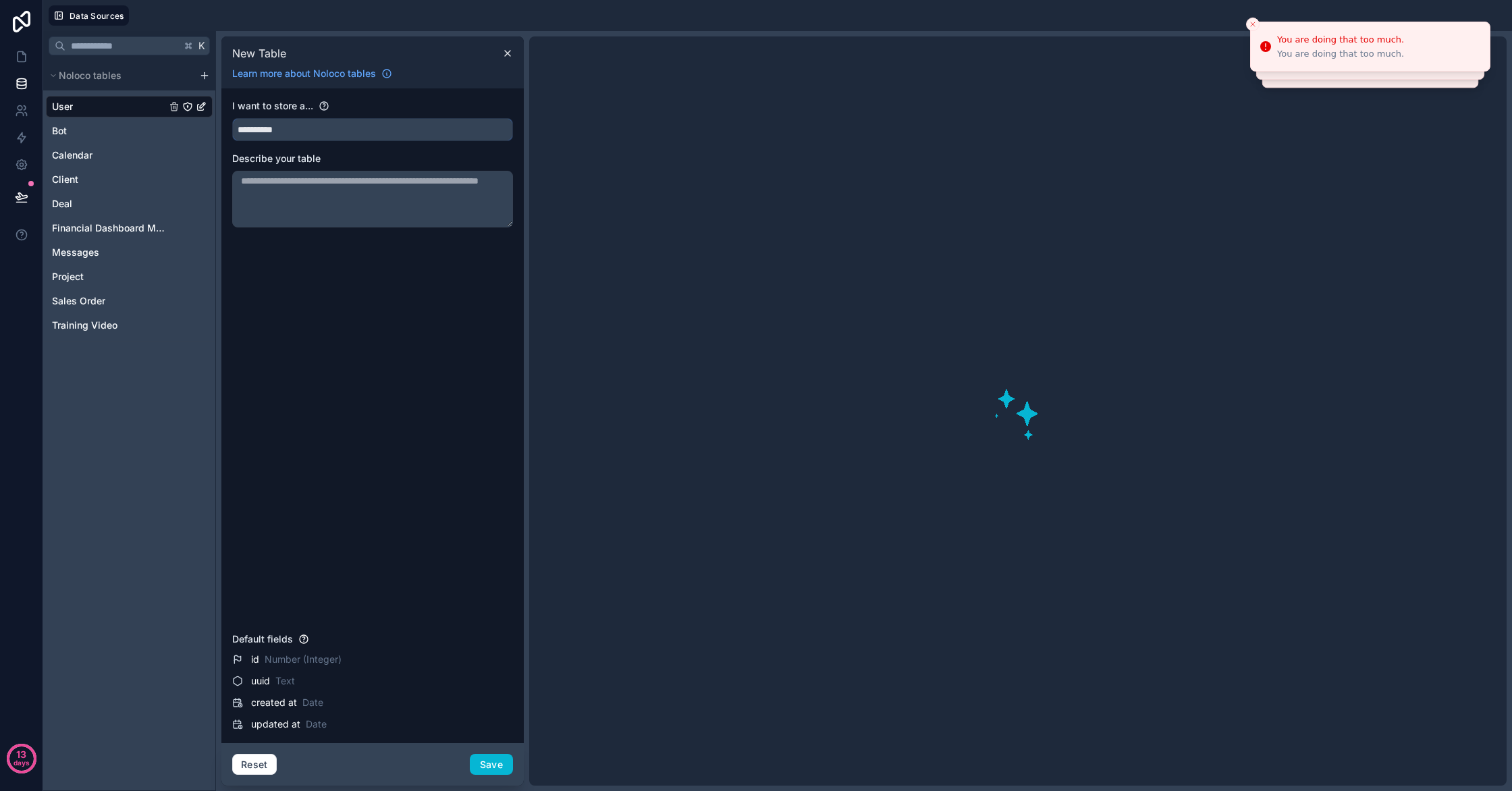
click at [232, 118] on button "*********" at bounding box center [372, 130] width 281 height 23
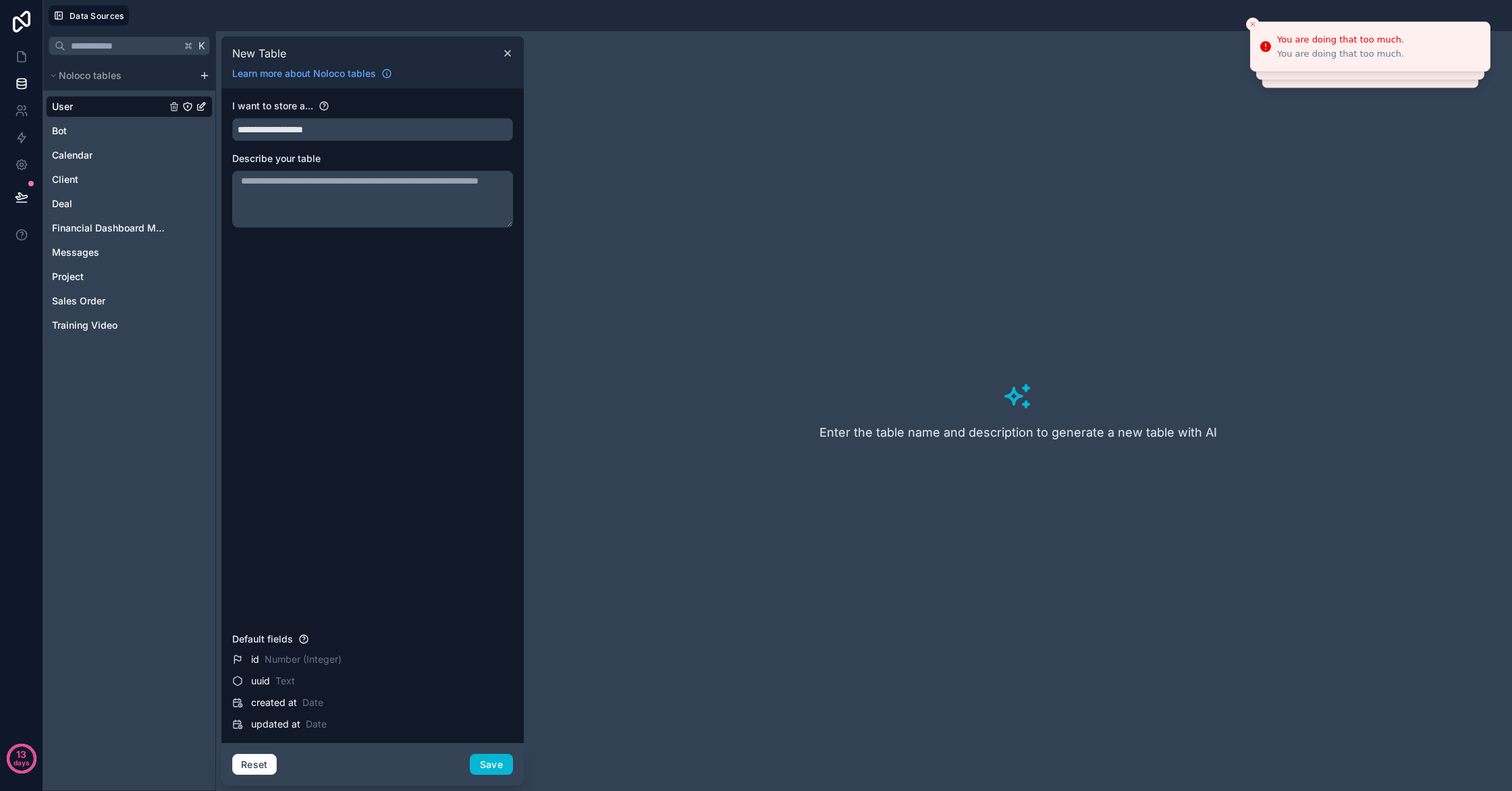
type input "**********"
click at [310, 195] on textarea at bounding box center [372, 199] width 281 height 57
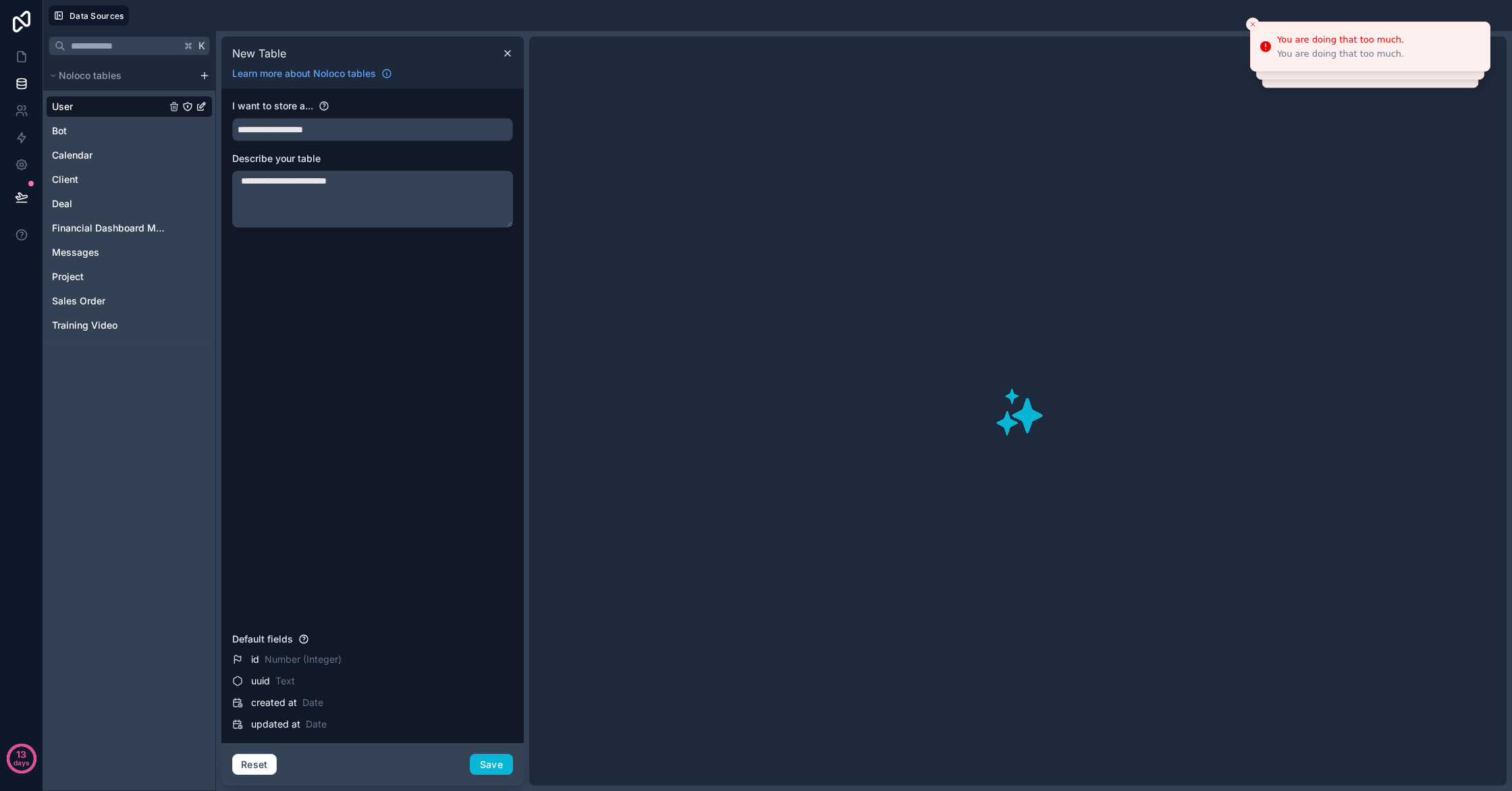
type textarea "**********"
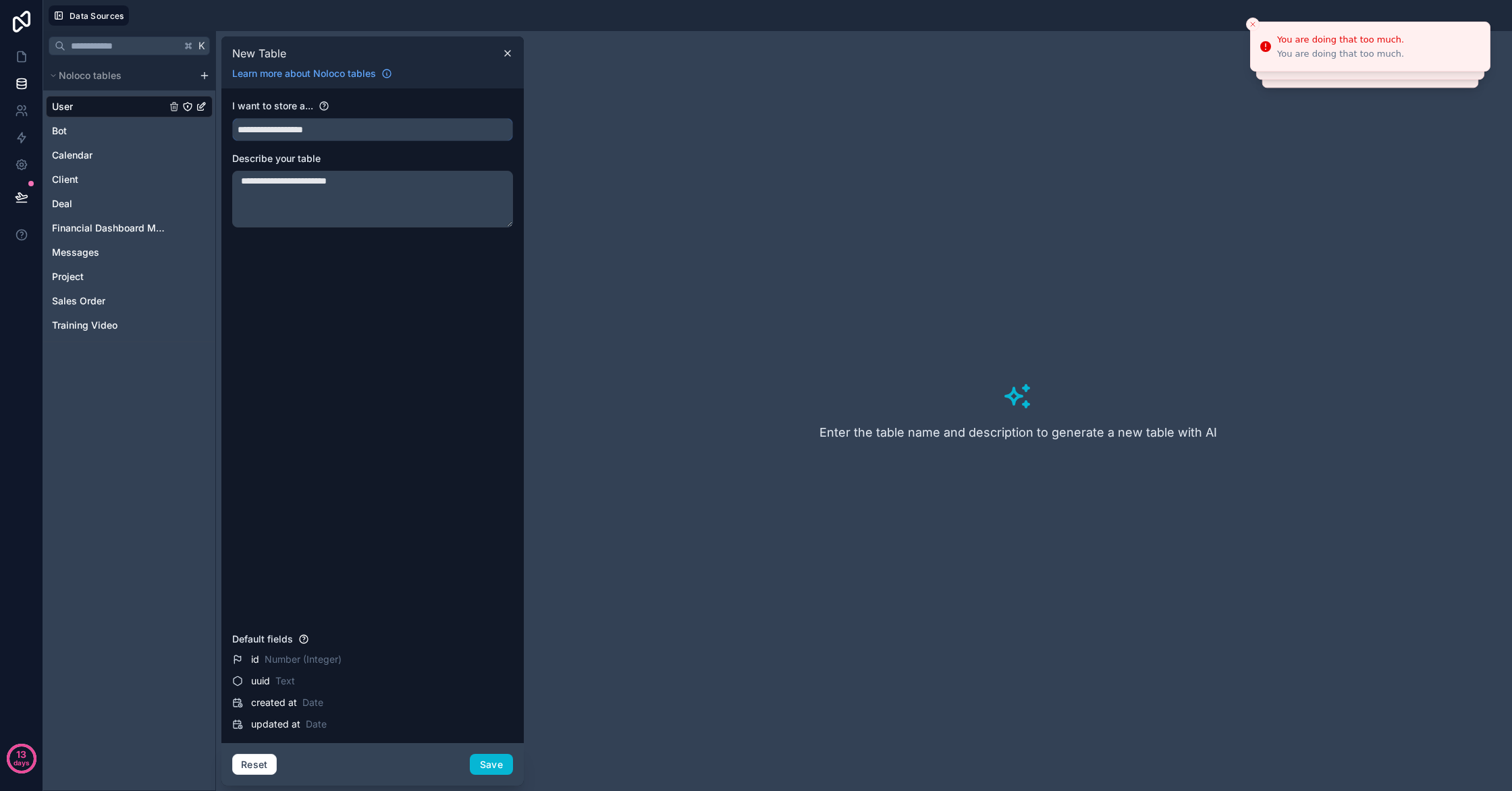
drag, startPoint x: 334, startPoint y: 136, endPoint x: 310, endPoint y: 132, distance: 24.3
click at [309, 134] on input "**********" at bounding box center [372, 130] width 279 height 22
click at [332, 127] on input "**********" at bounding box center [372, 130] width 279 height 22
drag, startPoint x: 332, startPoint y: 127, endPoint x: 176, endPoint y: 135, distance: 156.2
click at [176, 135] on div "**********" at bounding box center [778, 411] width 1469 height 760
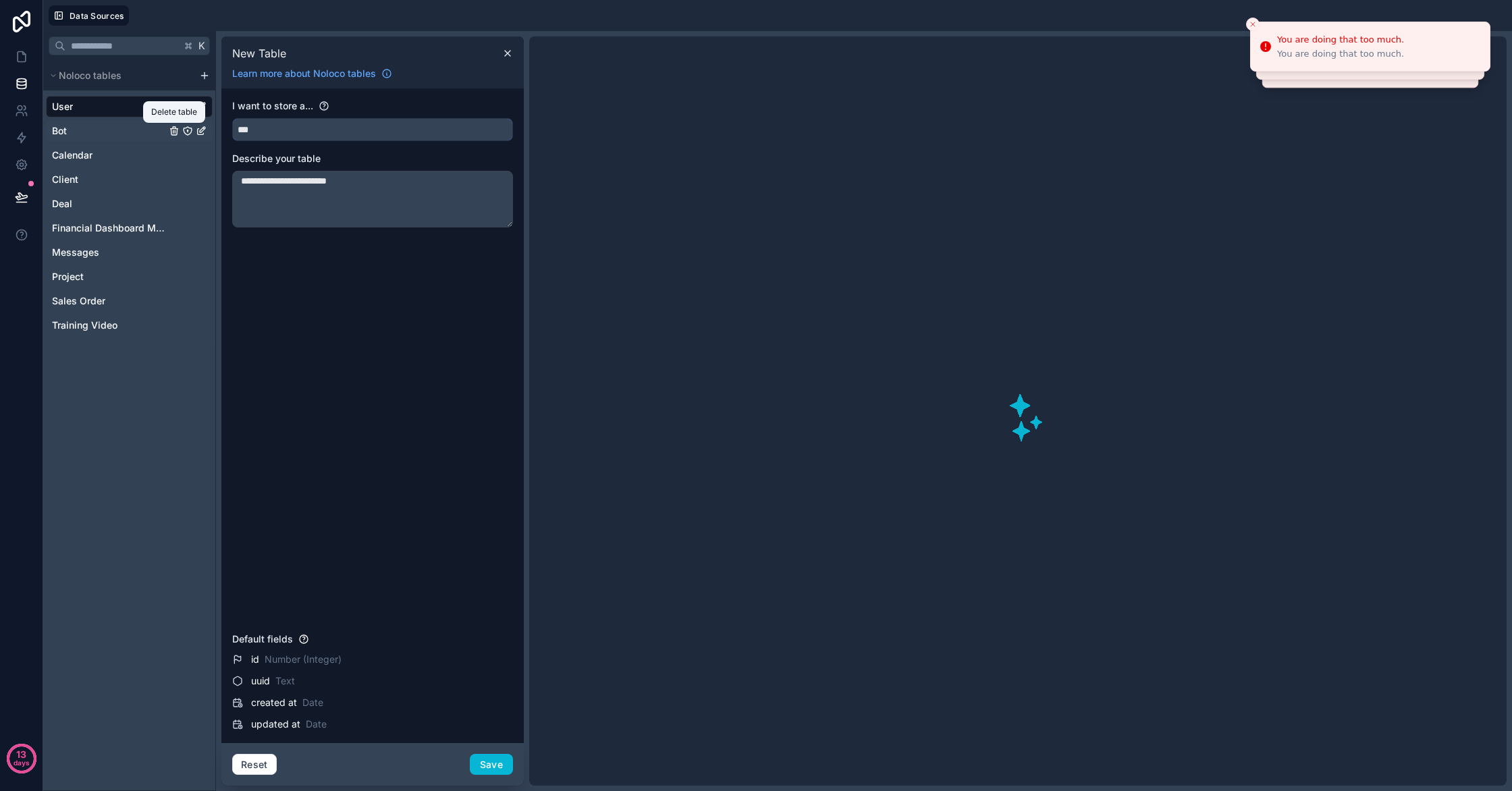
click at [232, 118] on button "**" at bounding box center [372, 130] width 281 height 23
type input "******"
click at [287, 177] on textarea "**********" at bounding box center [372, 199] width 281 height 57
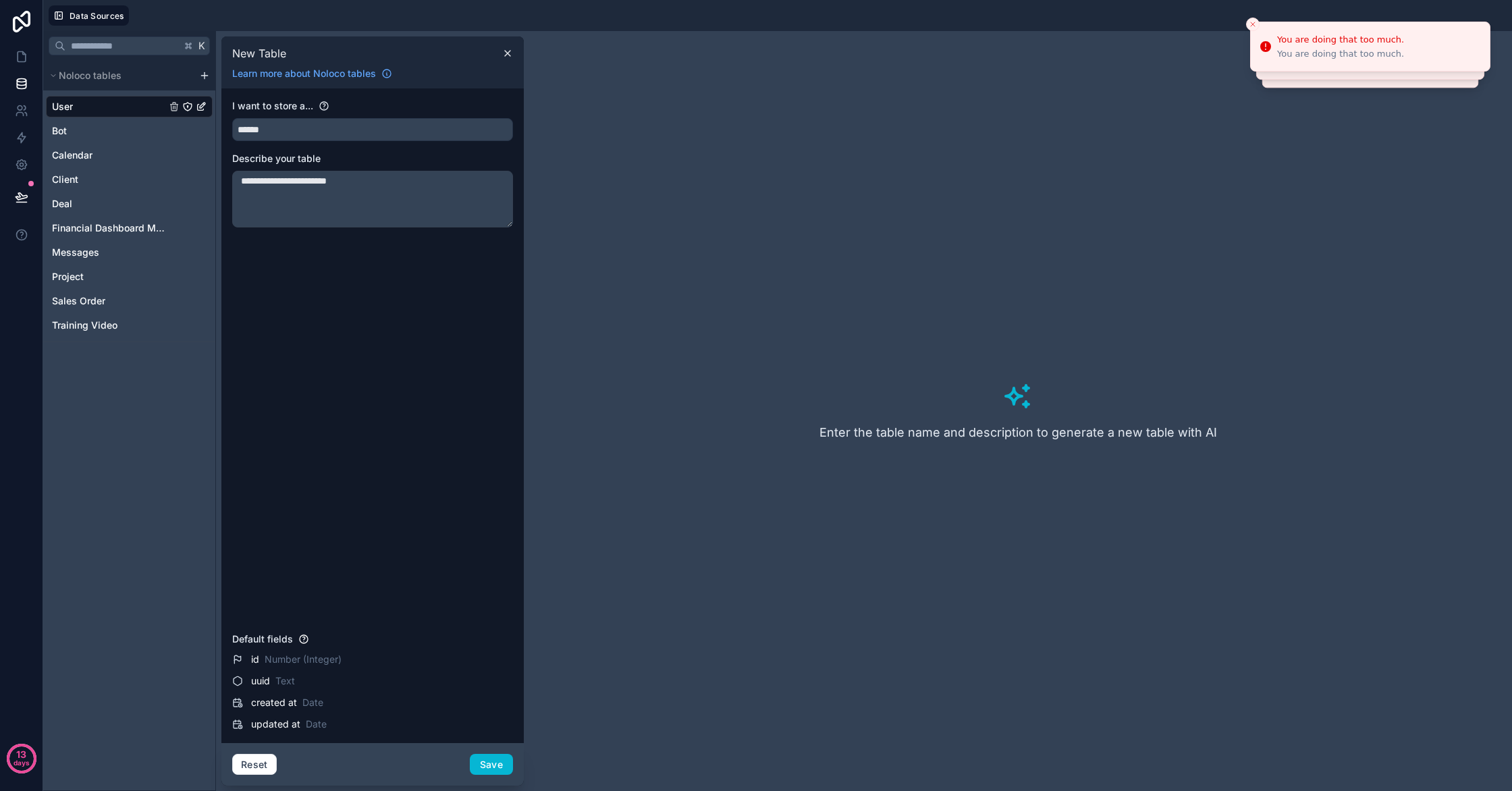
drag, startPoint x: 370, startPoint y: 185, endPoint x: 237, endPoint y: 183, distance: 133.0
click at [237, 183] on textarea "**********" at bounding box center [372, 199] width 281 height 57
type textarea "**********"
click at [496, 765] on button "Save" at bounding box center [491, 764] width 43 height 22
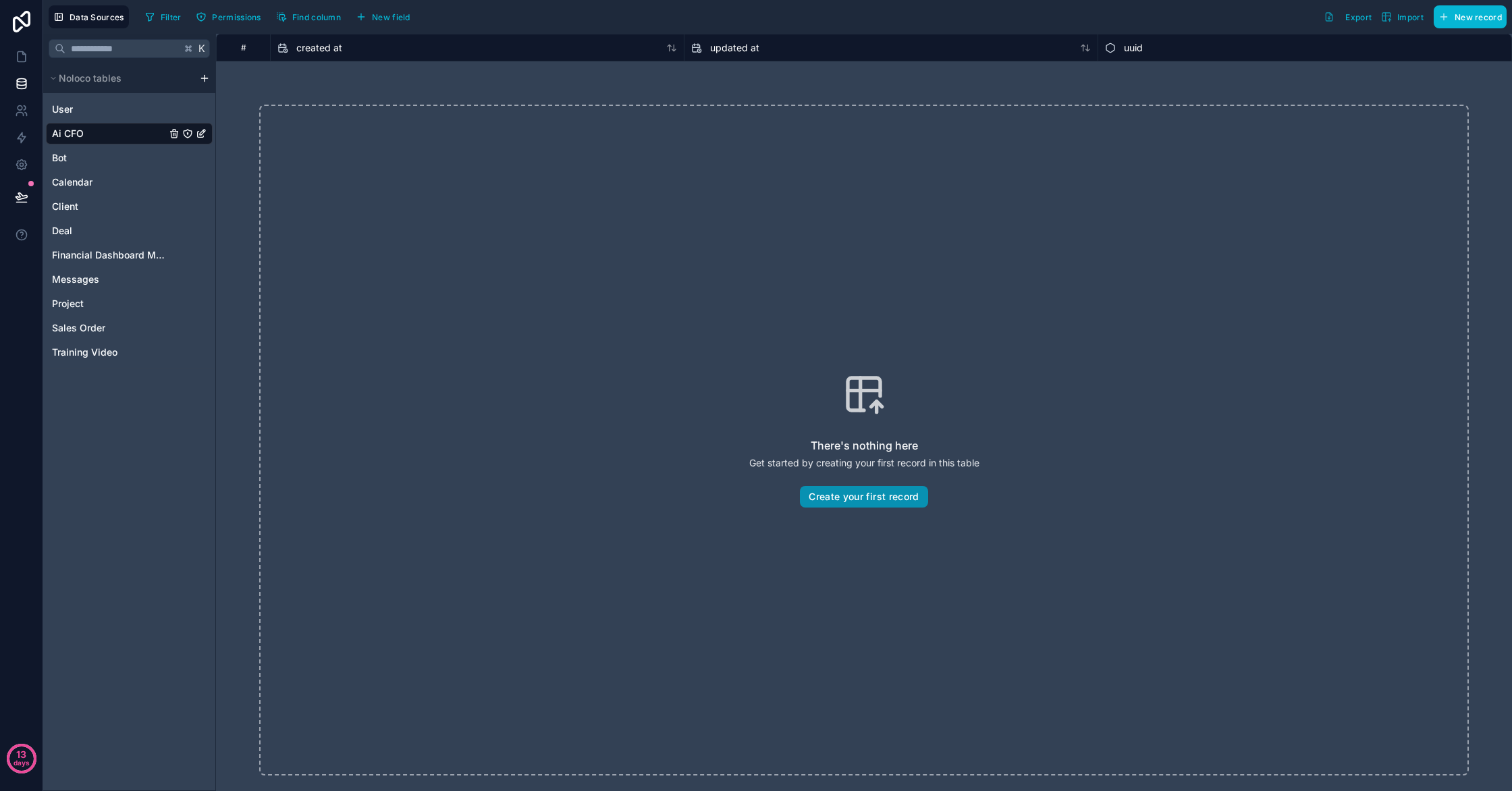
click at [854, 498] on button "Create your first record" at bounding box center [864, 496] width 127 height 22
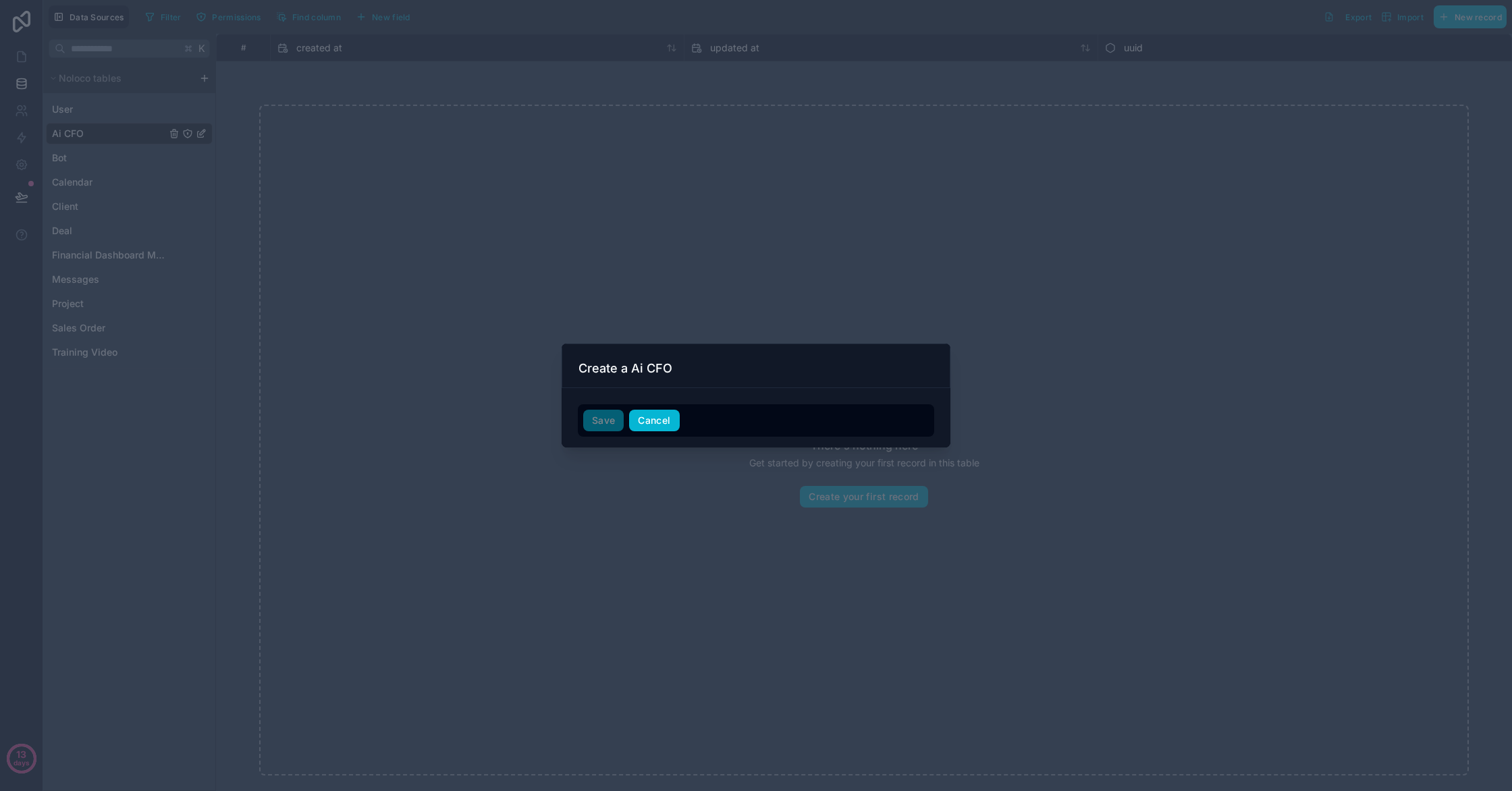
click at [654, 418] on button "Cancel" at bounding box center [654, 420] width 50 height 22
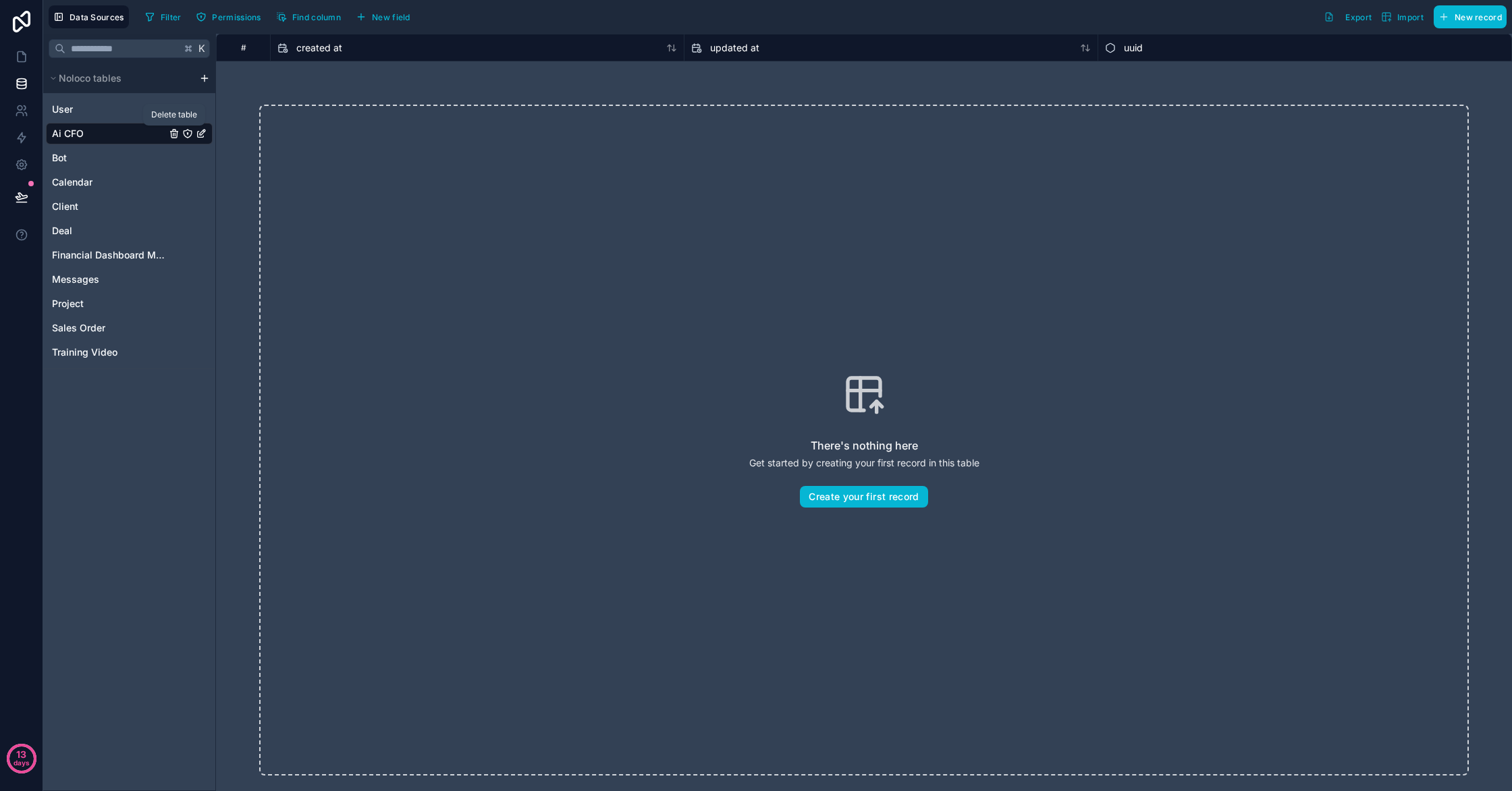
click at [175, 135] on icon "Ai CFO" at bounding box center [175, 134] width 0 height 3
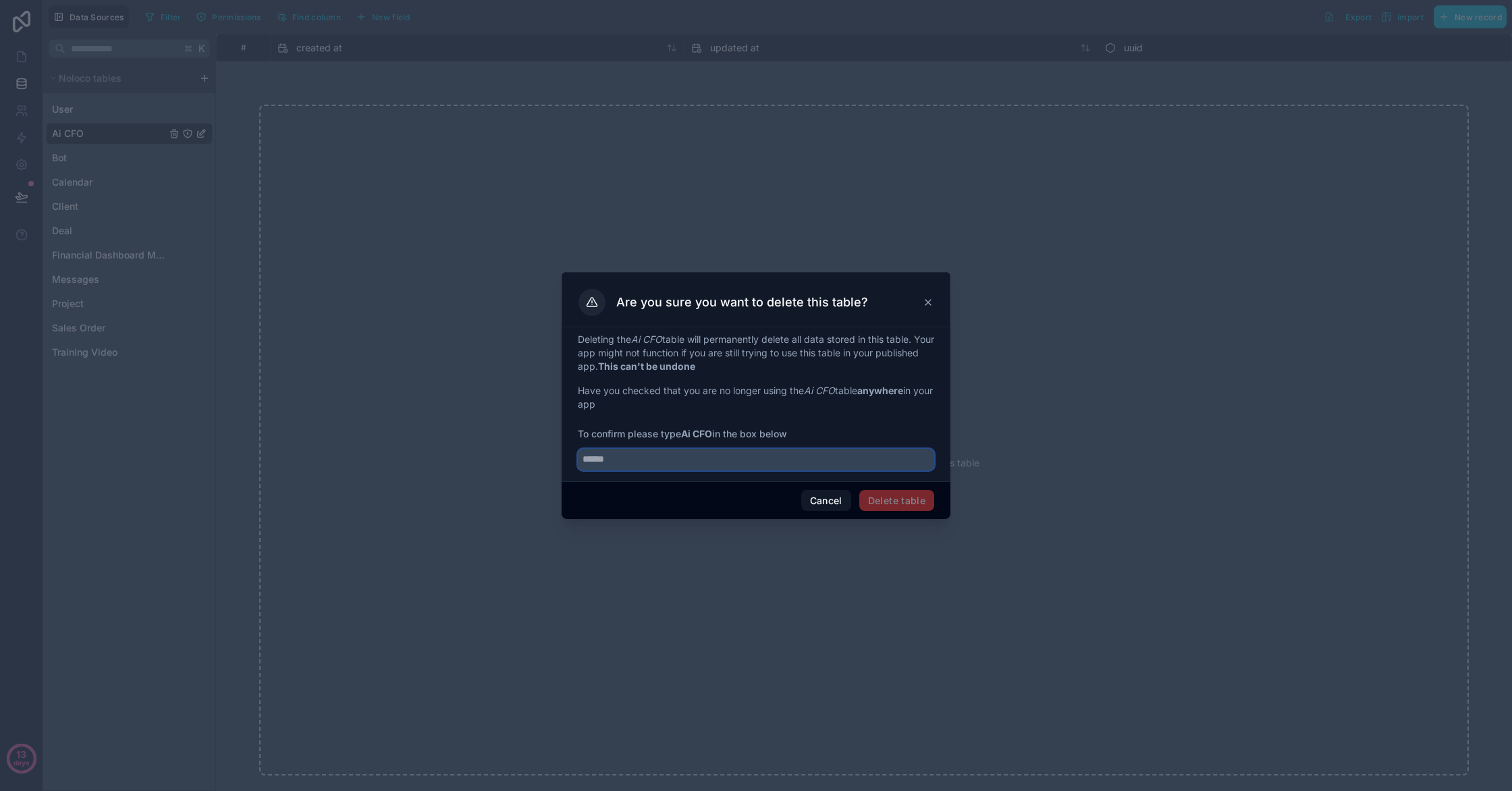
click at [720, 466] on input "text" at bounding box center [755, 459] width 356 height 22
click at [660, 455] on input "text" at bounding box center [755, 459] width 356 height 22
click at [643, 458] on input "text" at bounding box center [755, 459] width 356 height 22
click at [896, 508] on span "Delete table" at bounding box center [897, 500] width 75 height 22
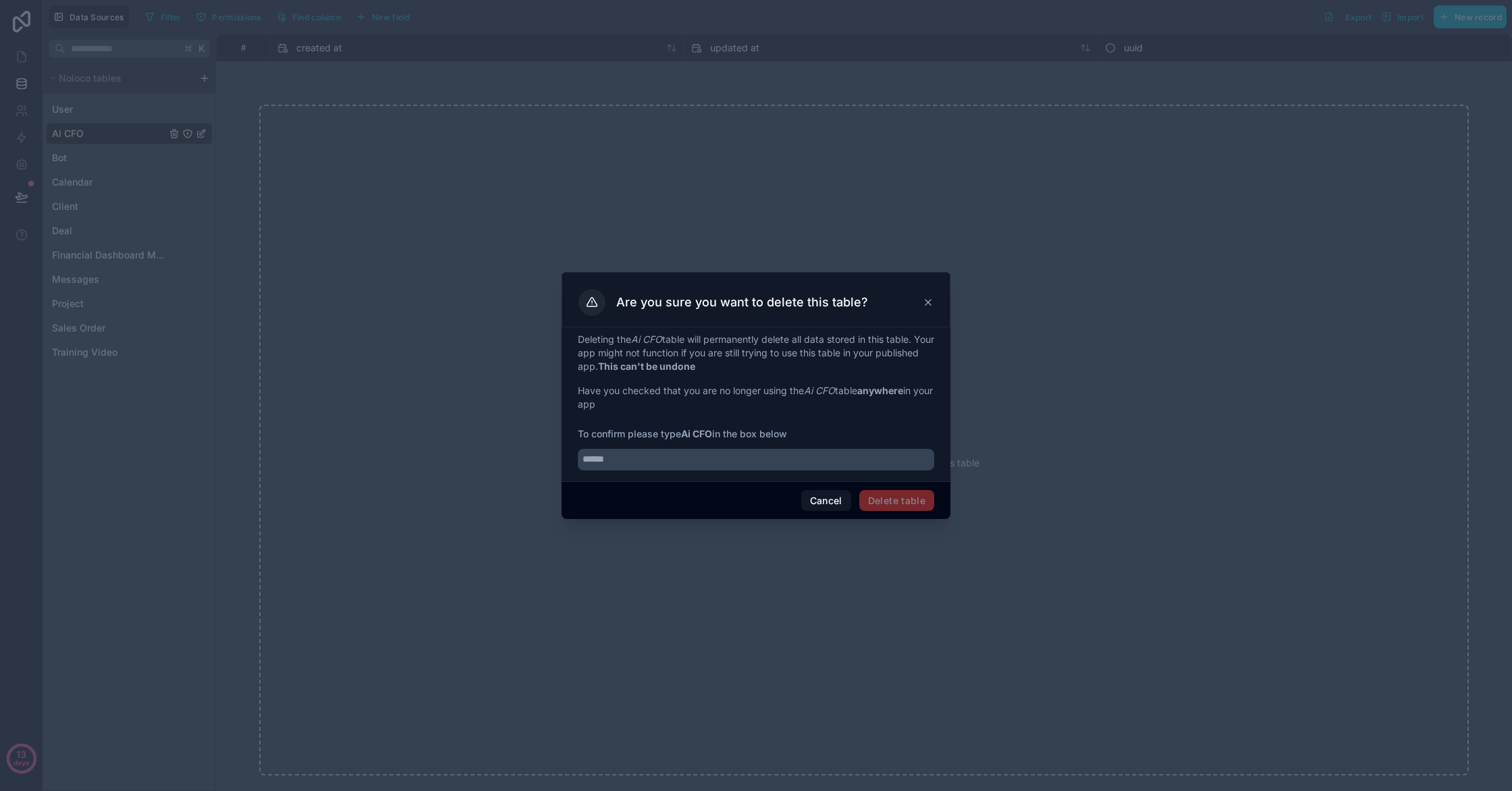
click at [894, 502] on span "Delete table" at bounding box center [897, 500] width 75 height 22
click at [839, 507] on button "Cancel" at bounding box center [826, 500] width 50 height 22
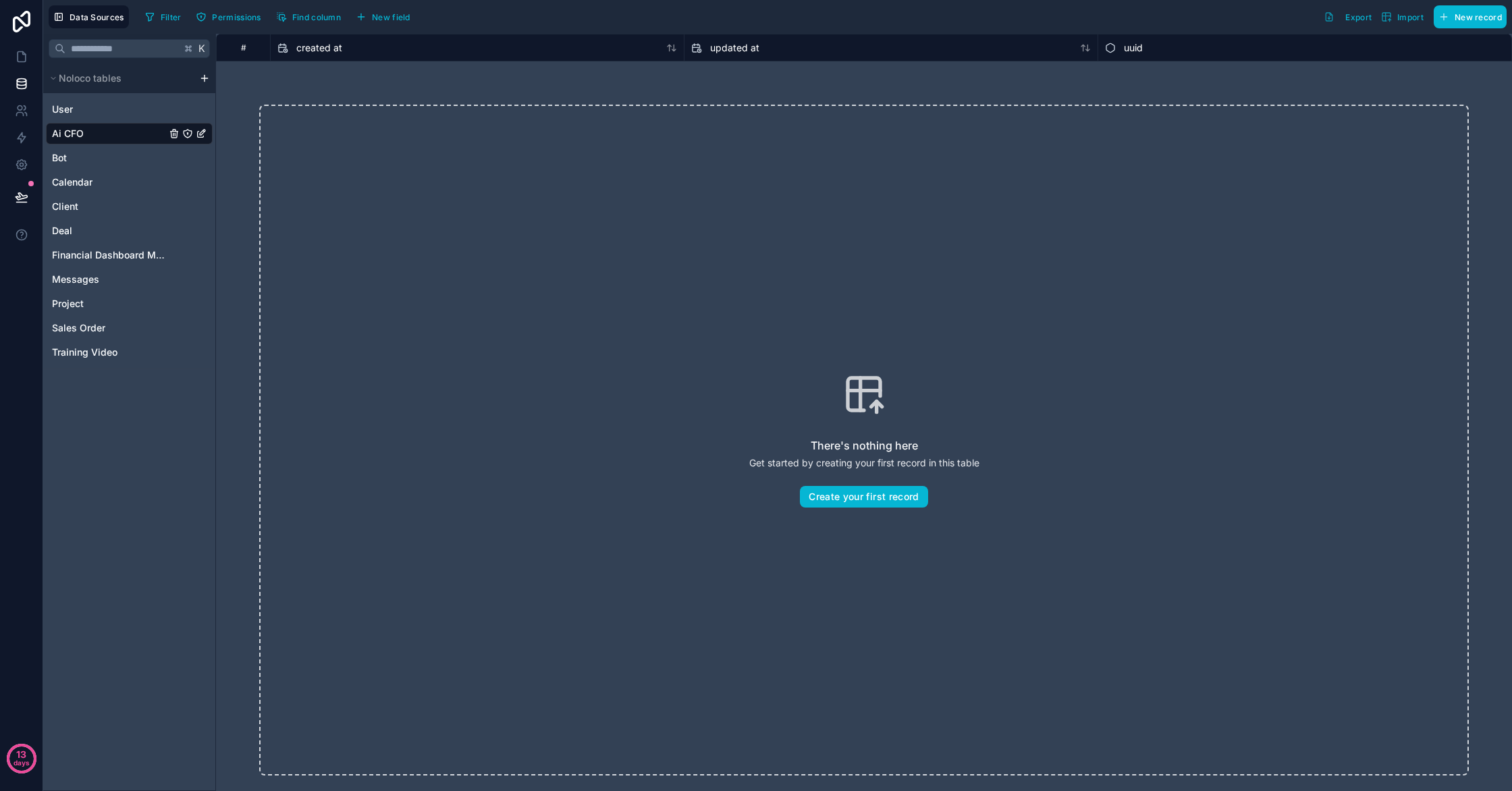
drag, startPoint x: 94, startPoint y: 138, endPoint x: 108, endPoint y: 137, distance: 14.0
click at [94, 138] on link "Ai CFO" at bounding box center [108, 133] width 114 height 13
click at [176, 134] on icon "Ai CFO" at bounding box center [174, 133] width 10 height 10
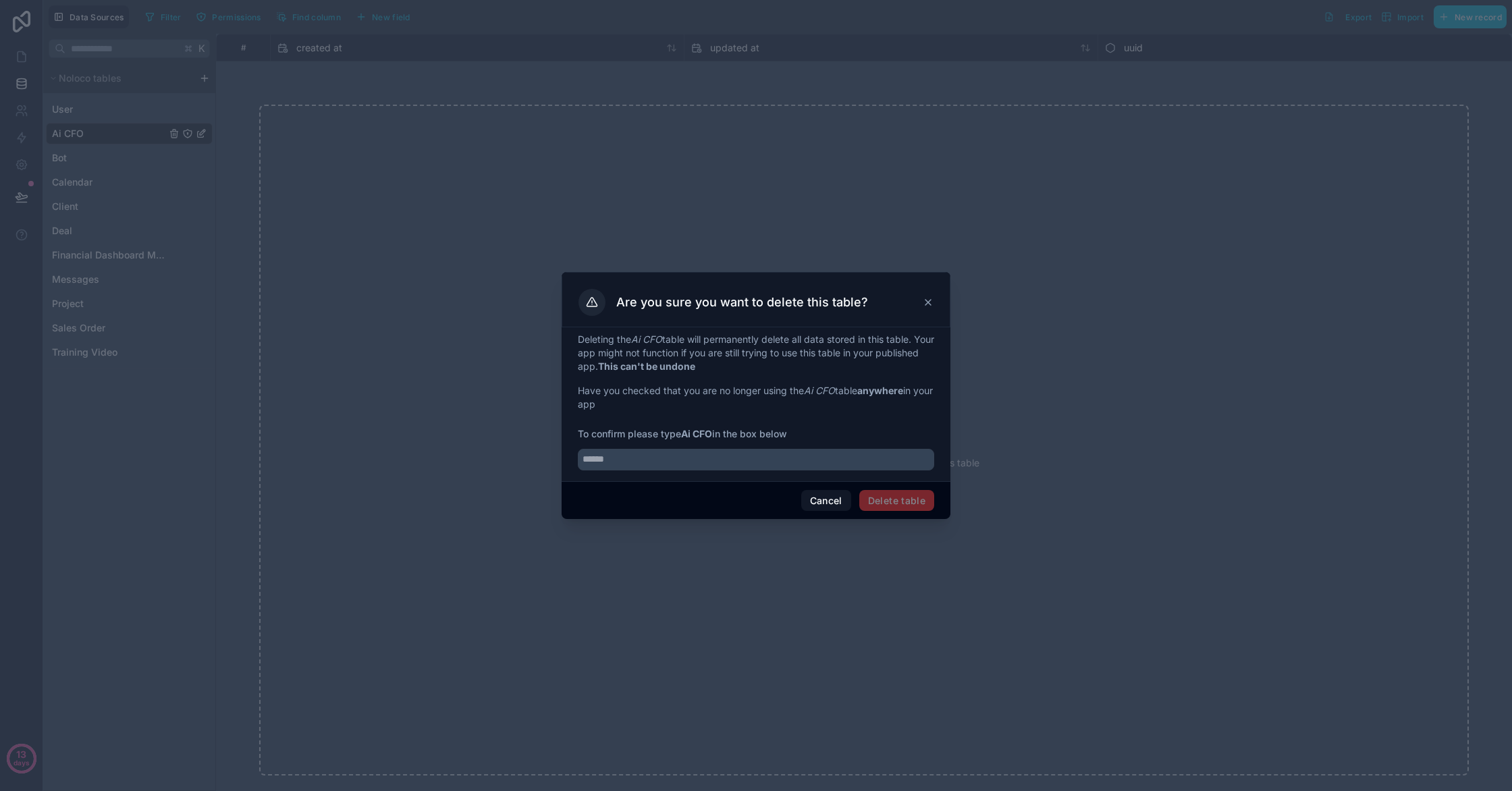
click at [899, 500] on span "Delete table" at bounding box center [897, 500] width 75 height 22
click at [672, 458] on input "text" at bounding box center [755, 459] width 356 height 22
type input "******"
click at [899, 506] on button "Delete table" at bounding box center [897, 500] width 75 height 22
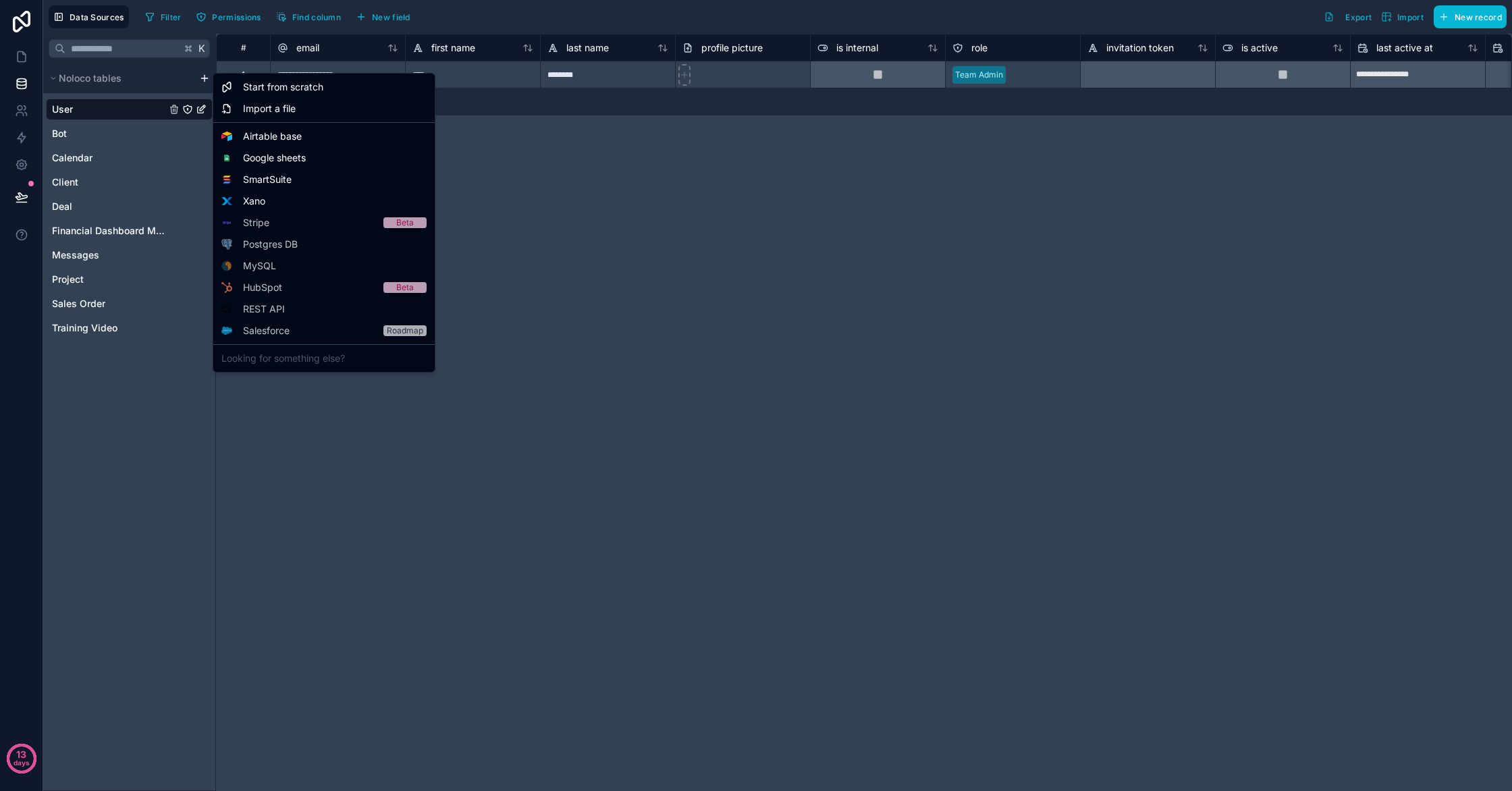
click at [208, 80] on html "**********" at bounding box center [756, 396] width 1512 height 791
click at [260, 90] on span "Start from scratch" at bounding box center [283, 87] width 80 height 13
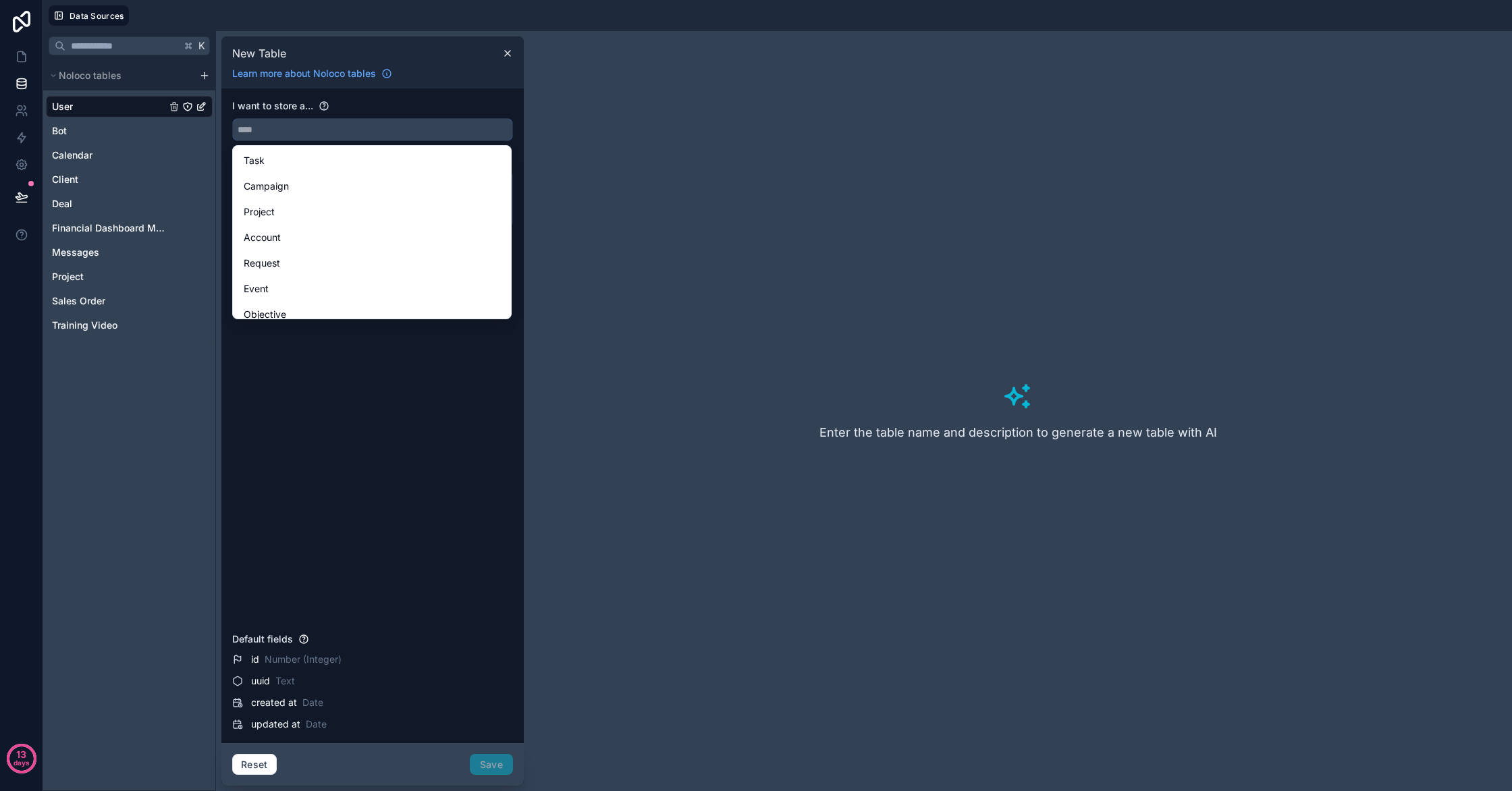
click at [274, 130] on input "text" at bounding box center [372, 130] width 279 height 22
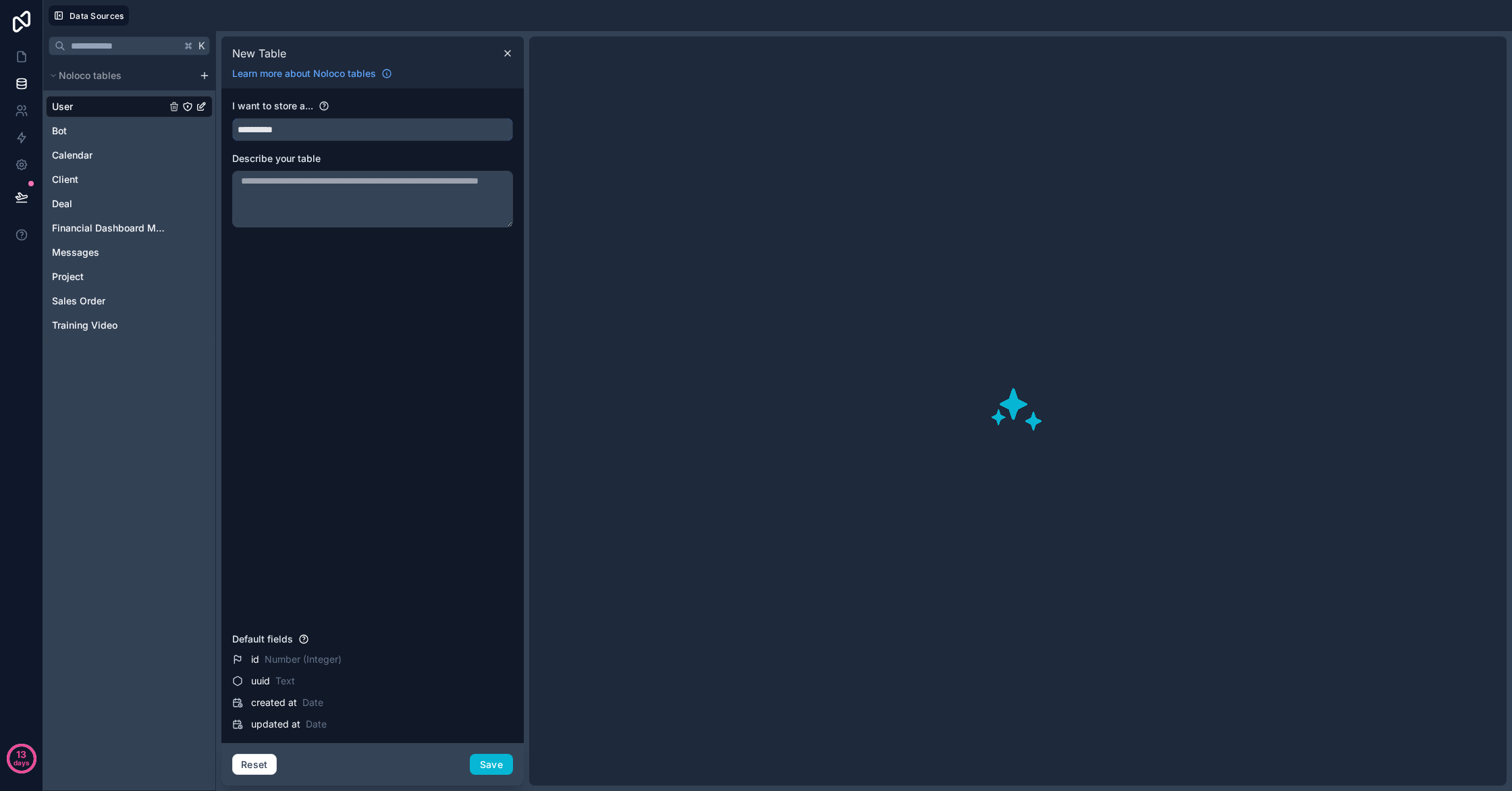
click at [232, 118] on button "*********" at bounding box center [372, 130] width 281 height 23
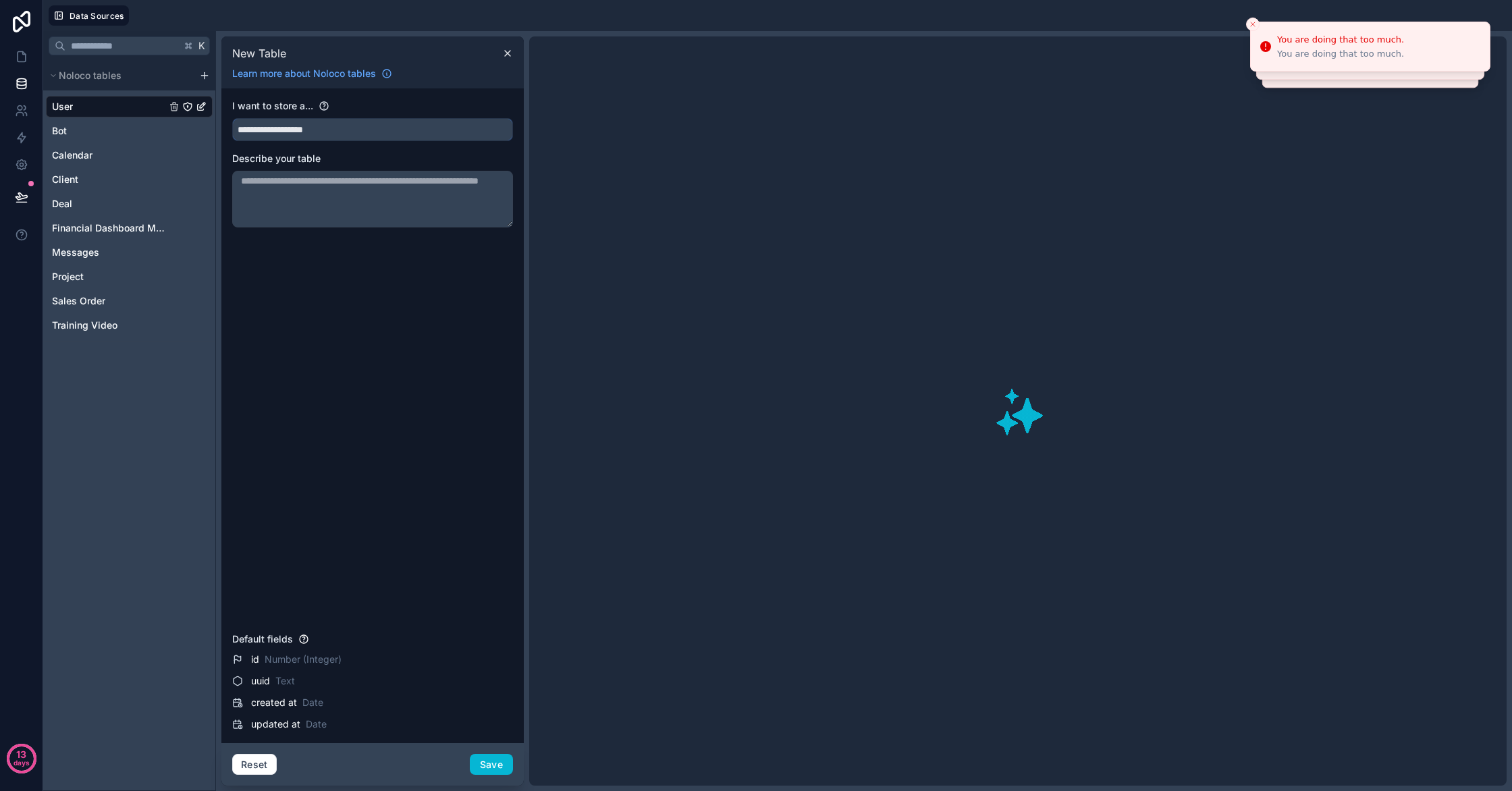
type input "**********"
click at [288, 199] on textarea at bounding box center [372, 199] width 281 height 57
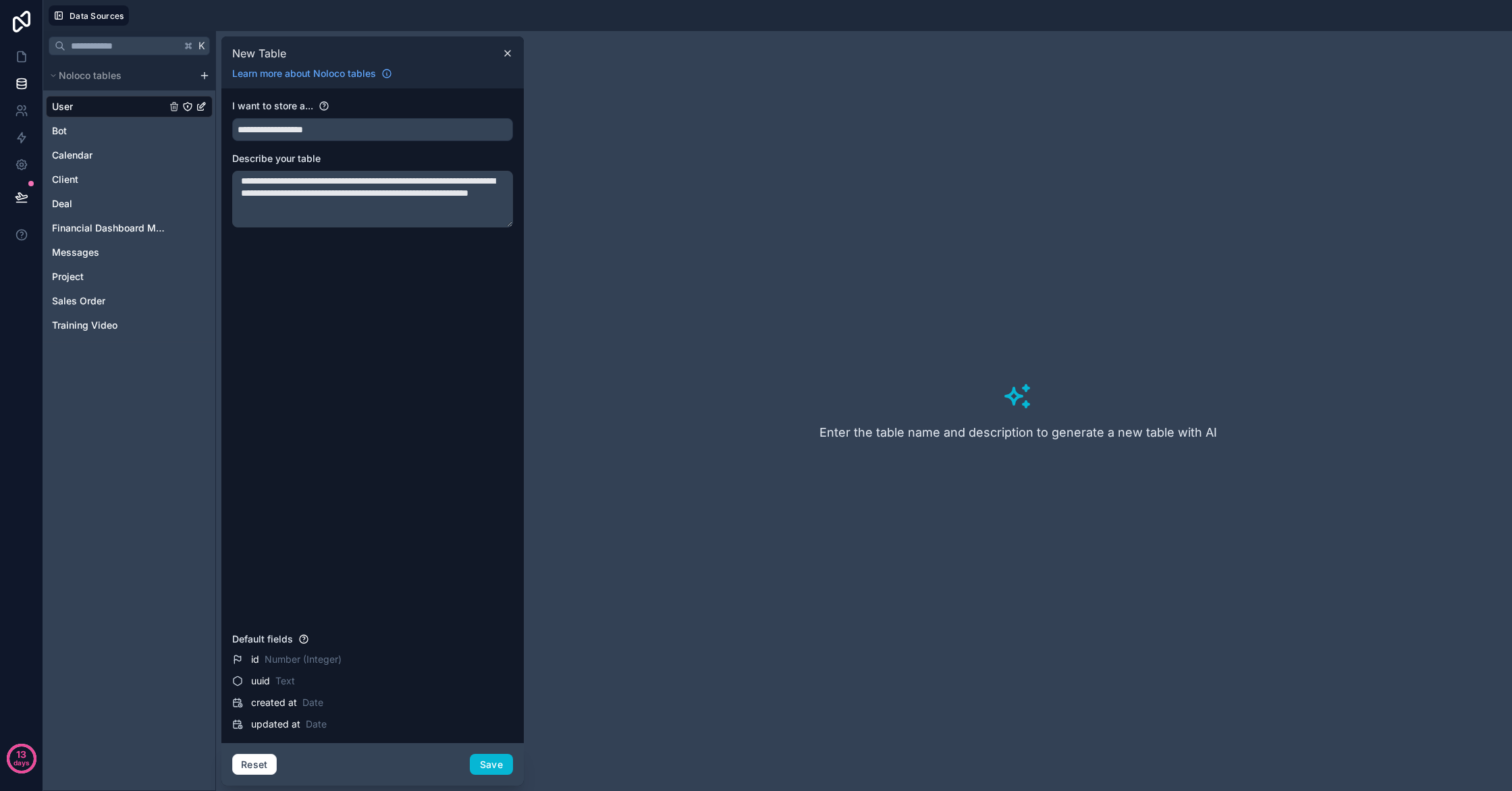
type textarea "**********"
click at [344, 131] on input "**********" at bounding box center [372, 130] width 279 height 22
click at [345, 123] on input "**********" at bounding box center [372, 130] width 279 height 22
click at [337, 130] on input "**********" at bounding box center [372, 130] width 279 height 22
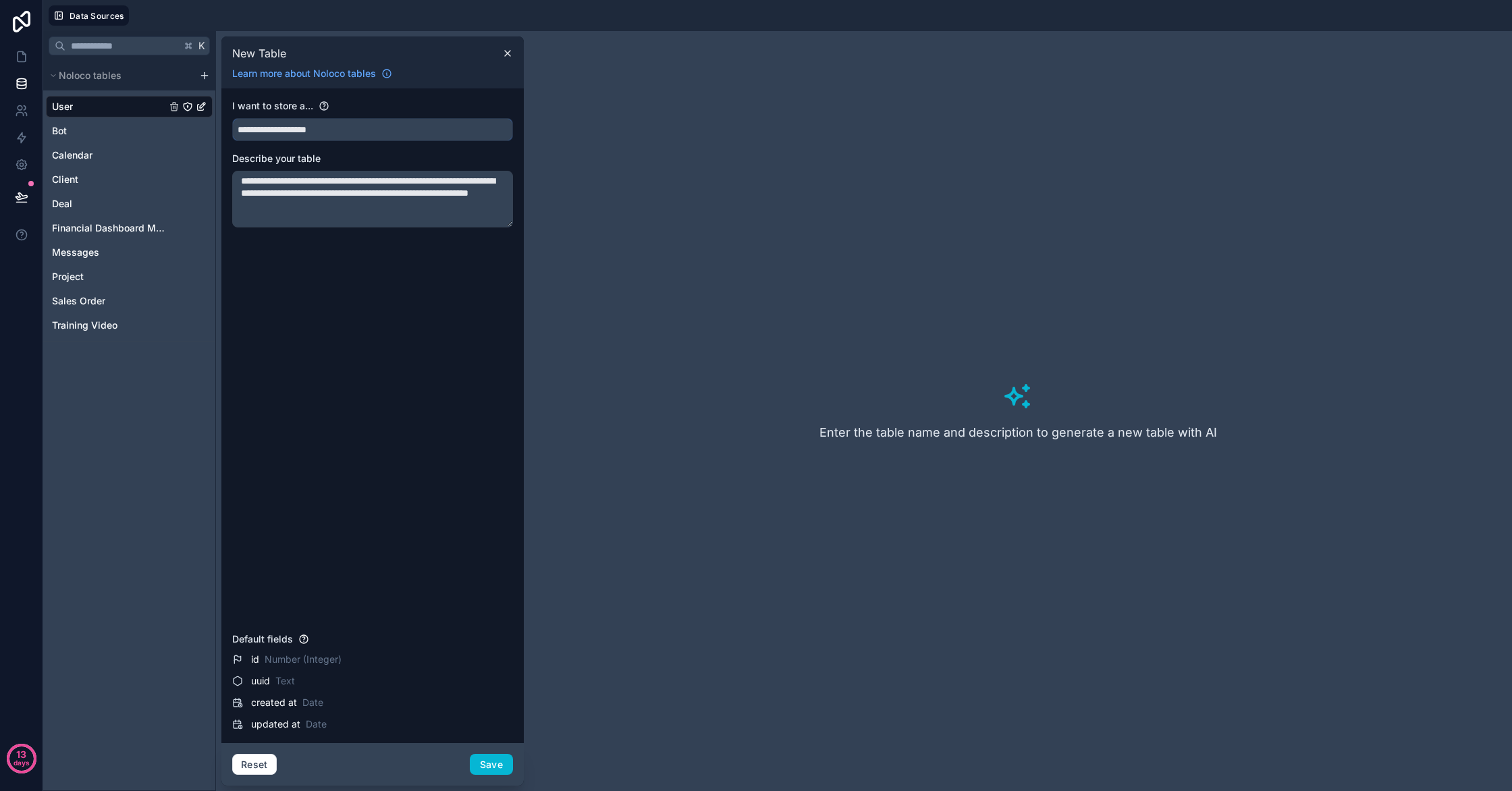
click at [232, 118] on button "**********" at bounding box center [372, 130] width 281 height 23
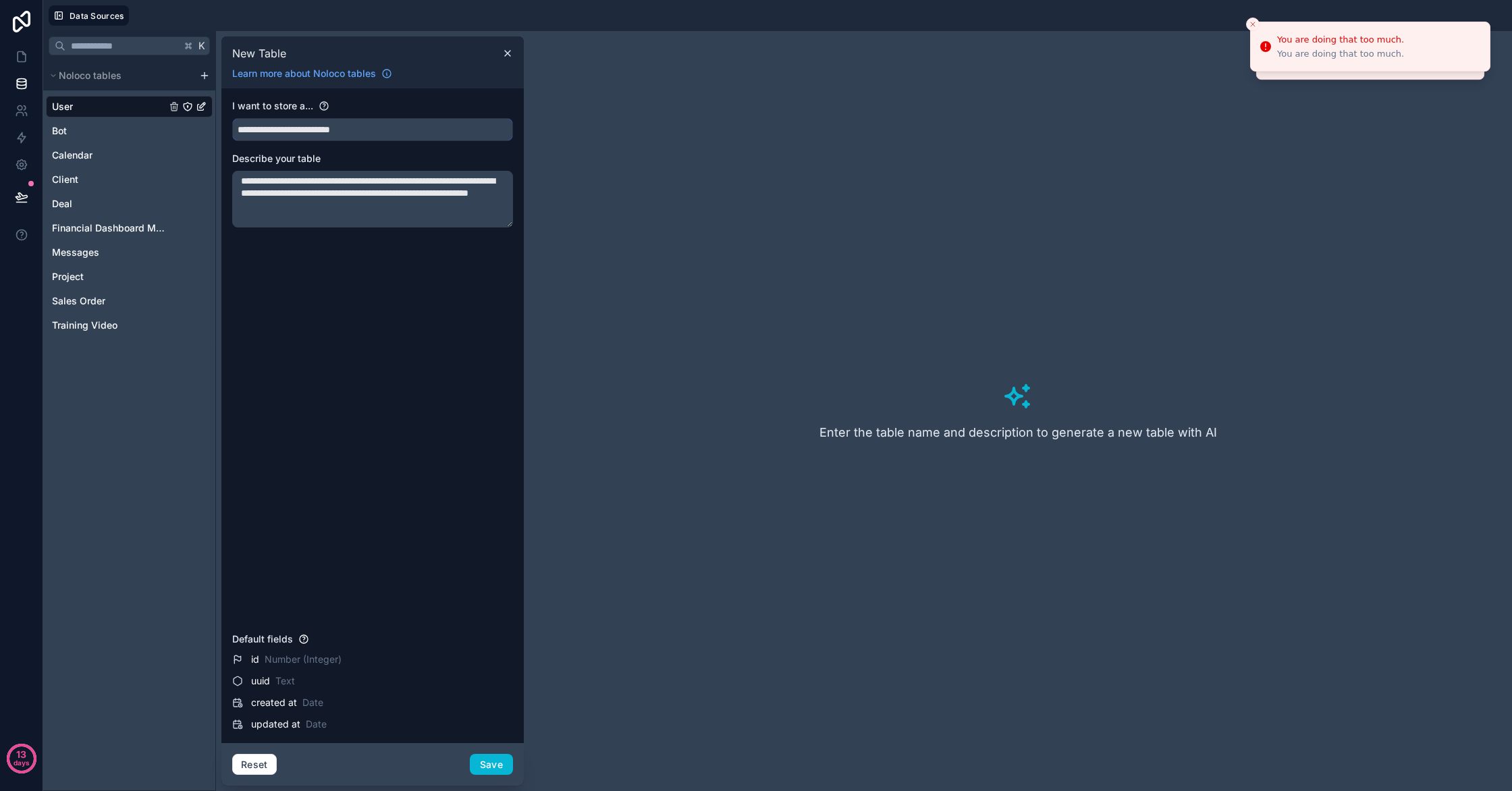
type input "**********"
click at [514, 54] on div "New Table" at bounding box center [372, 53] width 292 height 17
click at [510, 55] on icon at bounding box center [507, 52] width 10 height 10
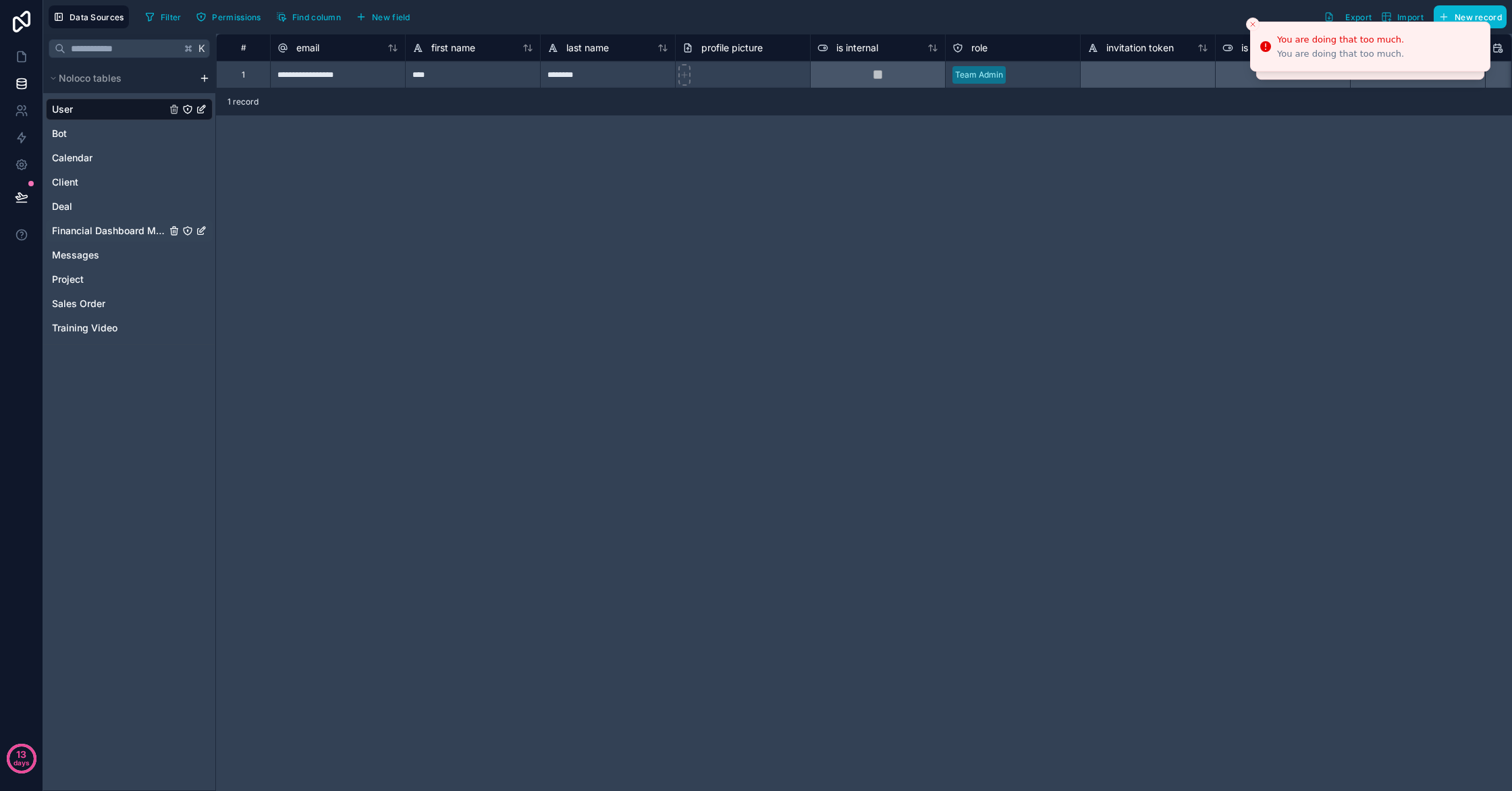
click at [127, 236] on span "Financial Dashboard Metric" at bounding box center [108, 230] width 114 height 13
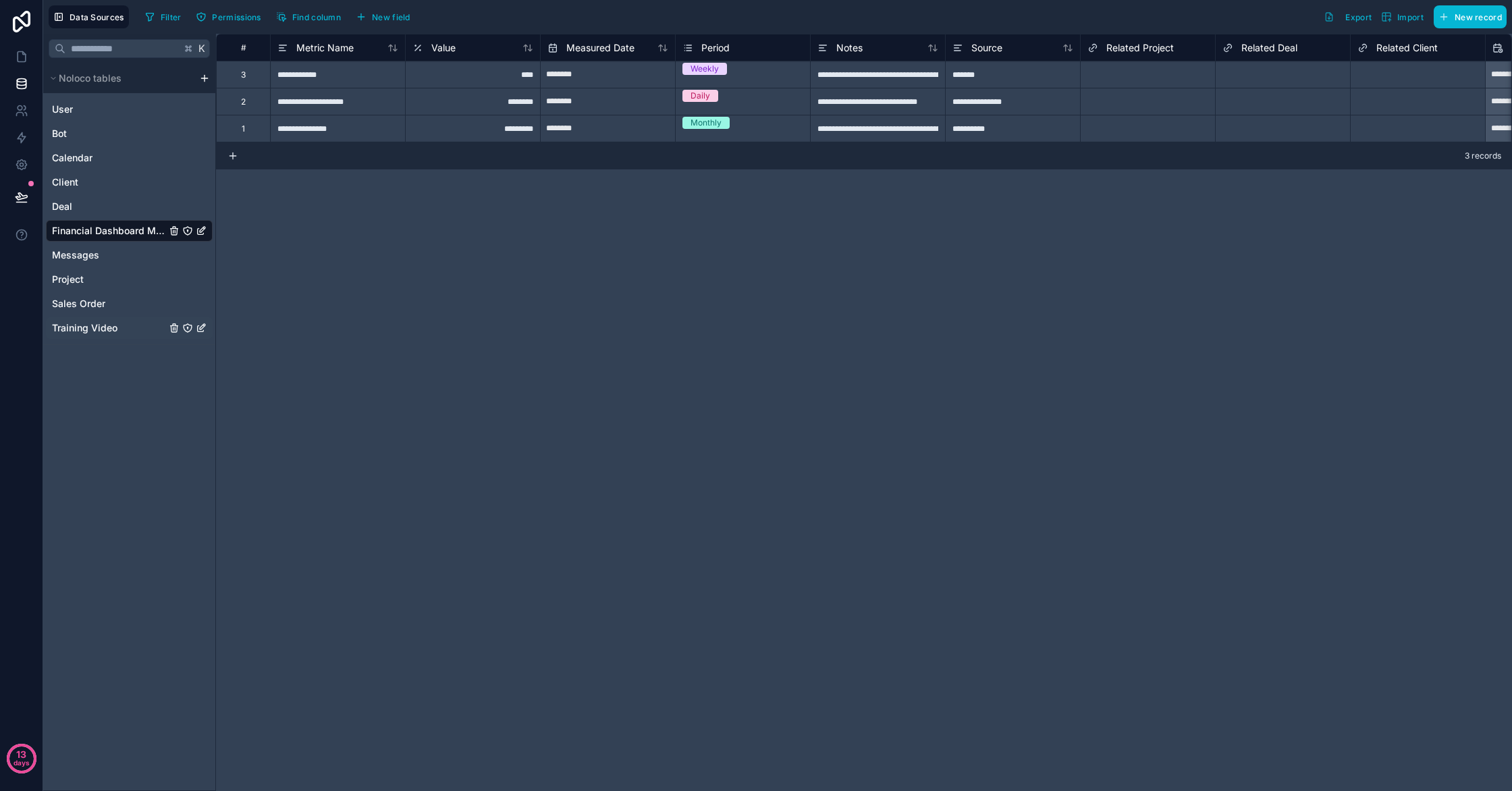
click at [203, 328] on icon "Training Video" at bounding box center [201, 328] width 10 height 10
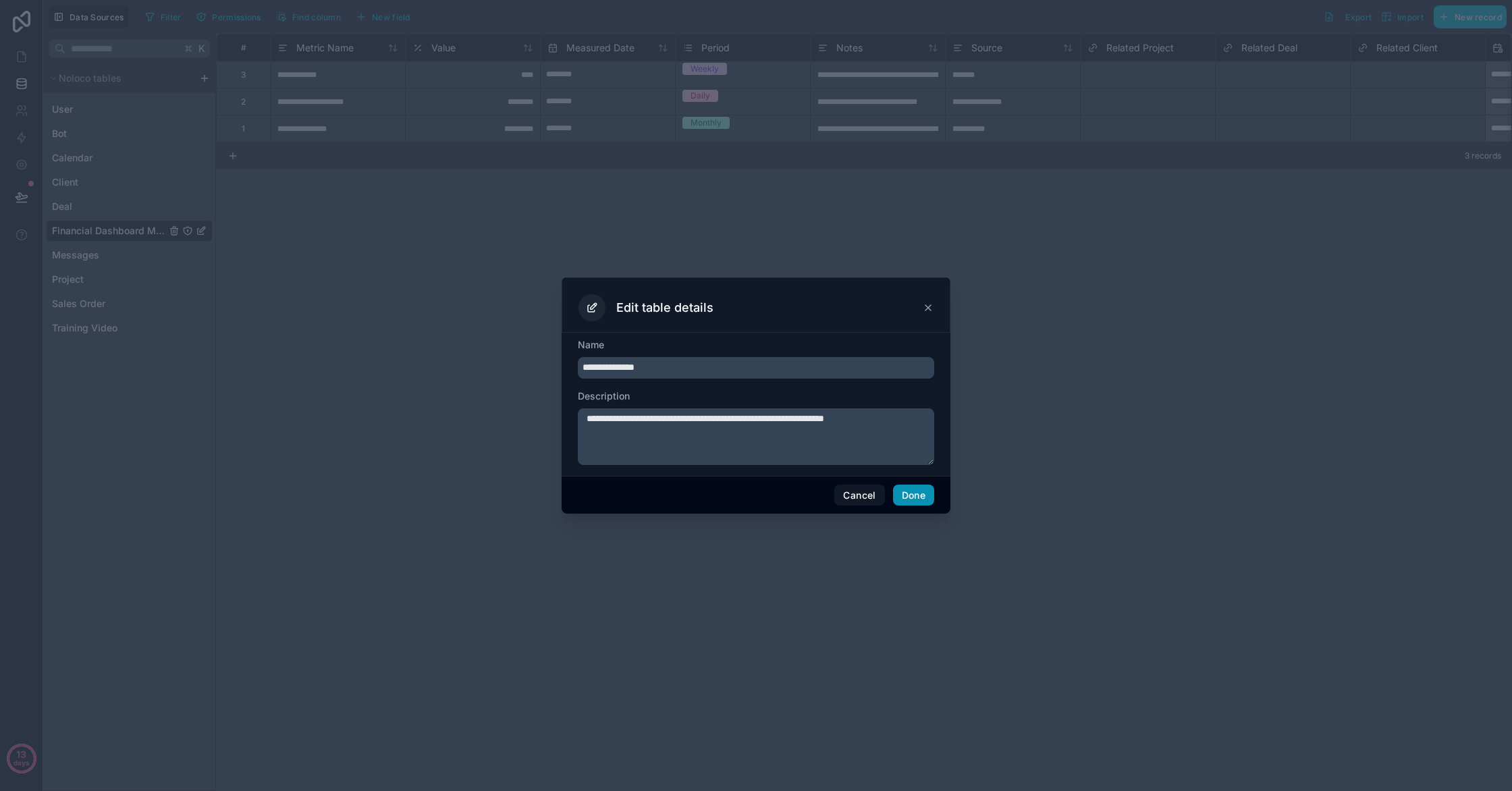
type input "**********"
click at [908, 496] on button "Done" at bounding box center [913, 495] width 41 height 22
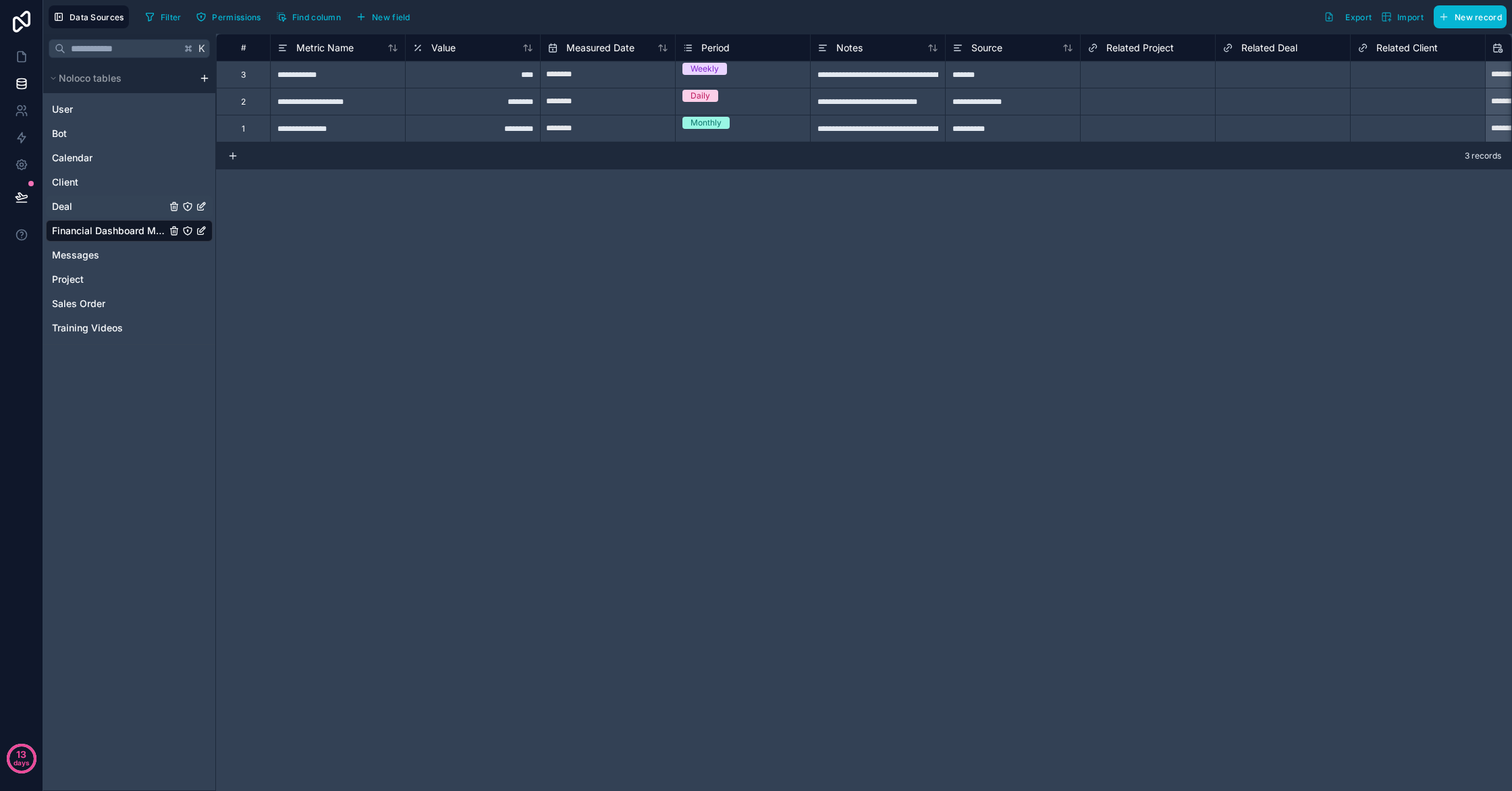
click at [83, 204] on link "Deal" at bounding box center [108, 206] width 114 height 13
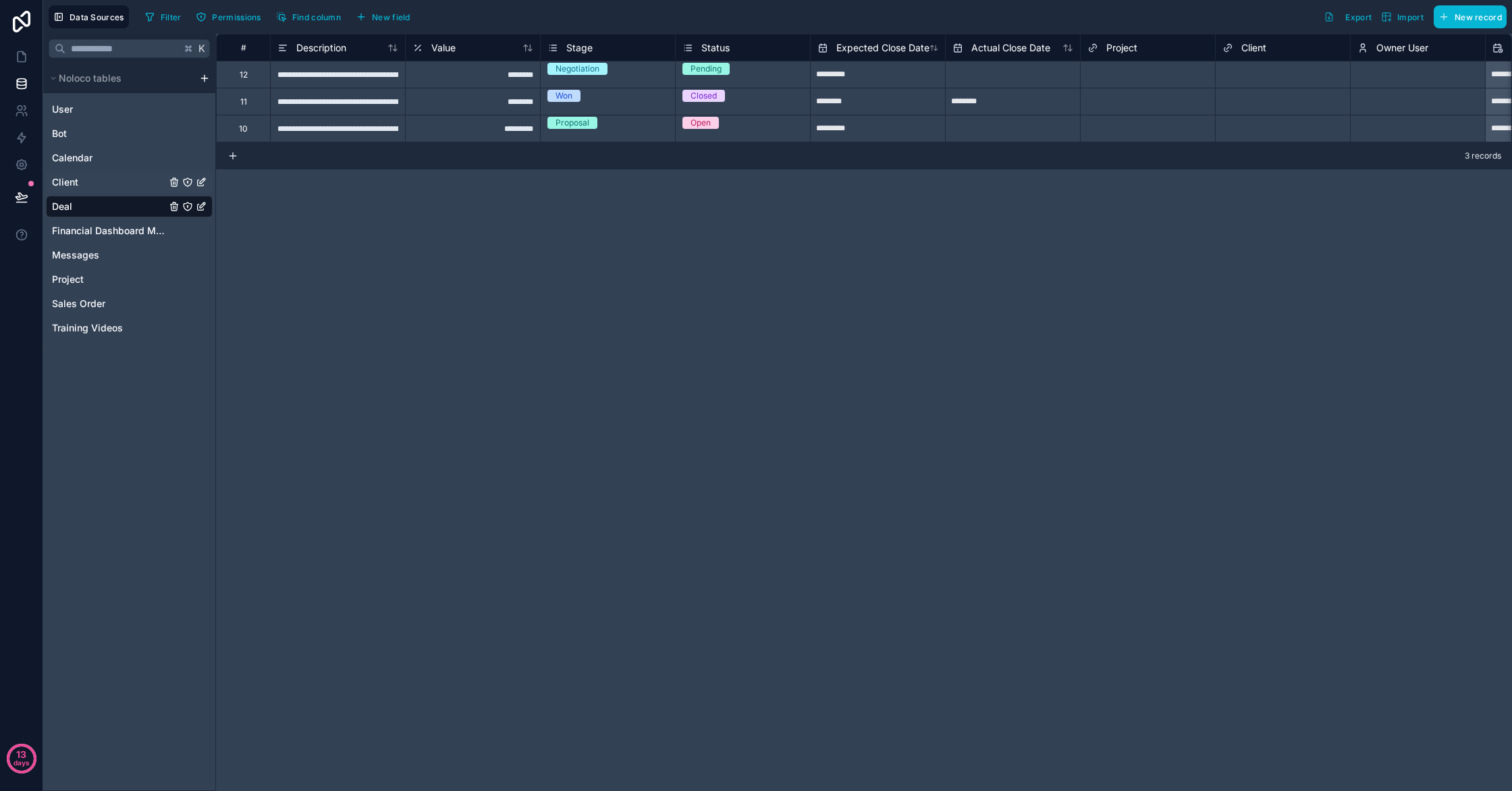
click at [106, 188] on link "Client" at bounding box center [108, 182] width 114 height 13
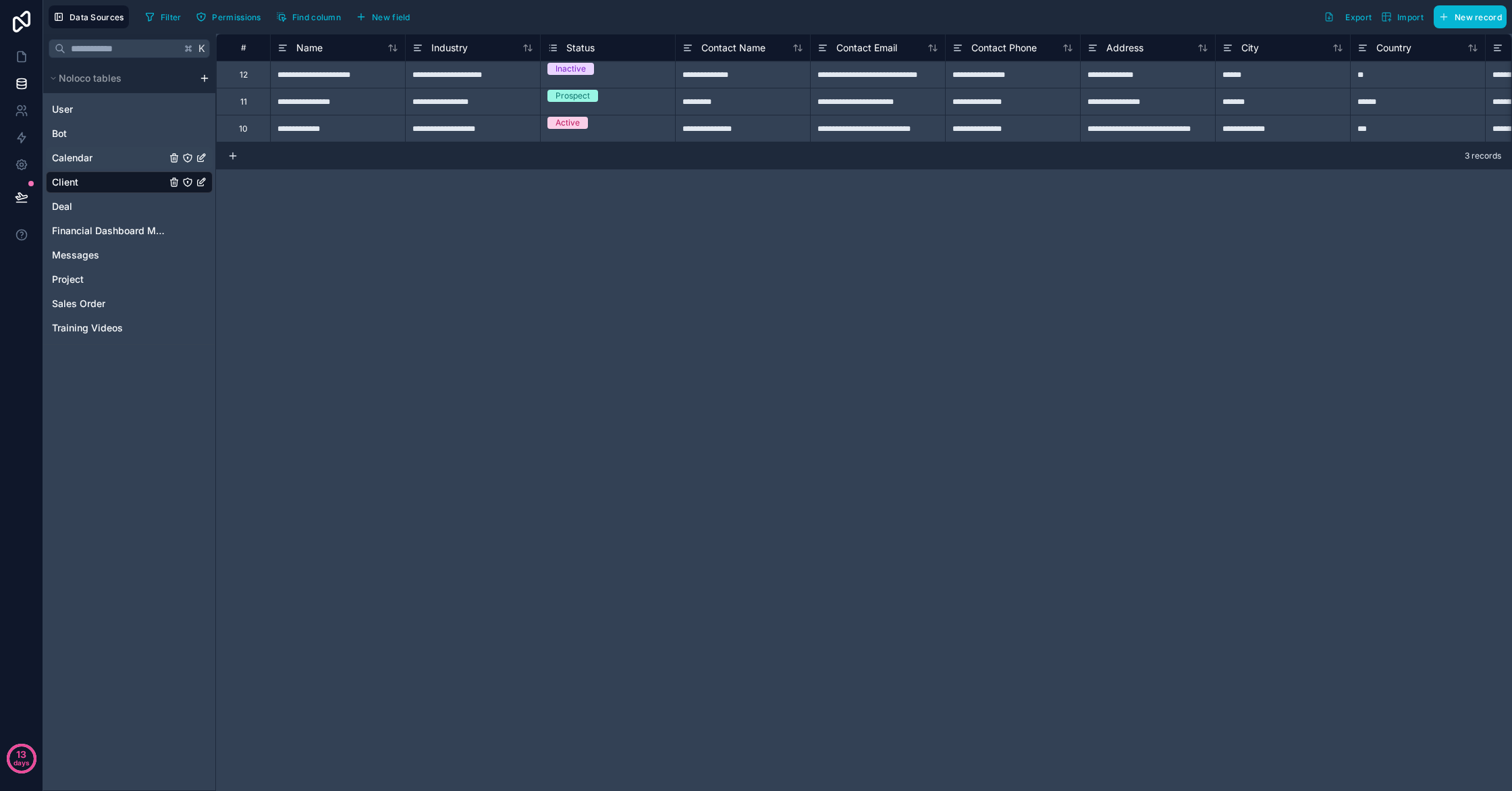
click at [77, 157] on span "Calendar" at bounding box center [72, 158] width 41 height 13
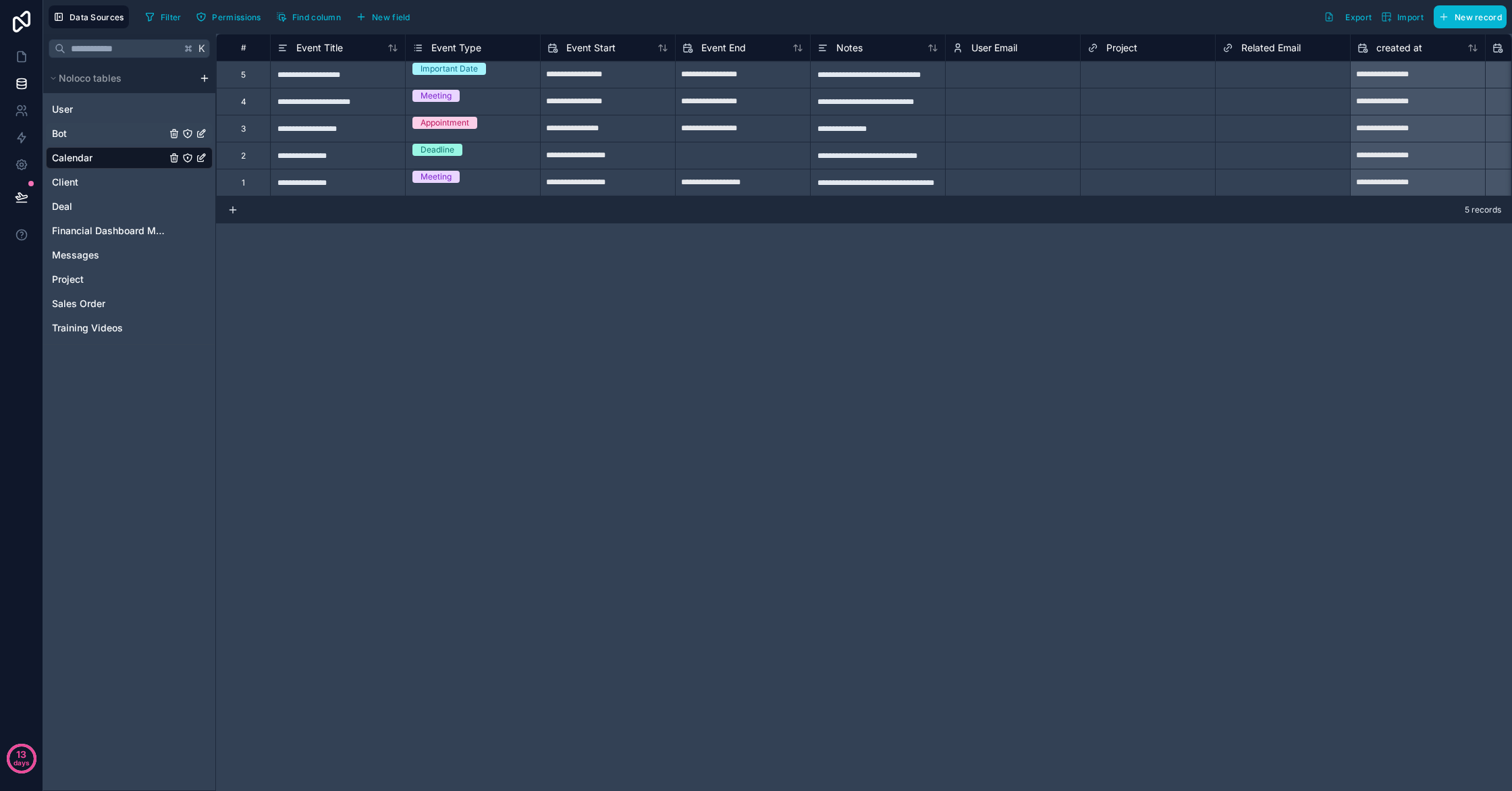
click at [203, 136] on icon "Bot" at bounding box center [201, 134] width 6 height 6
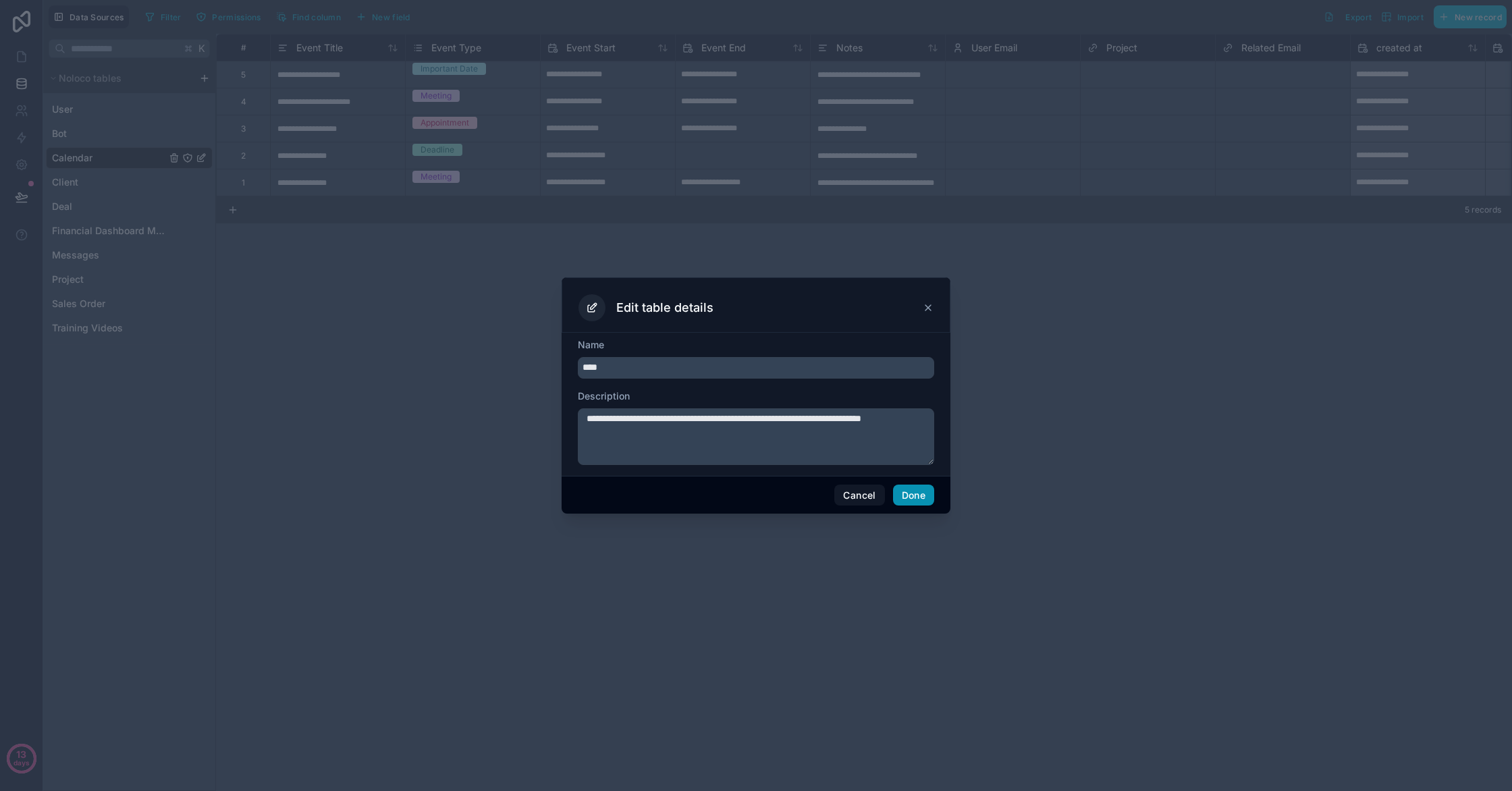
type input "****"
click at [911, 494] on button "Done" at bounding box center [913, 495] width 41 height 22
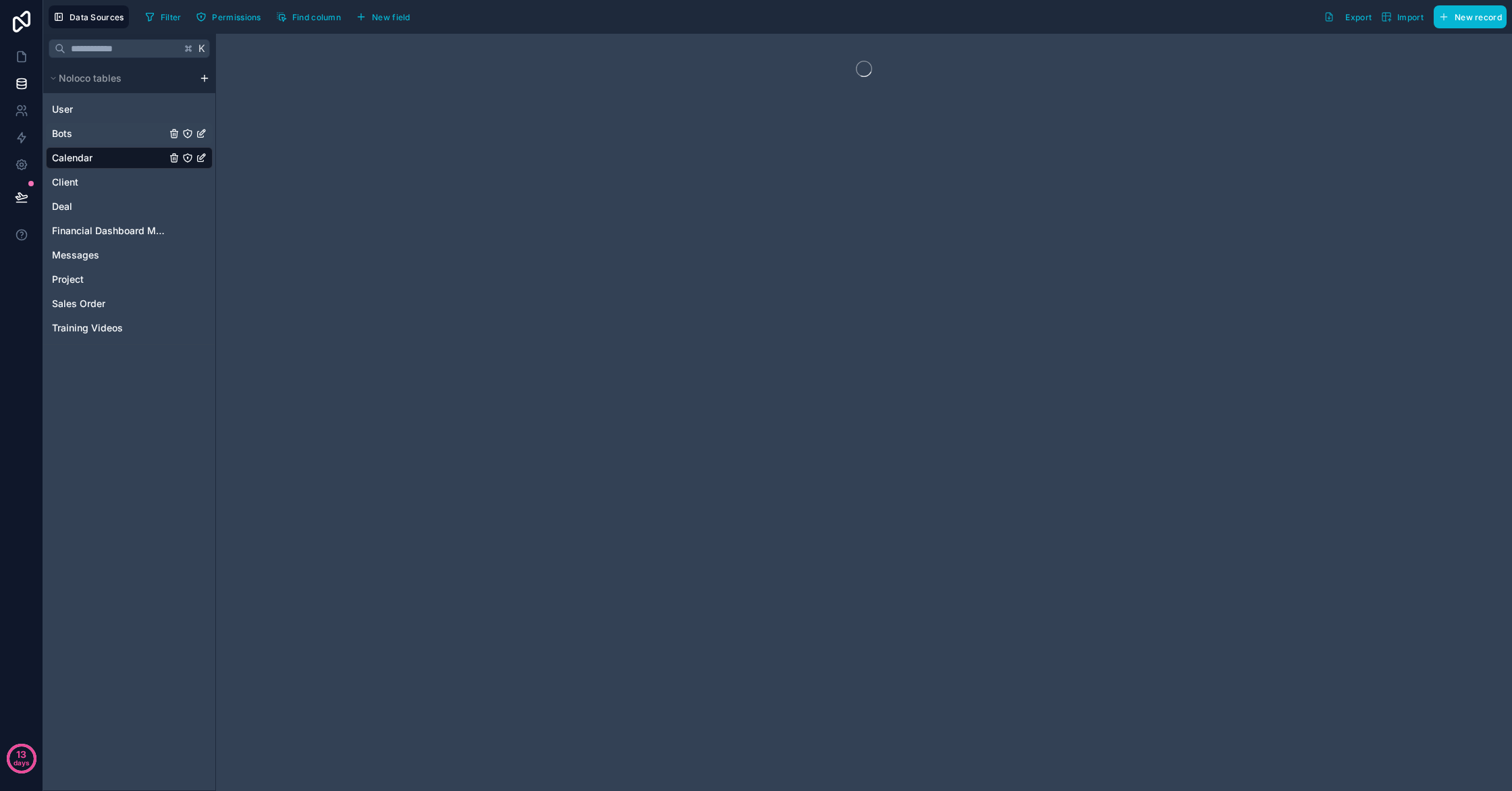
click at [154, 132] on link "Bots" at bounding box center [108, 133] width 114 height 13
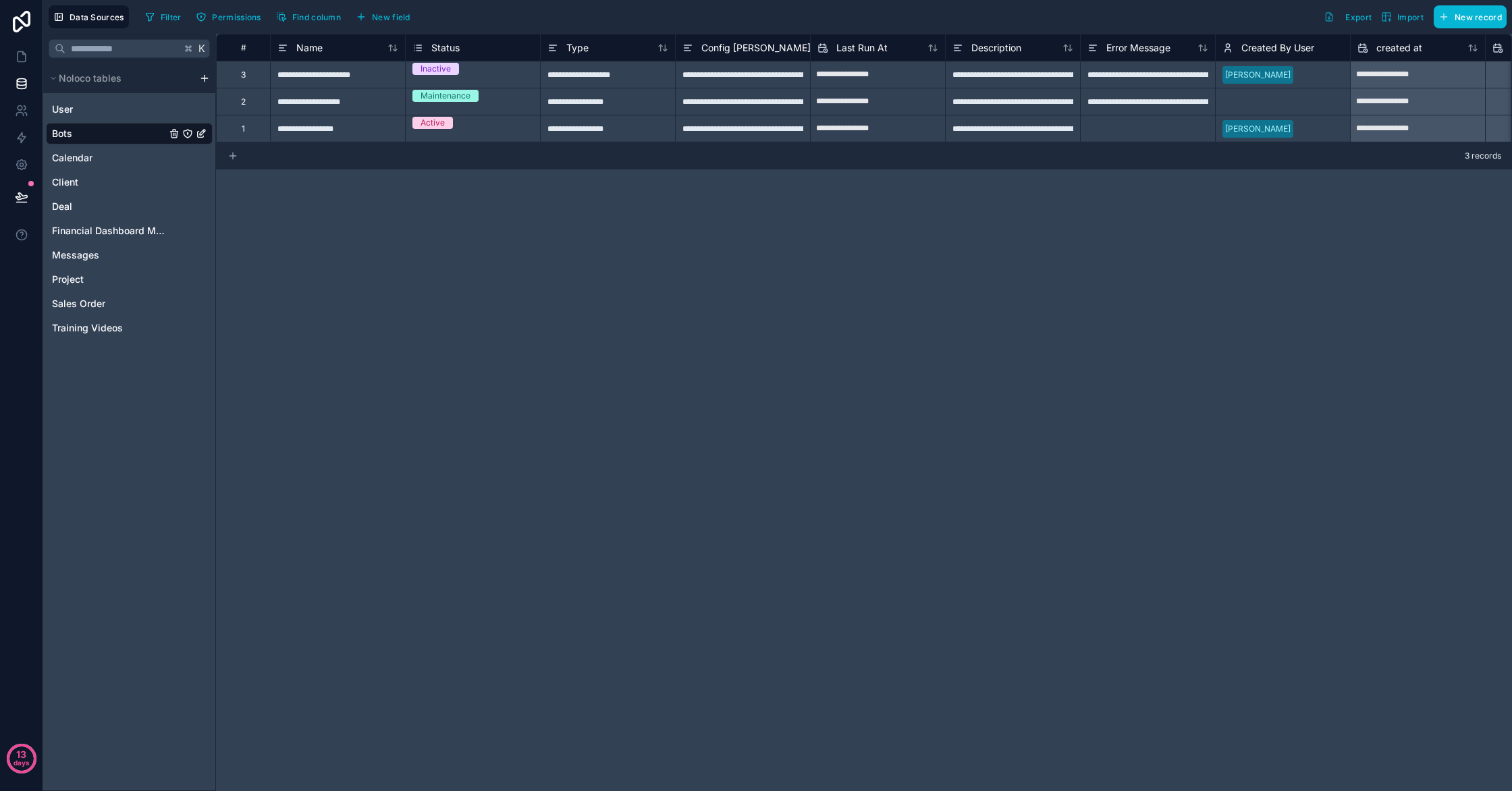
click at [237, 158] on icon at bounding box center [232, 155] width 10 height 10
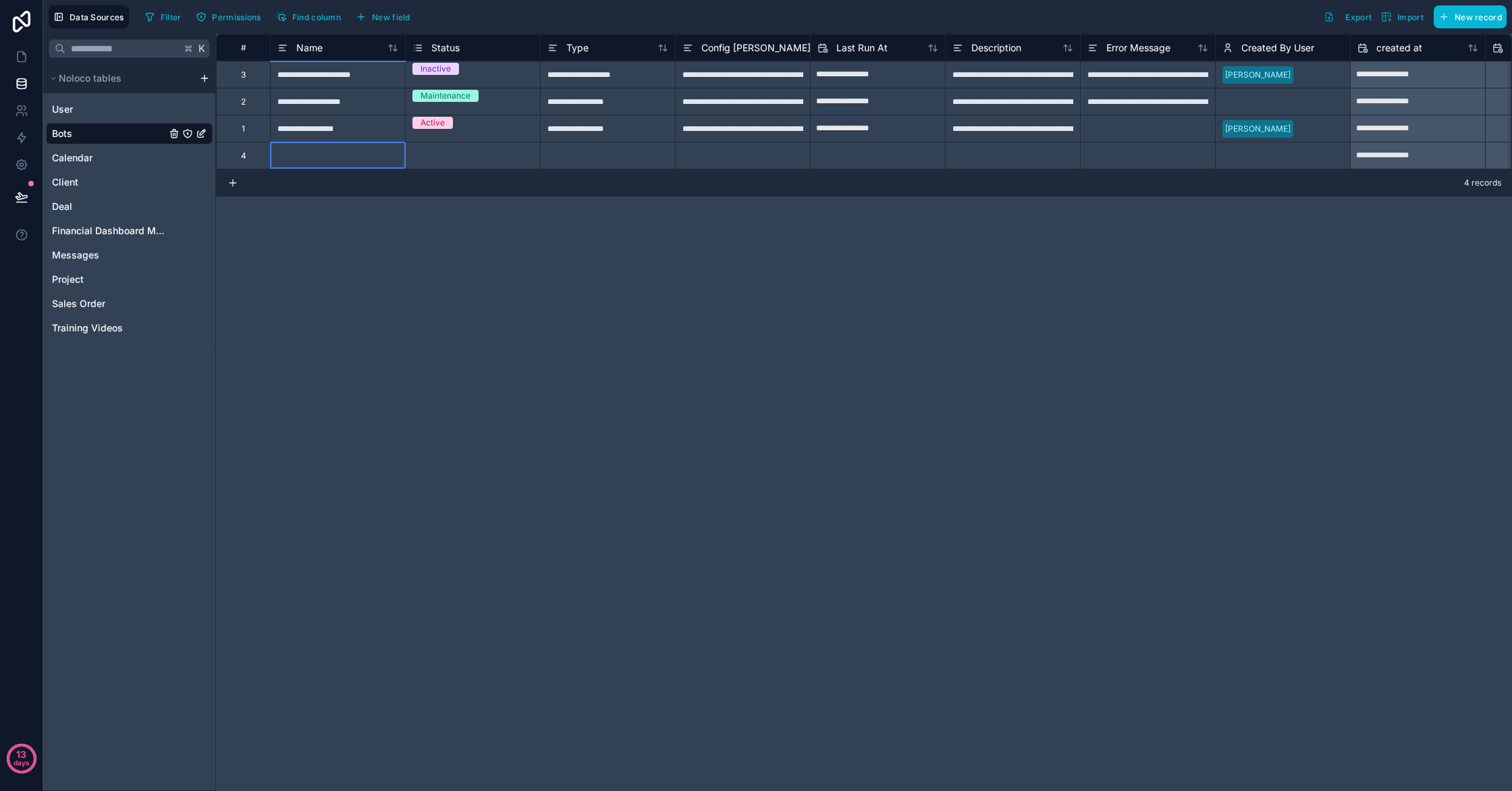
click at [318, 155] on div at bounding box center [337, 155] width 135 height 27
type input "**********"
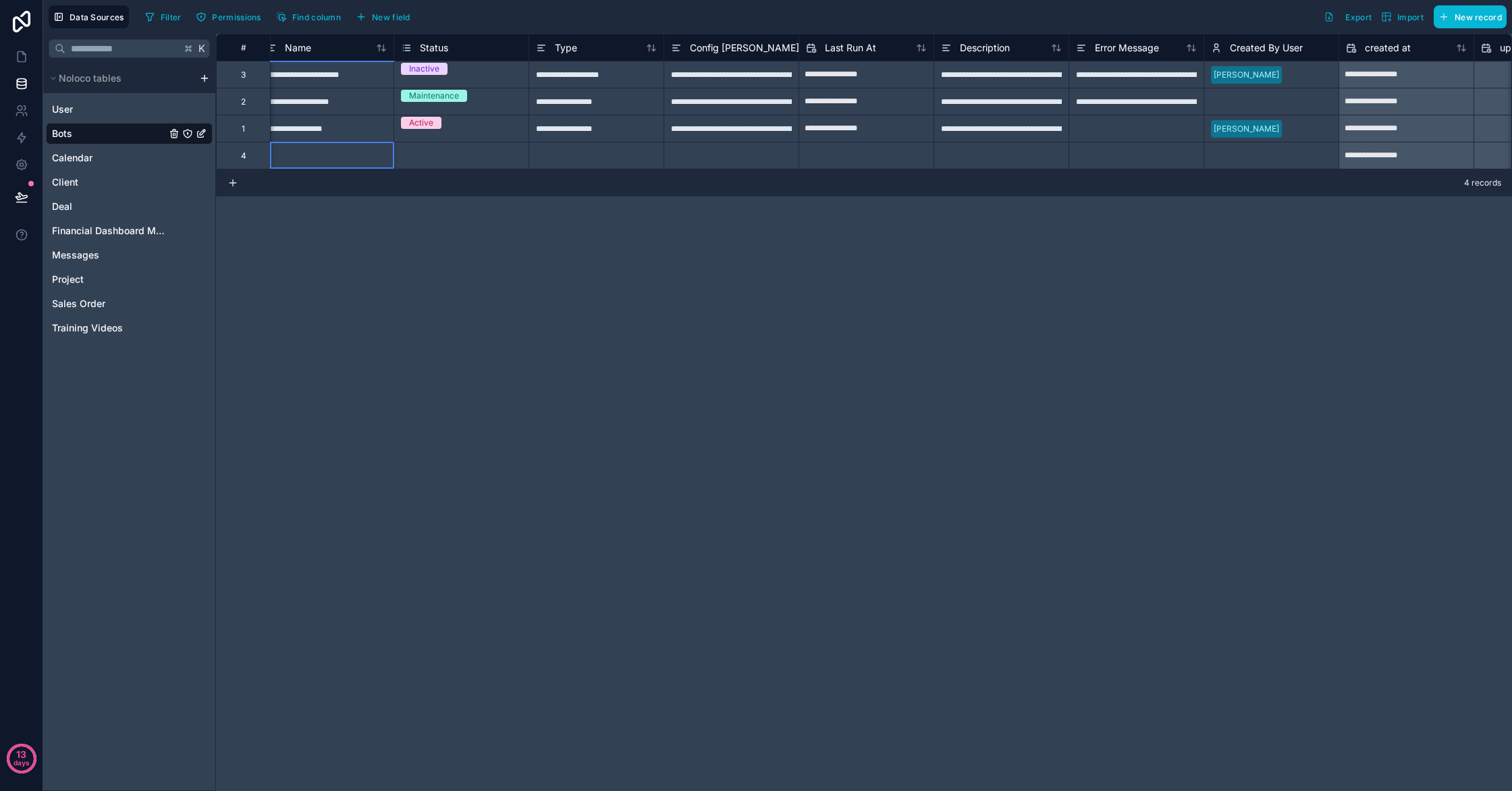
click at [694, 155] on div at bounding box center [731, 155] width 135 height 27
click at [92, 190] on div "Client" at bounding box center [130, 182] width 167 height 22
click at [69, 214] on div "Deal" at bounding box center [130, 206] width 167 height 22
click at [90, 208] on link "Deal" at bounding box center [108, 206] width 114 height 13
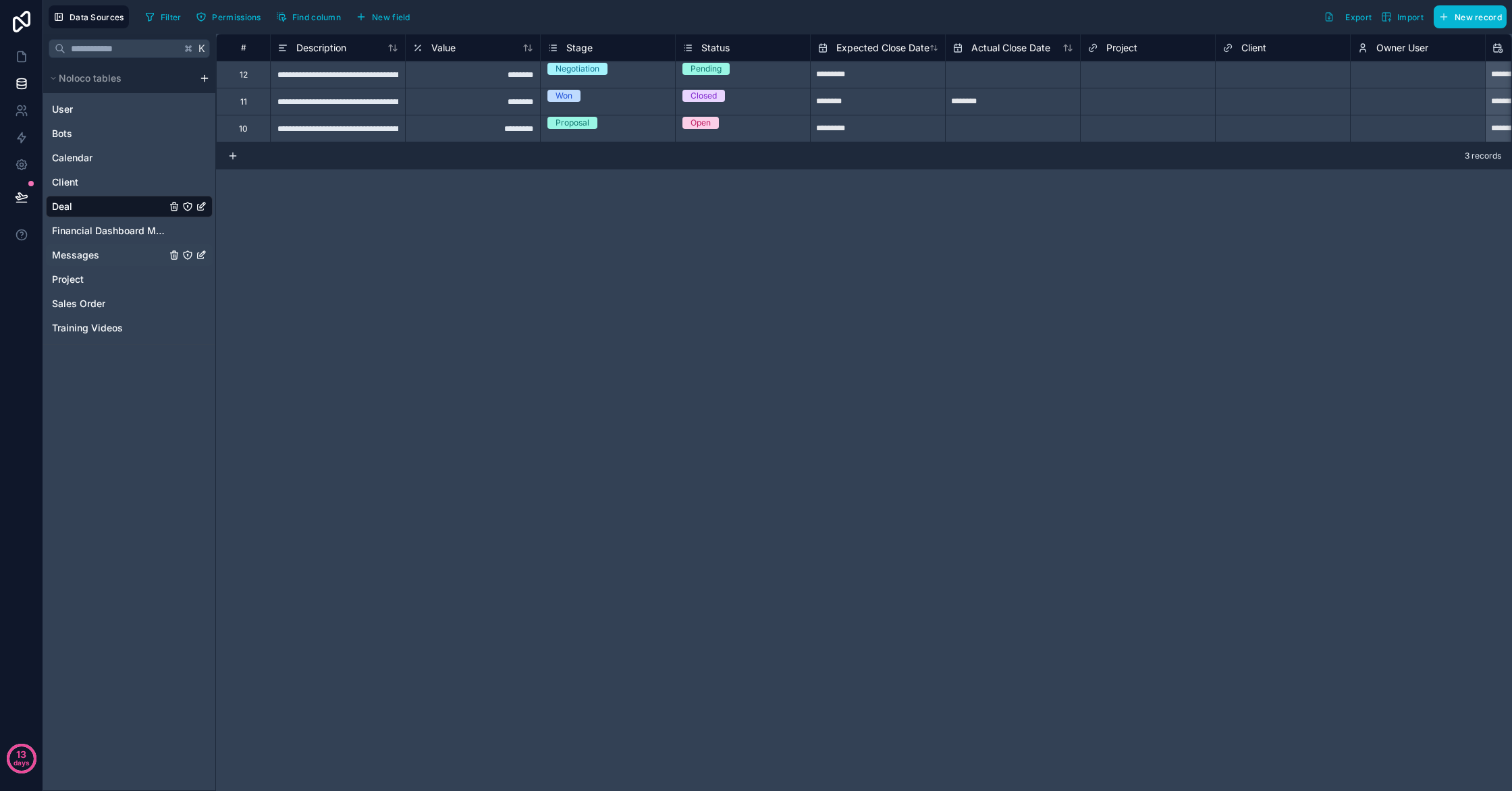
click at [80, 254] on span "Messages" at bounding box center [76, 255] width 48 height 13
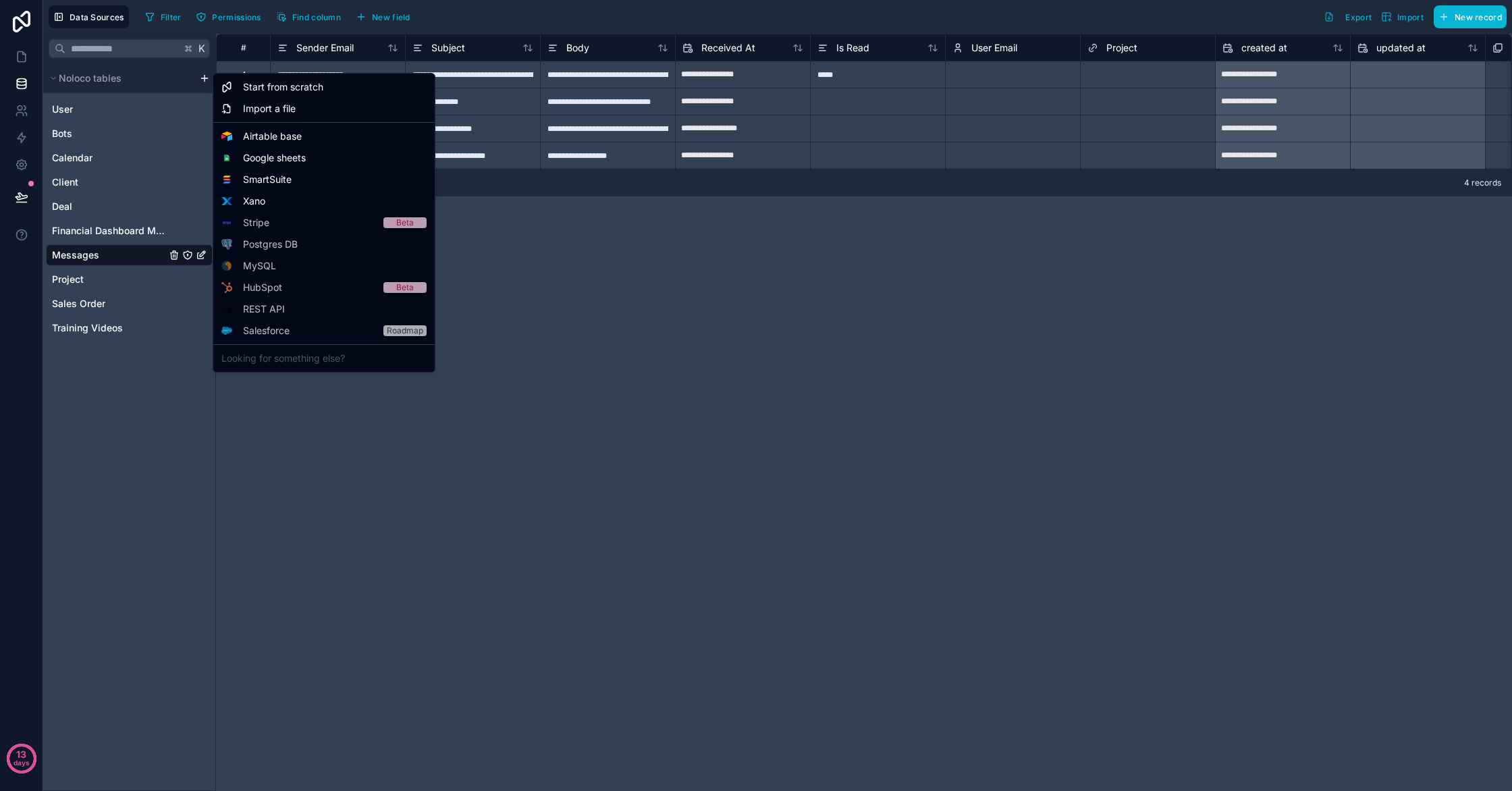
click at [206, 80] on html "**********" at bounding box center [756, 396] width 1512 height 791
click at [261, 89] on span "Start from scratch" at bounding box center [283, 87] width 80 height 13
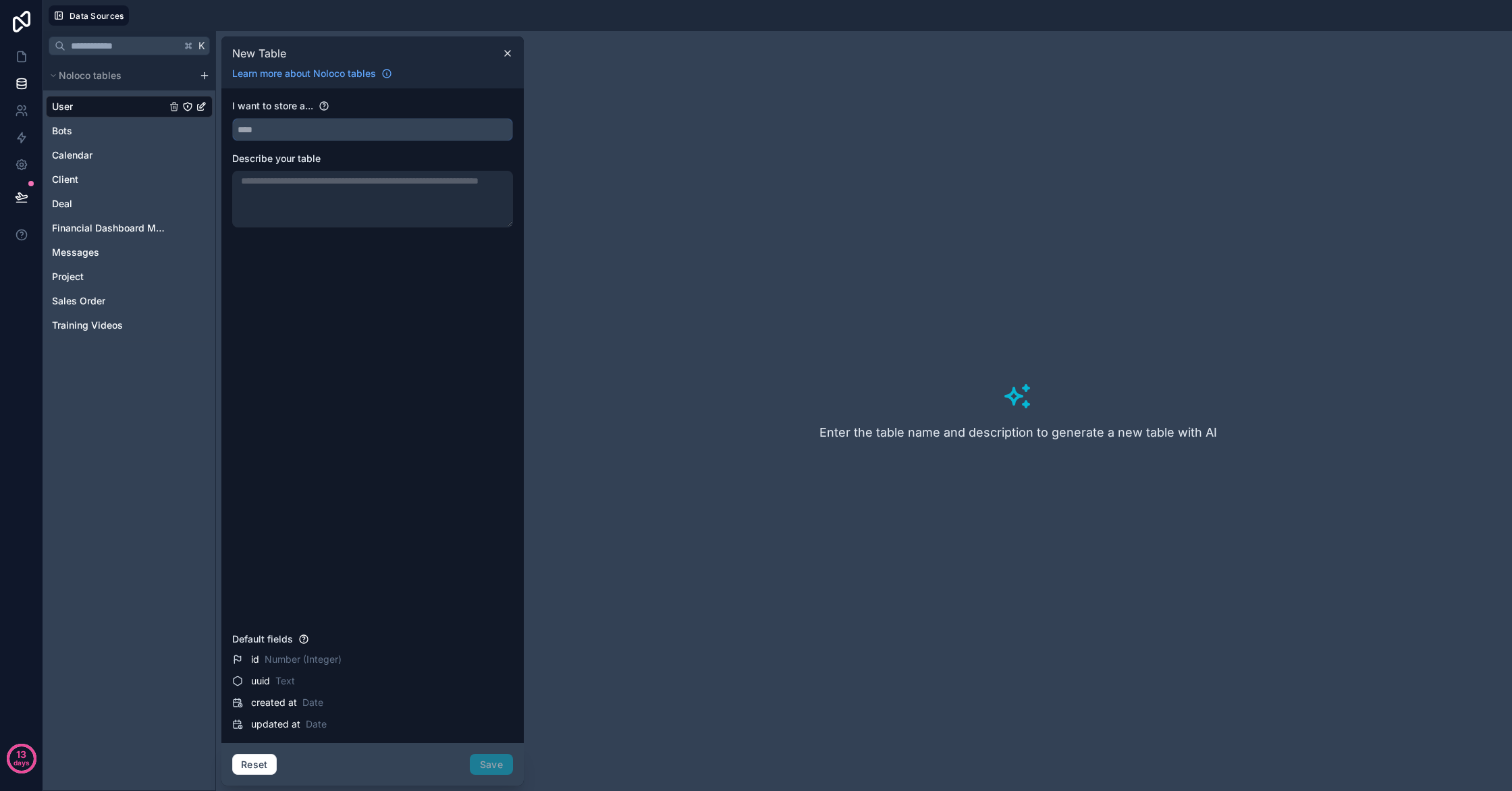
click at [288, 129] on input "text" at bounding box center [372, 130] width 279 height 22
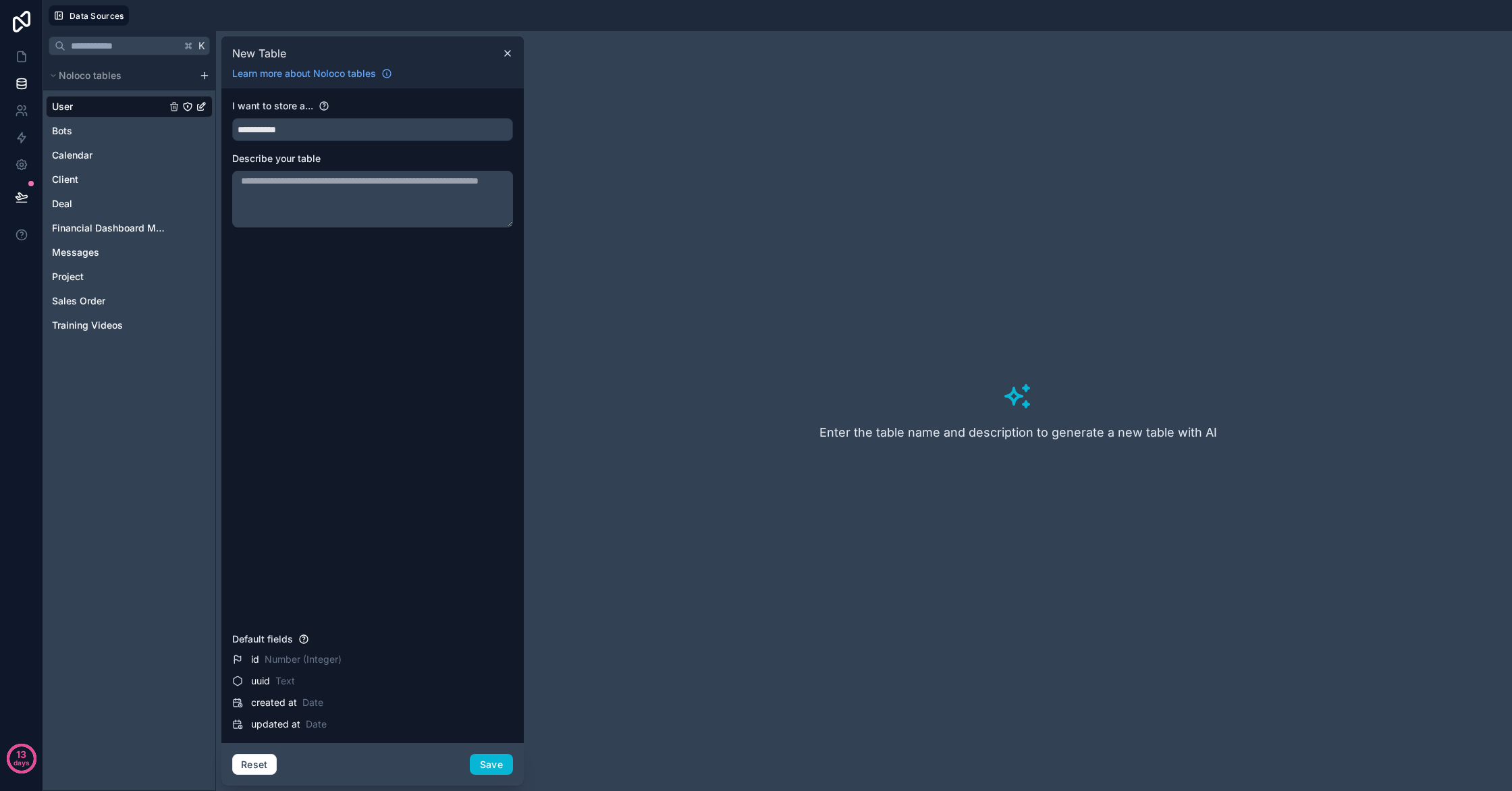
click at [286, 176] on textarea at bounding box center [372, 199] width 281 height 57
click at [310, 132] on input "**********" at bounding box center [372, 130] width 279 height 22
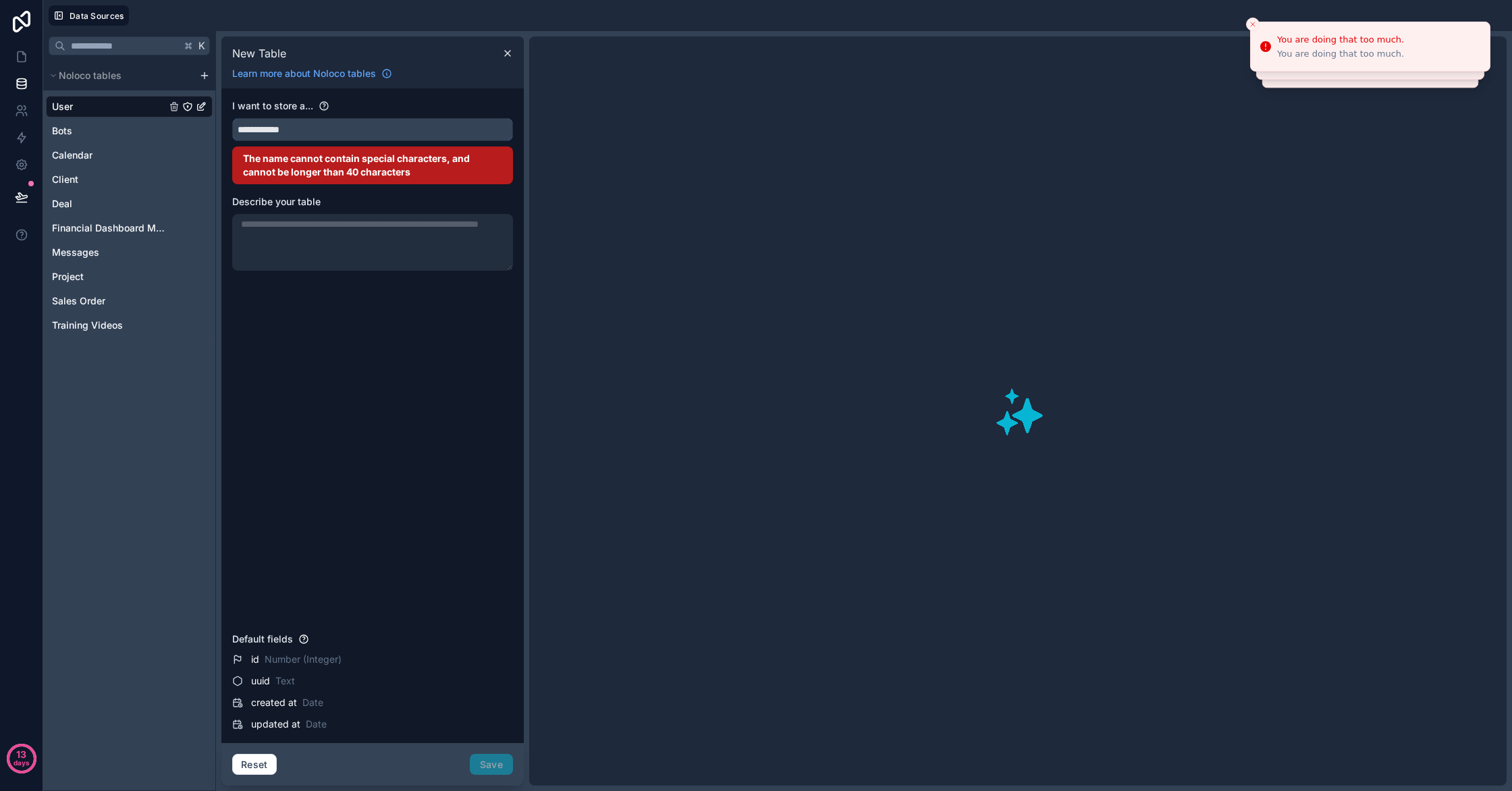
type input "**********"
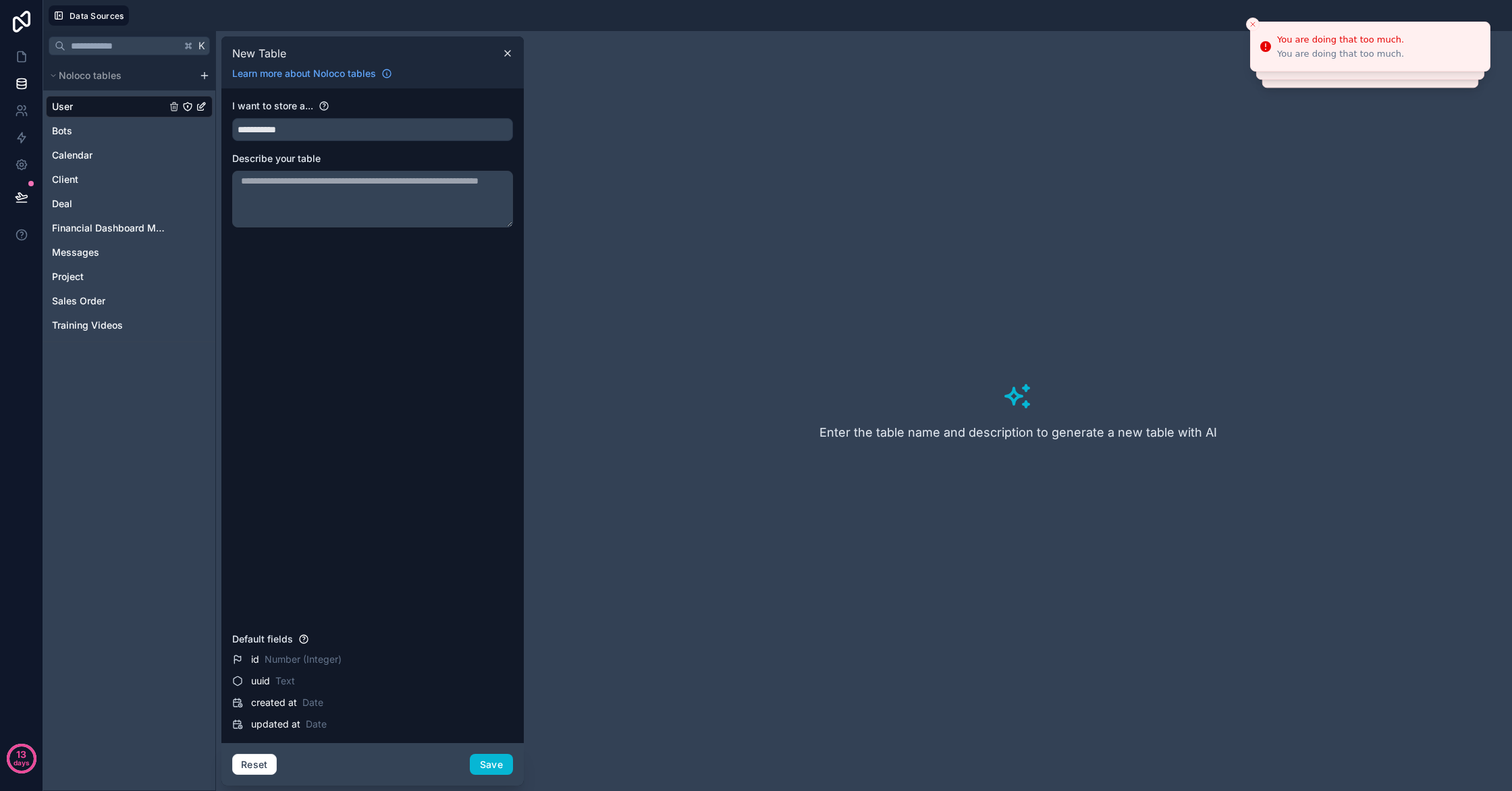
click at [312, 188] on textarea at bounding box center [372, 199] width 281 height 57
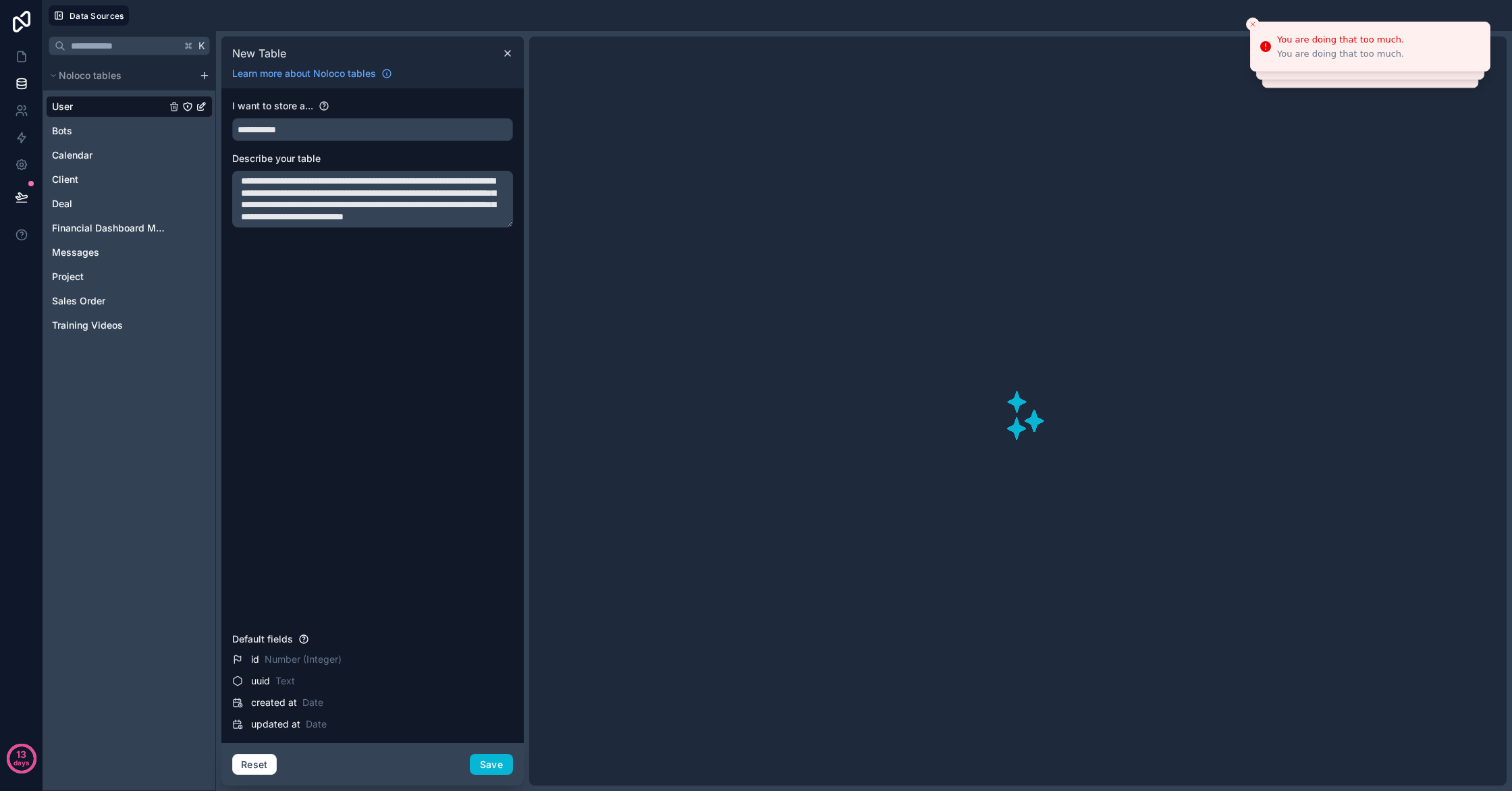
drag, startPoint x: 379, startPoint y: 217, endPoint x: 229, endPoint y: 129, distance: 173.9
click at [229, 130] on div "**********" at bounding box center [372, 415] width 302 height 654
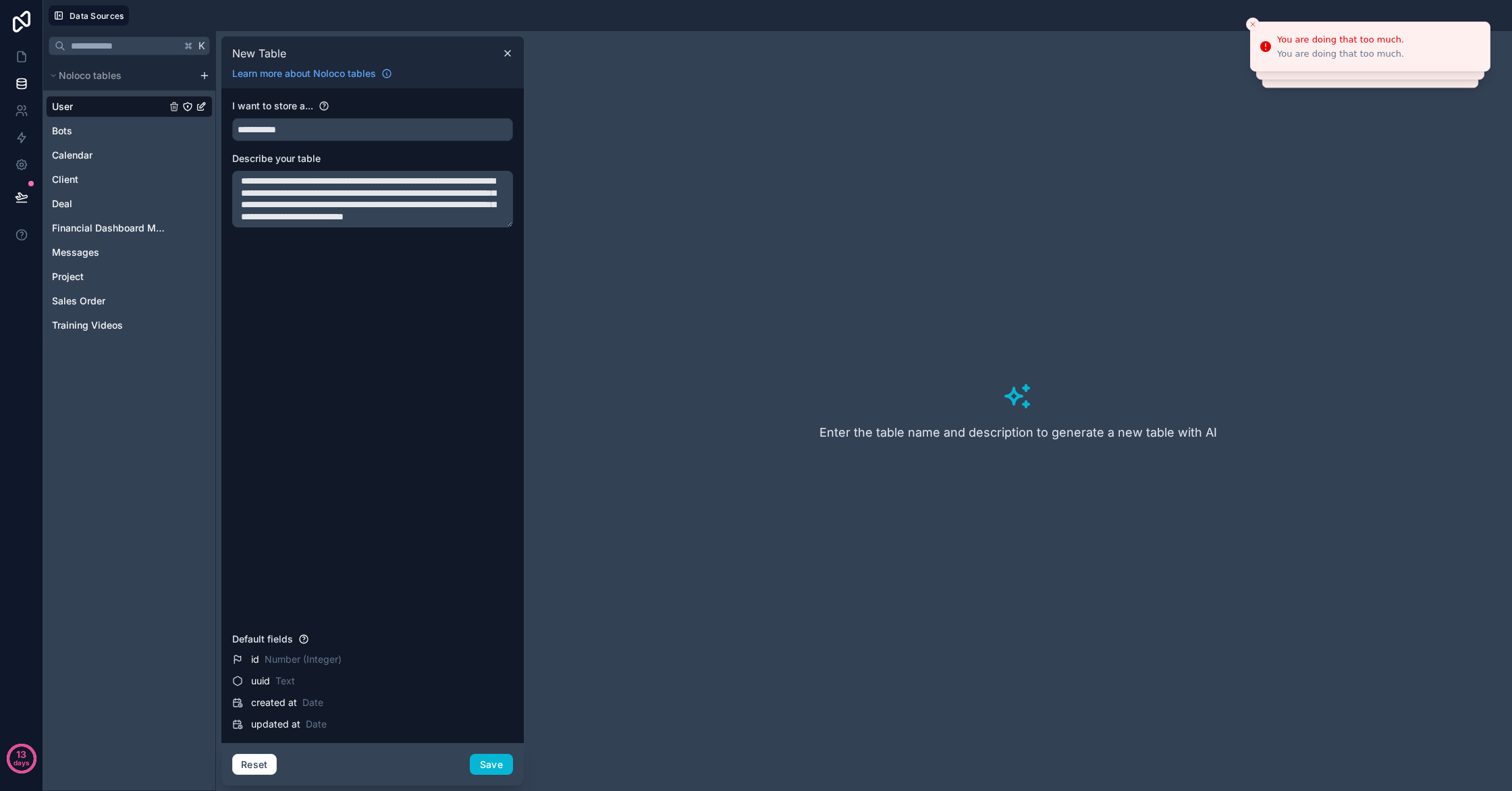
type textarea "**********"
click at [785, 668] on div "Enter the table name and description to generate a new table with AI" at bounding box center [1018, 411] width 977 height 749
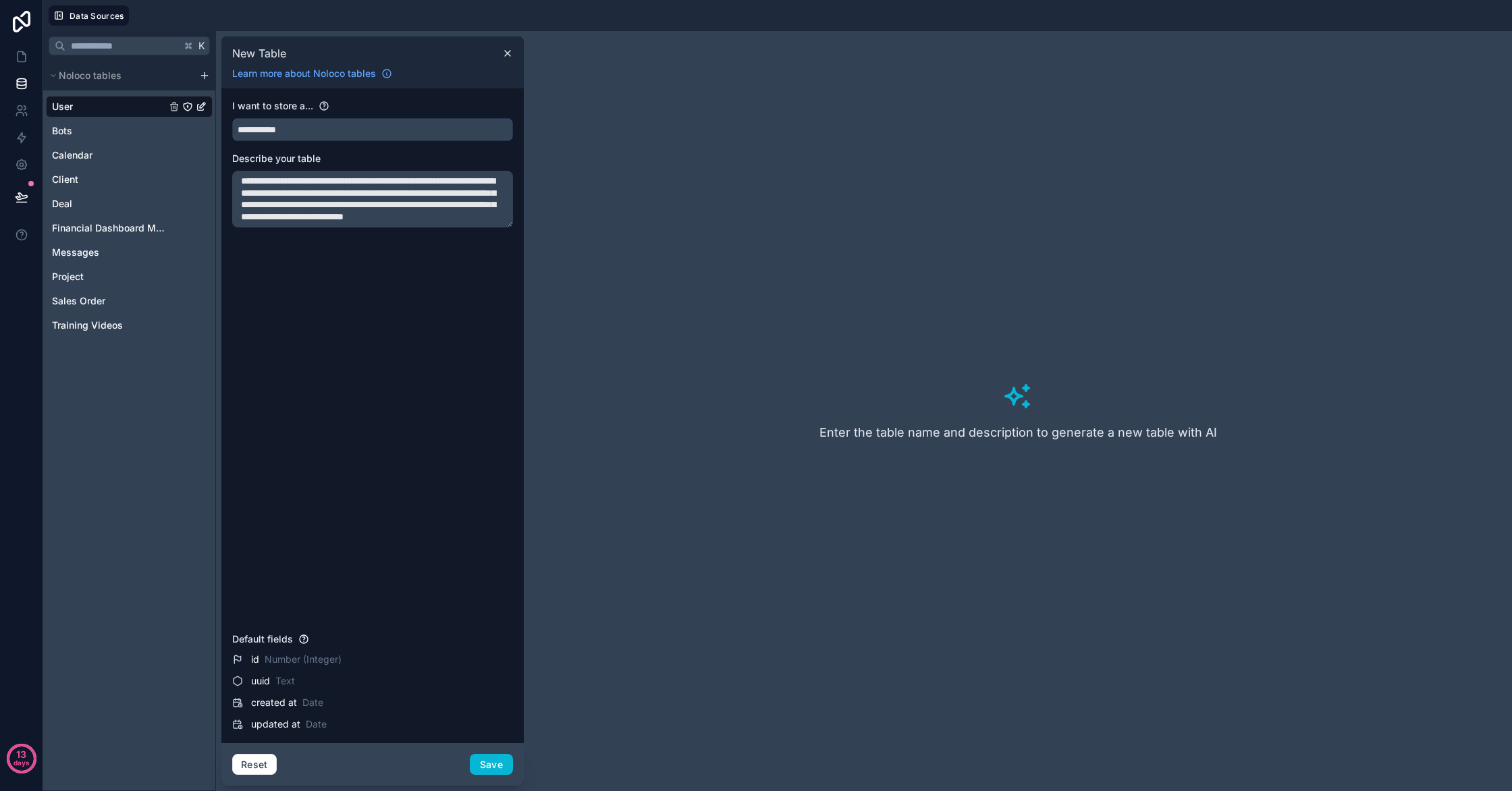
click at [326, 124] on input "**********" at bounding box center [372, 130] width 279 height 22
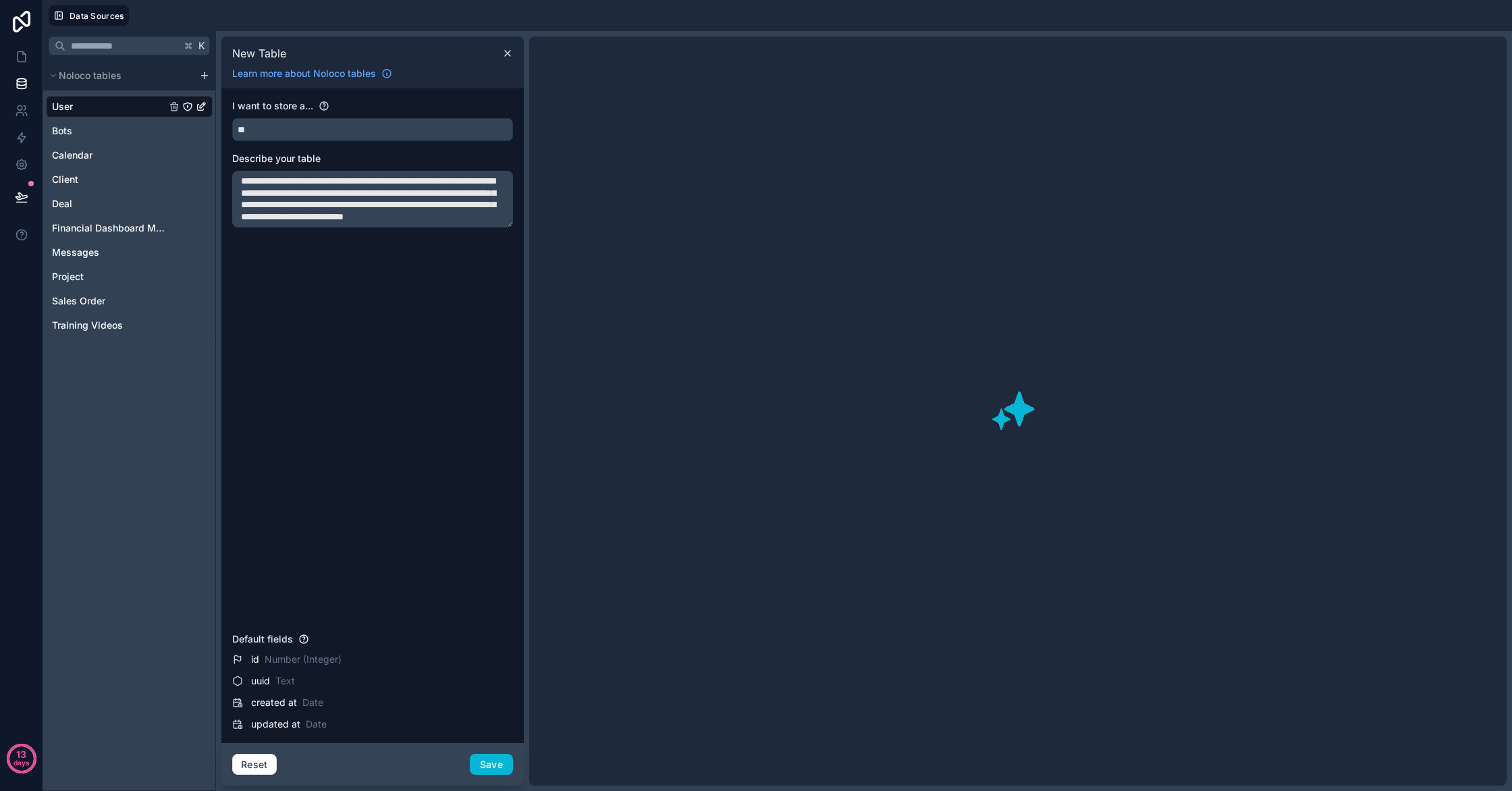
type input "*"
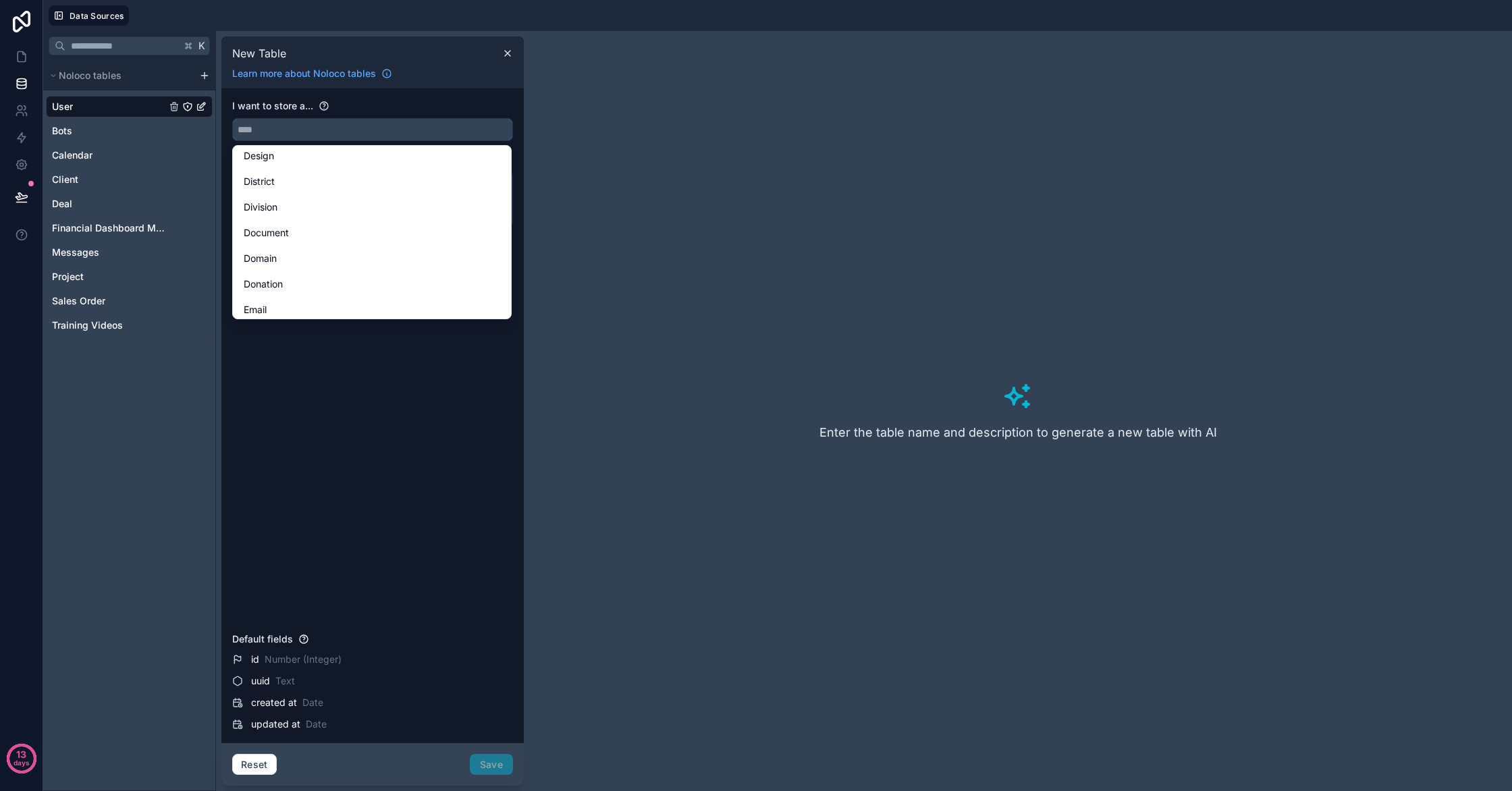
scroll to position [1135, 0]
click at [319, 126] on input "text" at bounding box center [372, 130] width 279 height 22
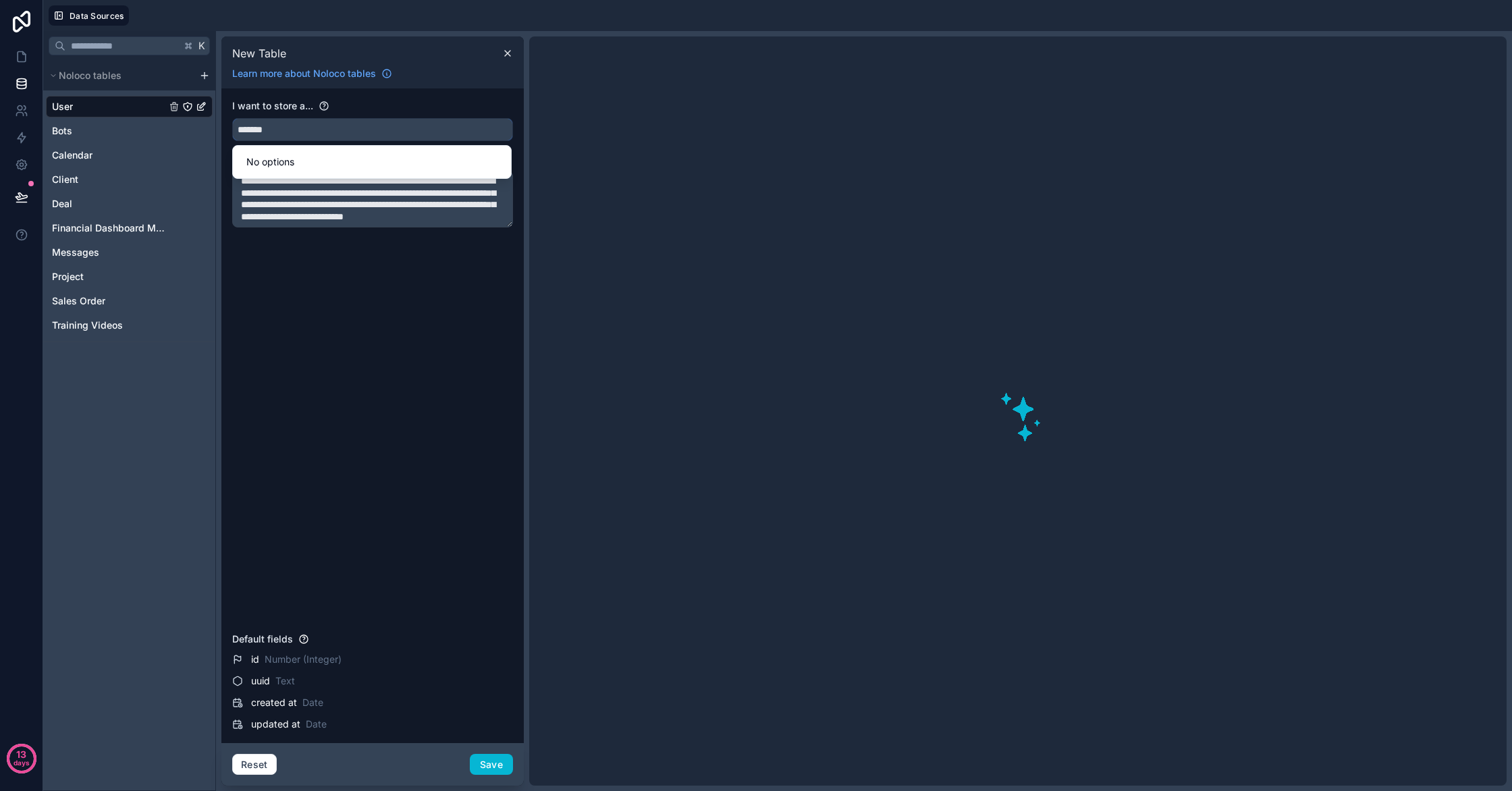
scroll to position [0, 0]
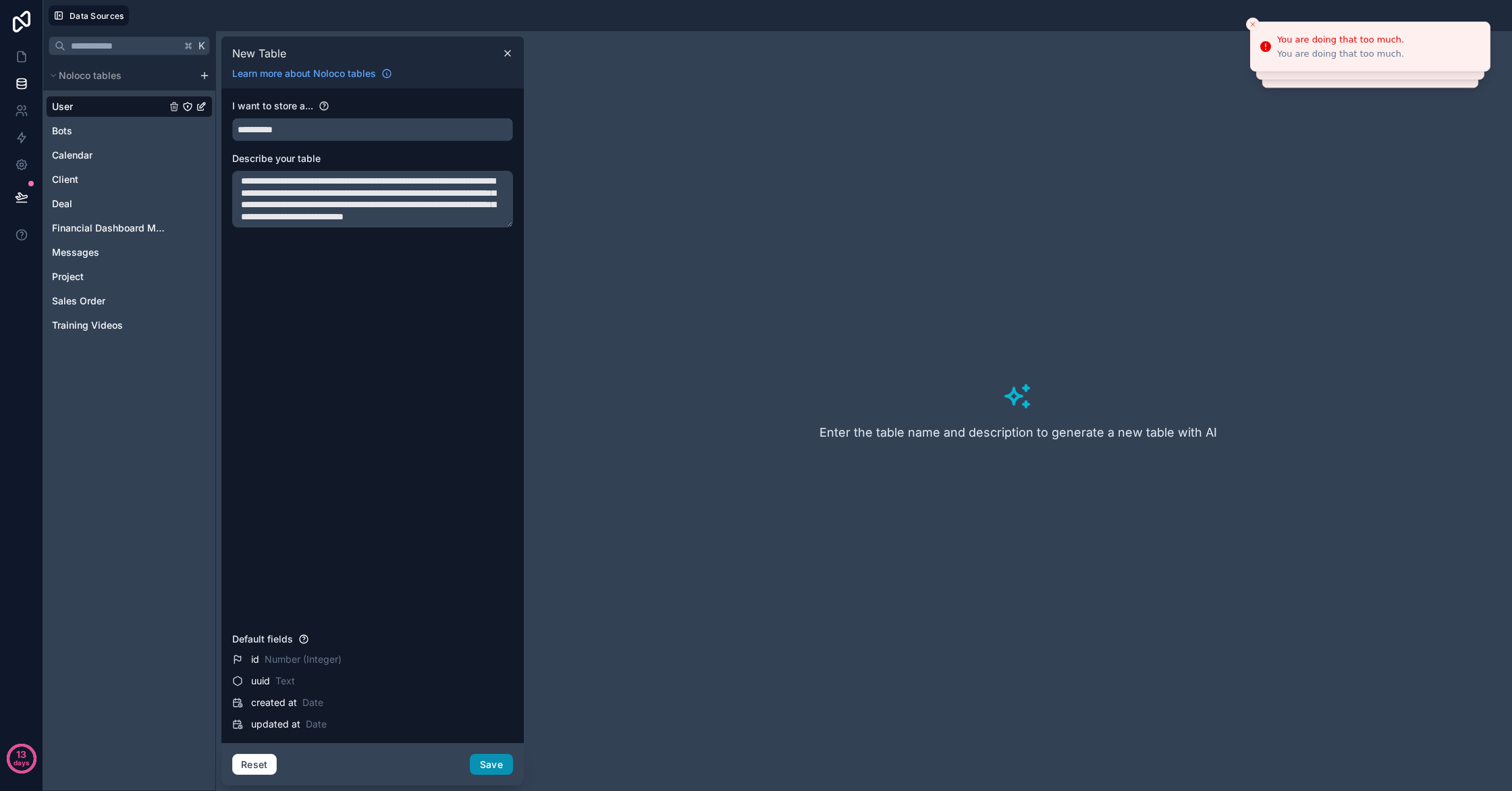
type input "**********"
click at [493, 765] on button "Save" at bounding box center [491, 764] width 43 height 22
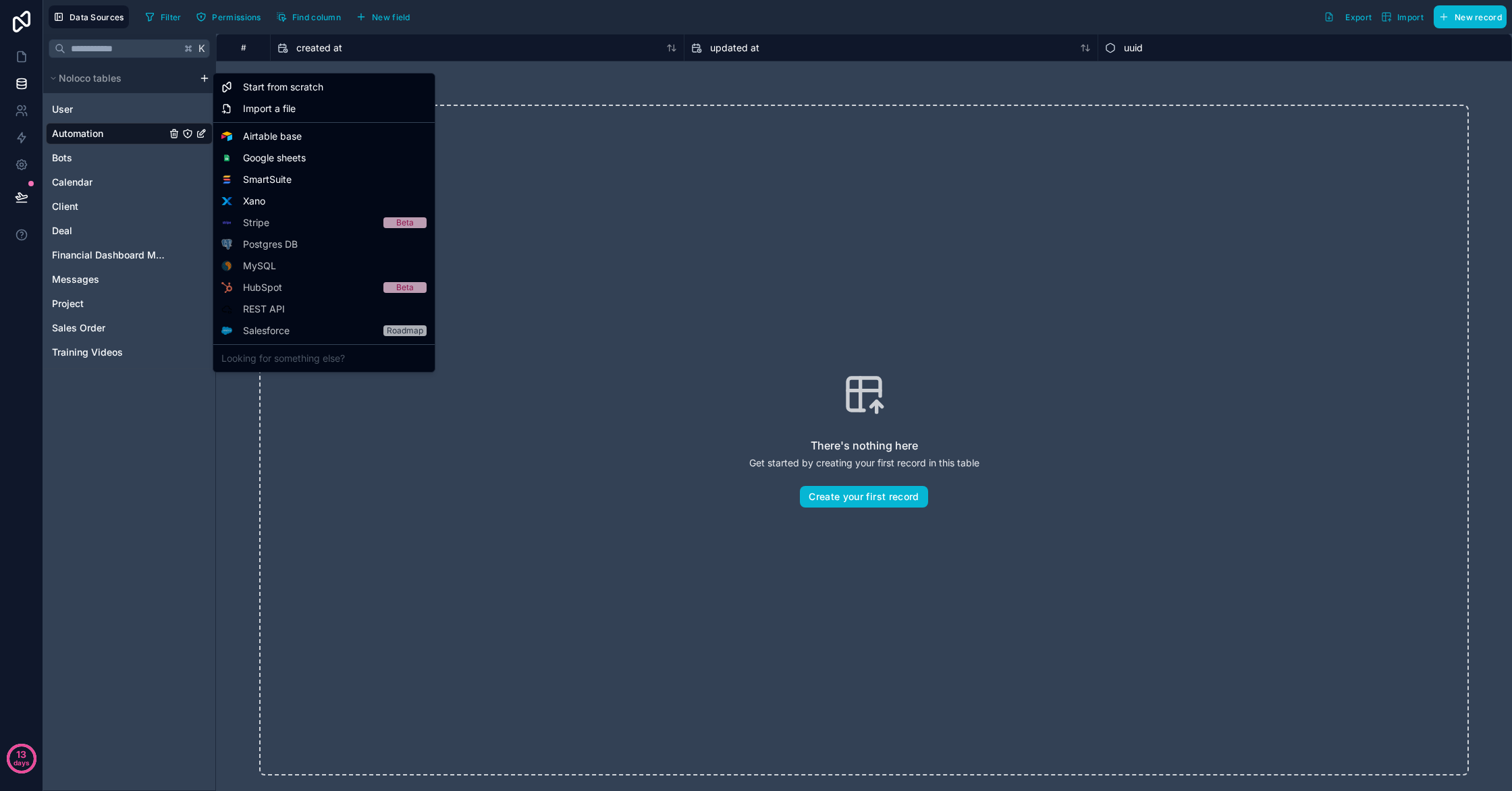
click at [208, 78] on html "13 days Data Sources Filter Permissions Find column New field Export Import New…" at bounding box center [756, 396] width 1512 height 791
click at [257, 93] on span "Start from scratch" at bounding box center [283, 87] width 80 height 13
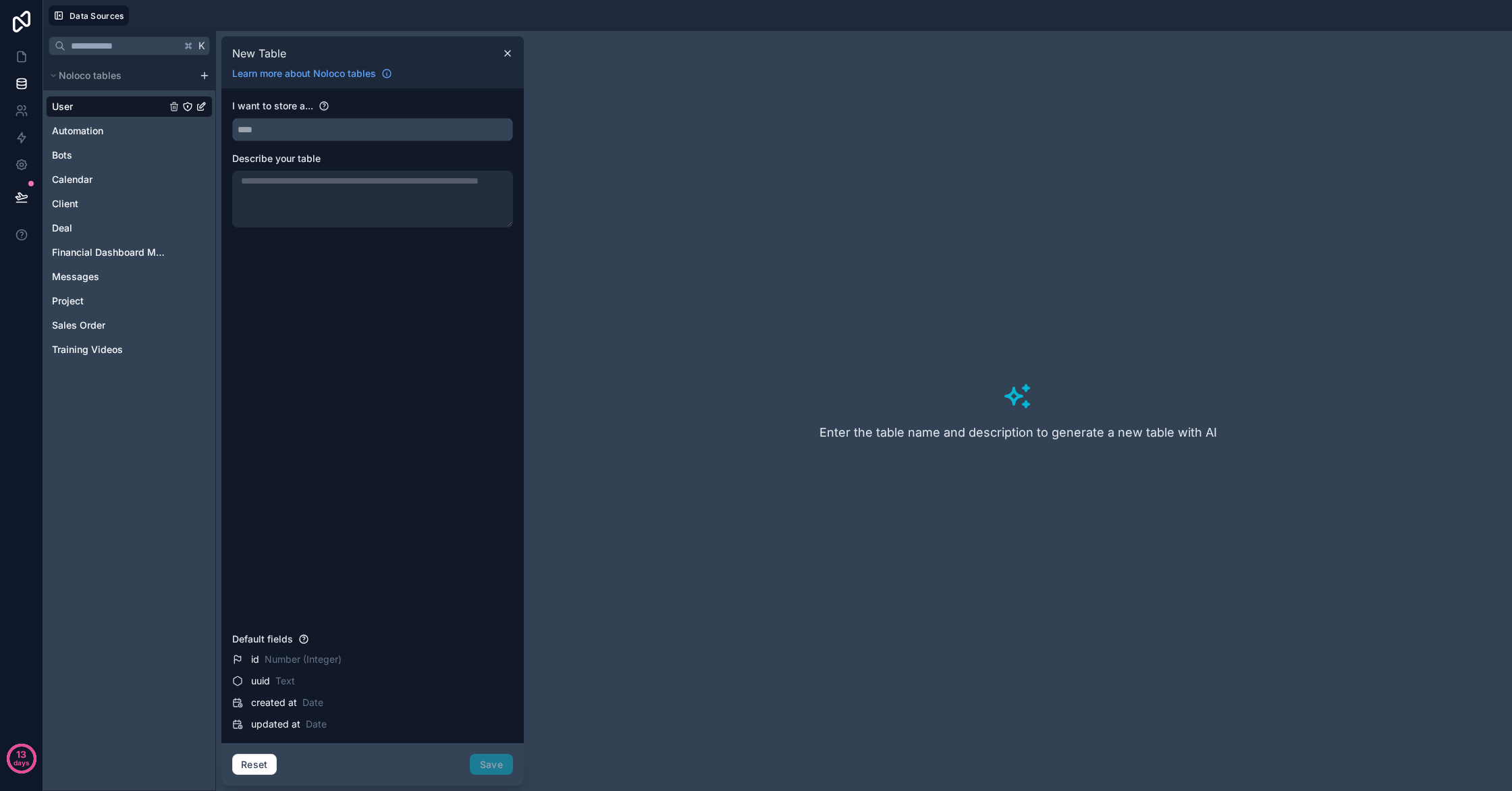
click at [287, 132] on input "text" at bounding box center [372, 130] width 279 height 22
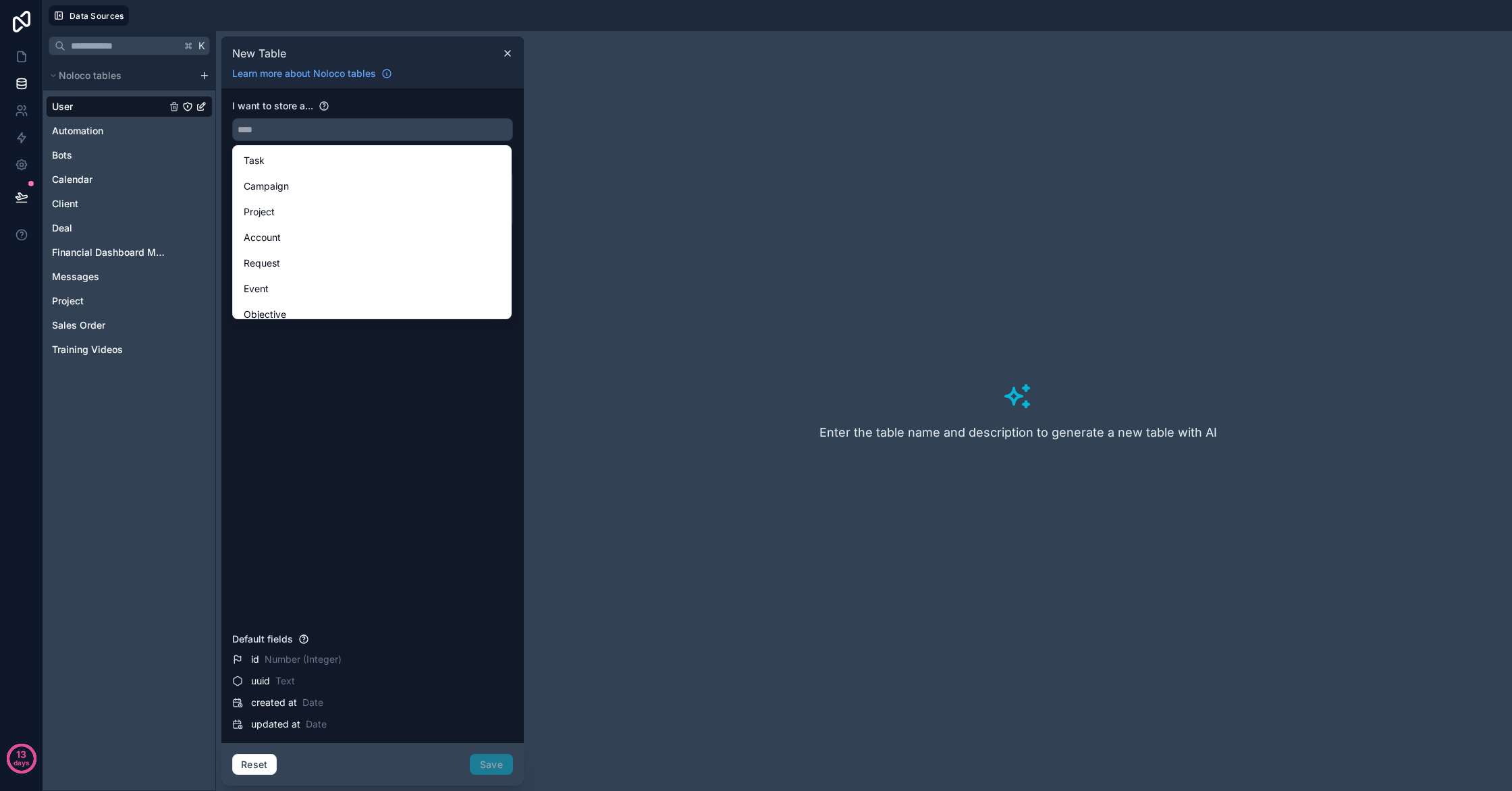
drag, startPoint x: 338, startPoint y: 491, endPoint x: 340, endPoint y: 378, distance: 113.0
click at [342, 479] on div "I want to store a... Describe your table" at bounding box center [372, 363] width 281 height 528
click at [279, 344] on div "I want to store a... Describe your table" at bounding box center [372, 363] width 281 height 528
click at [279, 343] on div "I want to store a... Describe your table" at bounding box center [372, 363] width 281 height 528
click at [281, 342] on div "I want to store a... Describe your table" at bounding box center [372, 363] width 281 height 528
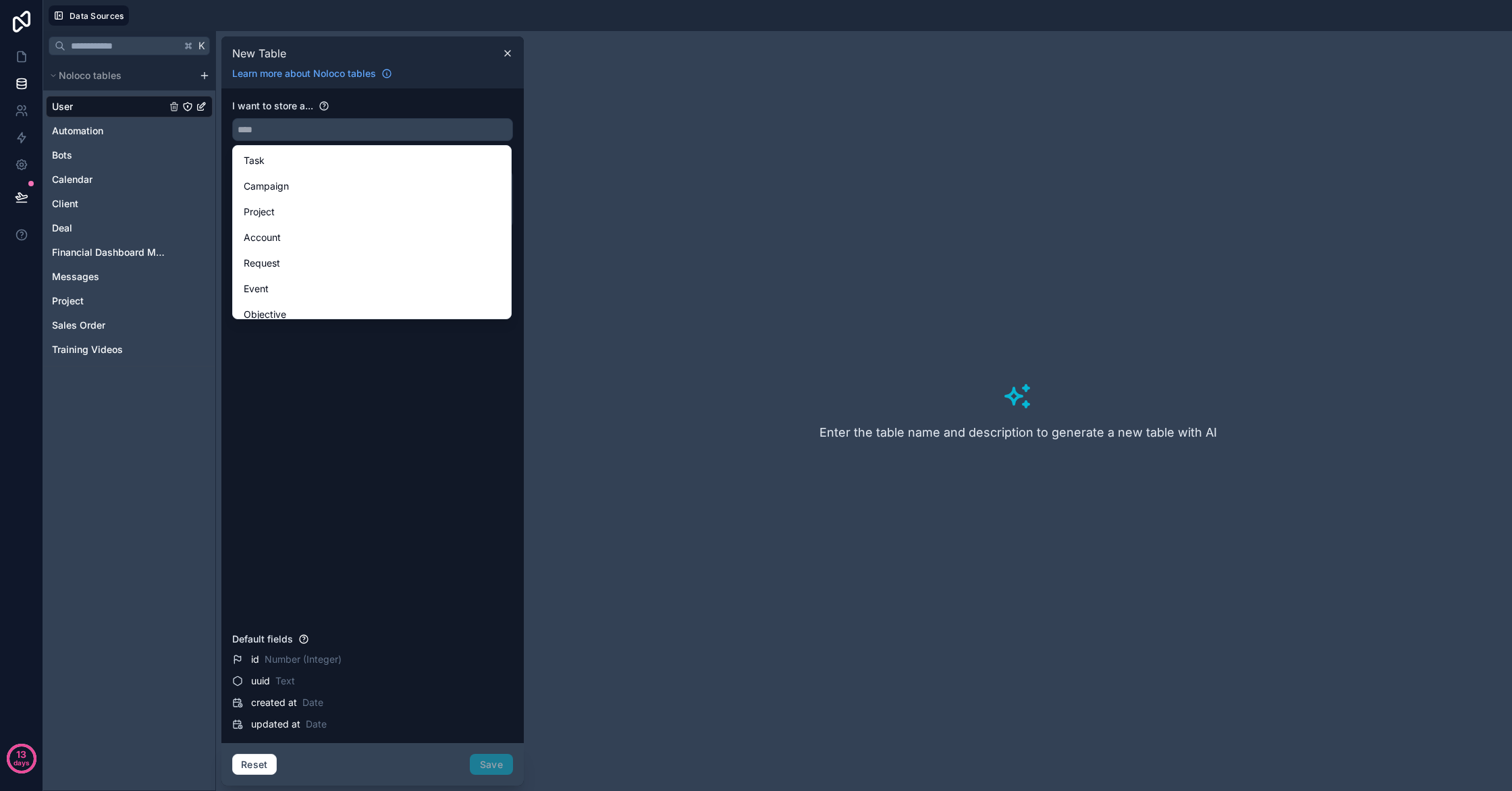
click at [281, 342] on div "I want to store a... Describe your table" at bounding box center [372, 363] width 281 height 528
click at [310, 280] on div "Workstream" at bounding box center [372, 278] width 256 height 16
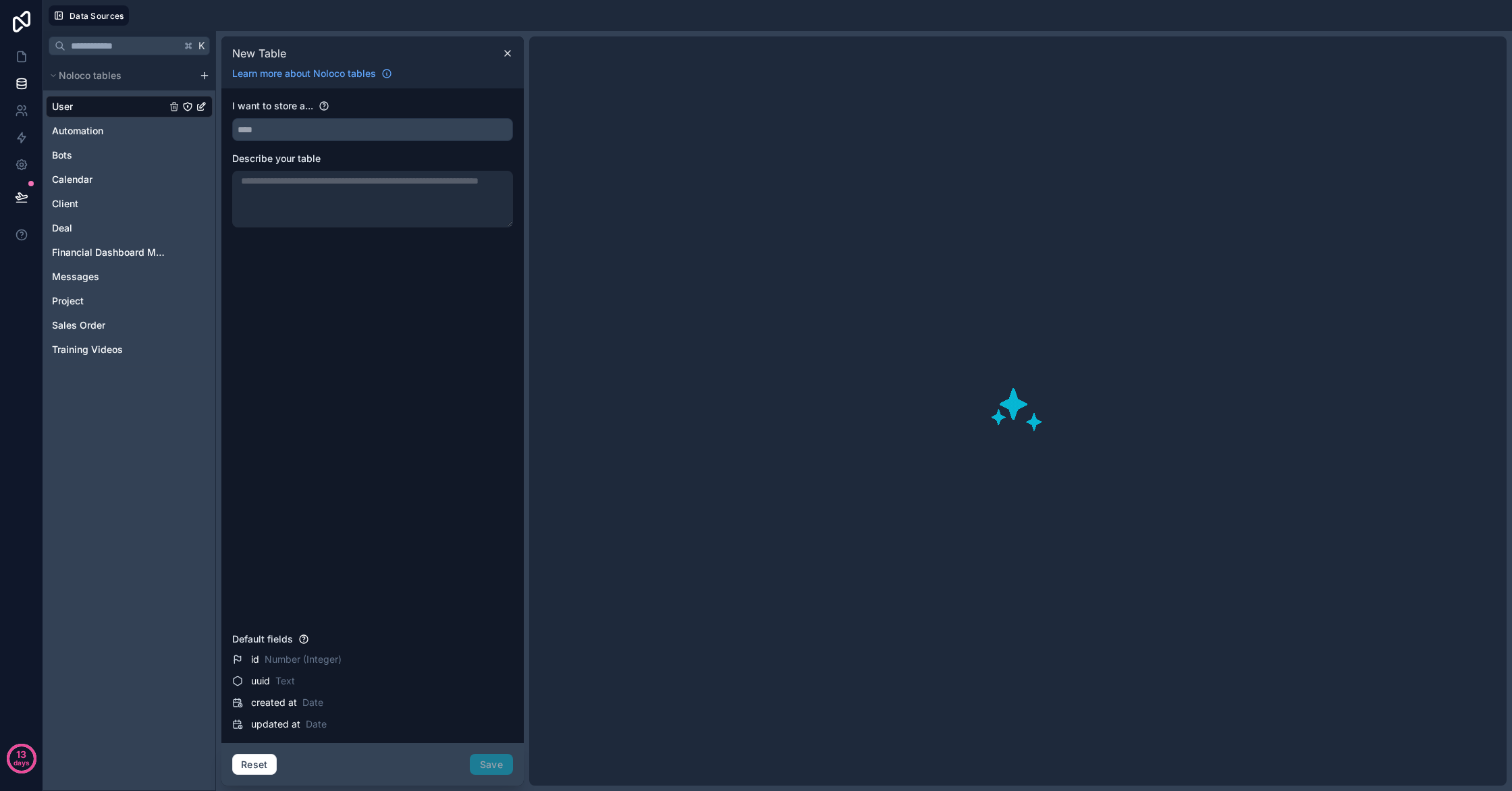
type input "**********"
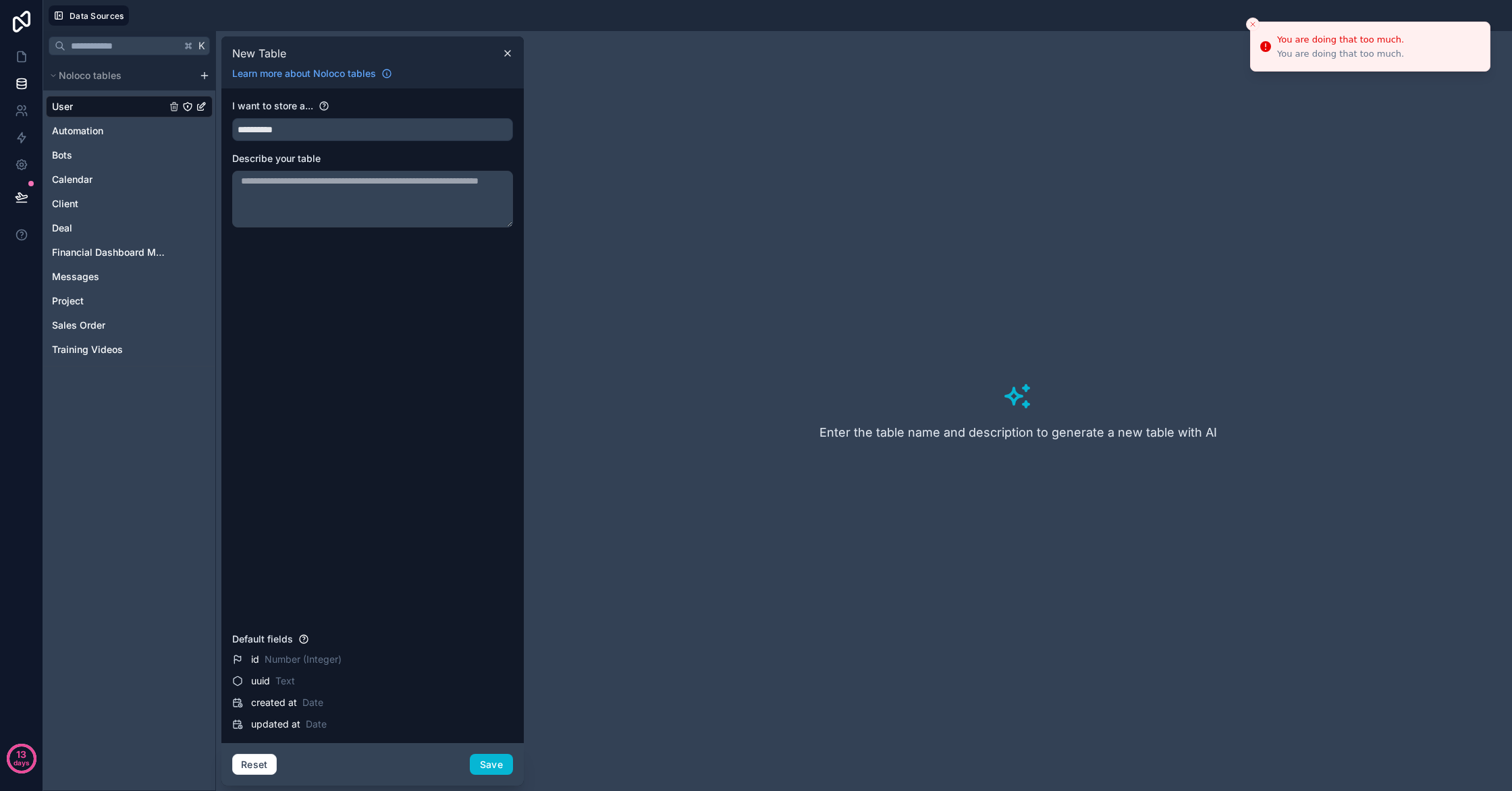
click at [312, 192] on textarea at bounding box center [372, 199] width 281 height 57
paste textarea "**********"
type textarea "**********"
click at [496, 767] on button "Save" at bounding box center [491, 764] width 43 height 22
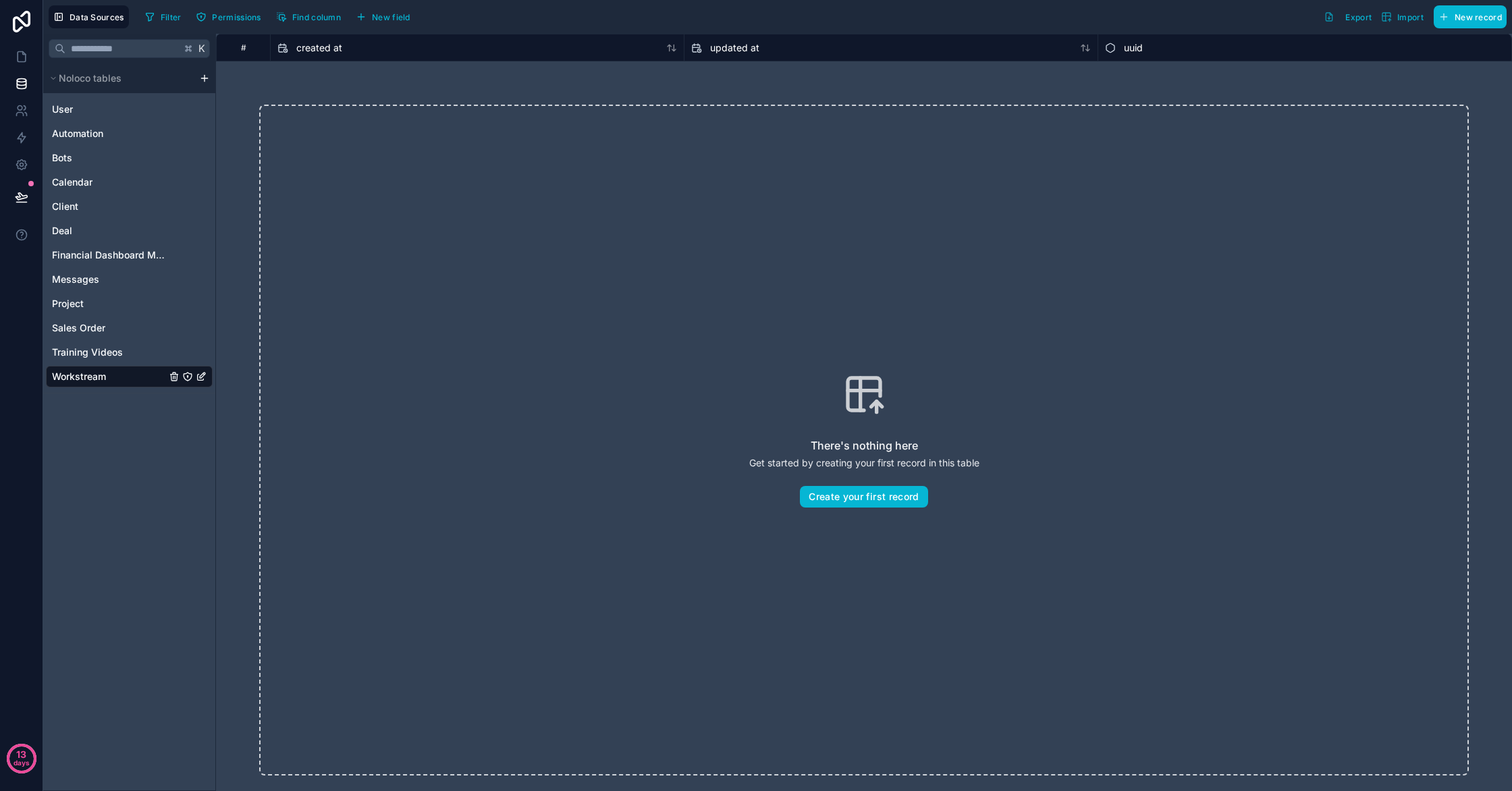
click at [178, 384] on div "Workstream" at bounding box center [130, 377] width 167 height 22
click at [171, 377] on icon "Workstream" at bounding box center [174, 376] width 10 height 10
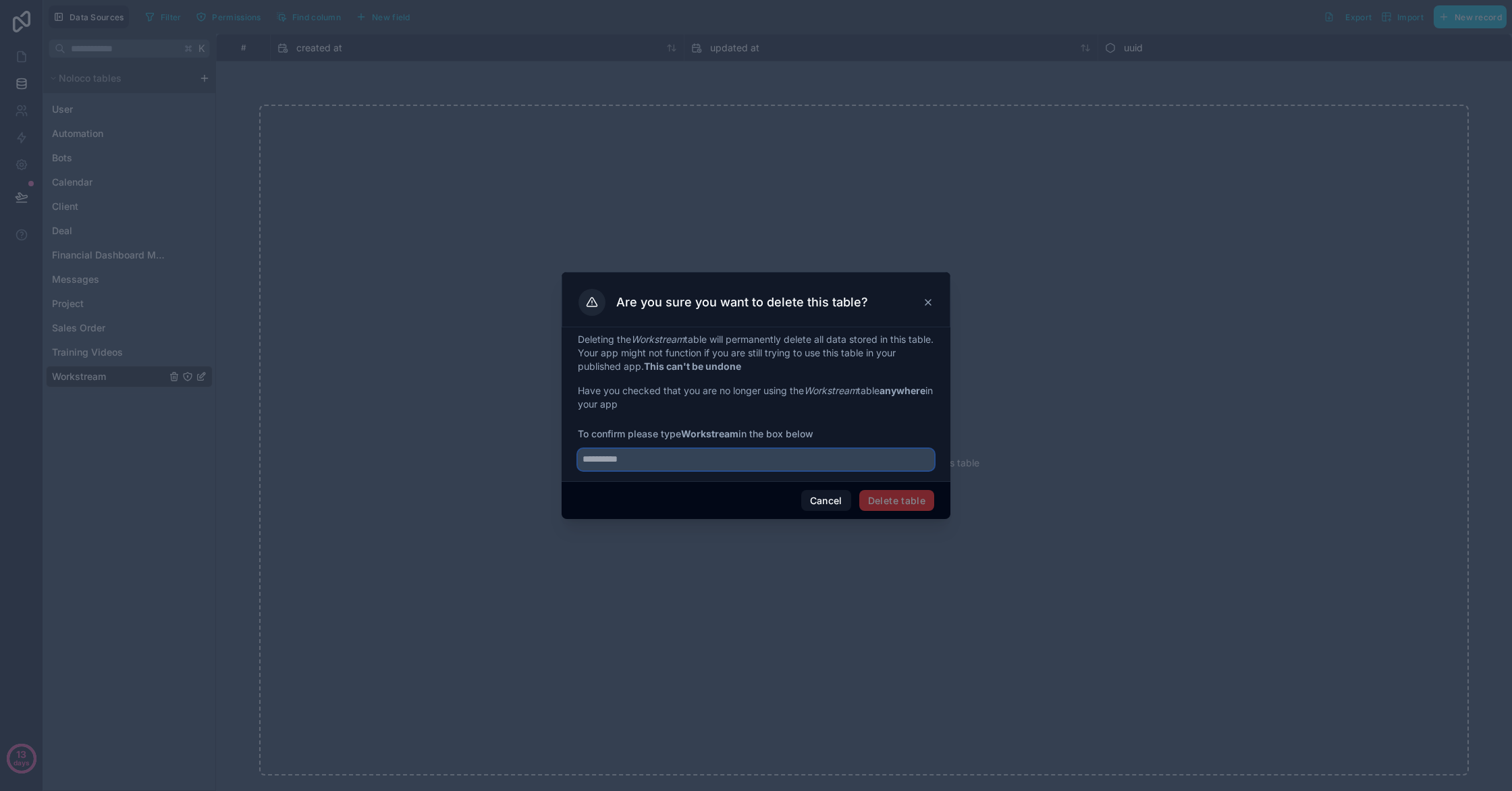
click at [762, 467] on input "text" at bounding box center [755, 459] width 356 height 22
type input "**********"
click at [907, 492] on button "Delete table" at bounding box center [897, 500] width 75 height 22
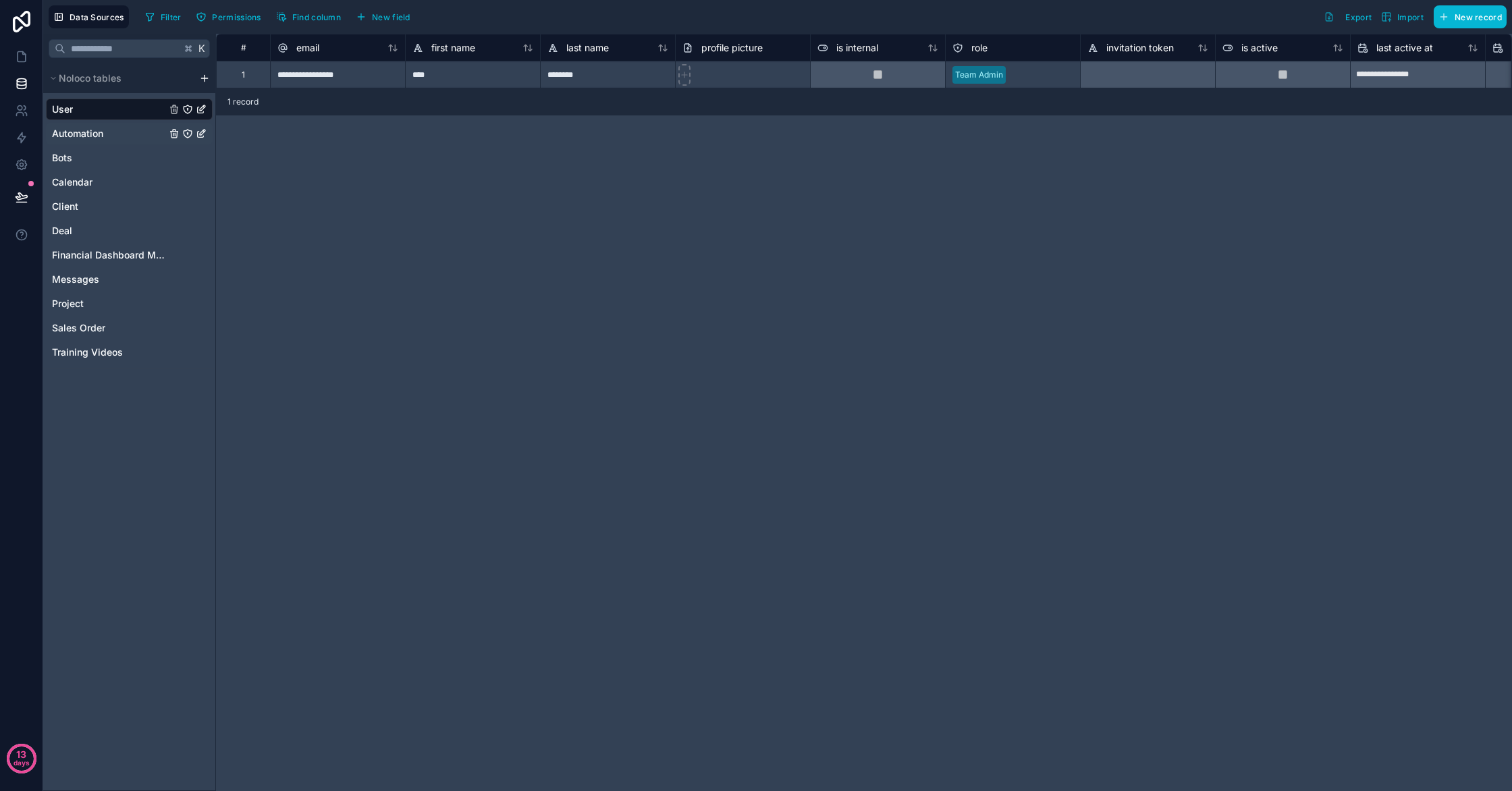
click at [159, 136] on link "Automation" at bounding box center [108, 133] width 114 height 13
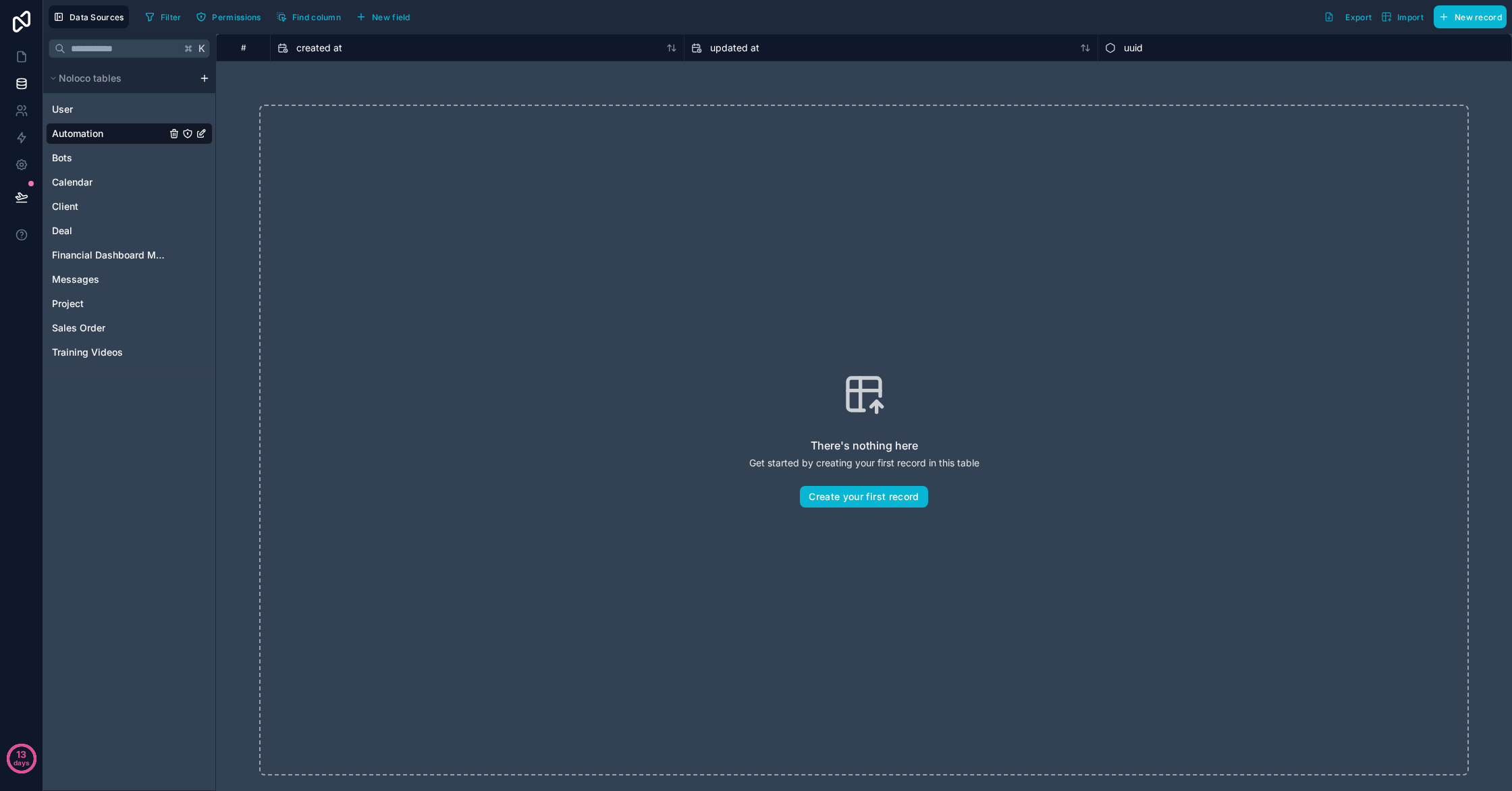
click at [891, 507] on div "There's nothing here Get started by creating your first record in this table Cr…" at bounding box center [864, 440] width 1210 height 671
click at [888, 500] on button "Create your first record" at bounding box center [864, 496] width 127 height 22
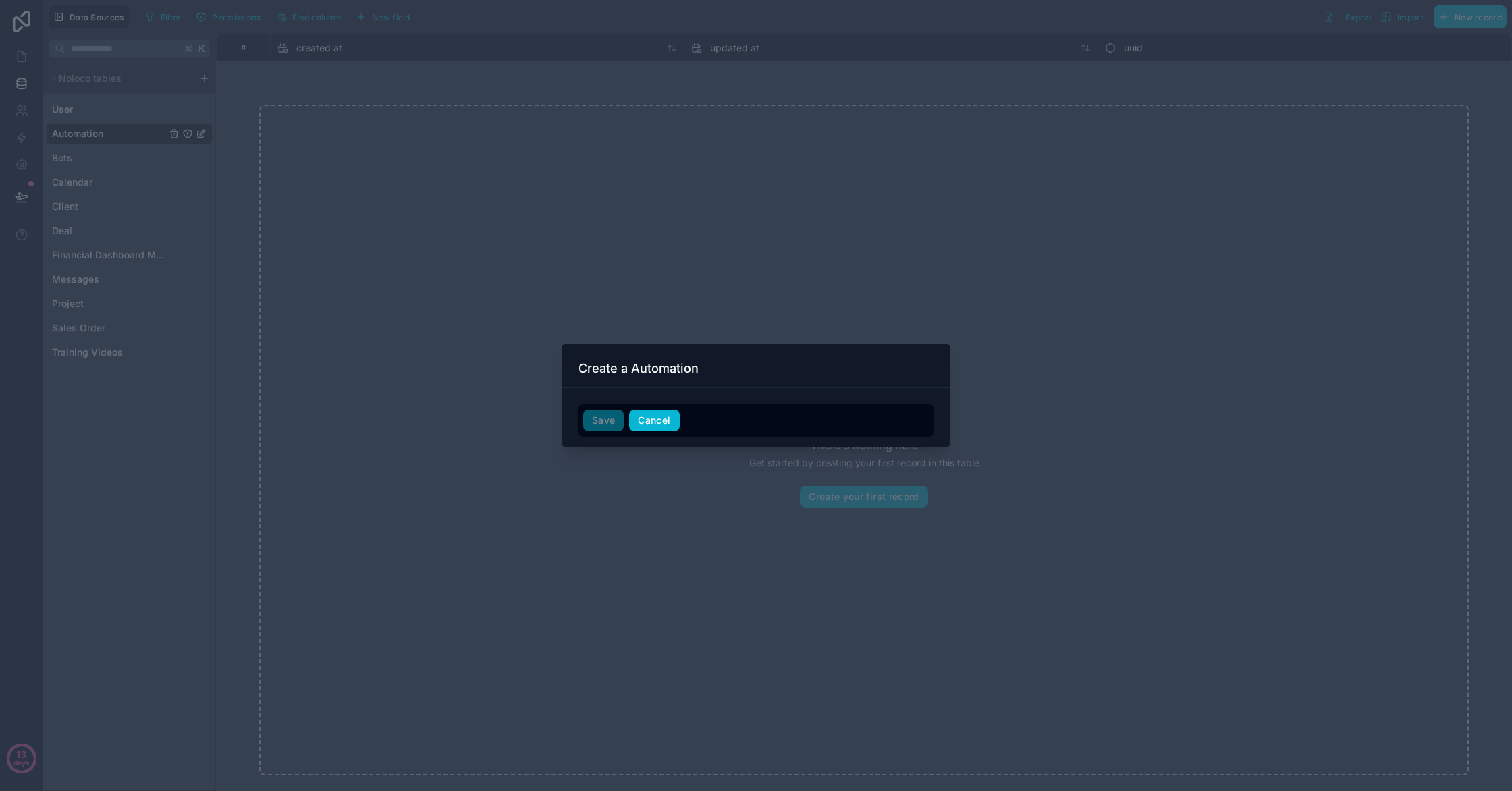
click at [666, 425] on button "Cancel" at bounding box center [654, 420] width 50 height 22
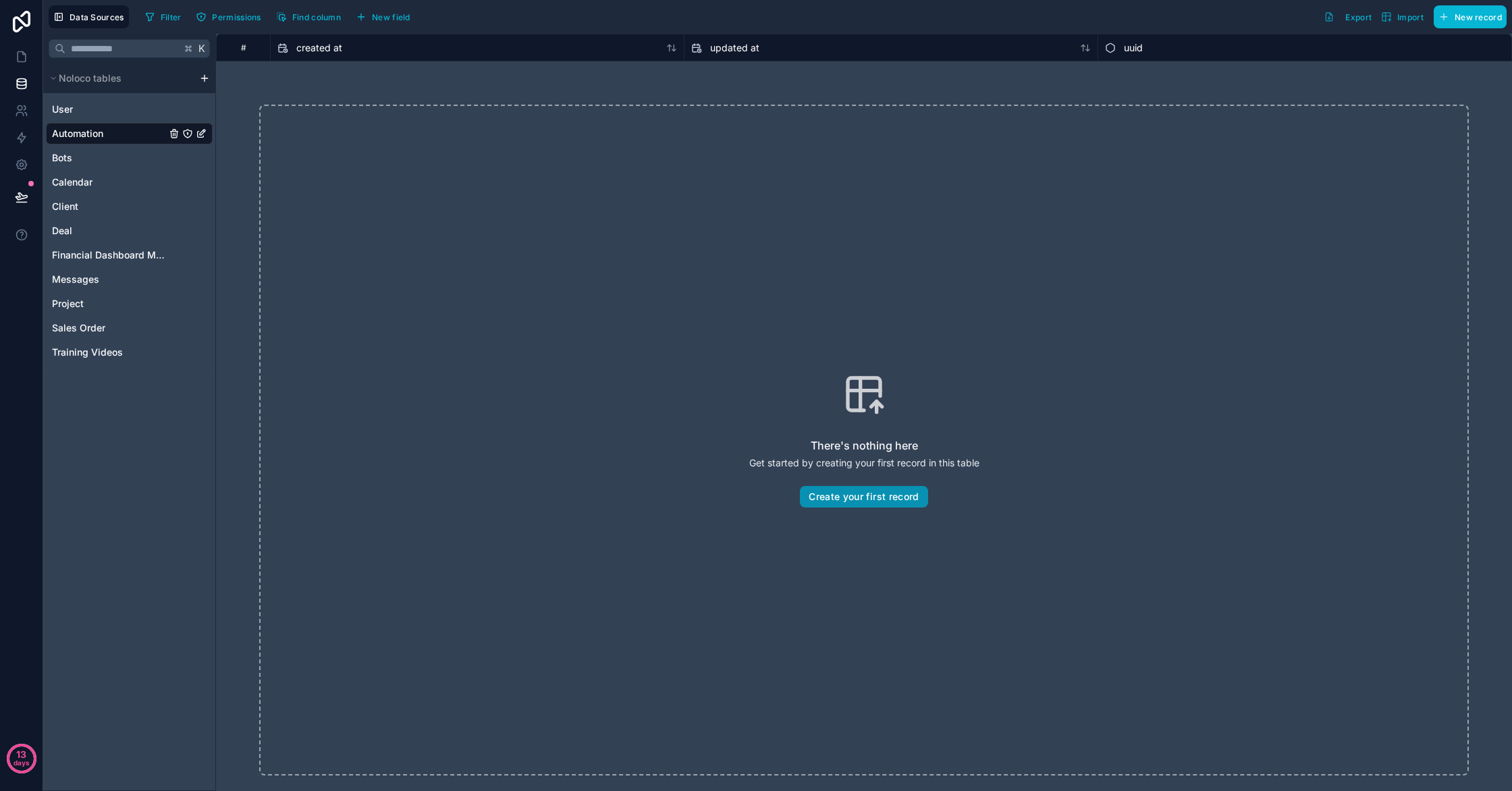
click at [852, 493] on button "Create your first record" at bounding box center [864, 496] width 127 height 22
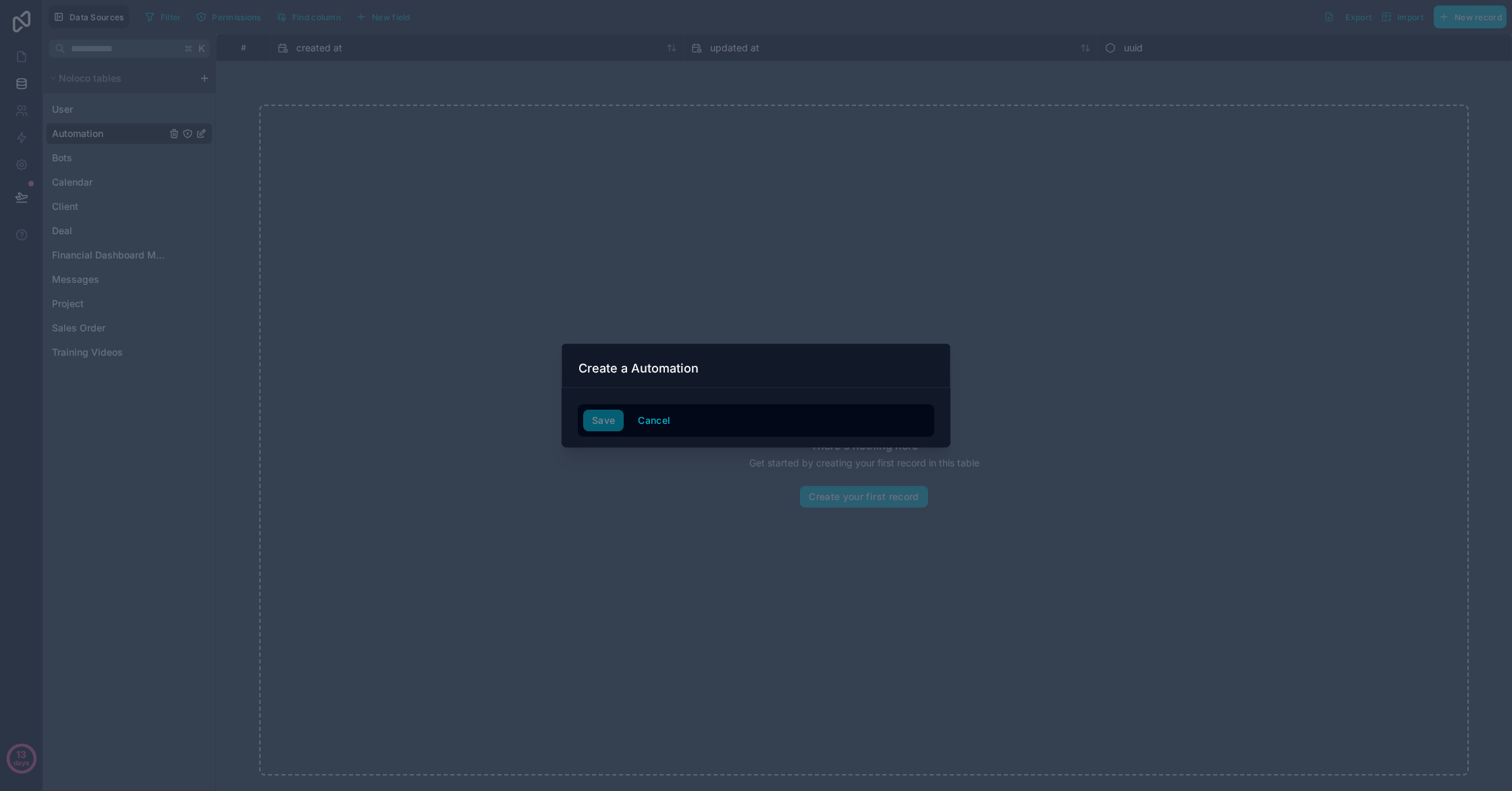
click at [778, 422] on div "Save Cancel" at bounding box center [756, 420] width 346 height 22
click at [779, 419] on div "Save Cancel" at bounding box center [756, 420] width 346 height 22
drag, startPoint x: 777, startPoint y: 419, endPoint x: 653, endPoint y: 379, distance: 130.3
click at [771, 416] on div "Save Cancel" at bounding box center [756, 420] width 346 height 22
click at [638, 360] on h3 "Create a Automation" at bounding box center [638, 368] width 120 height 16
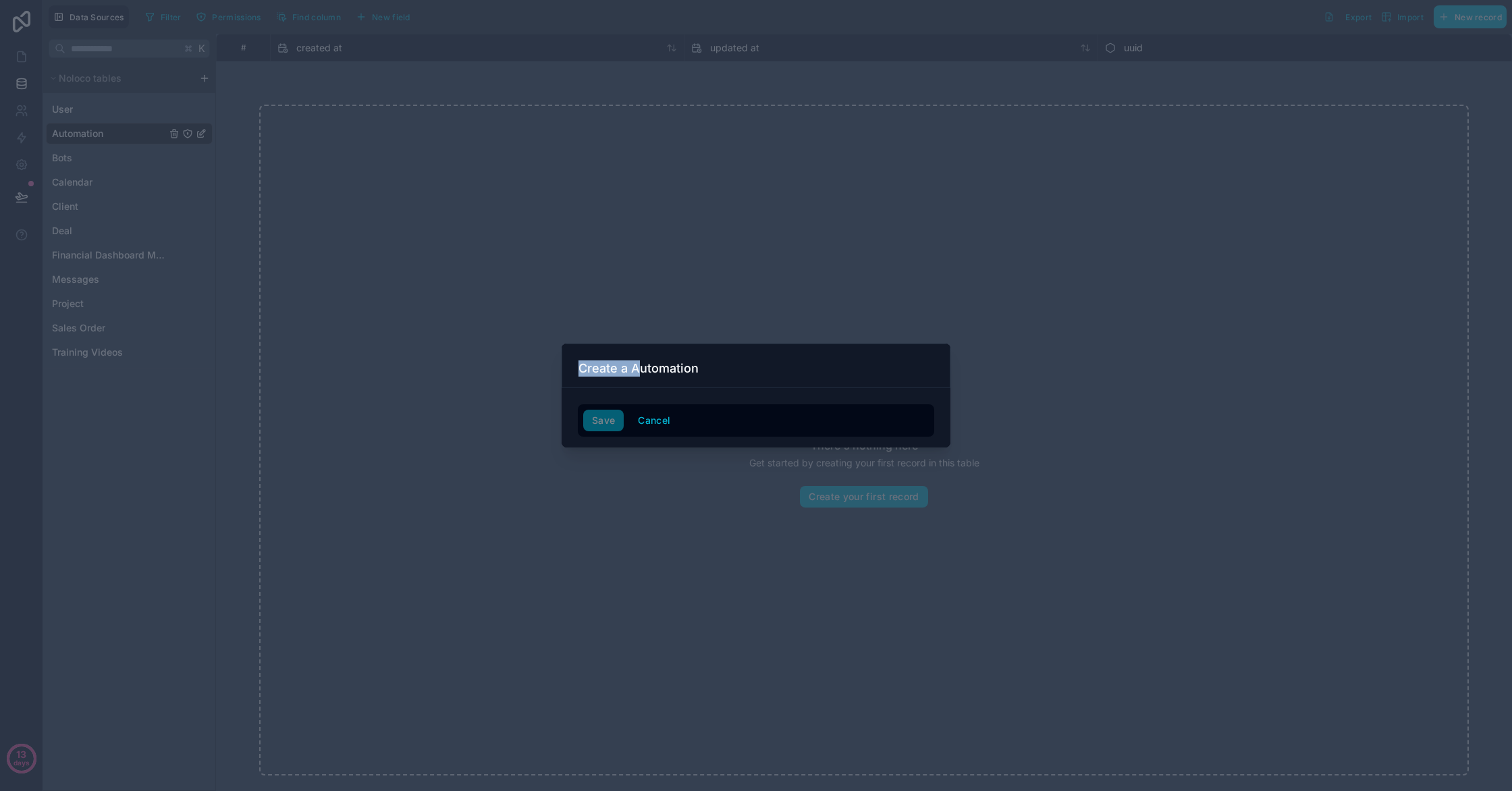
click at [637, 365] on h3 "Create a Automation" at bounding box center [638, 368] width 120 height 16
click at [636, 365] on h3 "Create a Automation" at bounding box center [638, 368] width 120 height 16
drag, startPoint x: 636, startPoint y: 365, endPoint x: 627, endPoint y: 371, distance: 10.8
click at [636, 365] on h3 "Create a Automation" at bounding box center [638, 368] width 120 height 16
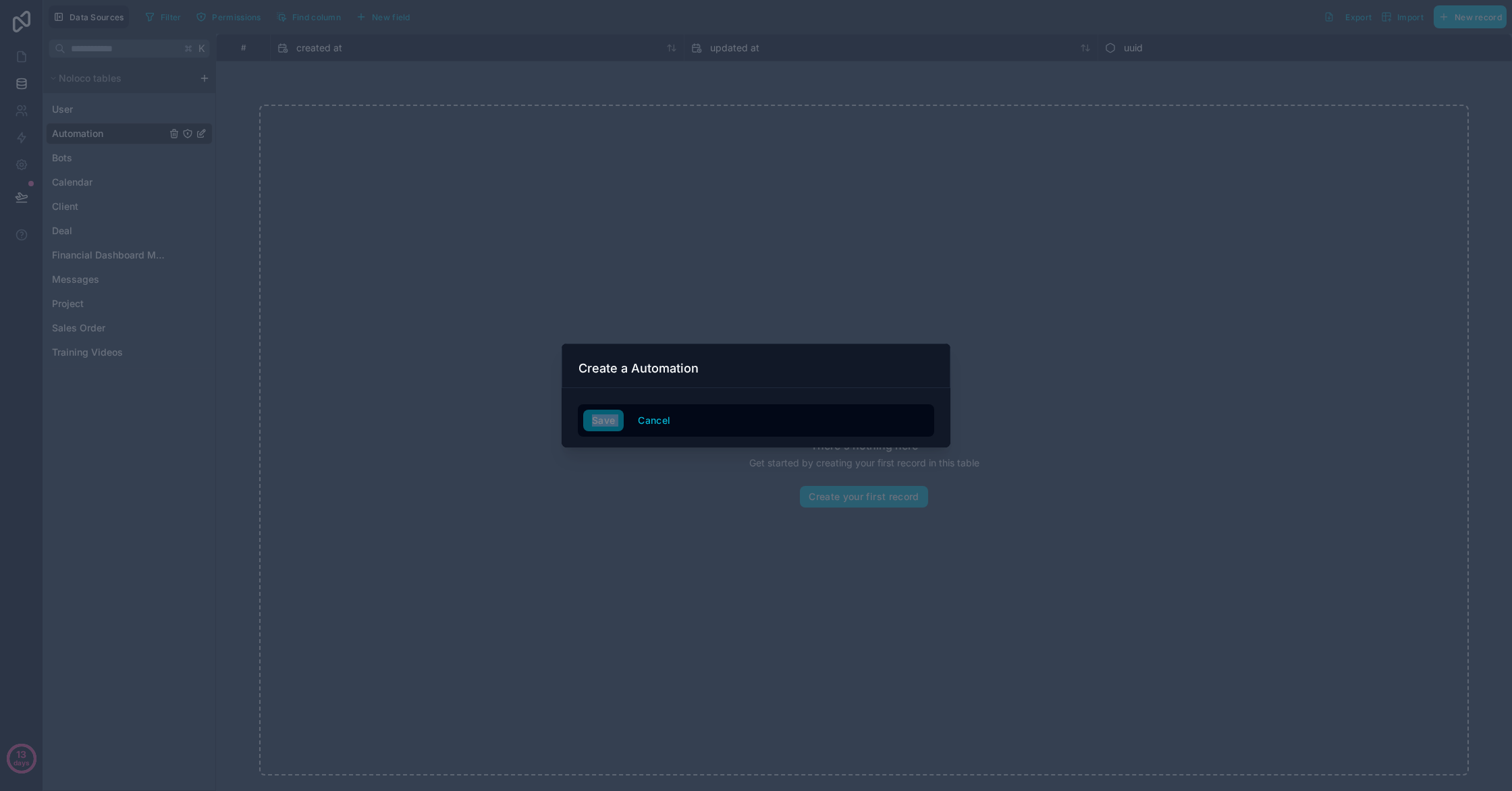
click at [605, 405] on div "Save Cancel" at bounding box center [755, 421] width 356 height 32
click at [603, 417] on div "Save Cancel" at bounding box center [756, 420] width 346 height 22
drag, startPoint x: 911, startPoint y: 369, endPoint x: 913, endPoint y: 349, distance: 20.1
click at [911, 369] on div "Create a Automation" at bounding box center [755, 368] width 355 height 16
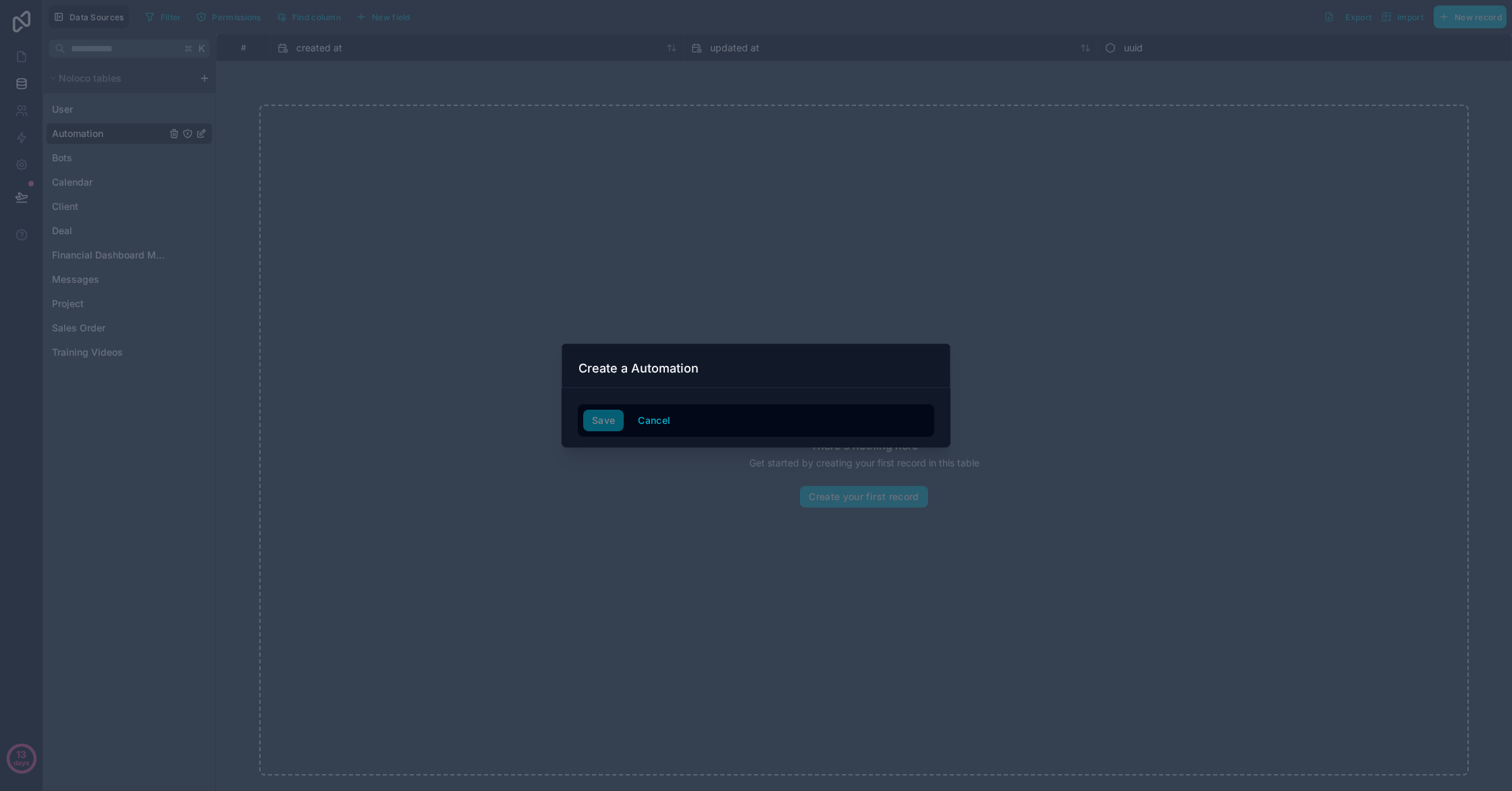
click at [910, 344] on div "Create a Automation" at bounding box center [755, 366] width 388 height 45
click at [889, 323] on div at bounding box center [756, 396] width 1512 height 791
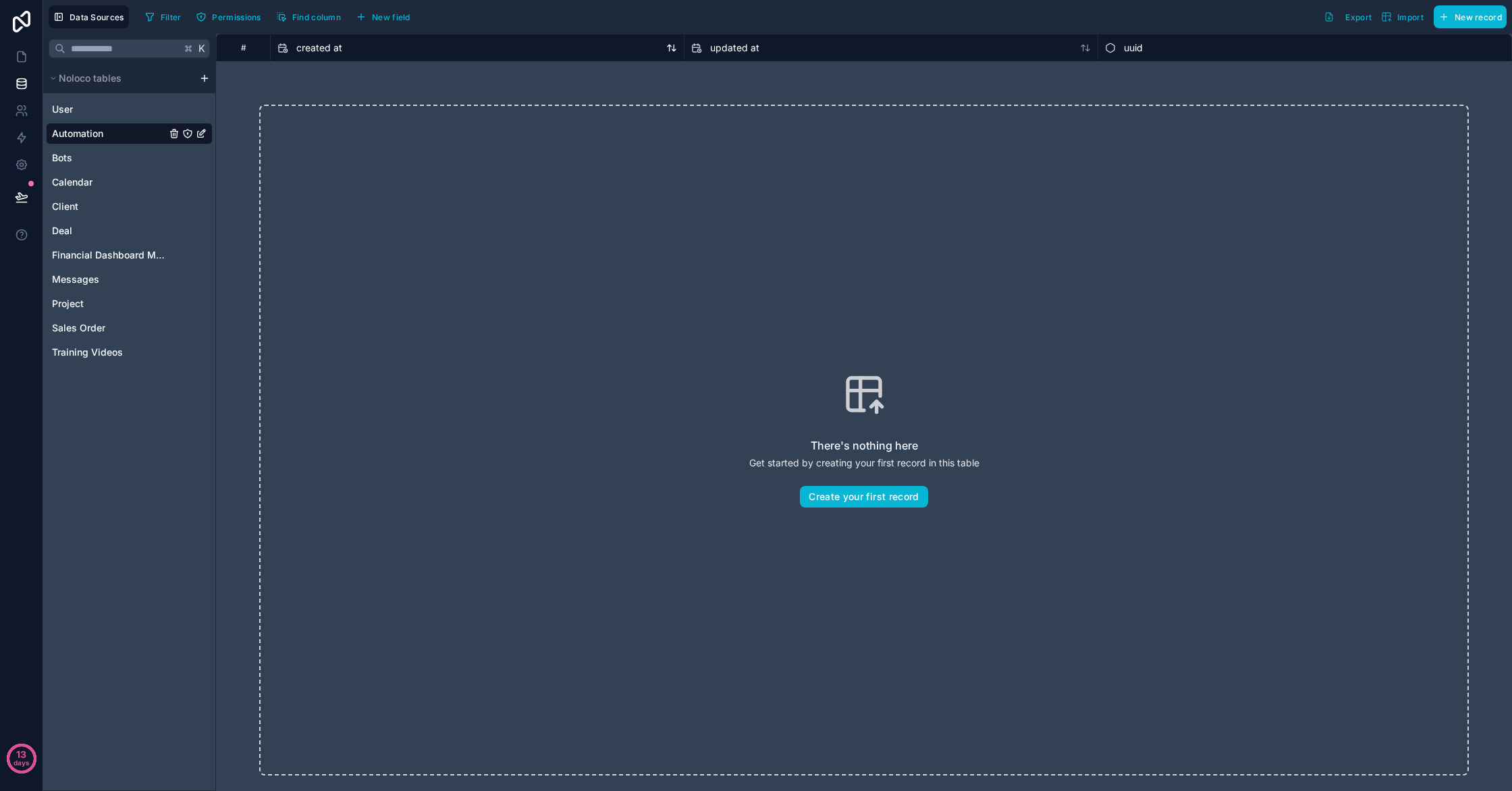
click at [352, 49] on div "created at" at bounding box center [477, 48] width 400 height 16
click at [351, 49] on div "created at" at bounding box center [477, 48] width 400 height 16
click at [249, 43] on div "#" at bounding box center [243, 48] width 33 height 10
click at [239, 50] on div "#" at bounding box center [243, 48] width 33 height 10
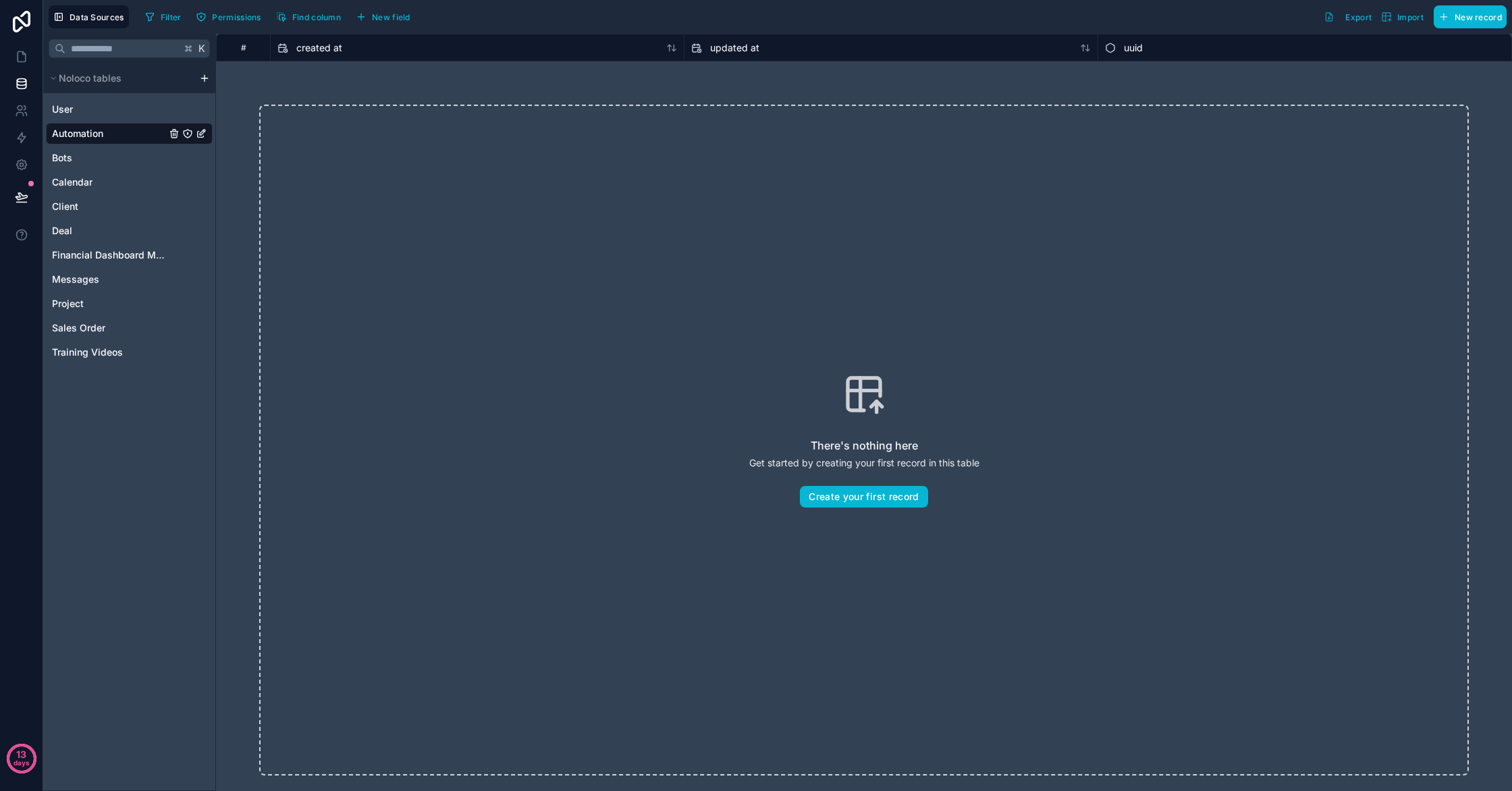
click at [253, 45] on div "#" at bounding box center [243, 48] width 33 height 10
click at [254, 44] on div "#" at bounding box center [243, 48] width 33 height 10
click at [358, 45] on div "created at" at bounding box center [477, 48] width 400 height 16
click at [1469, 12] on span "New record" at bounding box center [1478, 17] width 48 height 10
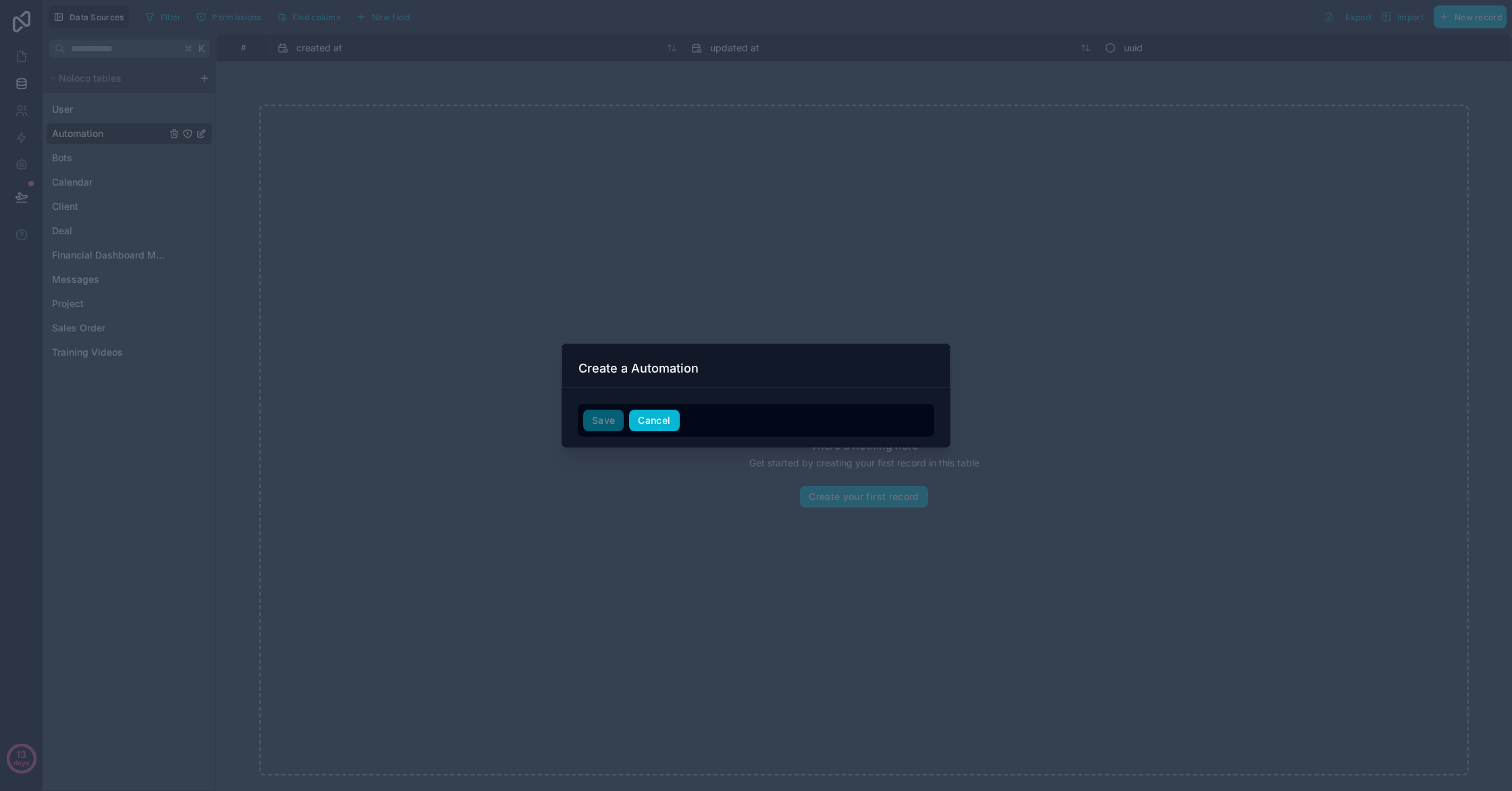
click at [644, 424] on button "Cancel" at bounding box center [654, 420] width 50 height 22
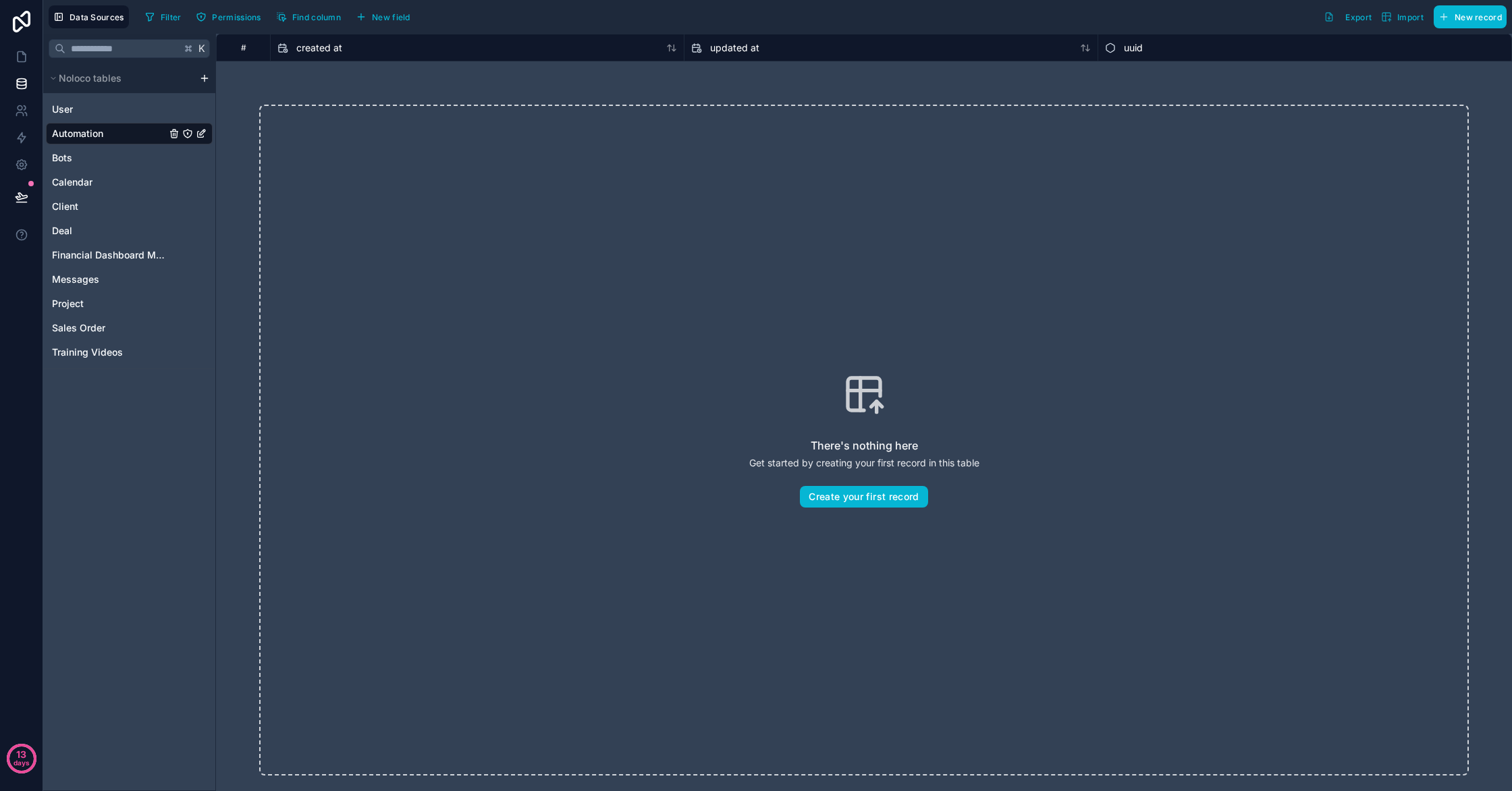
click at [1448, 29] on div "Data Sources Filter Permissions Find column New field Export Import New record" at bounding box center [778, 17] width 1469 height 34
click at [1443, 20] on icon "button" at bounding box center [1443, 16] width 10 height 10
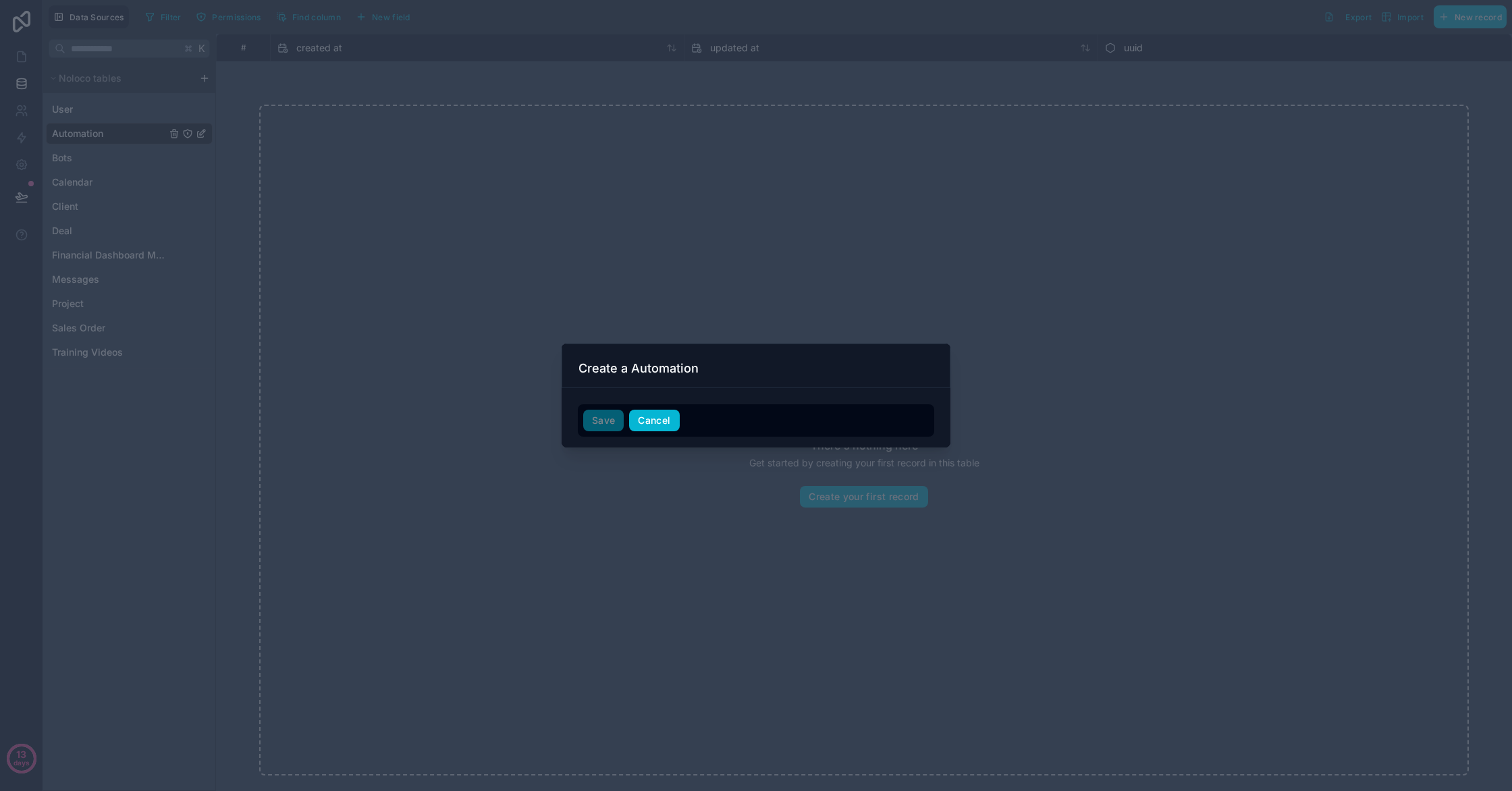
click at [656, 420] on button "Cancel" at bounding box center [654, 420] width 50 height 22
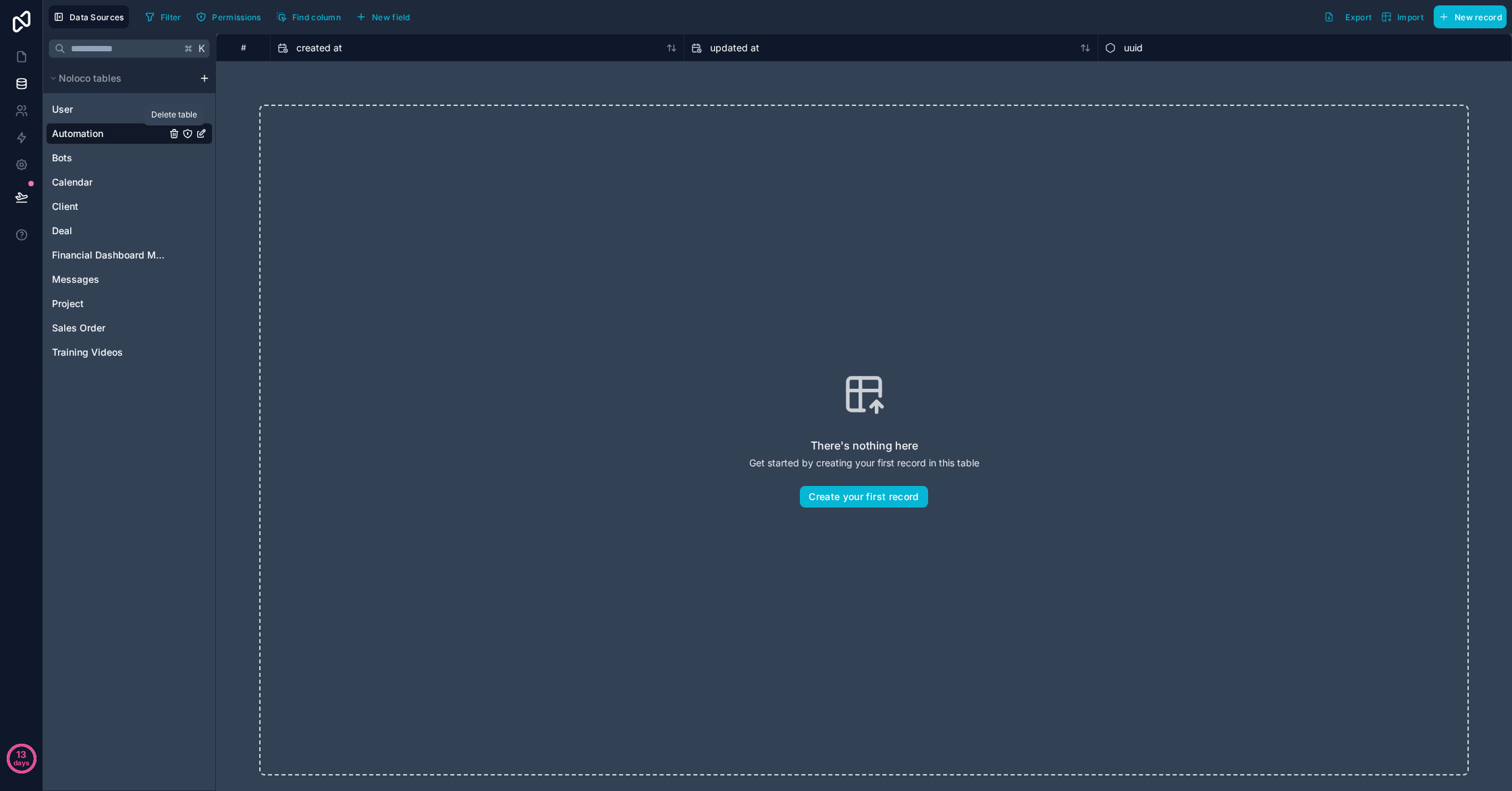
click at [172, 134] on icon "Automation" at bounding box center [174, 133] width 10 height 10
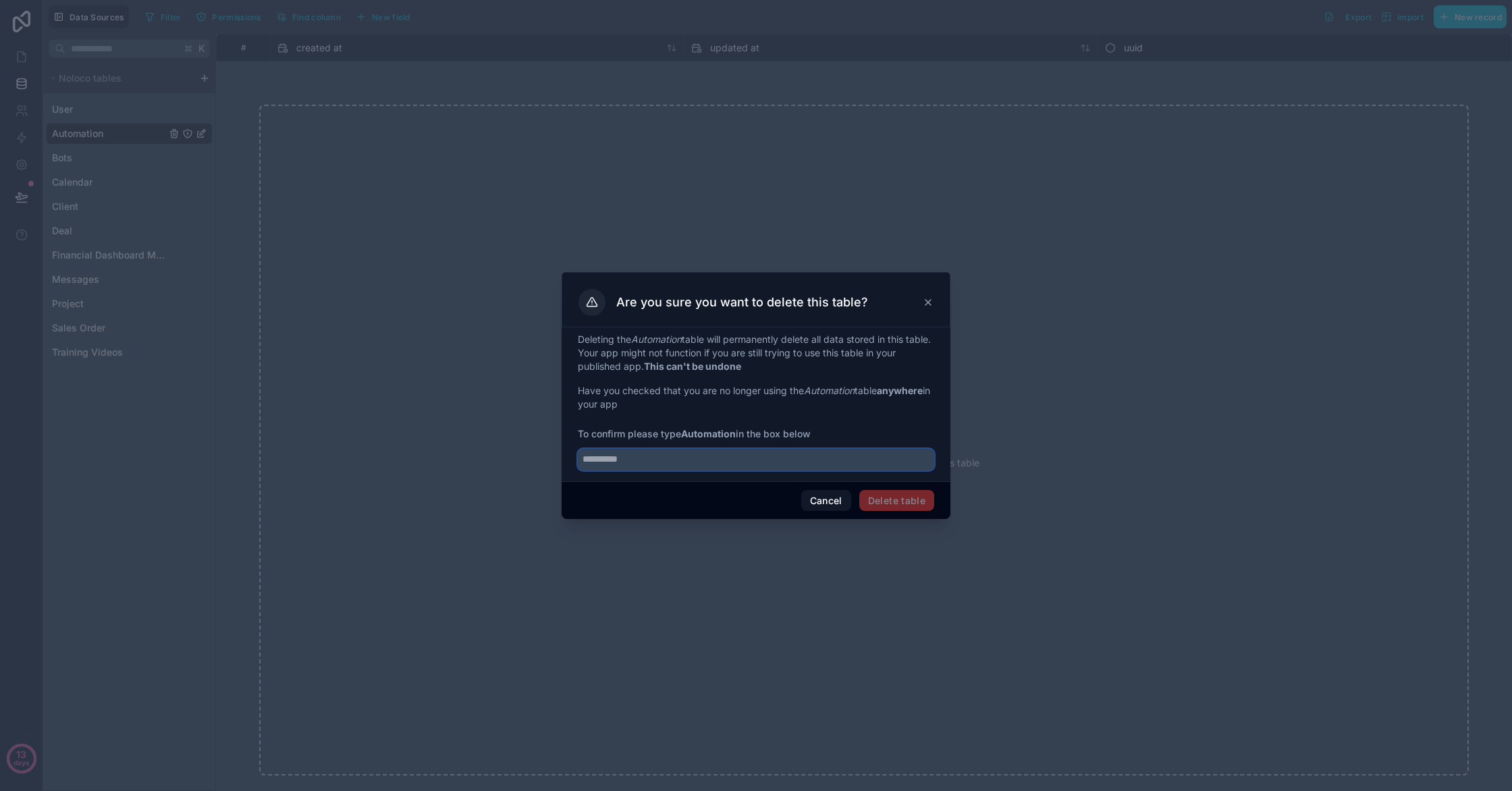
click at [584, 454] on input "text" at bounding box center [755, 459] width 356 height 22
type input "**********"
click at [925, 498] on button "Delete table" at bounding box center [897, 500] width 75 height 22
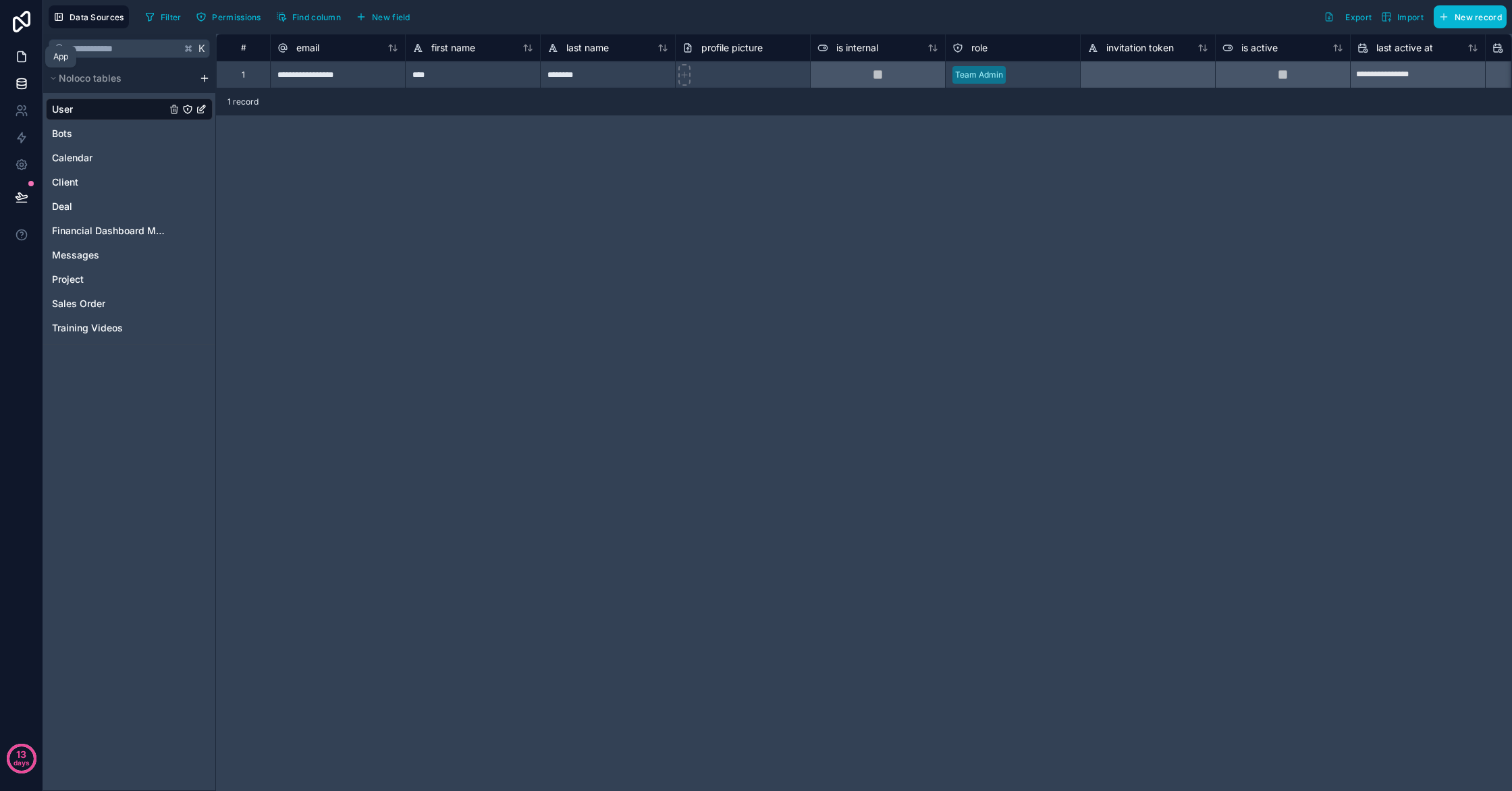
click at [22, 66] on link at bounding box center [21, 57] width 43 height 27
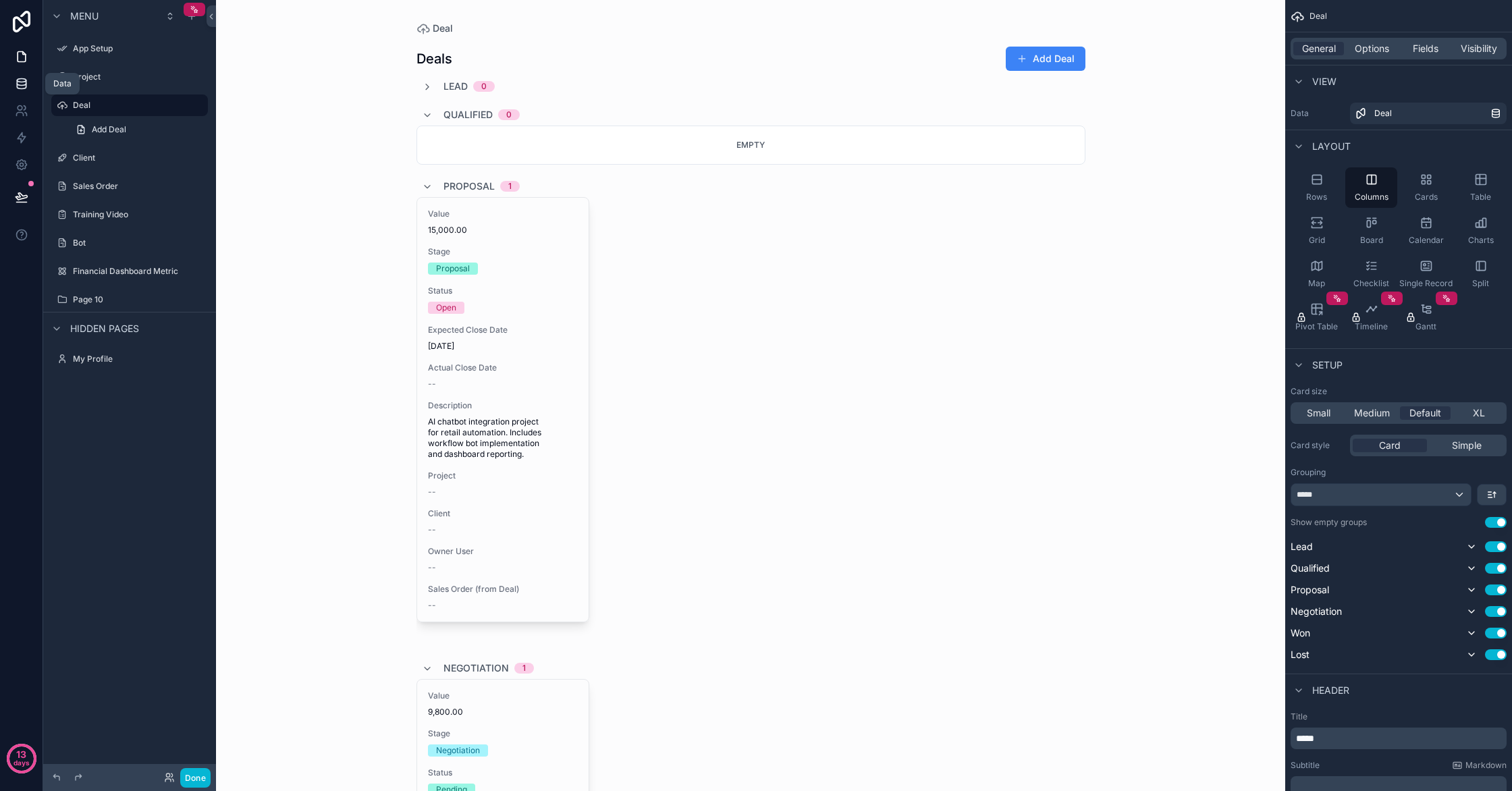
click at [20, 83] on icon at bounding box center [21, 83] width 13 height 13
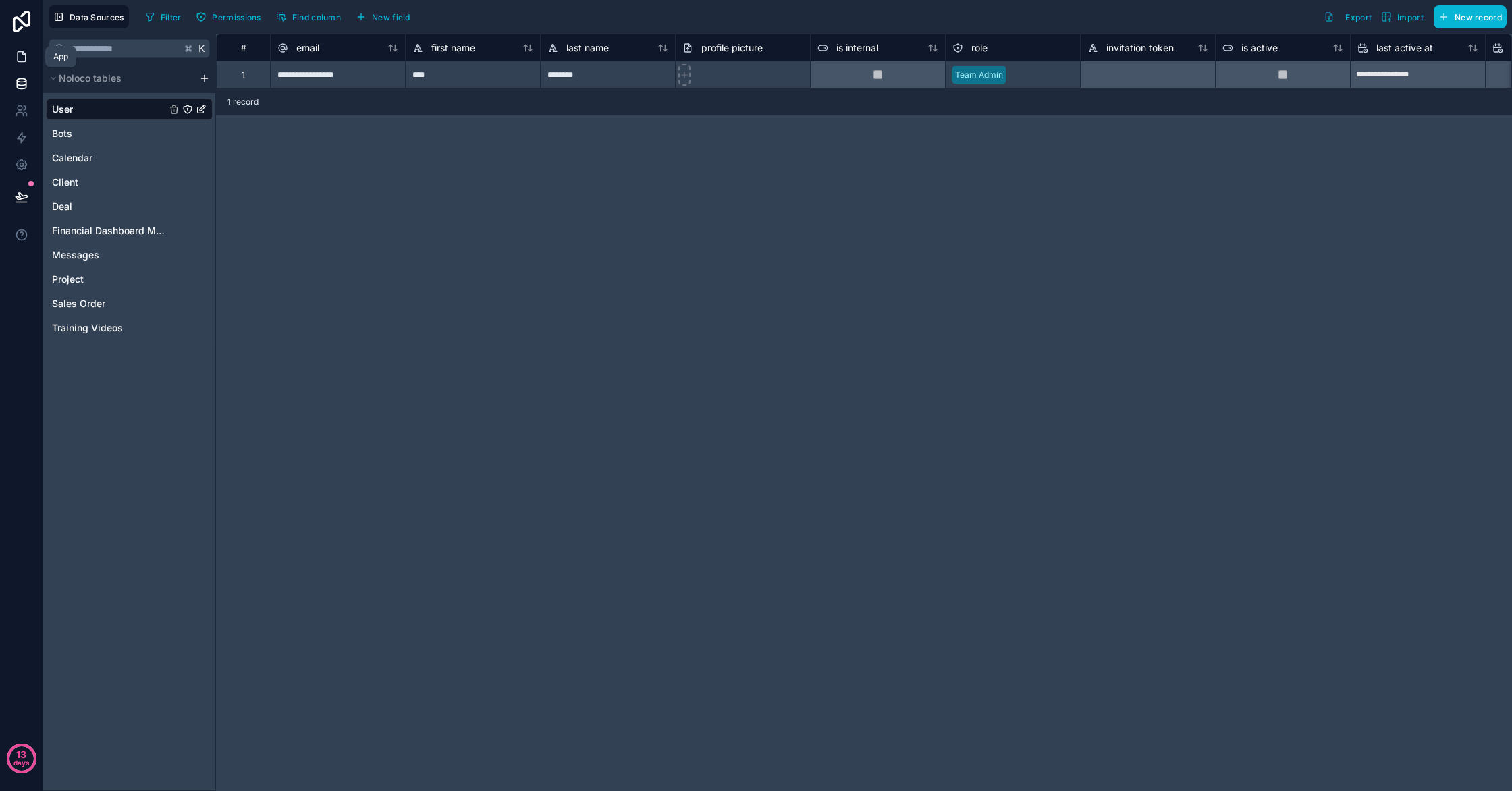
click at [22, 62] on icon at bounding box center [21, 56] width 13 height 13
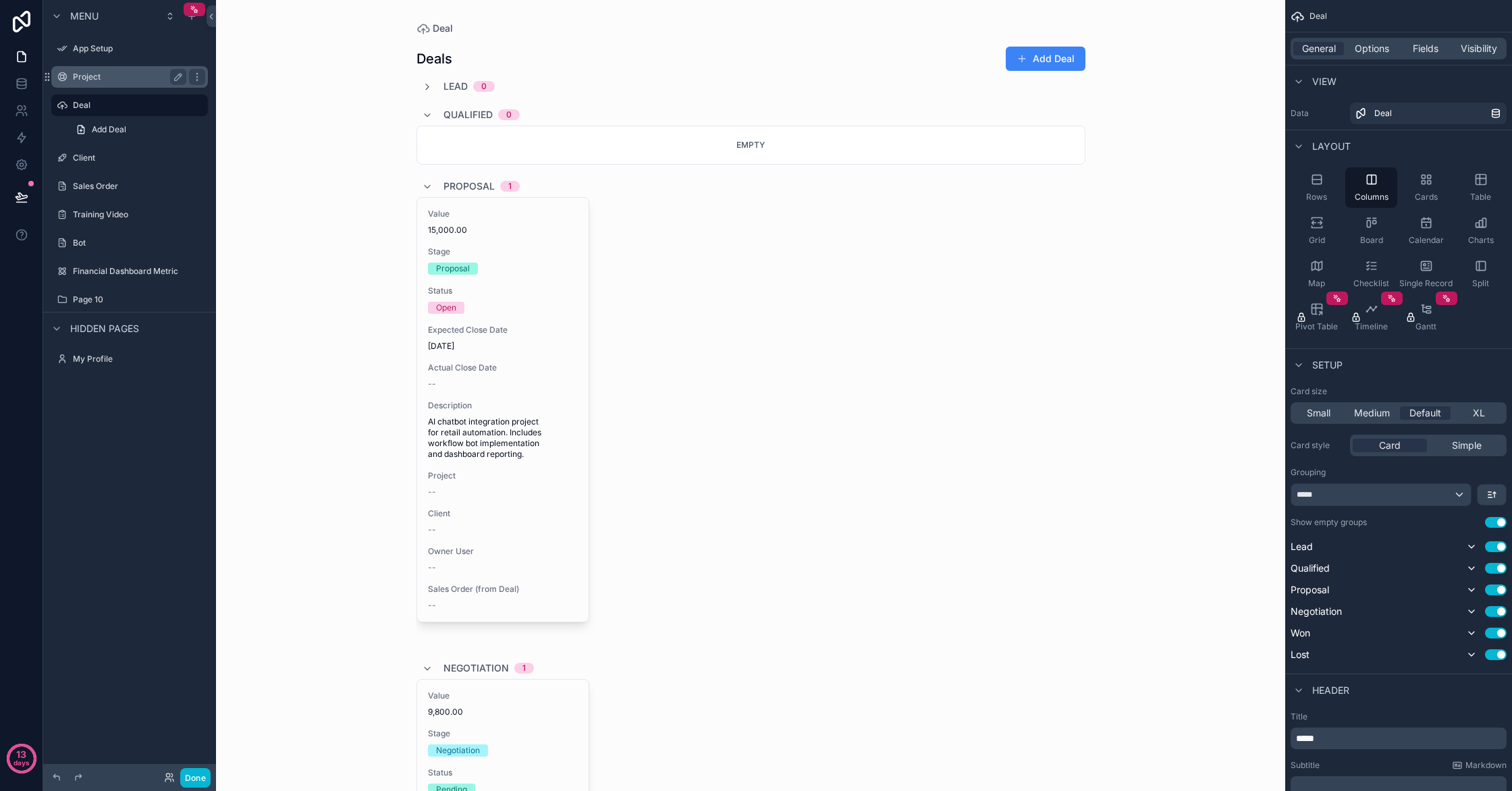
click at [132, 83] on div "Project" at bounding box center [130, 76] width 113 height 16
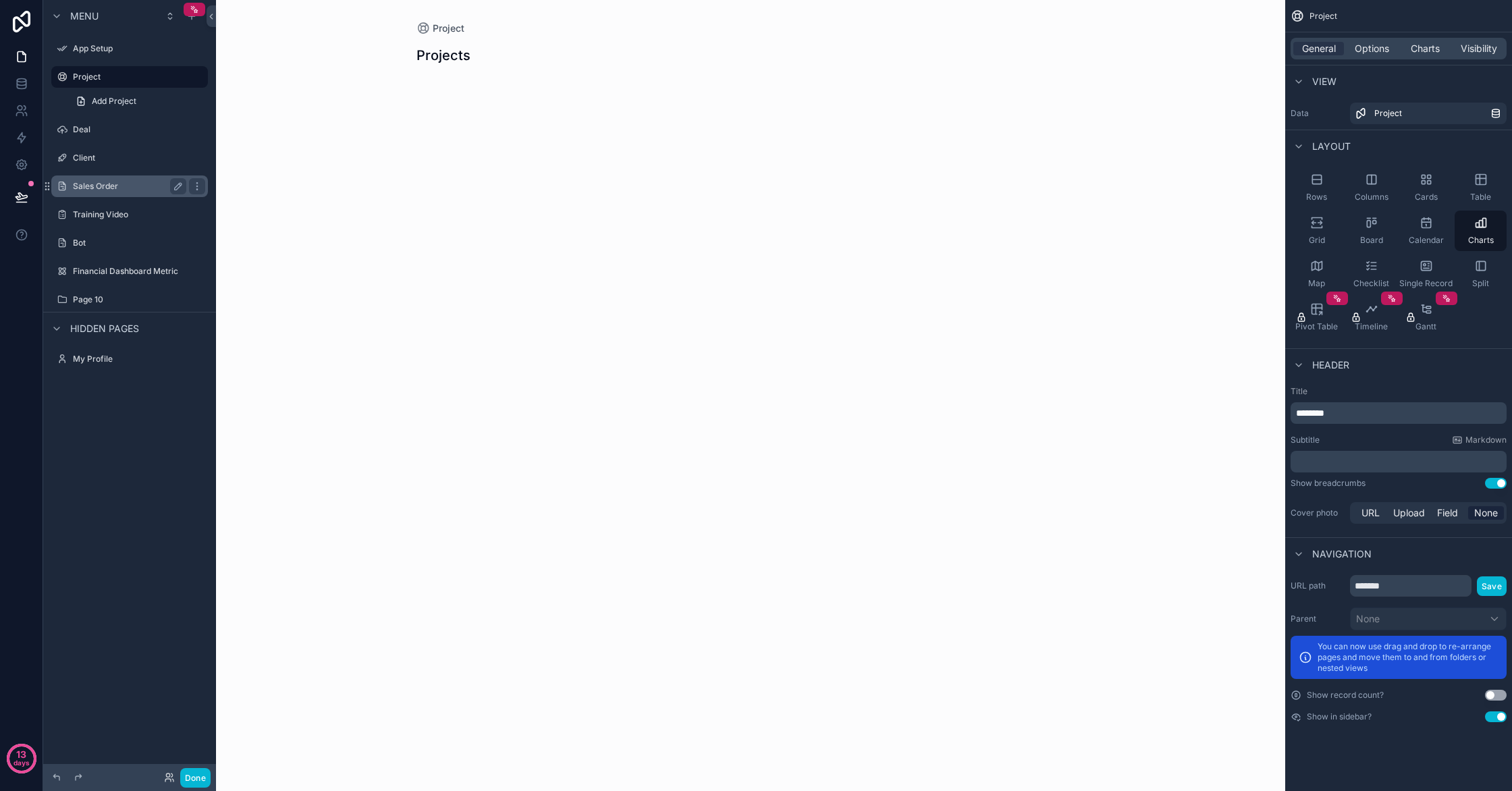
click at [135, 181] on label "Sales Order" at bounding box center [127, 186] width 108 height 10
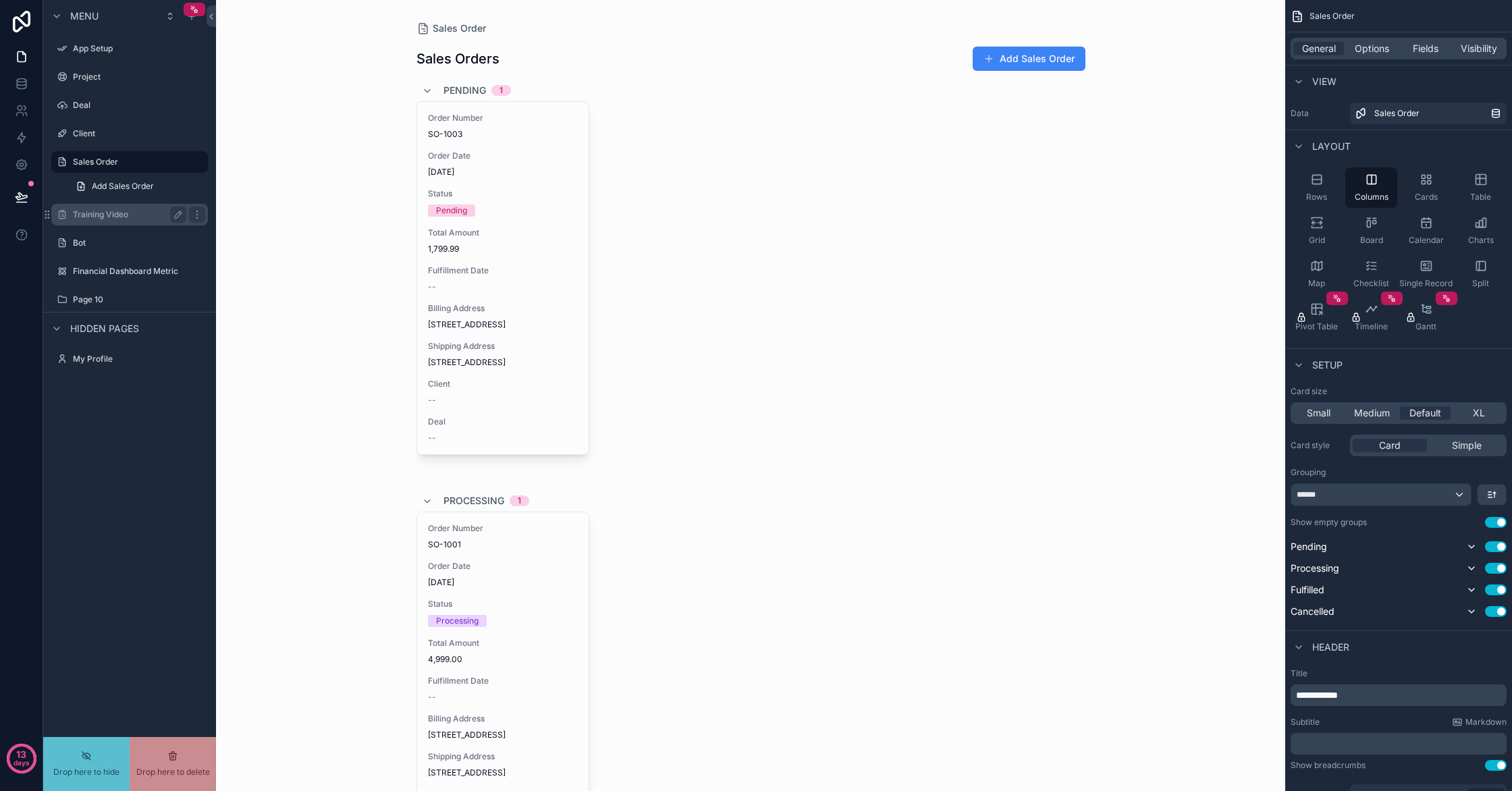
click at [130, 220] on div "Training Video" at bounding box center [130, 214] width 113 height 16
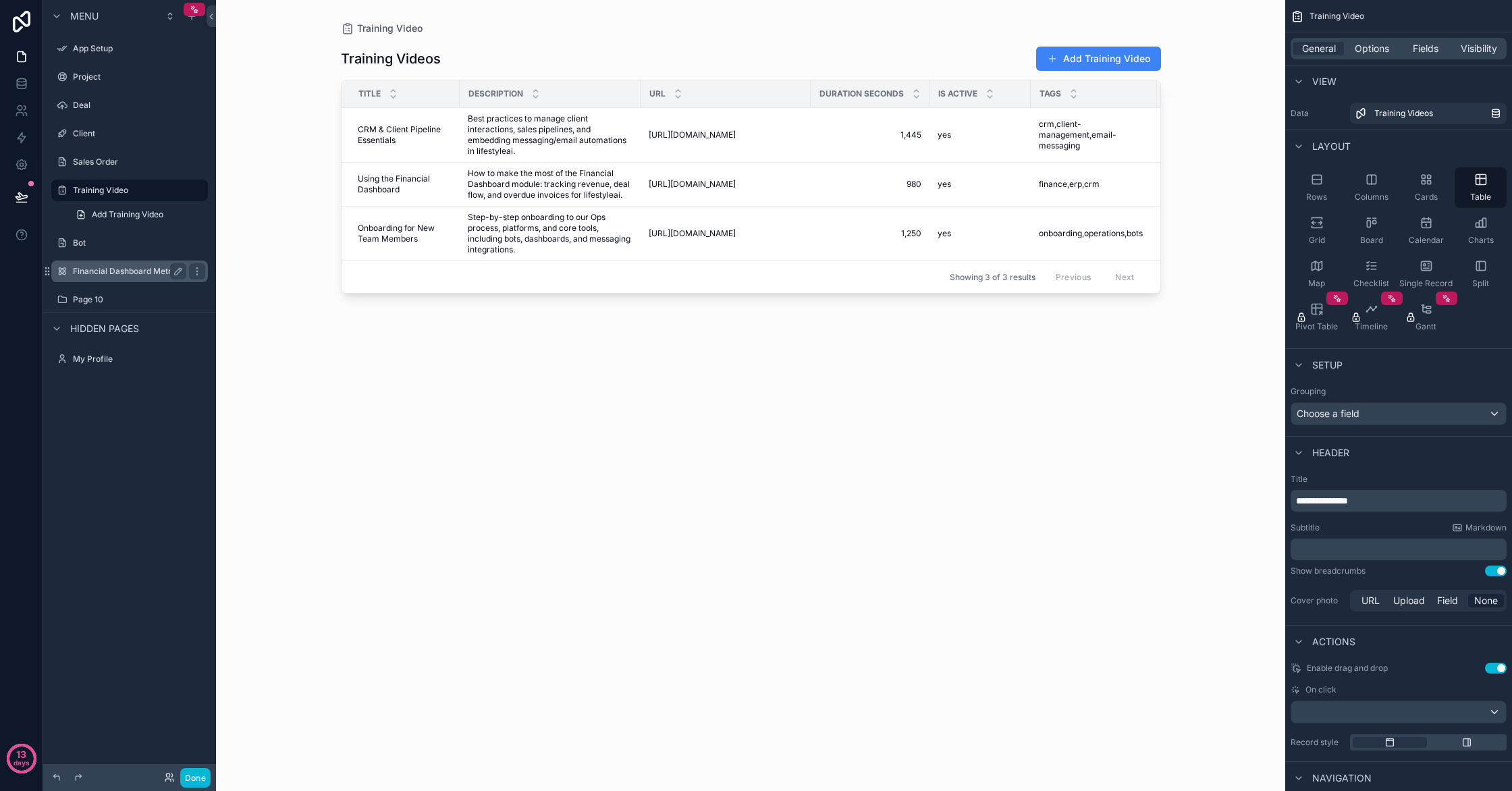
click at [95, 270] on label "Financial Dashboard Metric" at bounding box center [127, 271] width 108 height 10
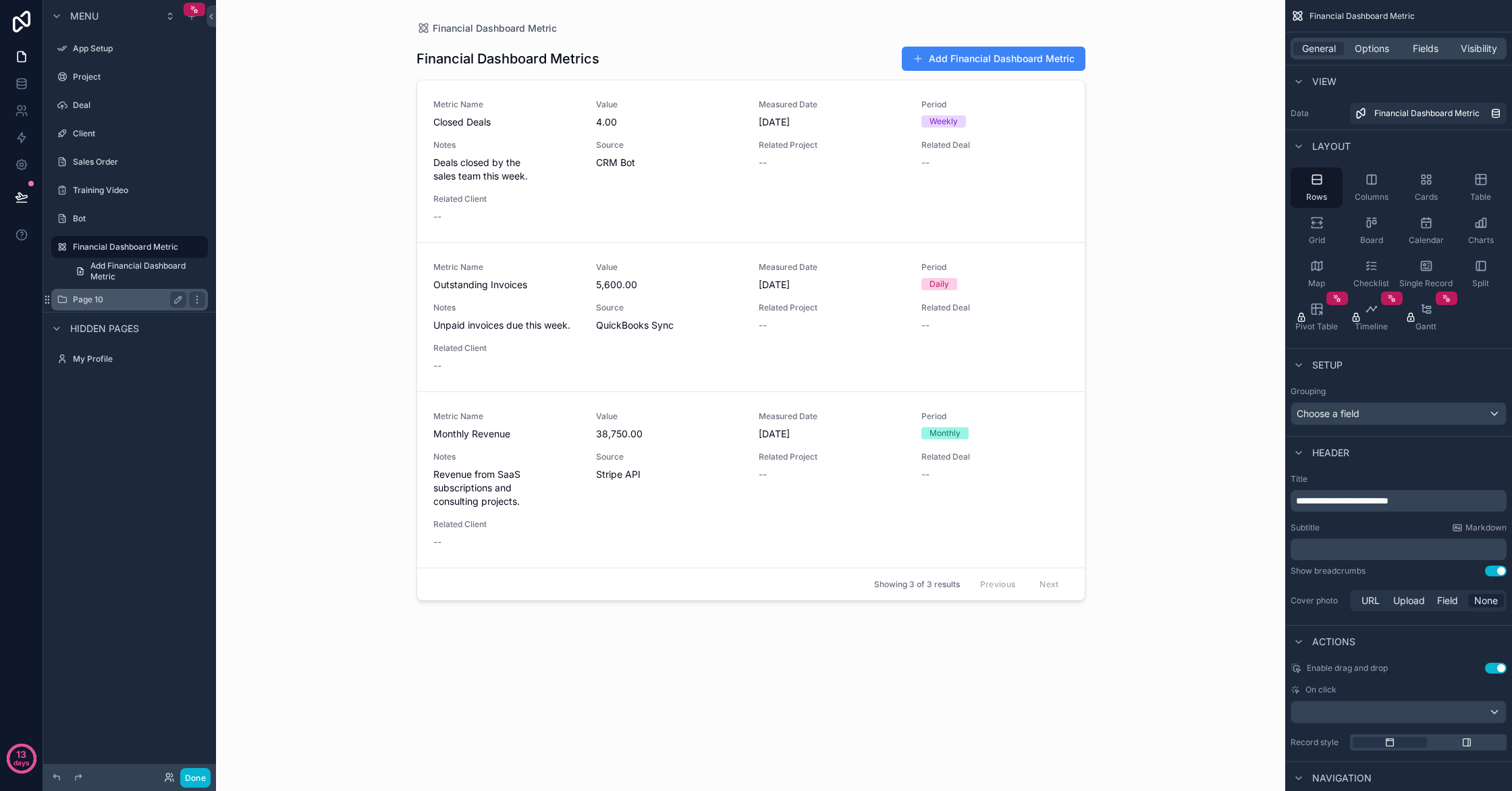
click at [80, 300] on label "Page 10" at bounding box center [127, 299] width 108 height 10
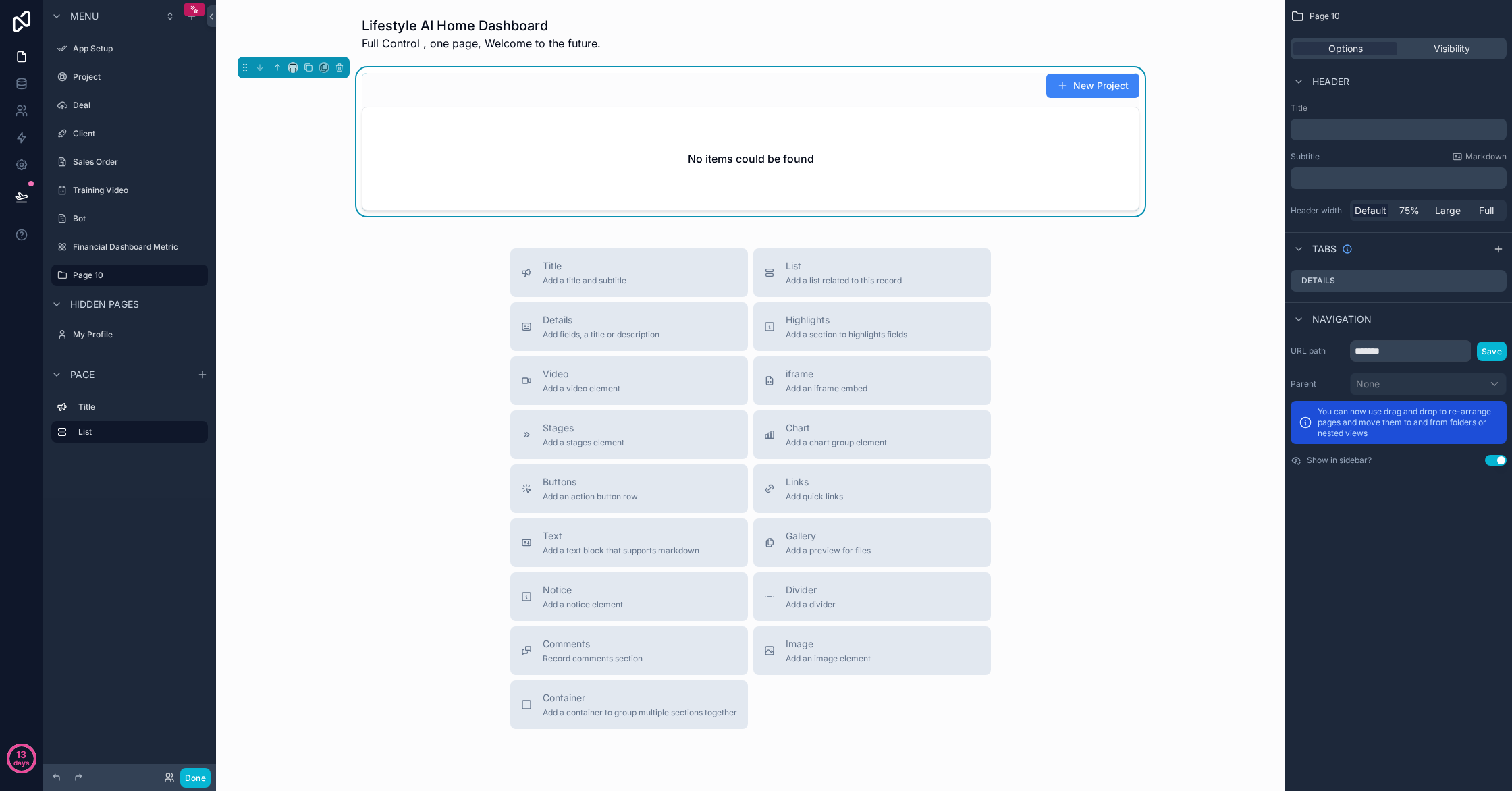
click at [962, 124] on div "No items could be found" at bounding box center [750, 158] width 776 height 103
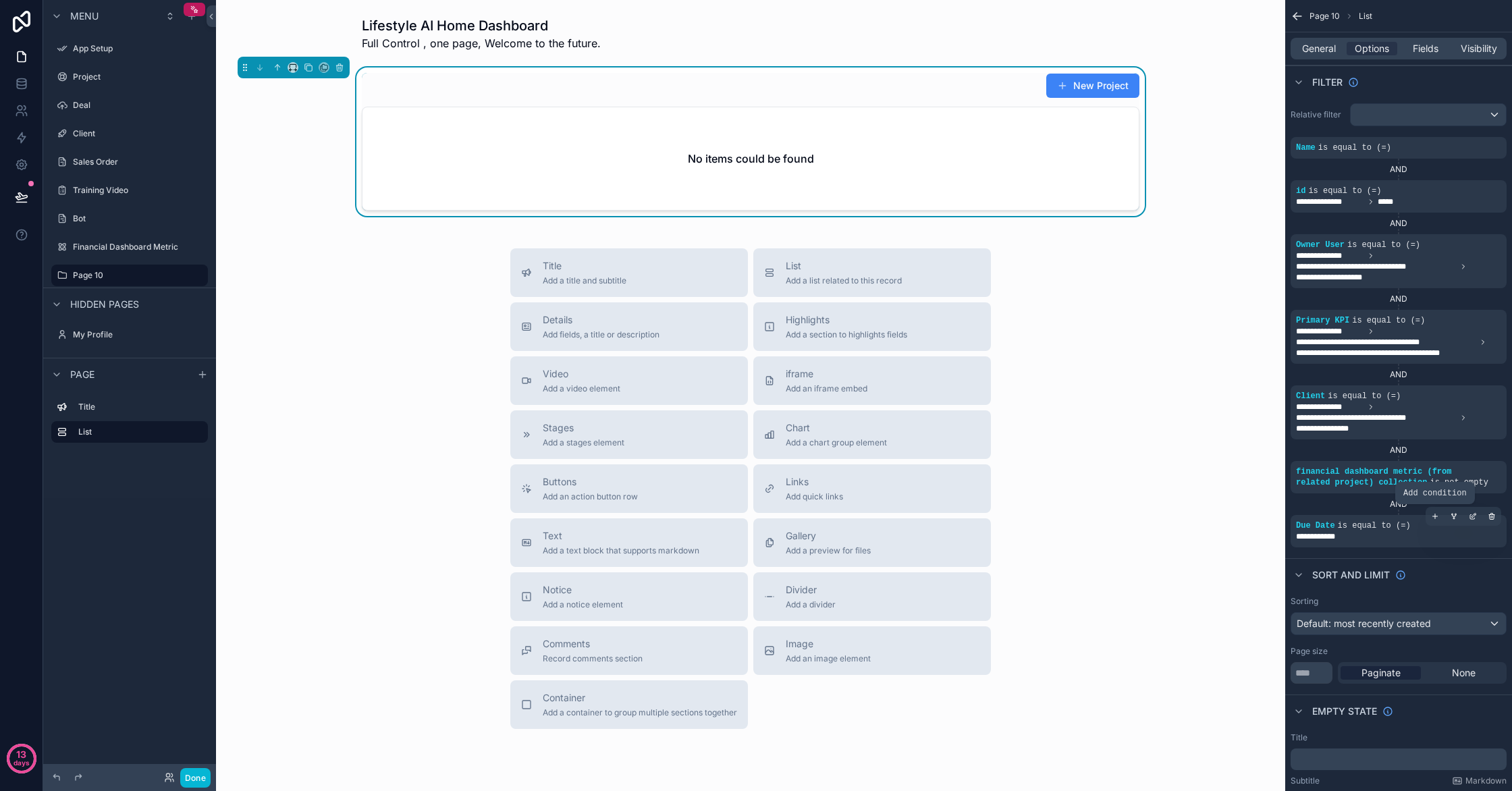
click at [1432, 520] on icon "scrollable content" at bounding box center [1435, 517] width 8 height 8
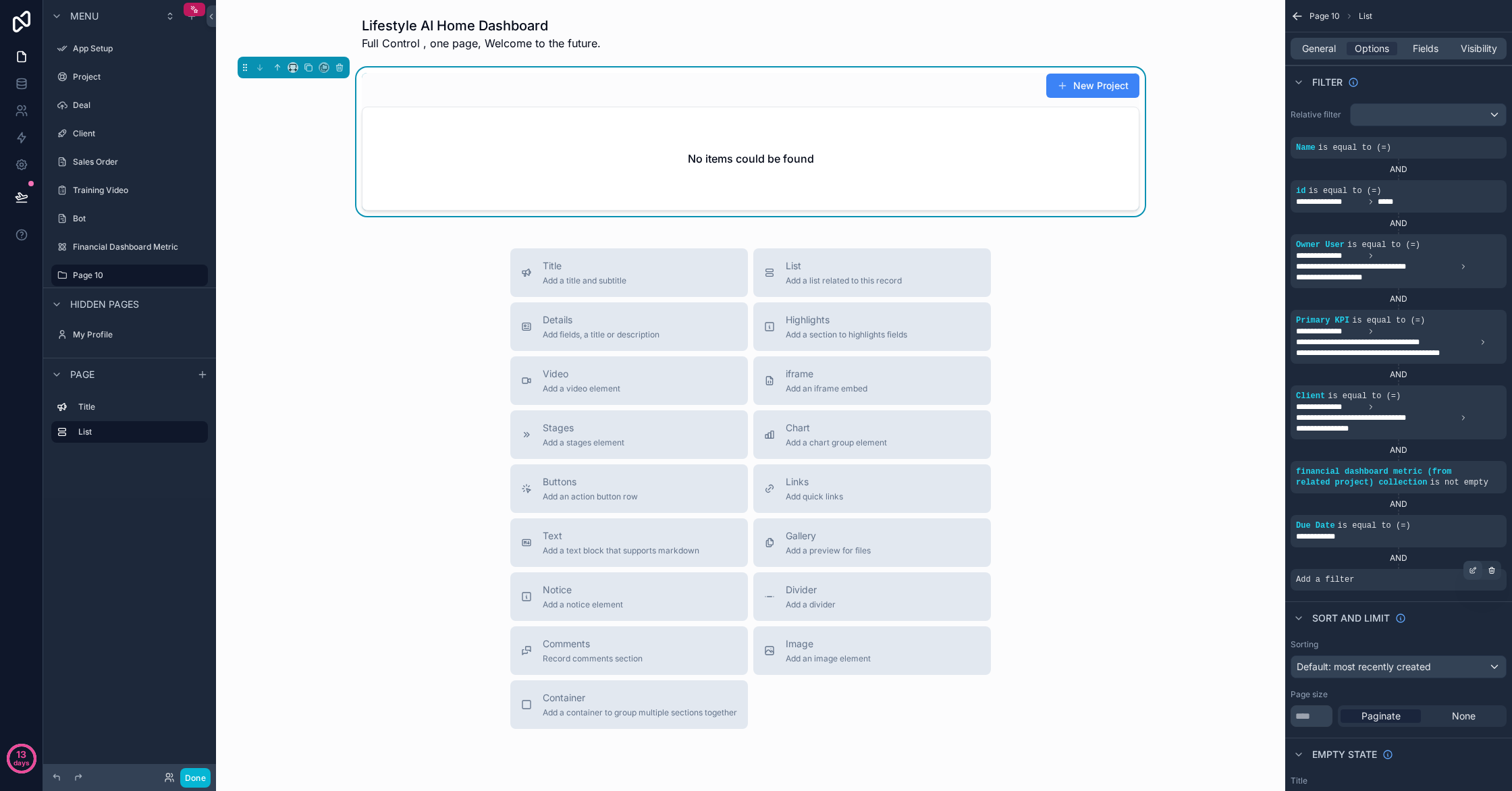
click at [1469, 575] on div "scrollable content" at bounding box center [1473, 570] width 19 height 19
click at [1186, 558] on div "Select a field" at bounding box center [1160, 559] width 80 height 22
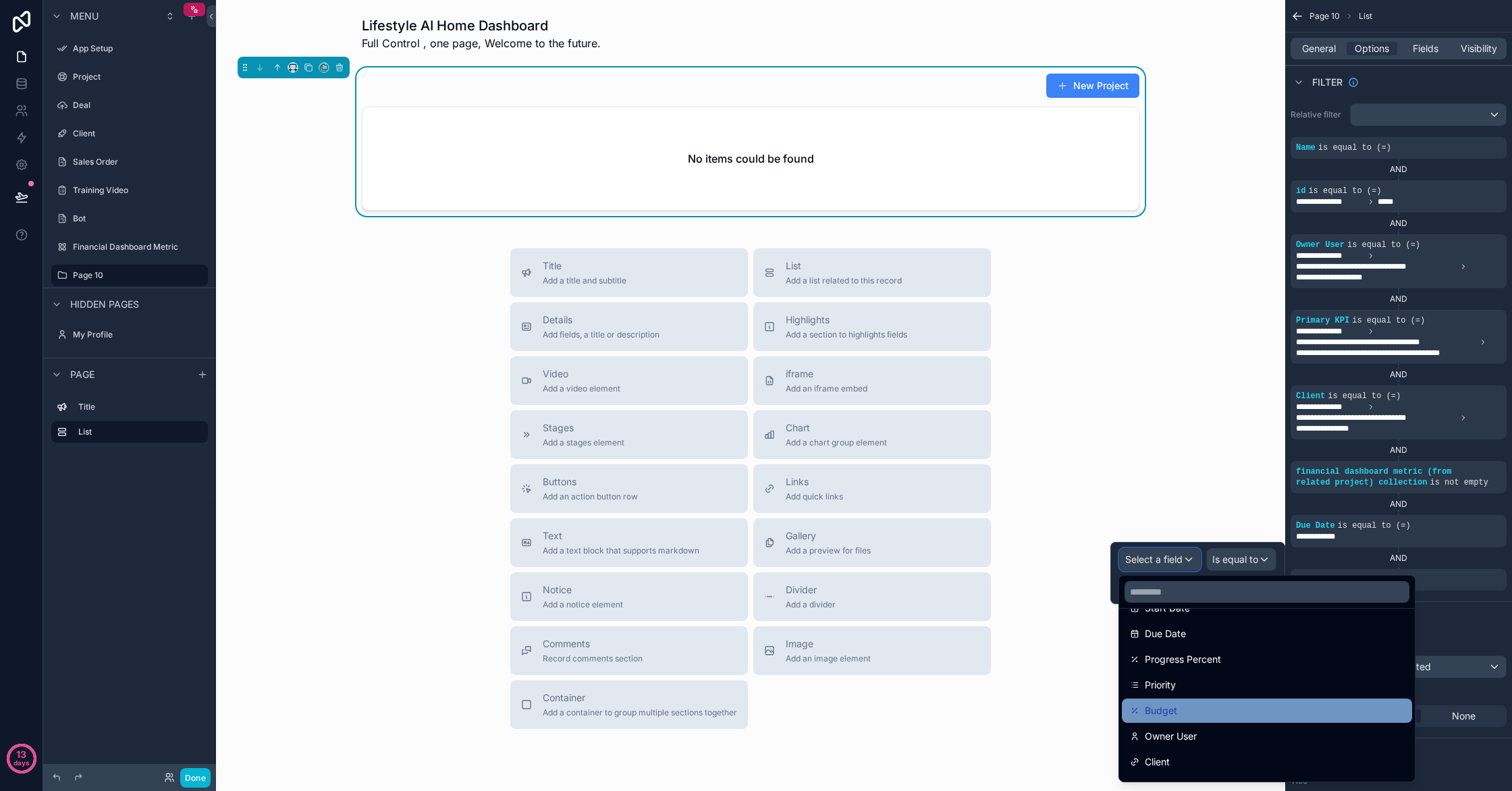
scroll to position [212, 0]
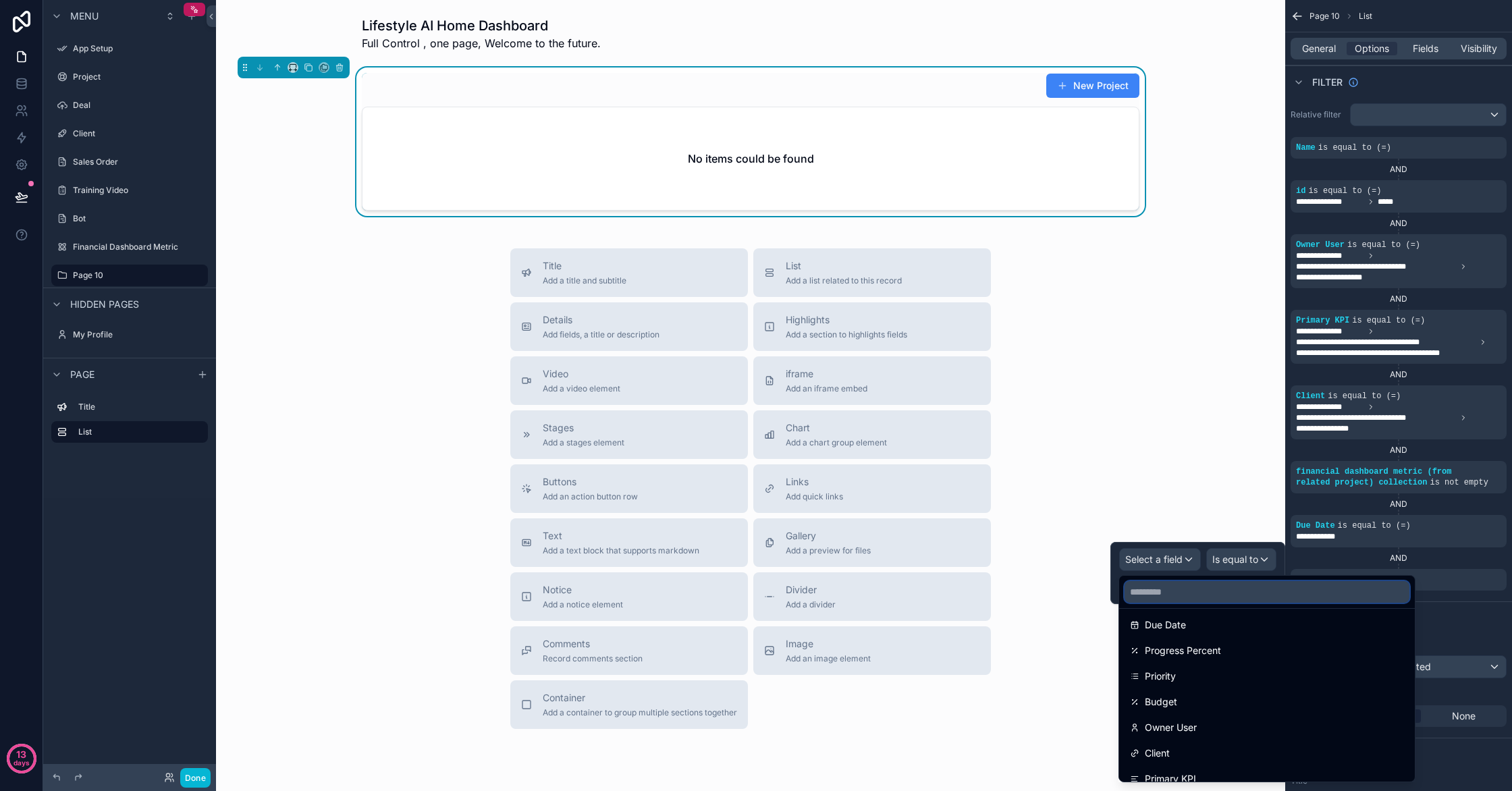
click at [1224, 598] on input "text" at bounding box center [1267, 592] width 285 height 22
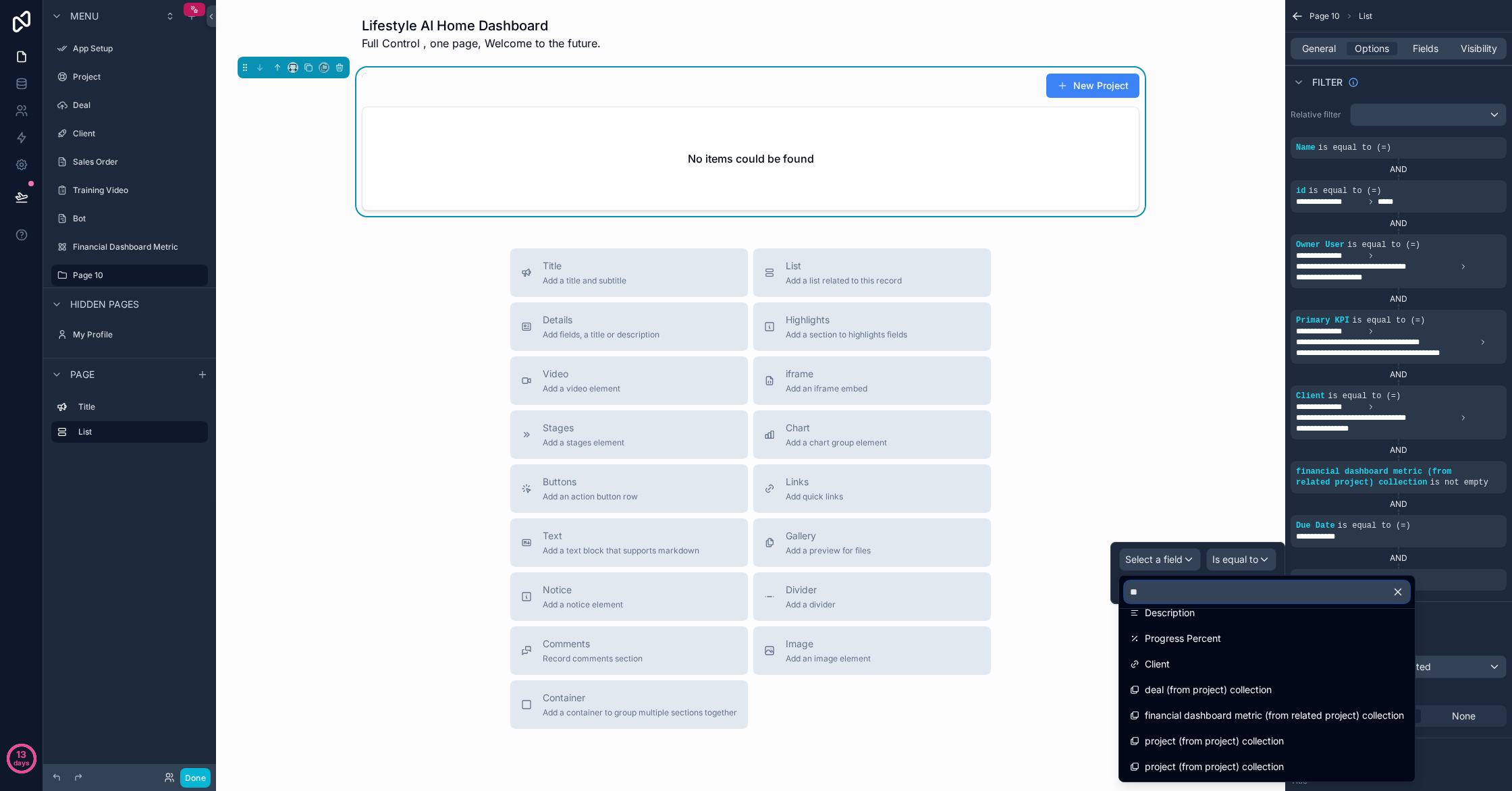
scroll to position [0, 0]
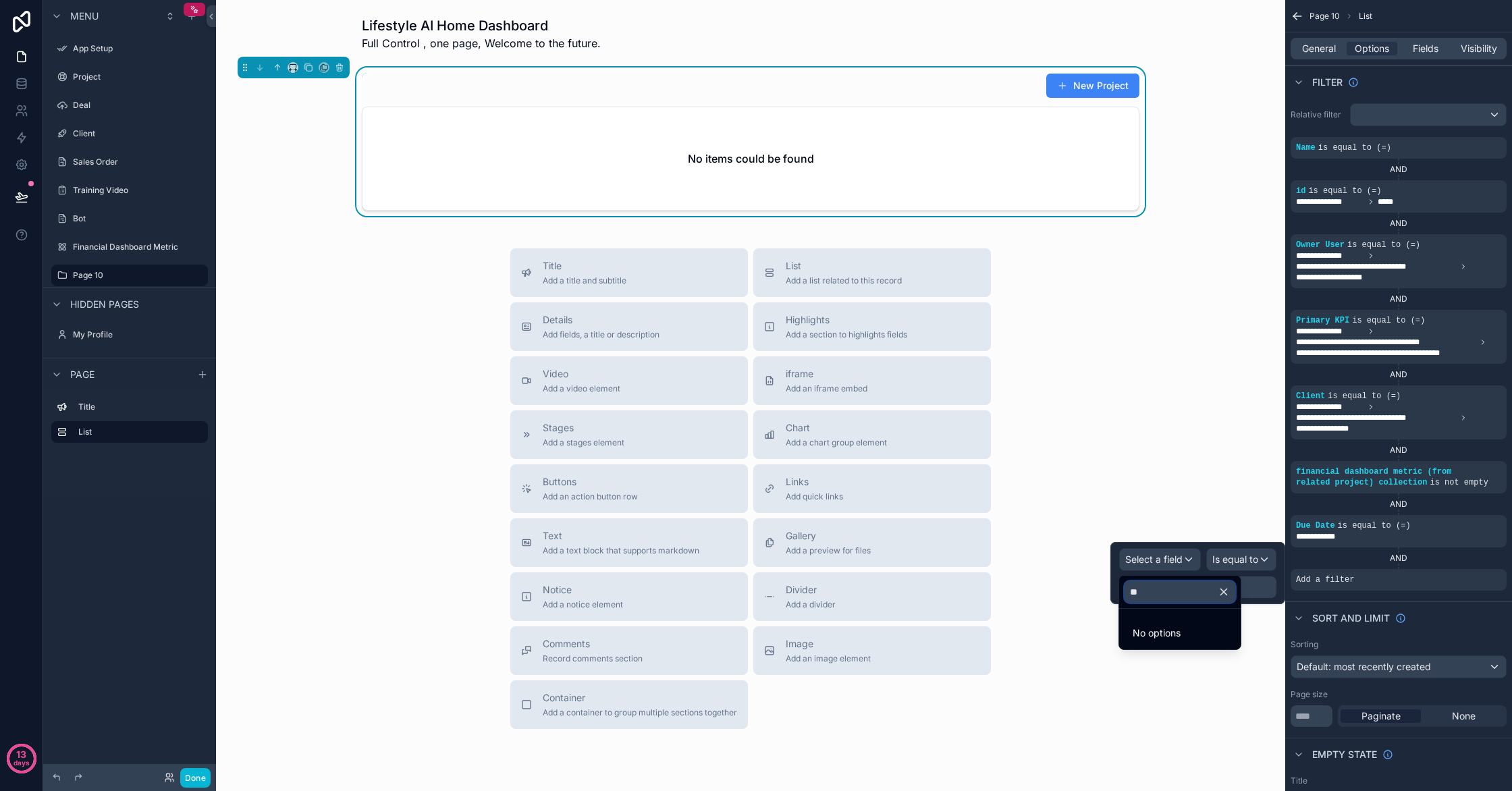
type input "*"
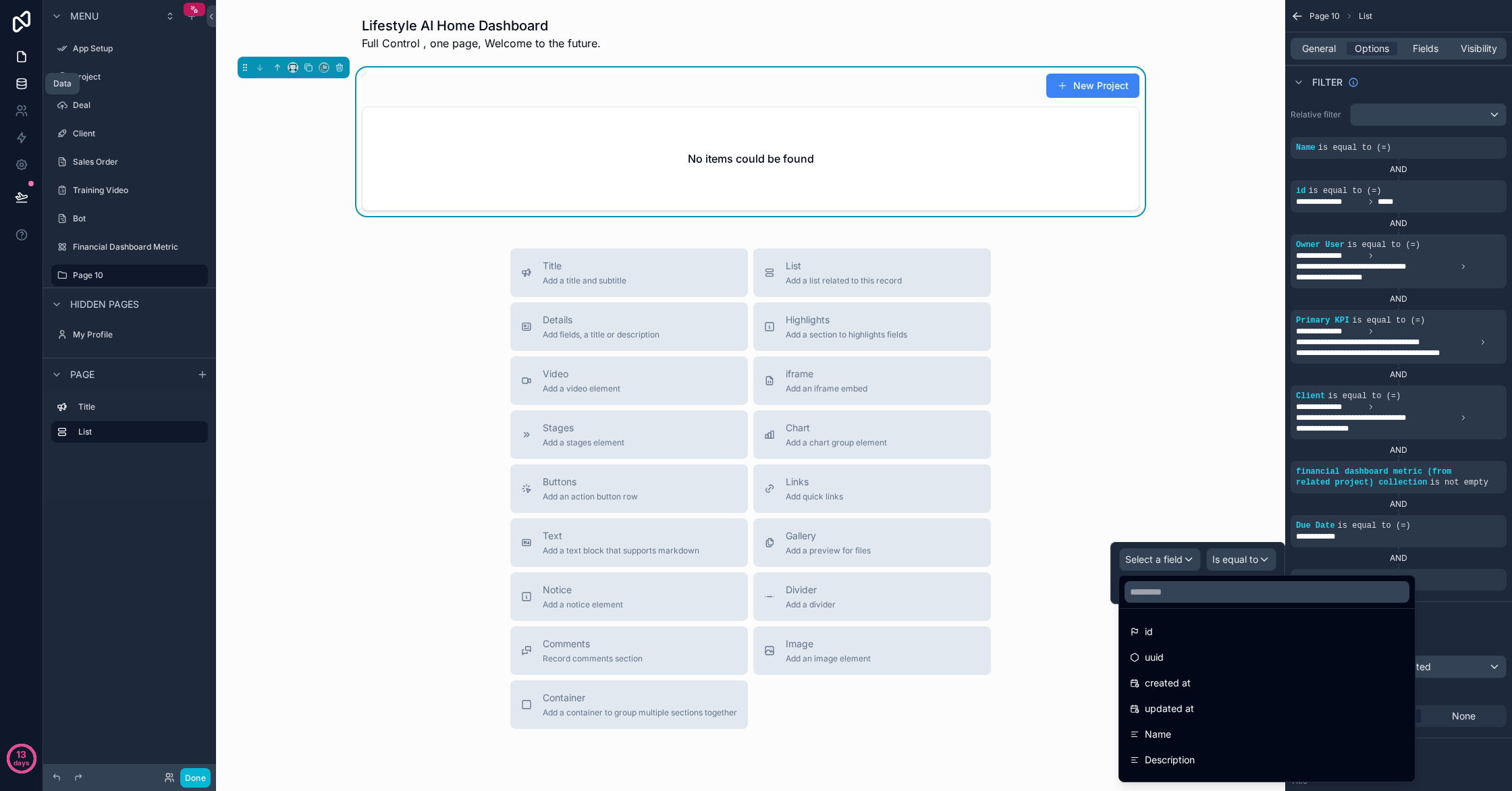
click at [25, 88] on icon at bounding box center [21, 83] width 13 height 13
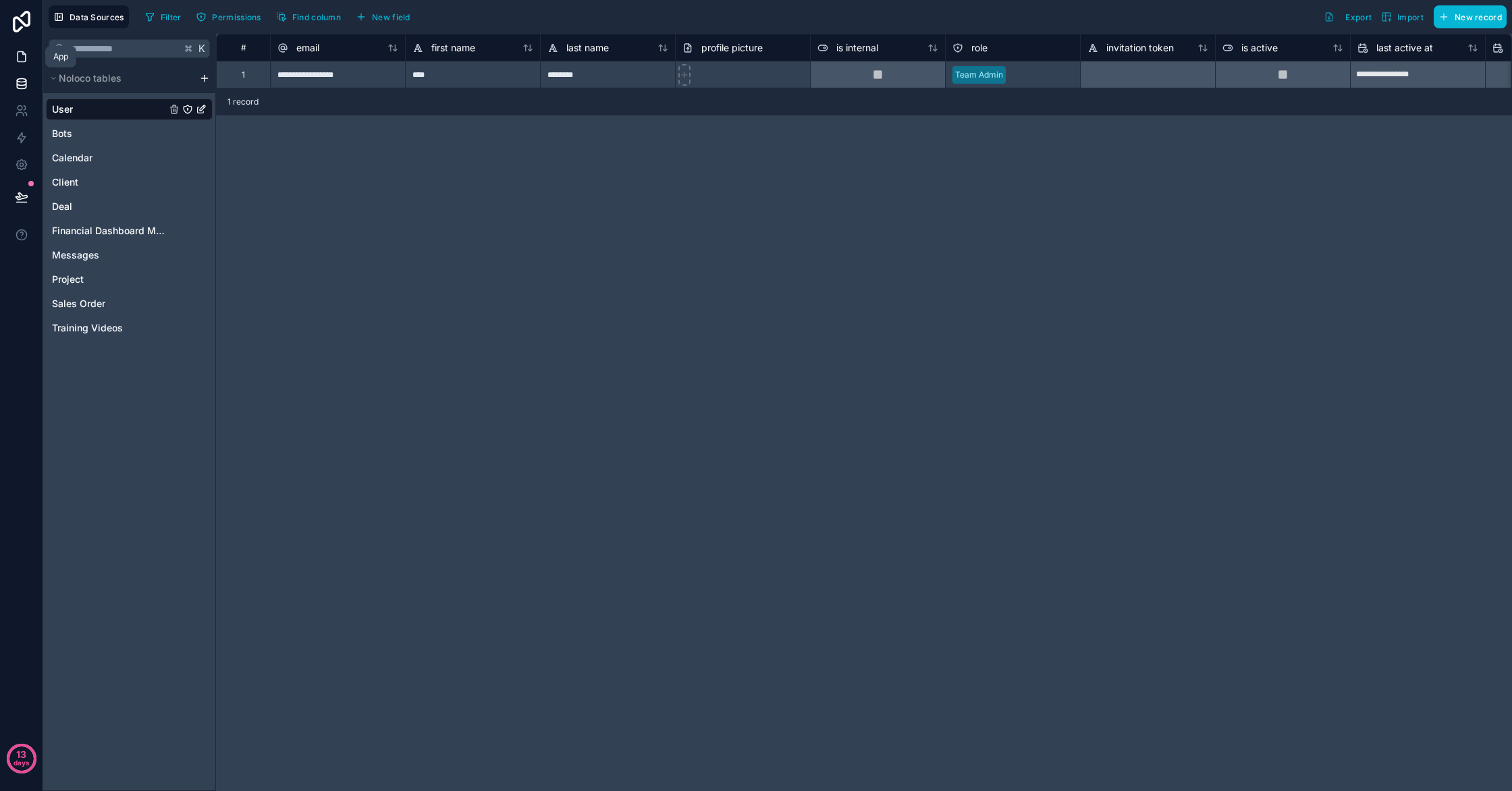
click at [23, 58] on icon at bounding box center [21, 56] width 13 height 13
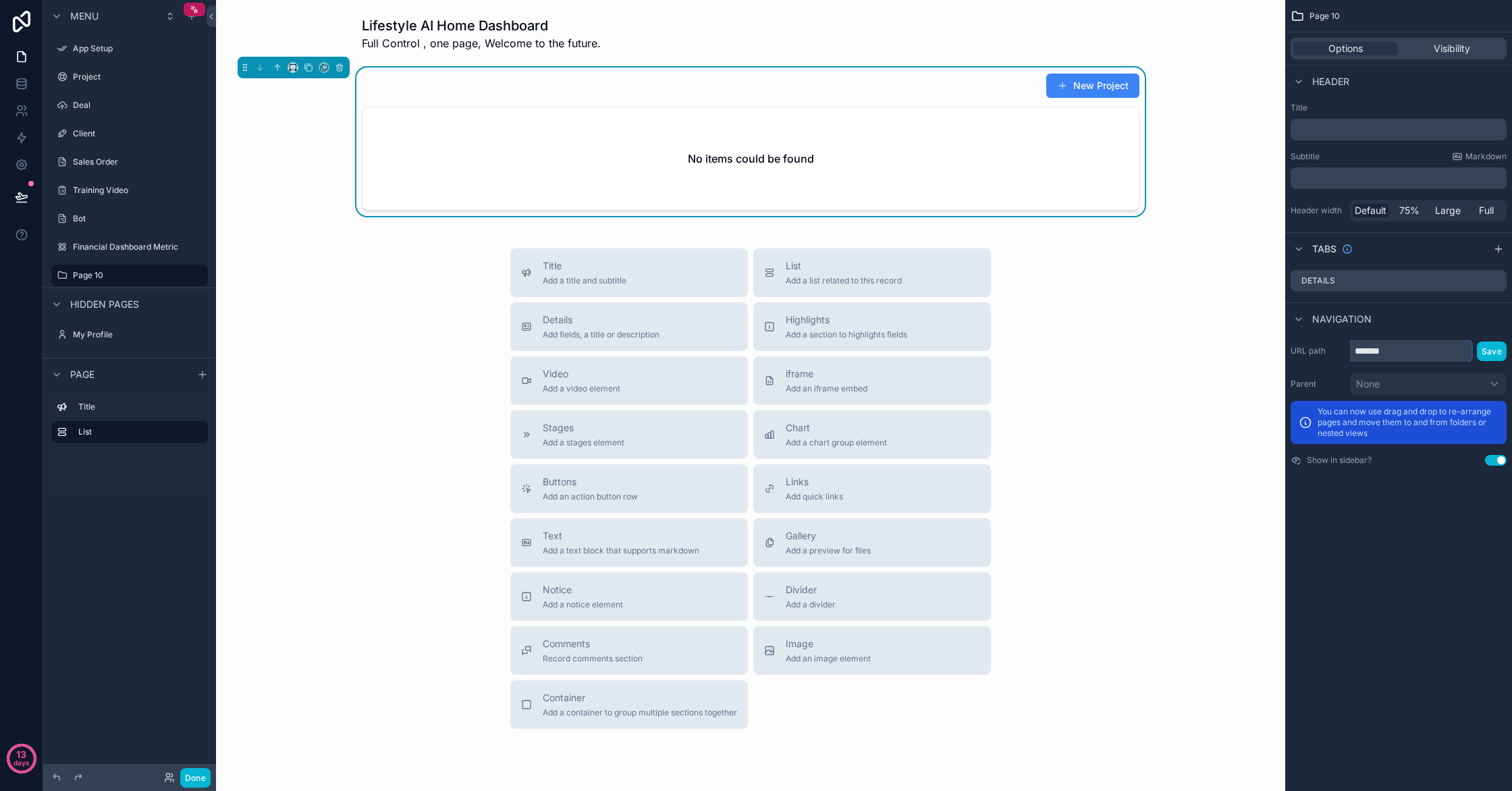
drag, startPoint x: 1440, startPoint y: 349, endPoint x: 1282, endPoint y: 351, distance: 158.0
click at [1282, 351] on div "App Setup Project Deal Client Sales Order Training Video Bot Financial Dashboar…" at bounding box center [864, 396] width 1296 height 791
type input "********"
click at [1485, 352] on button "Save" at bounding box center [1492, 351] width 29 height 20
click at [1493, 349] on button "Save" at bounding box center [1492, 351] width 29 height 20
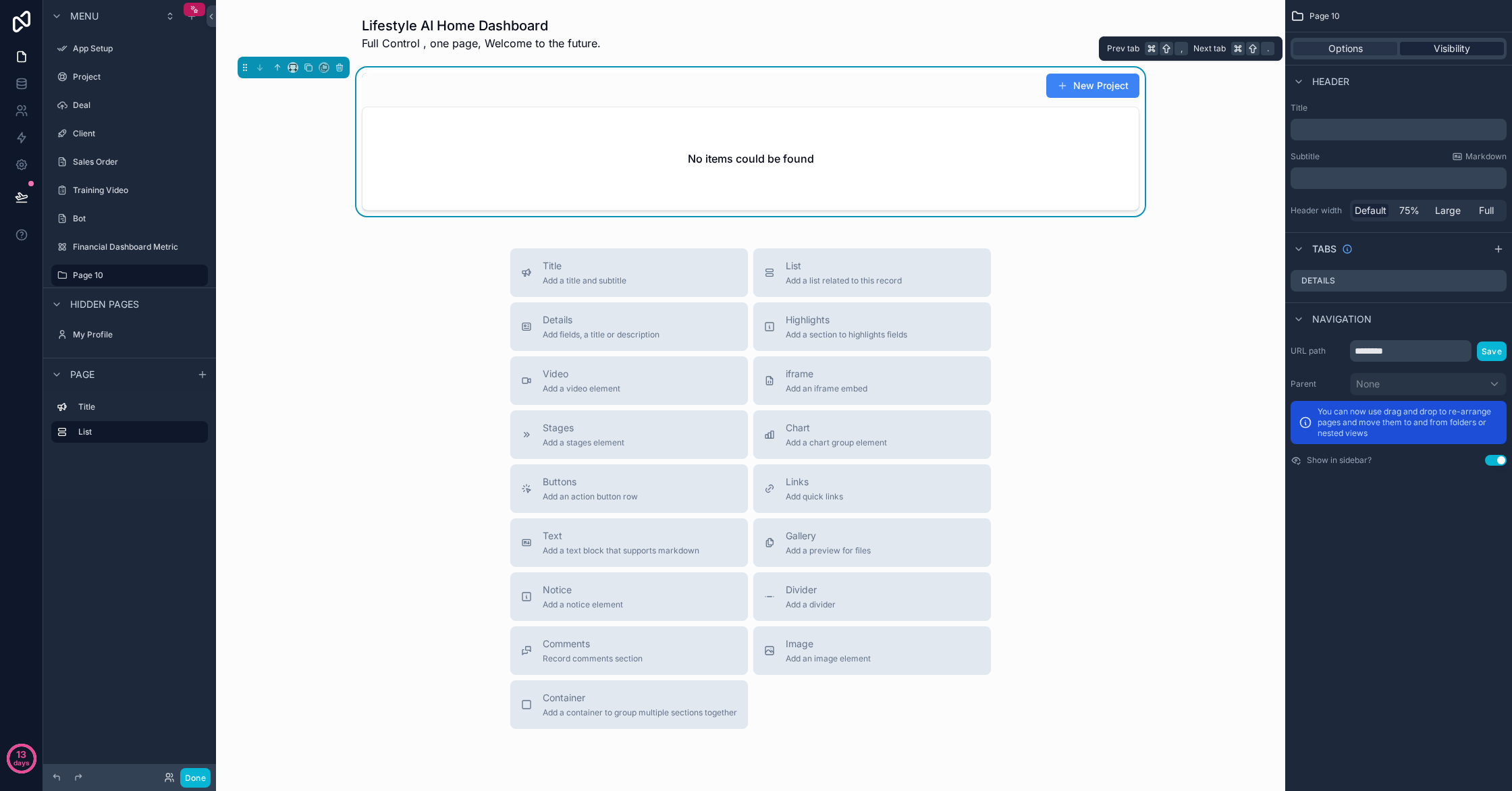
click at [1438, 48] on span "Visibility" at bounding box center [1452, 48] width 36 height 13
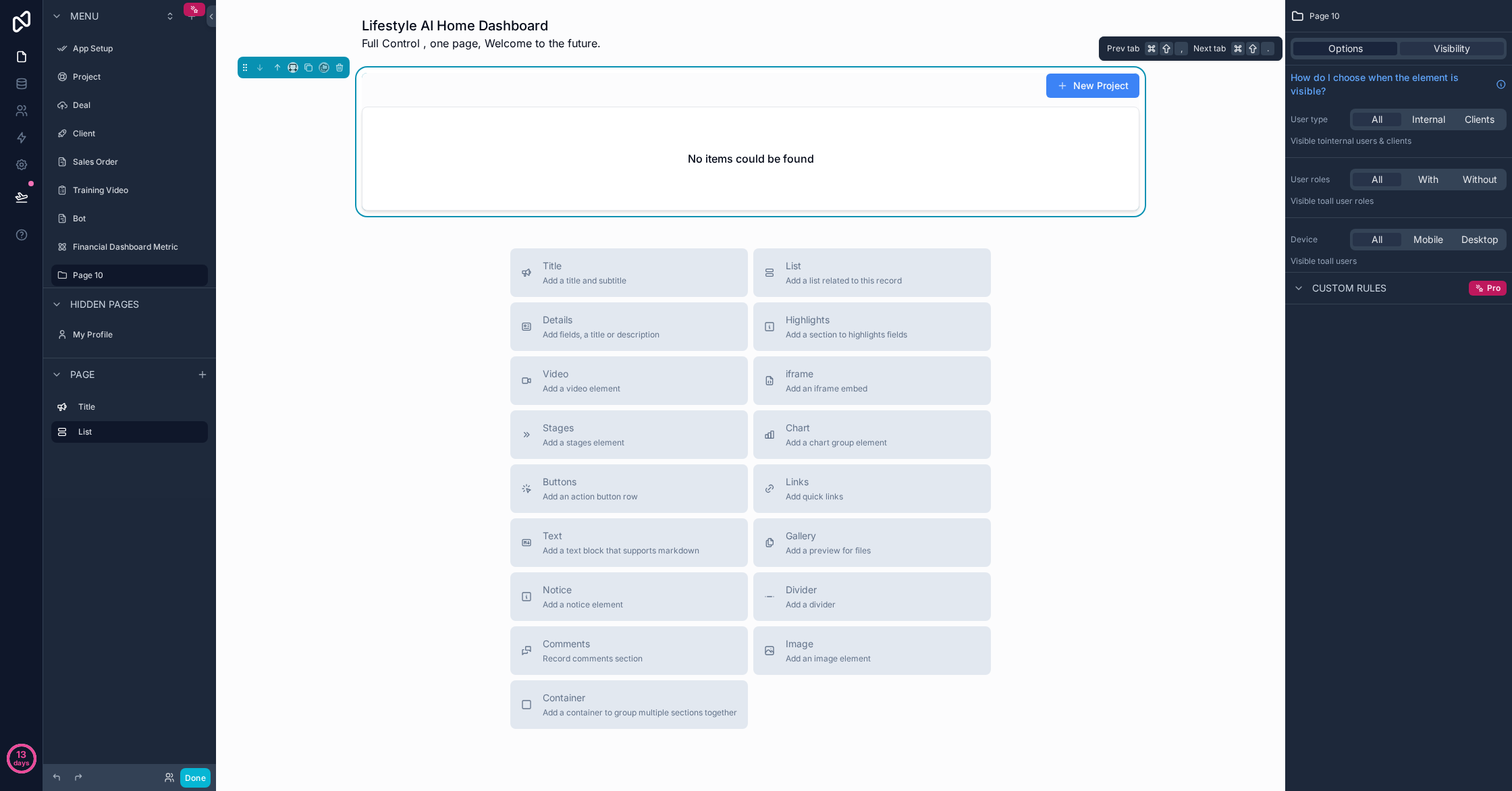
click at [1364, 48] on div "Options" at bounding box center [1345, 48] width 104 height 13
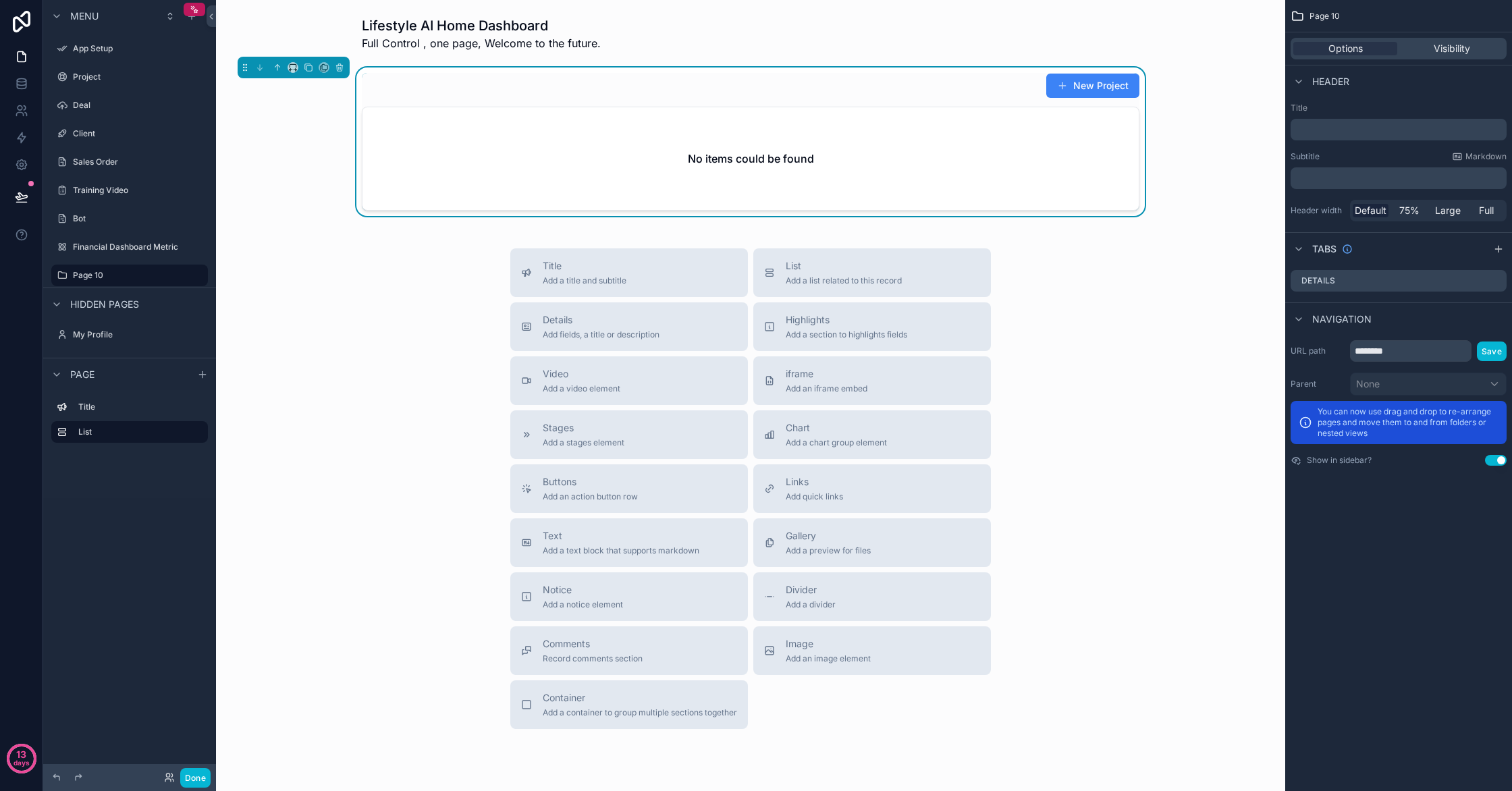
click at [876, 299] on div "Title Add a title and subtitle List Add a list related to this record Details A…" at bounding box center [750, 489] width 502 height 481
click at [108, 282] on div "Page 10" at bounding box center [130, 275] width 113 height 16
click at [102, 48] on label "App Setup" at bounding box center [127, 48] width 108 height 10
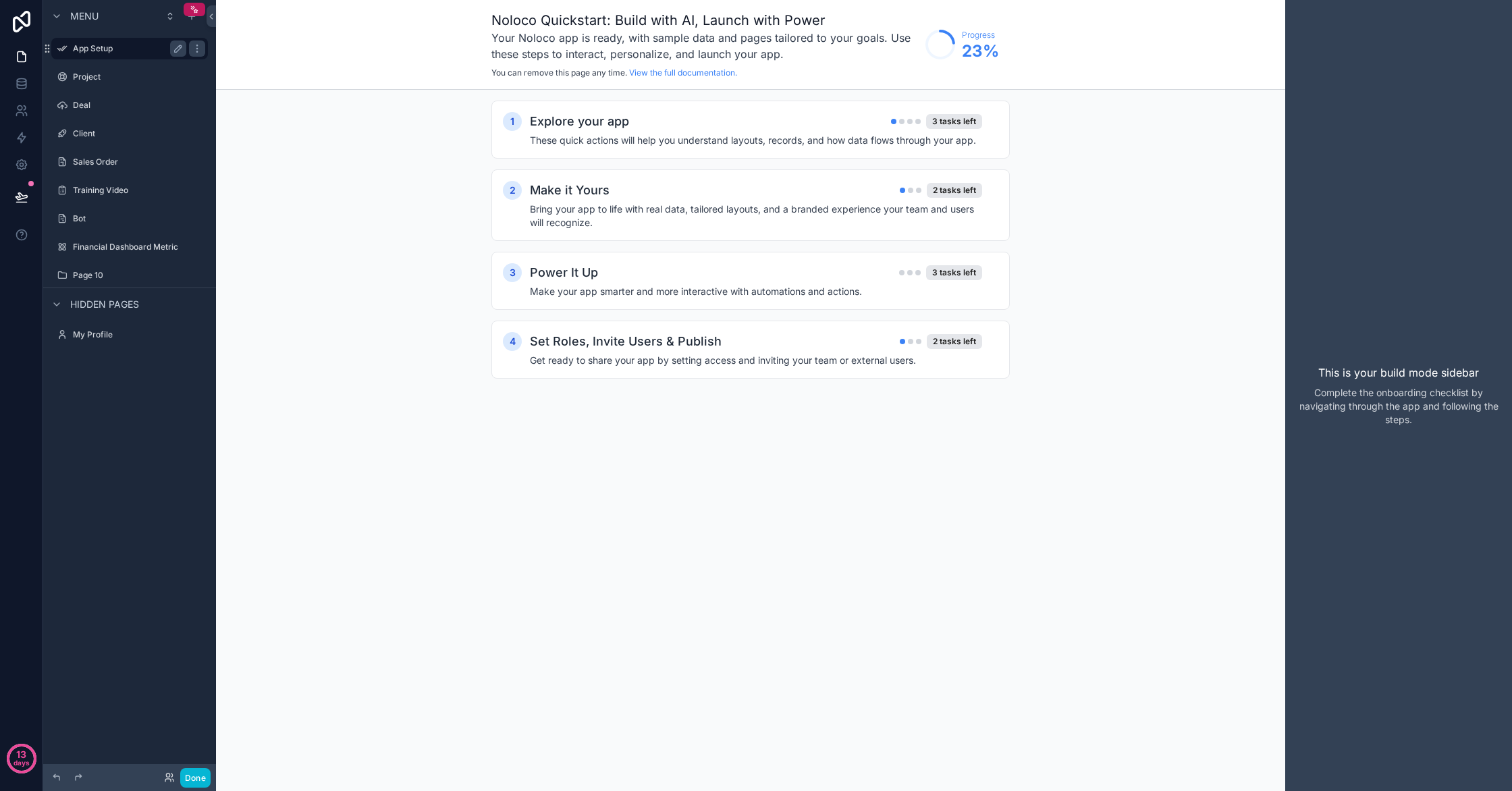
click at [150, 55] on div "App Setup" at bounding box center [130, 48] width 113 height 16
click at [136, 72] on label "Project" at bounding box center [127, 76] width 108 height 10
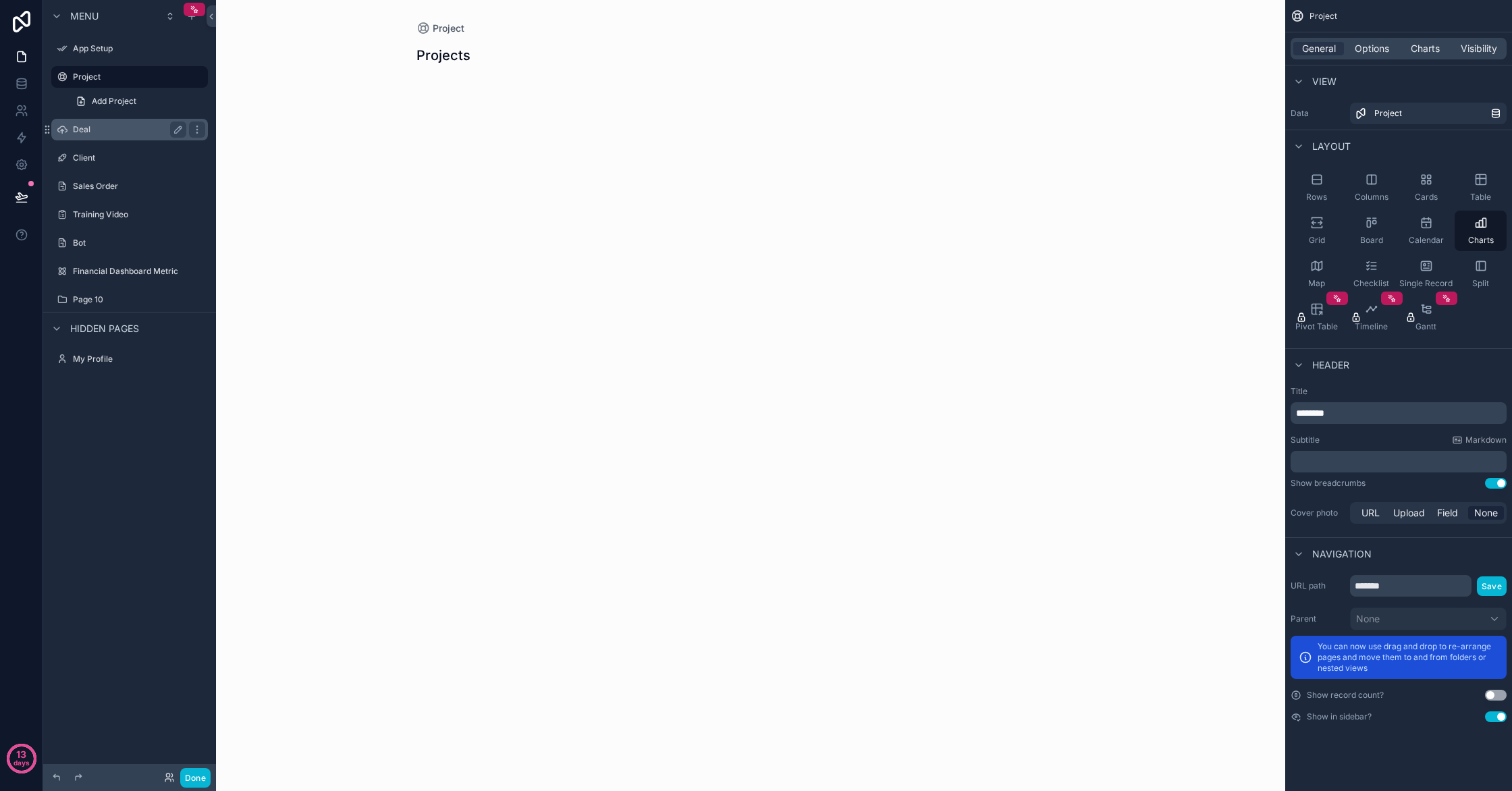
click at [97, 129] on label "Deal" at bounding box center [127, 129] width 108 height 10
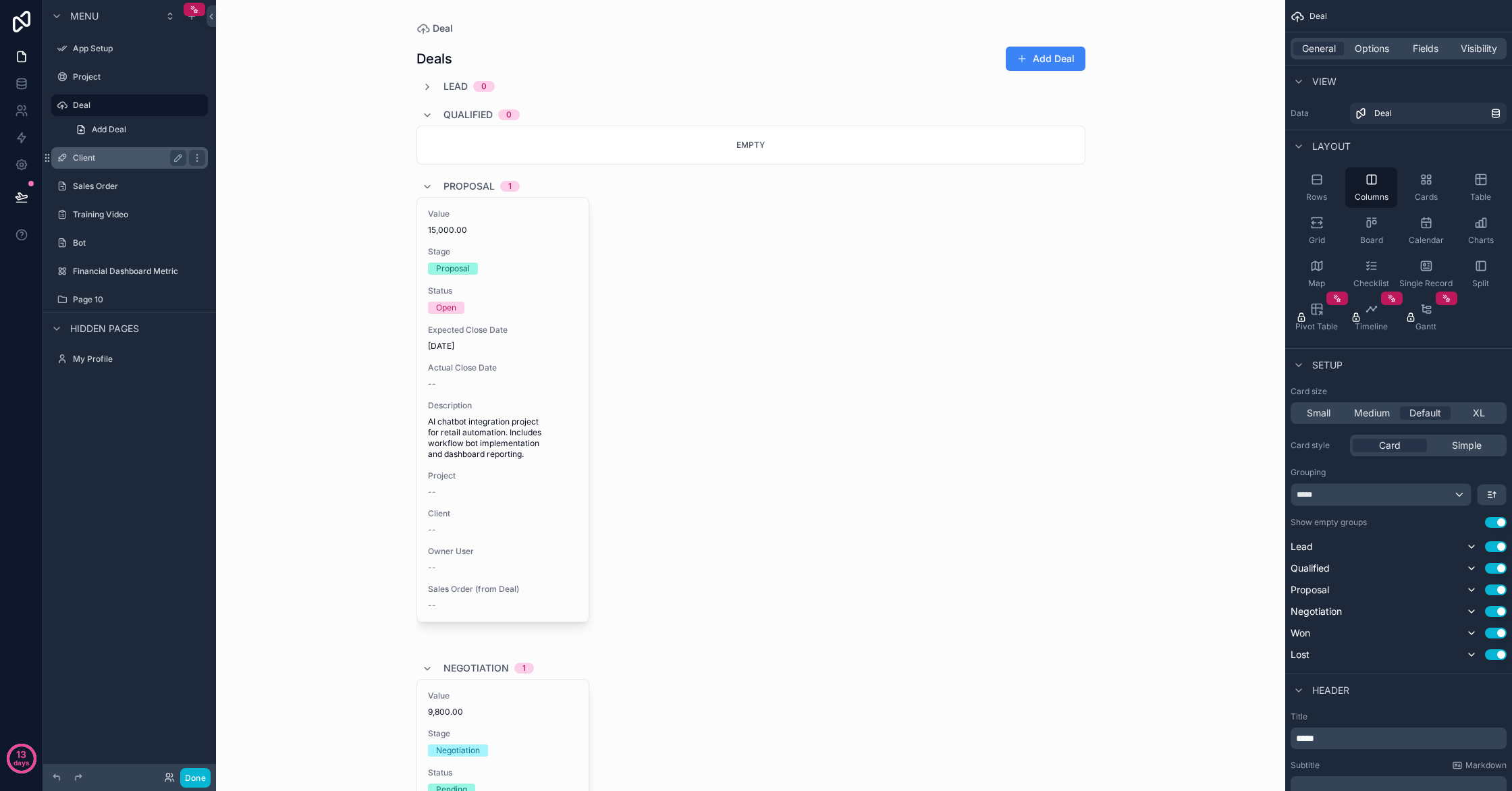
click at [106, 156] on label "Client" at bounding box center [127, 158] width 108 height 10
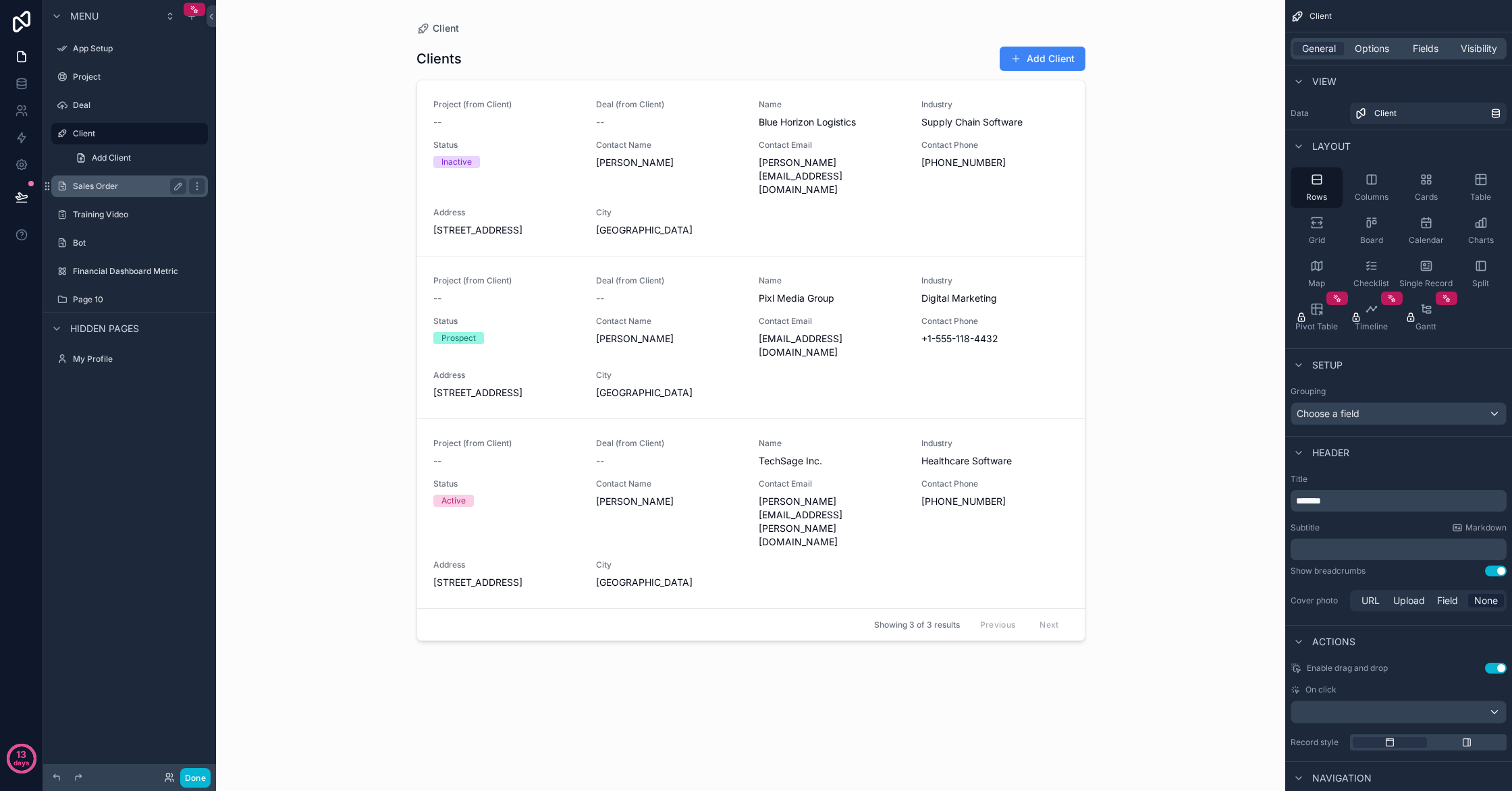
click at [110, 189] on label "Sales Order" at bounding box center [127, 186] width 108 height 10
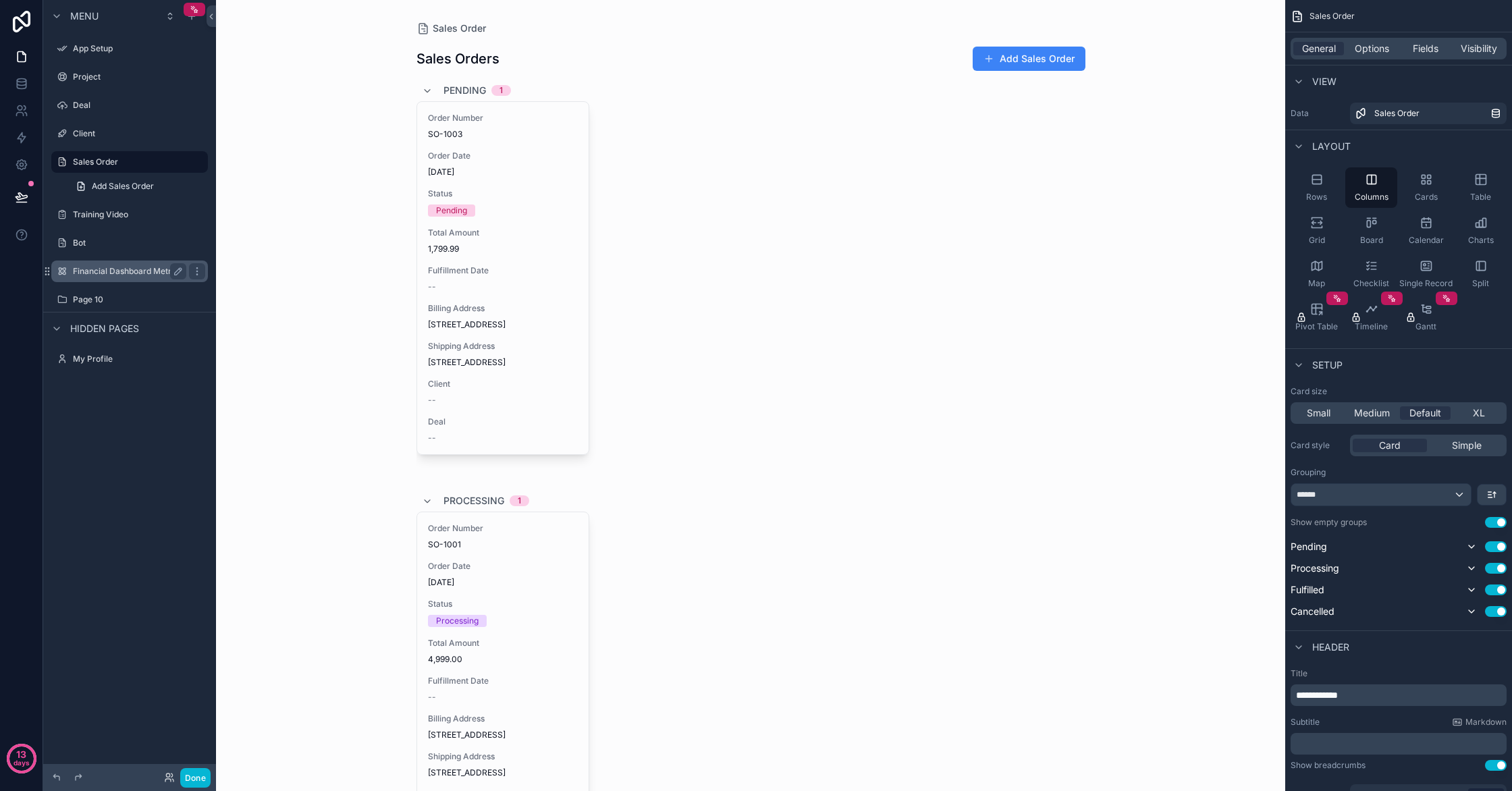
click at [117, 271] on label "Financial Dashboard Metric" at bounding box center [127, 271] width 108 height 10
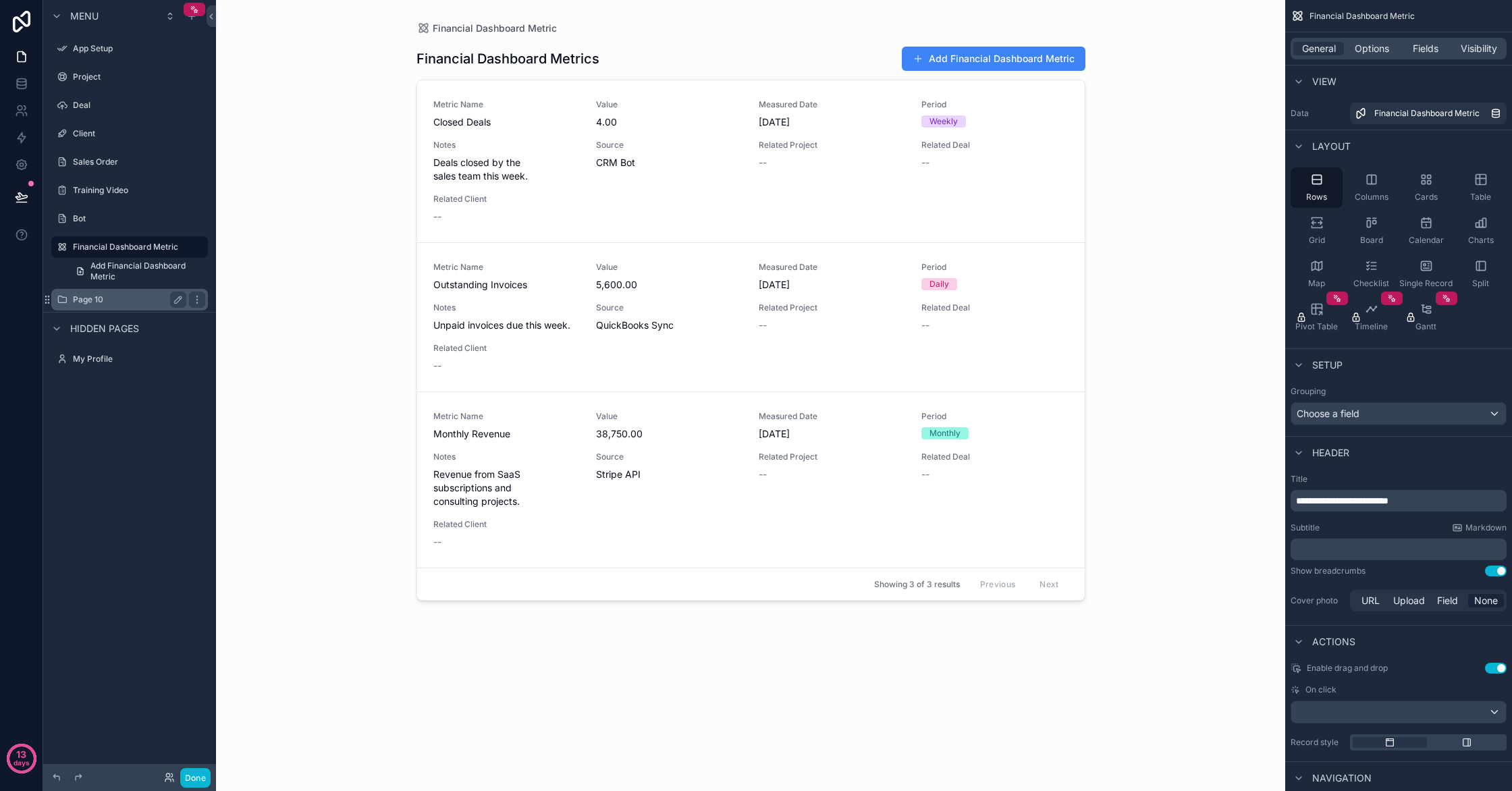
click at [115, 300] on label "Page 10" at bounding box center [127, 299] width 108 height 10
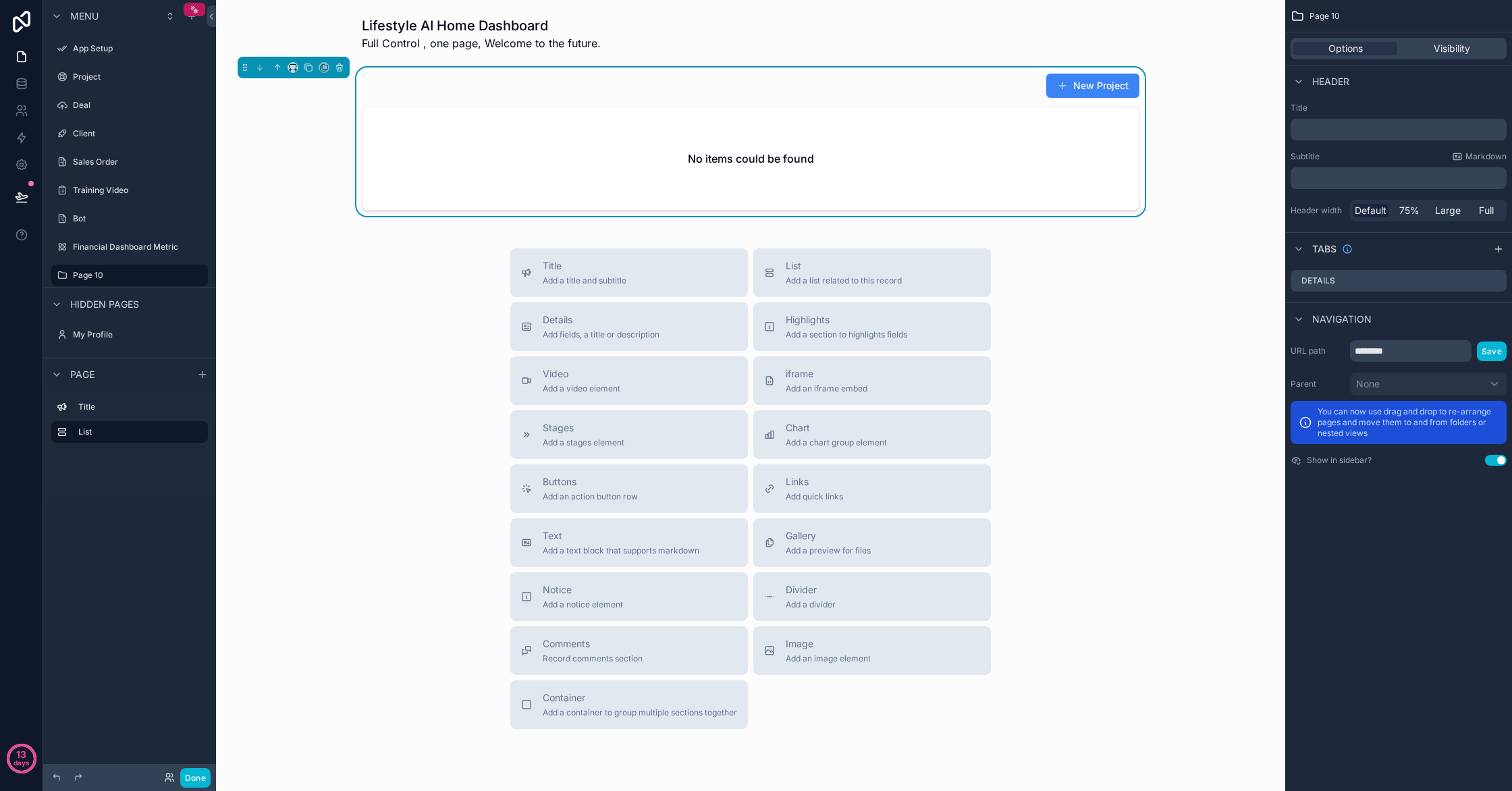
click at [1313, 85] on span "Header" at bounding box center [1331, 81] width 37 height 13
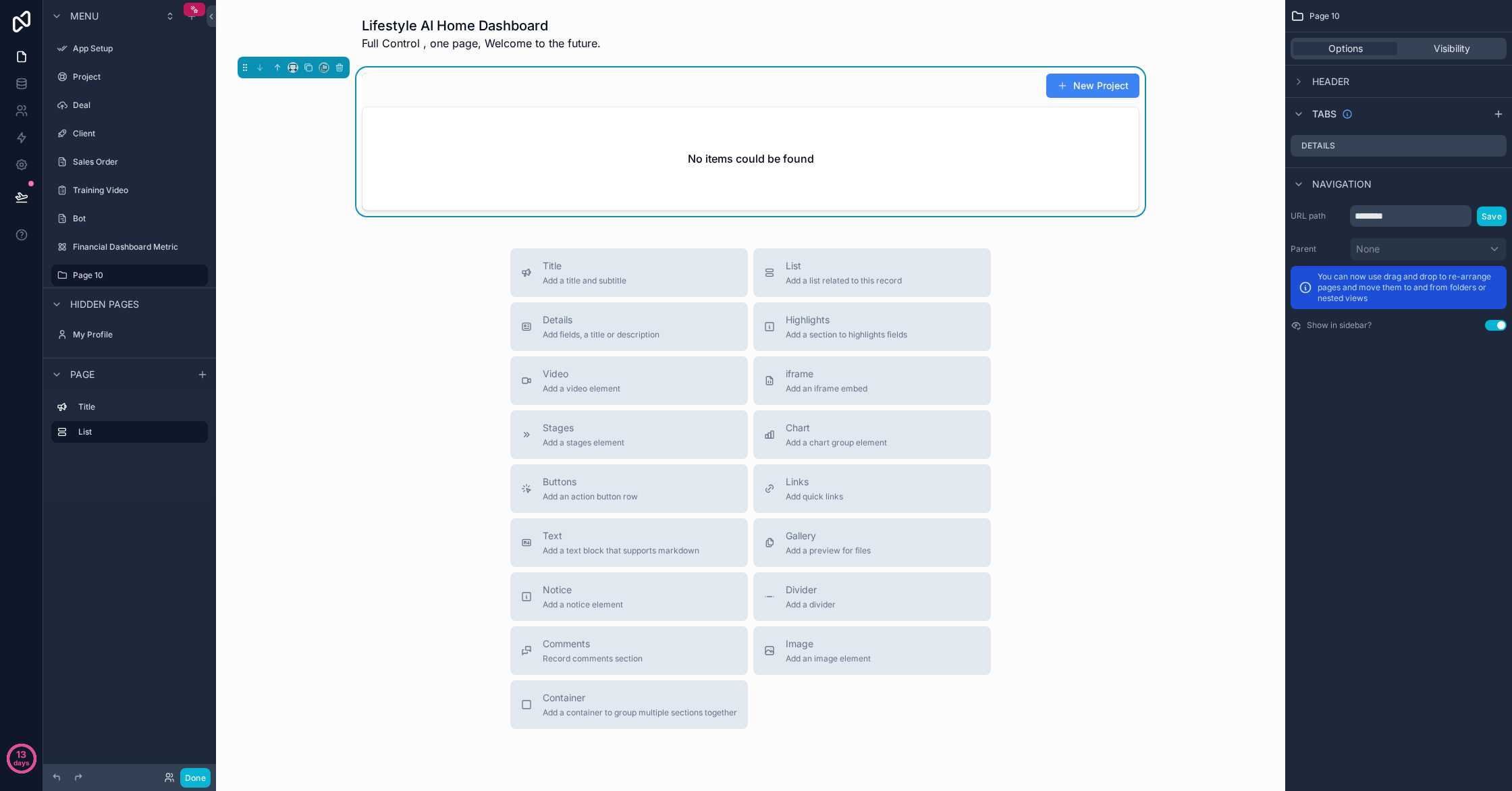
click at [1313, 85] on span "Header" at bounding box center [1331, 81] width 37 height 13
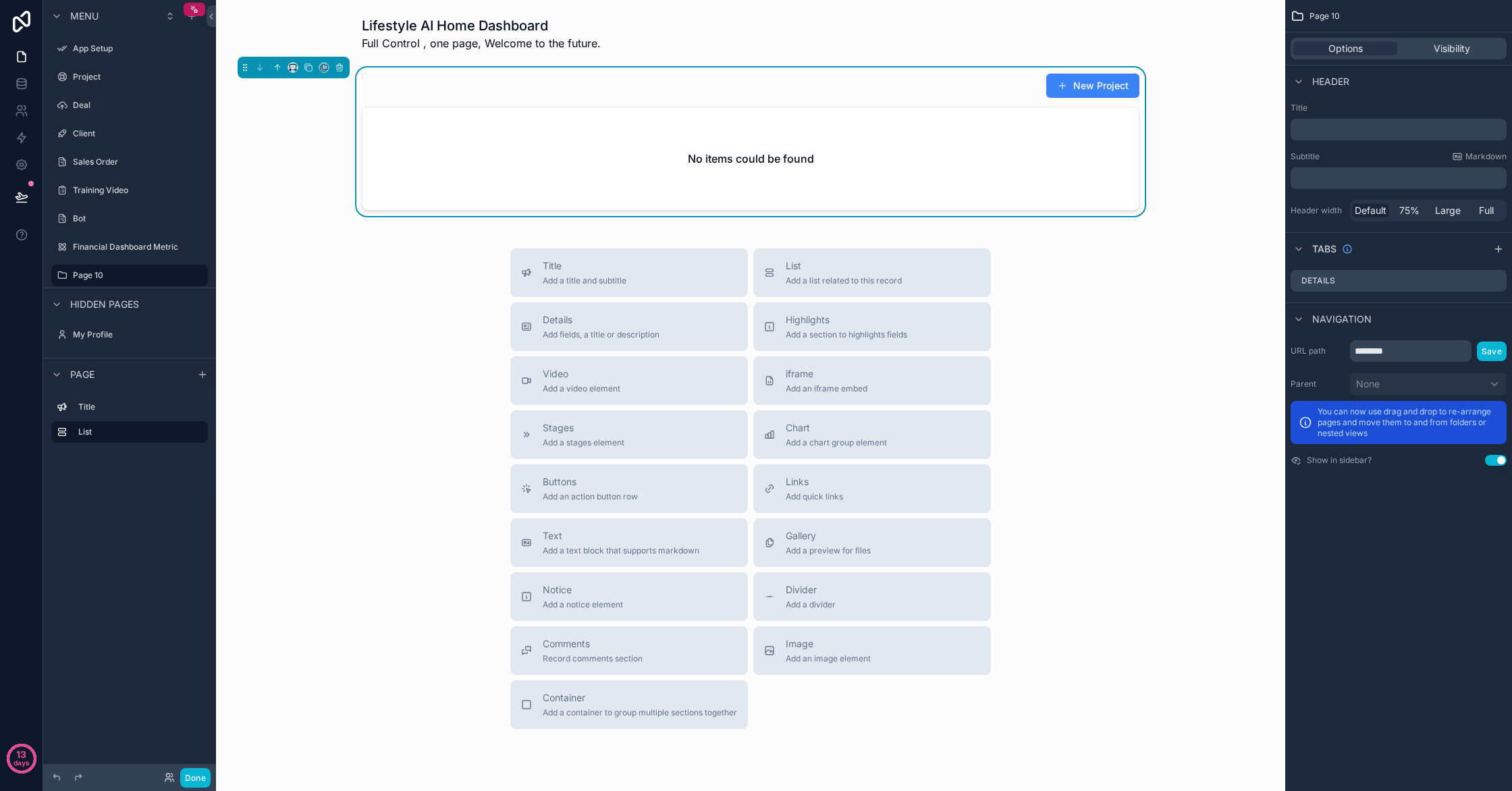
click at [1315, 21] on span "Page 10" at bounding box center [1324, 15] width 30 height 10
click at [750, 120] on div "No items could be found" at bounding box center [750, 158] width 776 height 103
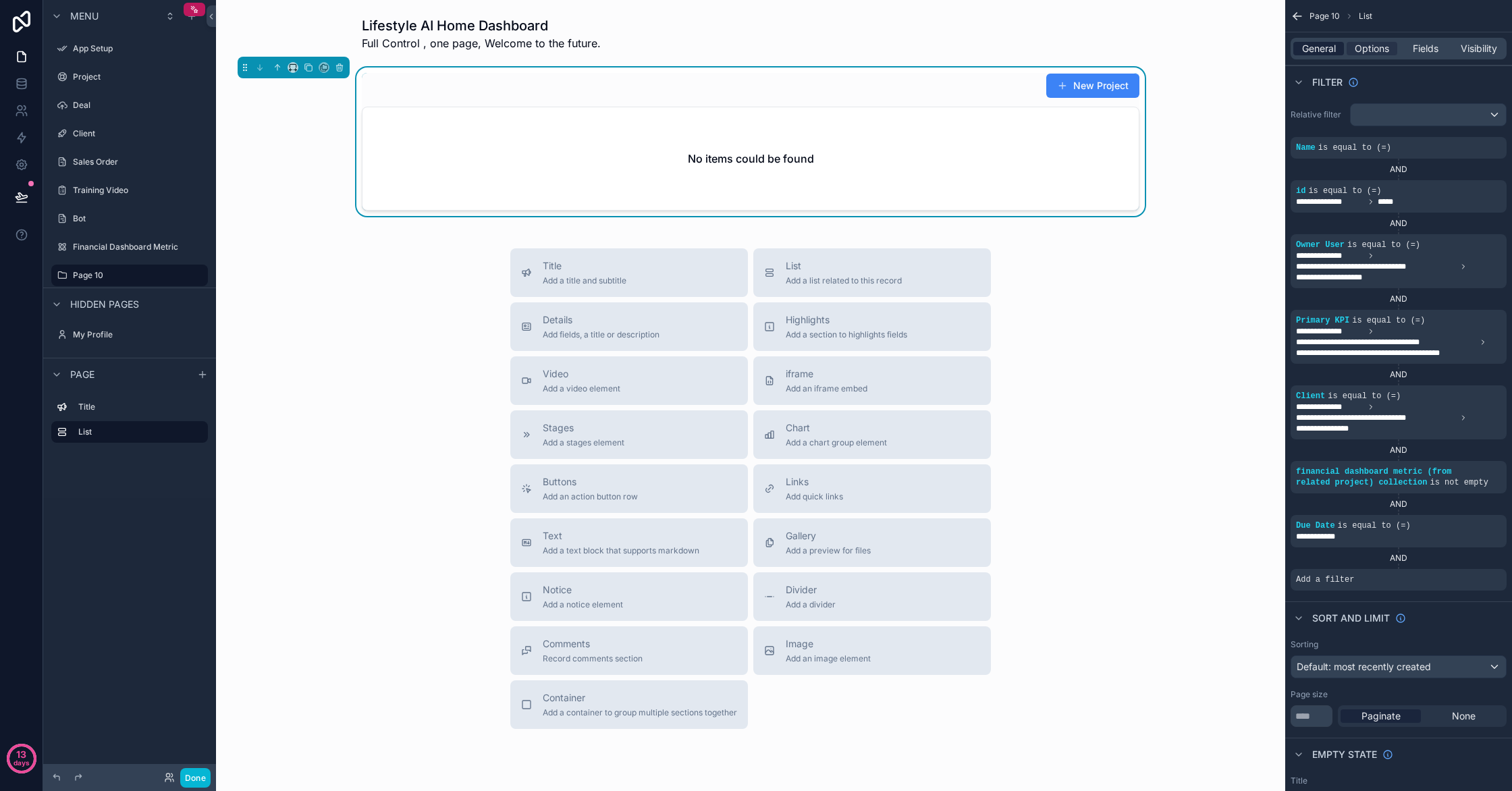
click at [1324, 47] on span "General" at bounding box center [1319, 48] width 34 height 13
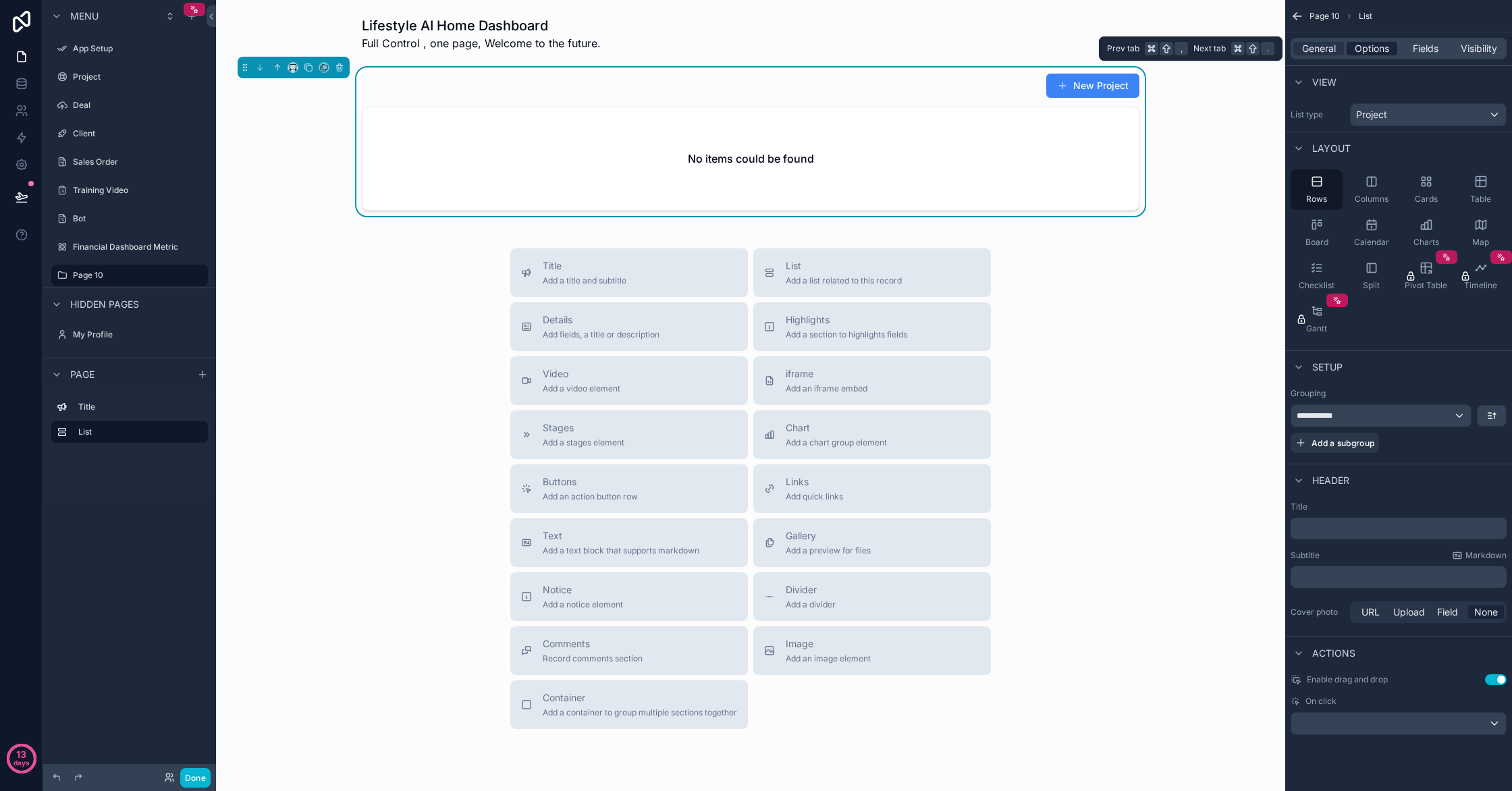
click at [1356, 49] on span "Options" at bounding box center [1371, 48] width 34 height 13
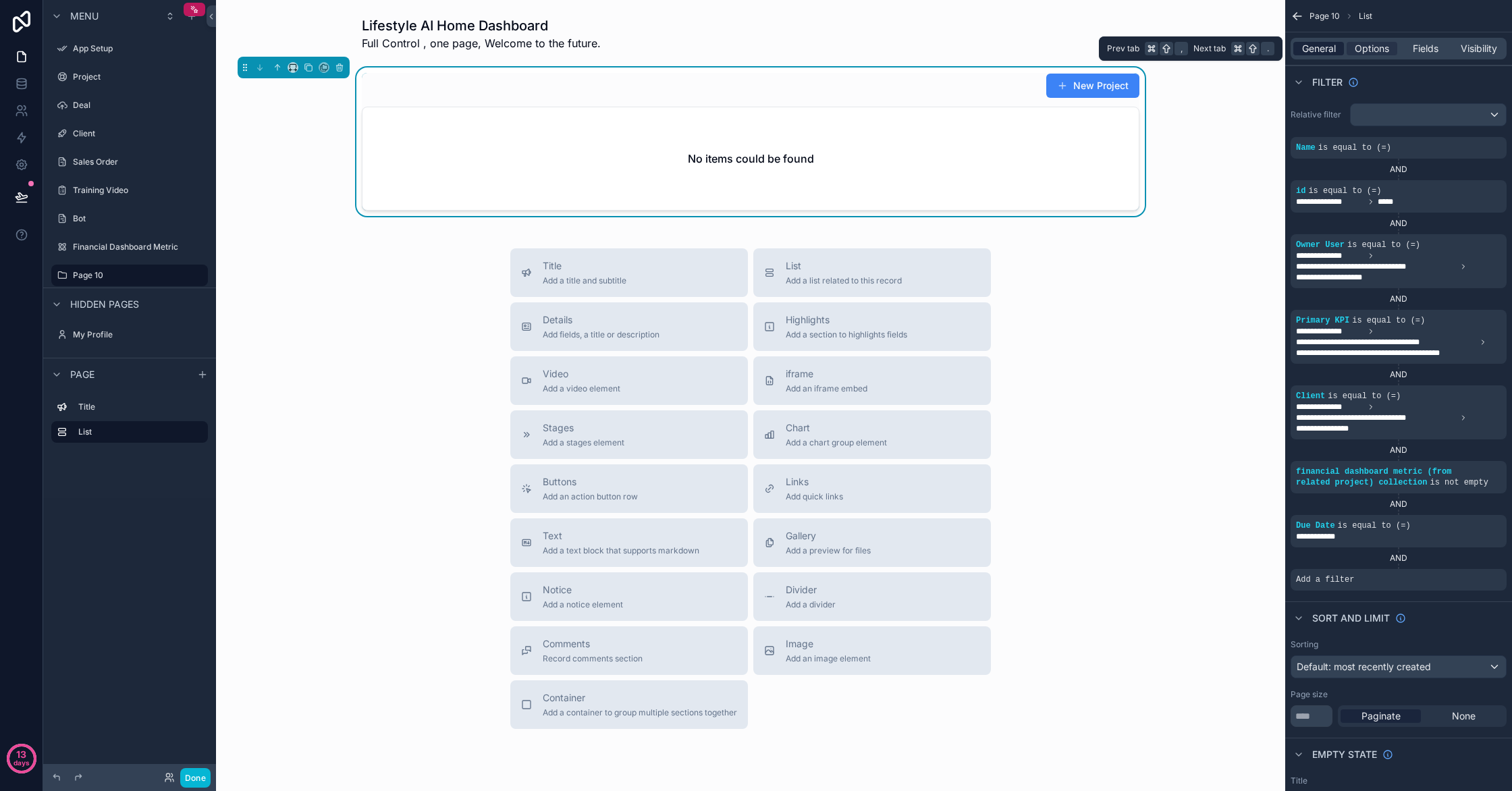
click at [1307, 54] on span "General" at bounding box center [1319, 48] width 34 height 13
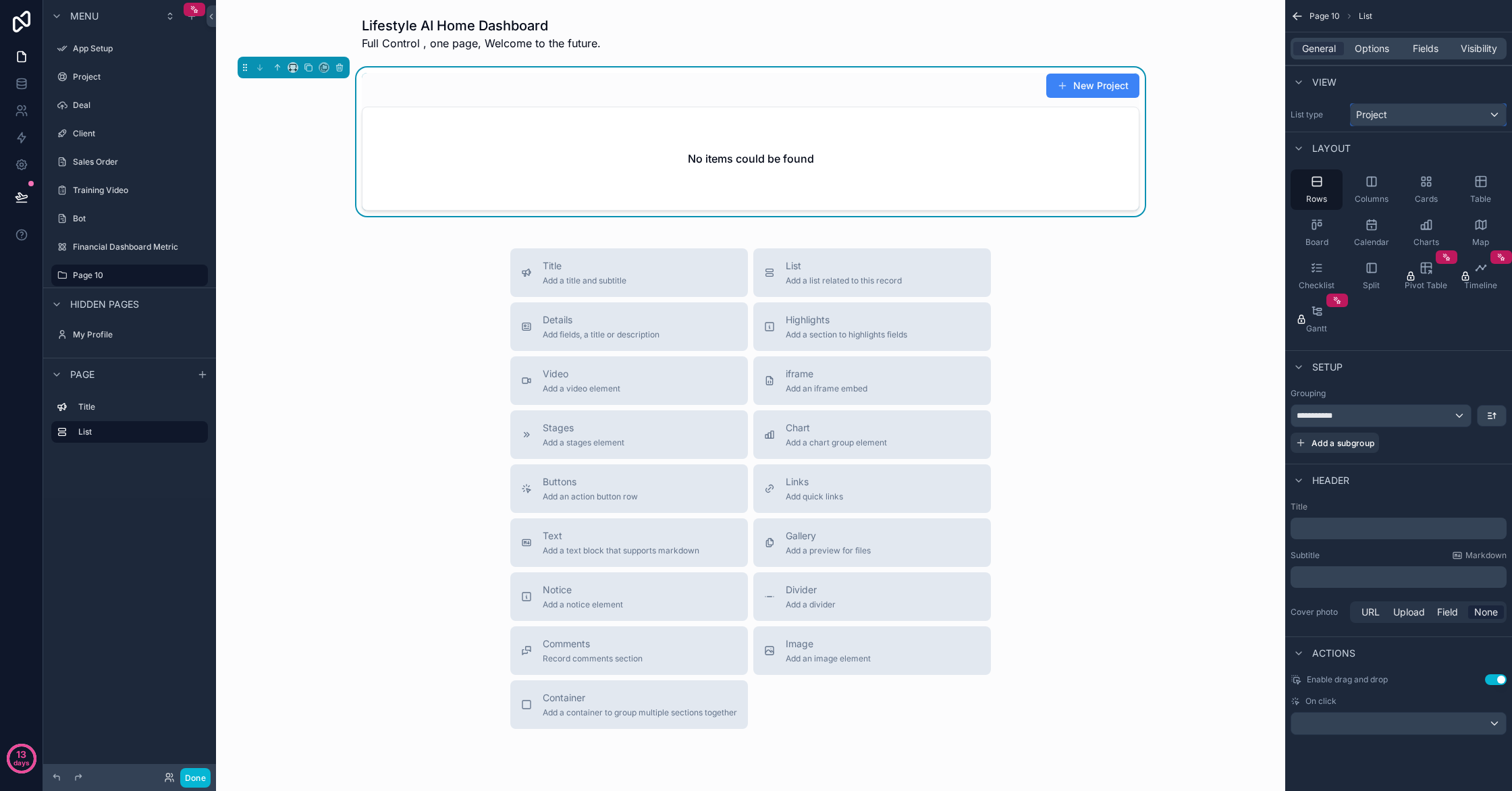
click at [1411, 120] on div "Project" at bounding box center [1429, 115] width 155 height 22
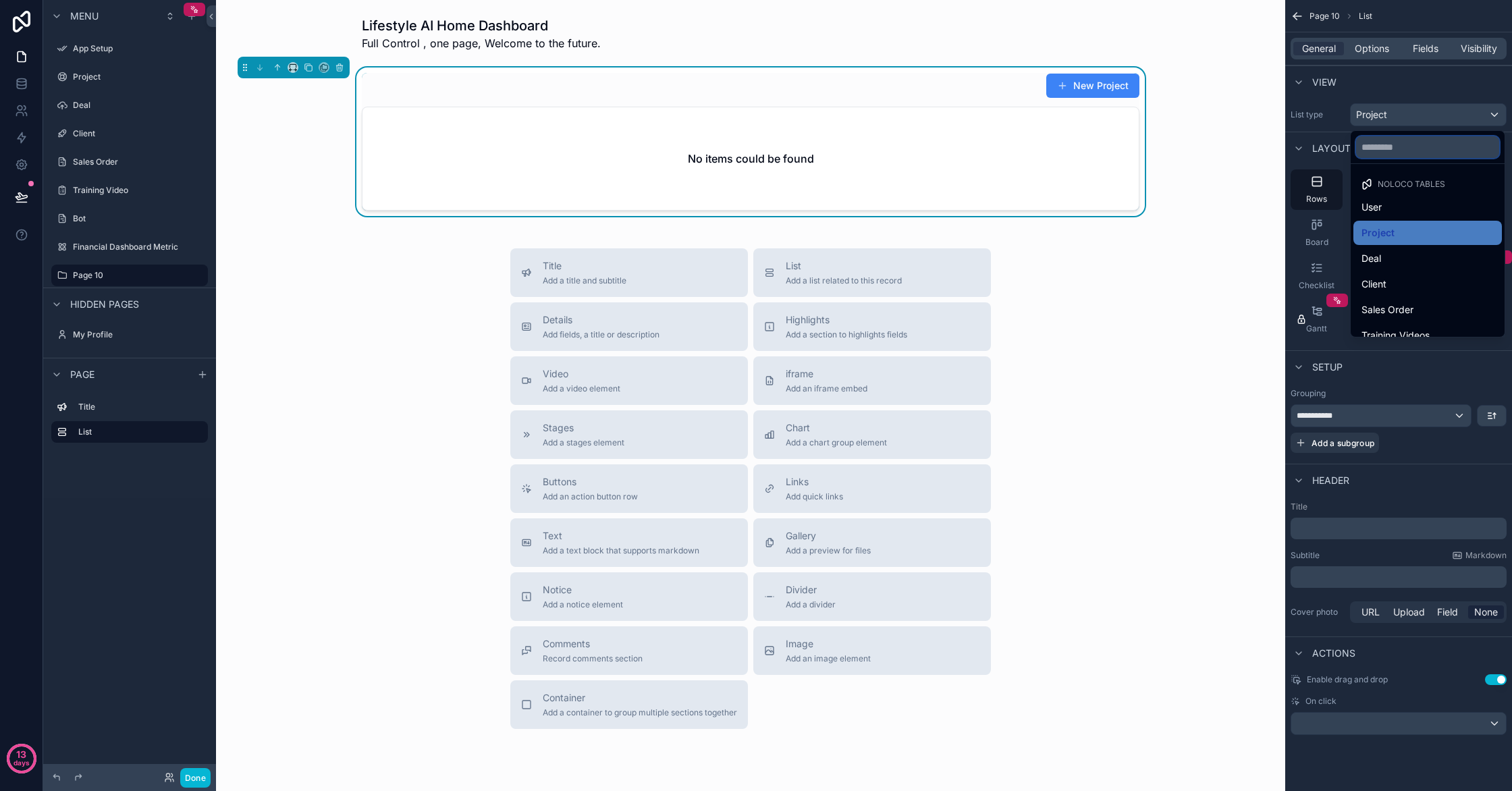
click at [1434, 147] on input "text" at bounding box center [1427, 147] width 143 height 22
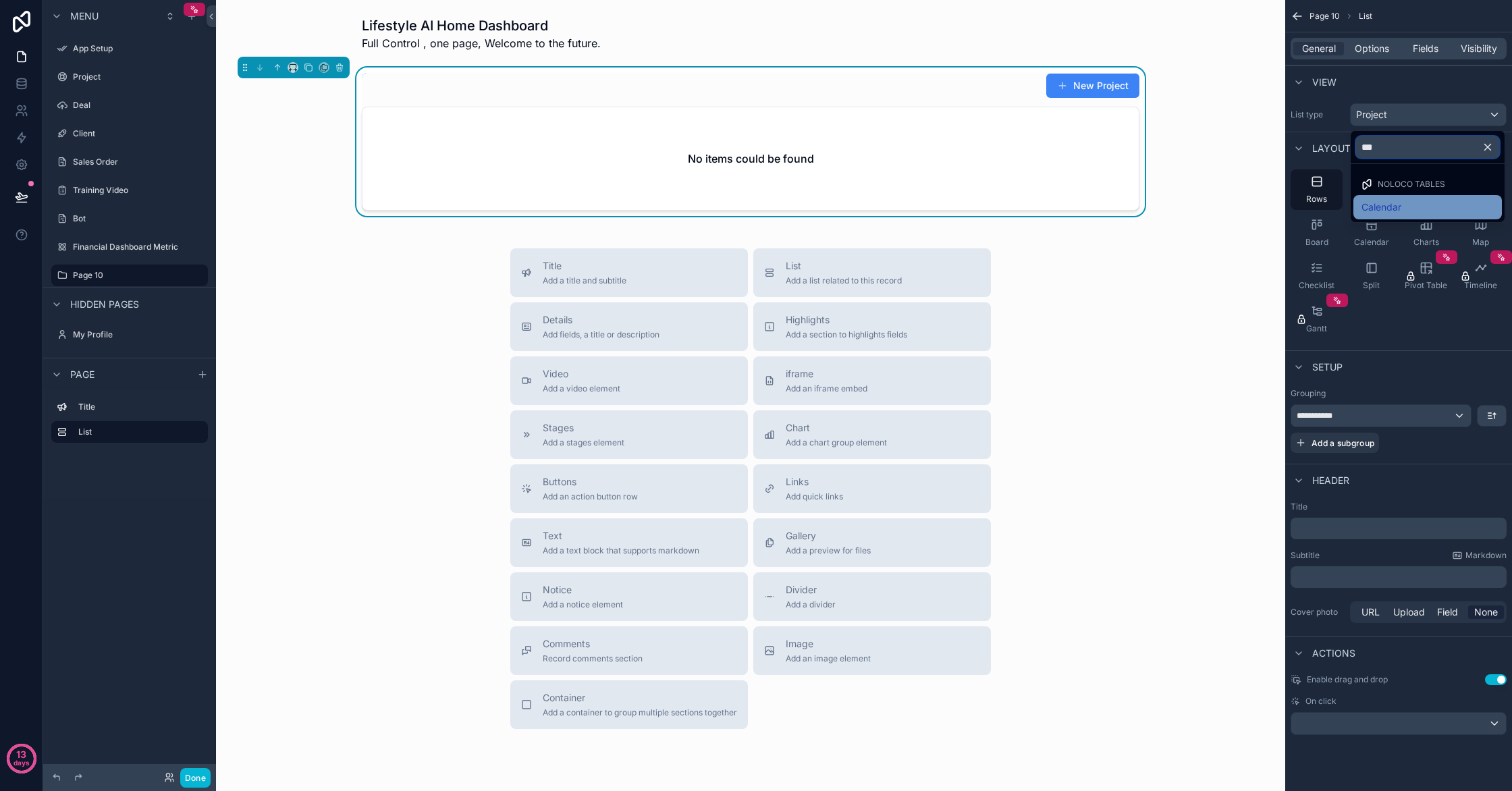
type input "***"
click at [1436, 202] on div "Calendar" at bounding box center [1427, 206] width 132 height 16
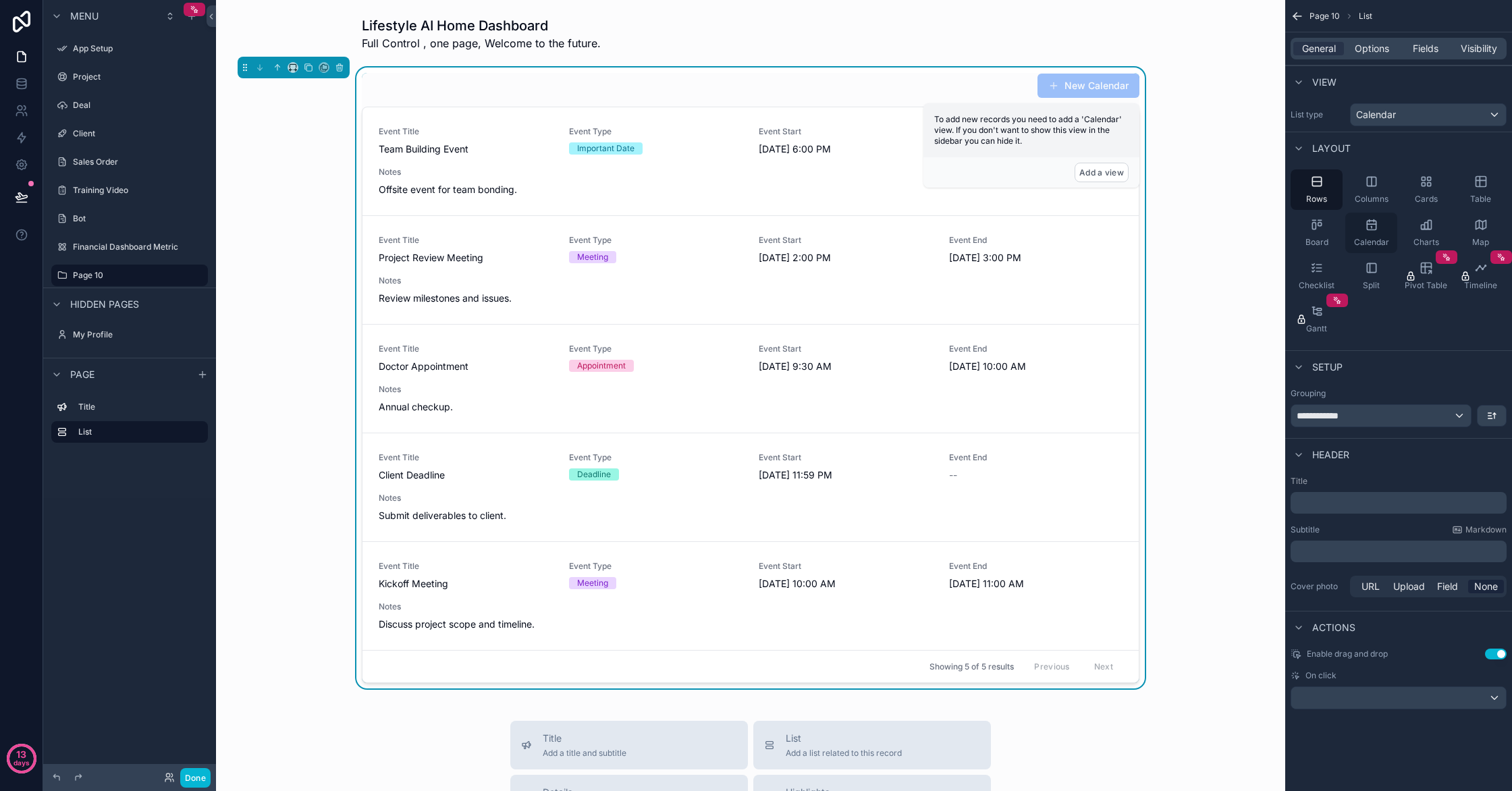
click at [1382, 237] on span "Calendar" at bounding box center [1371, 241] width 35 height 10
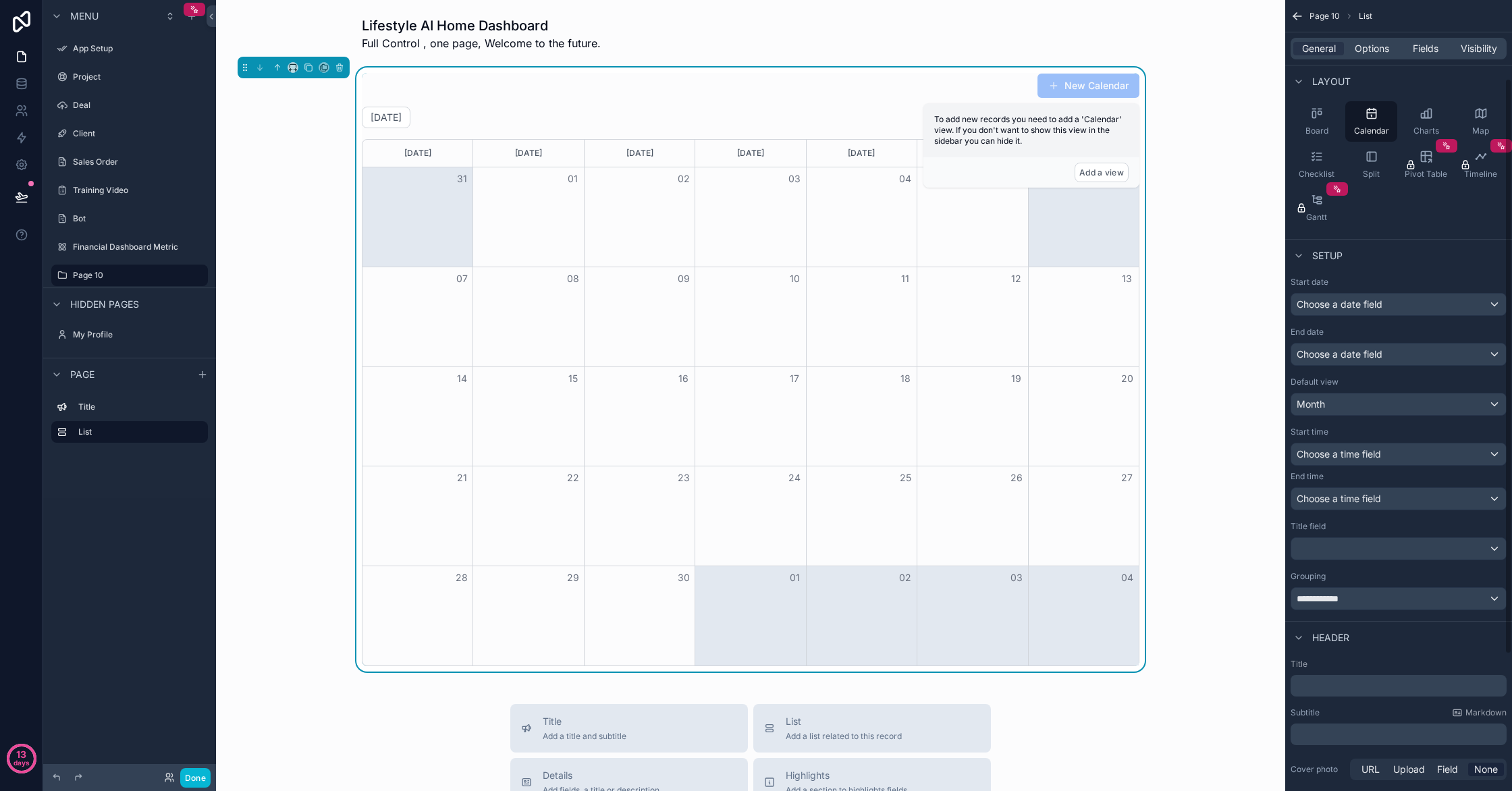
scroll to position [113, 0]
click at [1417, 304] on div "Choose a date field" at bounding box center [1399, 303] width 215 height 22
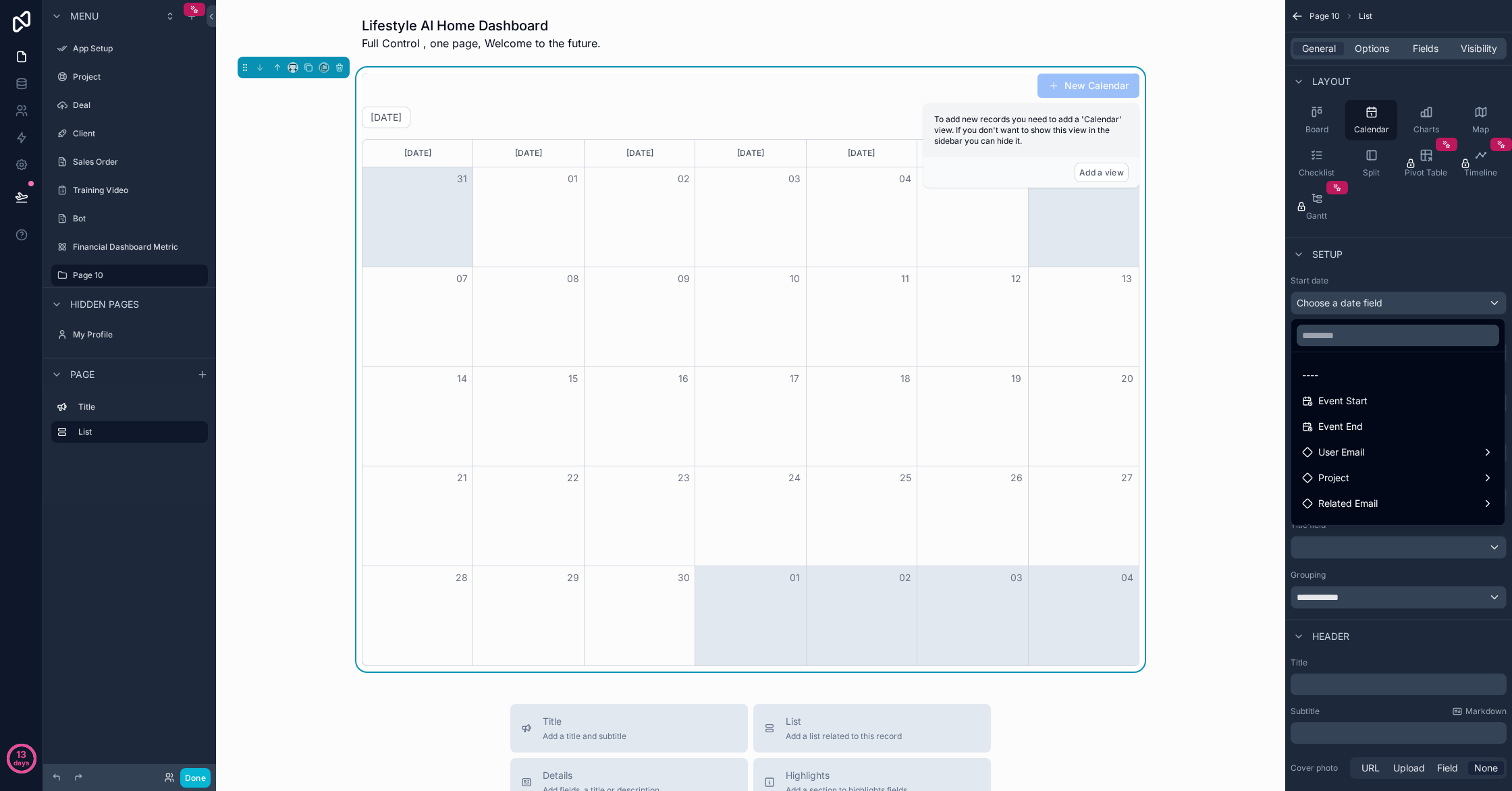
click at [1401, 398] on div "Event Start" at bounding box center [1398, 400] width 192 height 16
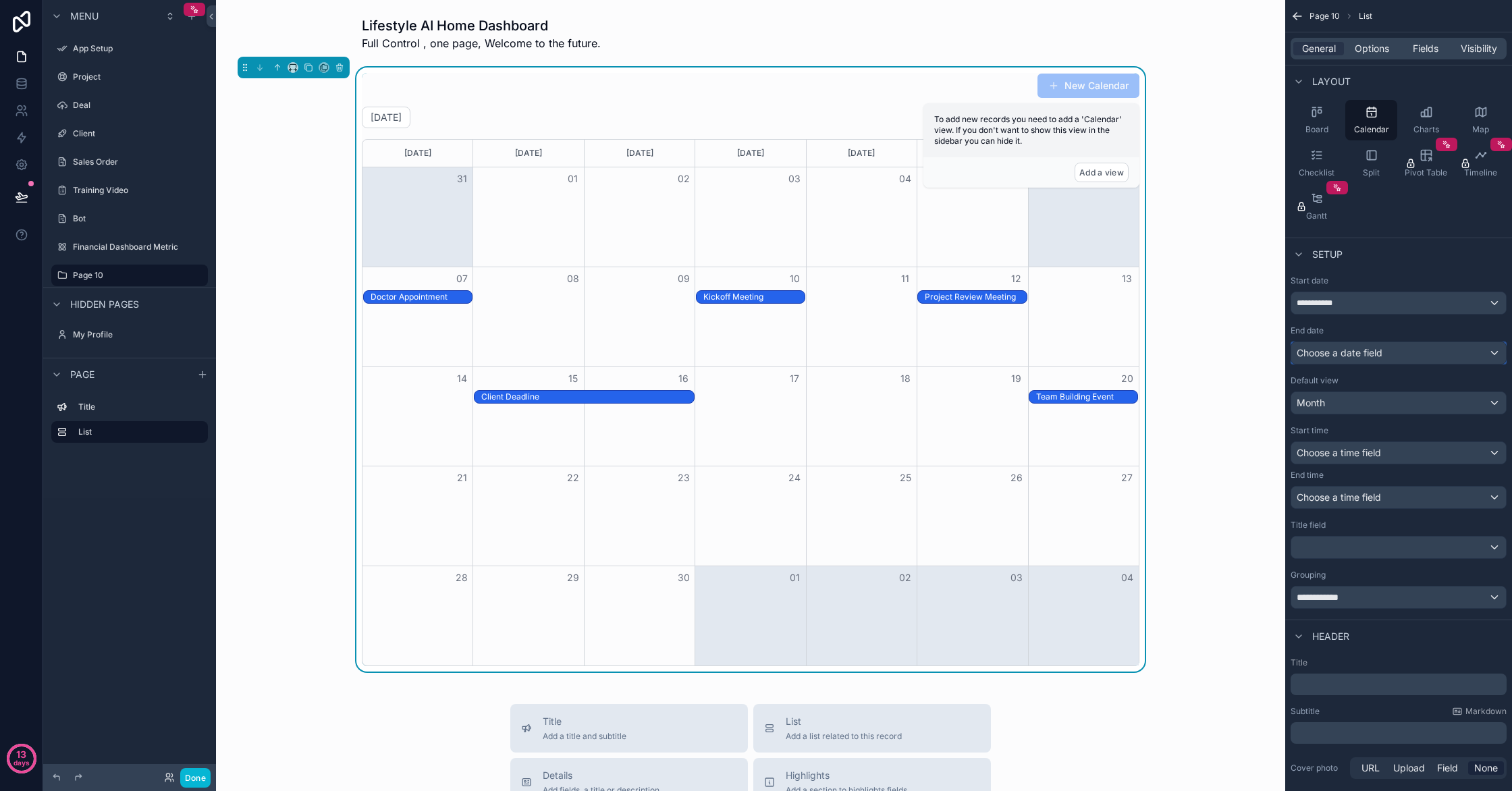
click at [1406, 358] on div "Choose a date field" at bounding box center [1399, 353] width 215 height 22
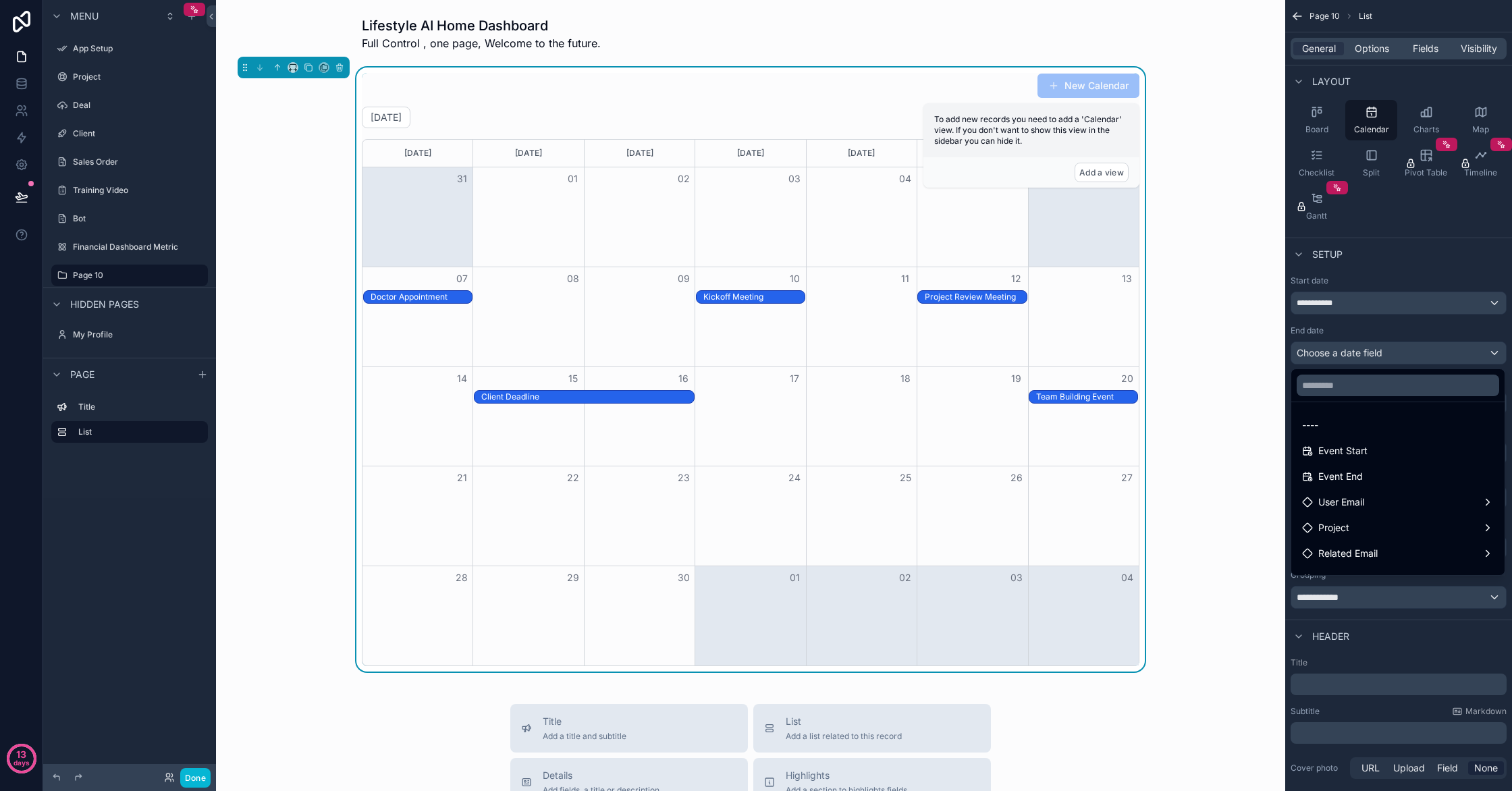
click at [1416, 470] on div "Event End" at bounding box center [1398, 476] width 192 height 16
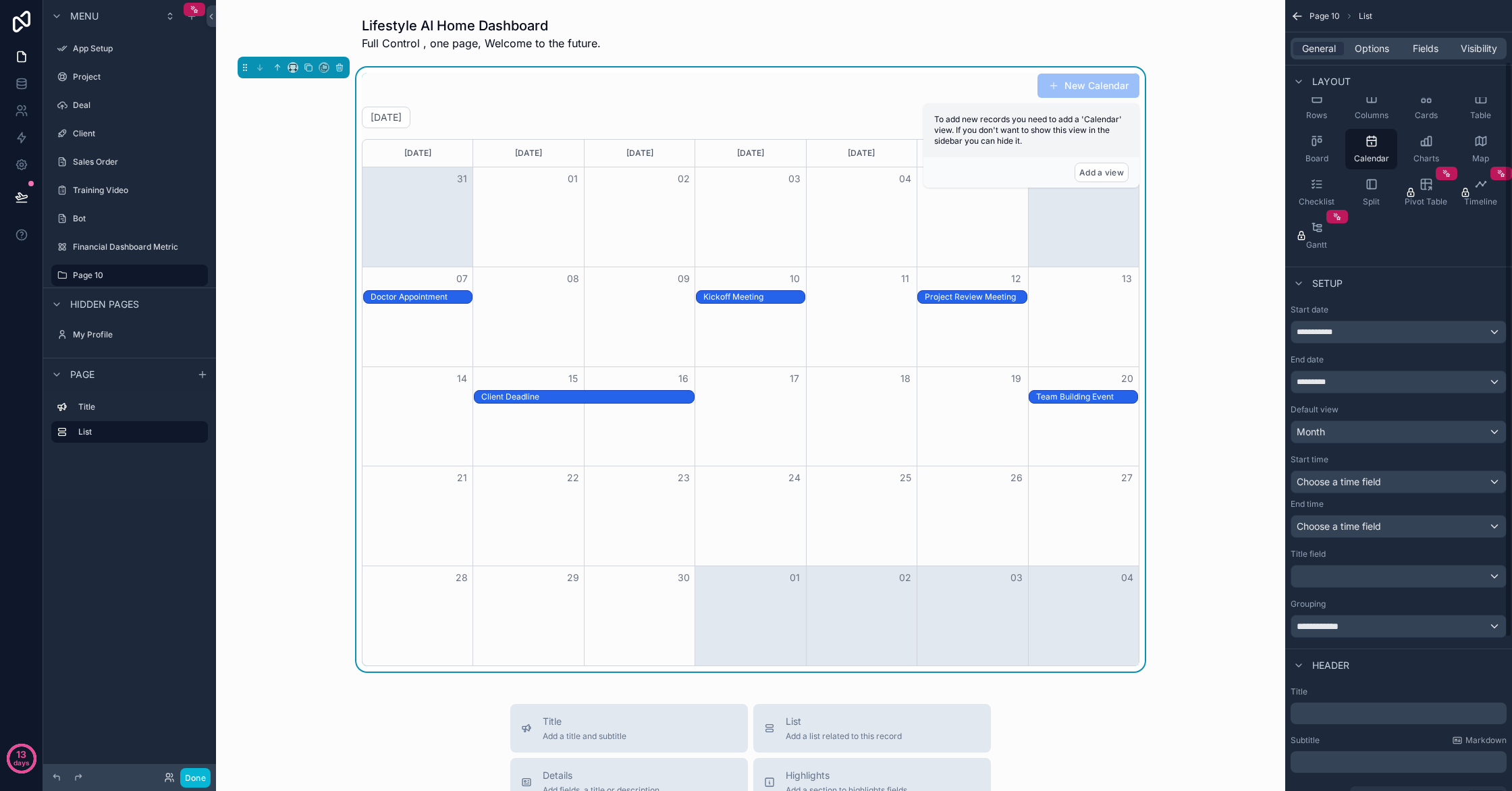
scroll to position [85, 0]
click at [1399, 430] on div "Month" at bounding box center [1399, 431] width 215 height 22
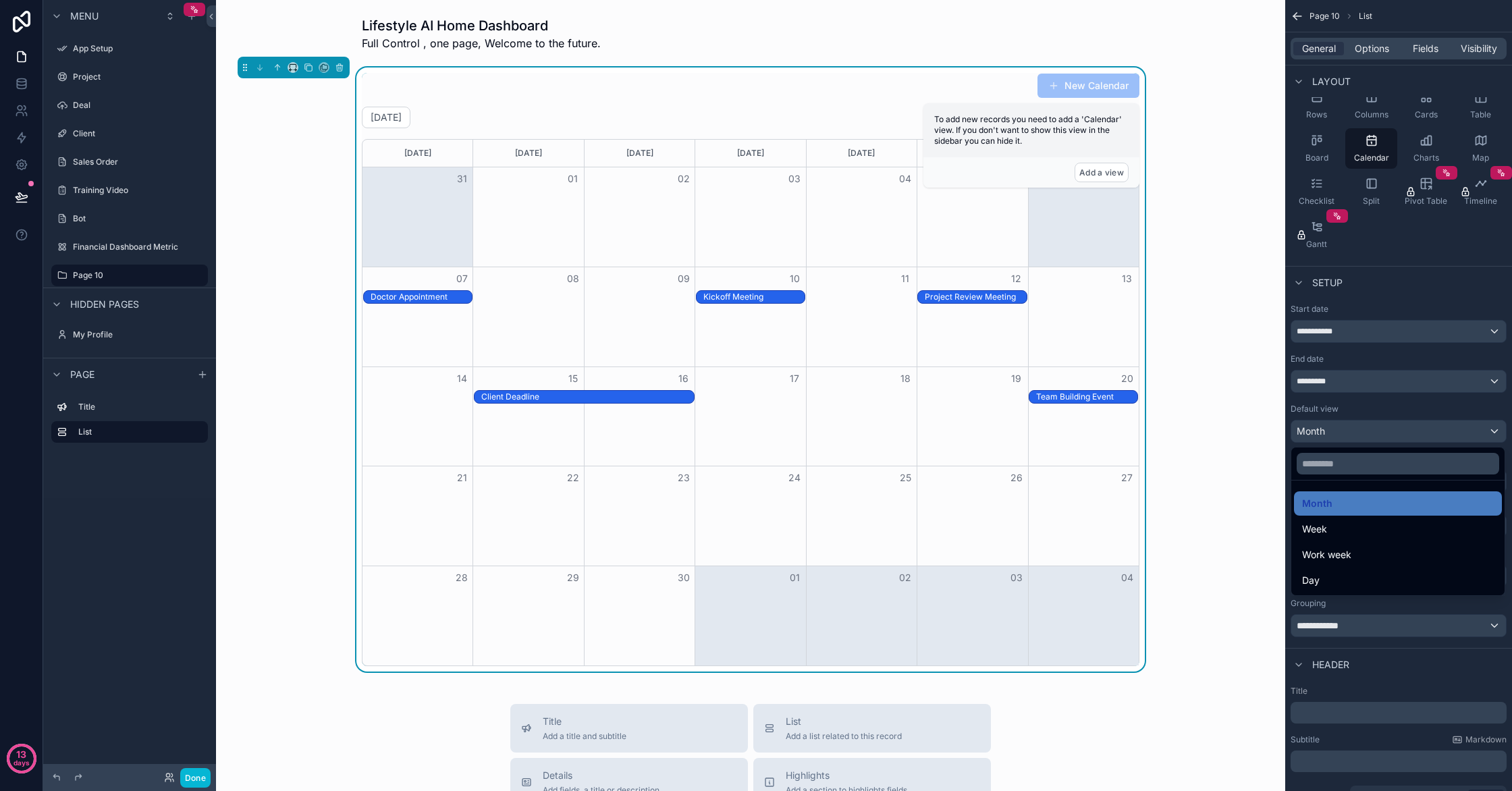
click at [1399, 430] on div "scrollable content" at bounding box center [756, 396] width 1512 height 791
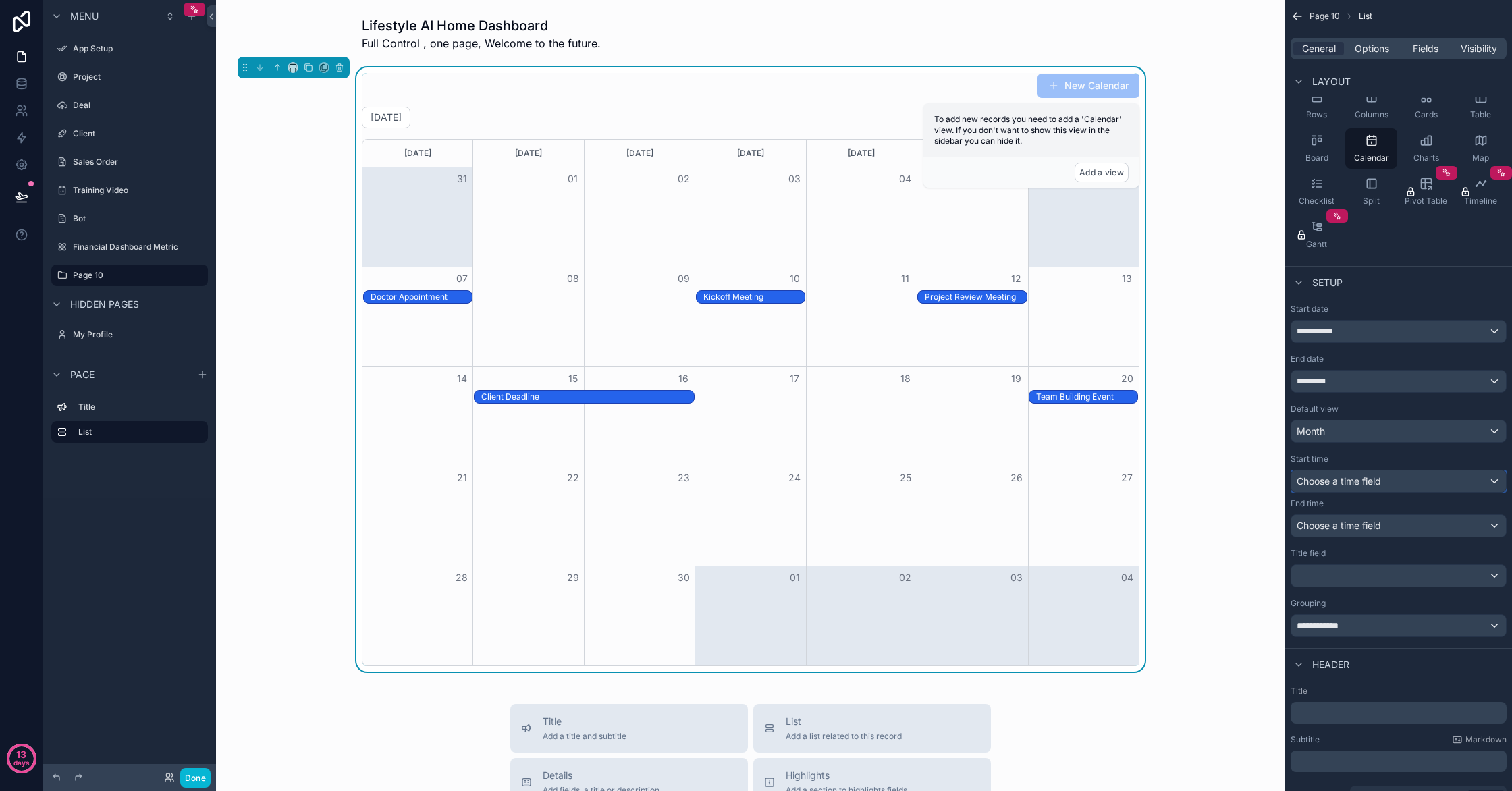
click at [1392, 482] on div "Choose a time field" at bounding box center [1399, 481] width 215 height 22
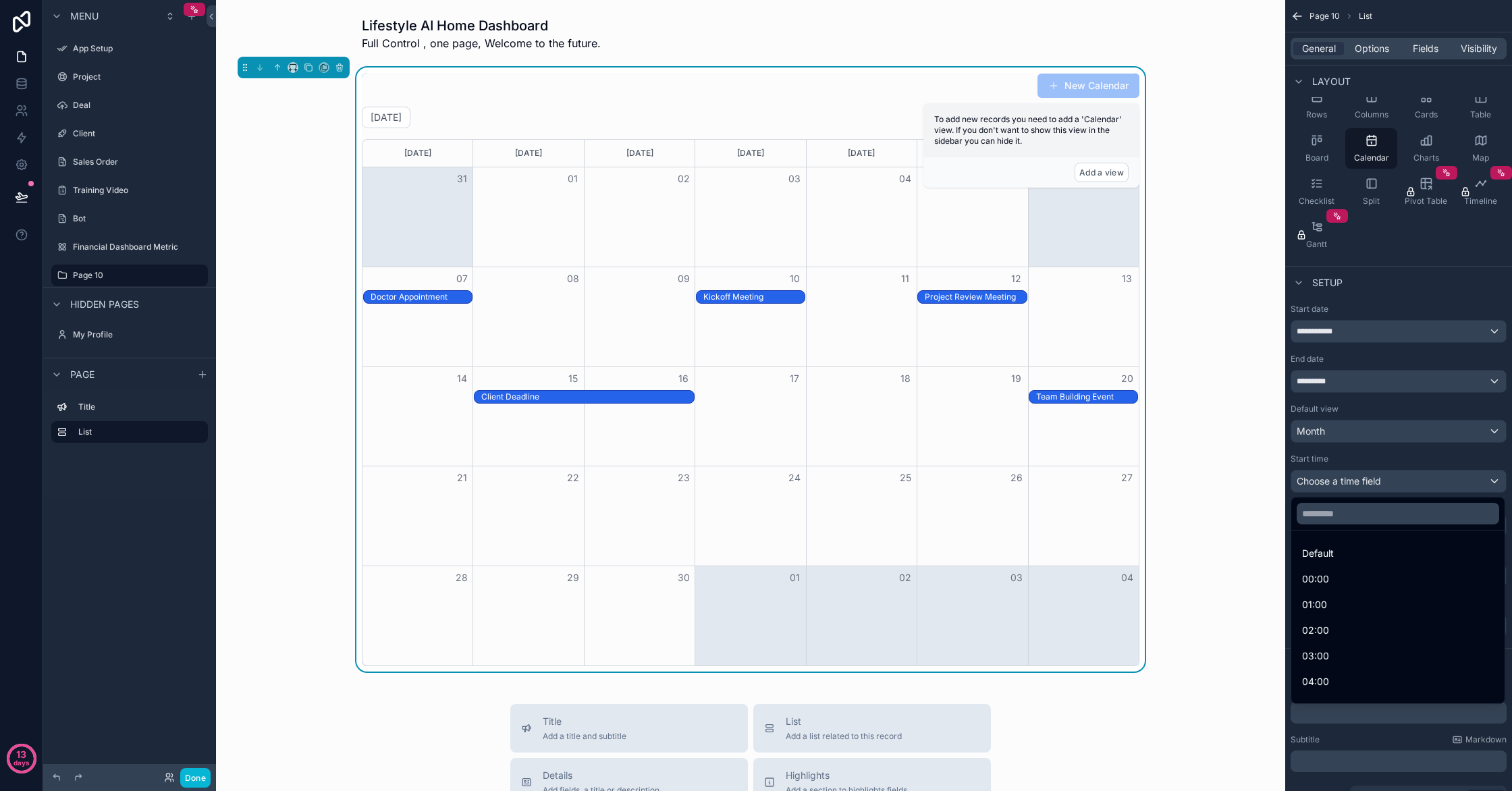
click at [1392, 482] on div "scrollable content" at bounding box center [756, 396] width 1512 height 791
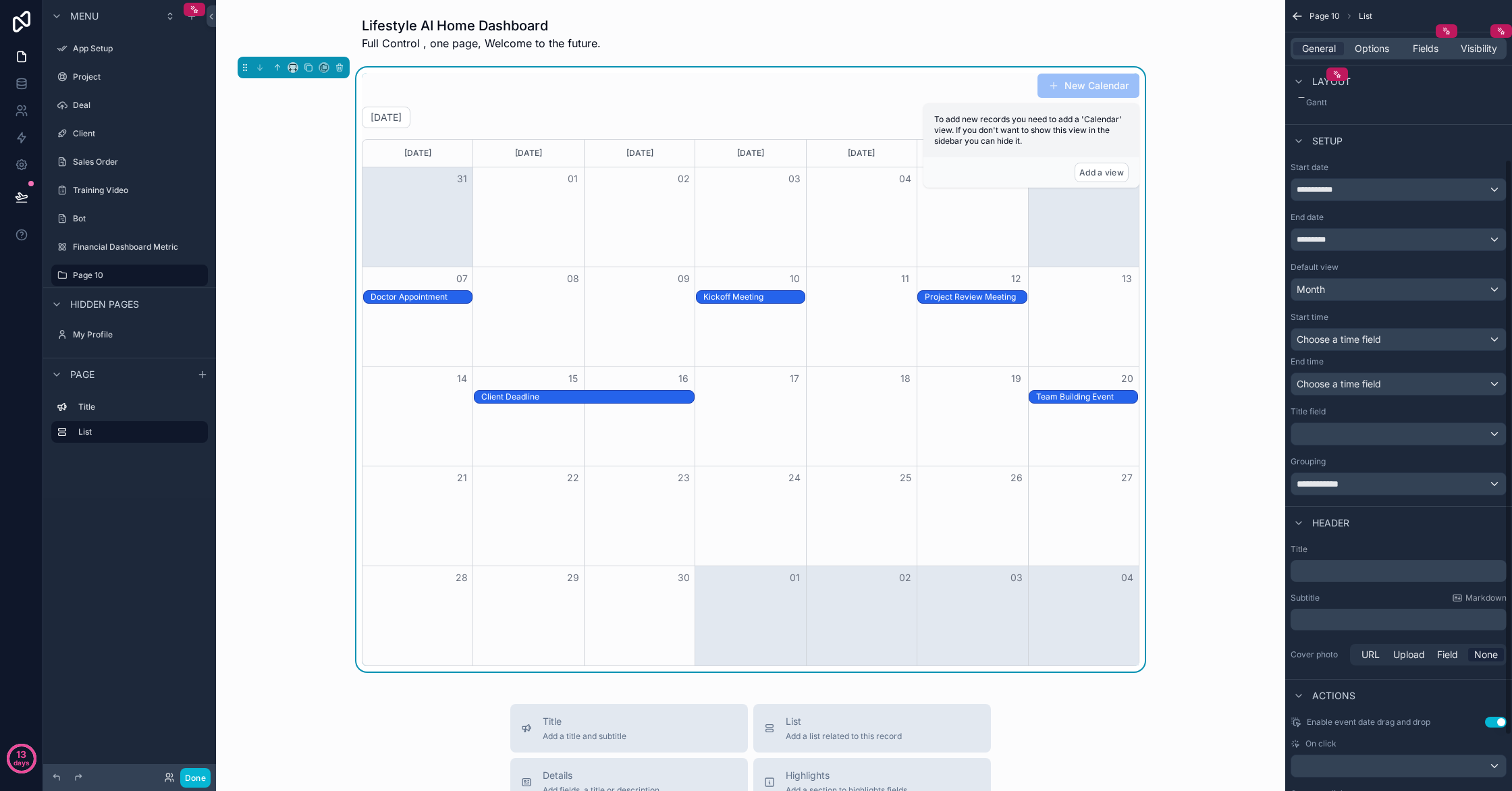
scroll to position [233, 0]
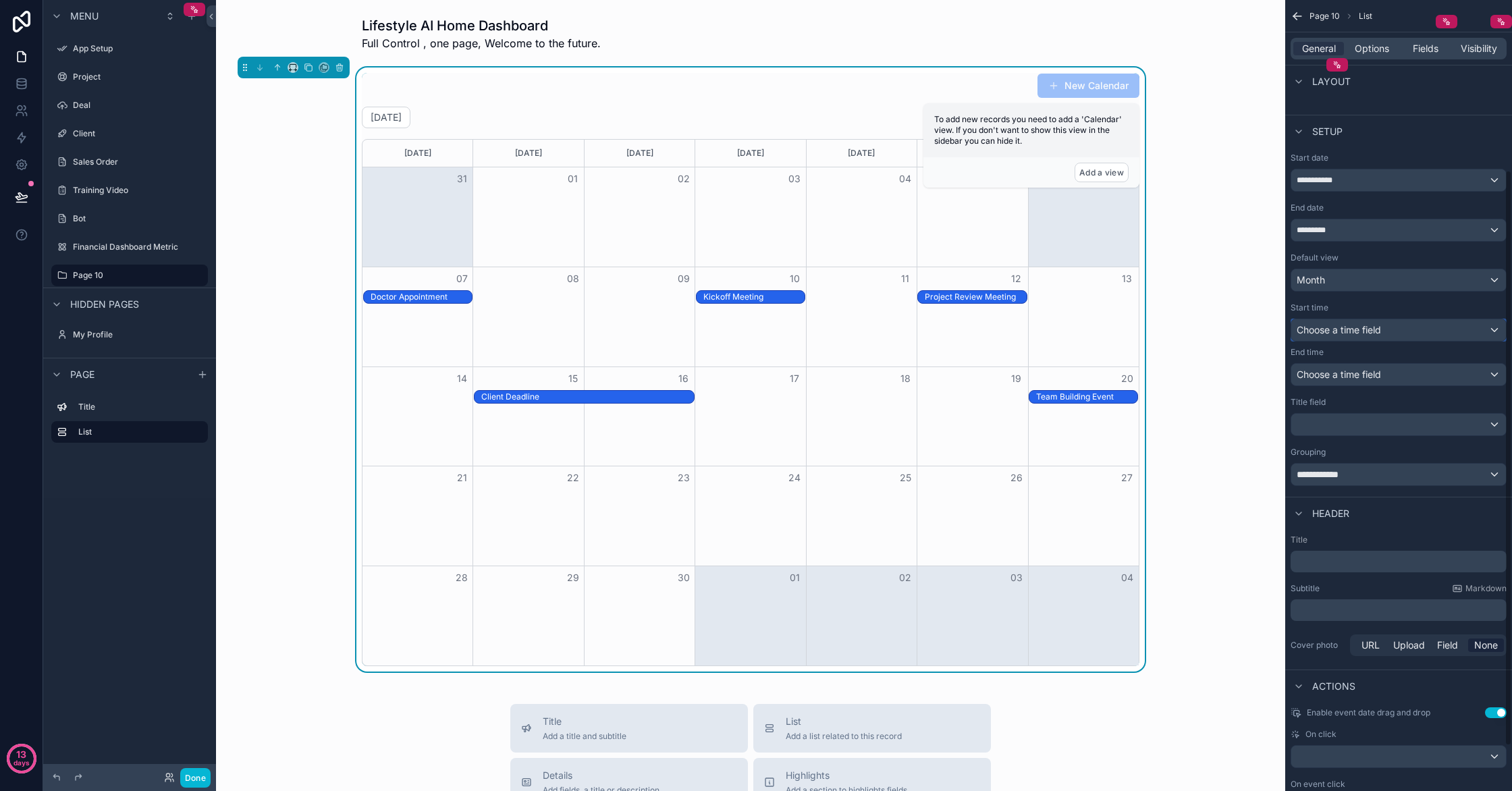
click at [1428, 330] on div "Choose a time field" at bounding box center [1399, 330] width 215 height 22
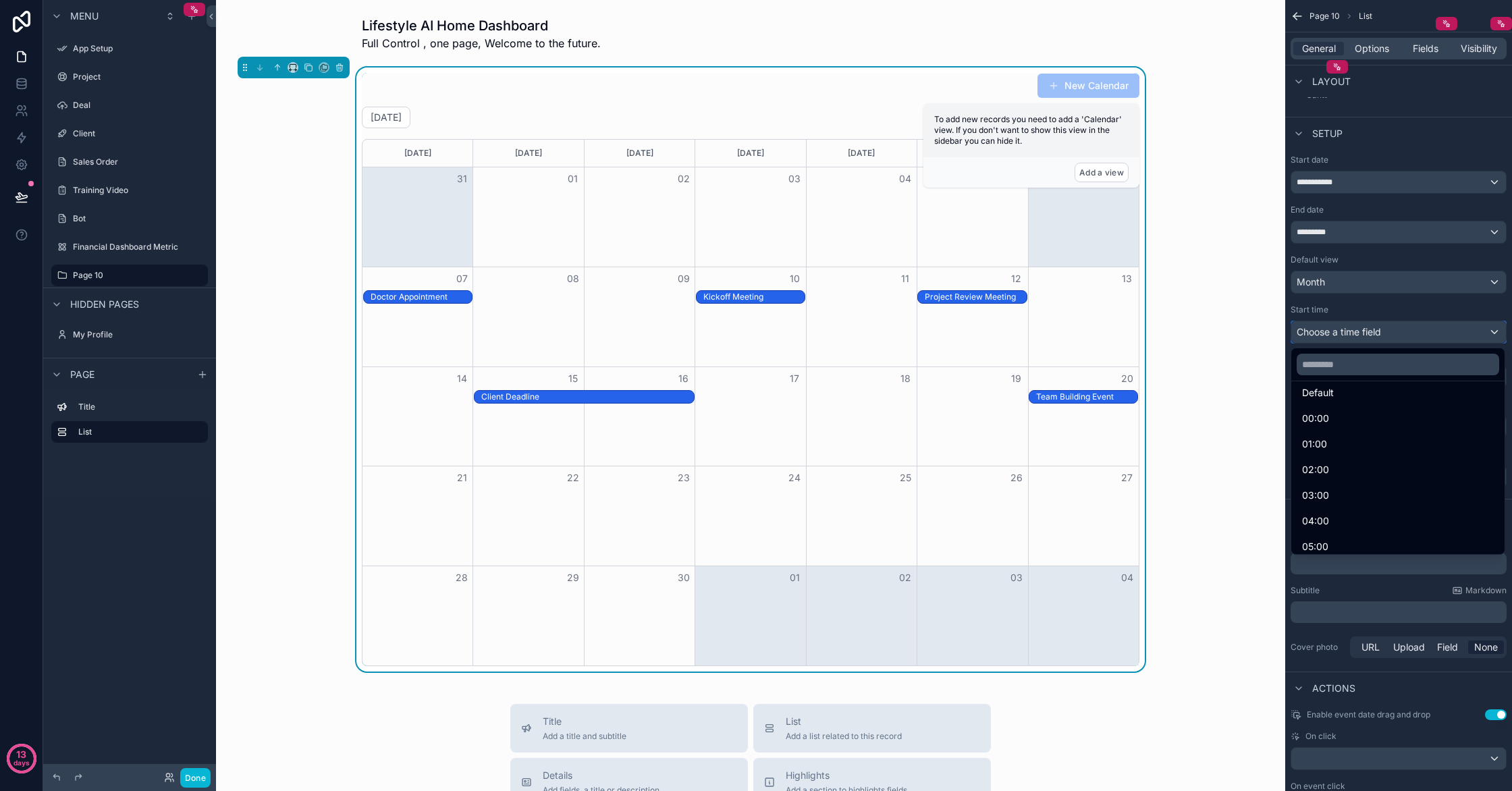
scroll to position [0, 0]
click at [1394, 407] on div "Default" at bounding box center [1398, 404] width 192 height 16
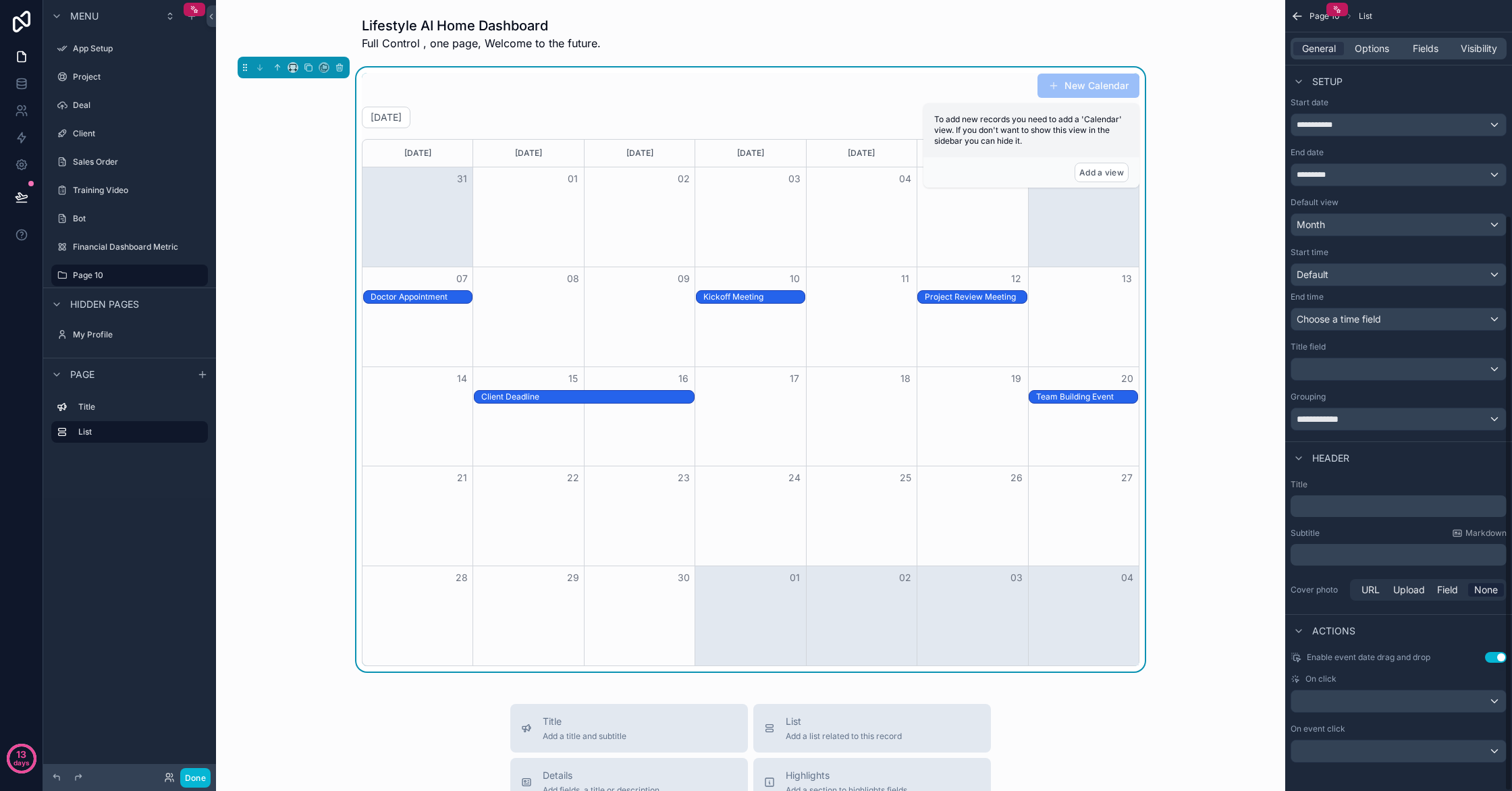
scroll to position [295, 0]
click at [1101, 171] on button "Add a view" at bounding box center [1101, 172] width 54 height 20
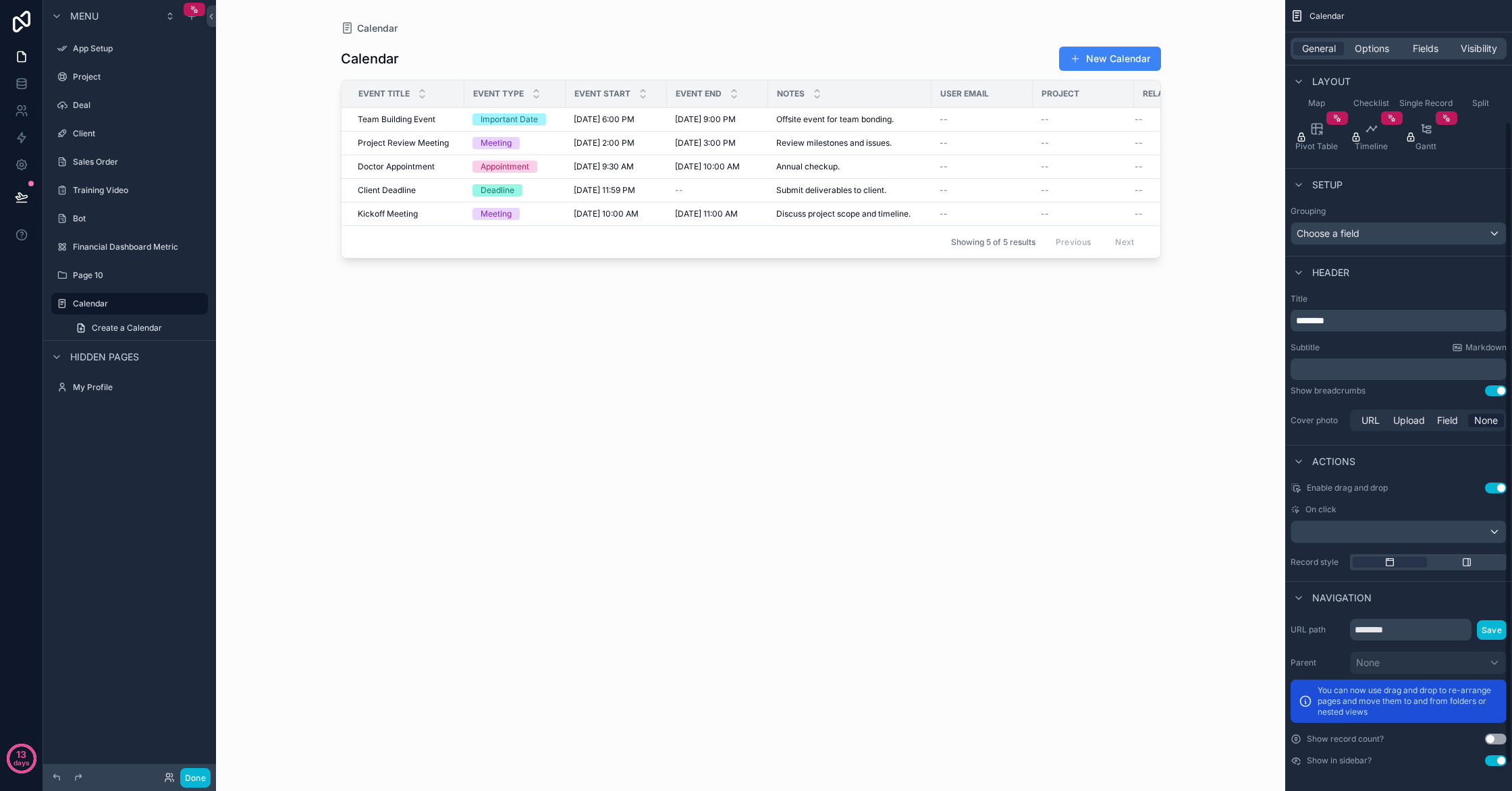
scroll to position [182, 0]
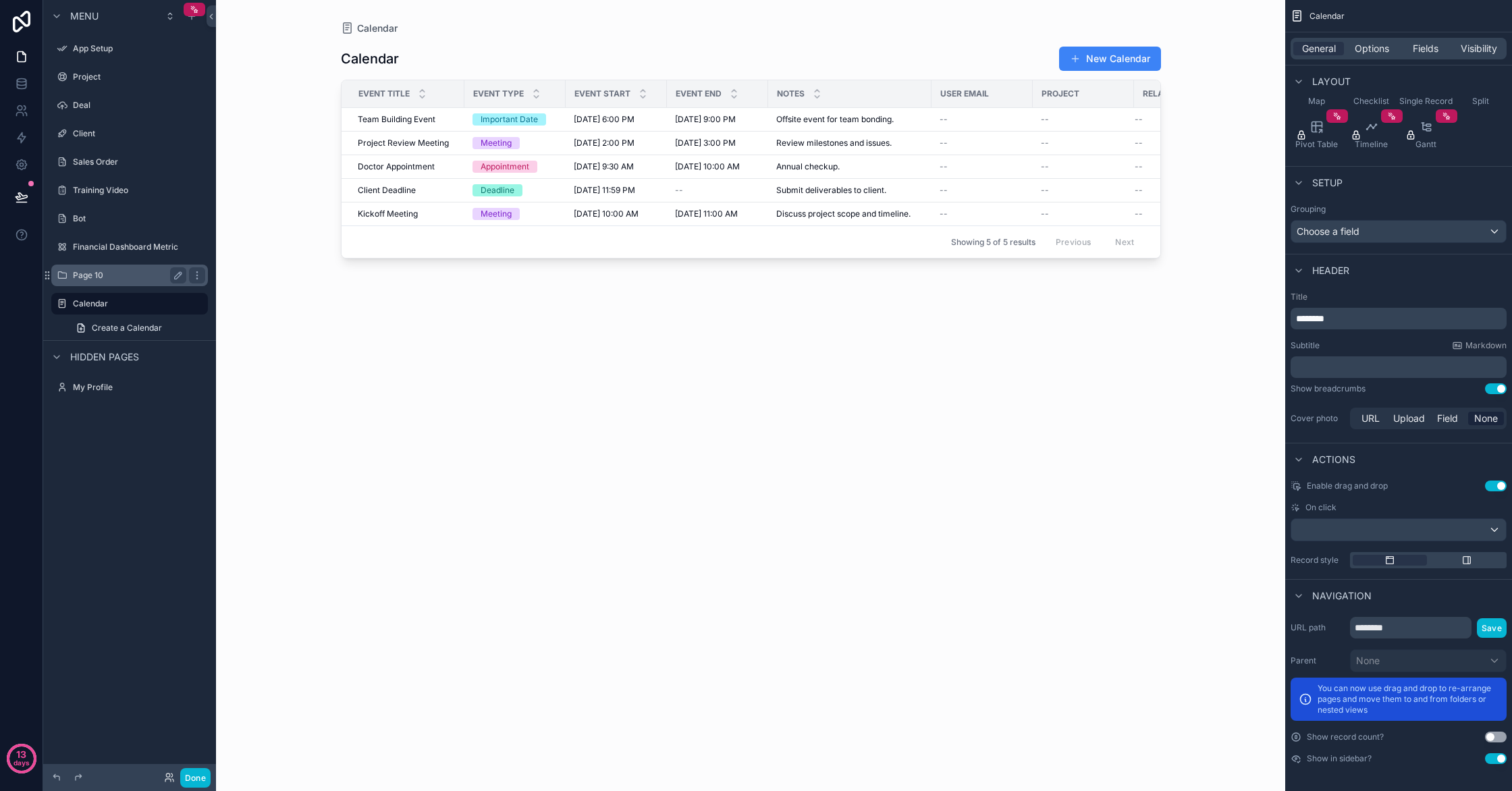
click at [88, 274] on label "Page 10" at bounding box center [127, 275] width 108 height 10
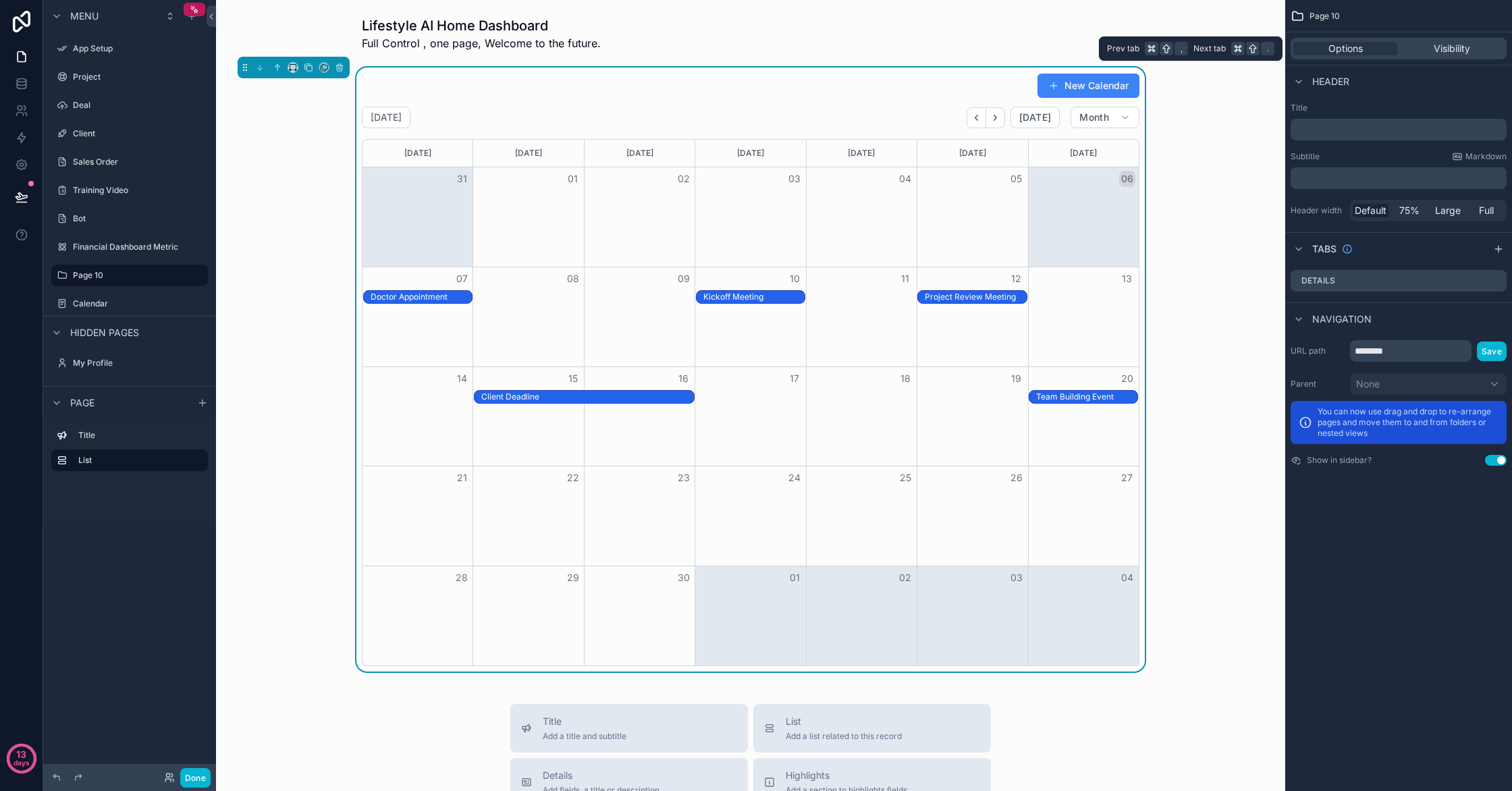
click at [1448, 59] on div "Options Visibility" at bounding box center [1399, 48] width 227 height 32
click at [1449, 52] on span "Visibility" at bounding box center [1452, 48] width 36 height 13
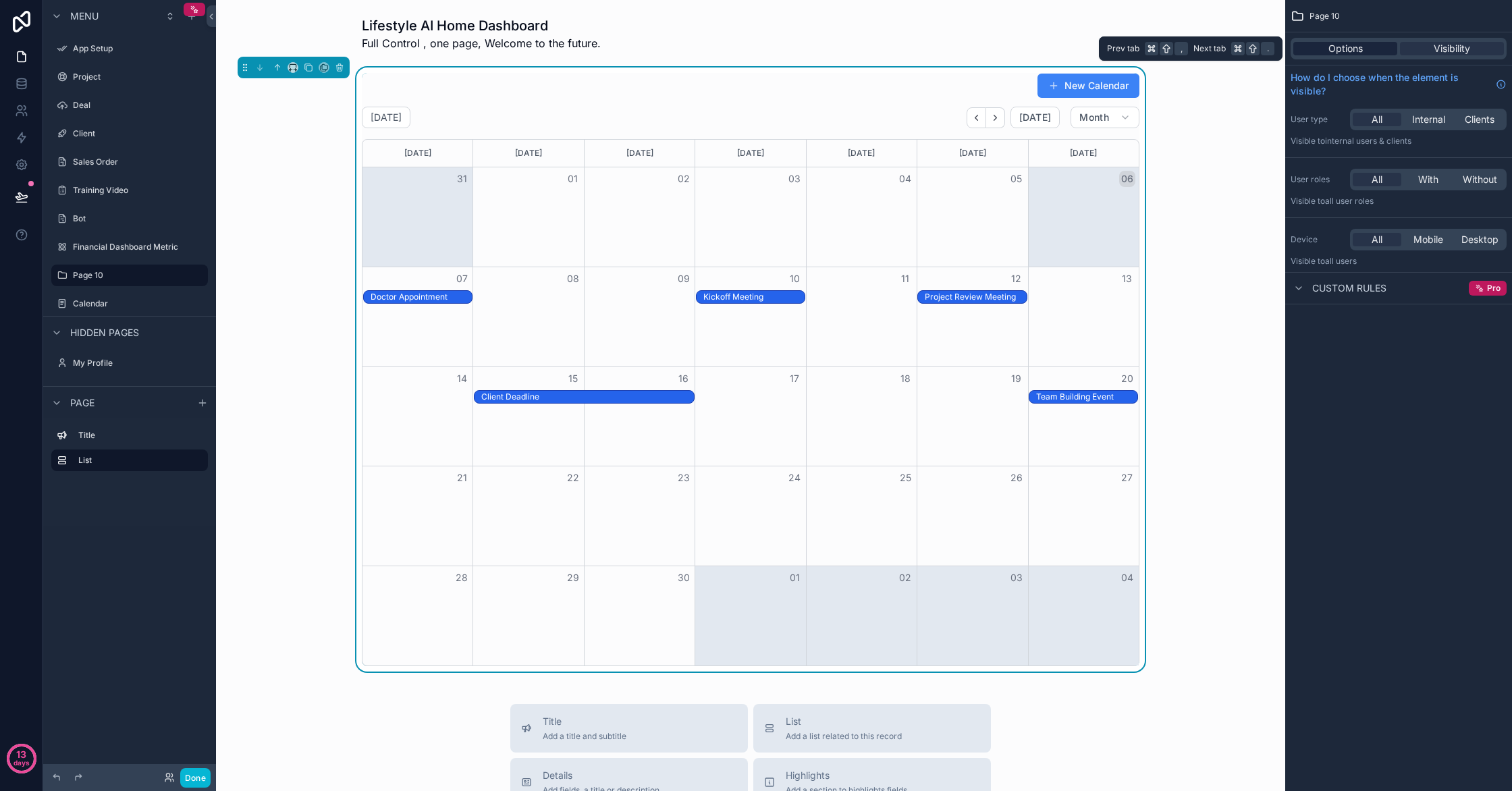
click at [1369, 53] on div "Options" at bounding box center [1345, 48] width 104 height 13
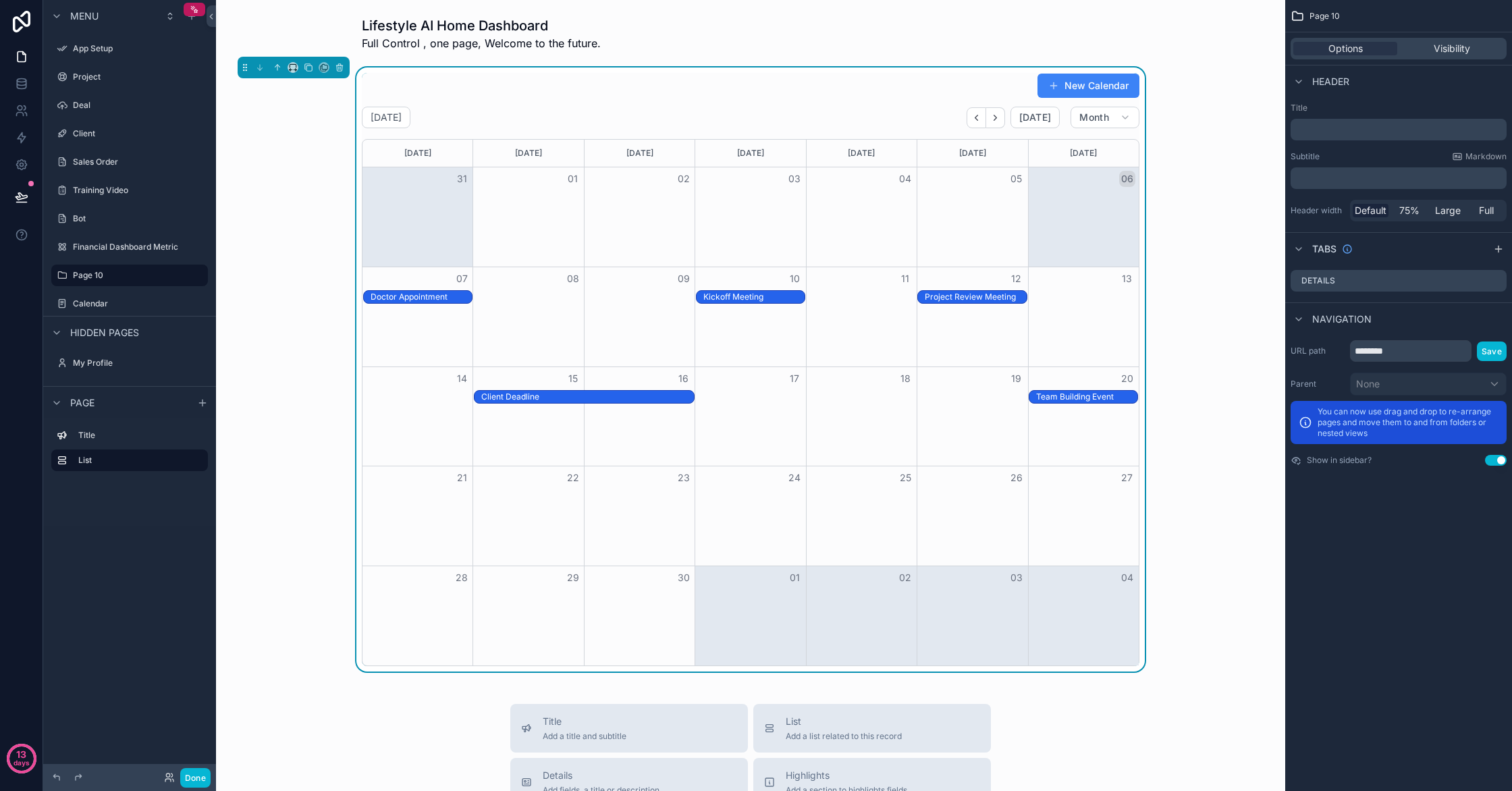
click at [1312, 80] on span "Header" at bounding box center [1331, 81] width 37 height 13
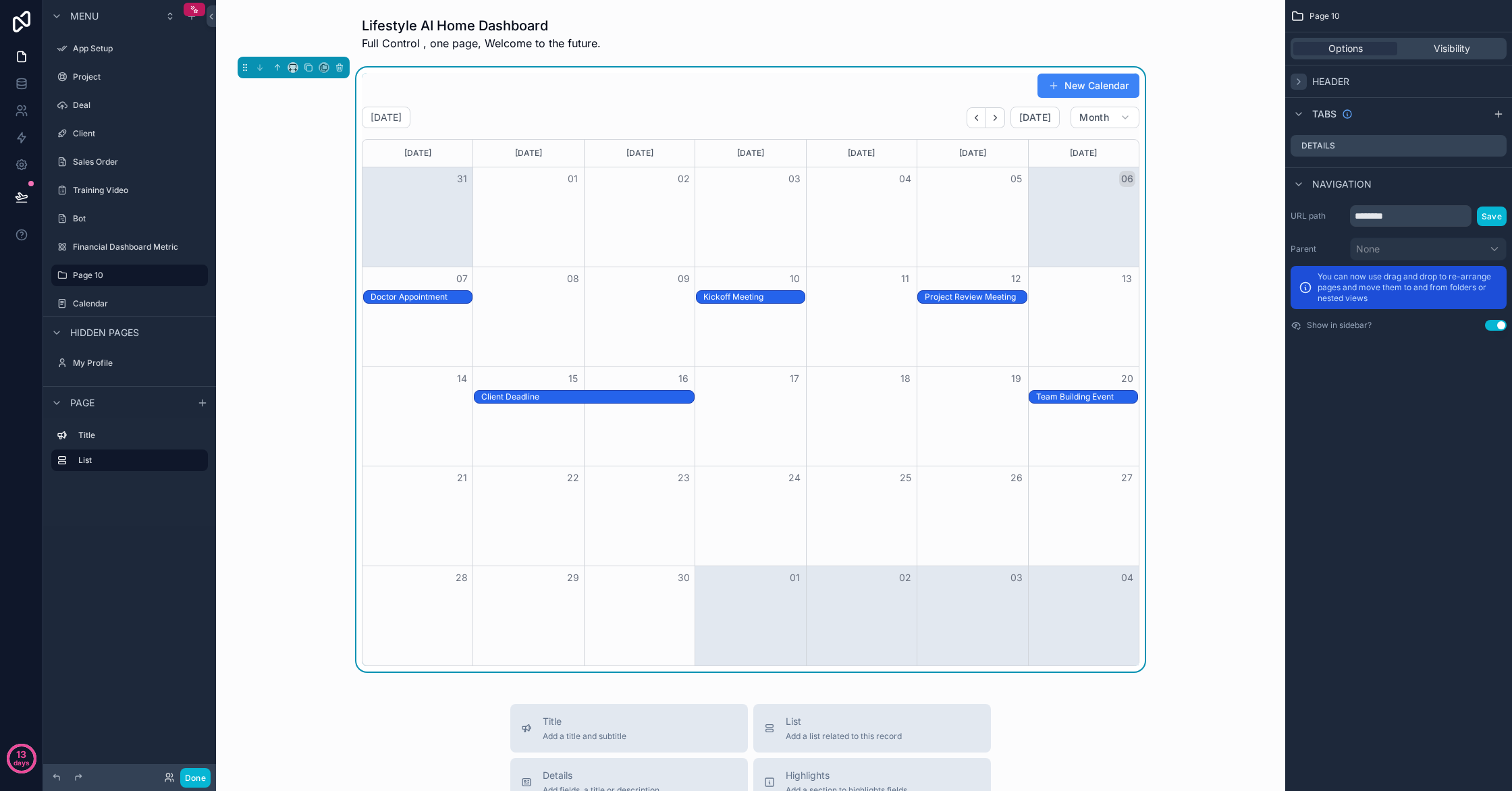
click at [1300, 85] on icon "scrollable content" at bounding box center [1298, 81] width 10 height 10
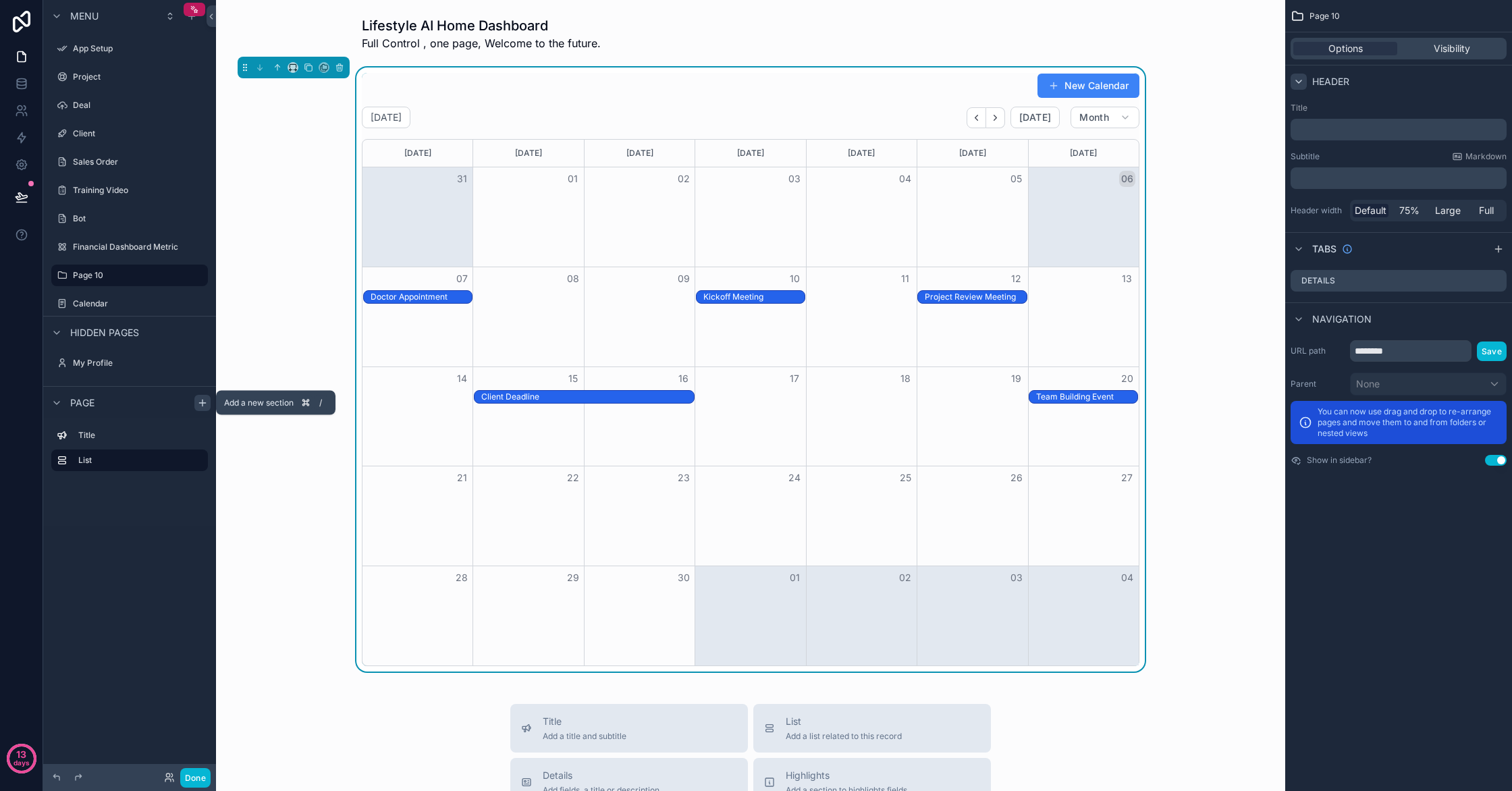
click at [203, 407] on icon "scrollable content" at bounding box center [202, 402] width 10 height 10
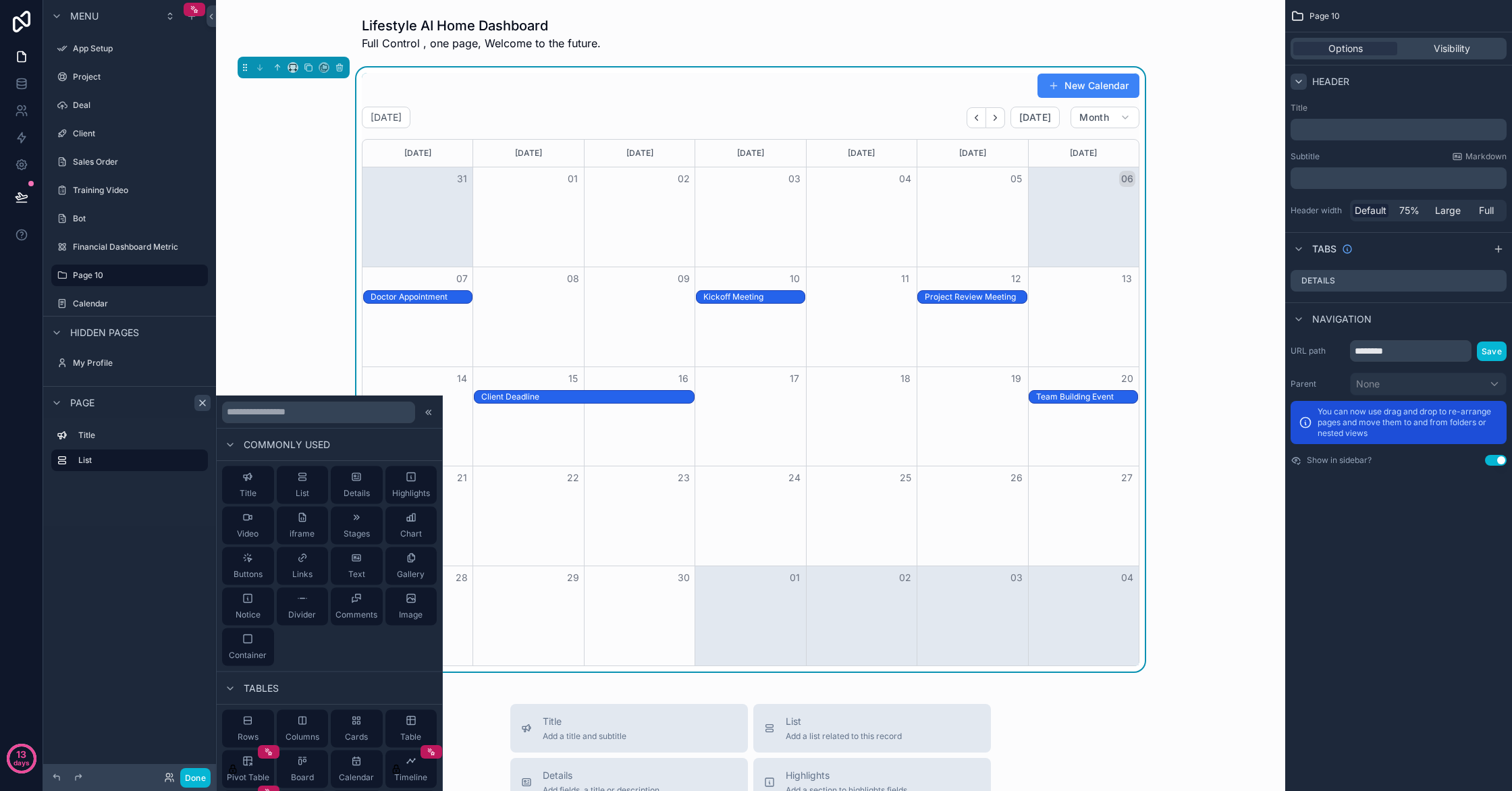
scroll to position [1, 0]
click at [248, 641] on icon at bounding box center [248, 638] width 8 height 8
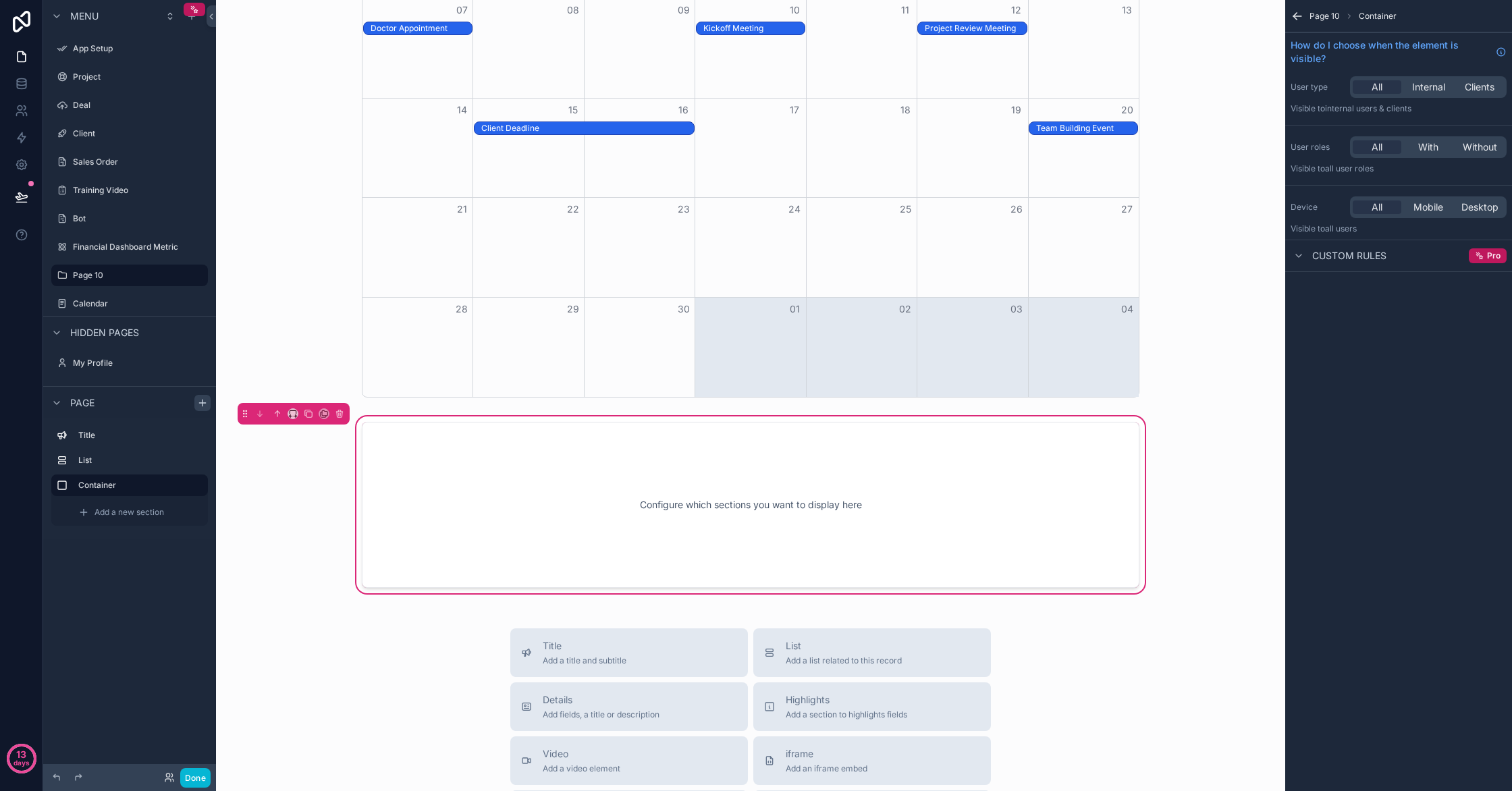
scroll to position [378, 0]
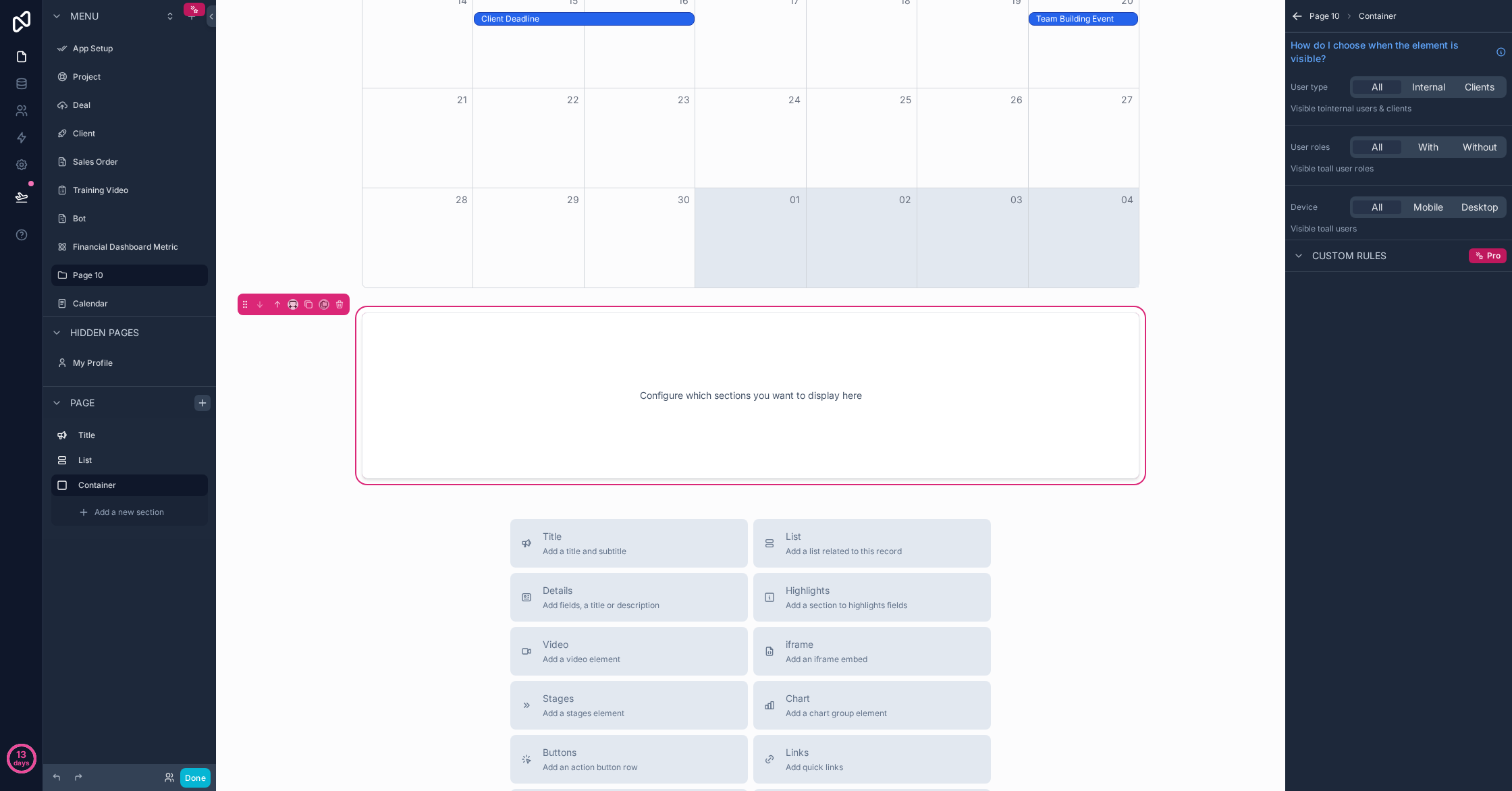
click at [789, 402] on div "Configure which sections you want to display here" at bounding box center [750, 396] width 733 height 122
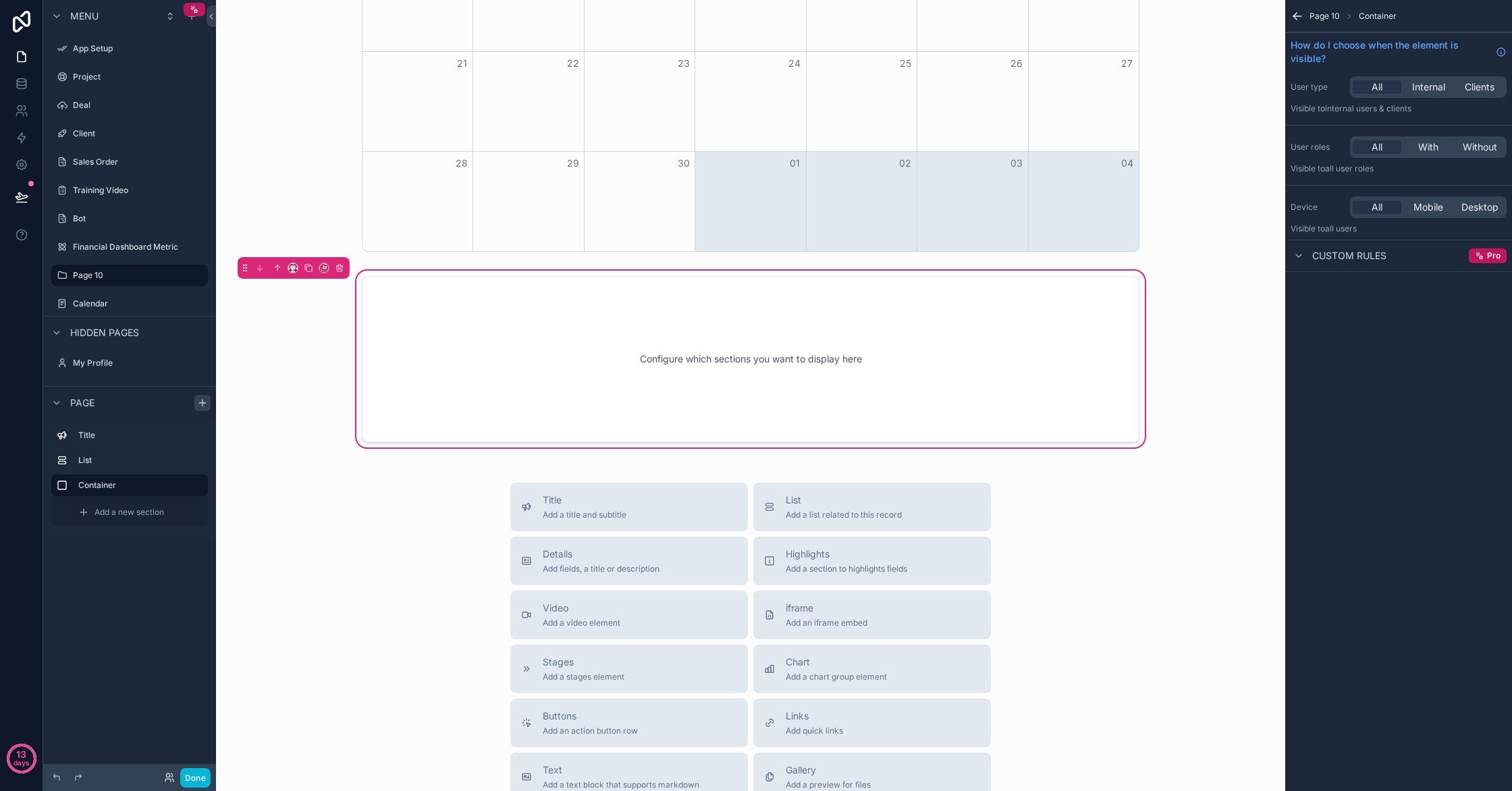
scroll to position [417, 0]
drag, startPoint x: 841, startPoint y: 329, endPoint x: 833, endPoint y: 388, distance: 59.5
click at [834, 388] on div "Configure which sections you want to display here" at bounding box center [750, 356] width 733 height 122
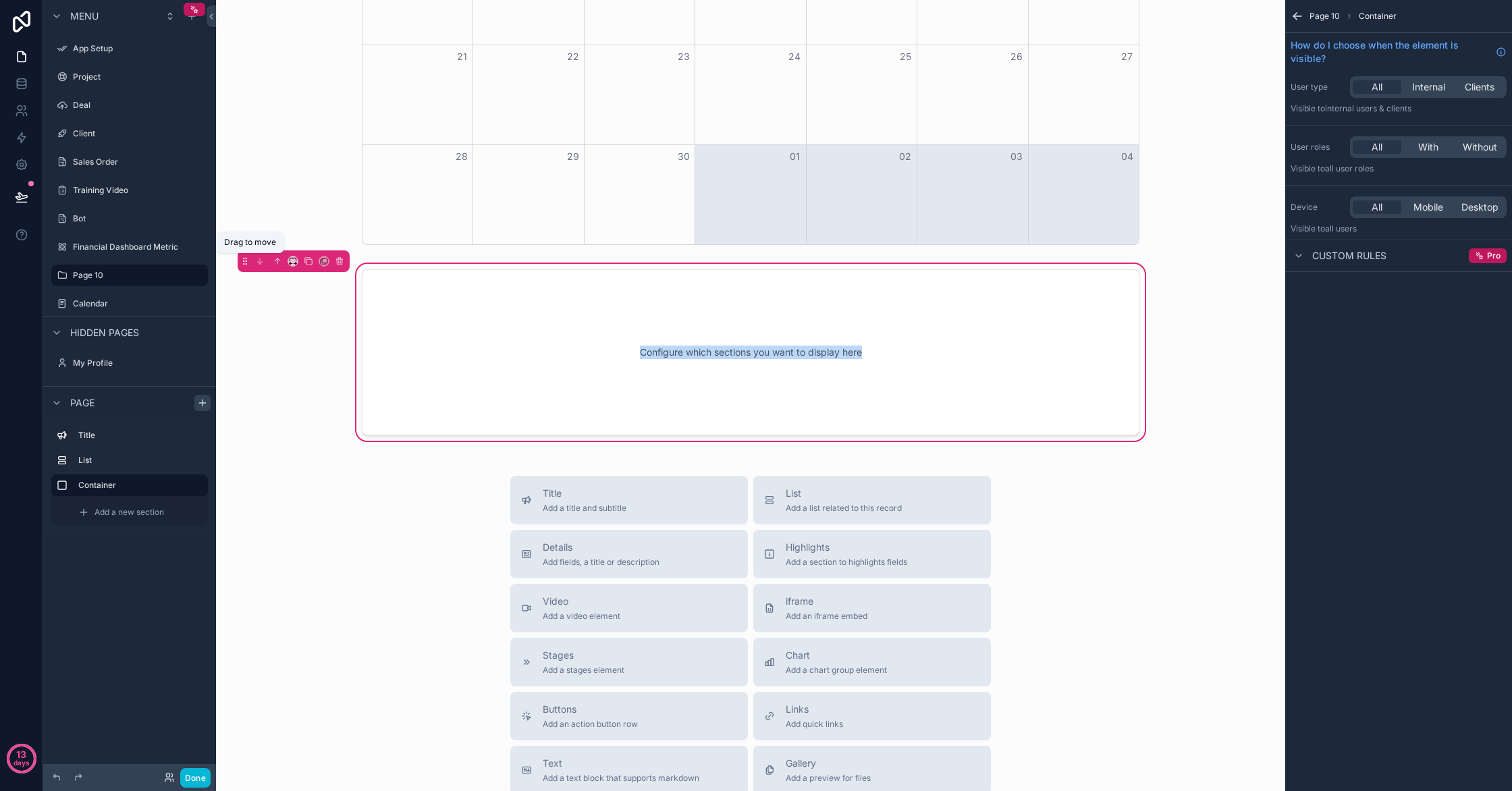
scroll to position [422, 0]
click at [303, 256] on button "scrollable content" at bounding box center [308, 255] width 15 height 15
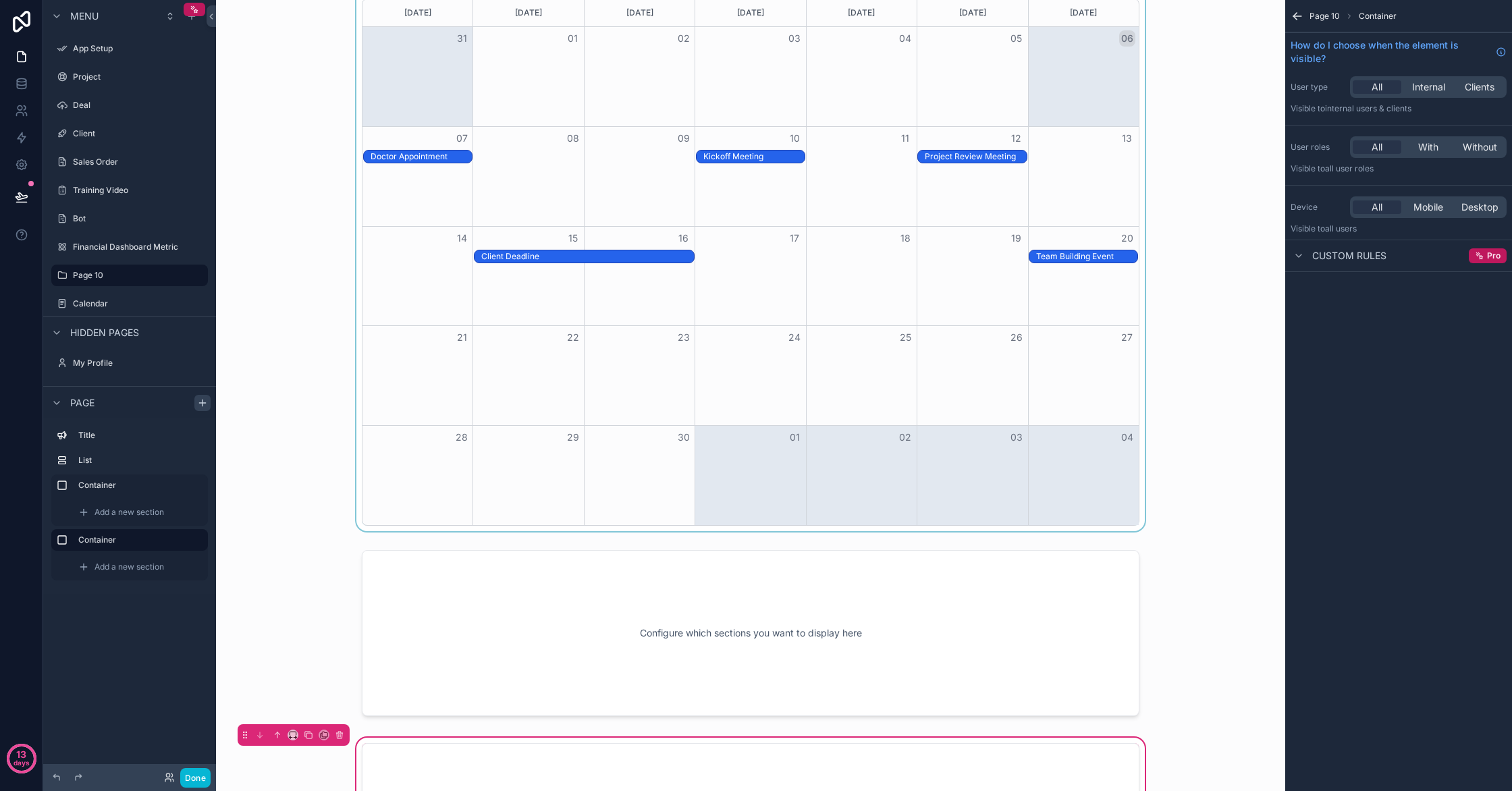
scroll to position [0, 0]
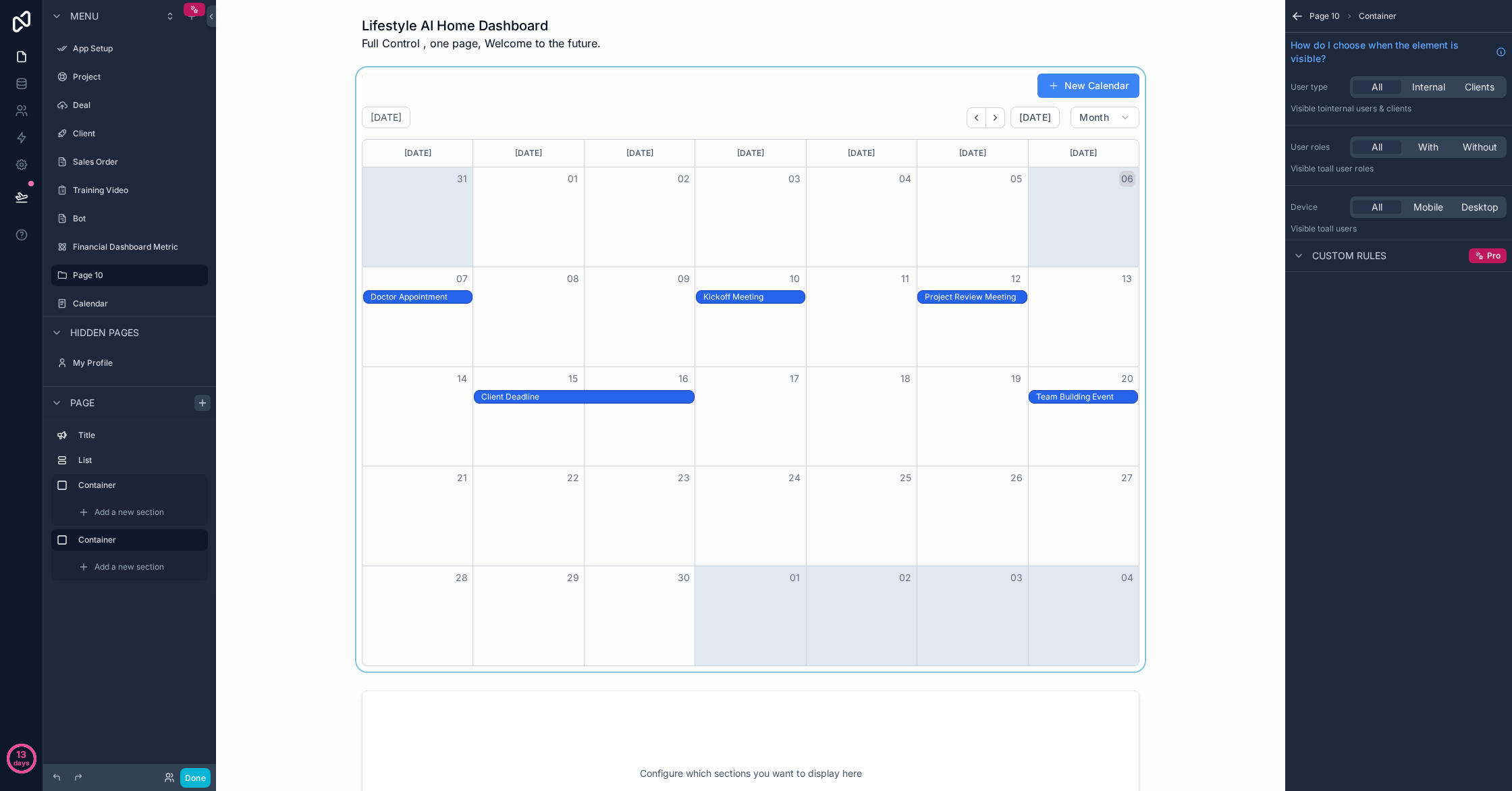
click at [429, 240] on div "scrollable content" at bounding box center [750, 369] width 1048 height 604
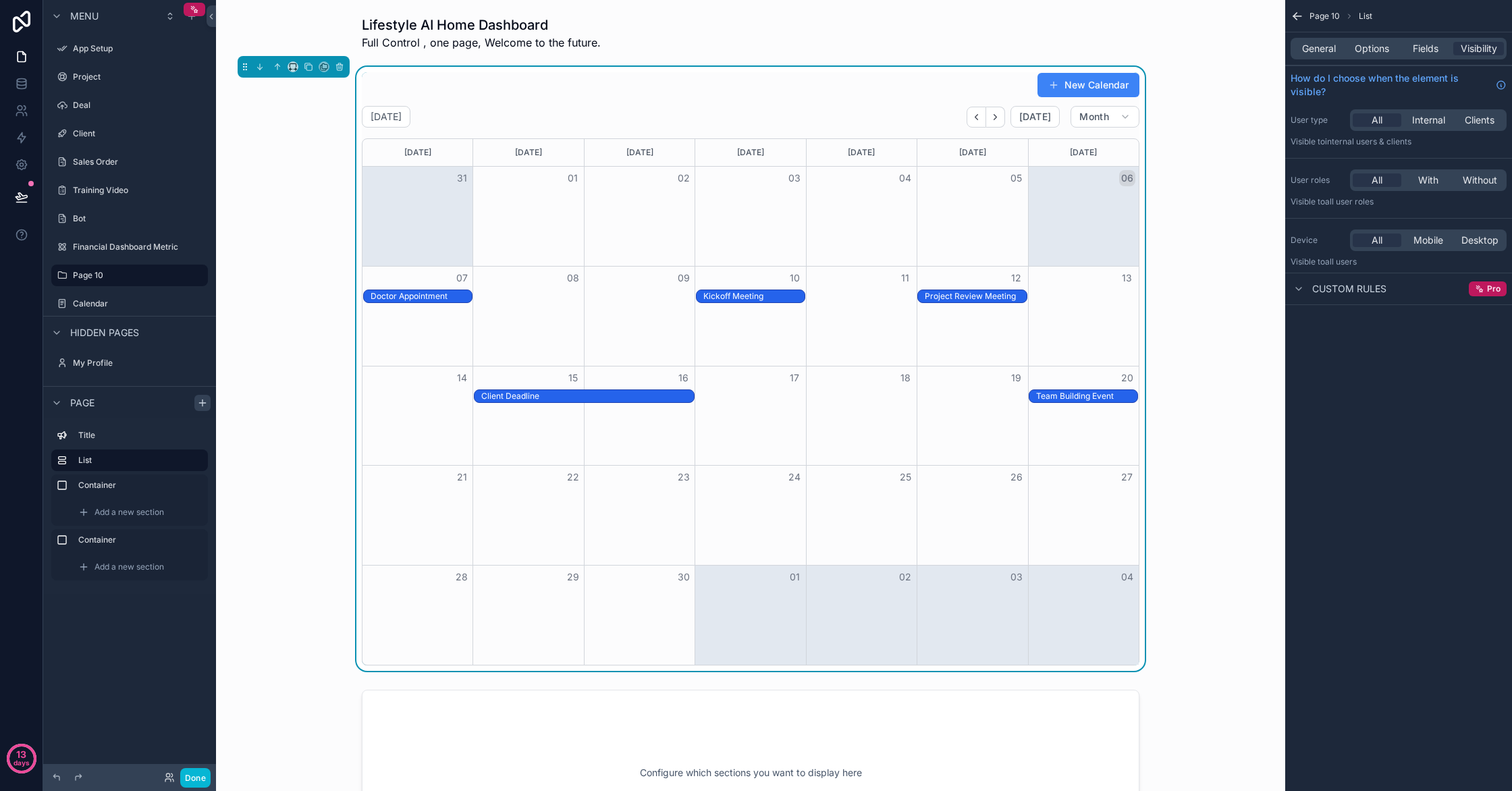
click at [771, 236] on div "Month View" at bounding box center [750, 216] width 111 height 99
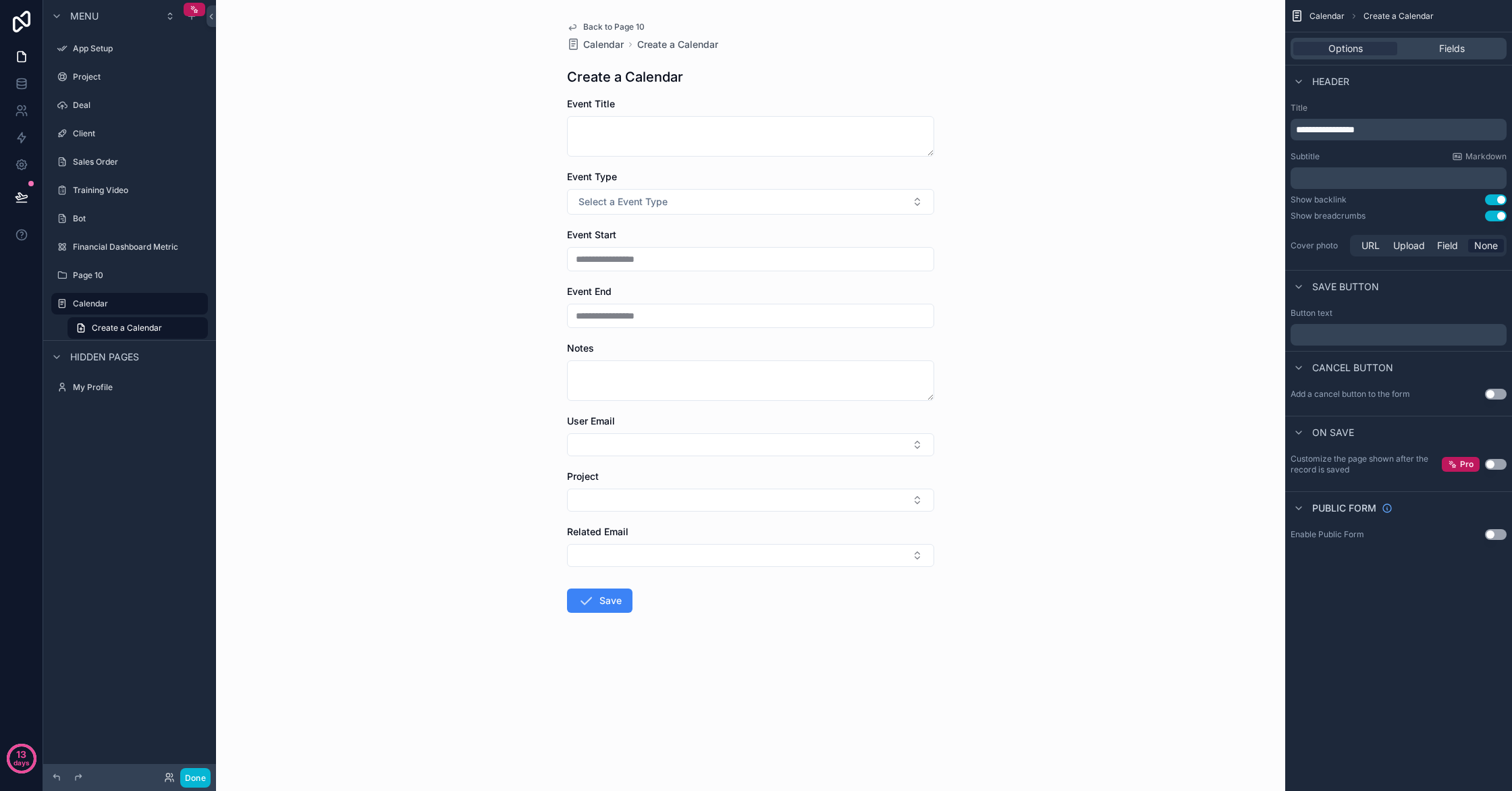
click at [1345, 76] on span "Header" at bounding box center [1331, 81] width 37 height 13
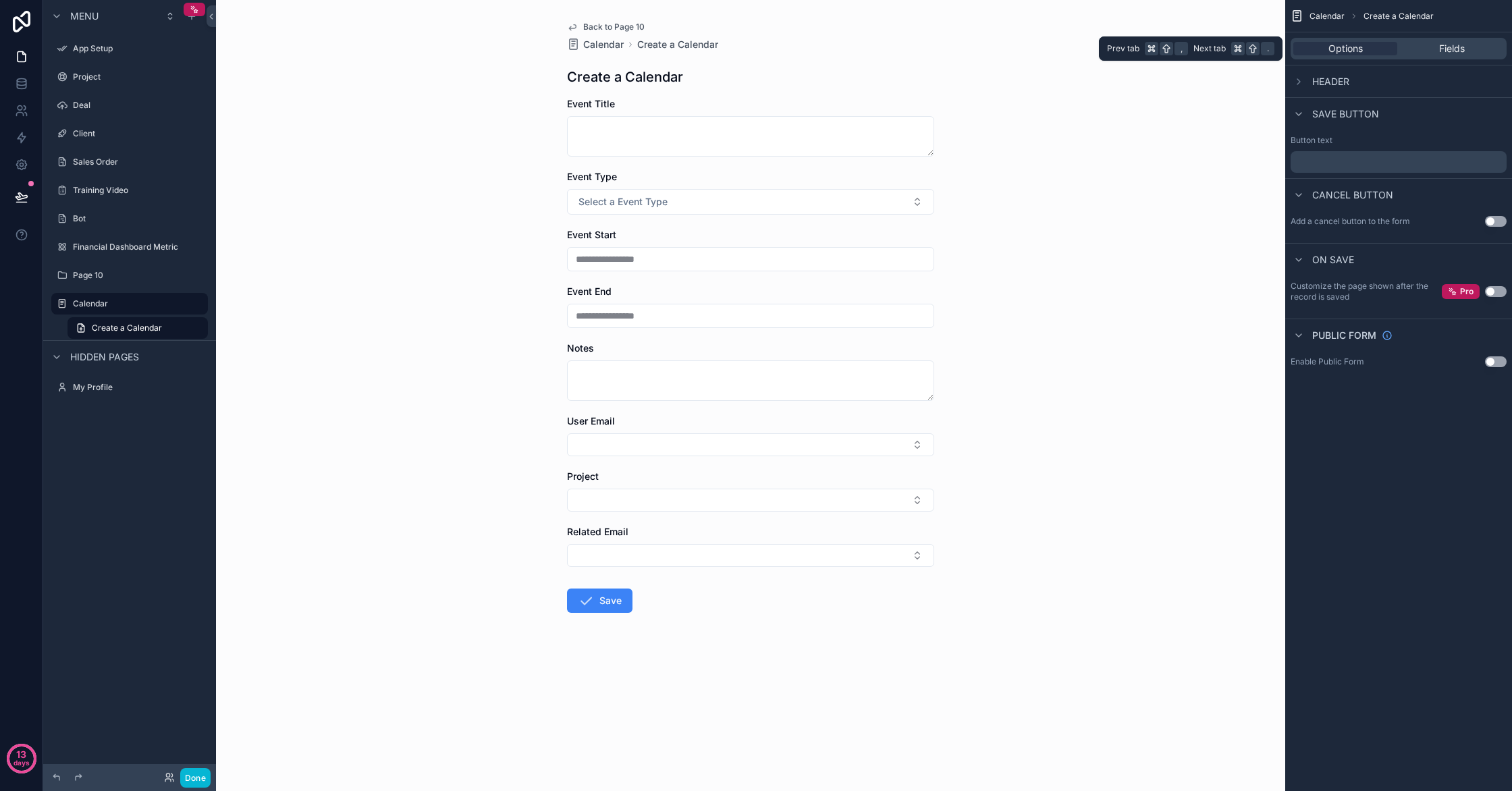
click at [1484, 55] on div "Options Fields" at bounding box center [1399, 48] width 216 height 22
click at [1339, 13] on span "Calendar" at bounding box center [1327, 15] width 35 height 10
click at [118, 276] on label "Page 10" at bounding box center [127, 275] width 108 height 10
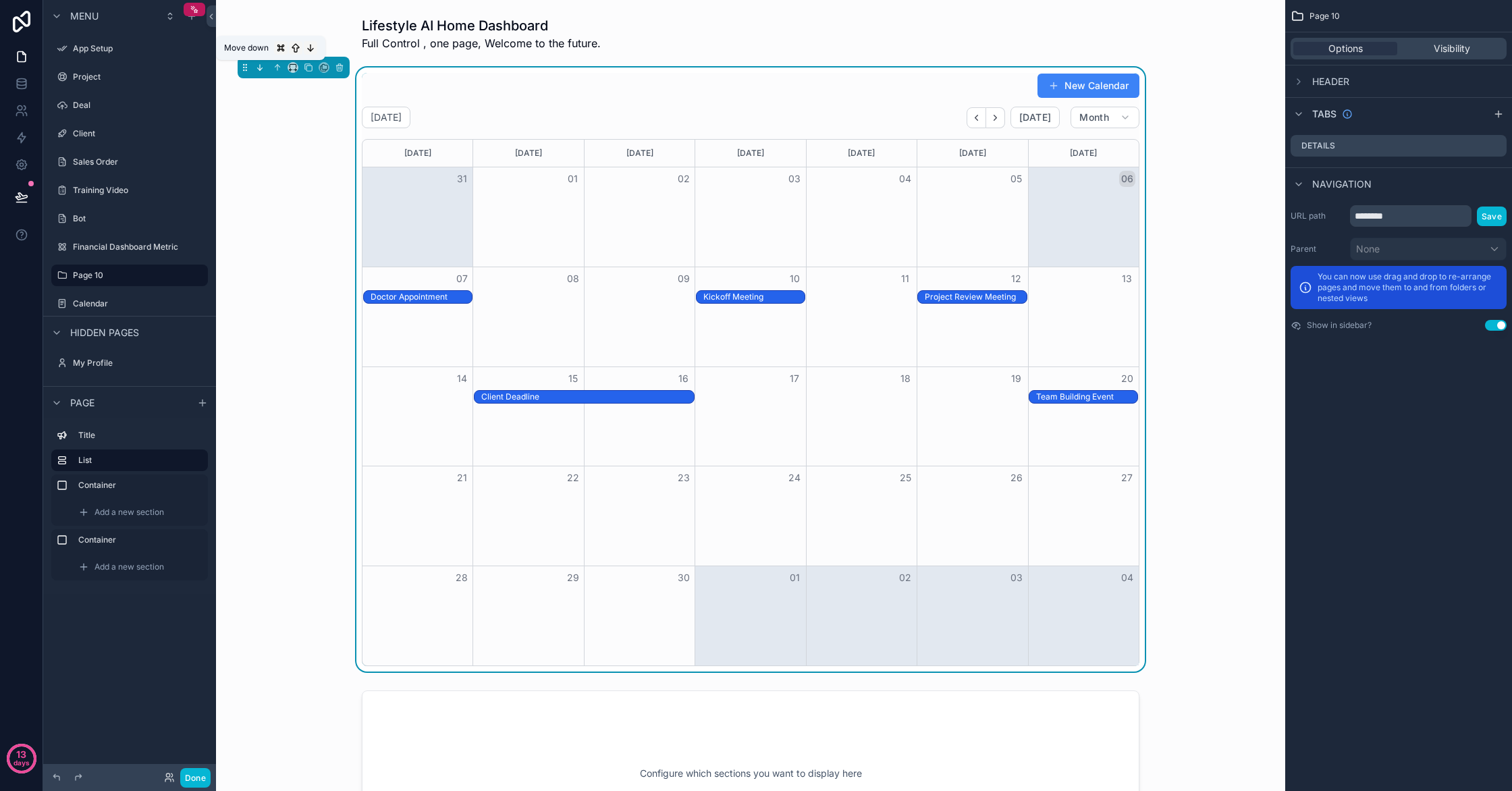
click at [262, 66] on icon "scrollable content" at bounding box center [260, 68] width 10 height 10
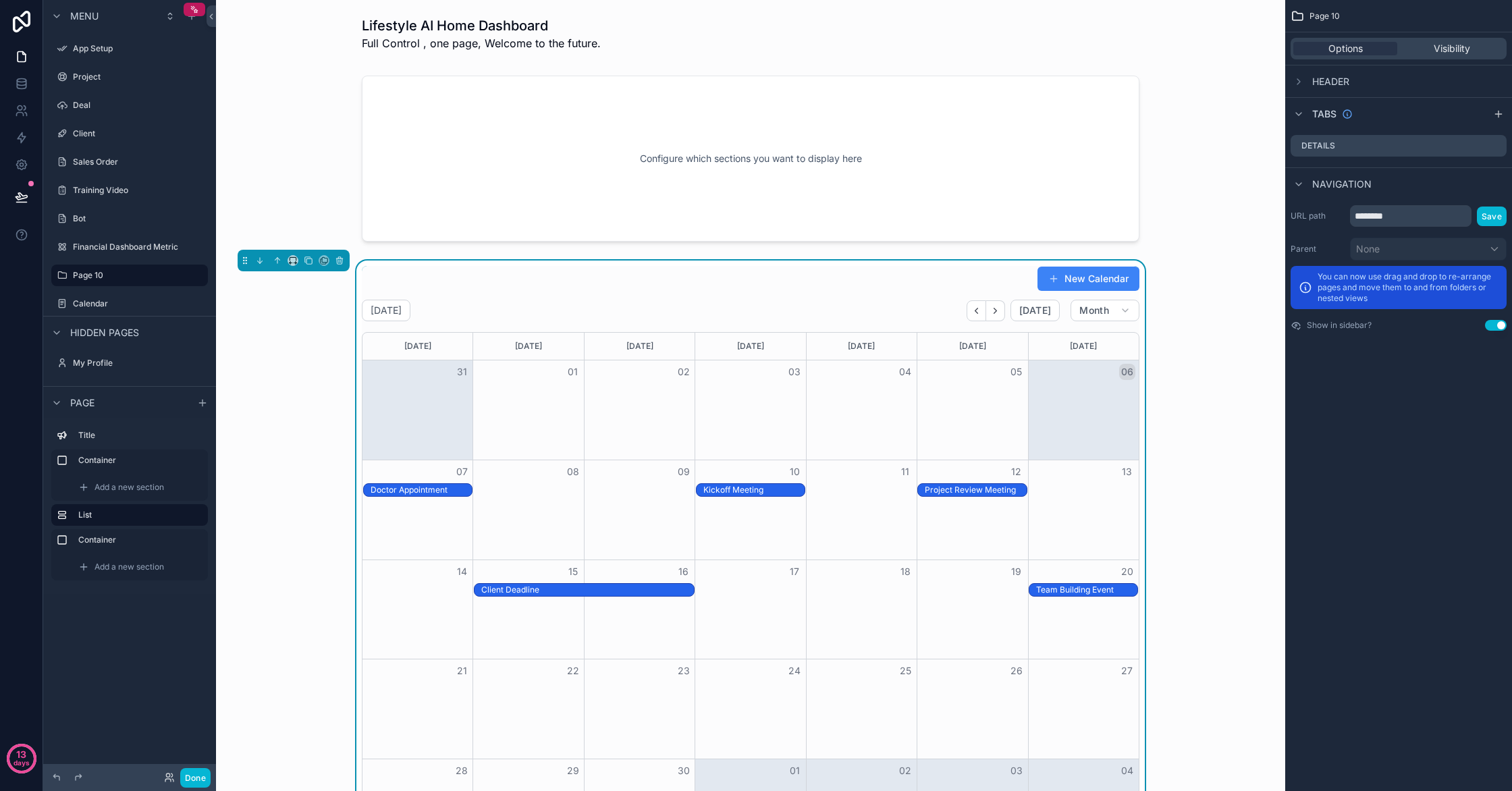
click at [1350, 90] on div "Header" at bounding box center [1399, 81] width 227 height 32
click at [342, 261] on icon "scrollable content" at bounding box center [340, 261] width 6 height 6
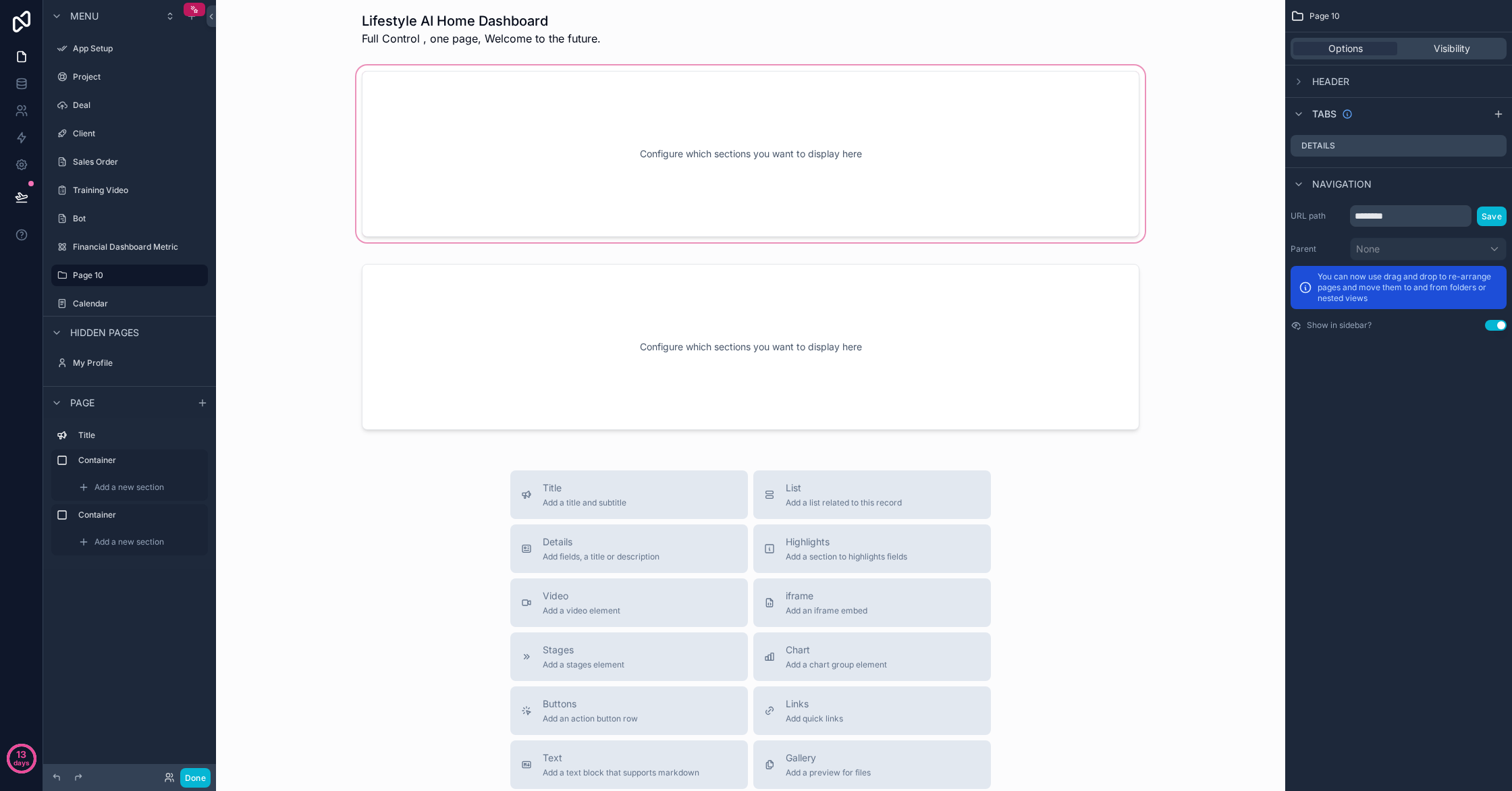
scroll to position [8, 0]
click at [445, 158] on div "scrollable content" at bounding box center [750, 151] width 1048 height 182
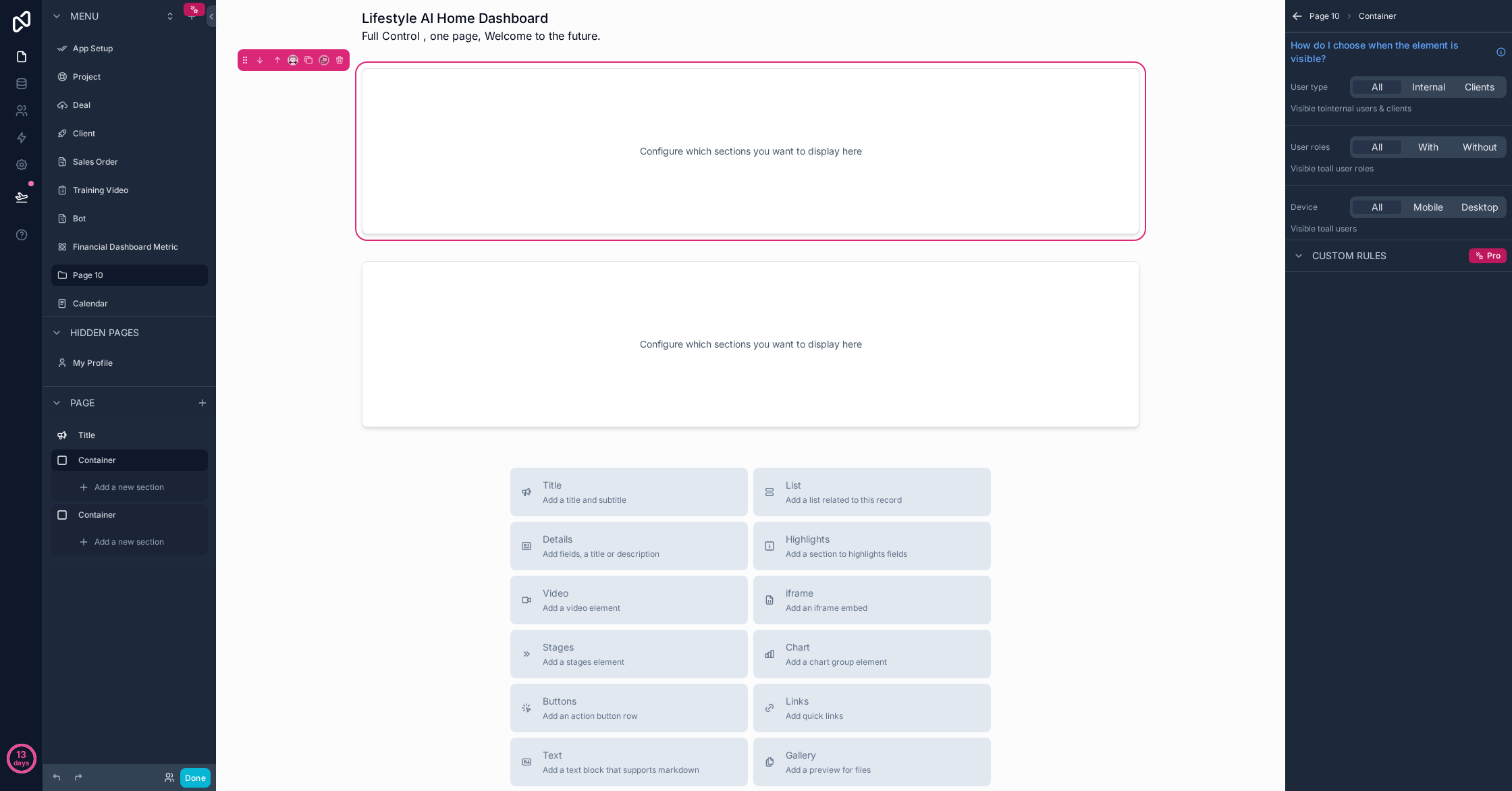
scroll to position [10, 0]
click at [130, 307] on label "Calendar" at bounding box center [127, 303] width 108 height 10
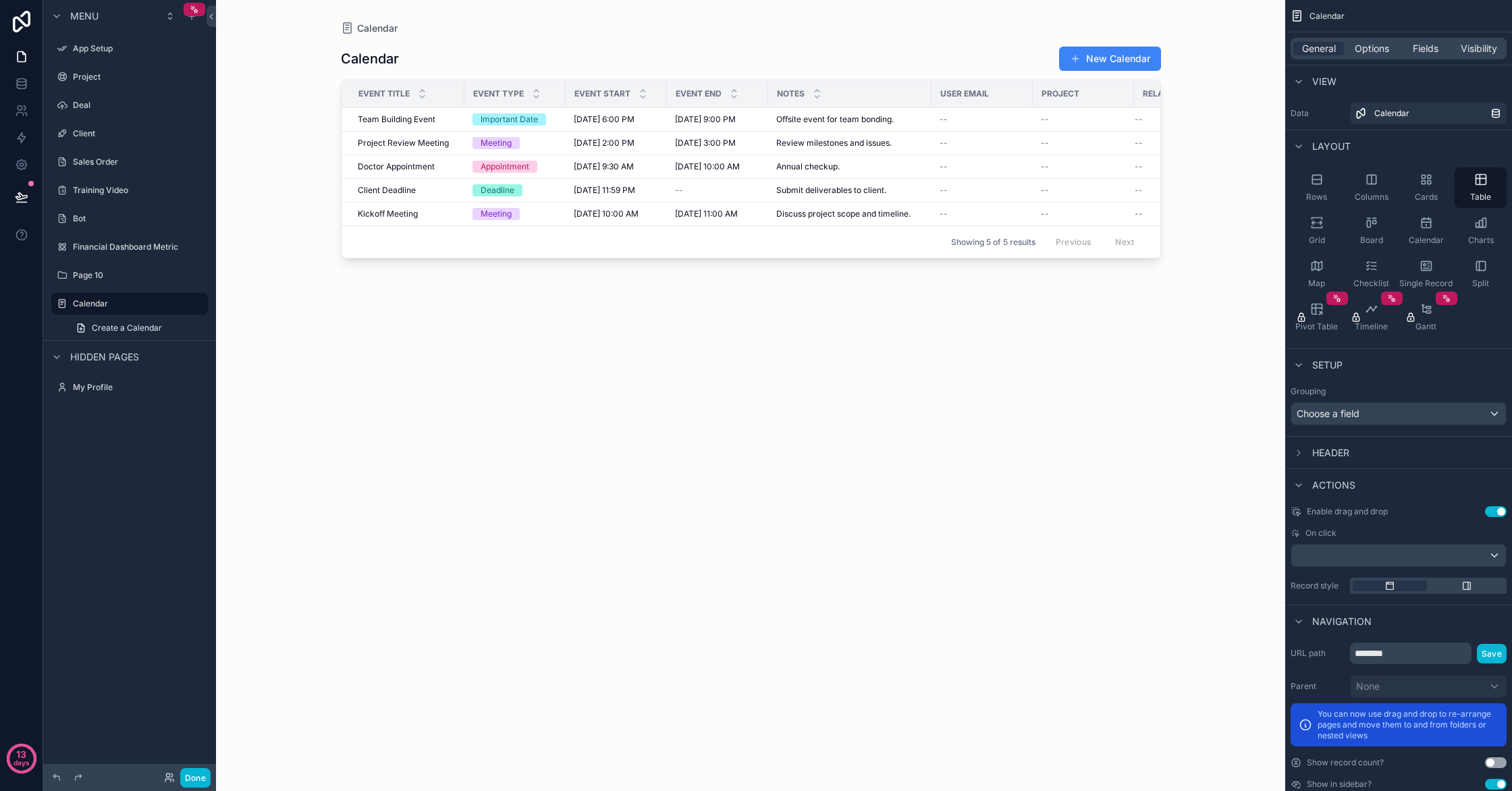
click at [388, 474] on div "scrollable content" at bounding box center [750, 387] width 863 height 775
click at [178, 323] on link "Create a Calendar" at bounding box center [137, 328] width 141 height 22
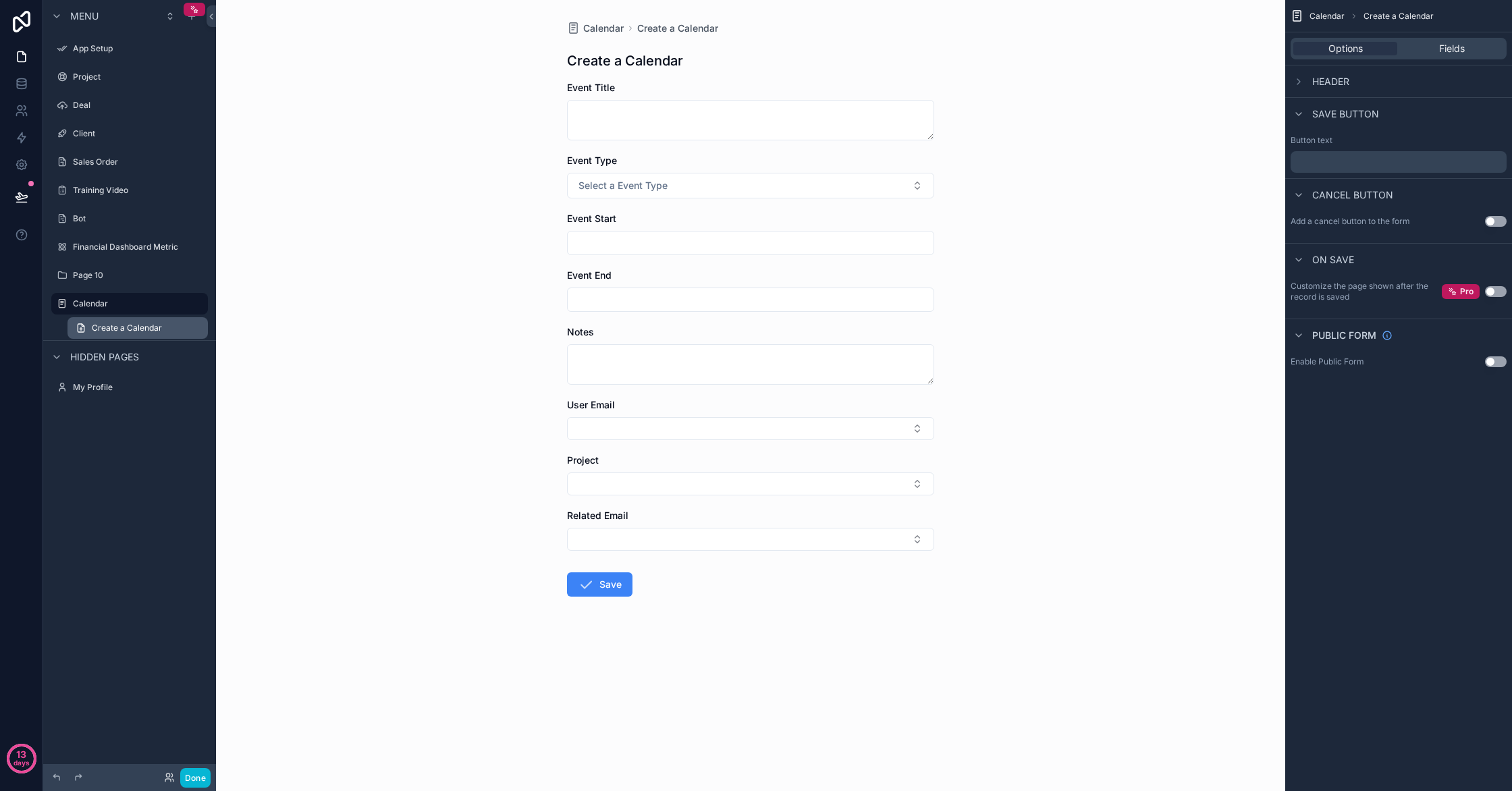
click at [178, 323] on link "Create a Calendar" at bounding box center [137, 328] width 141 height 22
click at [172, 312] on div "Calendar" at bounding box center [130, 304] width 151 height 22
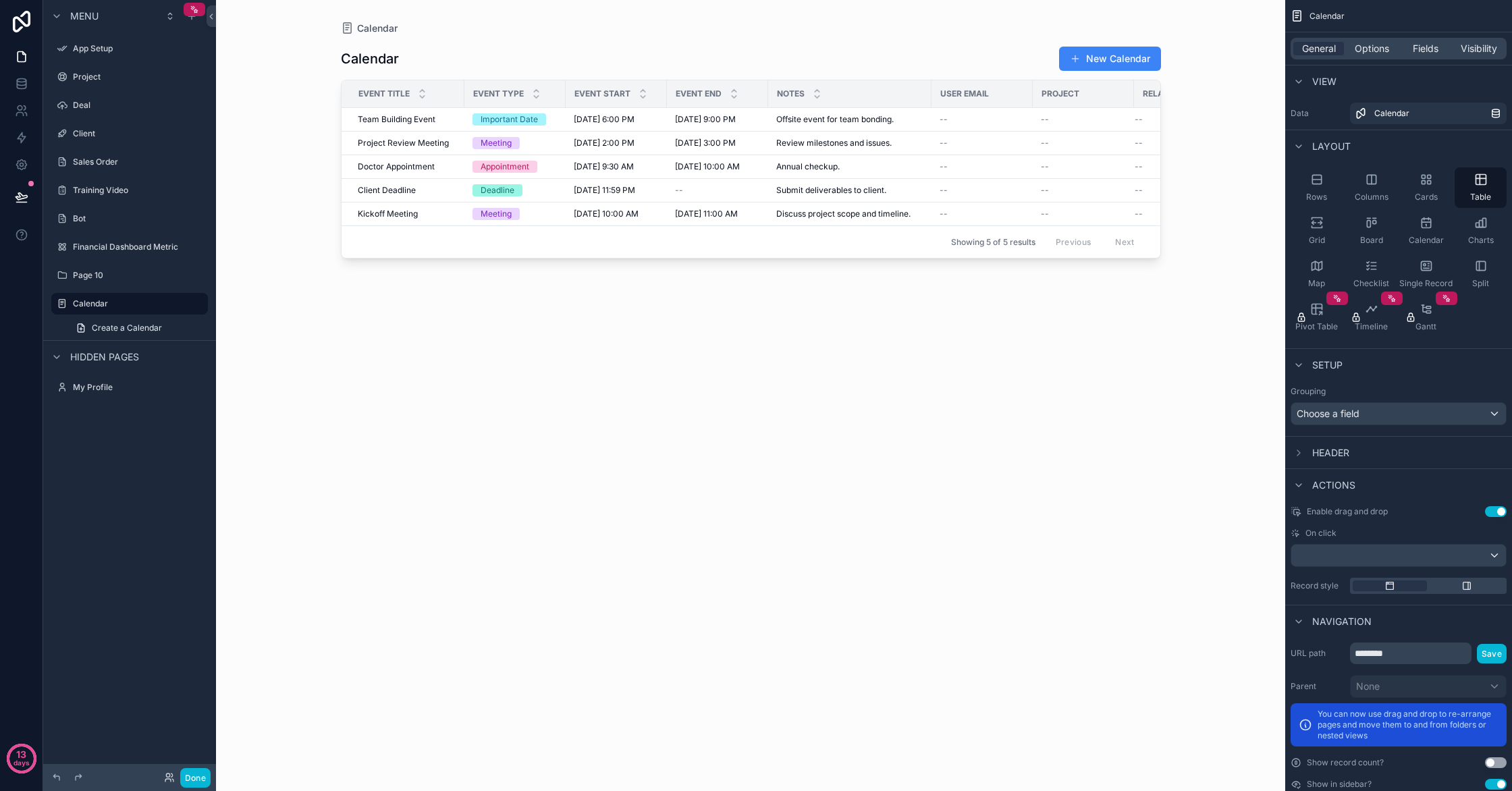
click at [1, 304] on div "13 days" at bounding box center [22, 396] width 43 height 791
click at [194, 782] on button "Done" at bounding box center [195, 778] width 30 height 20
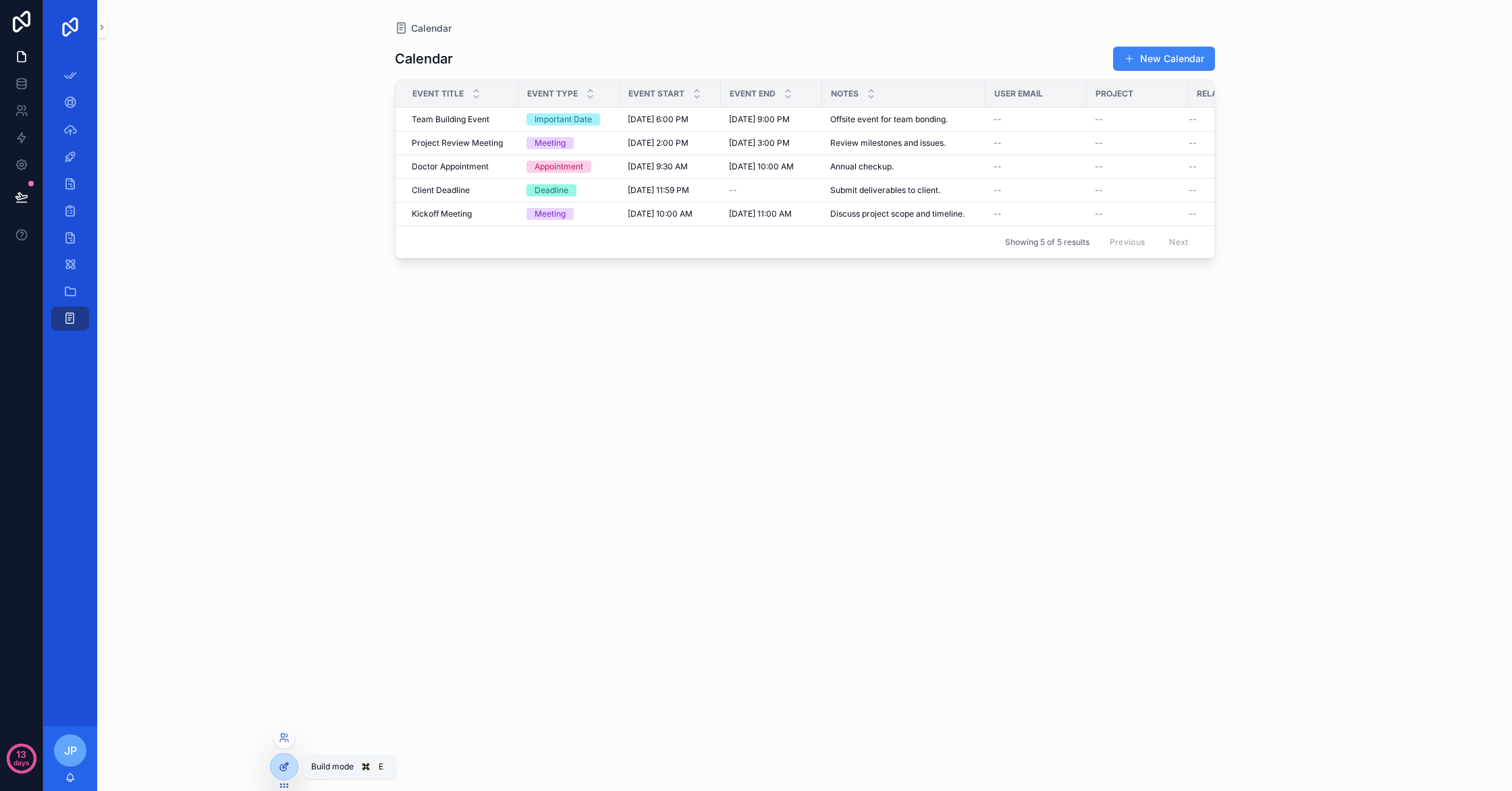
click at [284, 769] on icon at bounding box center [284, 766] width 10 height 10
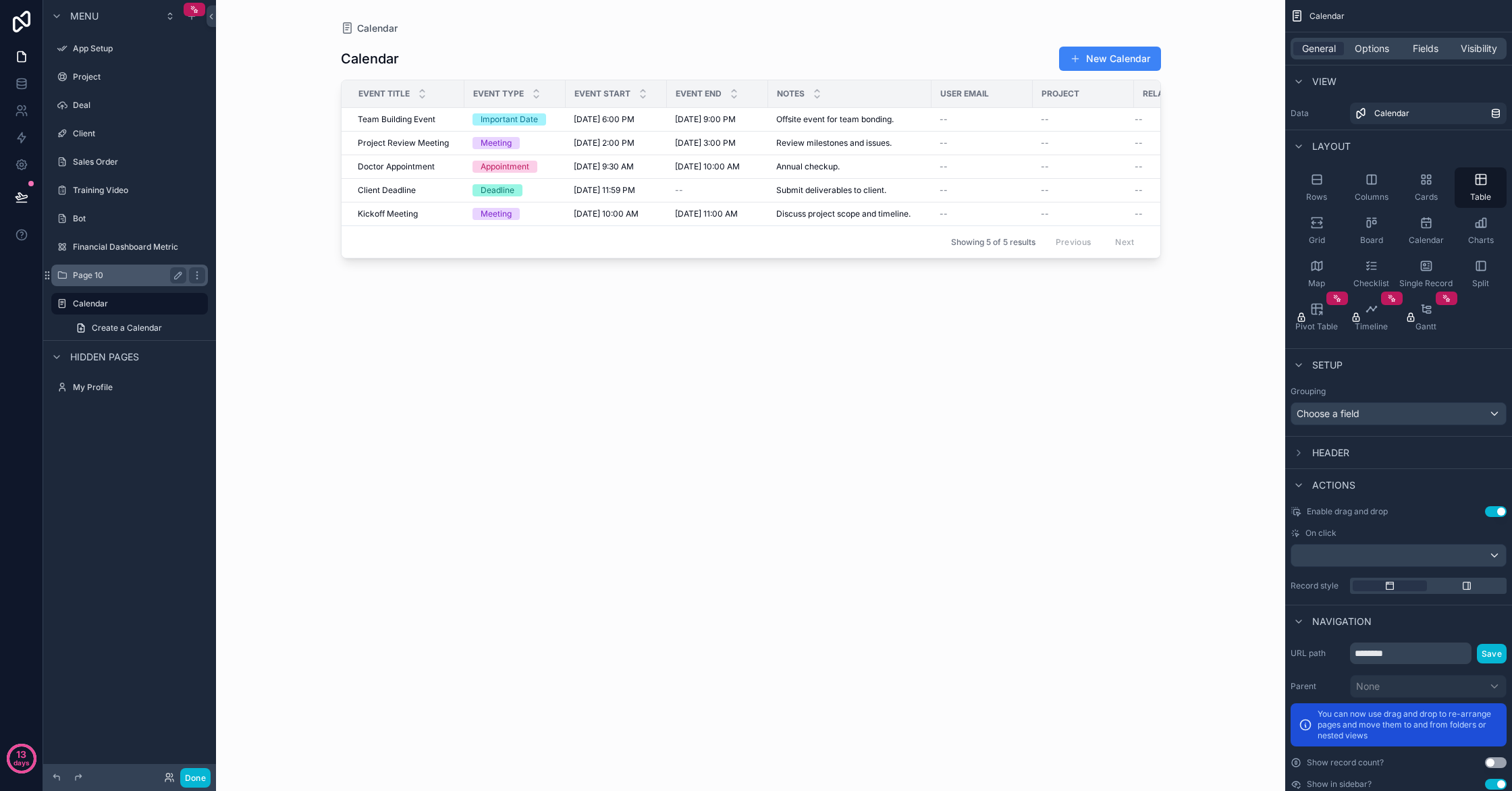
click at [91, 269] on div "Page 10" at bounding box center [130, 275] width 113 height 16
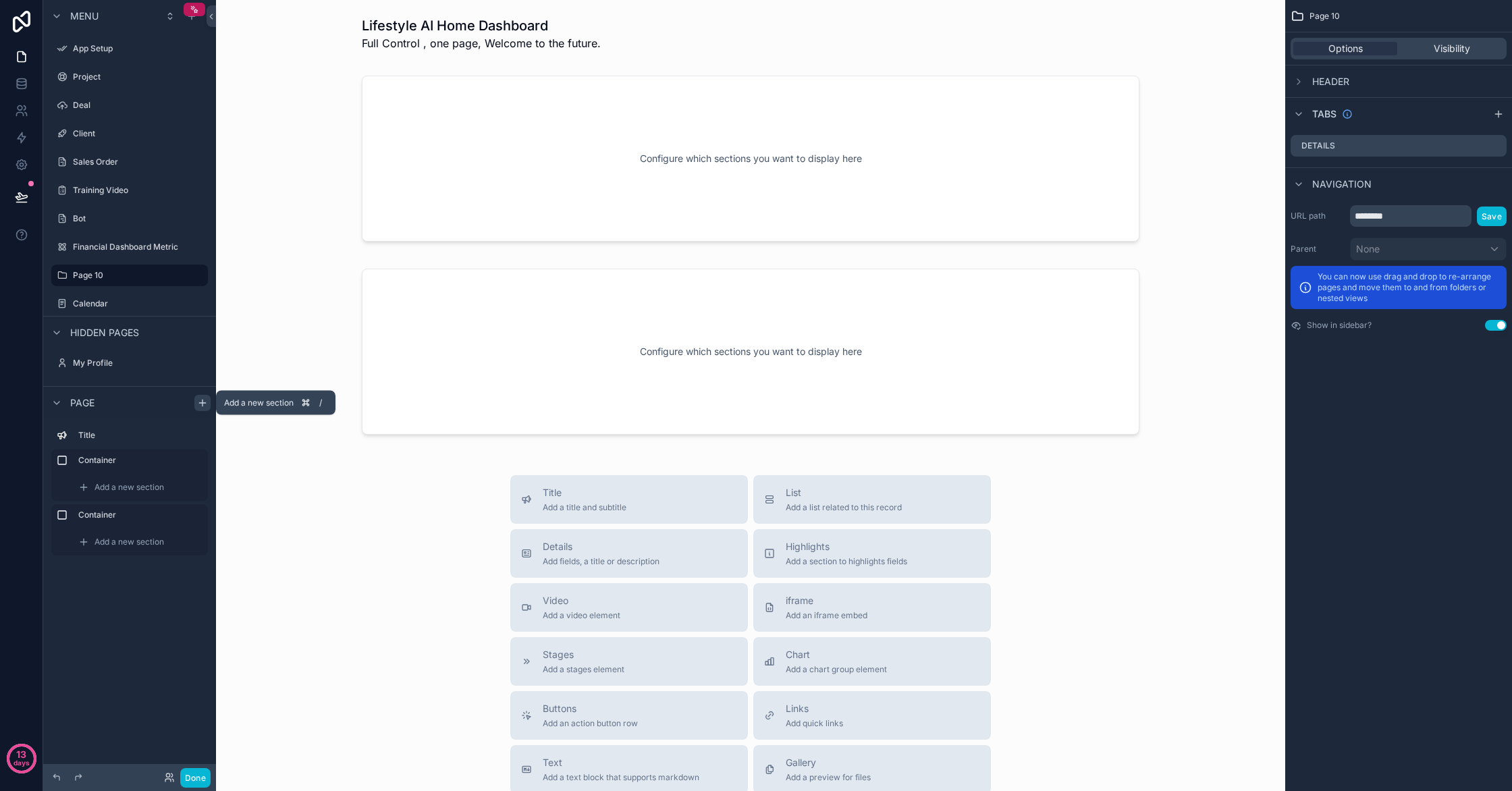
click at [204, 408] on div "scrollable content" at bounding box center [202, 402] width 16 height 16
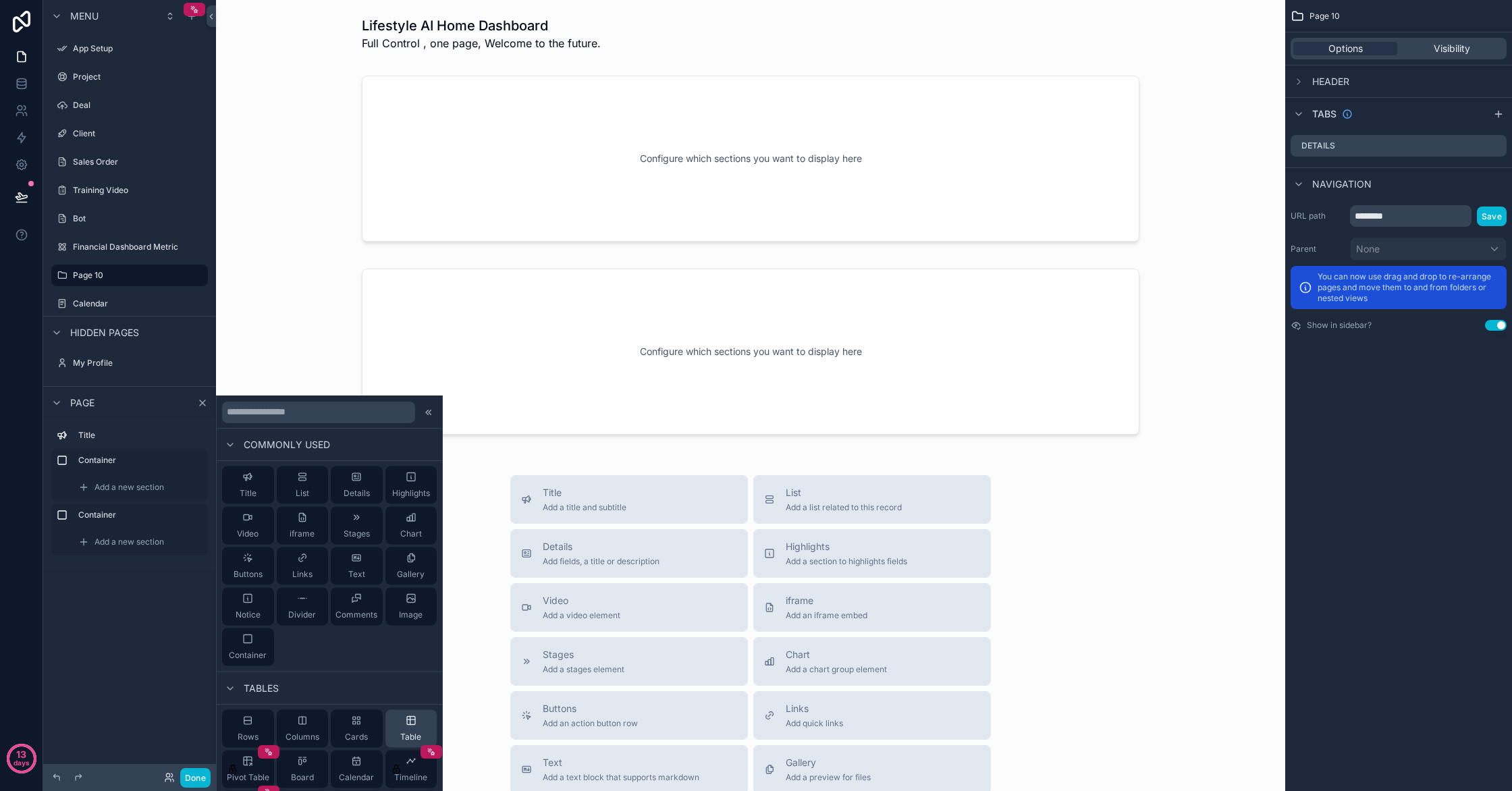
scroll to position [41, 0]
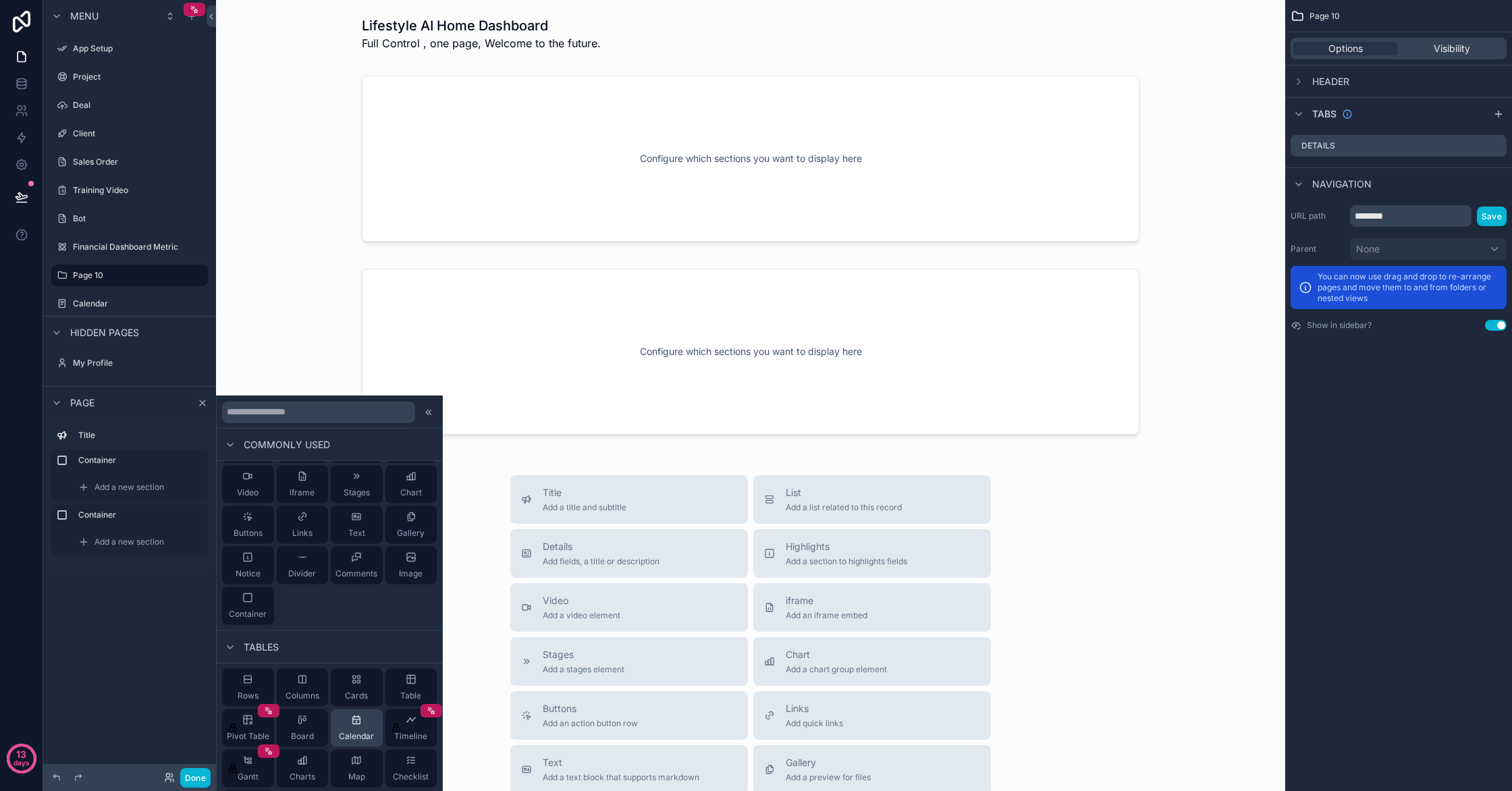
click at [372, 724] on div "Calendar" at bounding box center [357, 729] width 52 height 38
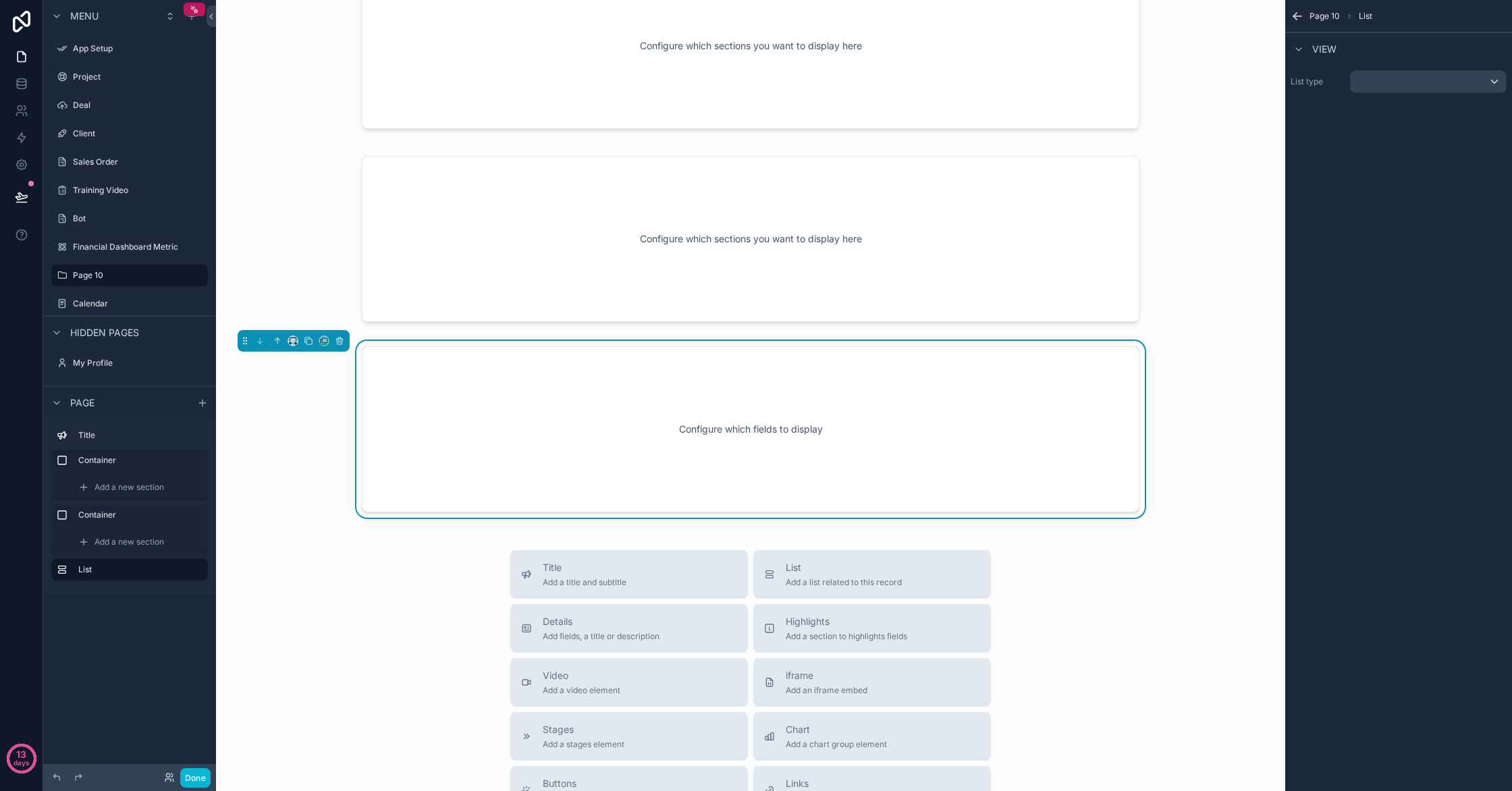
scroll to position [146, 0]
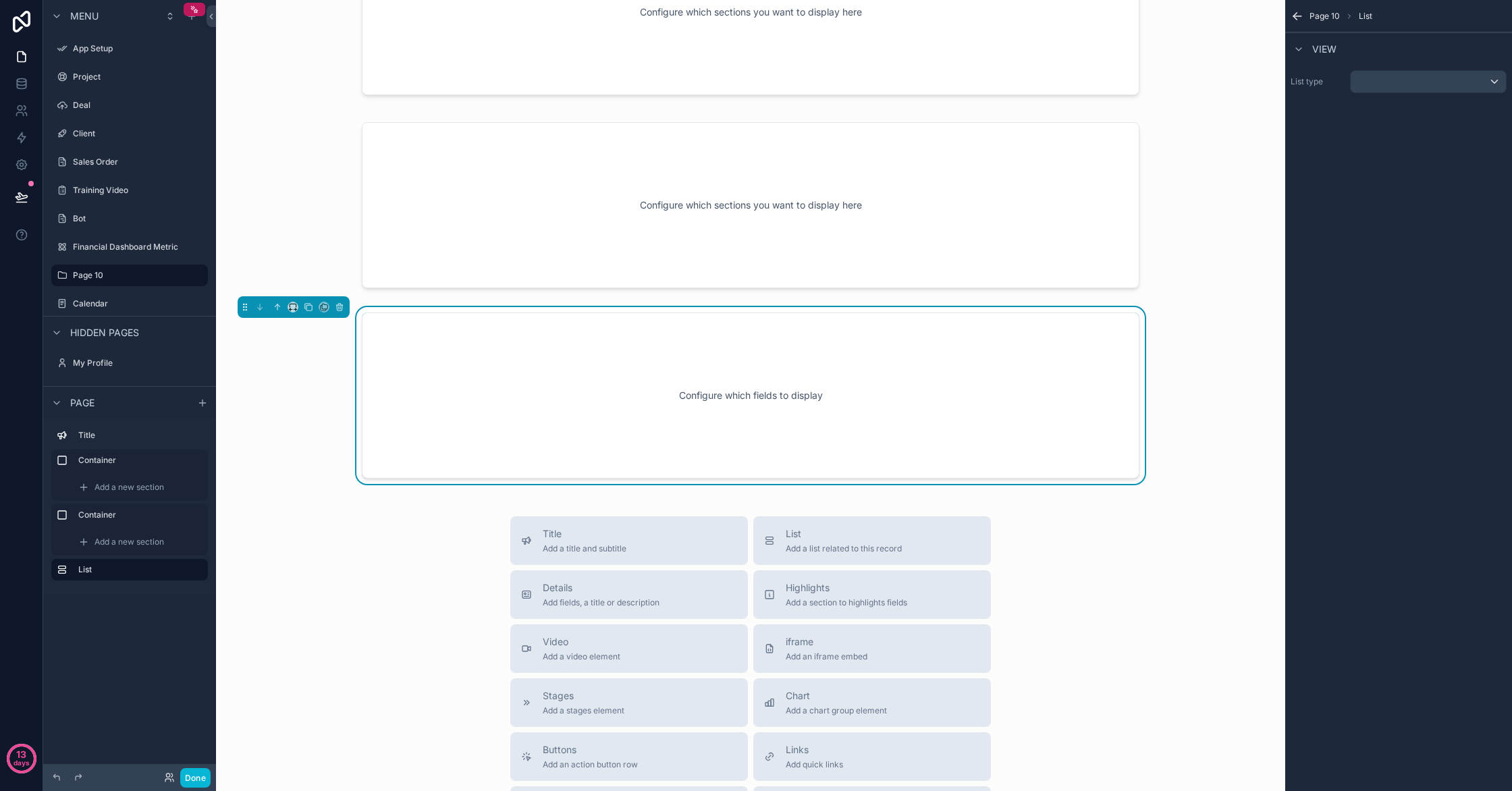
click at [911, 379] on div "Configure which fields to display" at bounding box center [750, 396] width 733 height 122
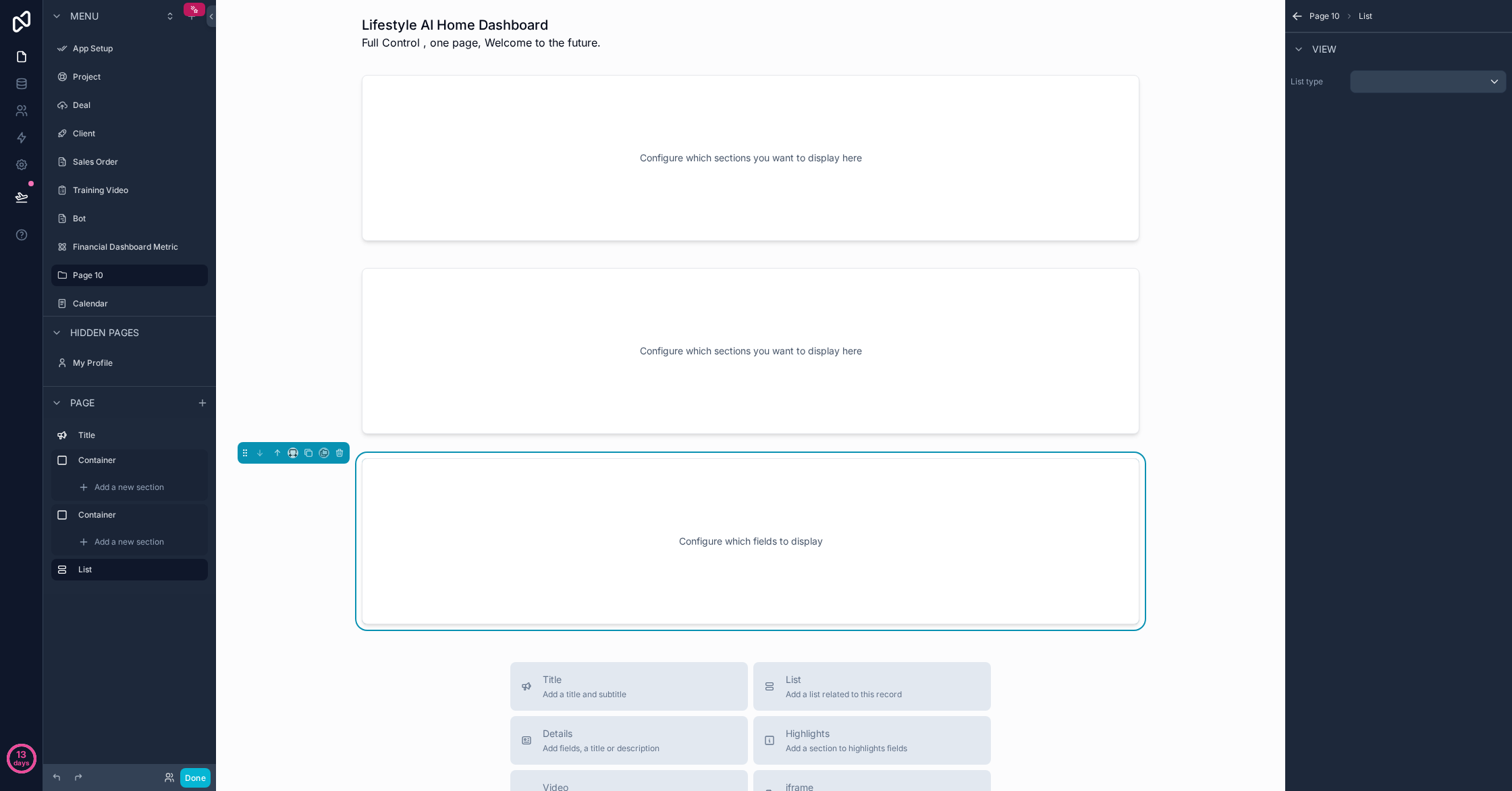
scroll to position [0, 0]
